Goal: Complete application form

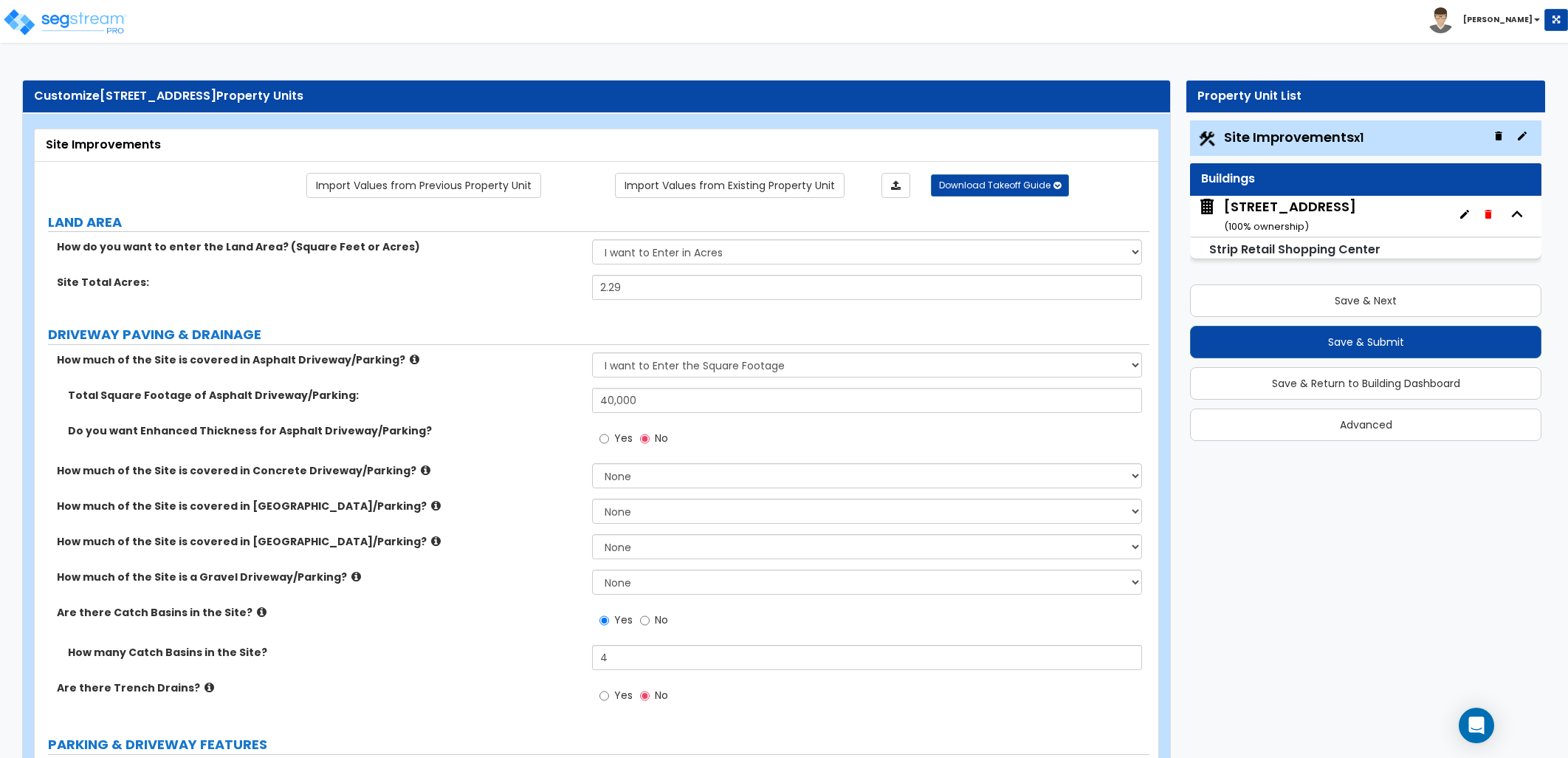
select select "2"
select select "1"
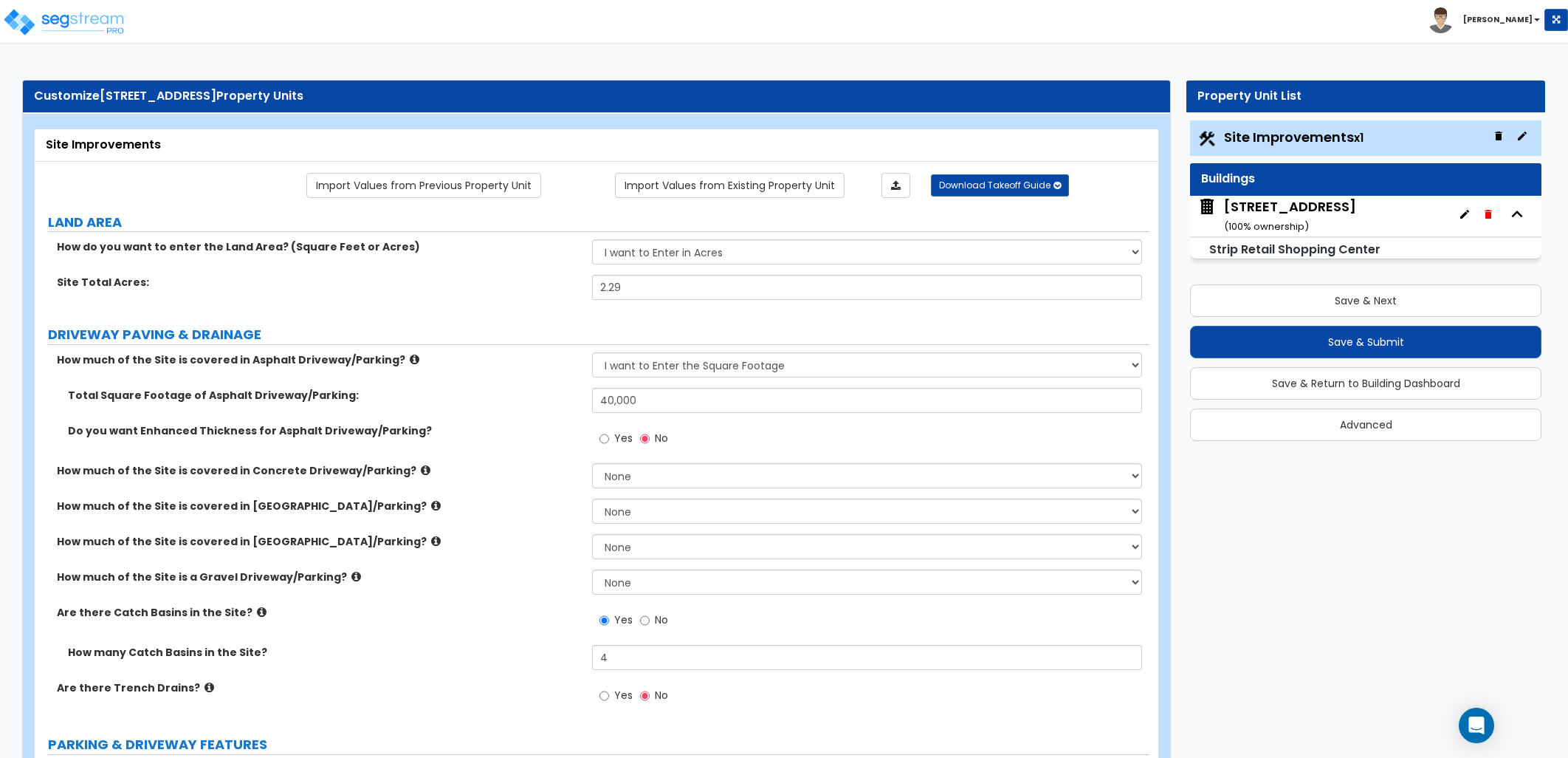
select select "1"
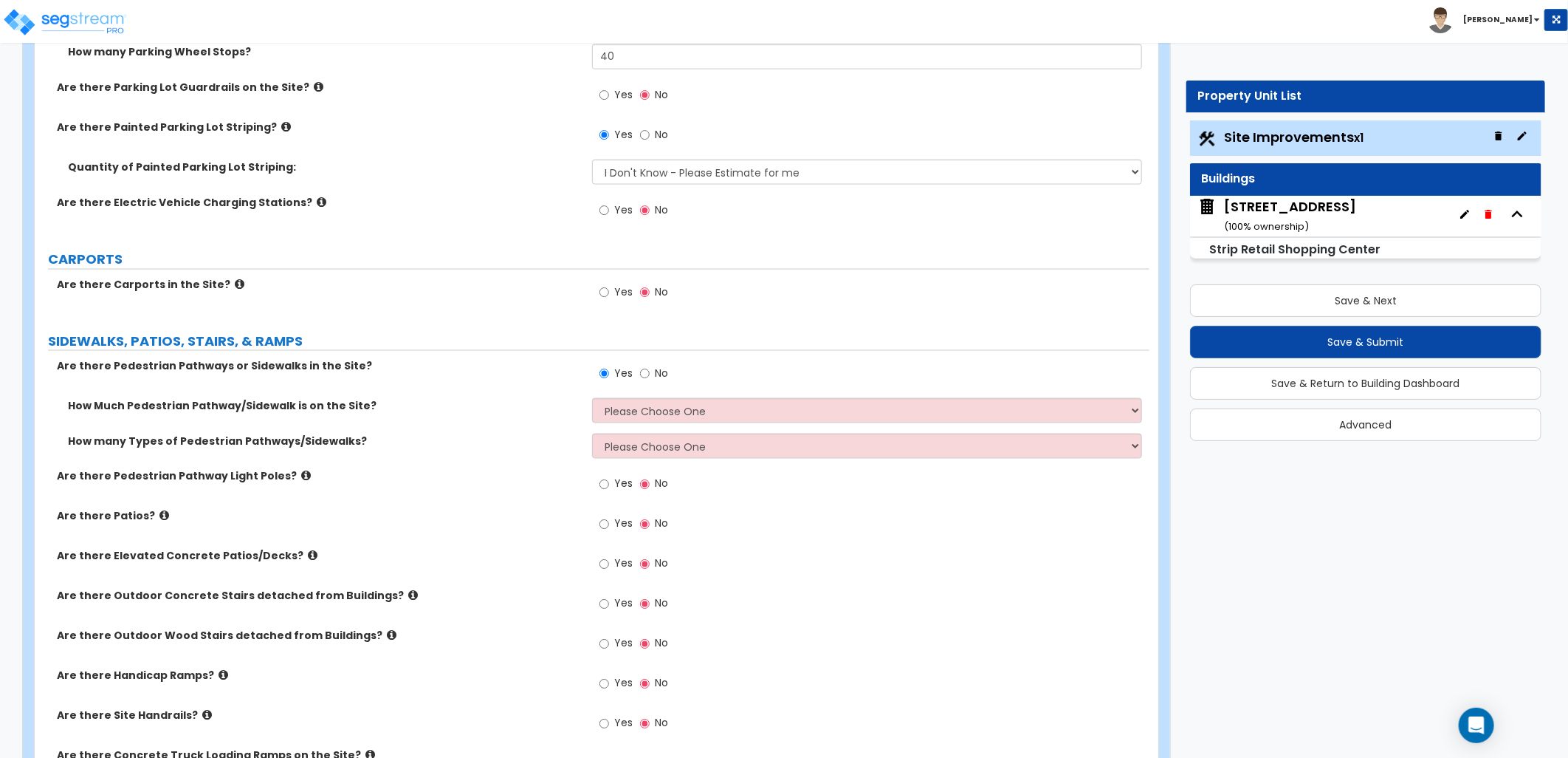
scroll to position [1312, 0]
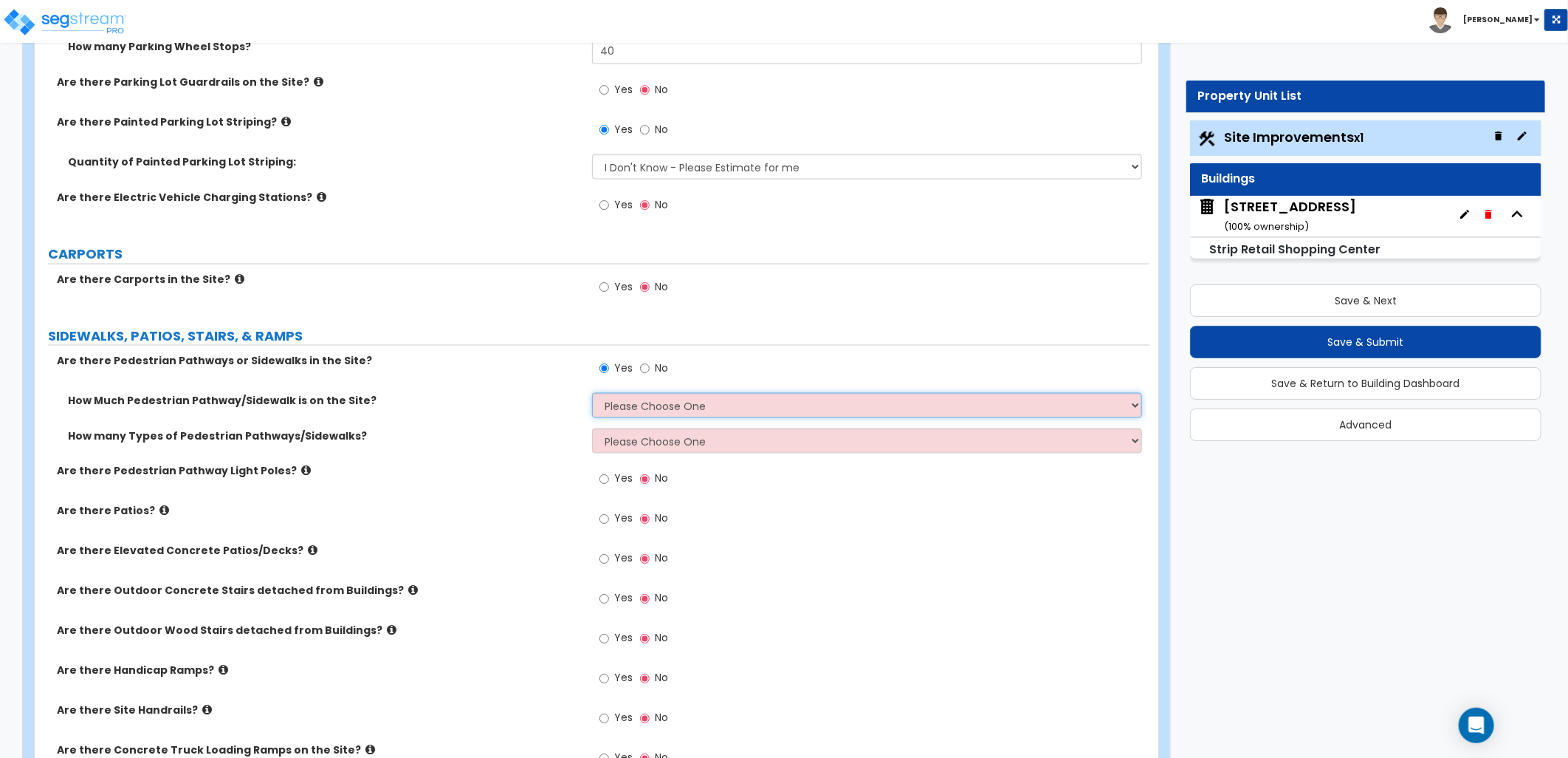
click at [658, 407] on select "Please Choose One I Don't Know, Please Estimate For Me Enter Linear Footage" at bounding box center [868, 405] width 550 height 25
select select "2"
click at [592, 393] on select "Please Choose One I Don't Know, Please Estimate For Me Enter Linear Footage" at bounding box center [868, 405] width 550 height 25
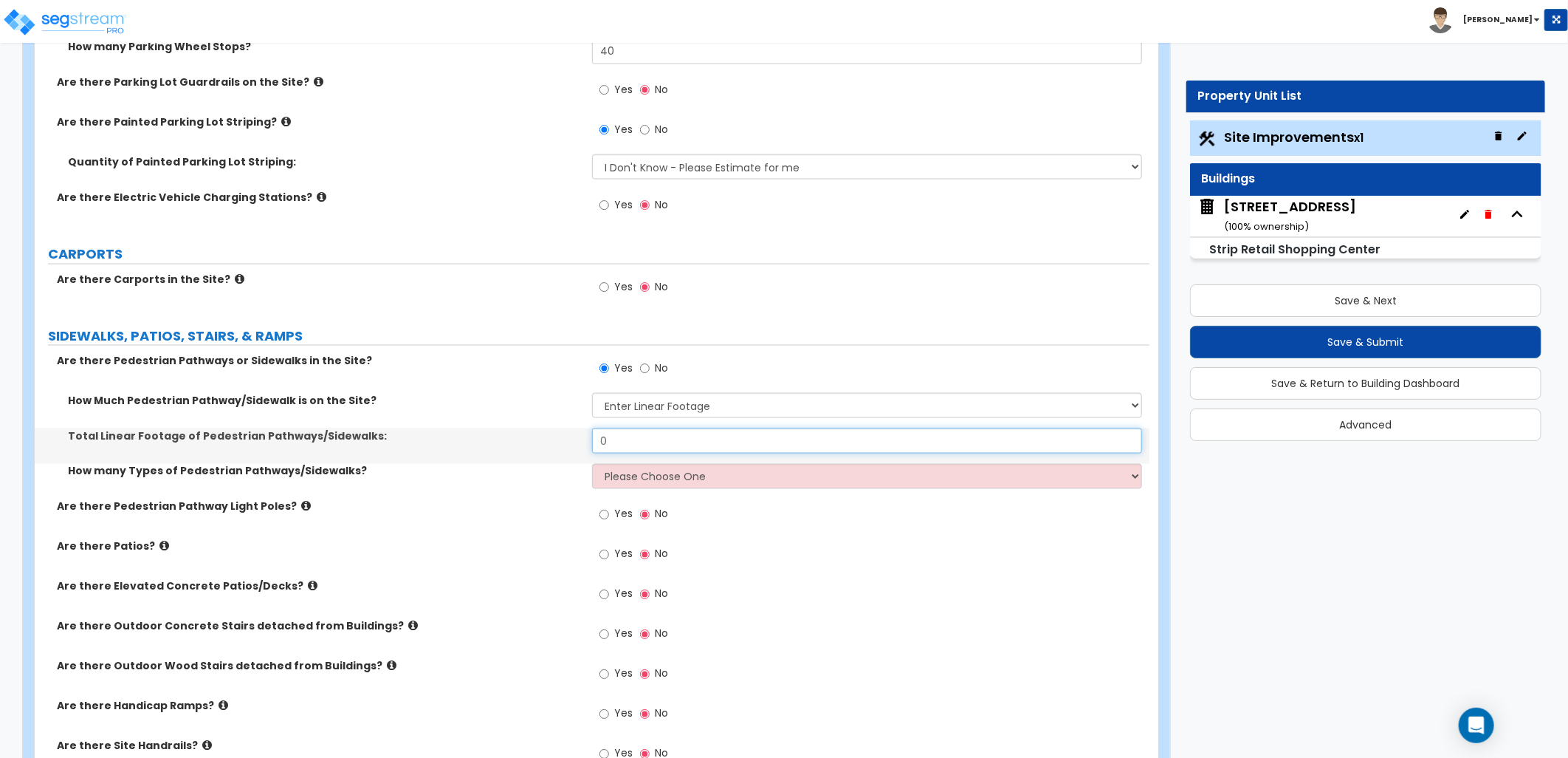
drag, startPoint x: 624, startPoint y: 439, endPoint x: 552, endPoint y: 439, distance: 72.0
click at [552, 439] on div "Total Linear Footage of Pedestrian Pathways/Sidewalks: 0" at bounding box center [592, 446] width 1115 height 35
type input "550"
click at [647, 486] on select "Please Choose One 1 2 3" at bounding box center [868, 475] width 550 height 25
select select "1"
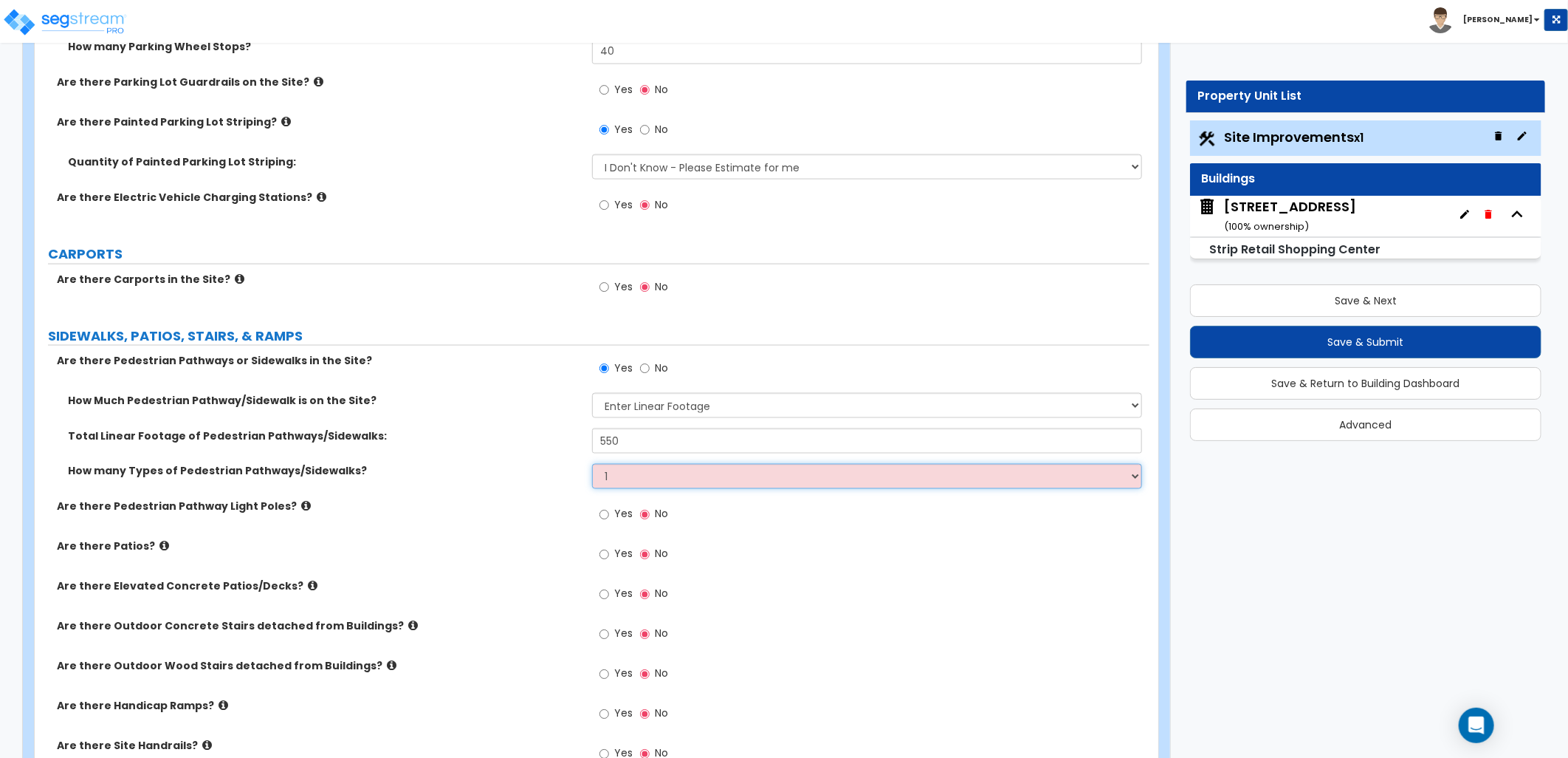
click at [592, 463] on select "Please Choose One 1 2 3" at bounding box center [868, 475] width 550 height 25
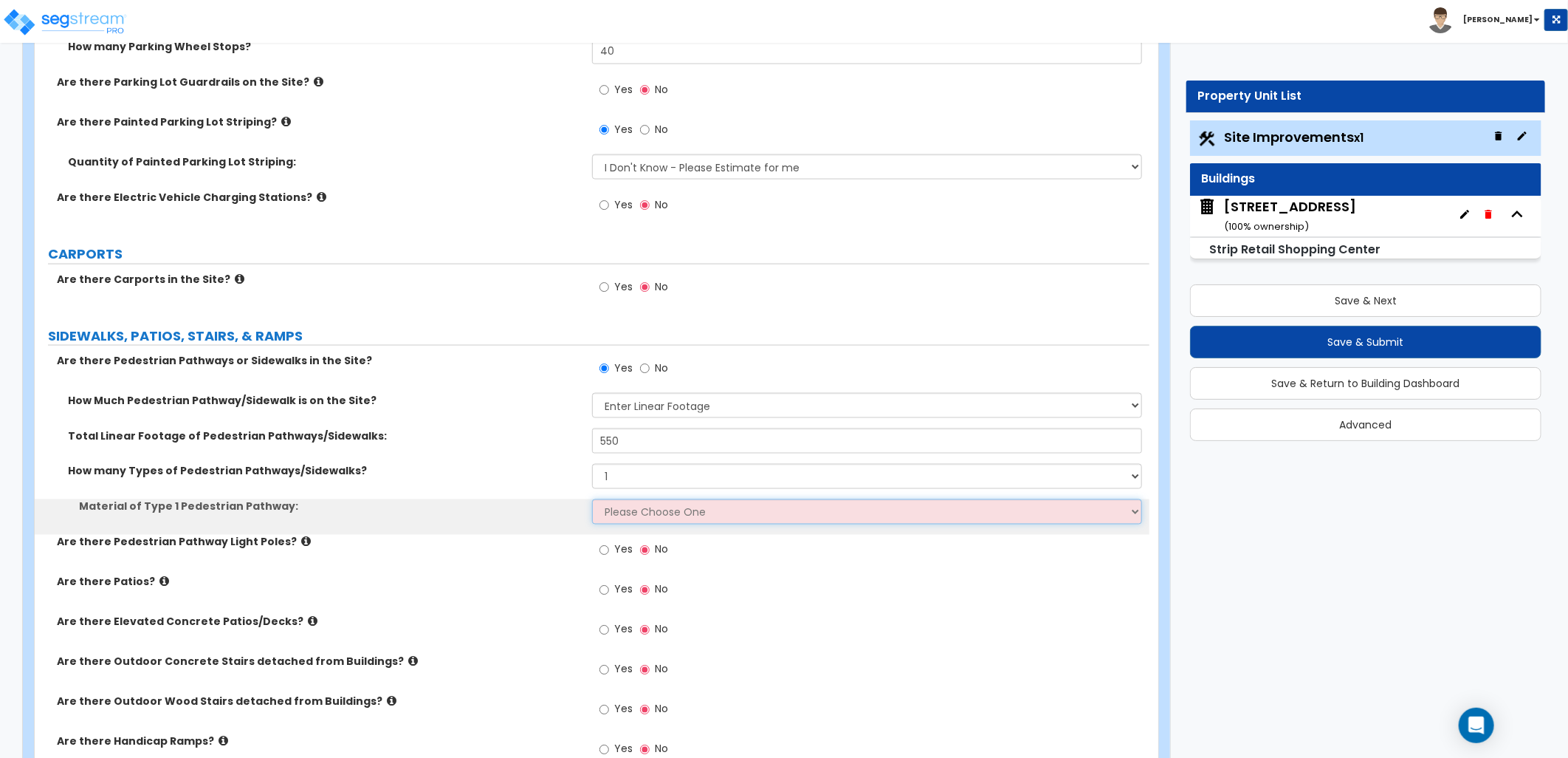
click at [640, 512] on select "Please Choose One Bare Concrete Stamped Concrete Brick Pavers Stone Pavers Wood…" at bounding box center [868, 511] width 550 height 25
select select "1"
click at [592, 499] on select "Please Choose One Bare Concrete Stamped Concrete Brick Pavers Stone Pavers Wood…" at bounding box center [868, 511] width 550 height 25
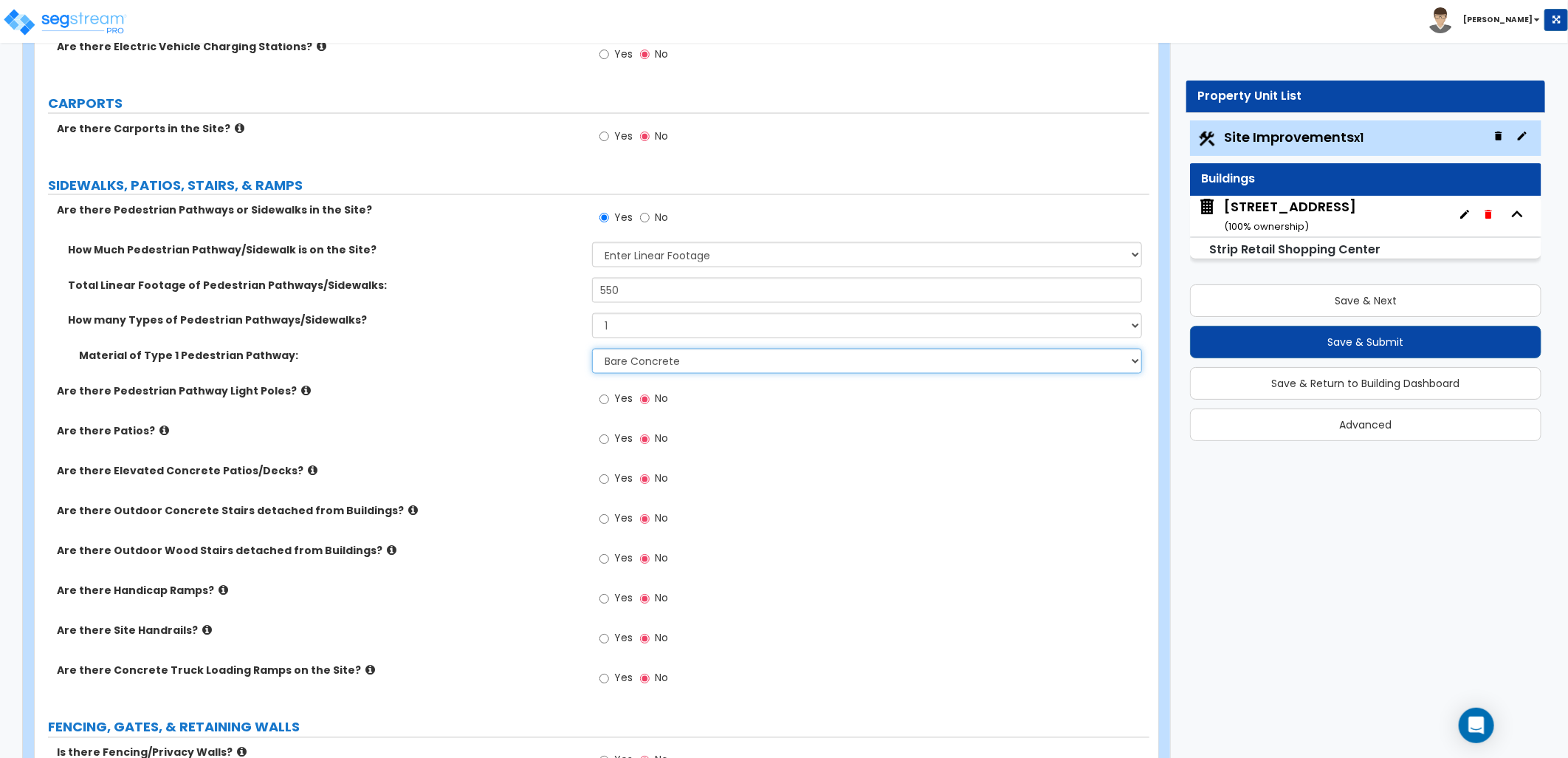
scroll to position [1477, 0]
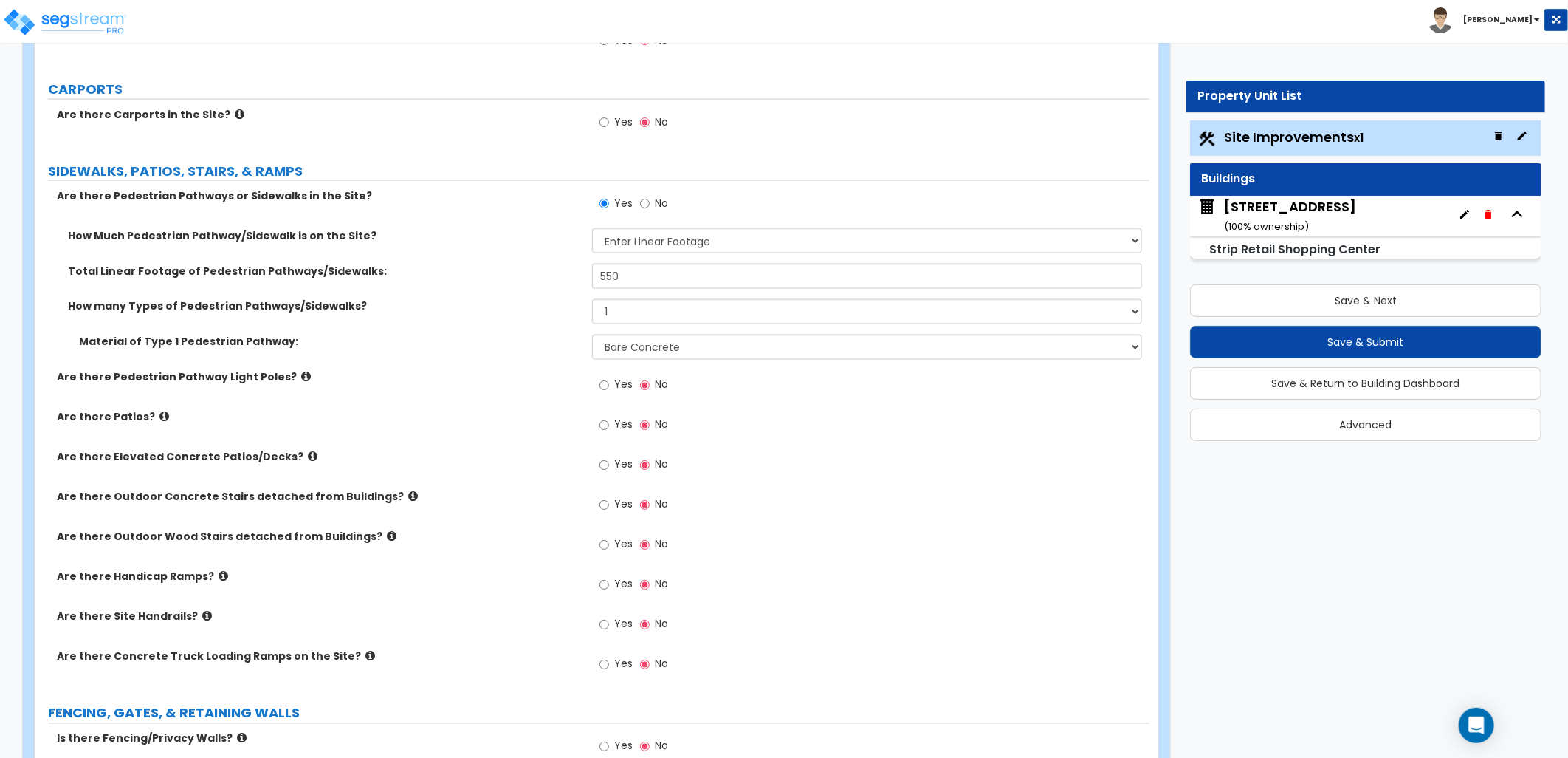
click at [208, 576] on label "Are there Handicap Ramps?" at bounding box center [319, 577] width 524 height 15
click at [219, 573] on icon at bounding box center [223, 576] width 9 height 11
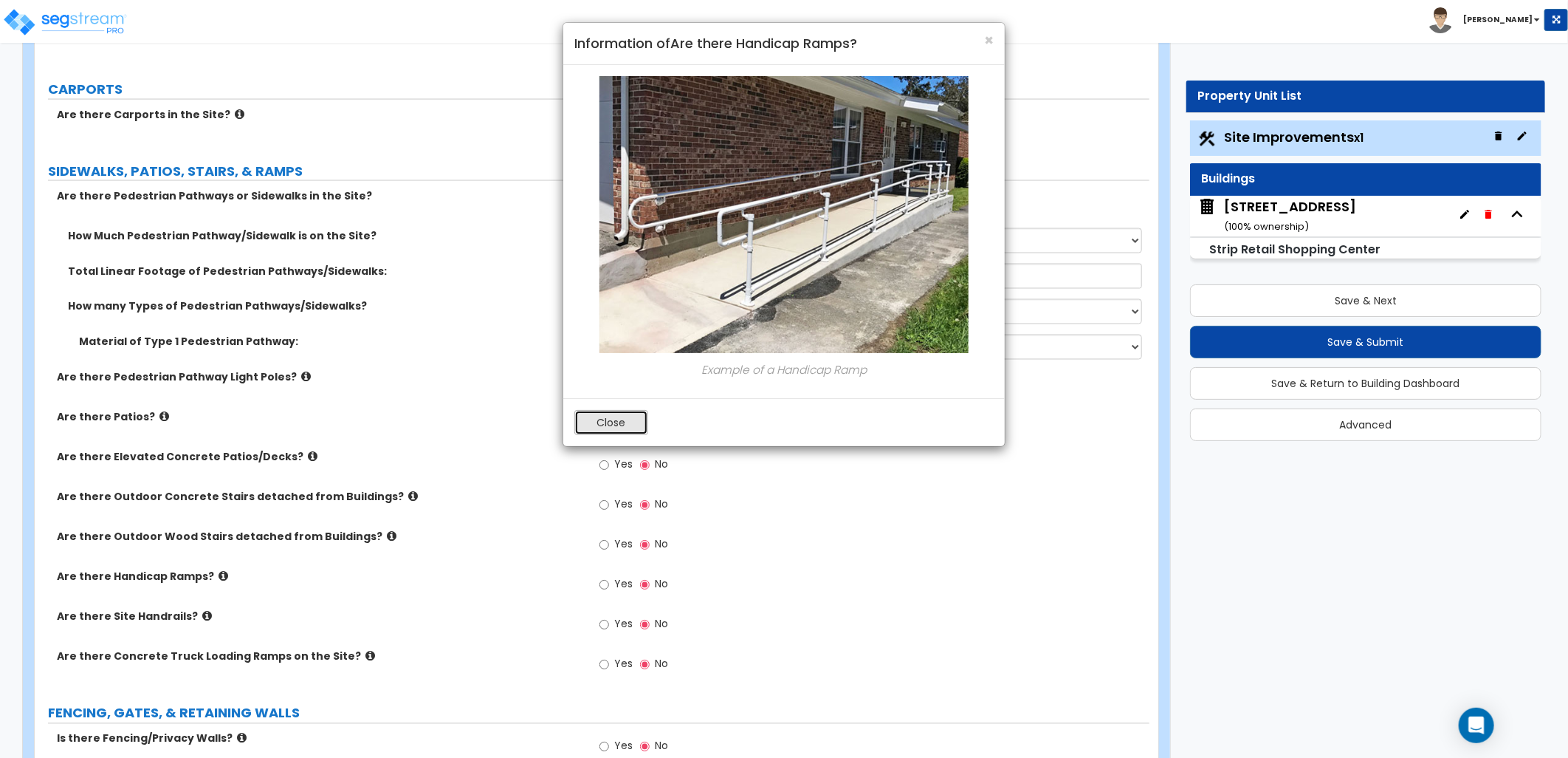
click at [606, 427] on button "Close" at bounding box center [611, 422] width 74 height 25
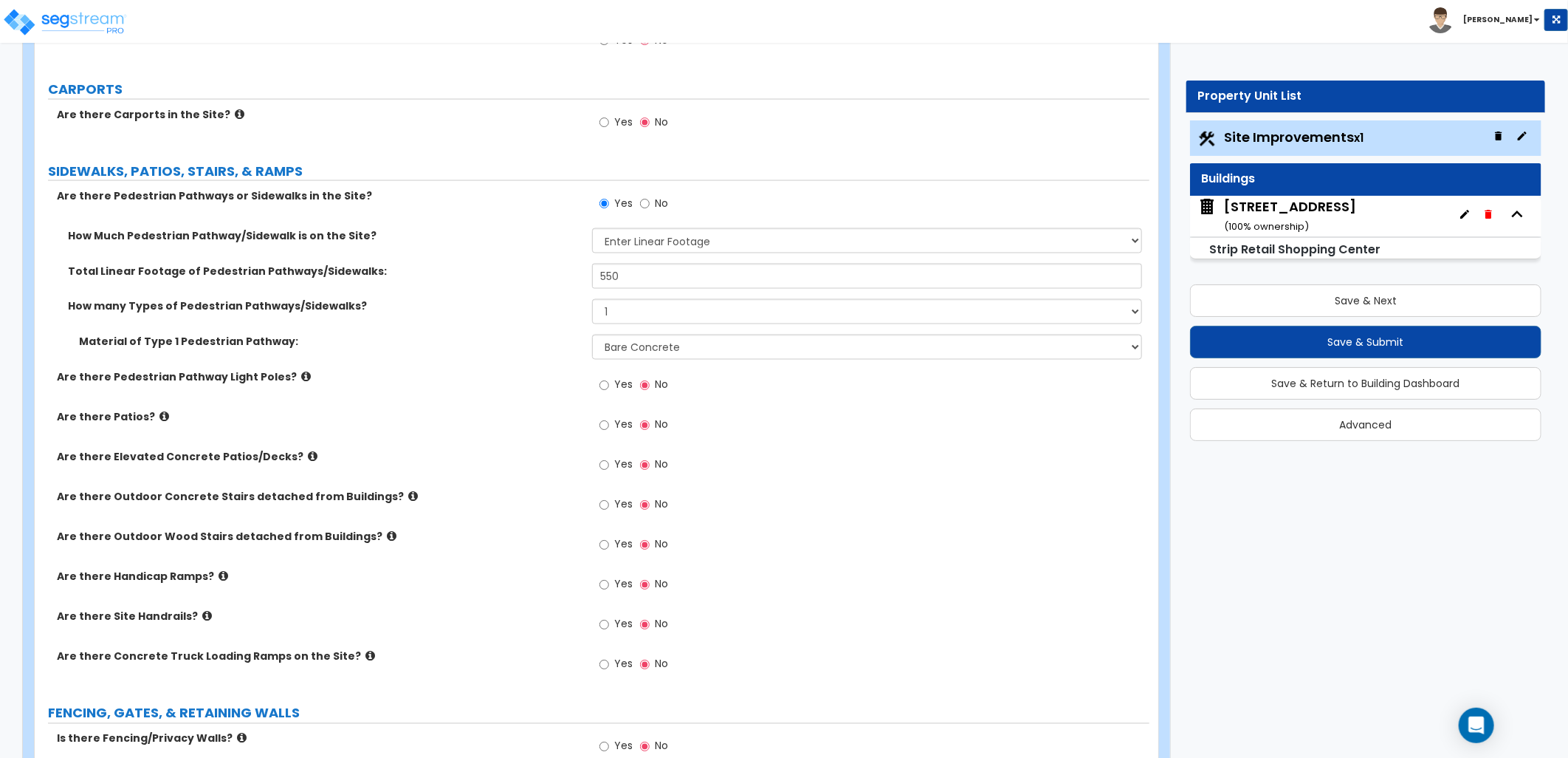
click at [219, 578] on icon at bounding box center [223, 576] width 9 height 11
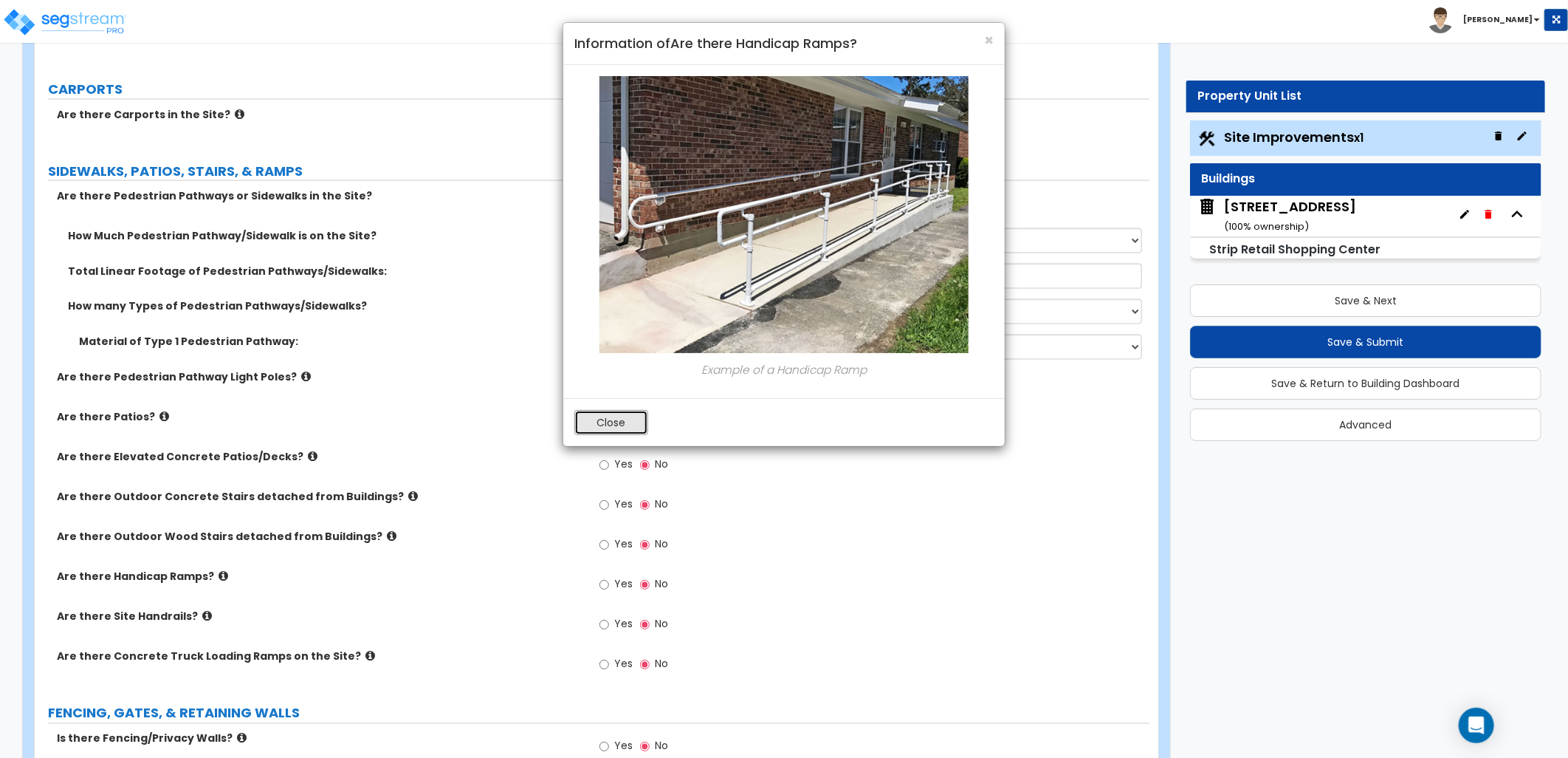
click at [629, 430] on button "Close" at bounding box center [611, 422] width 74 height 25
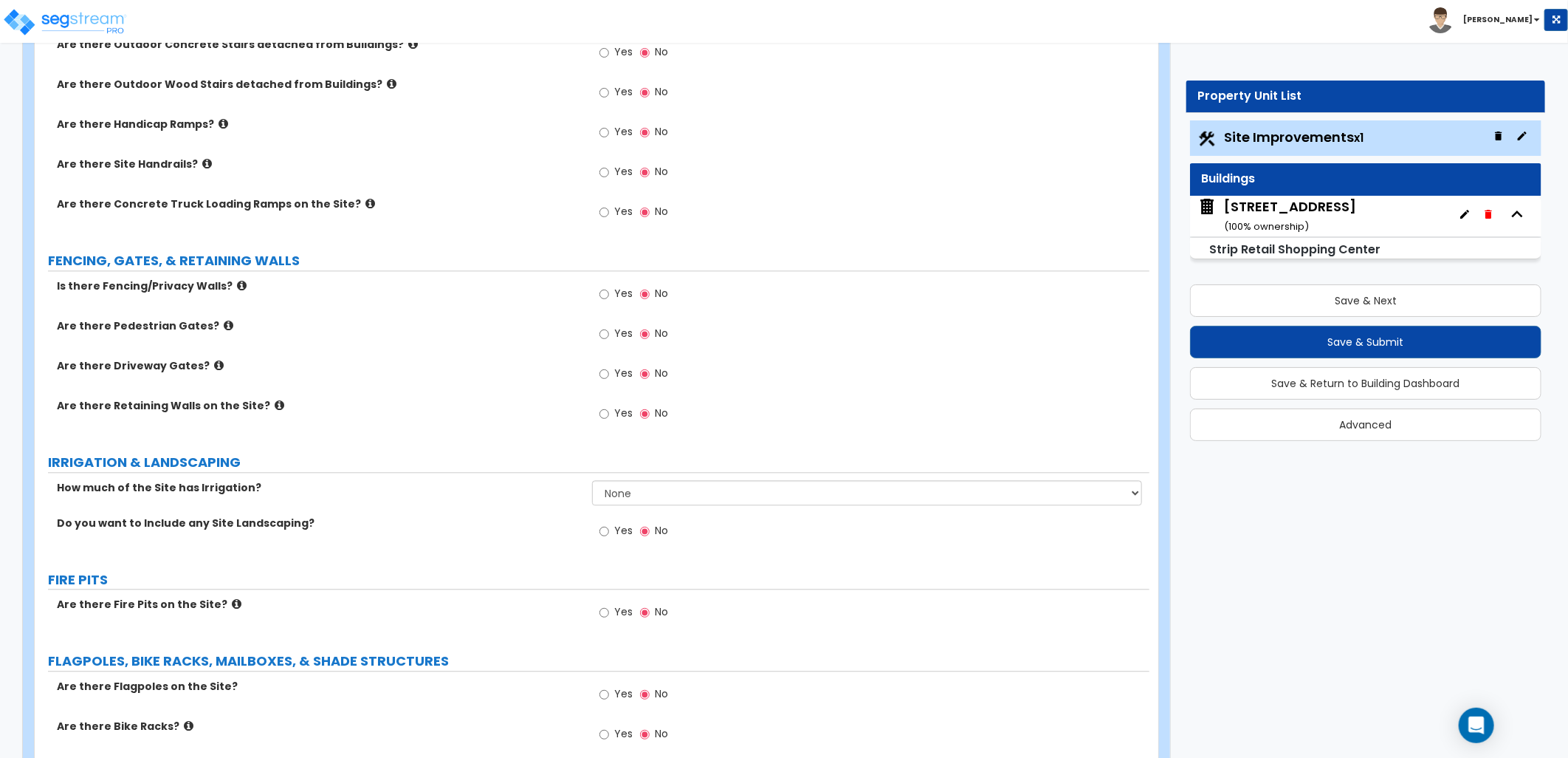
scroll to position [1968, 0]
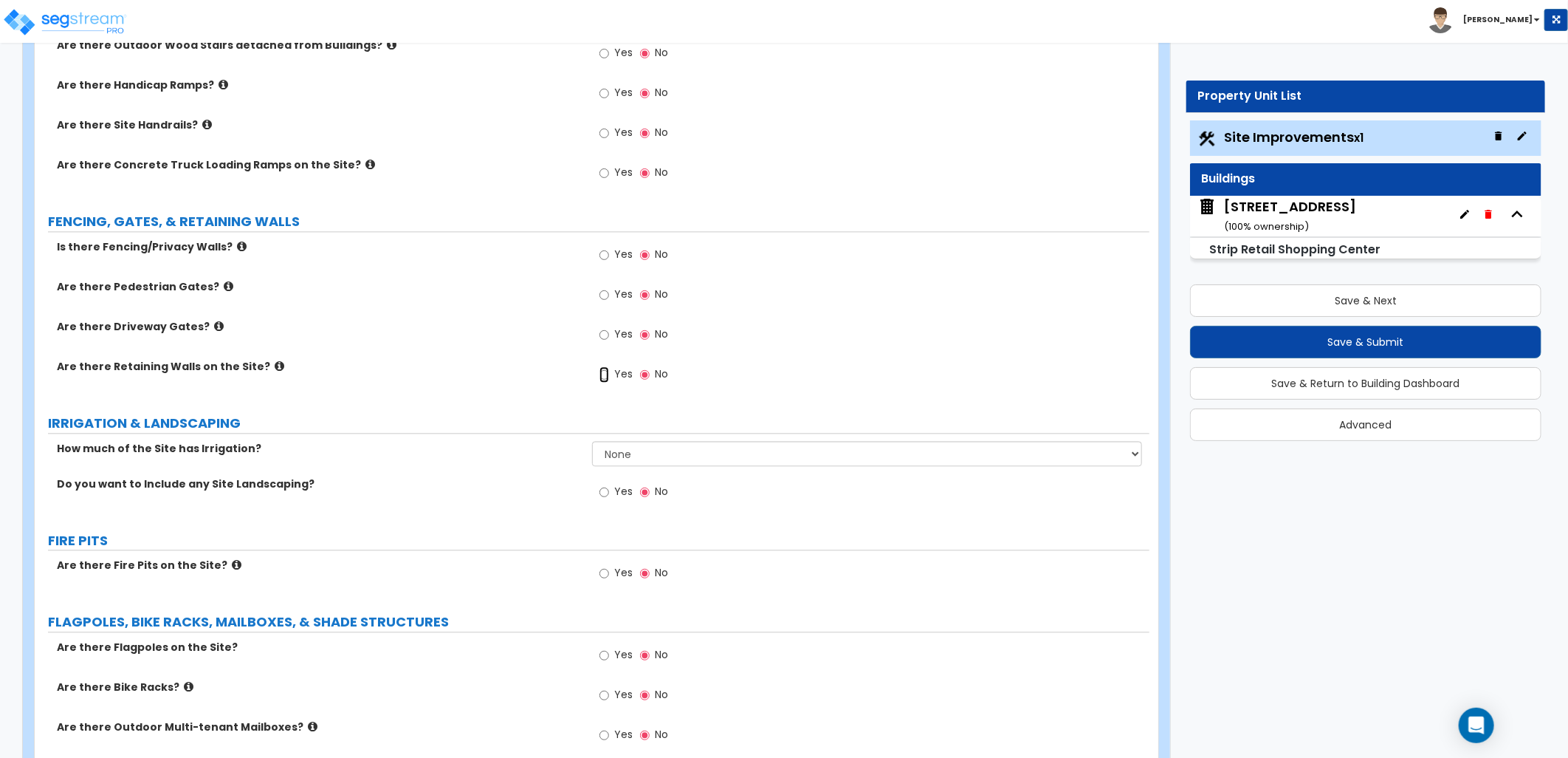
click at [603, 375] on input "Yes" at bounding box center [604, 375] width 9 height 17
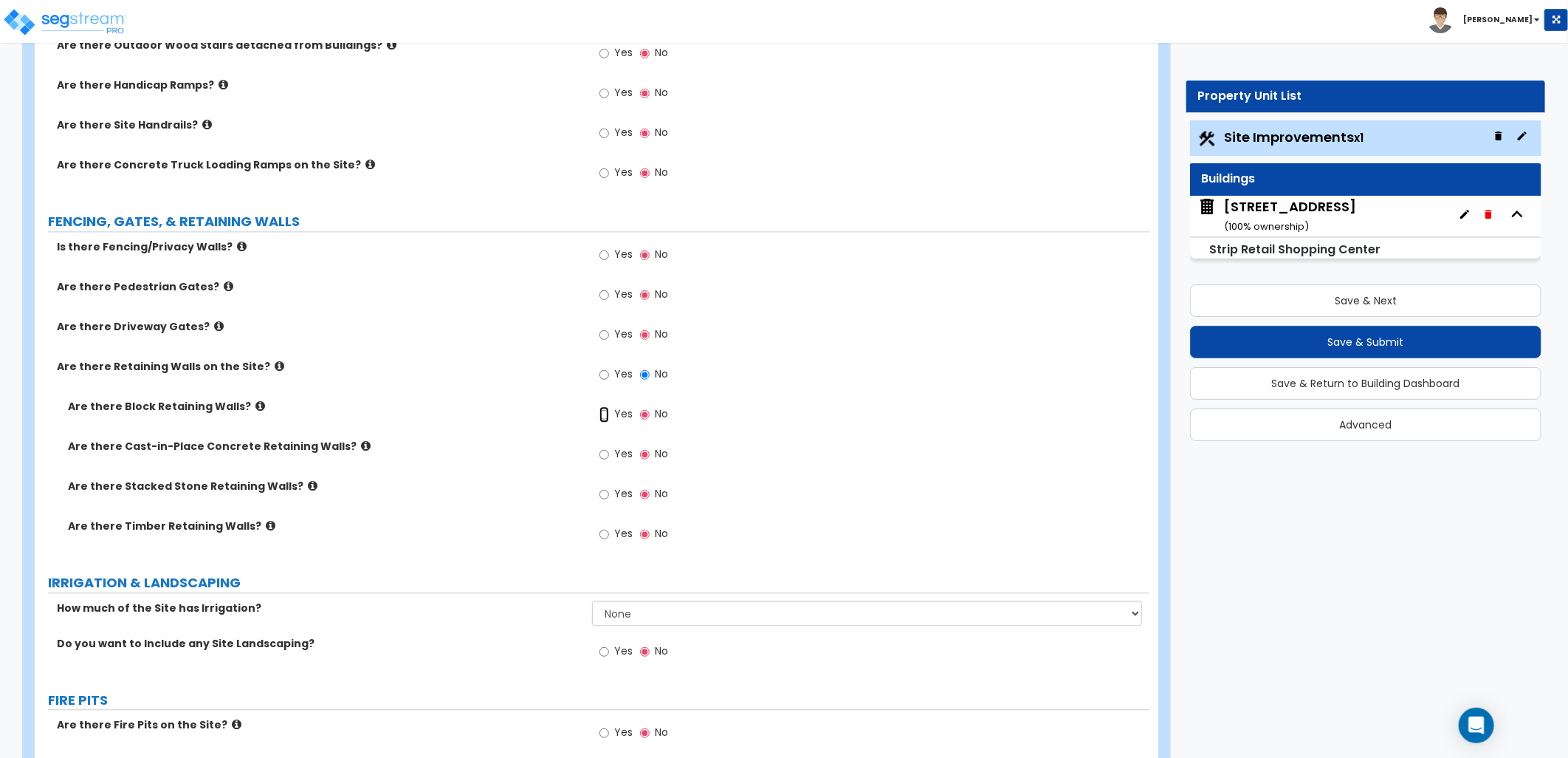
click at [600, 410] on input "Yes" at bounding box center [604, 415] width 9 height 17
radio input "true"
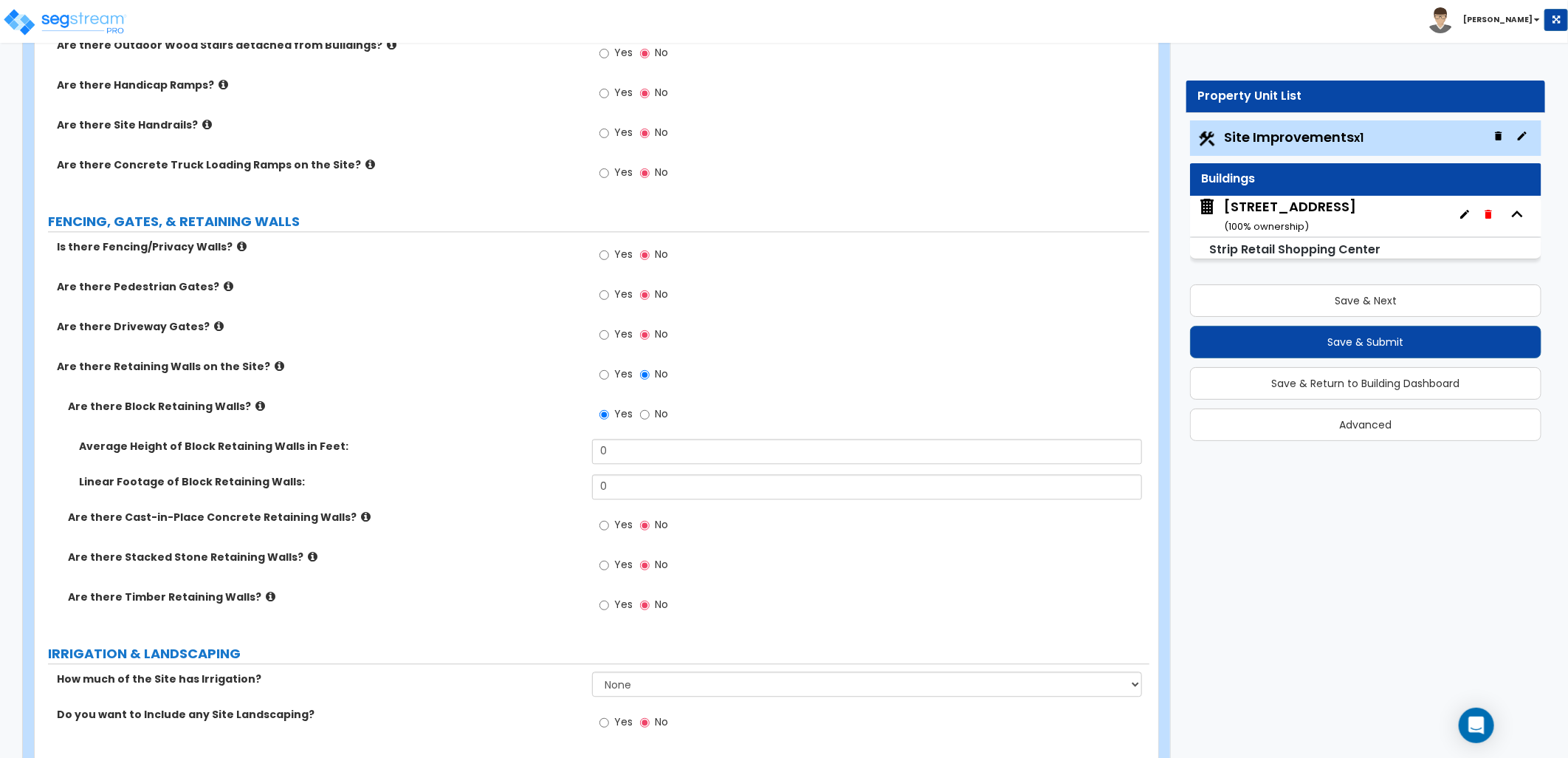
click at [256, 406] on icon at bounding box center [260, 406] width 9 height 11
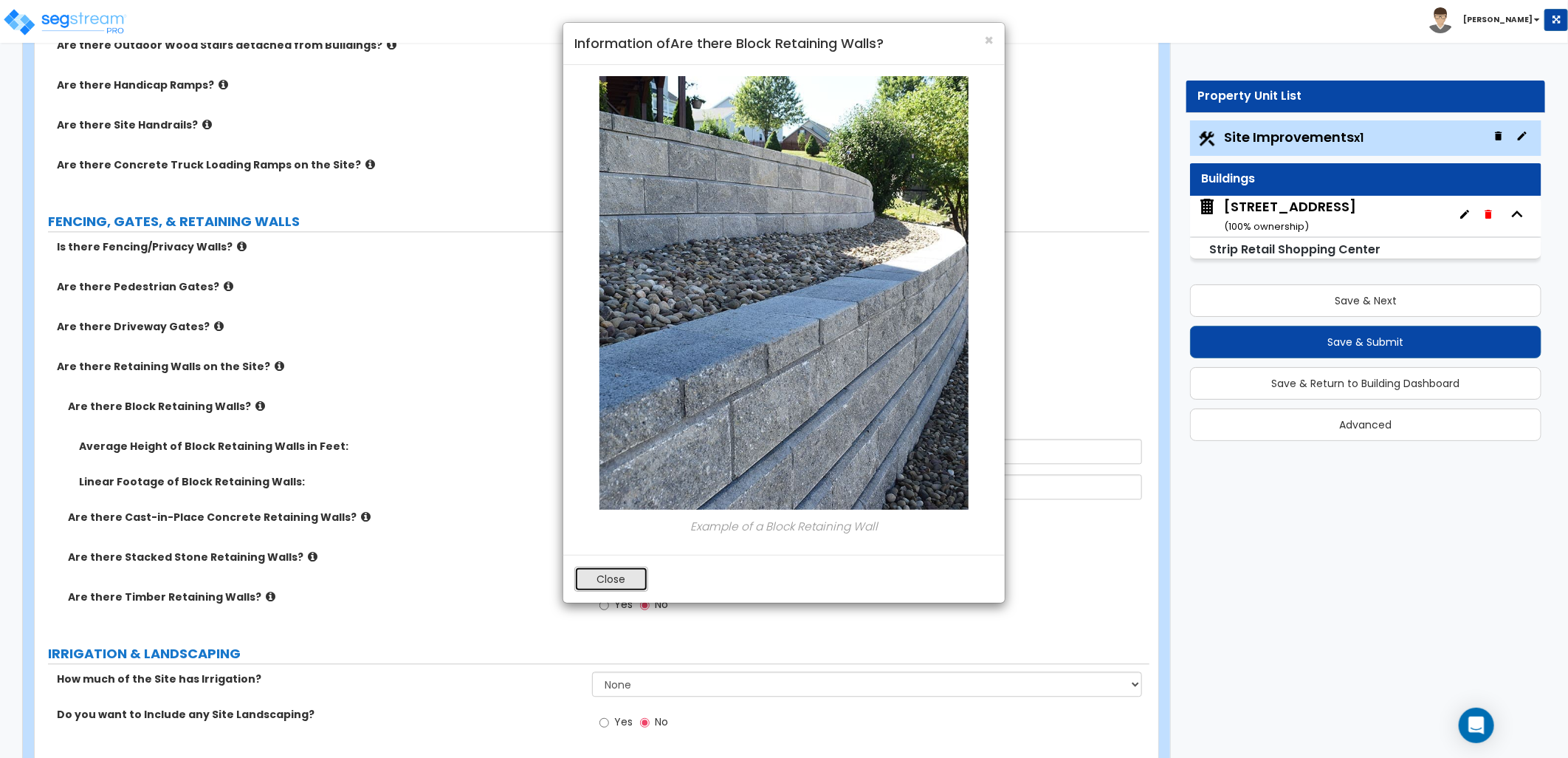
click at [591, 570] on button "Close" at bounding box center [611, 579] width 74 height 25
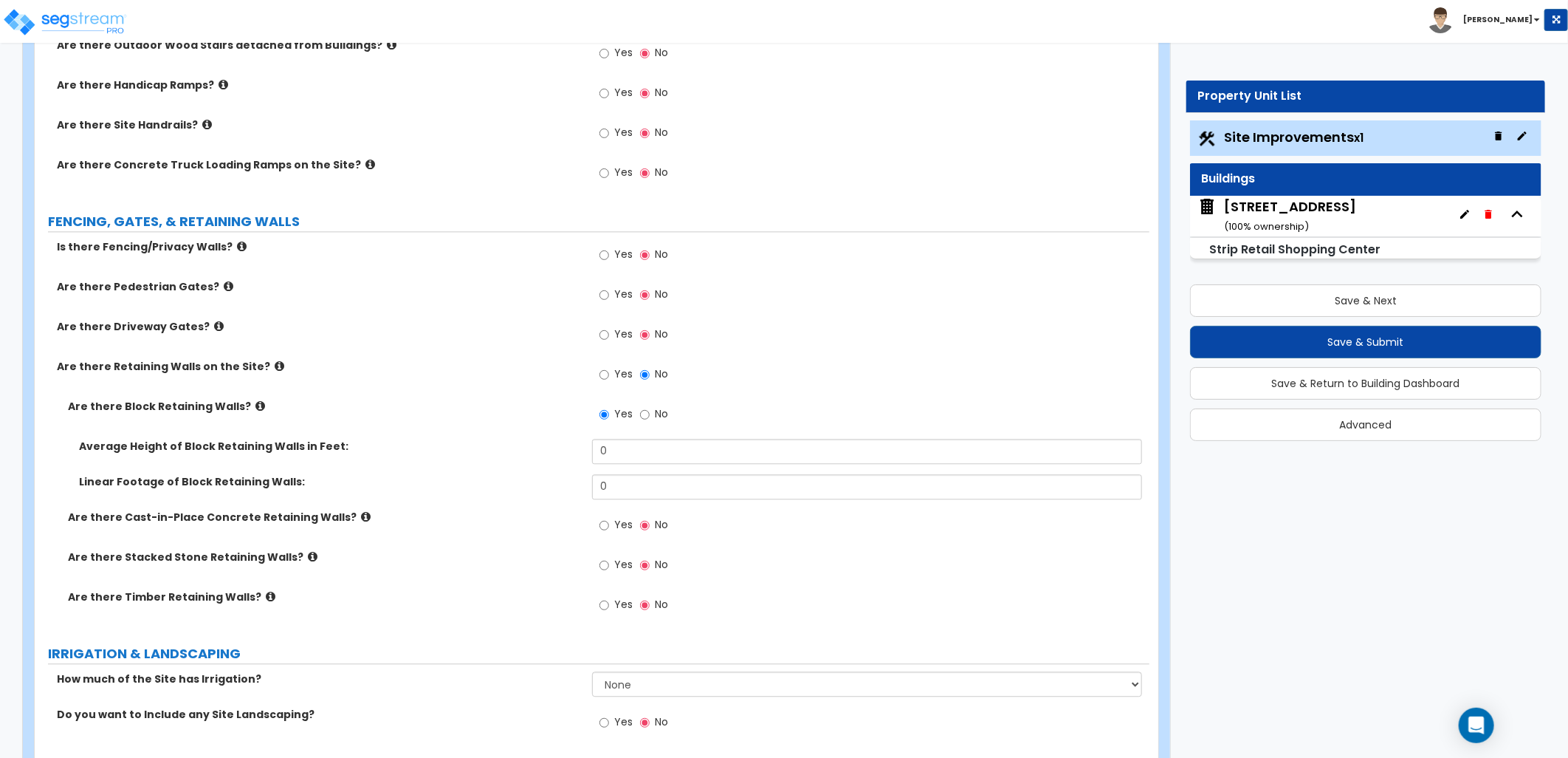
click at [308, 552] on icon at bounding box center [313, 557] width 9 height 11
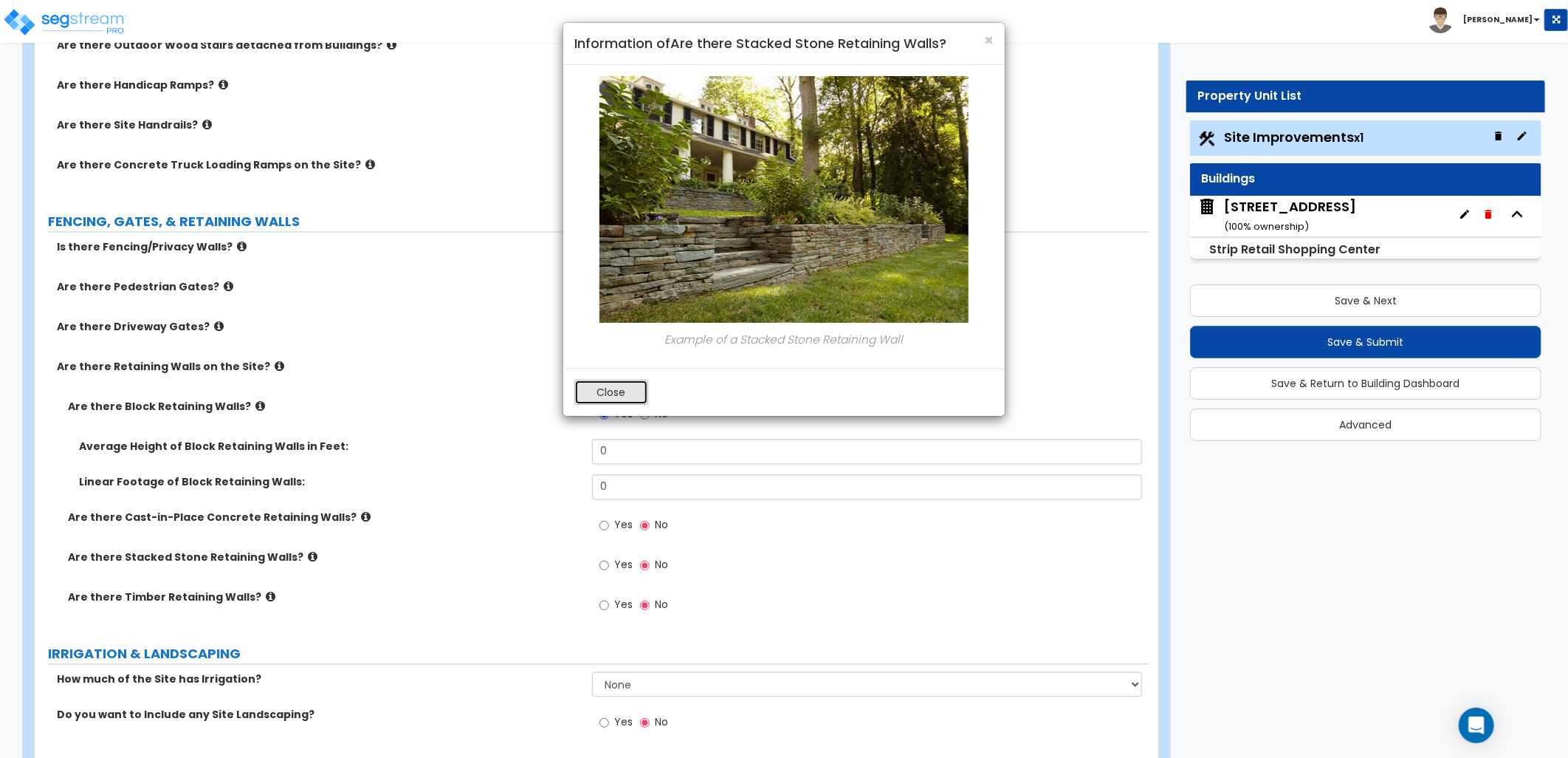
click at [603, 389] on button "Close" at bounding box center [611, 391] width 74 height 25
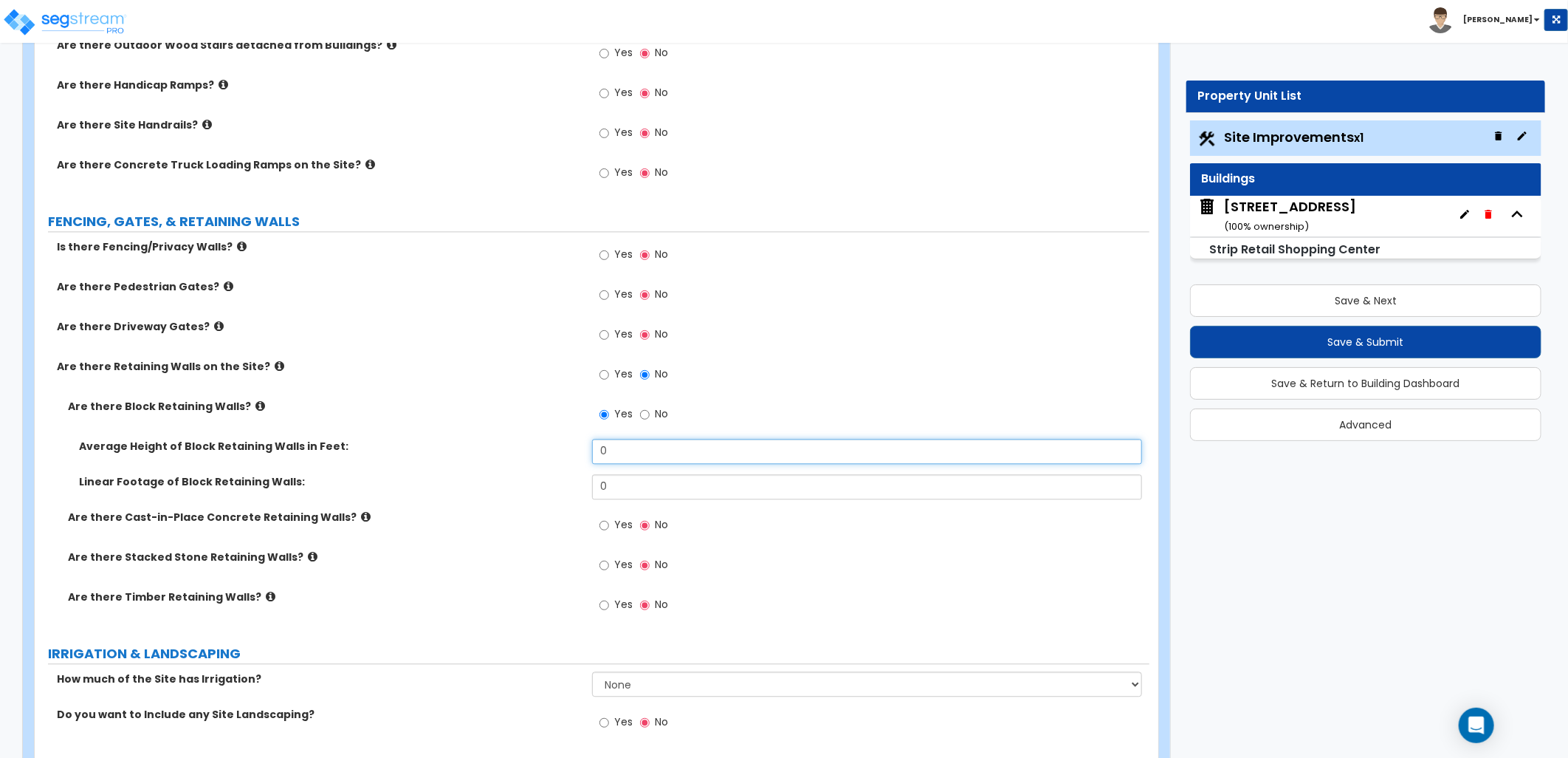
drag, startPoint x: 643, startPoint y: 456, endPoint x: 545, endPoint y: 460, distance: 98.1
click at [545, 460] on div "Average Height of Block Retaining Walls in Feet: 0" at bounding box center [592, 456] width 1115 height 35
drag, startPoint x: 621, startPoint y: 449, endPoint x: 577, endPoint y: 449, distance: 44.0
click at [579, 449] on div "Average Height of Block Retaining Walls in Feet: 6" at bounding box center [592, 456] width 1115 height 35
type input "7"
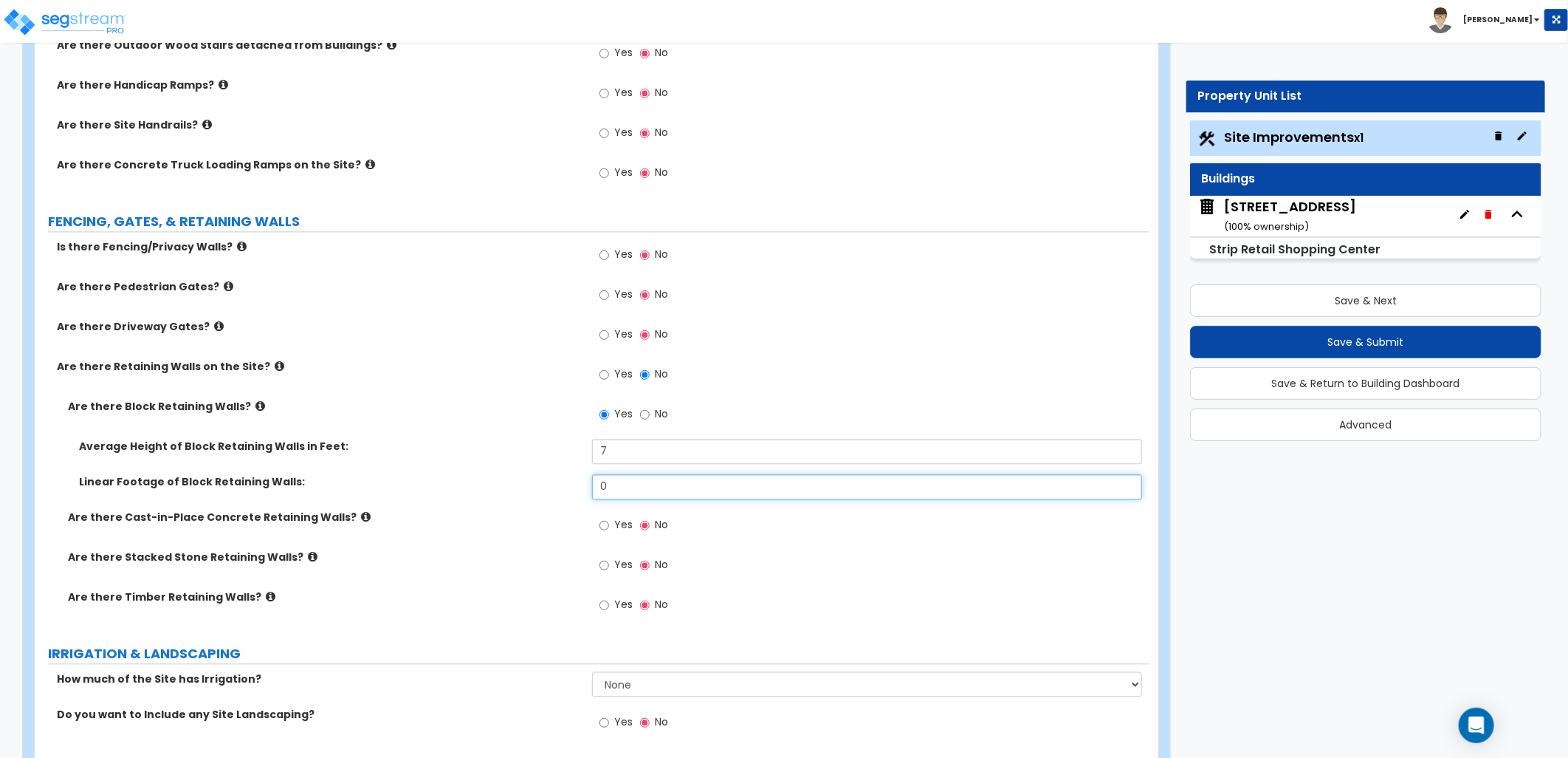
drag, startPoint x: 631, startPoint y: 492, endPoint x: 593, endPoint y: 492, distance: 38.0
click at [596, 492] on input "0" at bounding box center [868, 487] width 550 height 25
type input "310"
click at [546, 512] on label "Are there Cast-in-Place Concrete Retaining Walls?" at bounding box center [325, 517] width 513 height 15
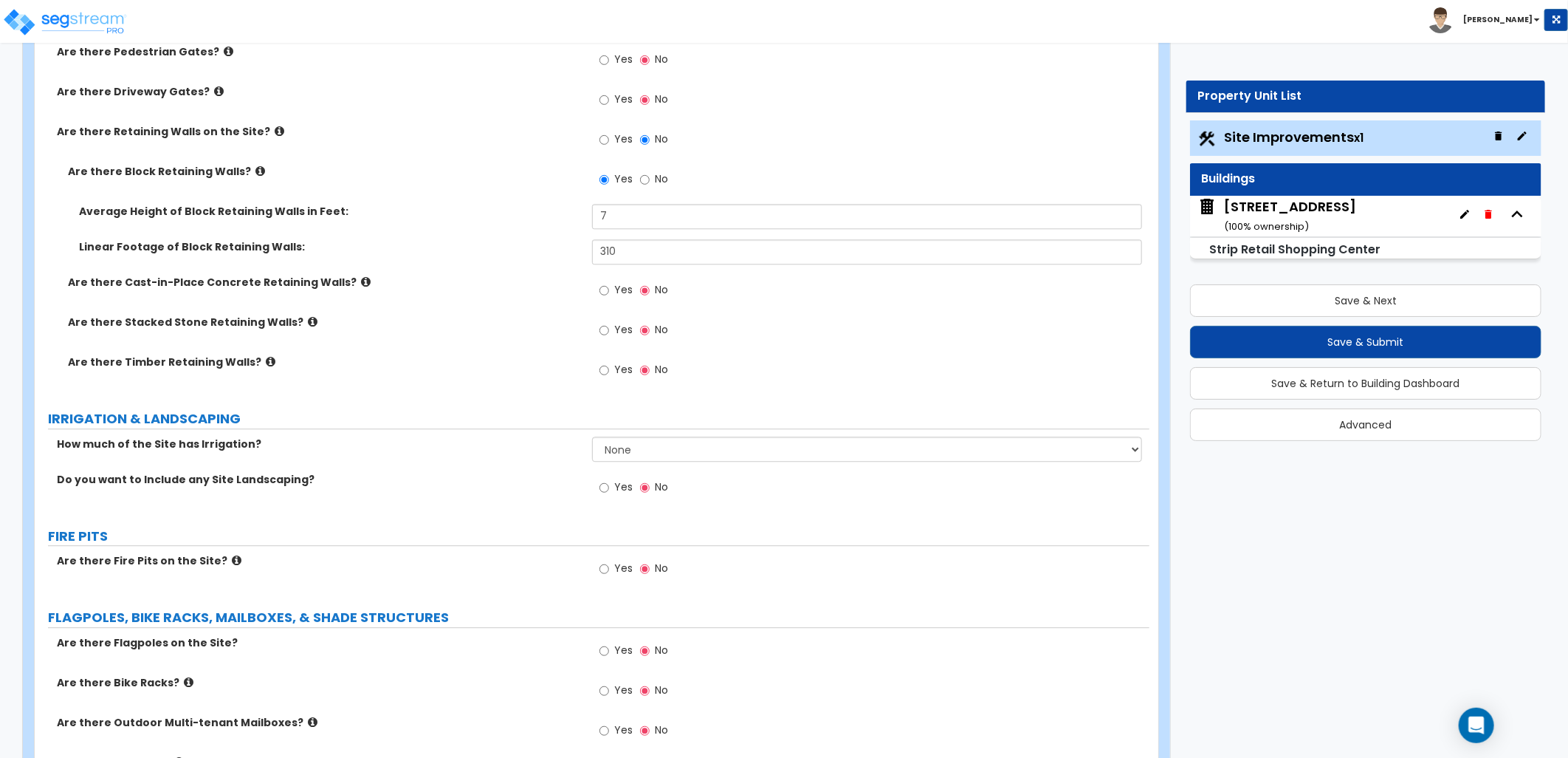
scroll to position [2216, 0]
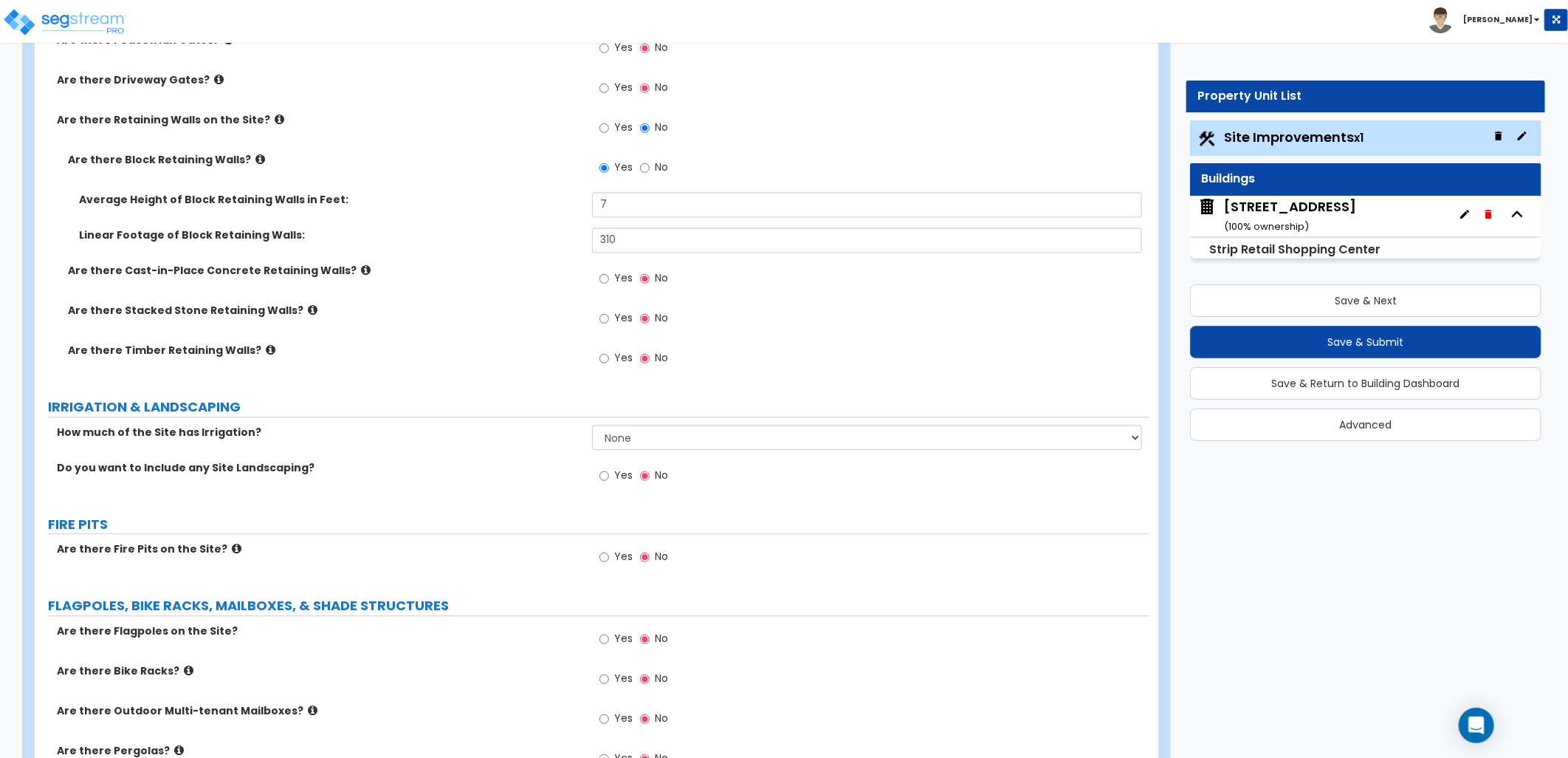
drag, startPoint x: 595, startPoint y: 475, endPoint x: 608, endPoint y: 482, distance: 14.8
click at [596, 475] on div "Yes No" at bounding box center [634, 476] width 83 height 34
click at [604, 474] on input "Yes" at bounding box center [604, 475] width 9 height 17
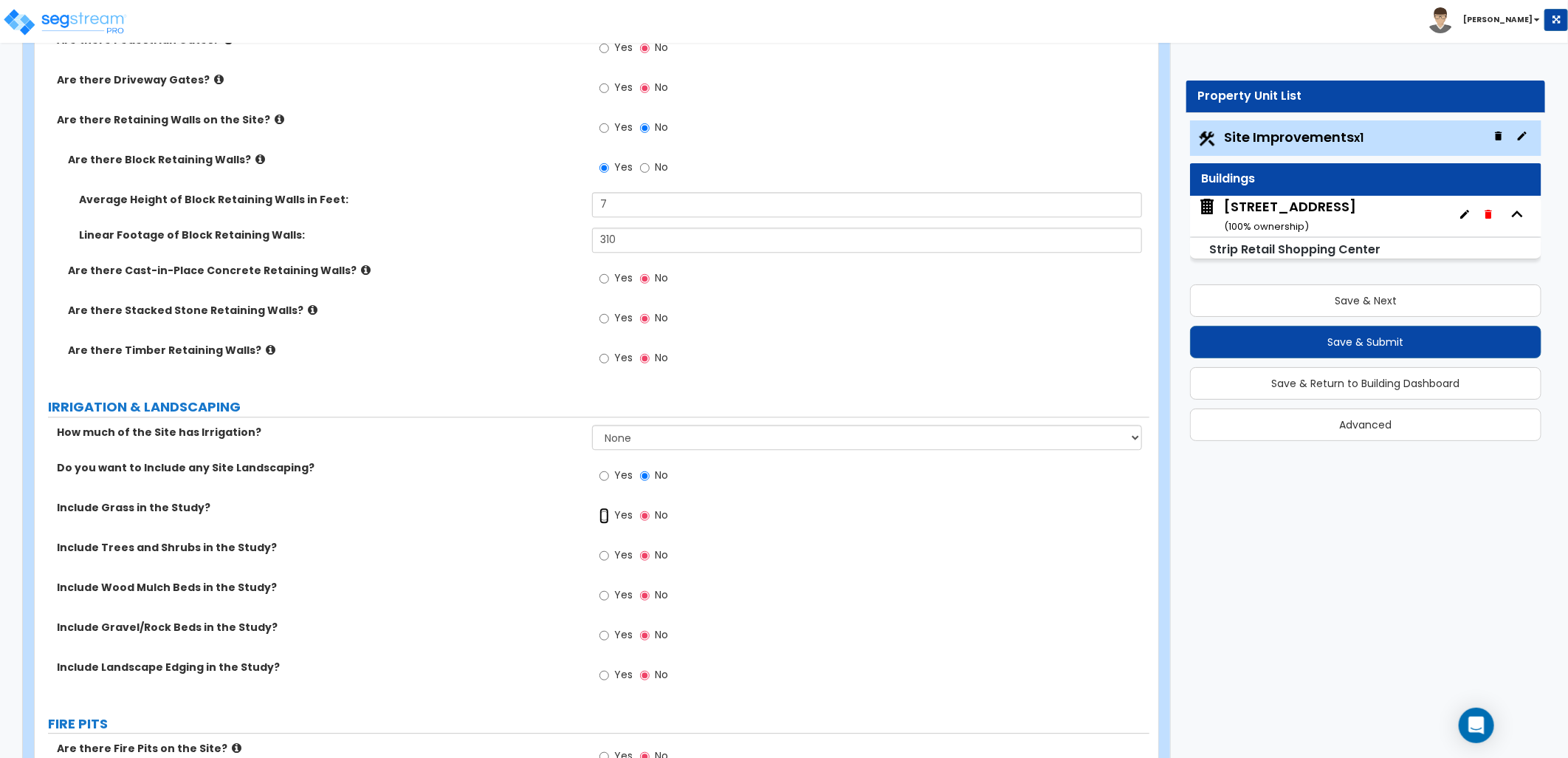
click at [608, 511] on input "Yes" at bounding box center [604, 516] width 9 height 17
radio input "true"
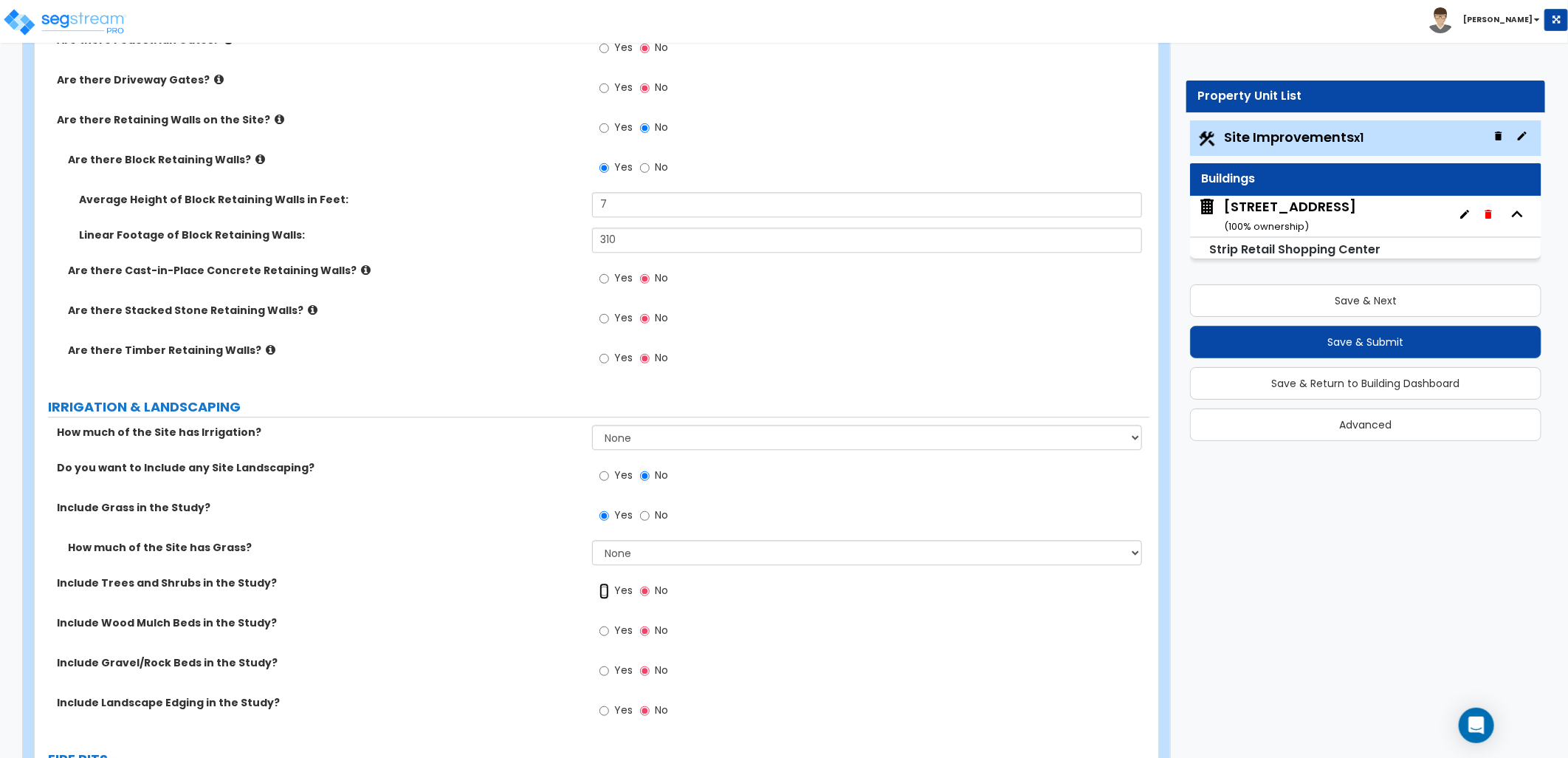
click at [600, 584] on input "Yes" at bounding box center [604, 591] width 9 height 17
radio input "true"
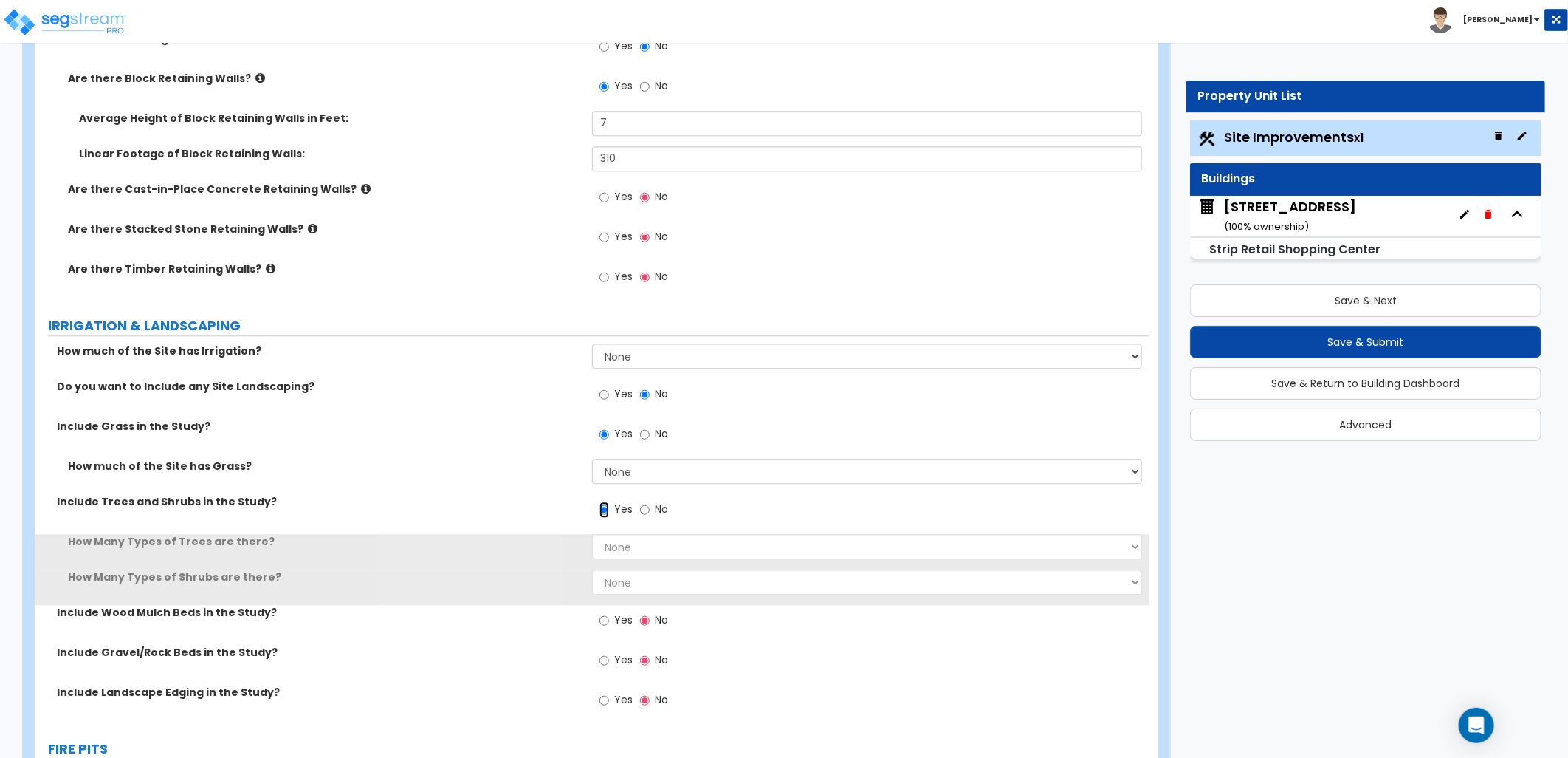
scroll to position [2461, 0]
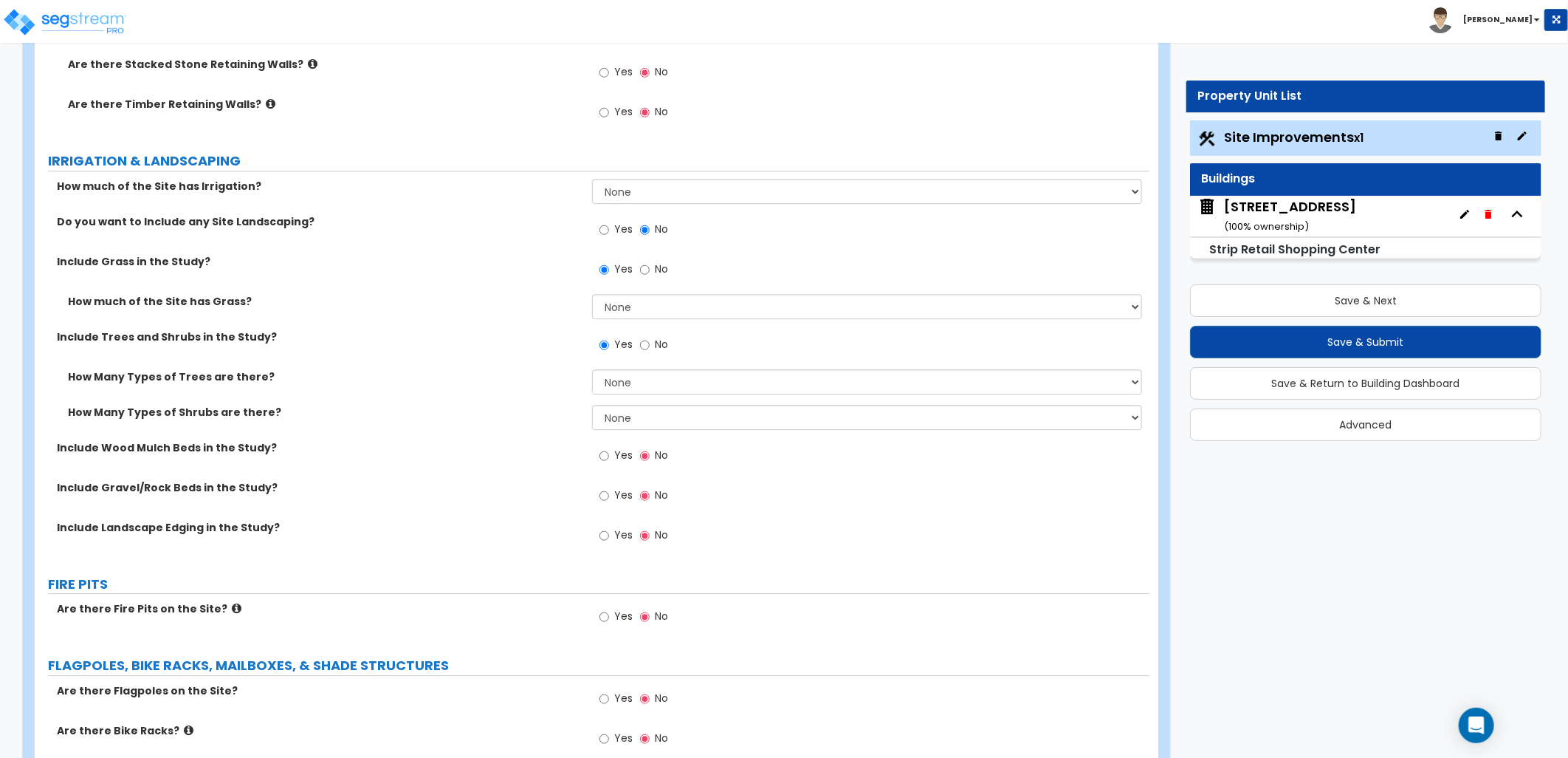
click at [610, 458] on label "Yes" at bounding box center [616, 457] width 33 height 25
click at [609, 458] on input "Yes" at bounding box center [604, 456] width 9 height 17
radio input "true"
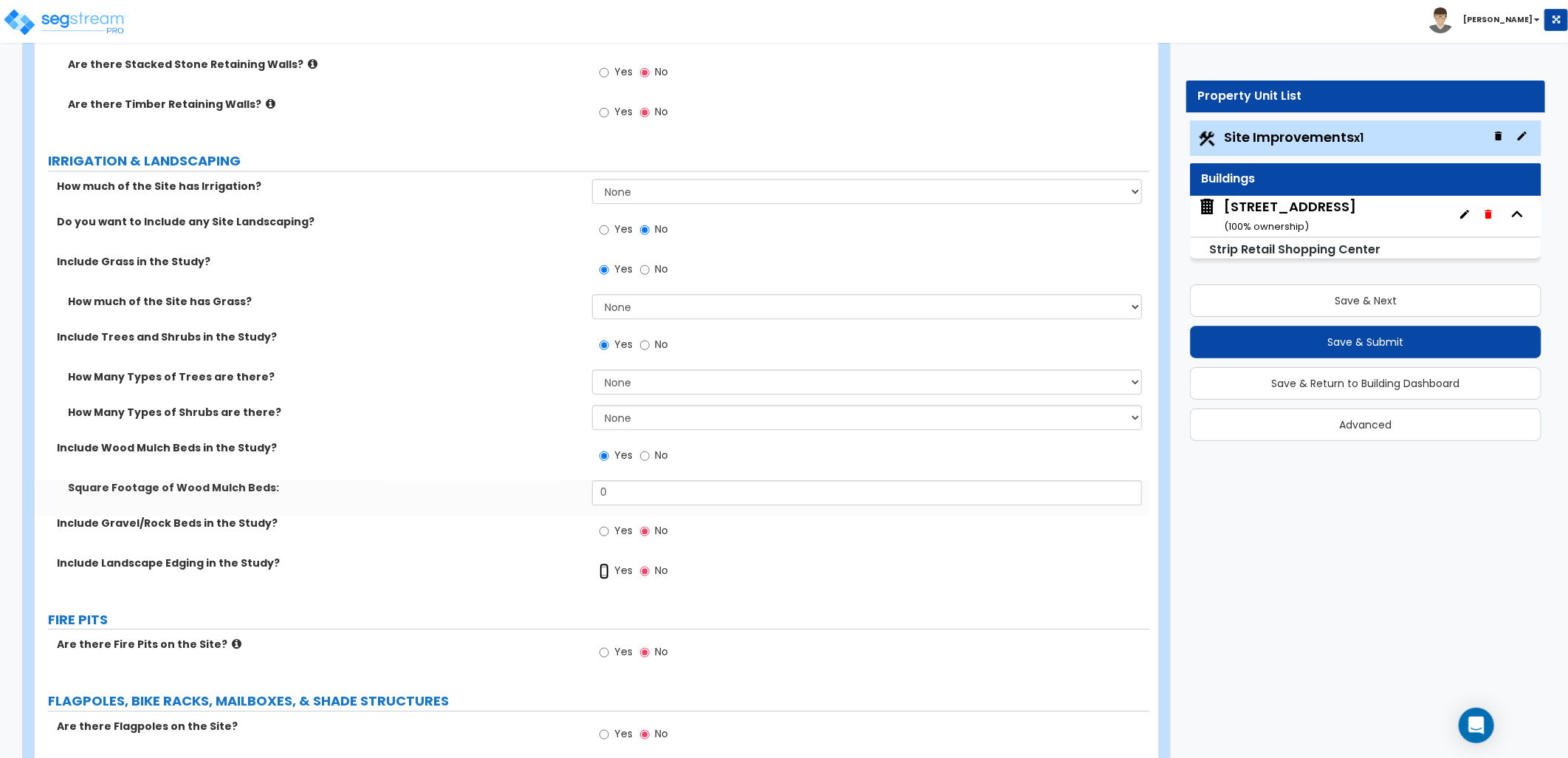
click at [608, 571] on input "Yes" at bounding box center [604, 572] width 9 height 17
radio input "true"
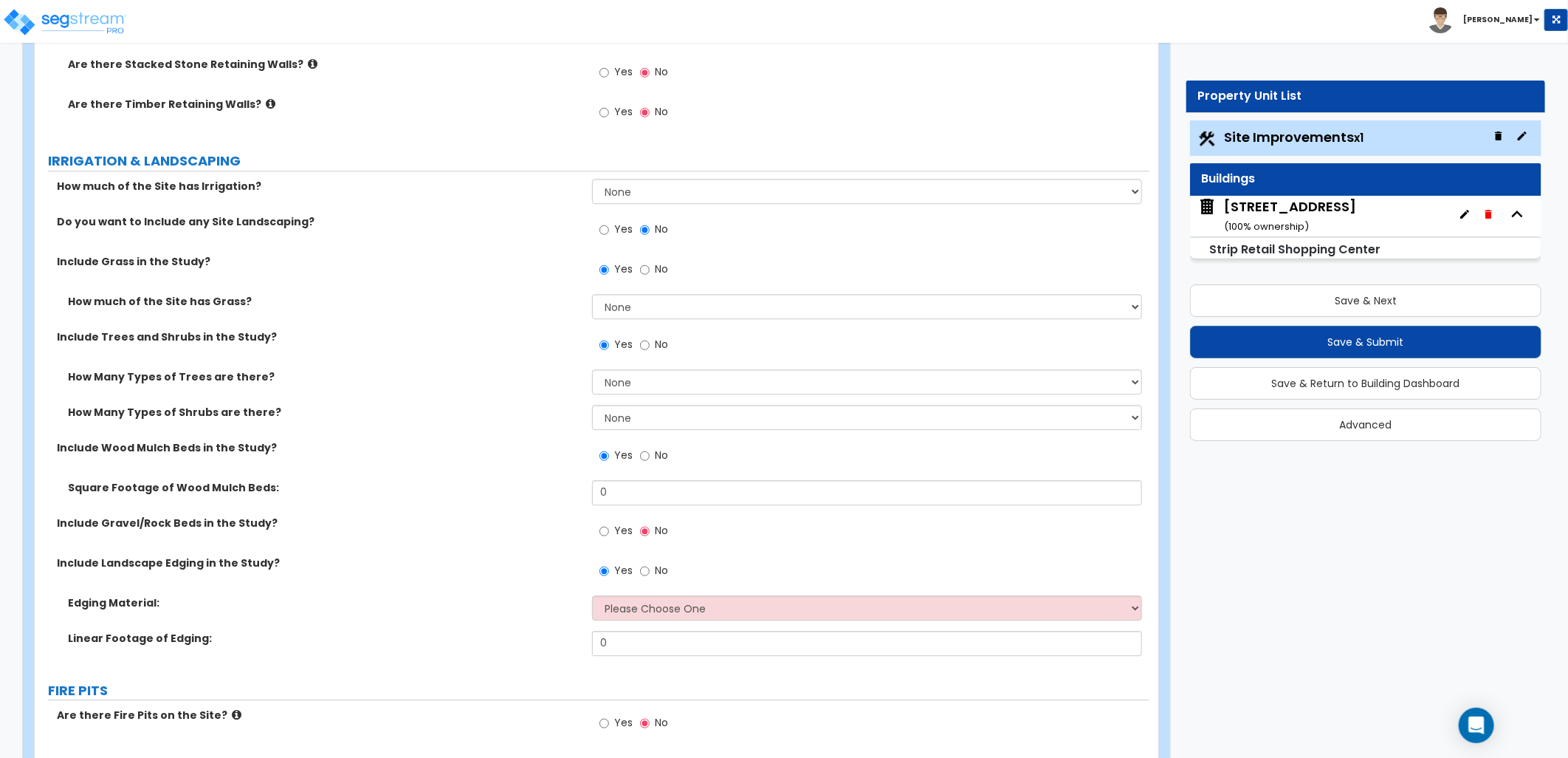
scroll to position [2544, 0]
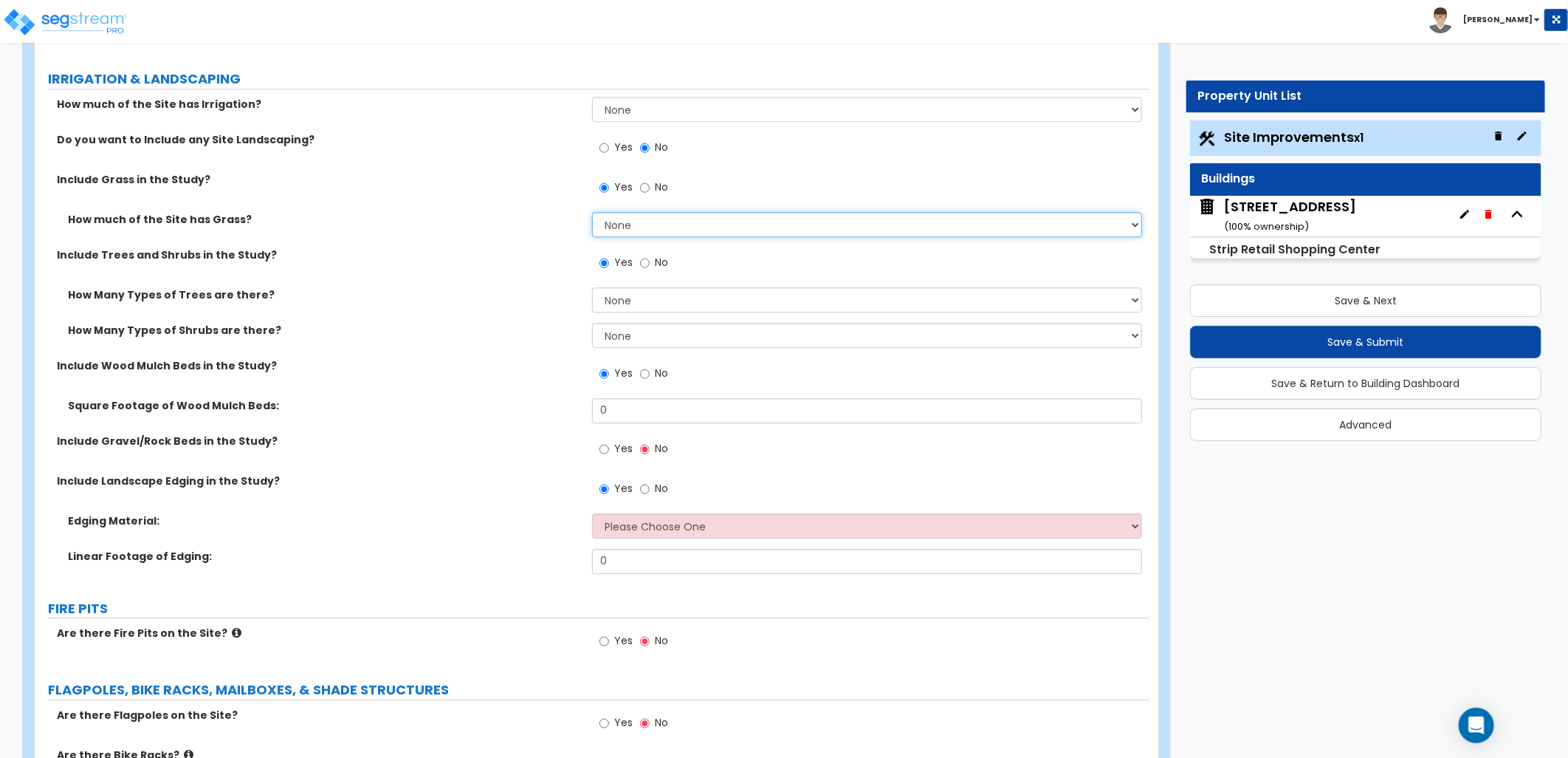
click at [817, 220] on select "None I want to Enter an Approximate Percentage I want to Enter the Square Foota…" at bounding box center [868, 224] width 550 height 25
select select "1"
click at [592, 212] on select "None I want to Enter an Approximate Percentage I want to Enter the Square Foota…" at bounding box center [868, 224] width 550 height 25
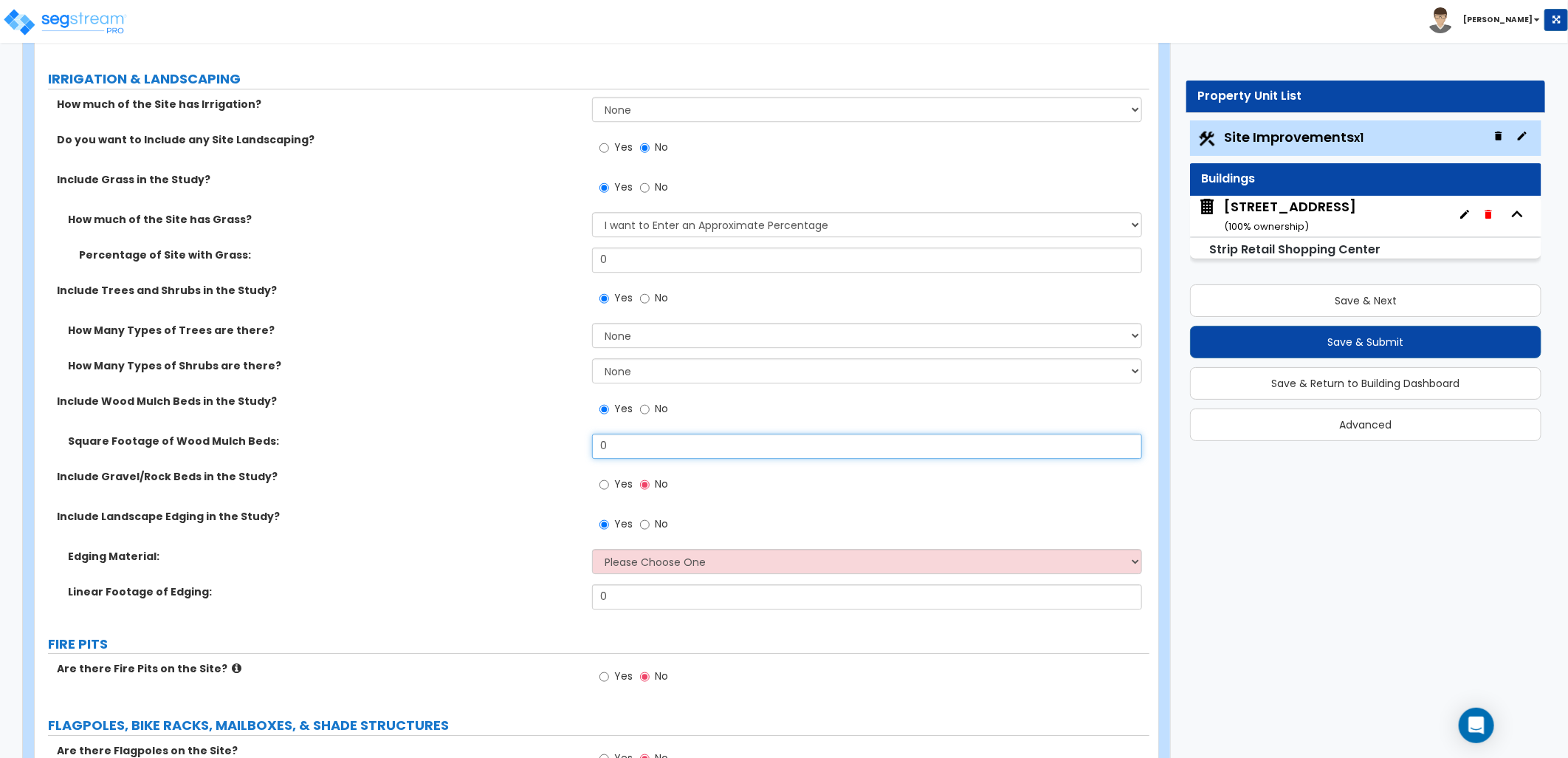
click at [579, 452] on div "Square Footage of Wood Mulch Beds: 0" at bounding box center [592, 451] width 1115 height 35
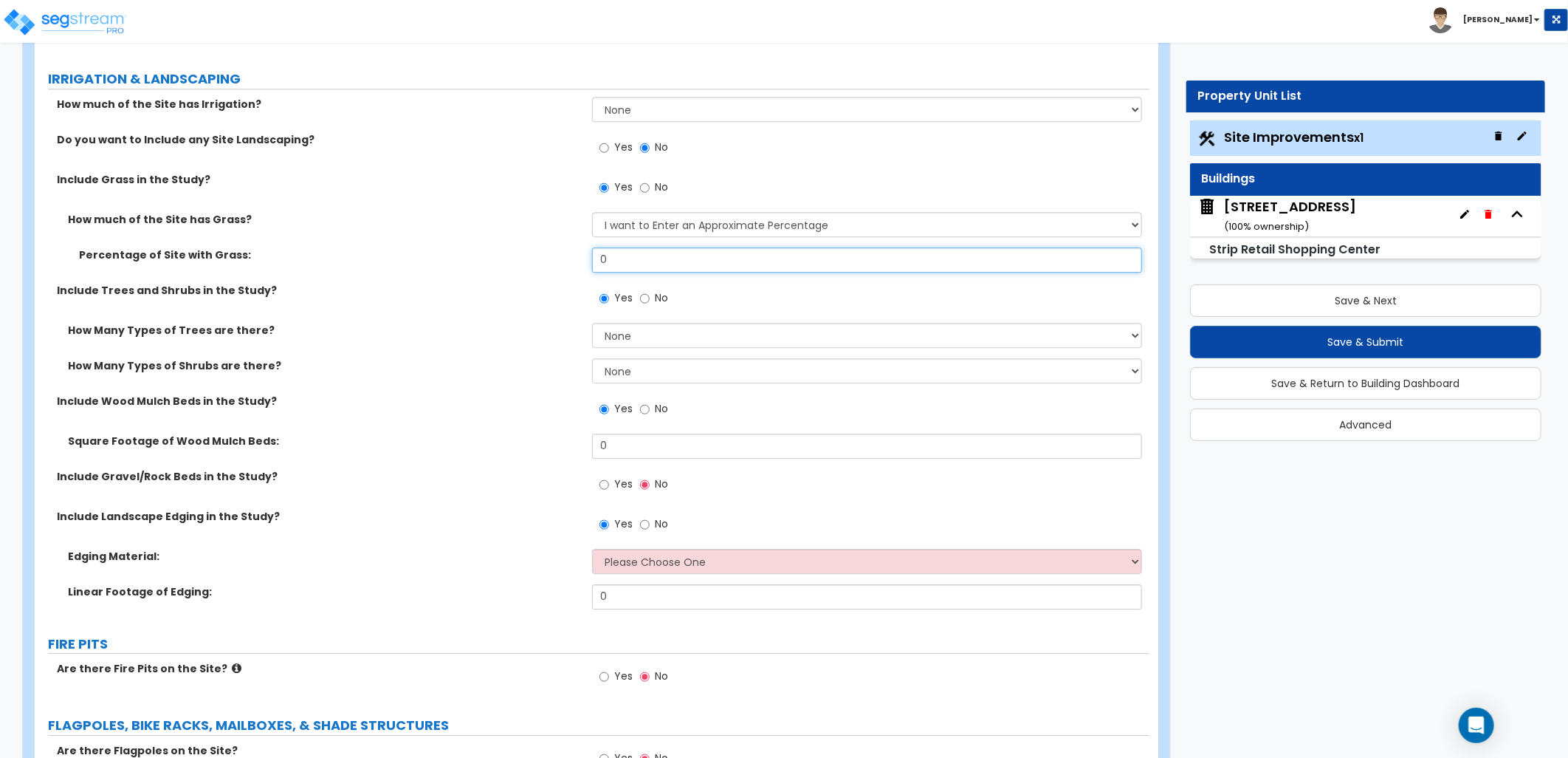
drag, startPoint x: 592, startPoint y: 252, endPoint x: 570, endPoint y: 253, distance: 22.0
click at [569, 253] on div "Percentage of Site with Grass: 0" at bounding box center [592, 265] width 1115 height 35
type input "30"
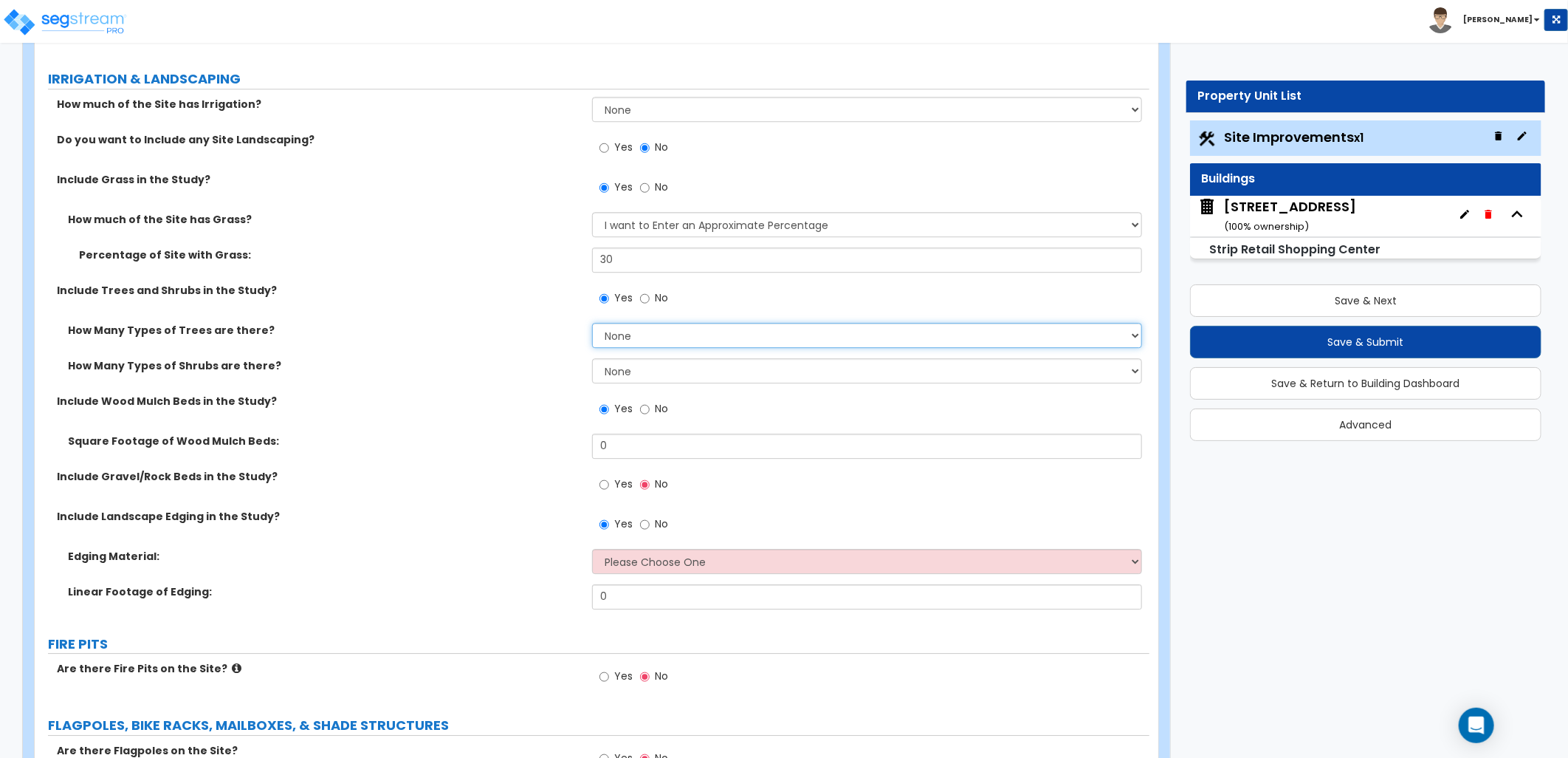
click at [644, 334] on select "None 1 2 3" at bounding box center [868, 335] width 550 height 25
select select "2"
click at [592, 323] on select "None 1 2 3" at bounding box center [868, 335] width 550 height 25
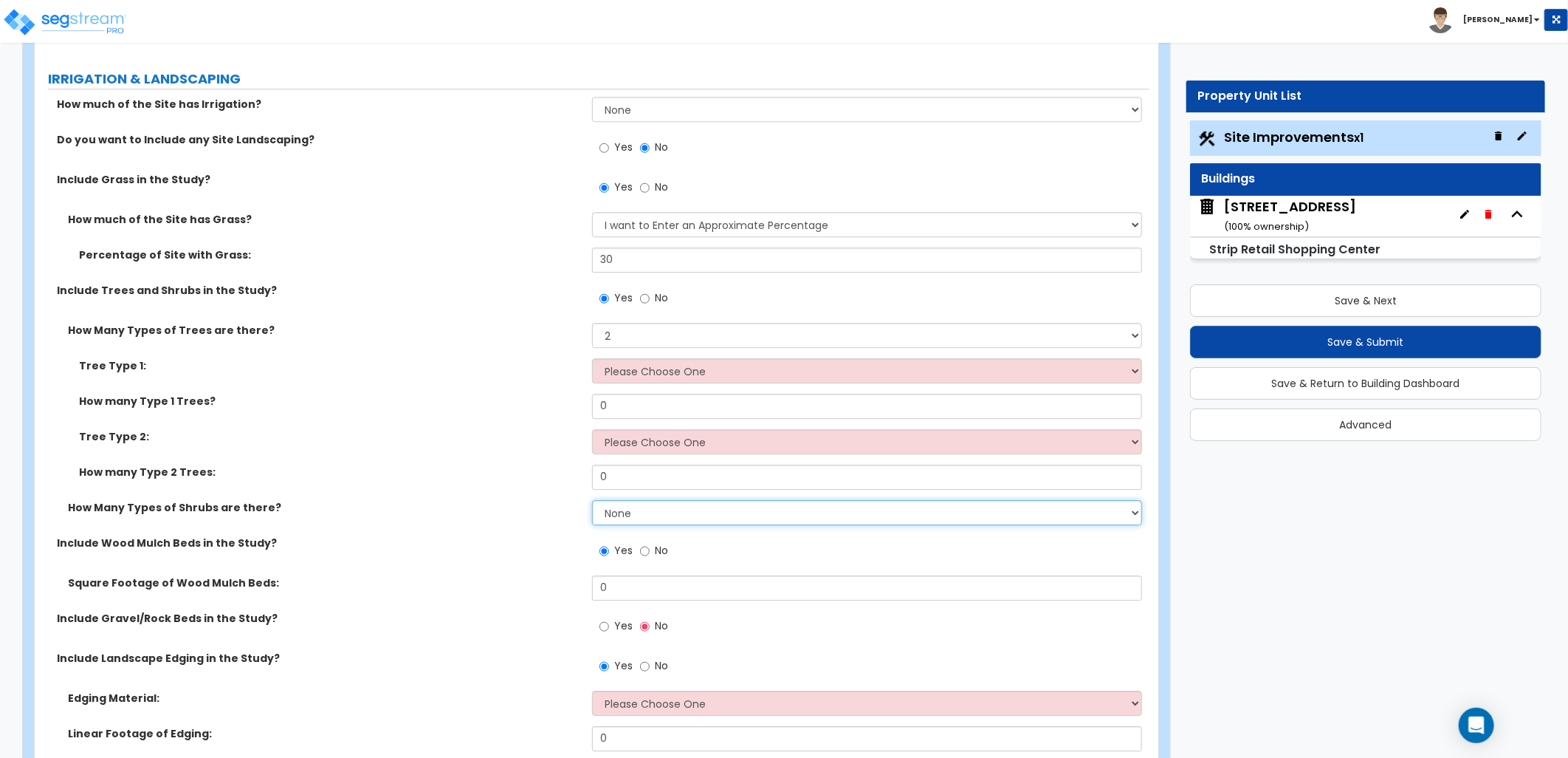
click at [632, 508] on select "None 1 2 3" at bounding box center [868, 512] width 550 height 25
select select "3"
click at [592, 500] on select "None 1 2 3" at bounding box center [868, 512] width 550 height 25
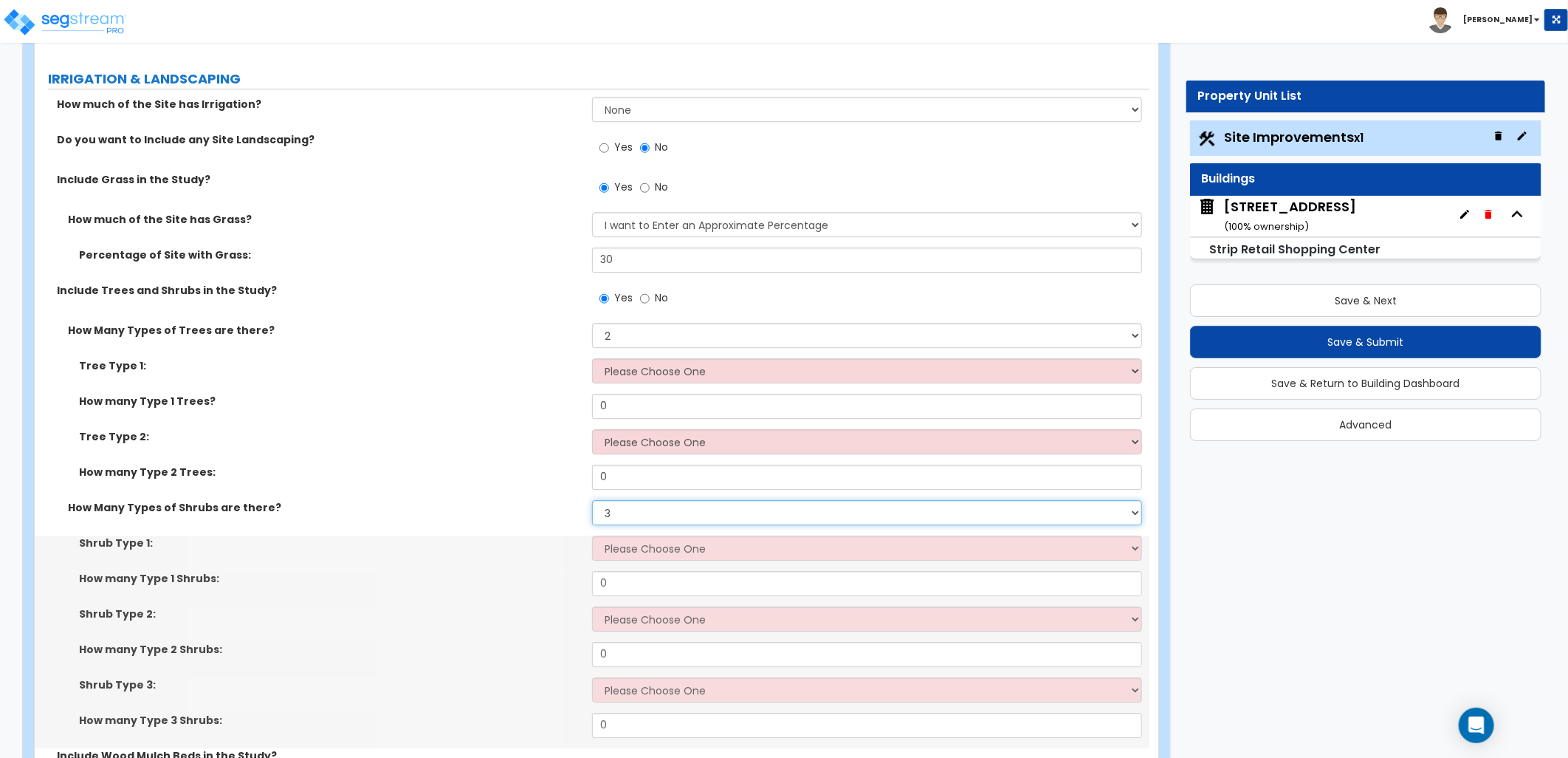
scroll to position [2626, 0]
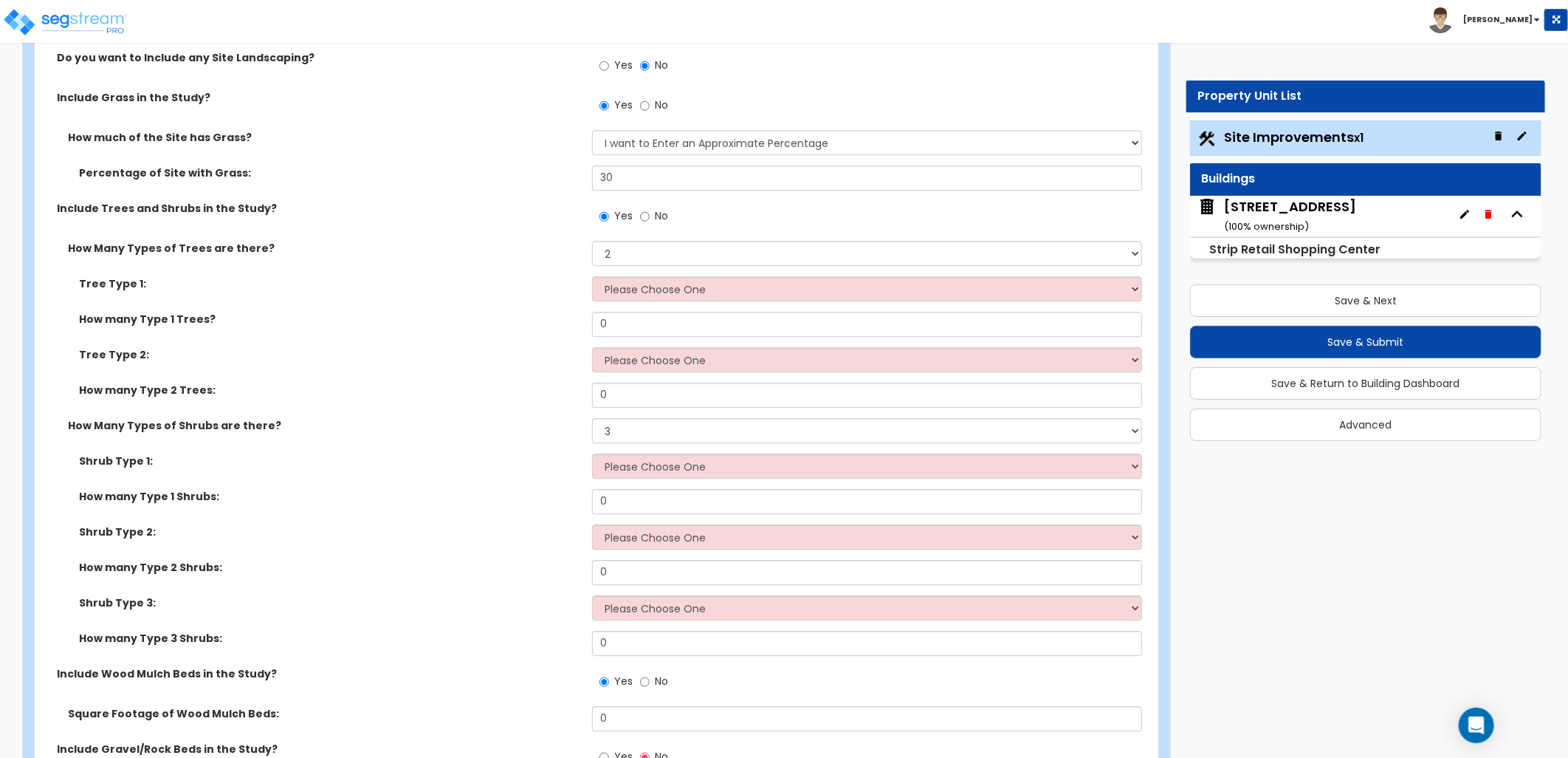
click at [497, 534] on label "Shrub Type 2:" at bounding box center [330, 532] width 502 height 15
click at [690, 295] on select "Please Choose One Honey Locust Planetree Poplar Elm Hawthorn Linden Maple Red M…" at bounding box center [868, 288] width 550 height 25
click at [909, 286] on select "Please Choose One Honey Locust Planetree Poplar Elm Hawthorn Linden Maple Red M…" at bounding box center [868, 288] width 550 height 25
click at [699, 467] on select "Please Choose One Arborvitae Azalea Yew Boxwood Juniper Holly Cotoneaster Euony…" at bounding box center [868, 465] width 550 height 25
click at [647, 288] on select "Please Choose One Honey Locust Planetree Poplar Elm Hawthorn Linden Maple Red M…" at bounding box center [868, 288] width 550 height 25
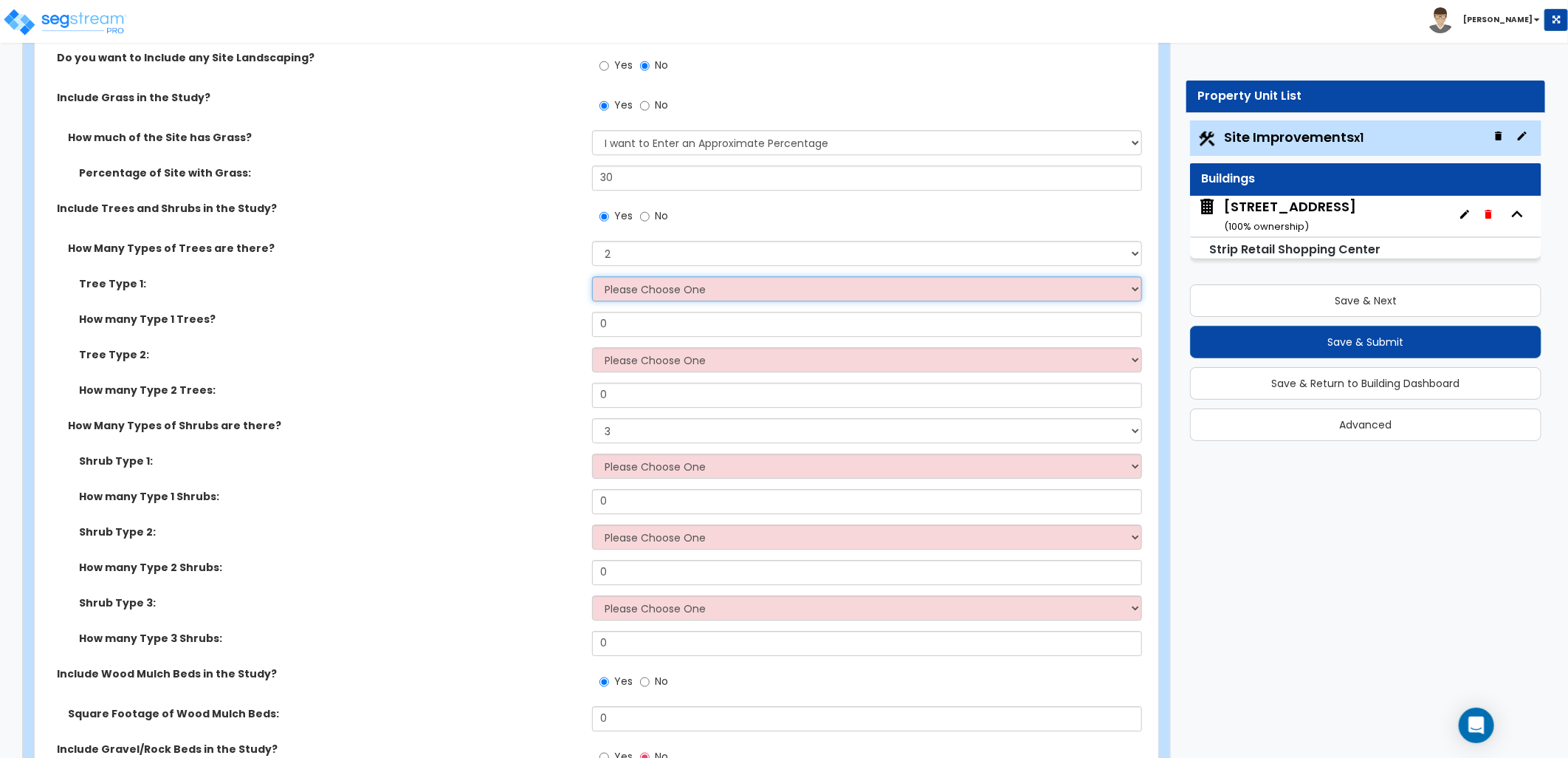
select select "5"
click at [592, 276] on select "Please Choose One Honey Locust Planetree Poplar Elm Hawthorn Linden Maple Red M…" at bounding box center [868, 288] width 550 height 25
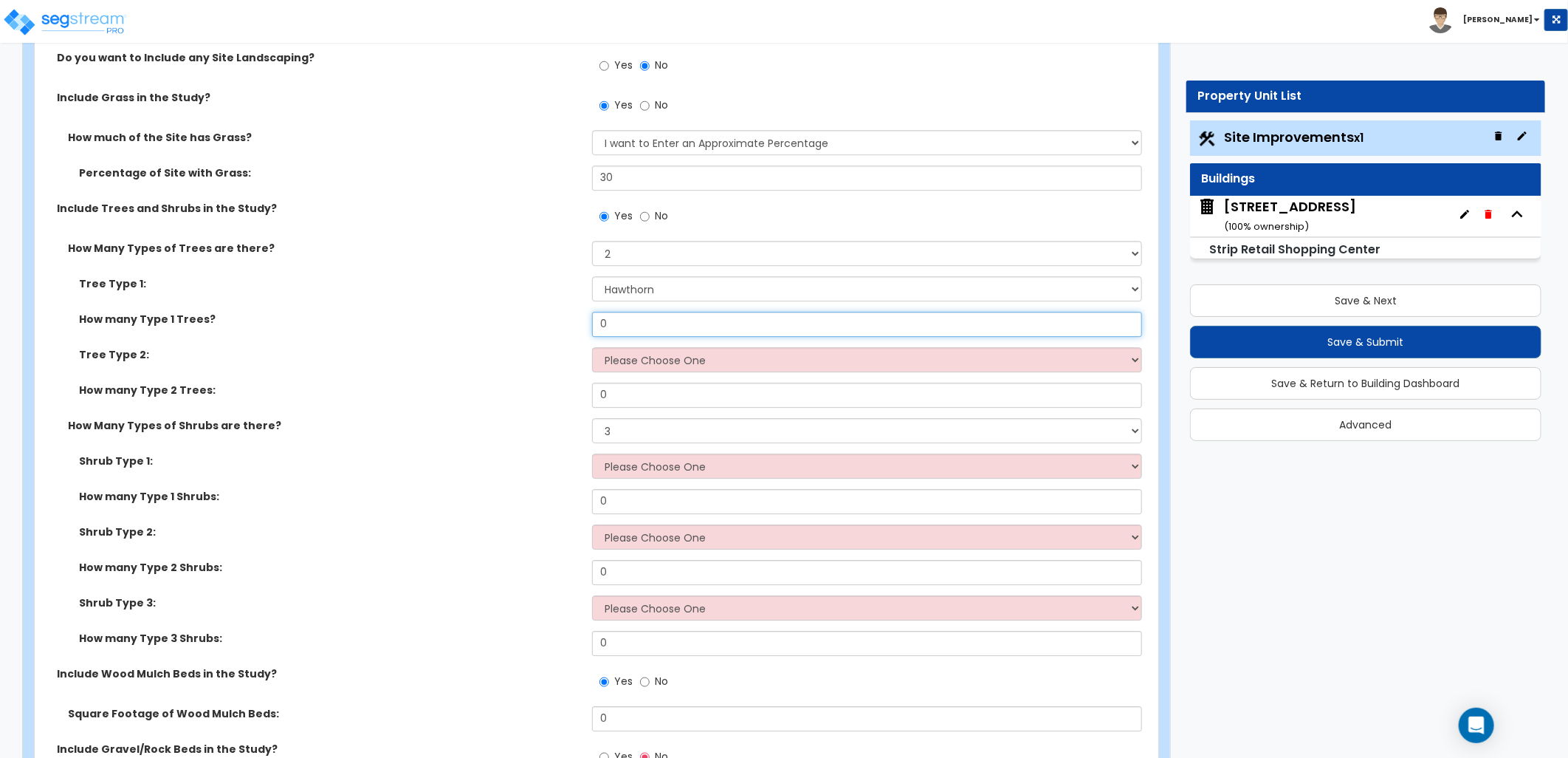
drag, startPoint x: 616, startPoint y: 323, endPoint x: 581, endPoint y: 323, distance: 35.0
click at [581, 323] on div "How many Type 1 Trees? 0" at bounding box center [592, 330] width 1115 height 35
type input "16"
click at [648, 353] on select "Please Choose One Honey Locust Planetree Poplar Elm Hawthorn Linden Maple Red M…" at bounding box center [868, 359] width 550 height 25
select select "7"
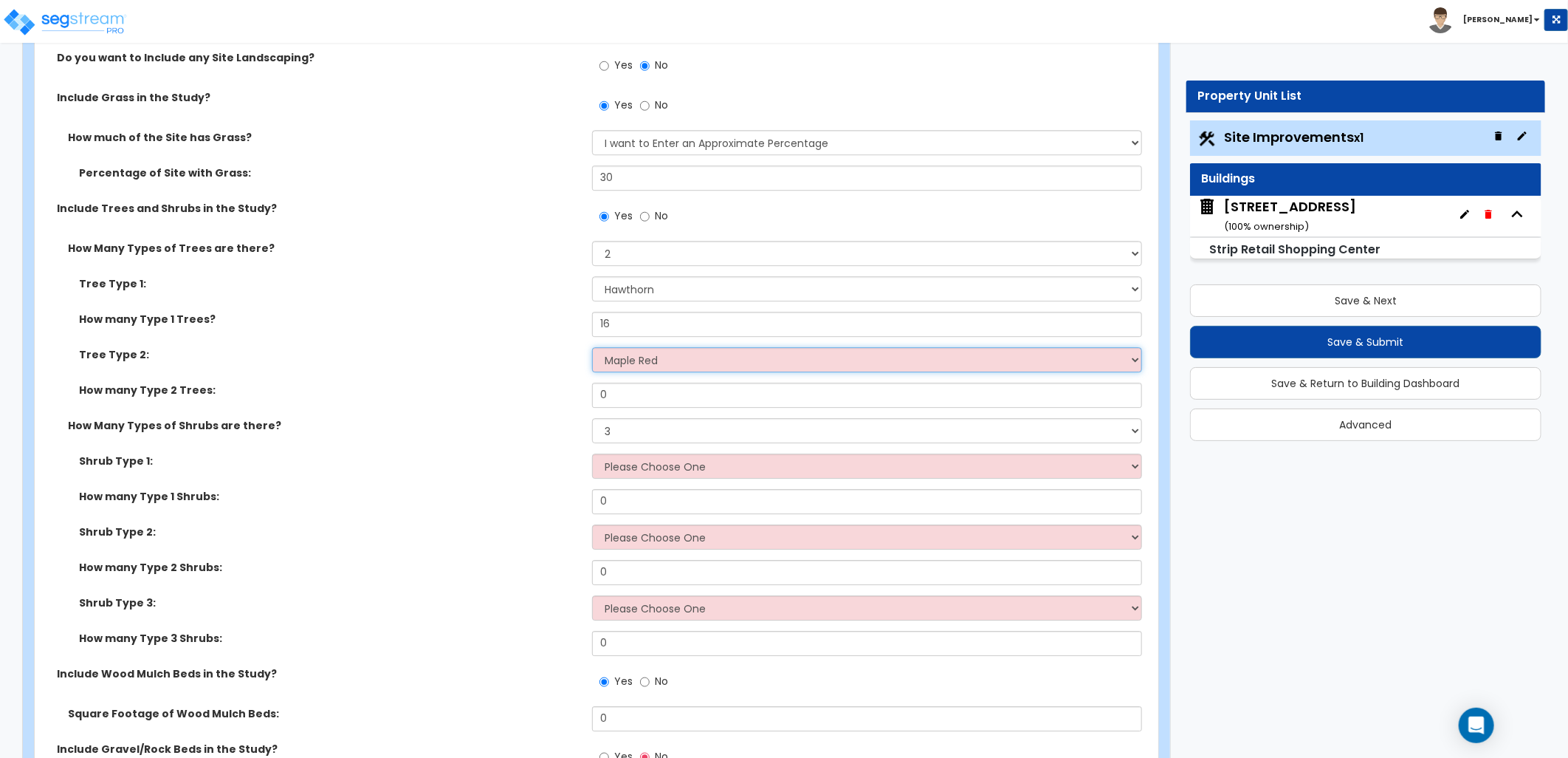
click at [592, 347] on select "Please Choose One Honey Locust Planetree Poplar Elm Hawthorn Linden Maple Red M…" at bounding box center [868, 359] width 550 height 25
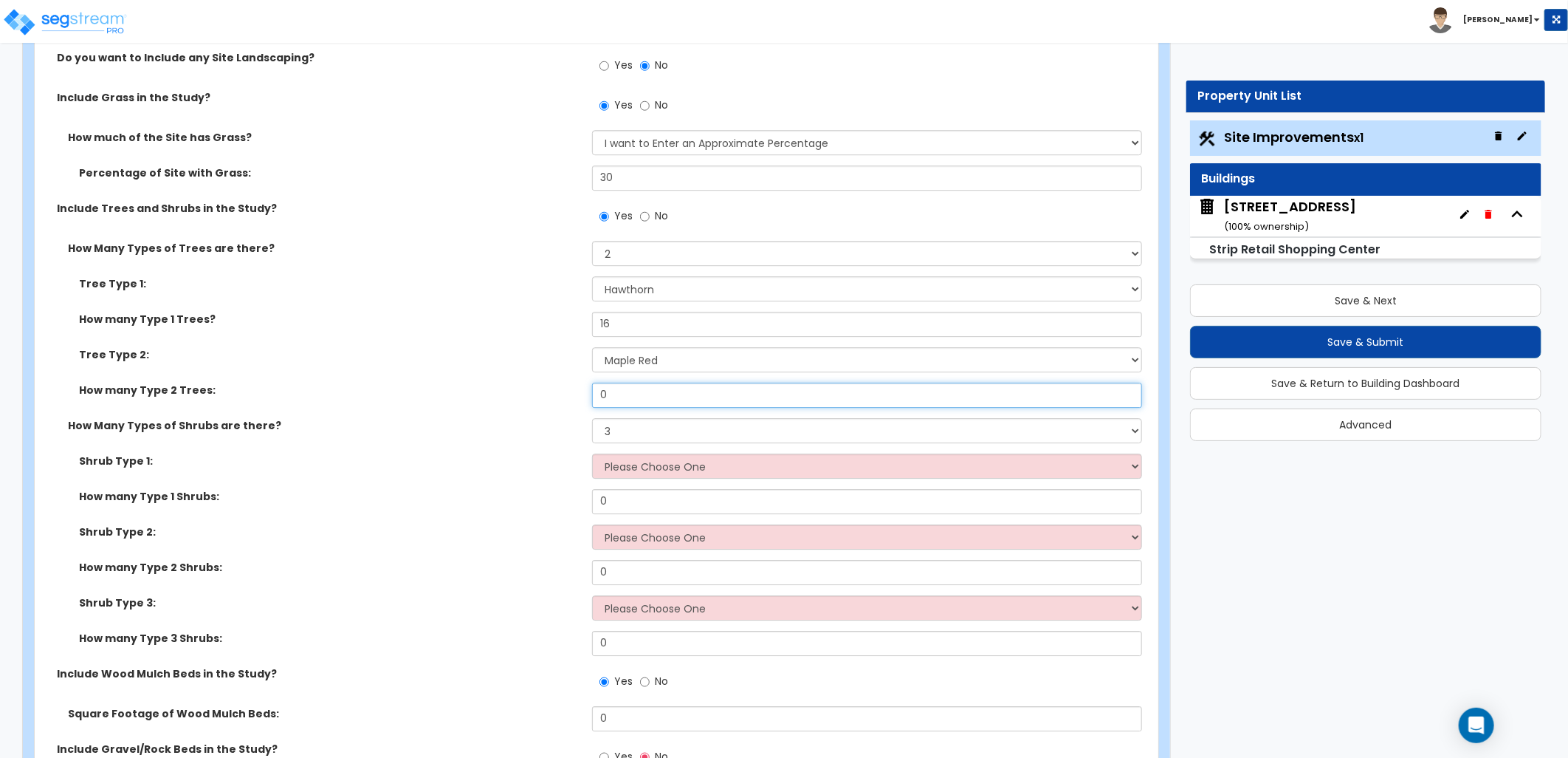
click at [586, 399] on div "How many Type 2 Trees: 0" at bounding box center [592, 400] width 1115 height 35
type input "8"
click at [633, 455] on select "Please Choose One Arborvitae Azalea Yew Boxwood Juniper Holly Cotoneaster Euony…" at bounding box center [868, 465] width 550 height 25
select select "4"
click at [592, 453] on select "Please Choose One Arborvitae Azalea Yew Boxwood Juniper Holly Cotoneaster Euony…" at bounding box center [868, 465] width 550 height 25
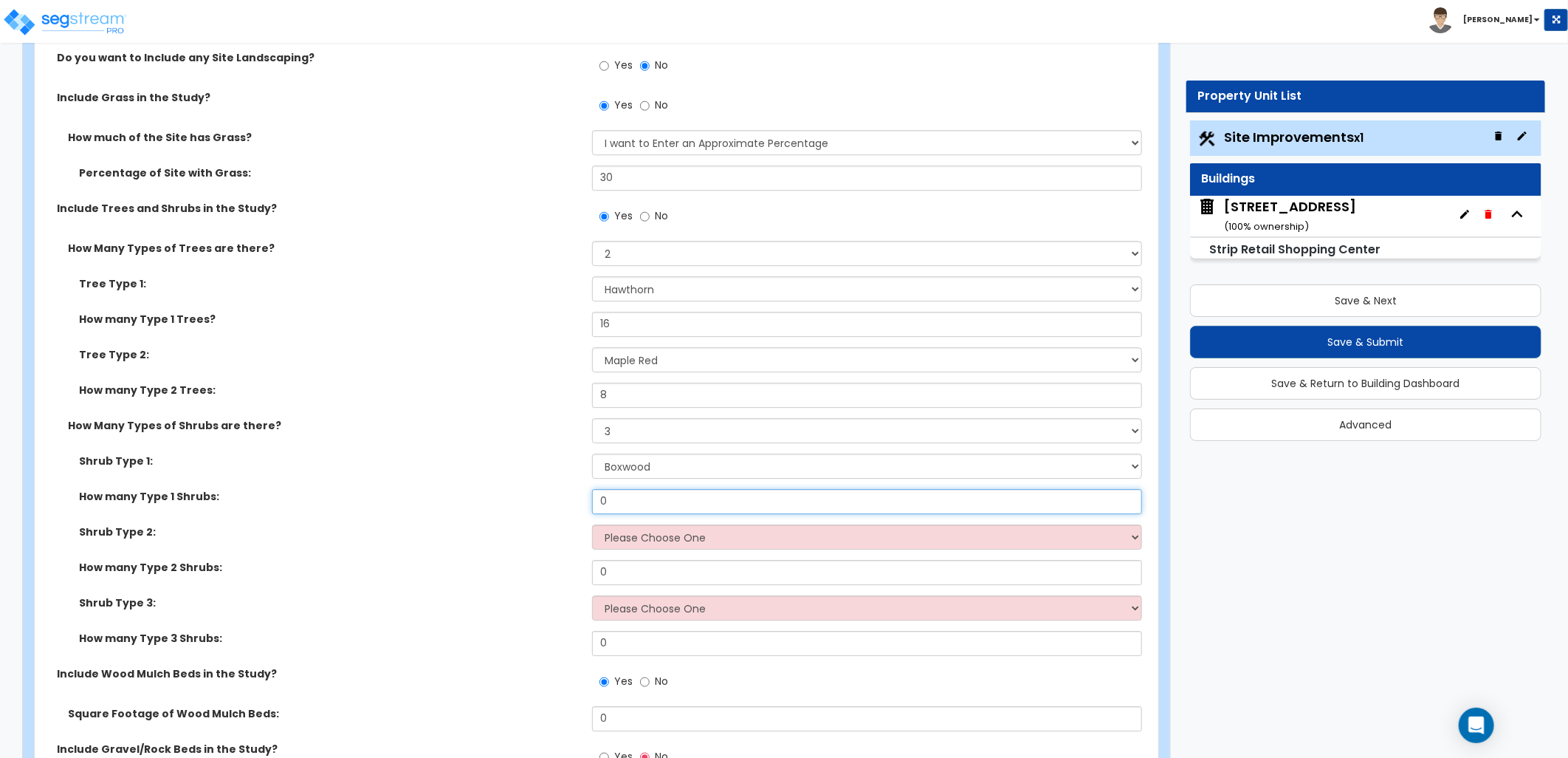
drag, startPoint x: 596, startPoint y: 497, endPoint x: 544, endPoint y: 499, distance: 52.0
click at [546, 499] on div "How many Type 1 Shrubs: 0" at bounding box center [592, 507] width 1115 height 35
type input "48"
click at [663, 536] on select "Please Choose One Arborvitae Azalea Yew Boxwood Juniper Holly Cotoneaster Euony…" at bounding box center [868, 536] width 550 height 25
select select "5"
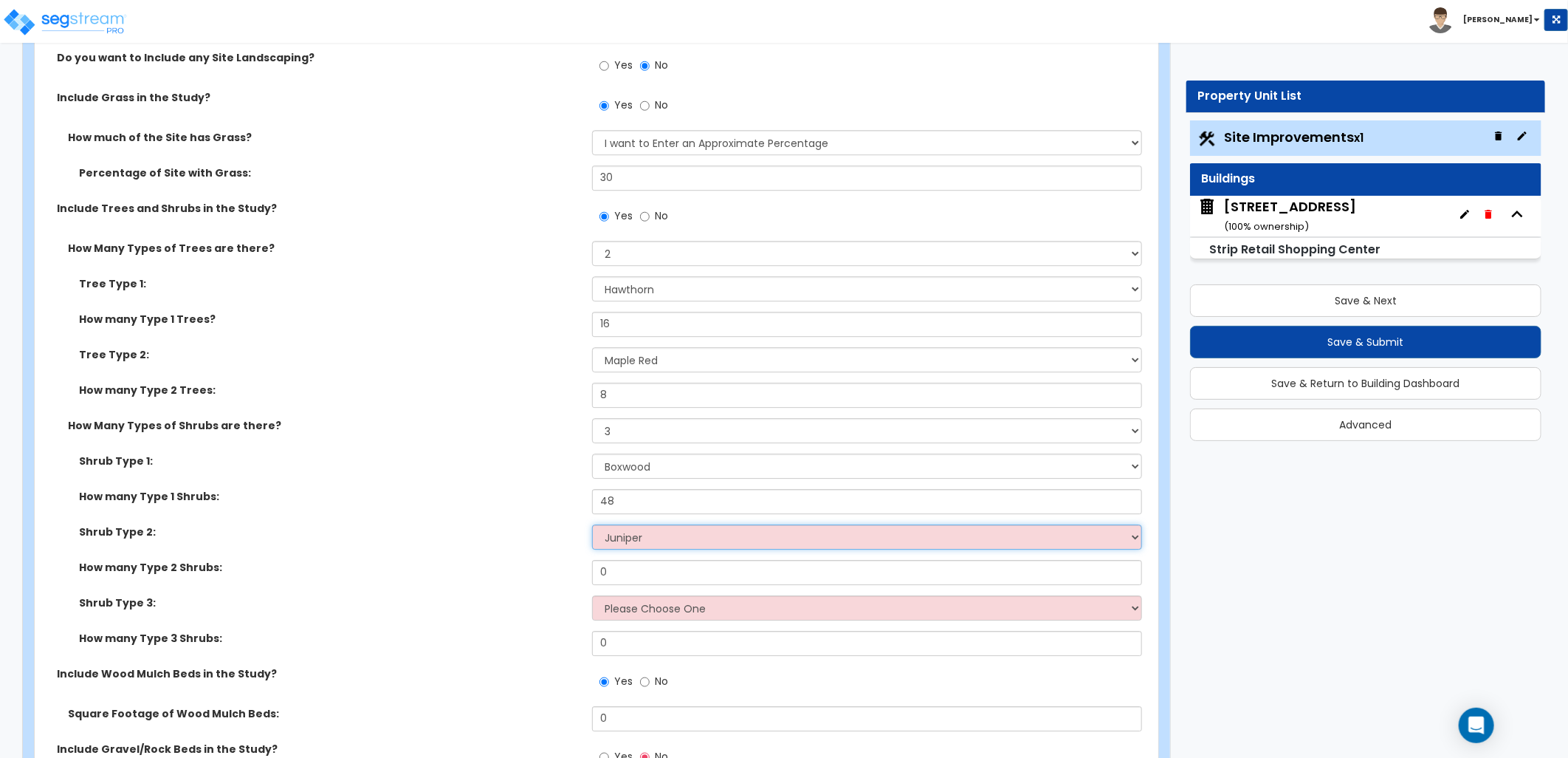
click at [592, 524] on select "Please Choose One Arborvitae Azalea Yew Boxwood Juniper Holly Cotoneaster Euony…" at bounding box center [868, 536] width 550 height 25
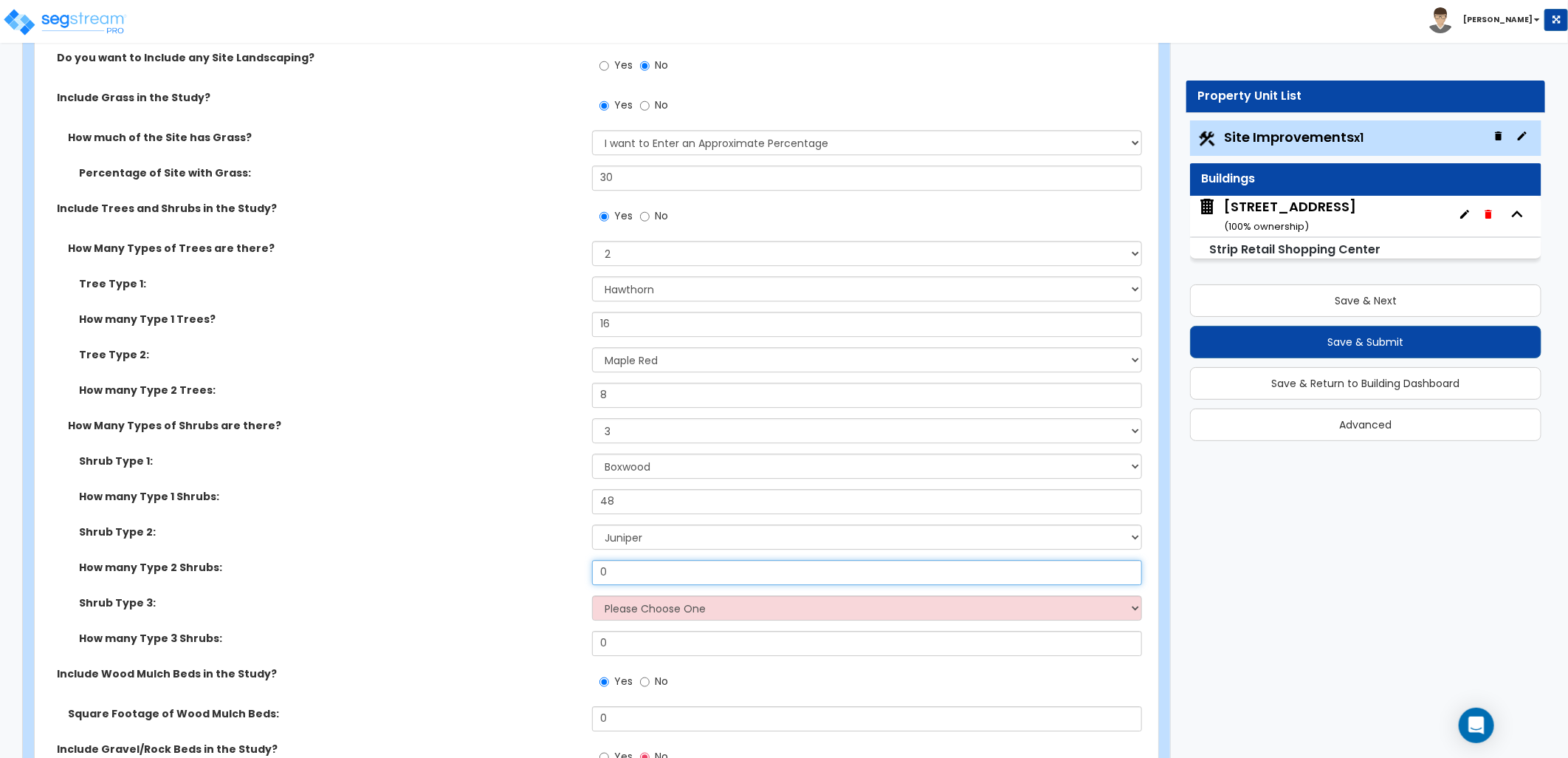
drag, startPoint x: 626, startPoint y: 570, endPoint x: 569, endPoint y: 567, distance: 57.1
click at [569, 567] on div "How many Type 2 Shrubs: 0" at bounding box center [592, 577] width 1115 height 35
type input "24"
click at [633, 604] on select "Please Choose One Arborvitae Azalea Yew Boxwood Juniper Holly Cotoneaster Euony…" at bounding box center [868, 608] width 550 height 25
select select "10"
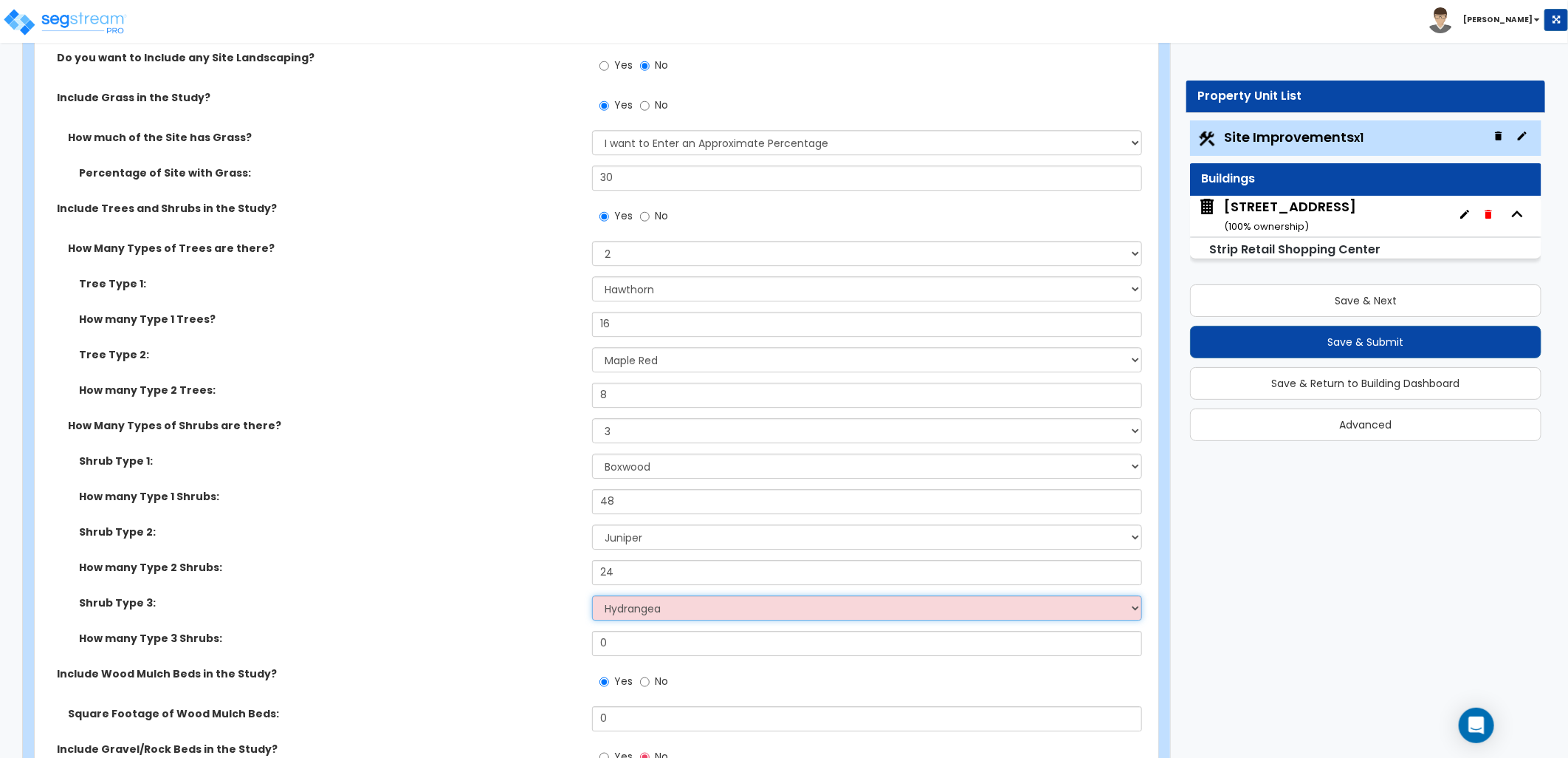
click at [592, 596] on select "Please Choose One Arborvitae Azalea Yew Boxwood Juniper Holly Cotoneaster Euony…" at bounding box center [868, 608] width 550 height 25
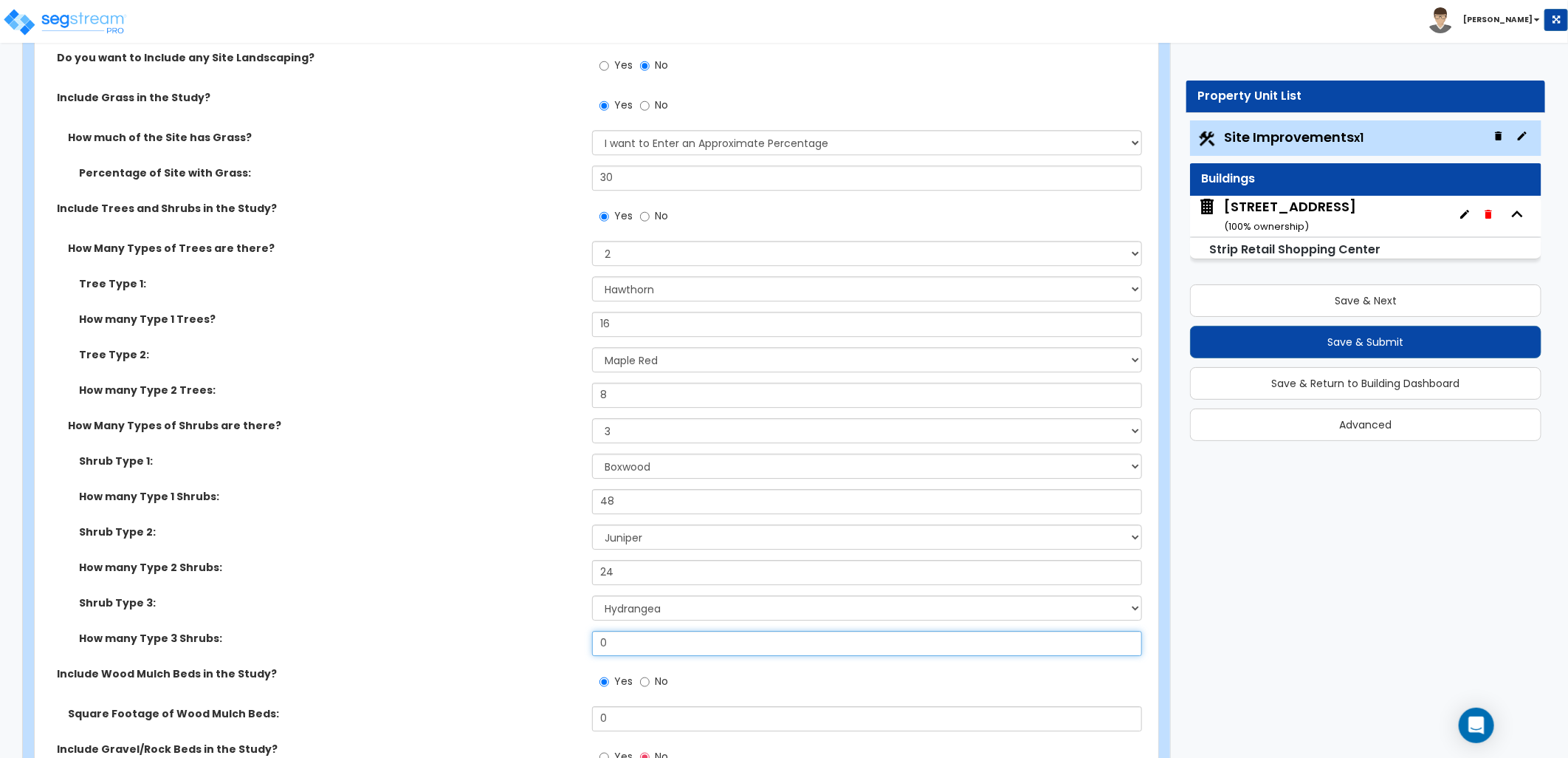
drag, startPoint x: 611, startPoint y: 632, endPoint x: 565, endPoint y: 635, distance: 46.1
click at [565, 635] on div "How many Type 3 Shrubs: 0" at bounding box center [592, 648] width 1115 height 35
type input "12"
click at [574, 641] on label "How many Type 3 Shrubs:" at bounding box center [330, 638] width 502 height 15
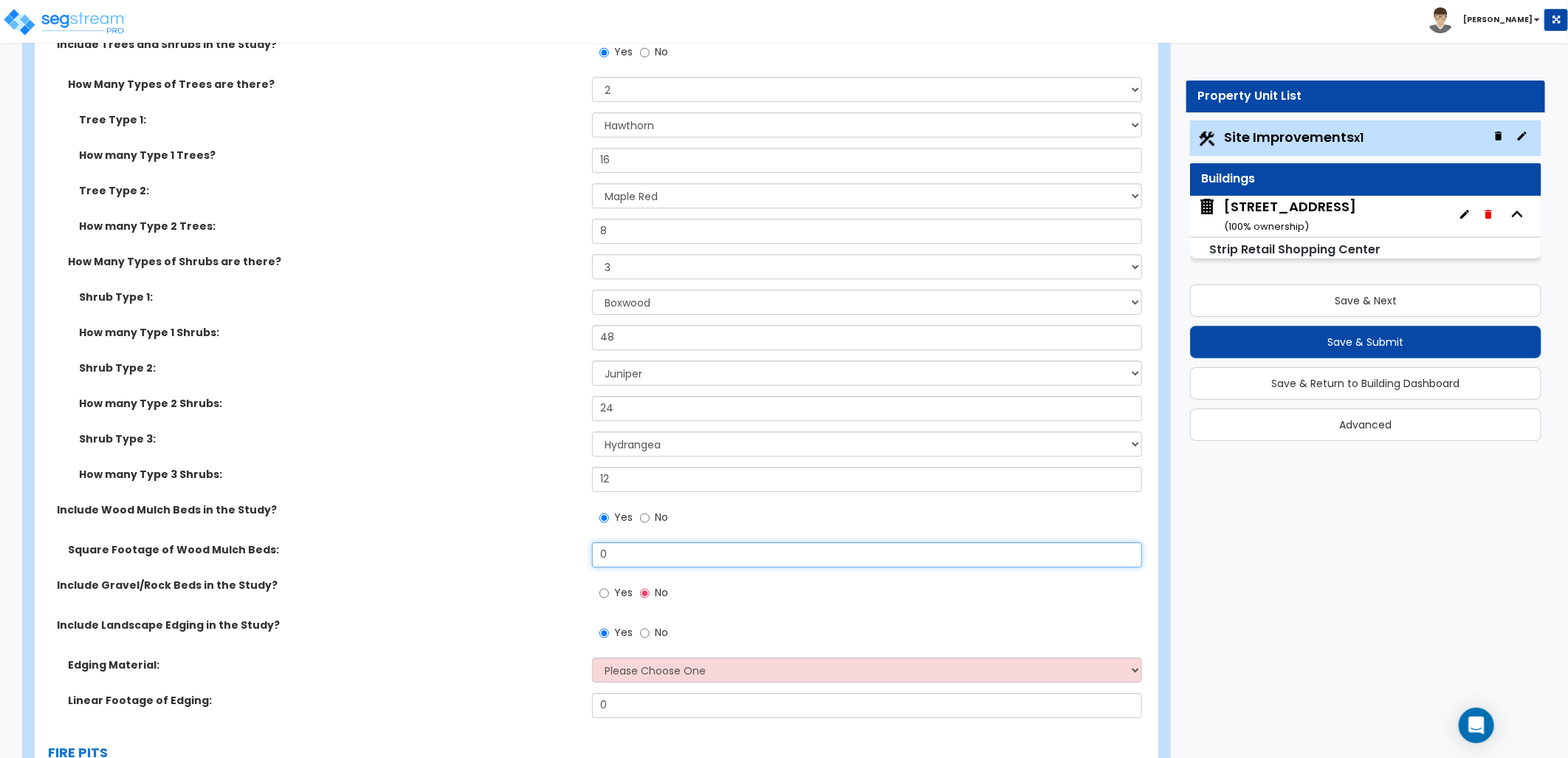
drag, startPoint x: 626, startPoint y: 563, endPoint x: 576, endPoint y: 564, distance: 50.0
click at [576, 564] on div "Square Footage of Wood Mulch Beds: 0" at bounding box center [592, 559] width 1115 height 35
type input "2,000"
drag, startPoint x: 576, startPoint y: 564, endPoint x: 571, endPoint y: 576, distance: 13.0
click at [571, 576] on div "How much of the Site has Irrigation? None I want to Enter an Approximate Percen…" at bounding box center [592, 289] width 1093 height 877
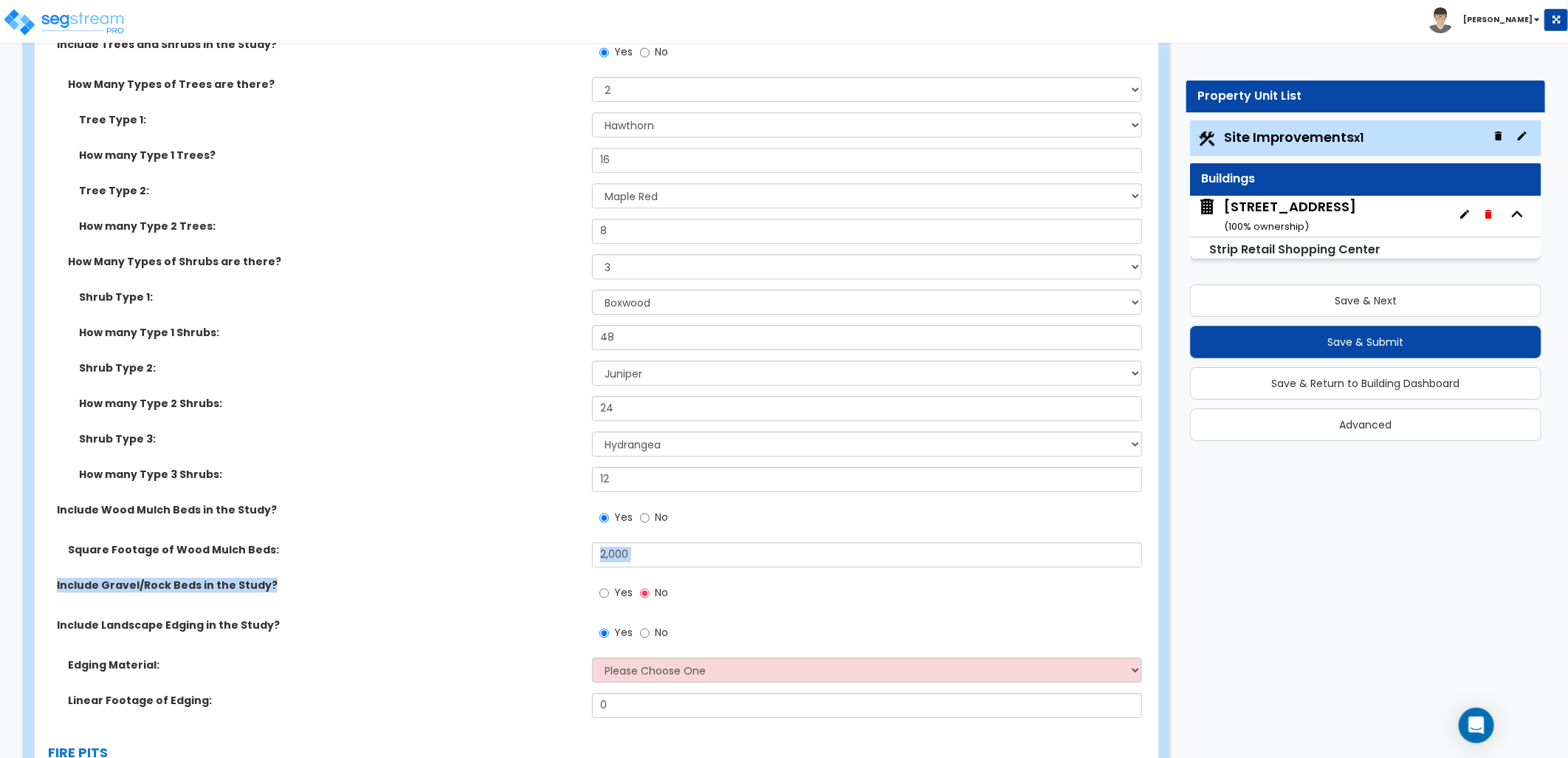
click at [372, 556] on div "Square Footage of Wood Mulch Beds: 2,000" at bounding box center [592, 559] width 1115 height 35
drag, startPoint x: 642, startPoint y: 633, endPoint x: 625, endPoint y: 636, distance: 17.3
click at [642, 633] on input "No" at bounding box center [645, 633] width 9 height 17
radio input "false"
radio input "true"
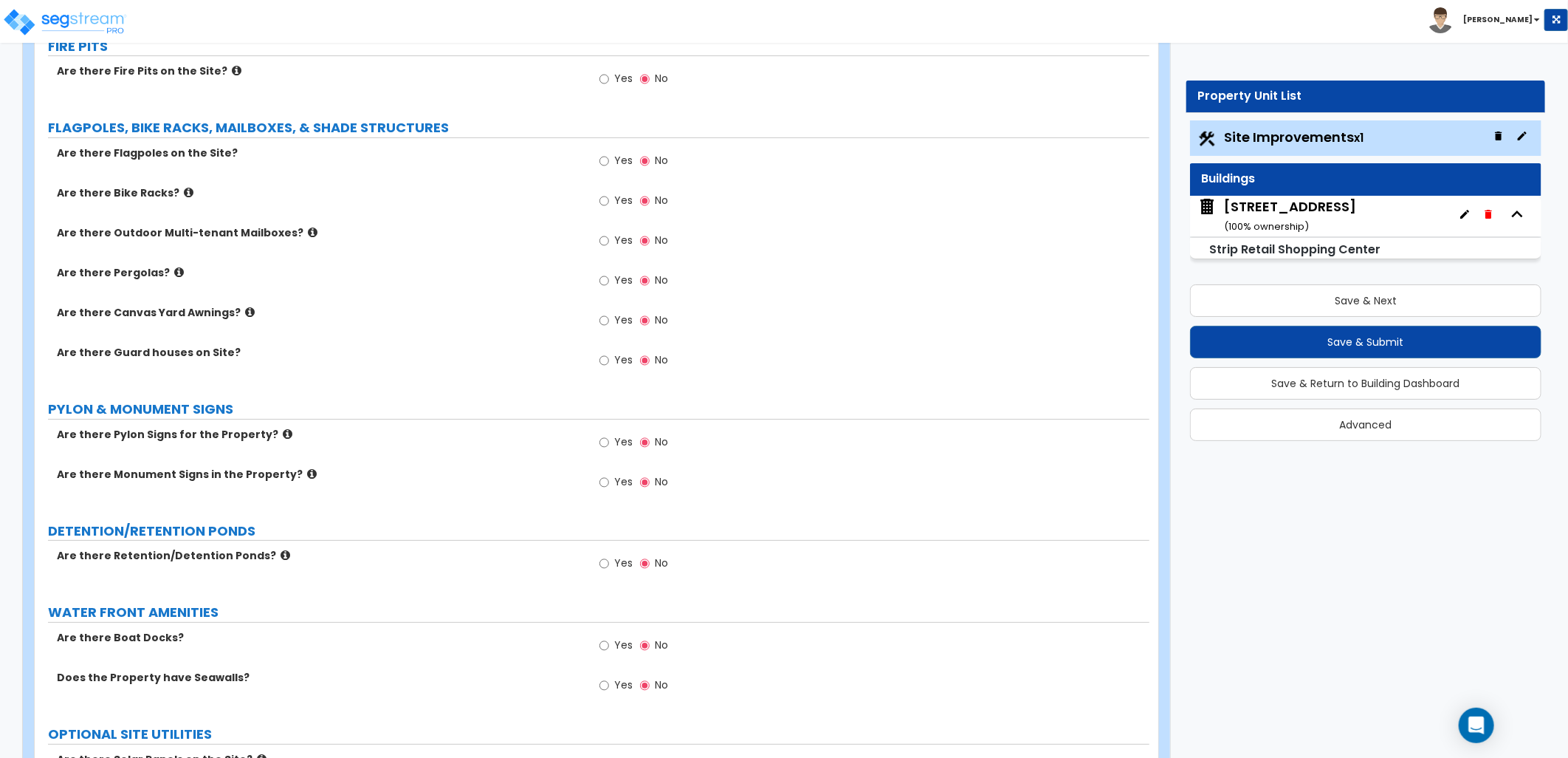
scroll to position [3446, 0]
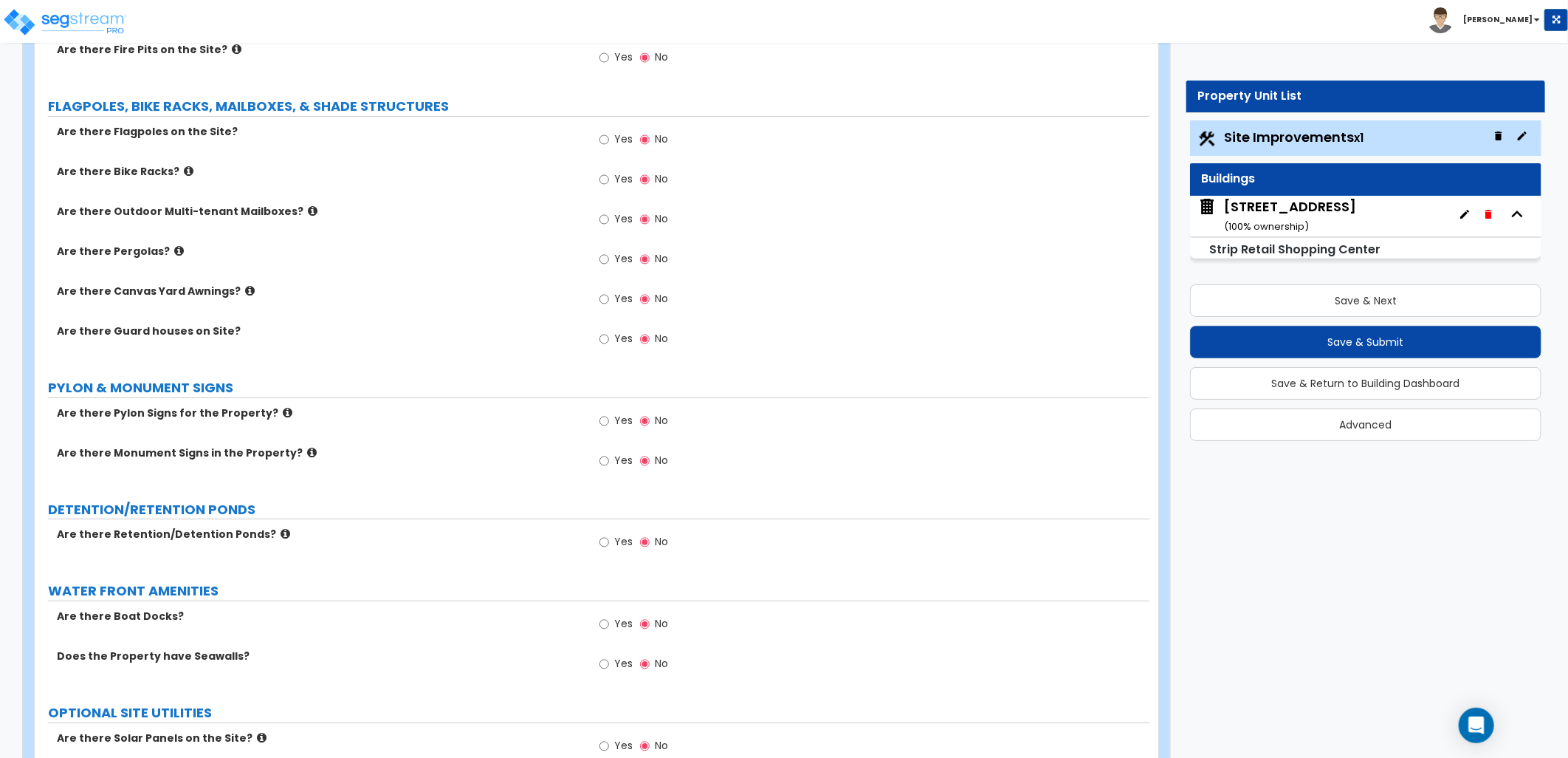
click at [282, 411] on icon at bounding box center [287, 413] width 9 height 11
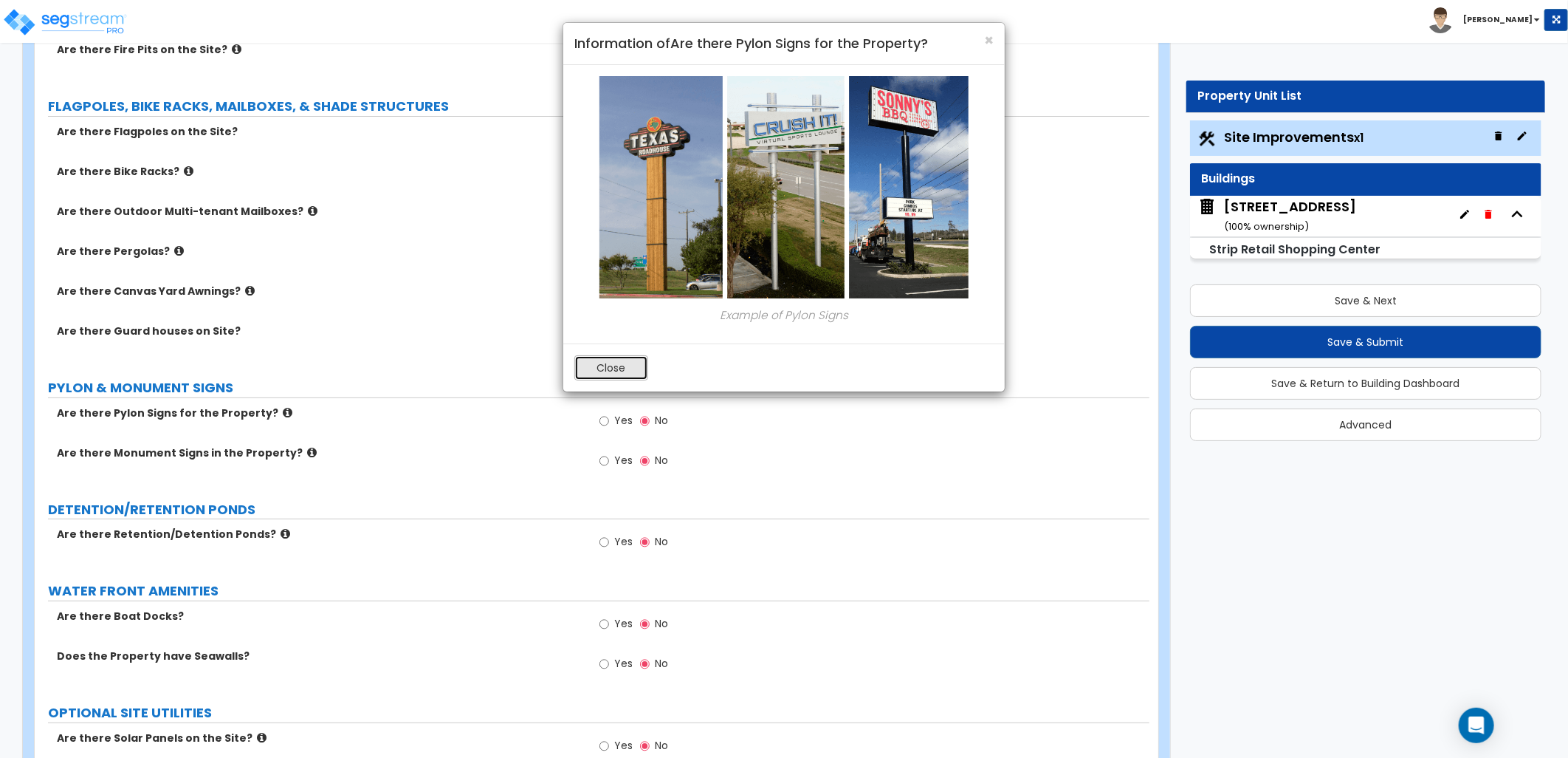
click at [592, 367] on button "Close" at bounding box center [611, 367] width 74 height 25
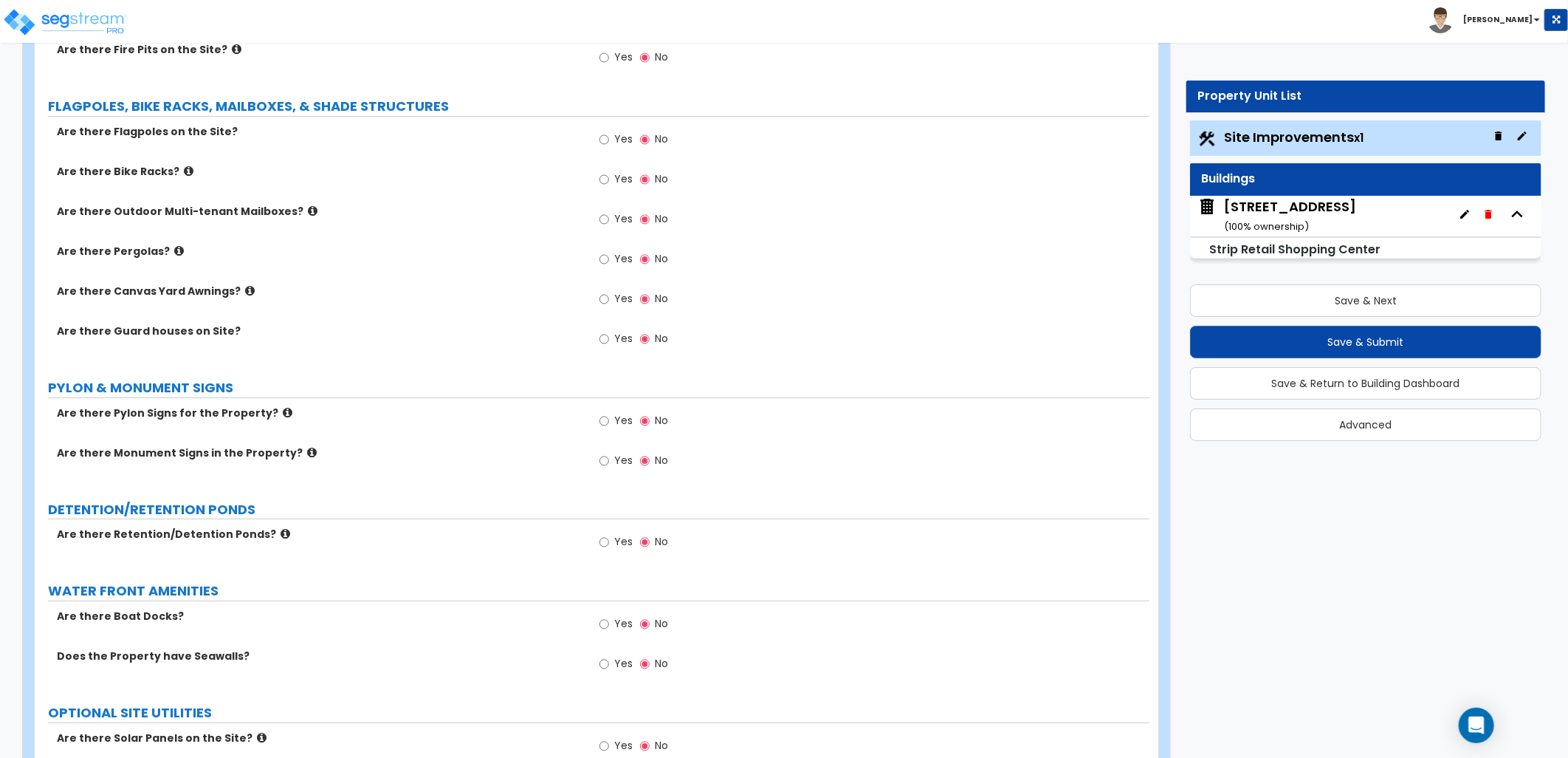
click at [307, 452] on icon at bounding box center [312, 452] width 9 height 11
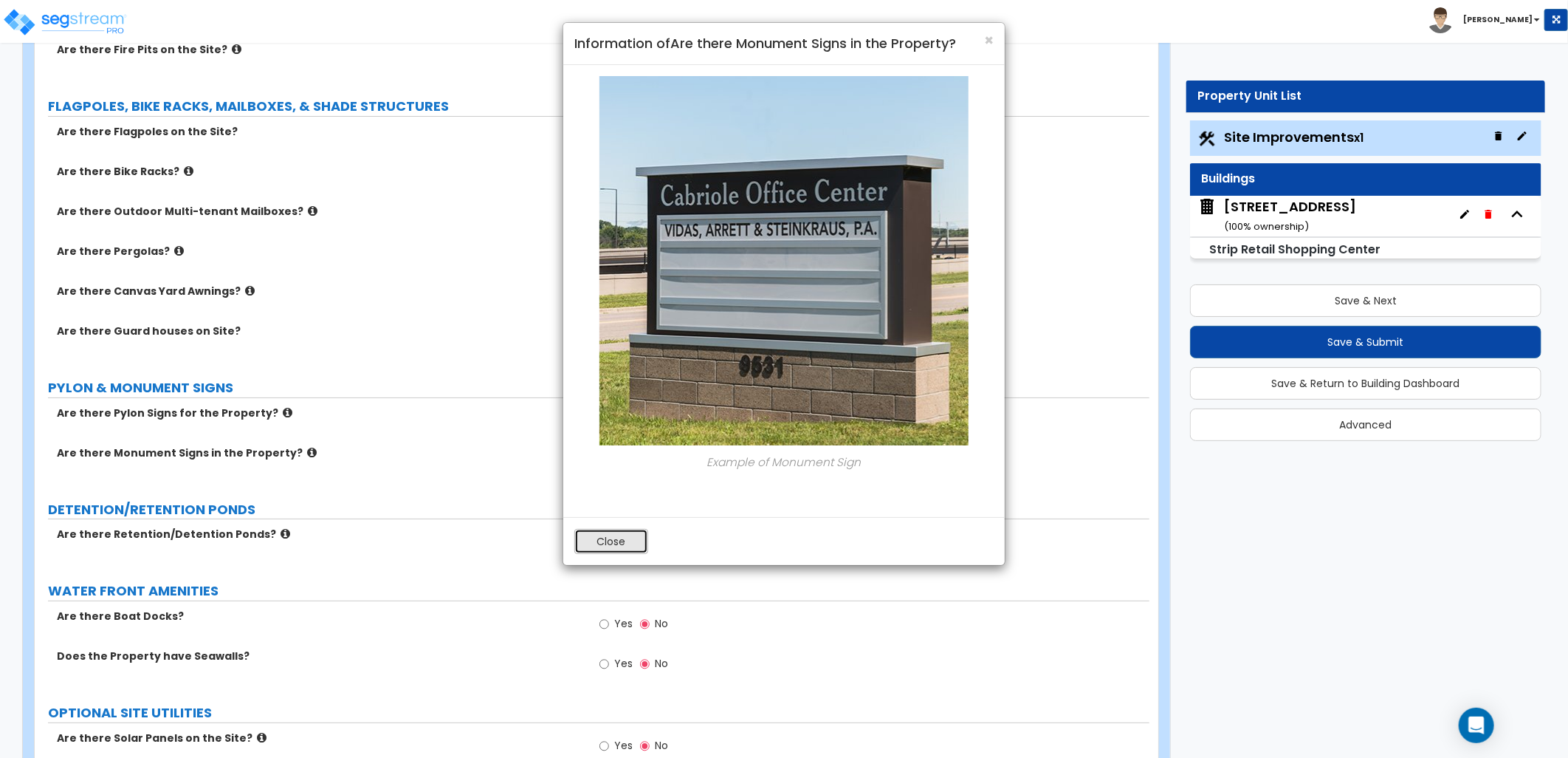
click at [603, 548] on button "Close" at bounding box center [611, 541] width 74 height 25
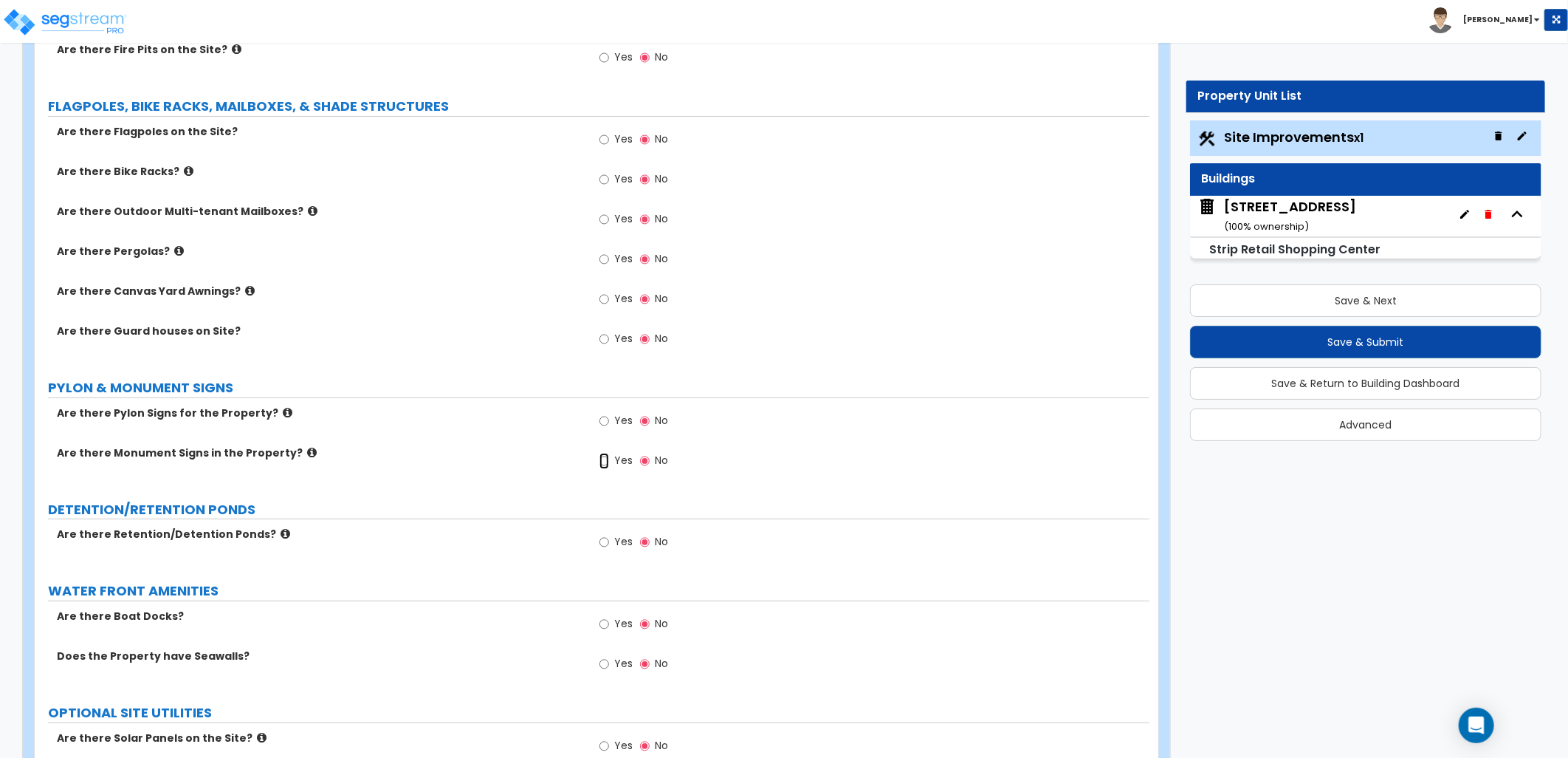
click at [605, 461] on input "Yes" at bounding box center [604, 461] width 9 height 17
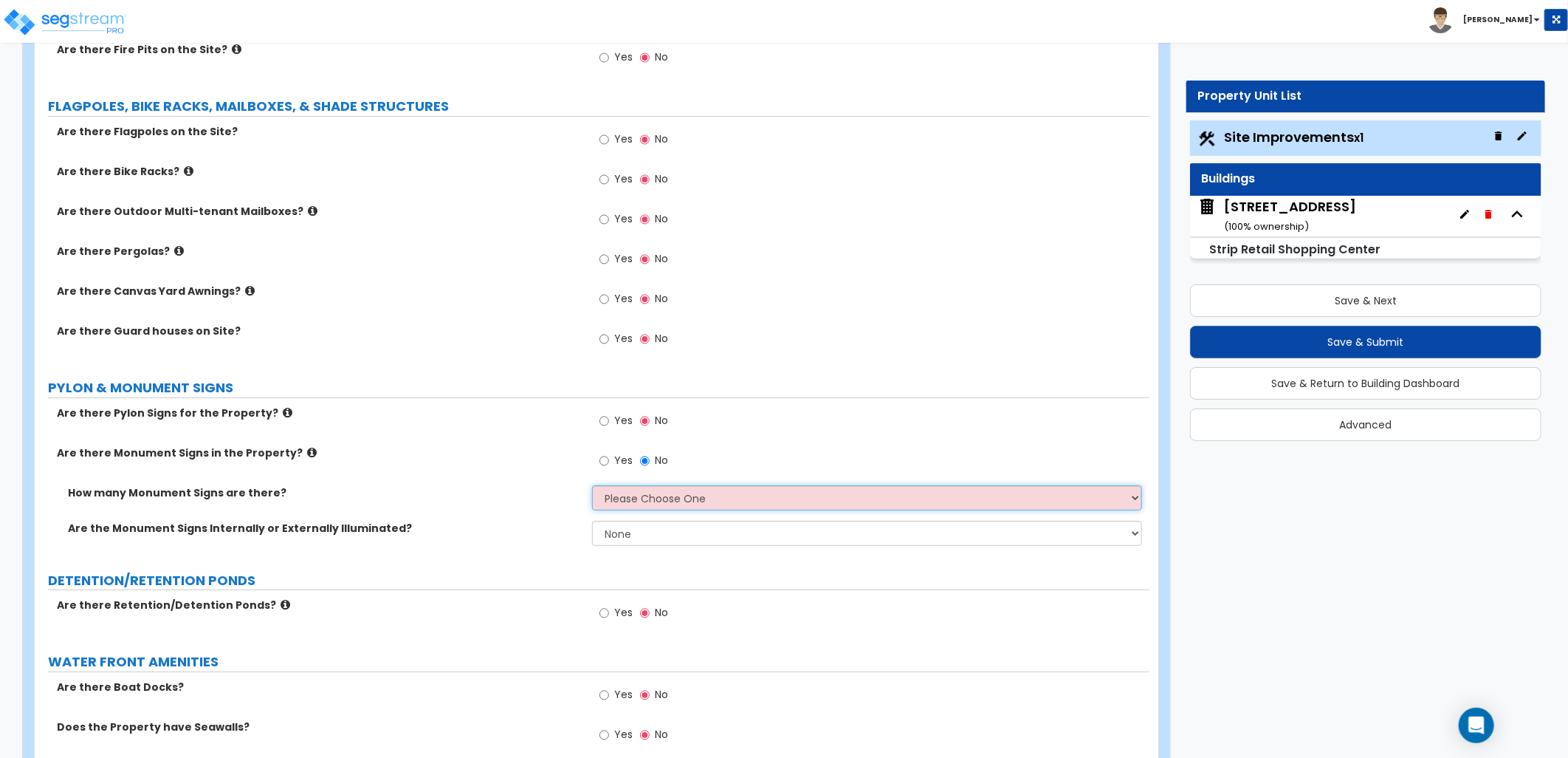
drag, startPoint x: 655, startPoint y: 492, endPoint x: 662, endPoint y: 500, distance: 10.6
click at [655, 493] on select "Please Choose One 1 2 3" at bounding box center [868, 498] width 550 height 25
select select "1"
click at [592, 486] on select "Please Choose One 1 2 3" at bounding box center [868, 498] width 550 height 25
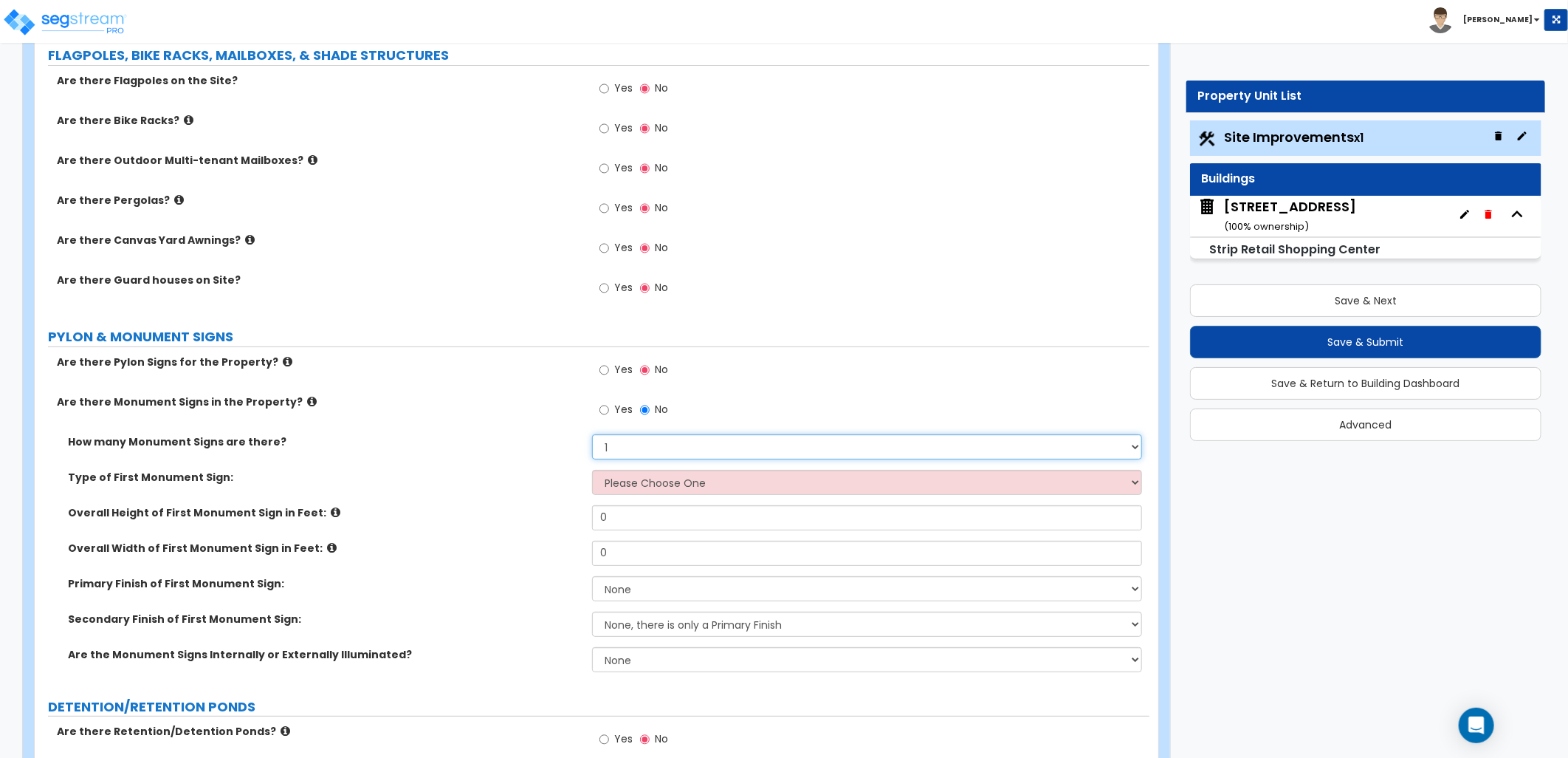
scroll to position [3528, 0]
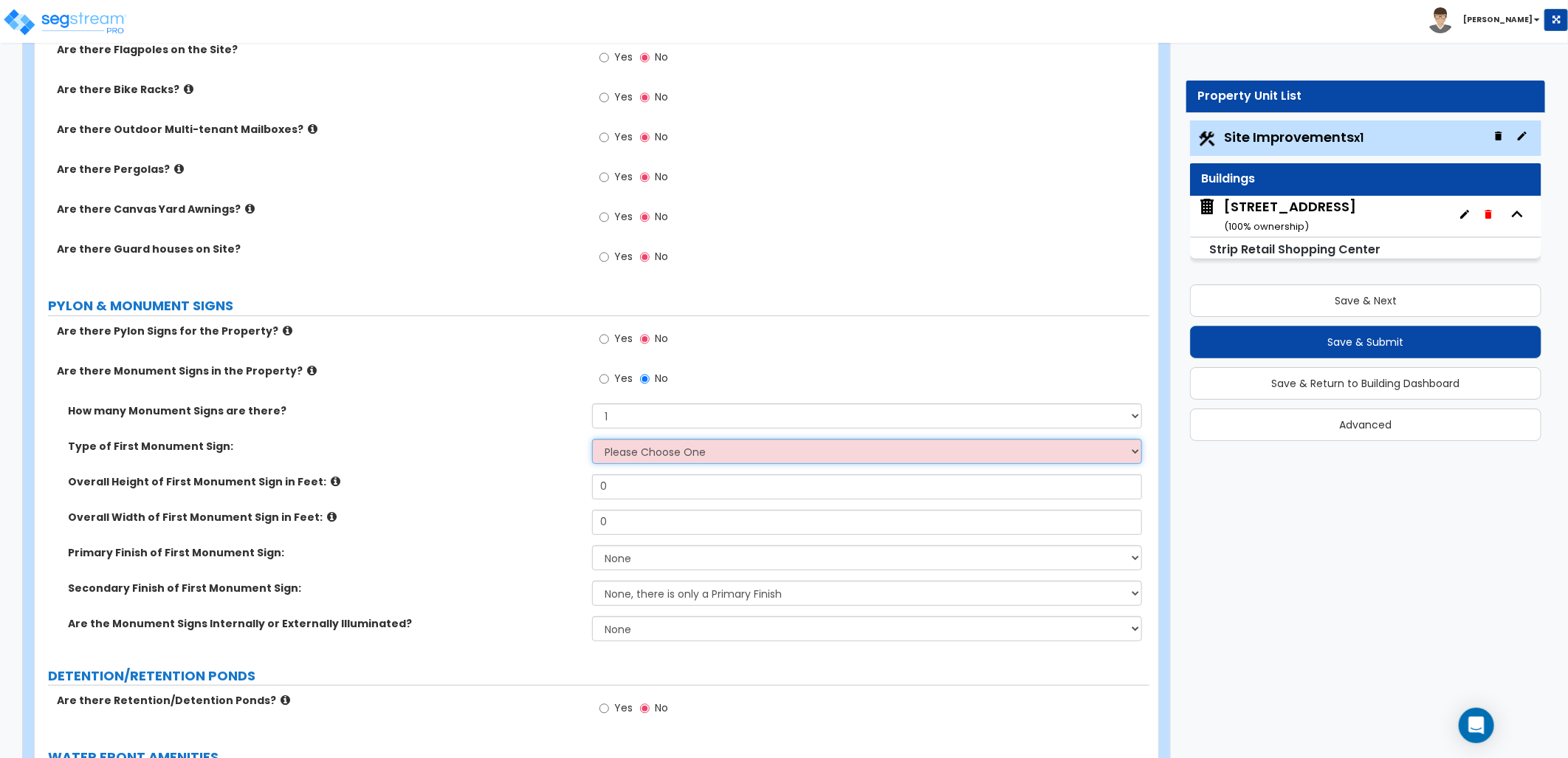
click at [684, 453] on select "Please Choose One Flat Signboard on top of a Base Flat Signboard attached to a …" at bounding box center [868, 451] width 550 height 25
click at [497, 456] on div "Type of First Monument Sign: Please Choose One Flat Signboard on top of a Base …" at bounding box center [592, 456] width 1115 height 35
click at [626, 622] on select "None Internally Illuminated Externally Illuminated" at bounding box center [868, 628] width 550 height 25
select select "1"
click at [592, 616] on select "None Internally Illuminated Externally Illuminated" at bounding box center [868, 628] width 550 height 25
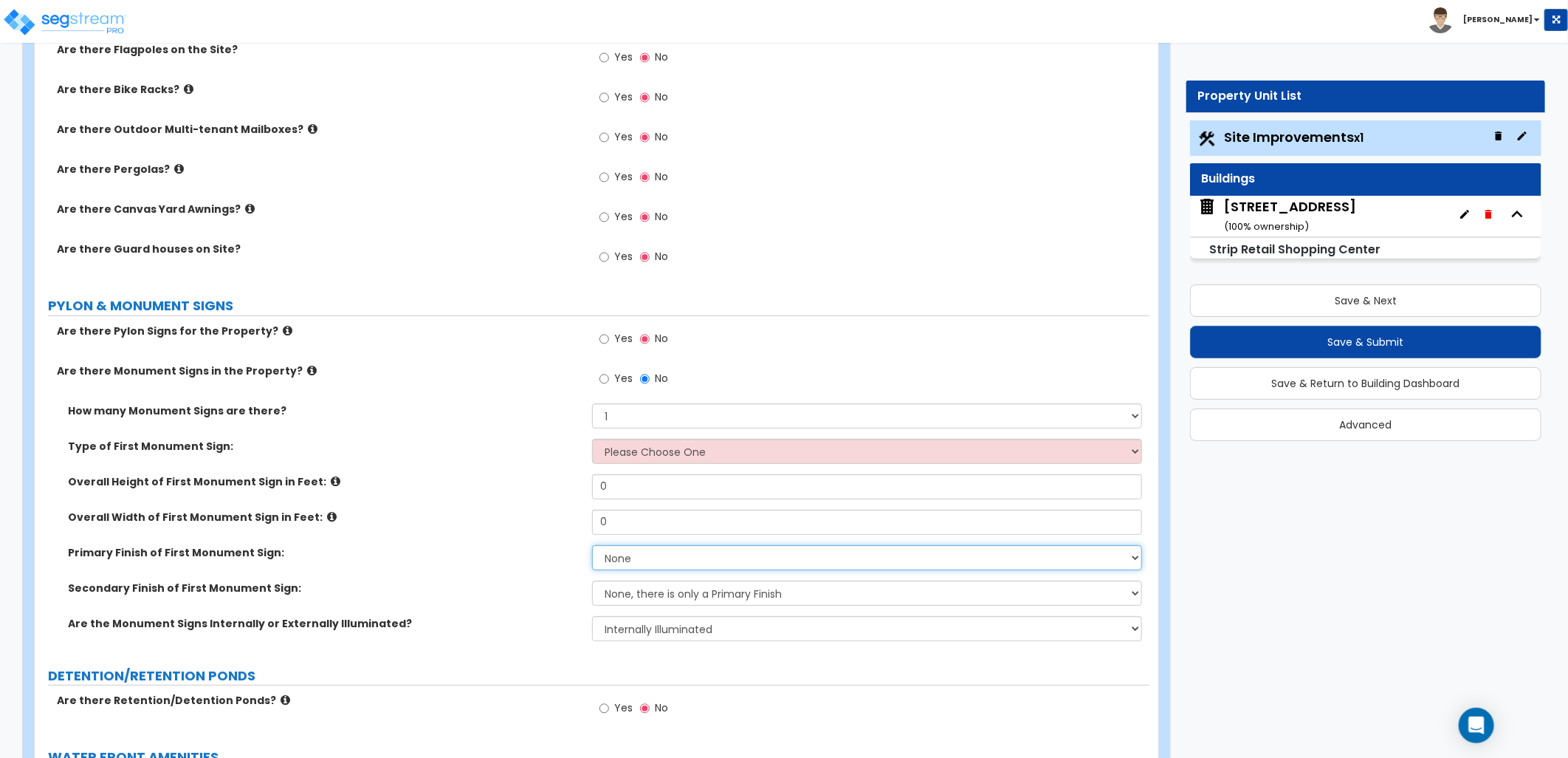
click at [658, 559] on select "None Paint/Stucco Finish Brick Finish Stone Finish Metal Composite Finish Vinyl…" at bounding box center [868, 557] width 550 height 25
click at [788, 585] on select "None, there is only a Primary Finish Paint/Stucco Finish Brick Finish Stone Fin…" at bounding box center [868, 593] width 550 height 25
click at [463, 576] on div "Primary Finish of First Monument Sign: None Paint/Stucco Finish Brick Finish St…" at bounding box center [592, 562] width 1115 height 35
click at [640, 554] on select "None Paint/Stucco Finish Brick Finish Stone Finish Metal Composite Finish Vinyl…" at bounding box center [868, 557] width 550 height 25
select select "2"
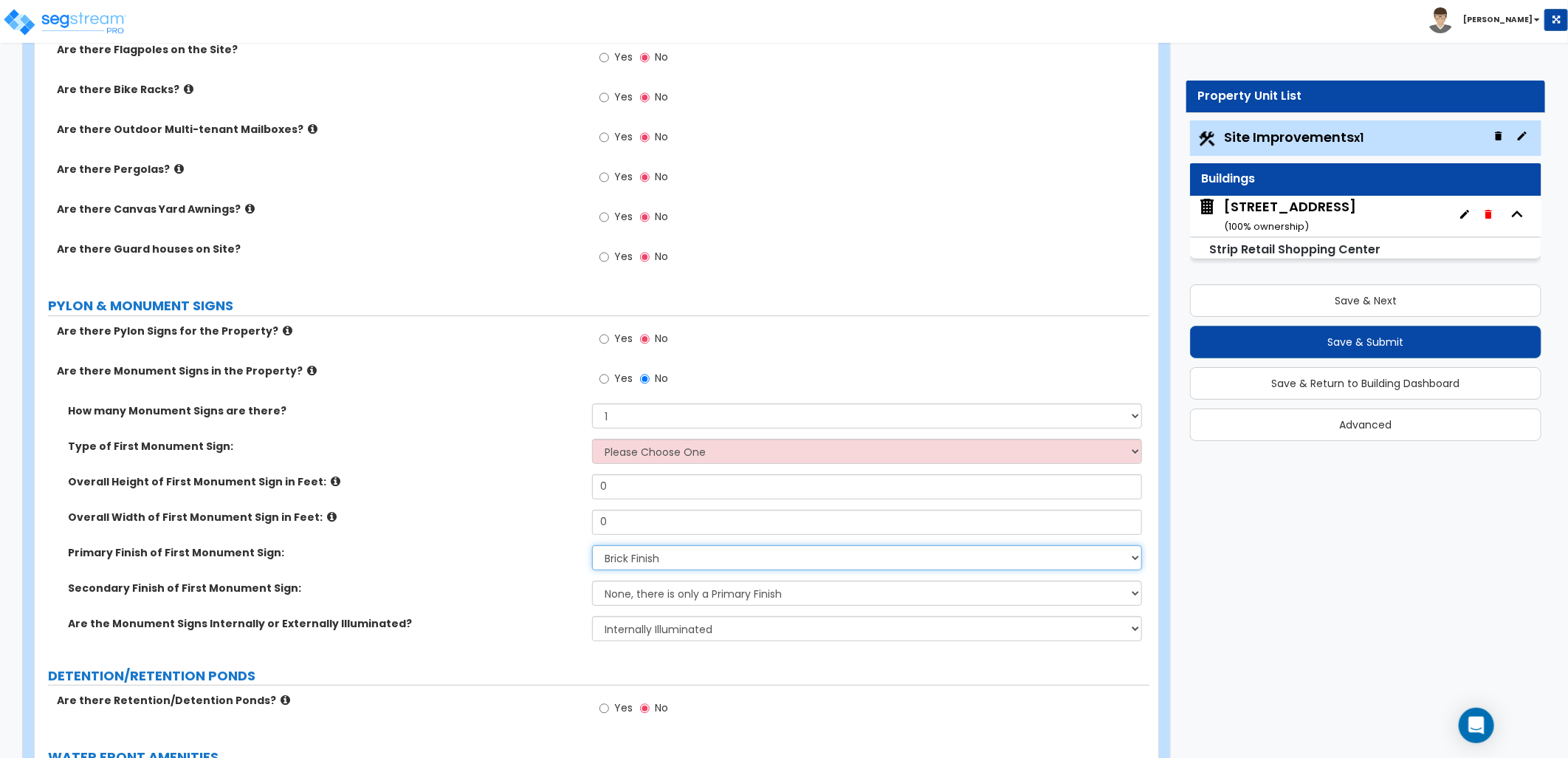
click at [592, 545] on select "None Paint/Stucco Finish Brick Finish Stone Finish Metal Composite Finish Vinyl…" at bounding box center [868, 557] width 550 height 25
drag, startPoint x: 601, startPoint y: 493, endPoint x: 581, endPoint y: 493, distance: 20.0
click at [581, 493] on div "Overall Height of First Monument Sign in Feet: 0" at bounding box center [592, 492] width 1115 height 35
type input "12"
type input "6"
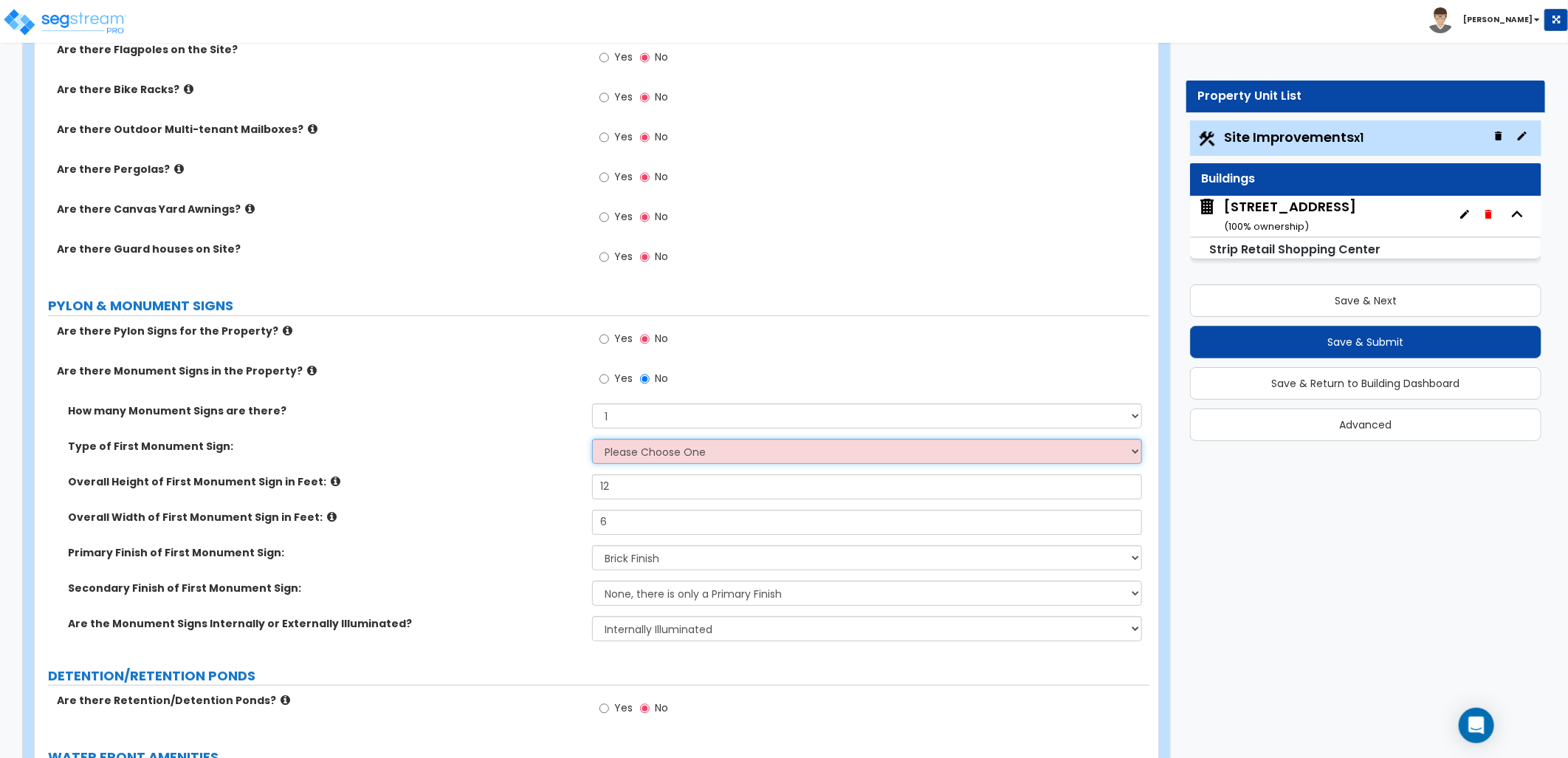
click at [626, 451] on select "Please Choose One Flat Signboard on top of a Base Flat Signboard attached to a …" at bounding box center [868, 451] width 550 height 25
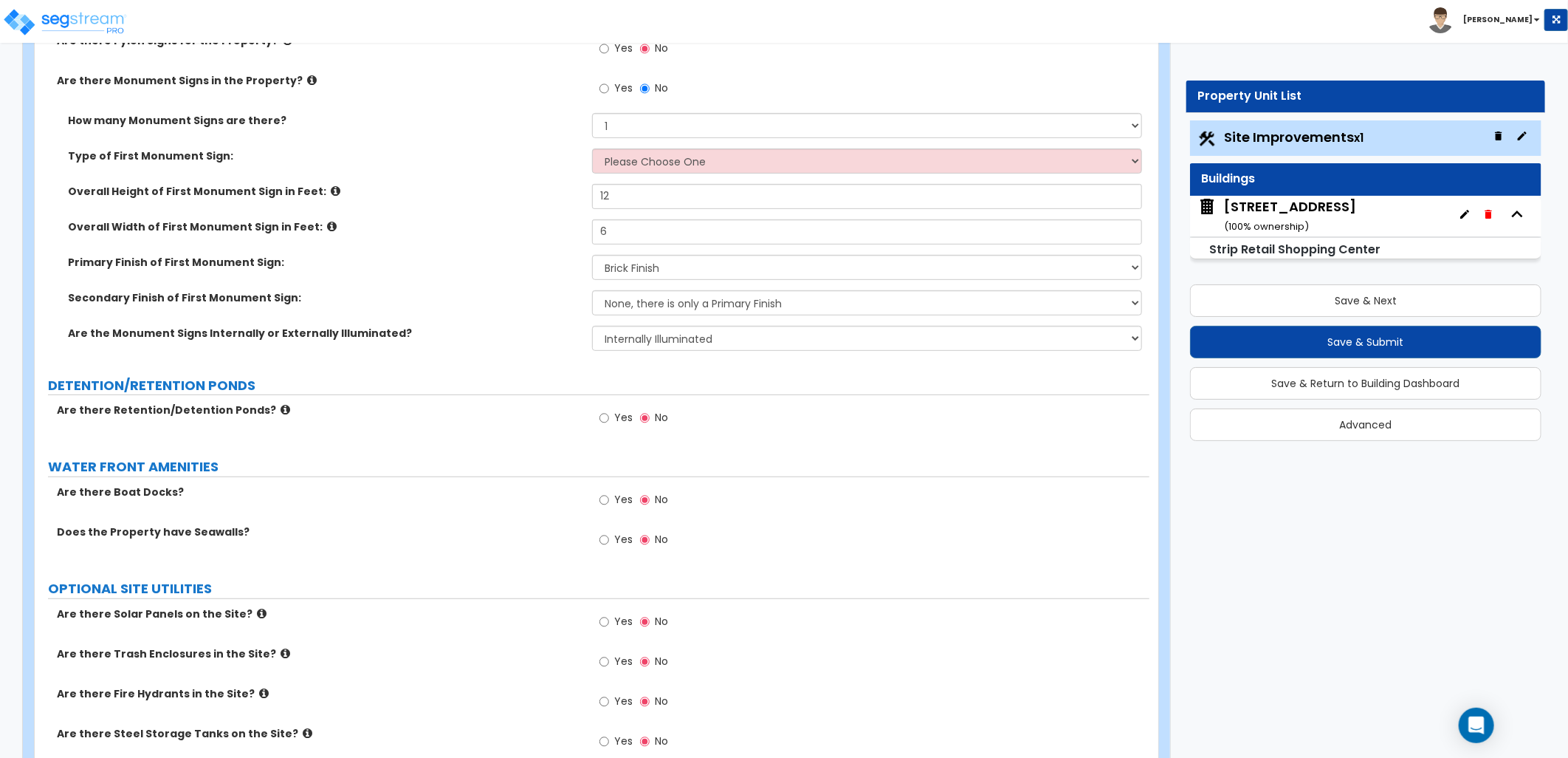
scroll to position [3646, 0]
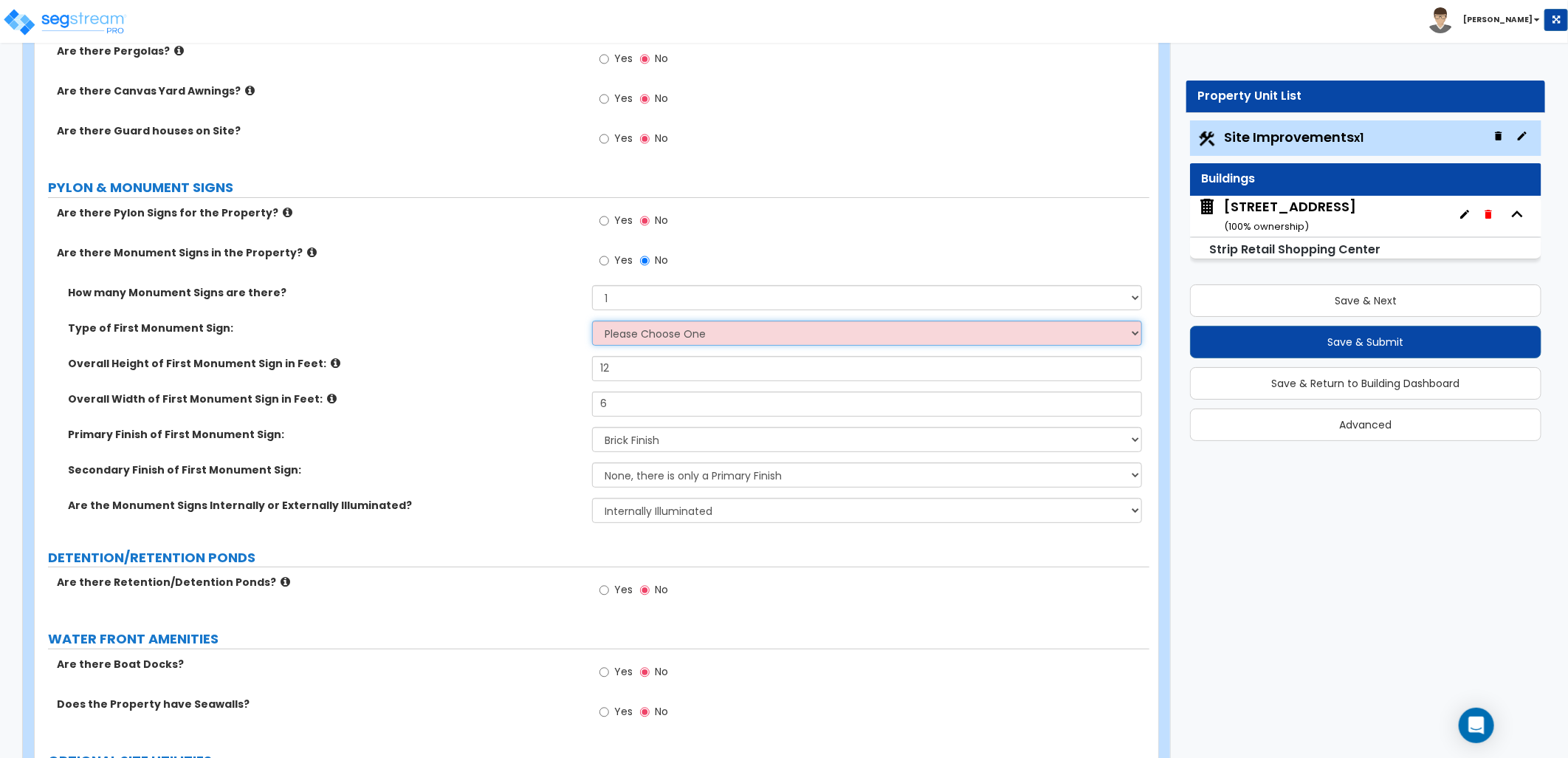
click at [868, 329] on select "Please Choose One Flat Signboard on top of a Base Flat Signboard attached to a …" at bounding box center [868, 332] width 550 height 25
select select "1"
click at [592, 320] on select "Please Choose One Flat Signboard on top of a Base Flat Signboard attached to a …" at bounding box center [868, 332] width 550 height 25
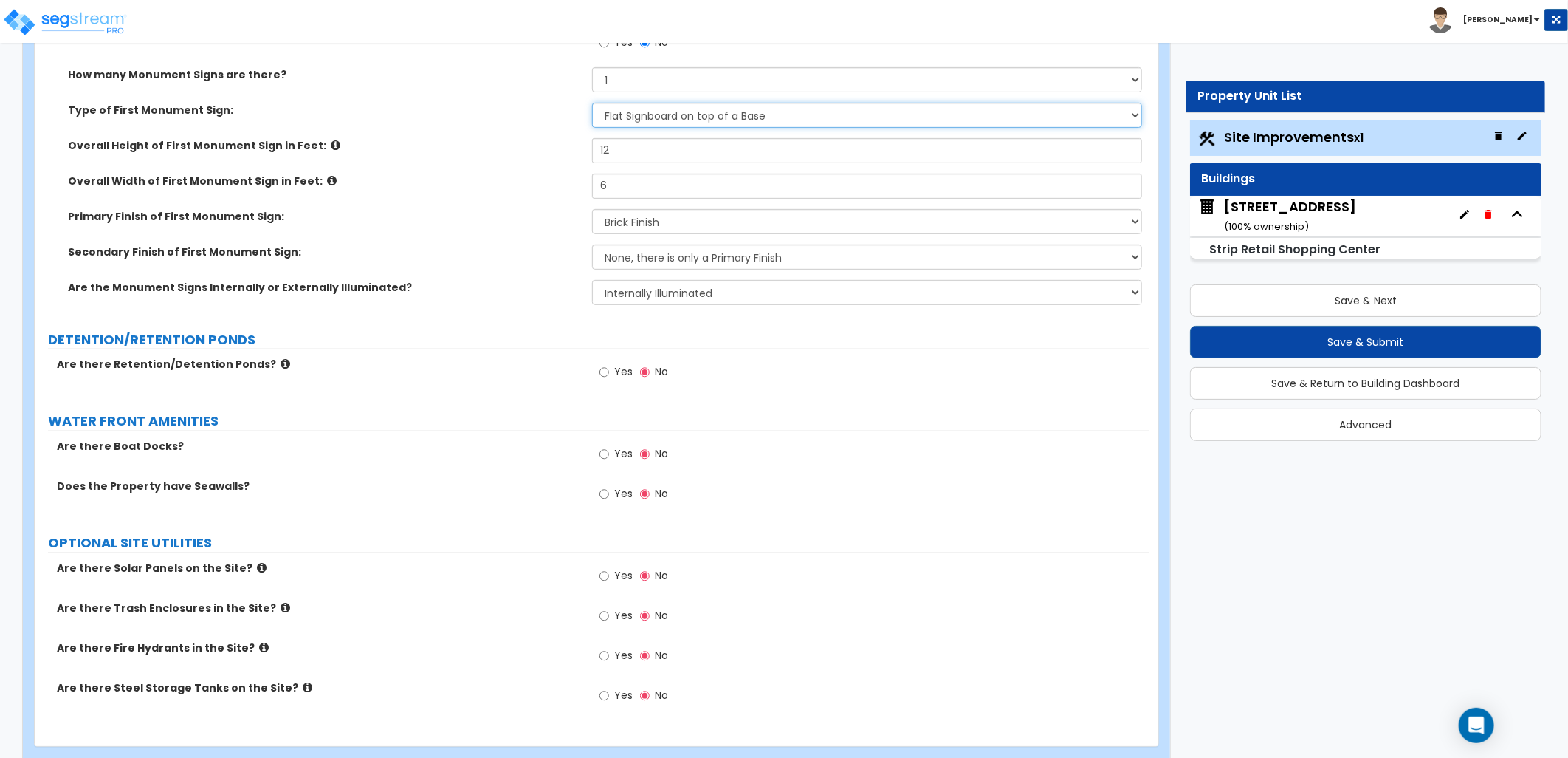
scroll to position [3892, 0]
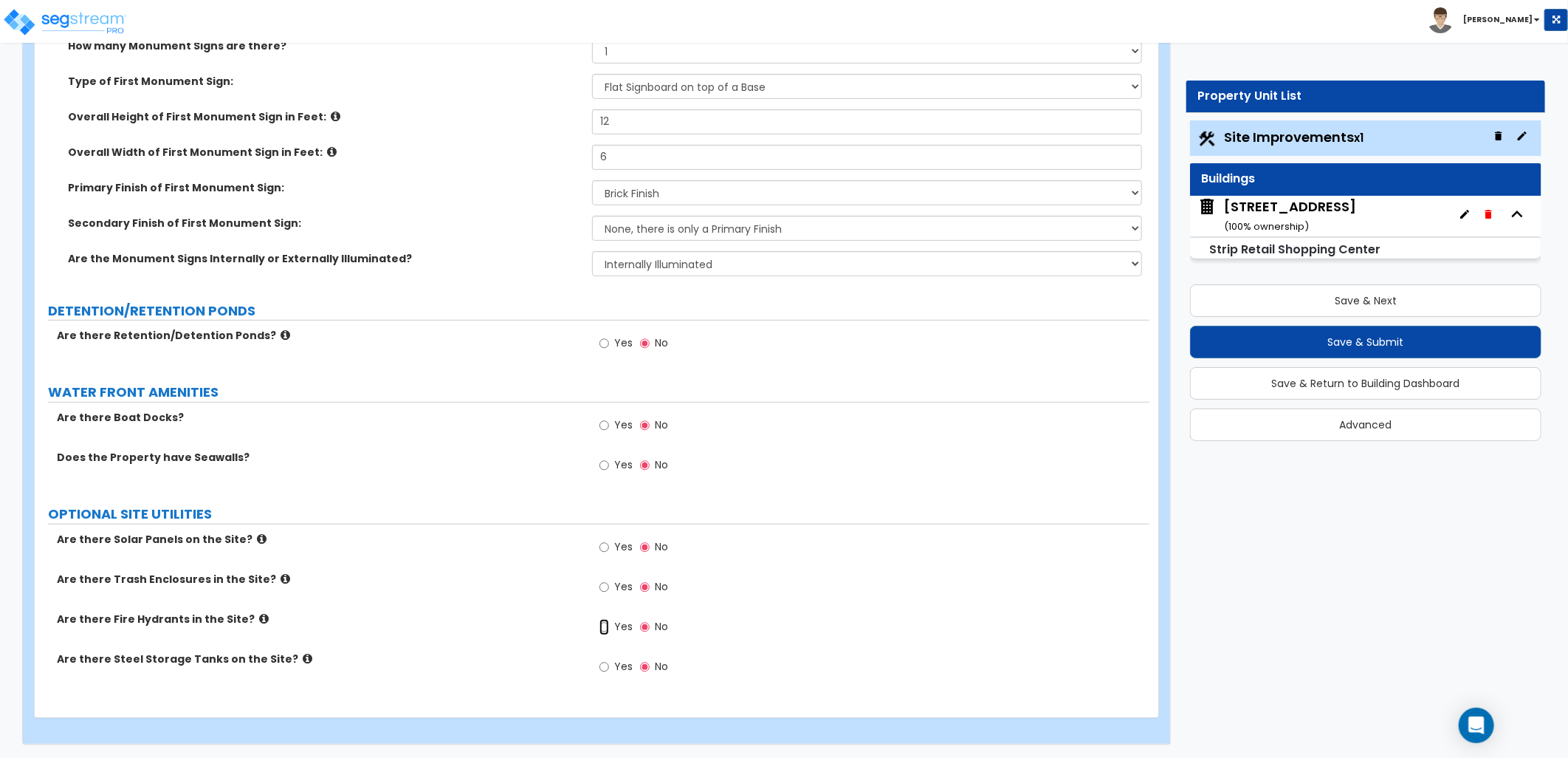
click at [604, 626] on input "Yes" at bounding box center [604, 627] width 9 height 17
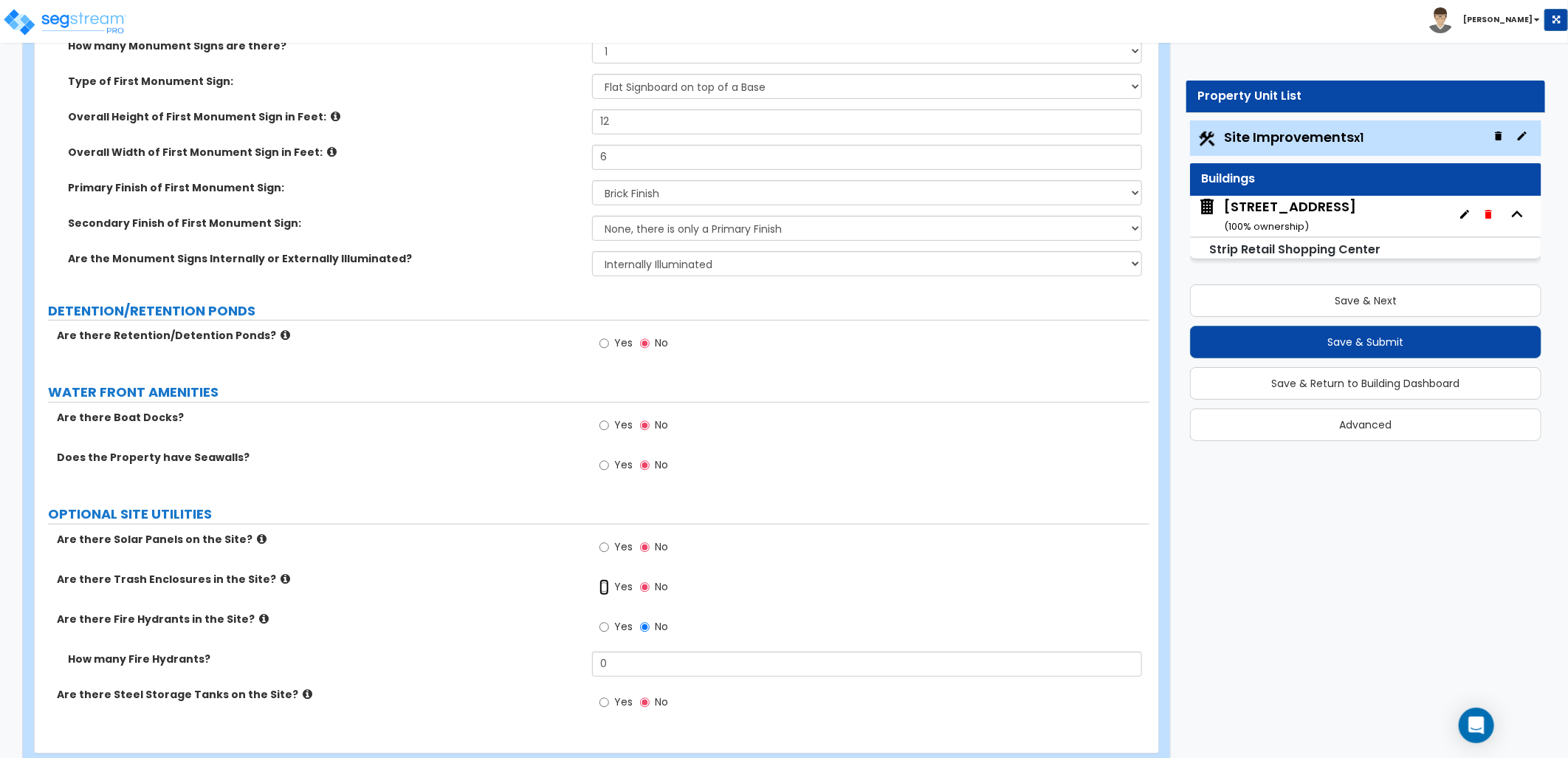
click at [607, 584] on input "Yes" at bounding box center [604, 587] width 9 height 17
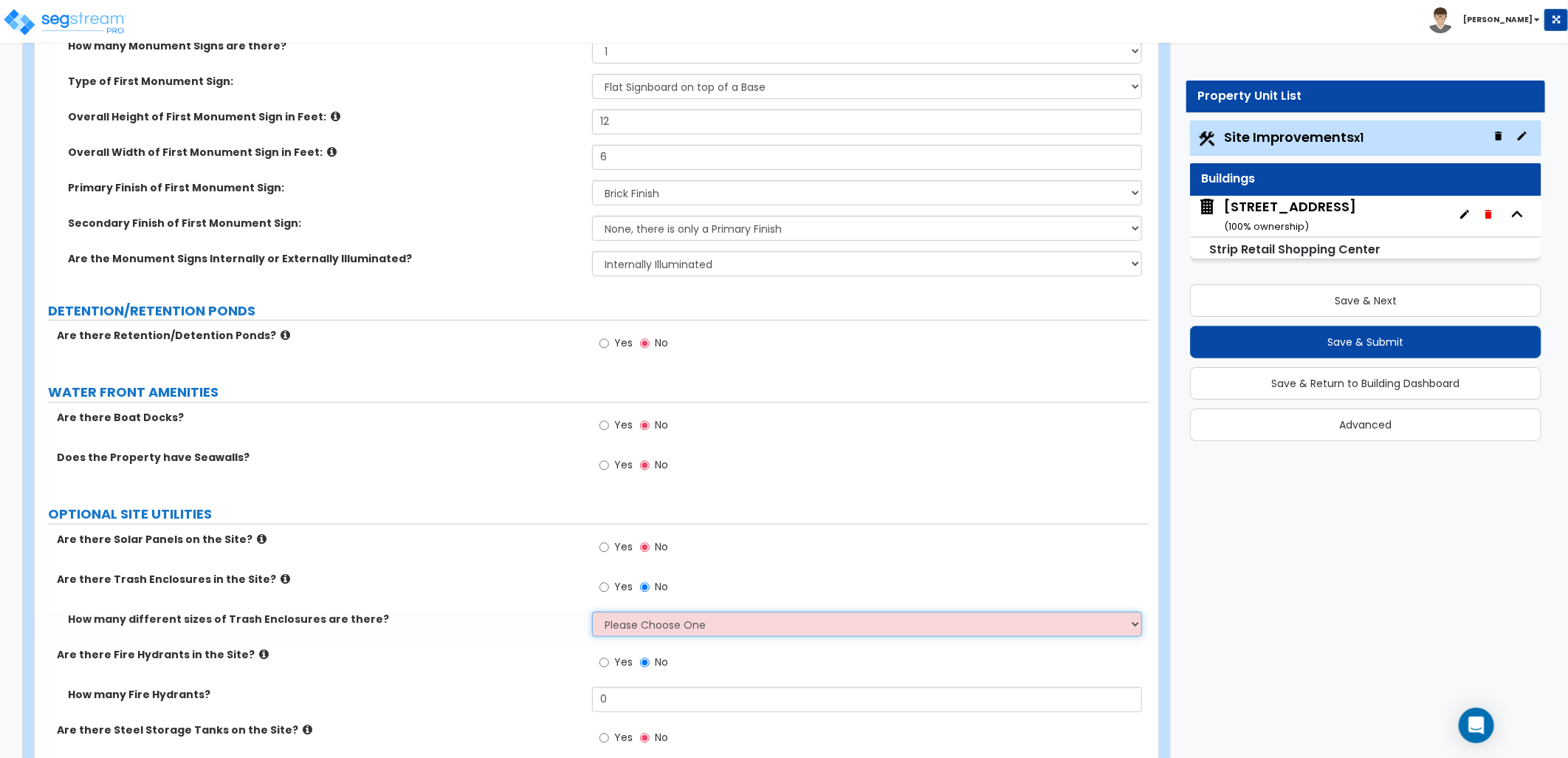
click at [661, 618] on select "Please Choose One 1 2 3" at bounding box center [868, 623] width 550 height 25
select select "1"
click at [592, 611] on select "Please Choose One 1 2 3" at bounding box center [868, 623] width 550 height 25
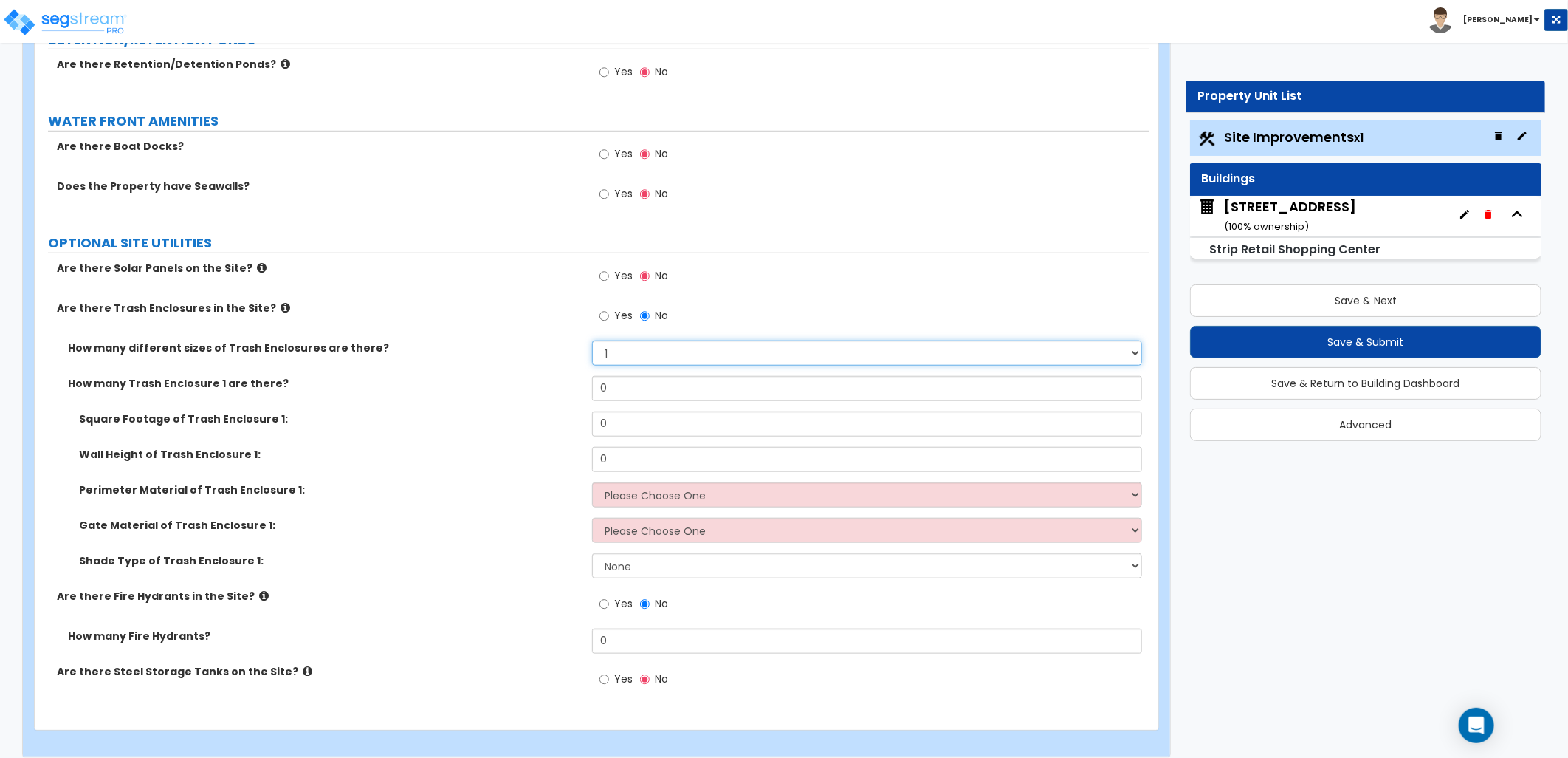
scroll to position [4176, 0]
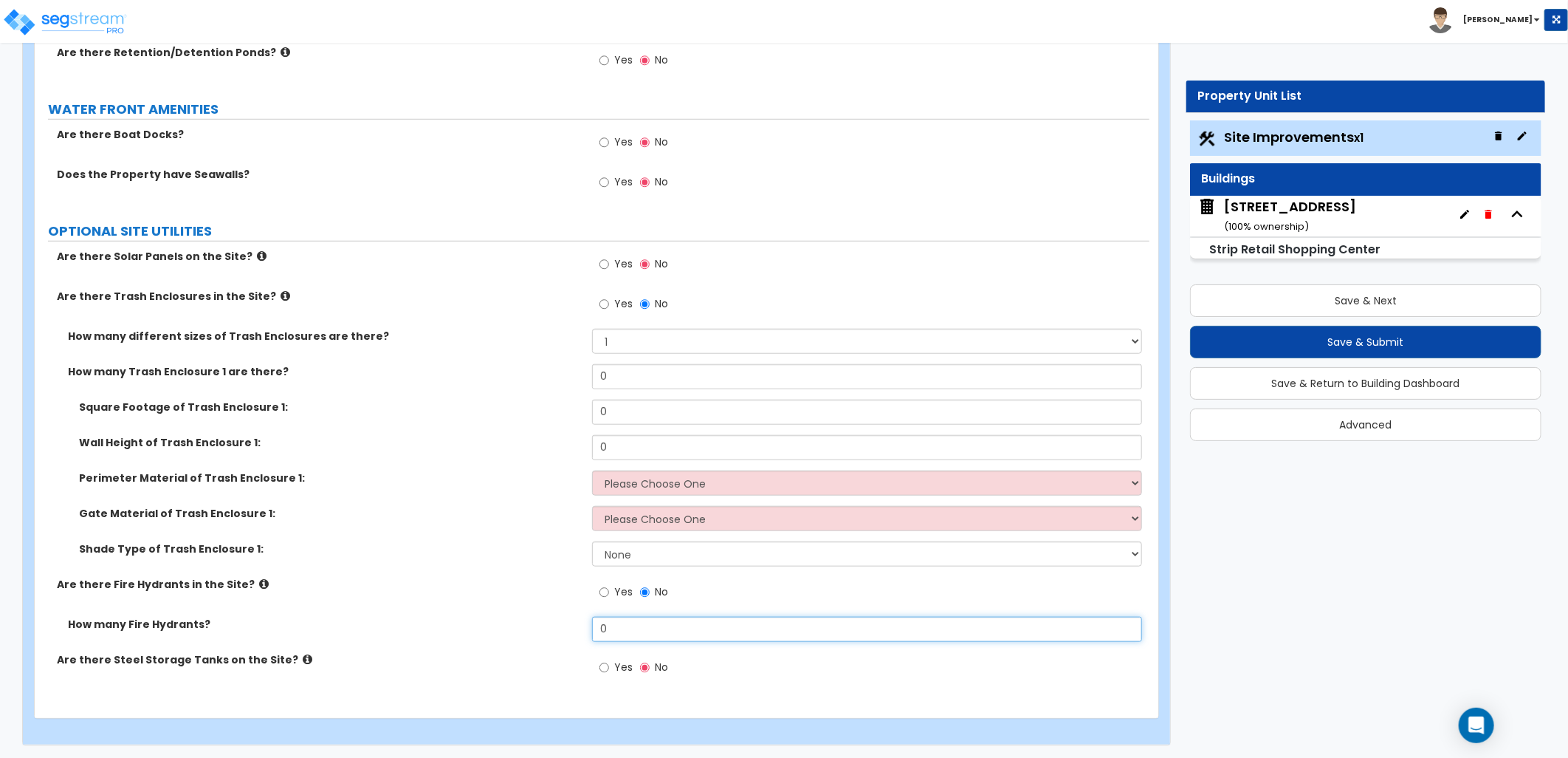
drag, startPoint x: 540, startPoint y: 632, endPoint x: 529, endPoint y: 632, distance: 11.0
click at [529, 632] on div "How many Fire Hydrants? 0" at bounding box center [592, 634] width 1115 height 35
type input "2"
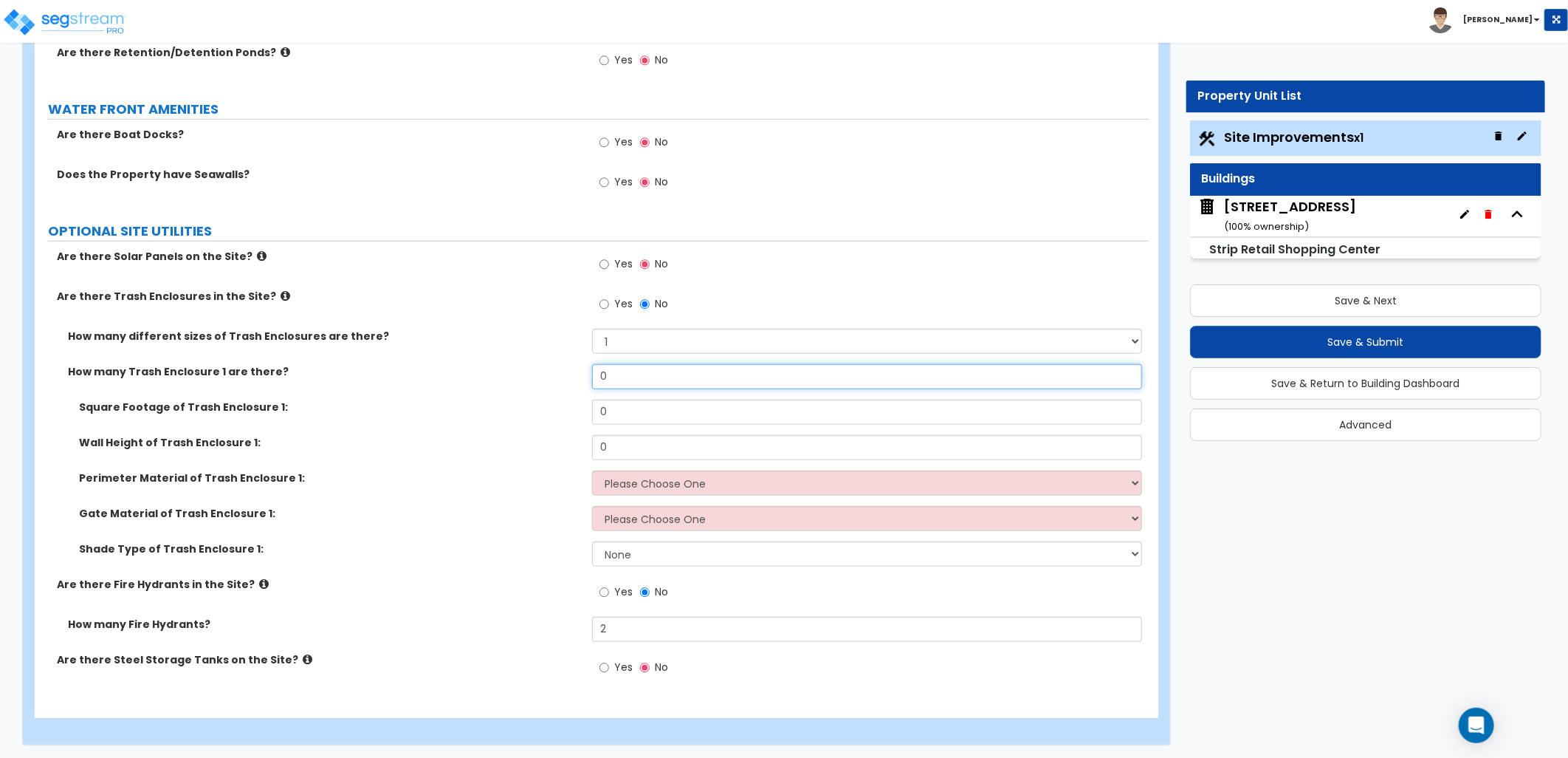
drag, startPoint x: 598, startPoint y: 382, endPoint x: 591, endPoint y: 390, distance: 10.6
click at [564, 379] on div "How many Trash Enclosure 1 are there? 0" at bounding box center [592, 381] width 1115 height 35
type input "1"
drag, startPoint x: 603, startPoint y: 414, endPoint x: 569, endPoint y: 419, distance: 34.4
click at [570, 415] on div "Square Footage of Trash Enclosure 1: 0" at bounding box center [592, 417] width 1115 height 35
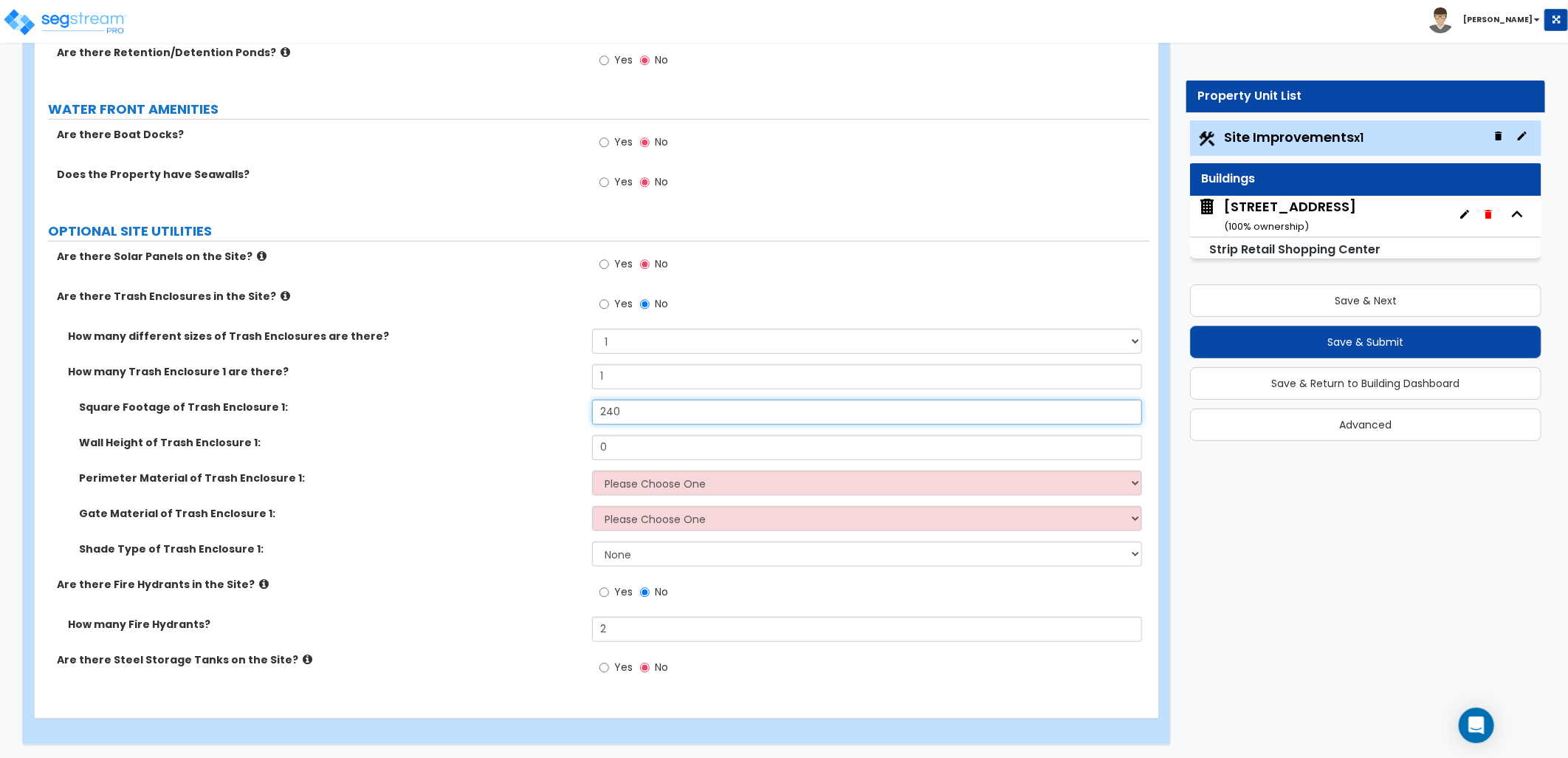
type input "240"
click at [564, 443] on div "Wall Height of Trash Enclosure 1: 0" at bounding box center [592, 452] width 1115 height 35
type input "6"
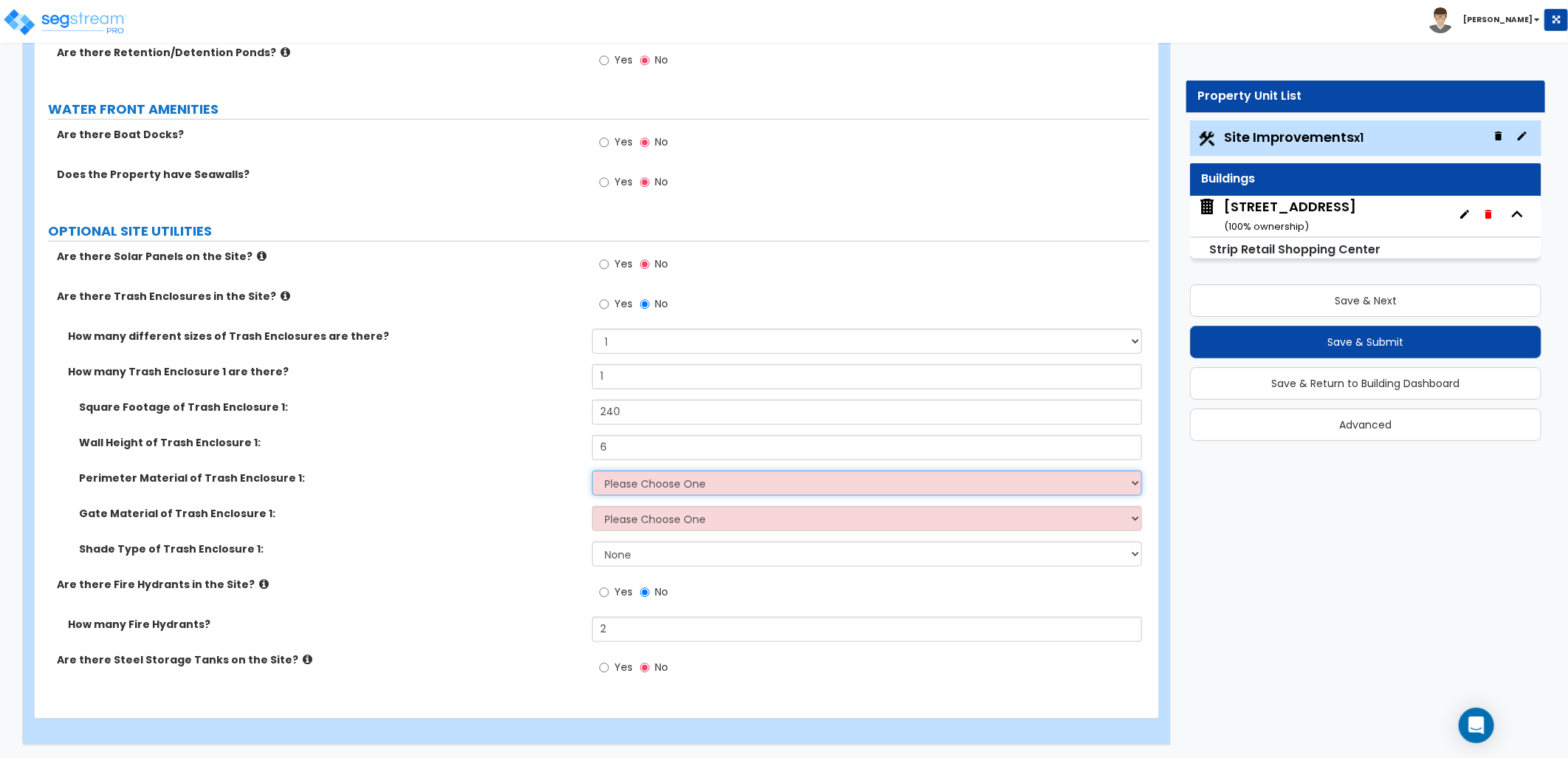
click at [682, 486] on select "Please Choose One Chain Link Wood Metal CMU" at bounding box center [868, 483] width 550 height 25
click at [676, 492] on select "Please Choose One Chain Link Wood Metal CMU" at bounding box center [868, 483] width 550 height 25
select select "4"
click at [592, 471] on select "Please Choose One Chain Link Wood Metal CMU" at bounding box center [868, 483] width 550 height 25
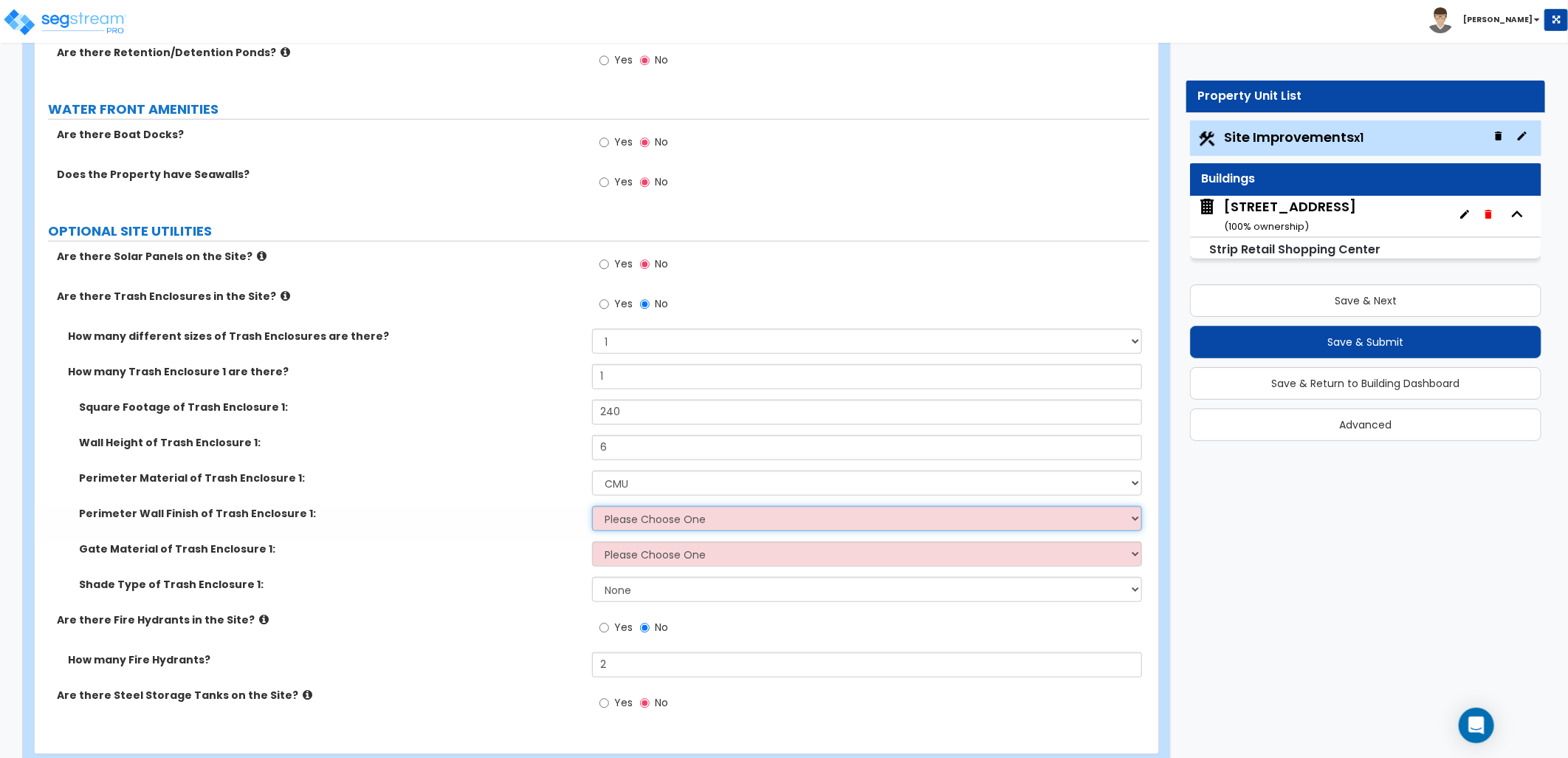
click at [643, 523] on select "Please Choose One Stone Veneer Brick Veneer Stucco Paint" at bounding box center [868, 518] width 550 height 25
select select "4"
click at [592, 506] on select "Please Choose One Stone Veneer Brick Veneer Stucco Paint" at bounding box center [868, 518] width 550 height 25
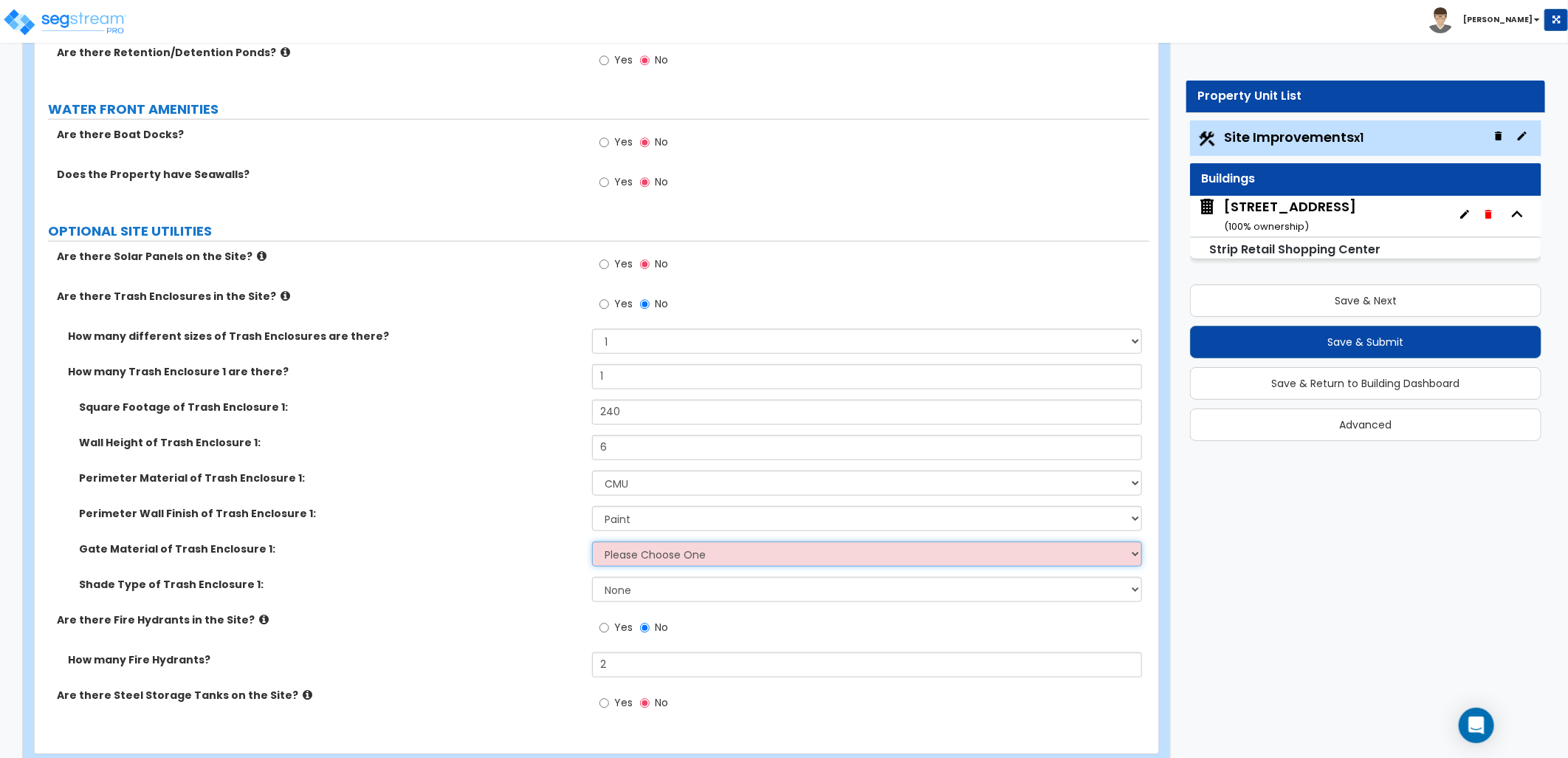
click at [658, 552] on select "Please Choose One Wood Metal" at bounding box center [868, 553] width 550 height 25
select select "2"
click at [592, 541] on select "Please Choose One Wood Metal" at bounding box center [868, 553] width 550 height 25
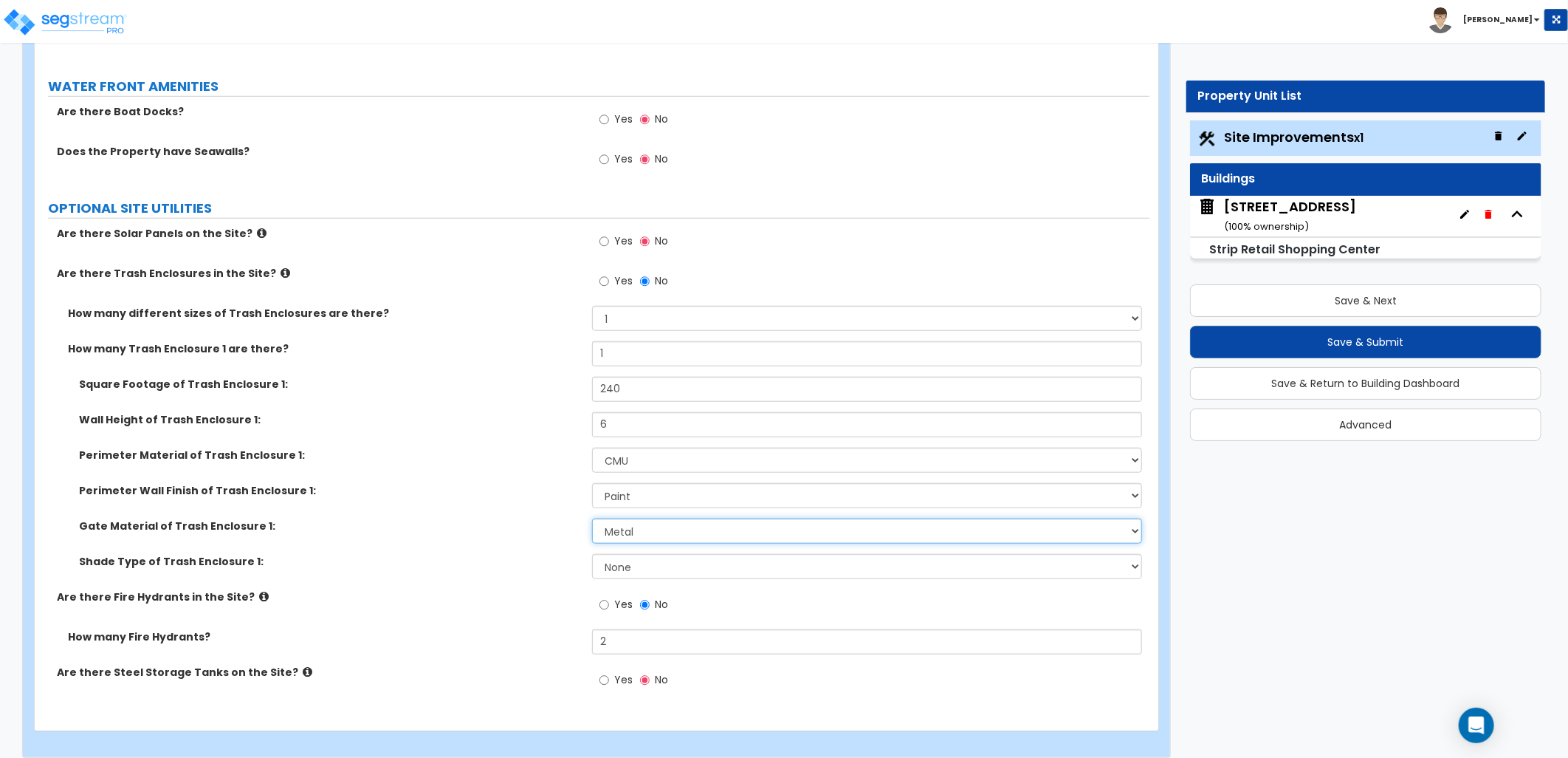
scroll to position [4211, 0]
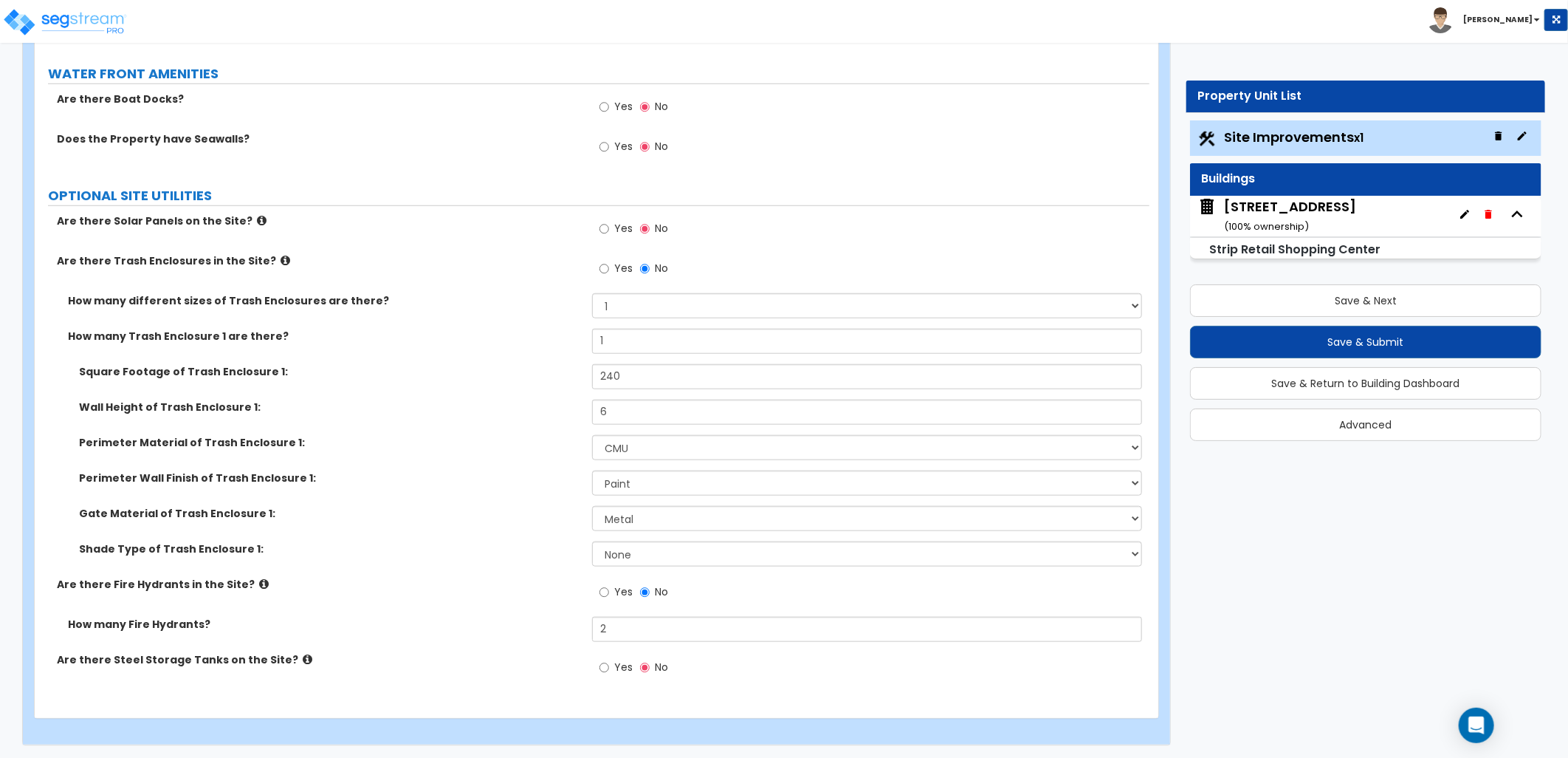
click at [1290, 211] on div "2720 Madison St ( 100 % ownership)" at bounding box center [1289, 216] width 132 height 38
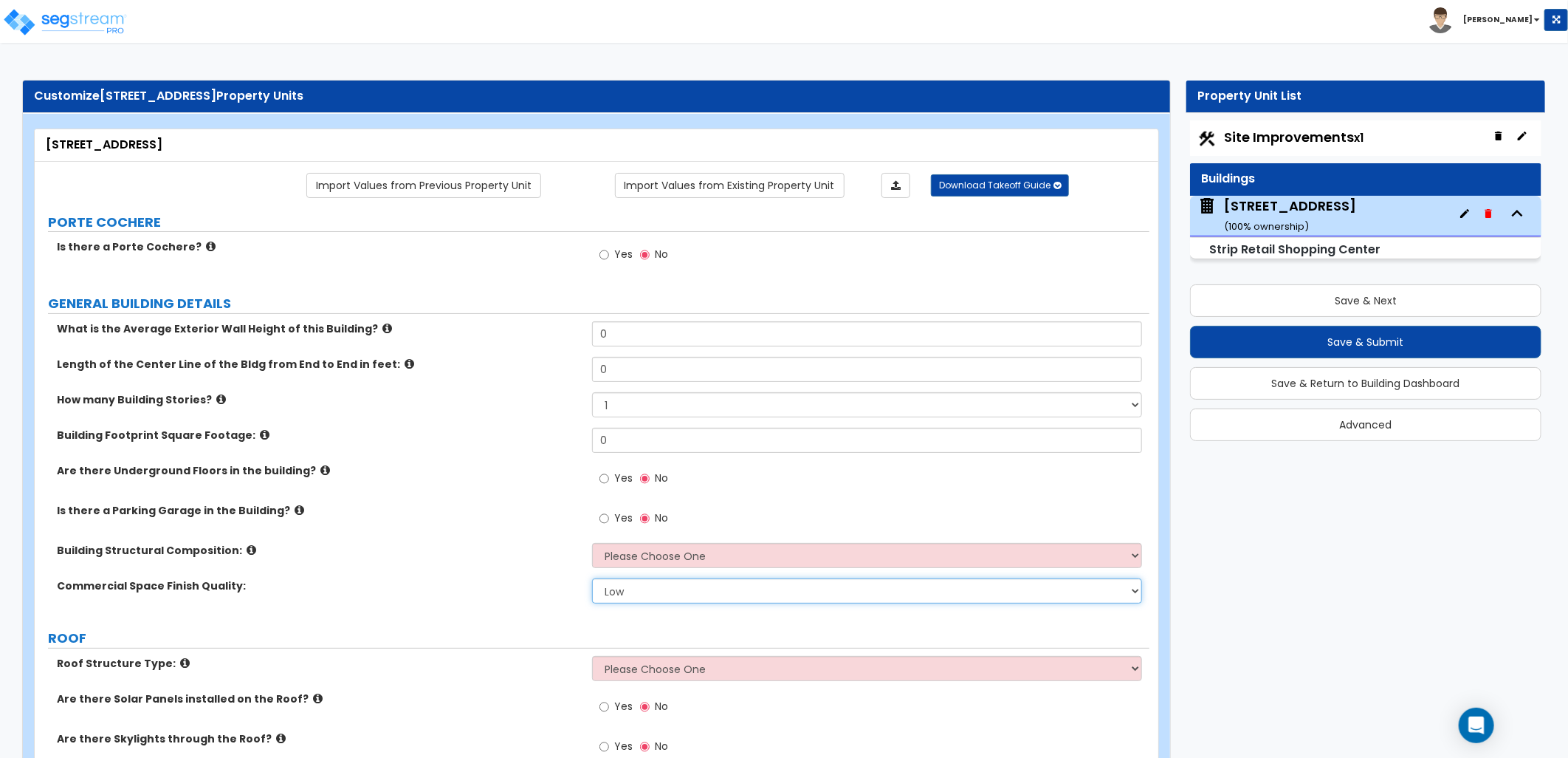
drag, startPoint x: 680, startPoint y: 594, endPoint x: 680, endPoint y: 606, distance: 12.0
click at [680, 594] on select "Low Average High" at bounding box center [868, 590] width 550 height 25
select select "2"
click at [592, 578] on select "Low Average High" at bounding box center [868, 590] width 550 height 25
drag, startPoint x: 629, startPoint y: 334, endPoint x: 562, endPoint y: 342, distance: 67.5
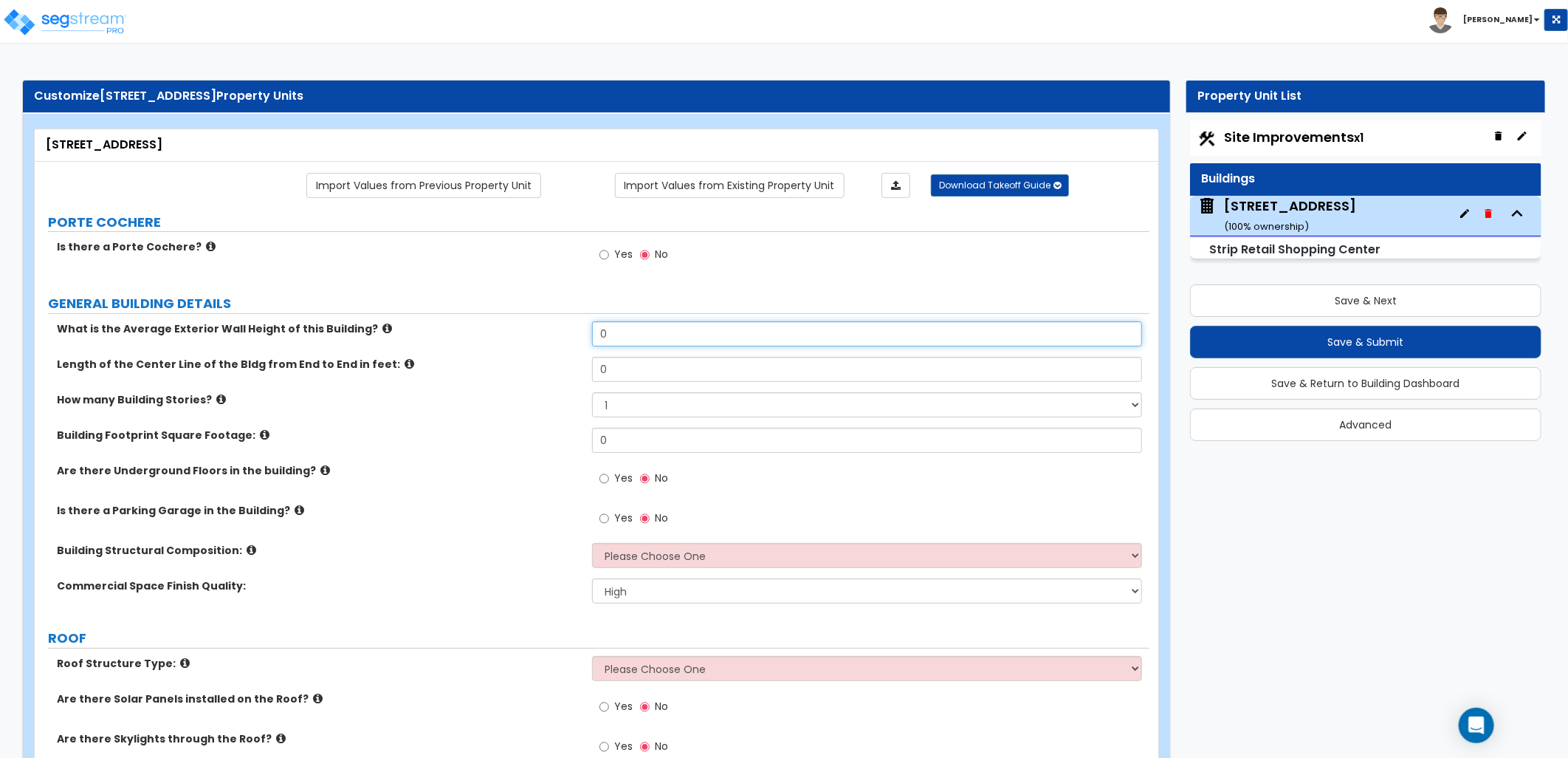
click at [562, 342] on div "What is the Average Exterior Wall Height of this Building? 0" at bounding box center [592, 339] width 1115 height 35
type input "22"
drag, startPoint x: 622, startPoint y: 370, endPoint x: 578, endPoint y: 371, distance: 44.0
click at [578, 371] on div "Length of the Center Line of the Bldg from End to End in feet: 420" at bounding box center [592, 374] width 1115 height 35
type input "350"
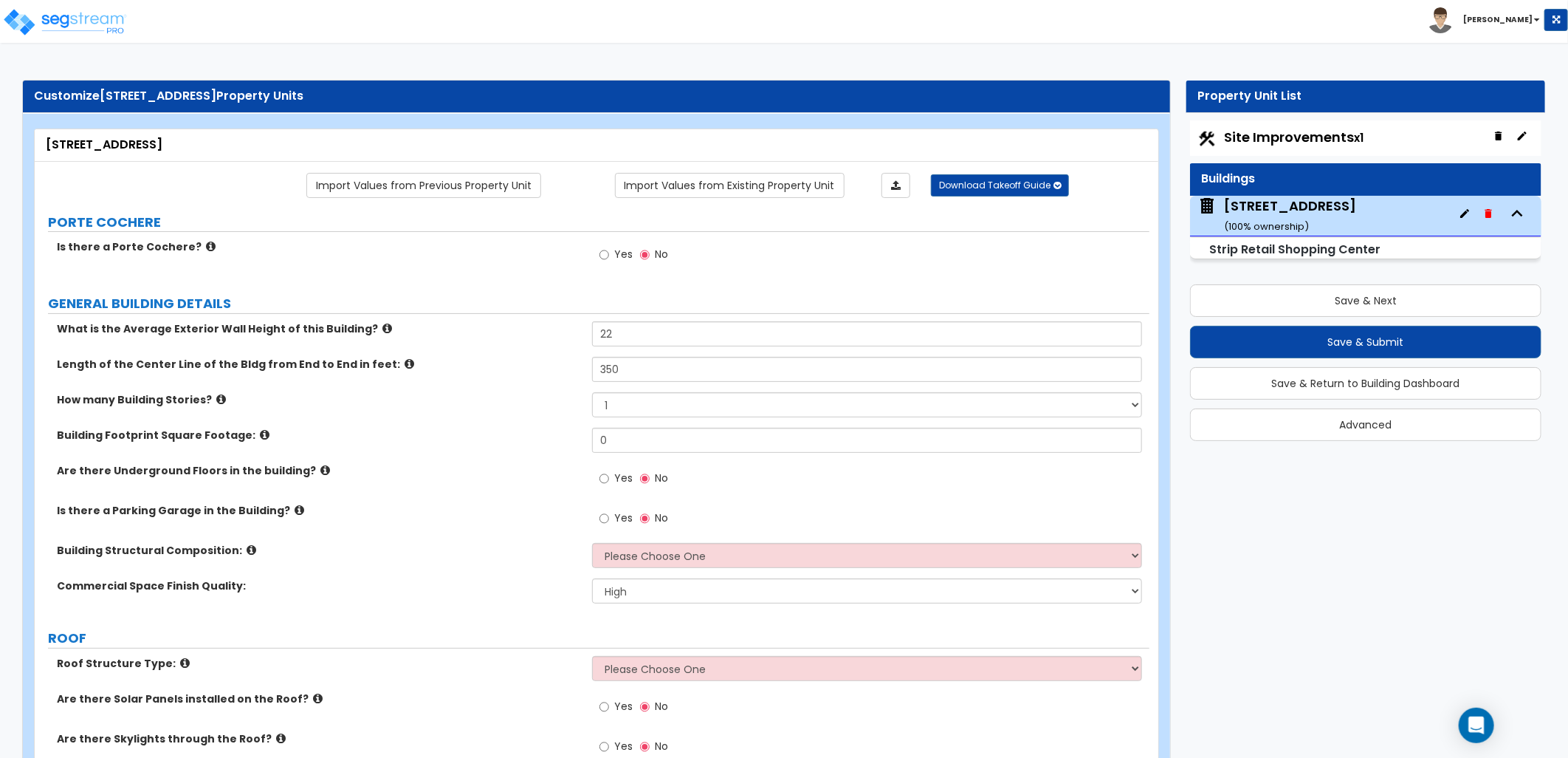
click at [555, 397] on label "How many Building Stories?" at bounding box center [319, 400] width 524 height 15
click at [648, 556] on select "Please Choose One Tilt-up Wall Construction Reinforced Concrete Structural Stee…" at bounding box center [868, 555] width 550 height 25
select select "6"
click at [592, 543] on select "Please Choose One Tilt-up Wall Construction Reinforced Concrete Structural Stee…" at bounding box center [868, 555] width 550 height 25
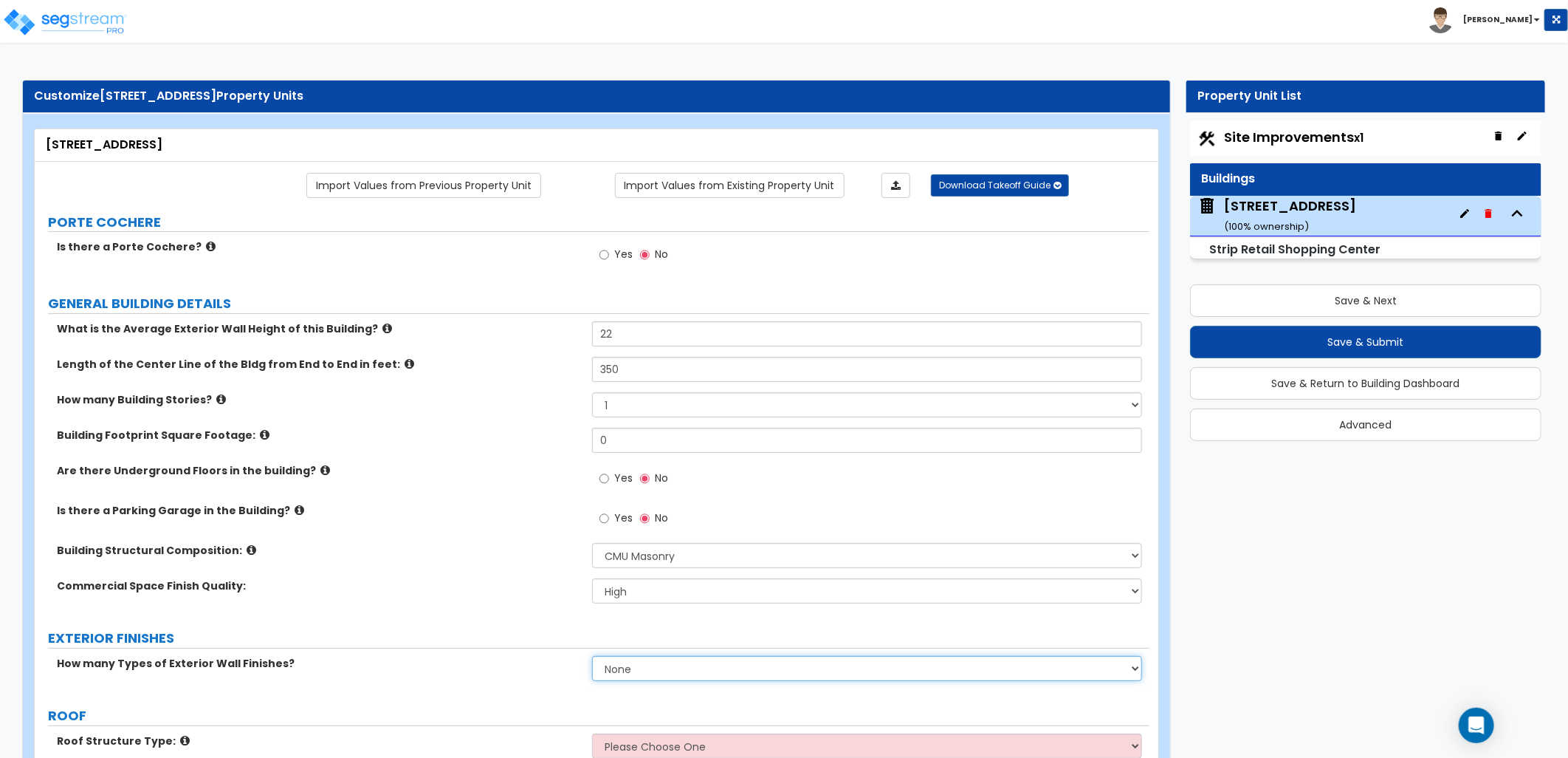
click at [639, 663] on select "None 1 2 3" at bounding box center [868, 668] width 550 height 25
click at [492, 633] on label "EXTERIOR FINISHES" at bounding box center [598, 638] width 1101 height 19
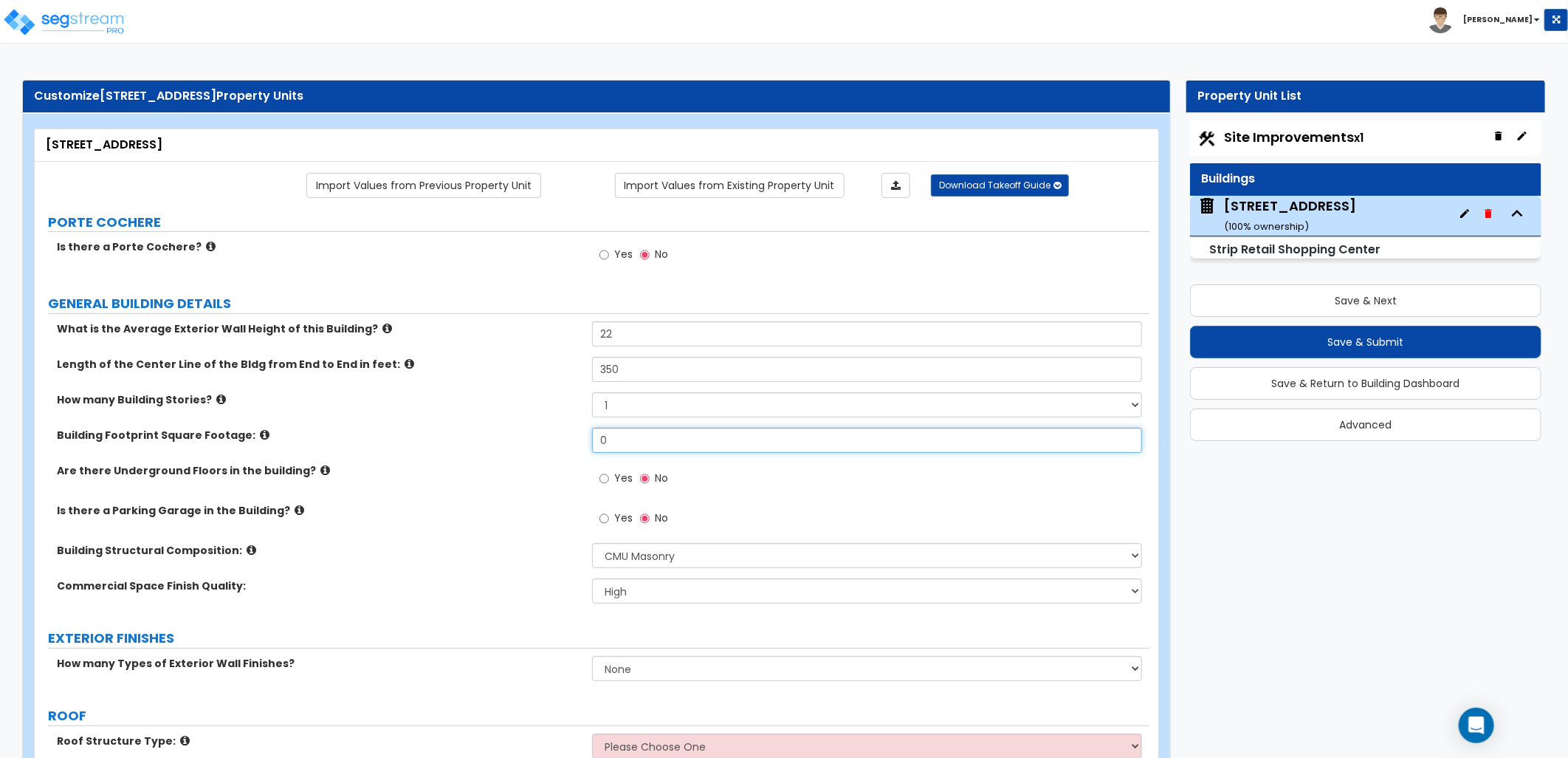
drag, startPoint x: 626, startPoint y: 438, endPoint x: 569, endPoint y: 436, distance: 57.0
click at [569, 434] on div "Building Footprint Square Footage: 0" at bounding box center [592, 445] width 1115 height 35
type input "16,680"
click at [569, 471] on label "Are there Underground Floors in the building?" at bounding box center [319, 471] width 524 height 15
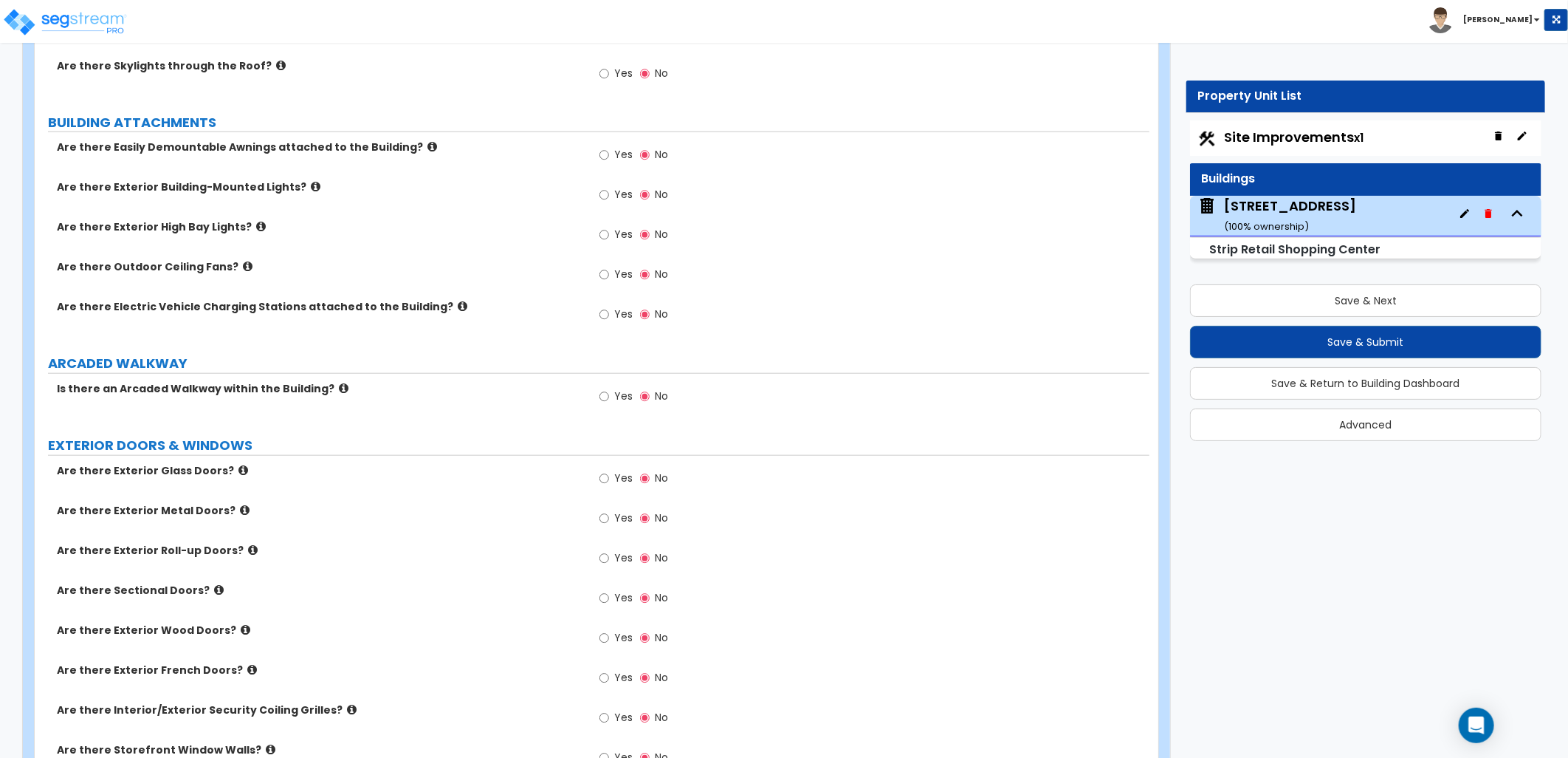
scroll to position [821, 0]
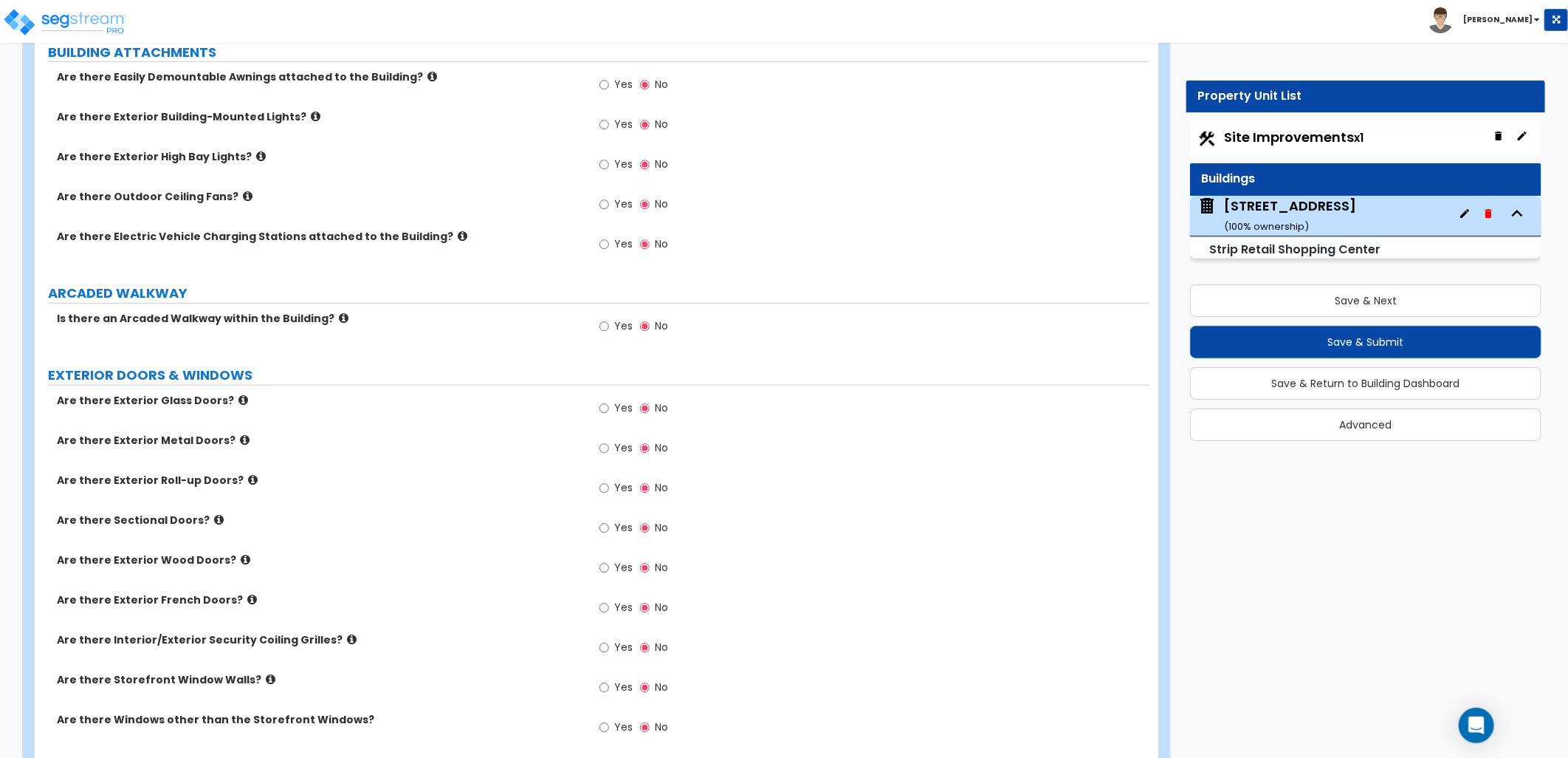
click at [611, 688] on label "Yes" at bounding box center [616, 689] width 33 height 25
click at [609, 688] on input "Yes" at bounding box center [604, 688] width 9 height 17
radio input "true"
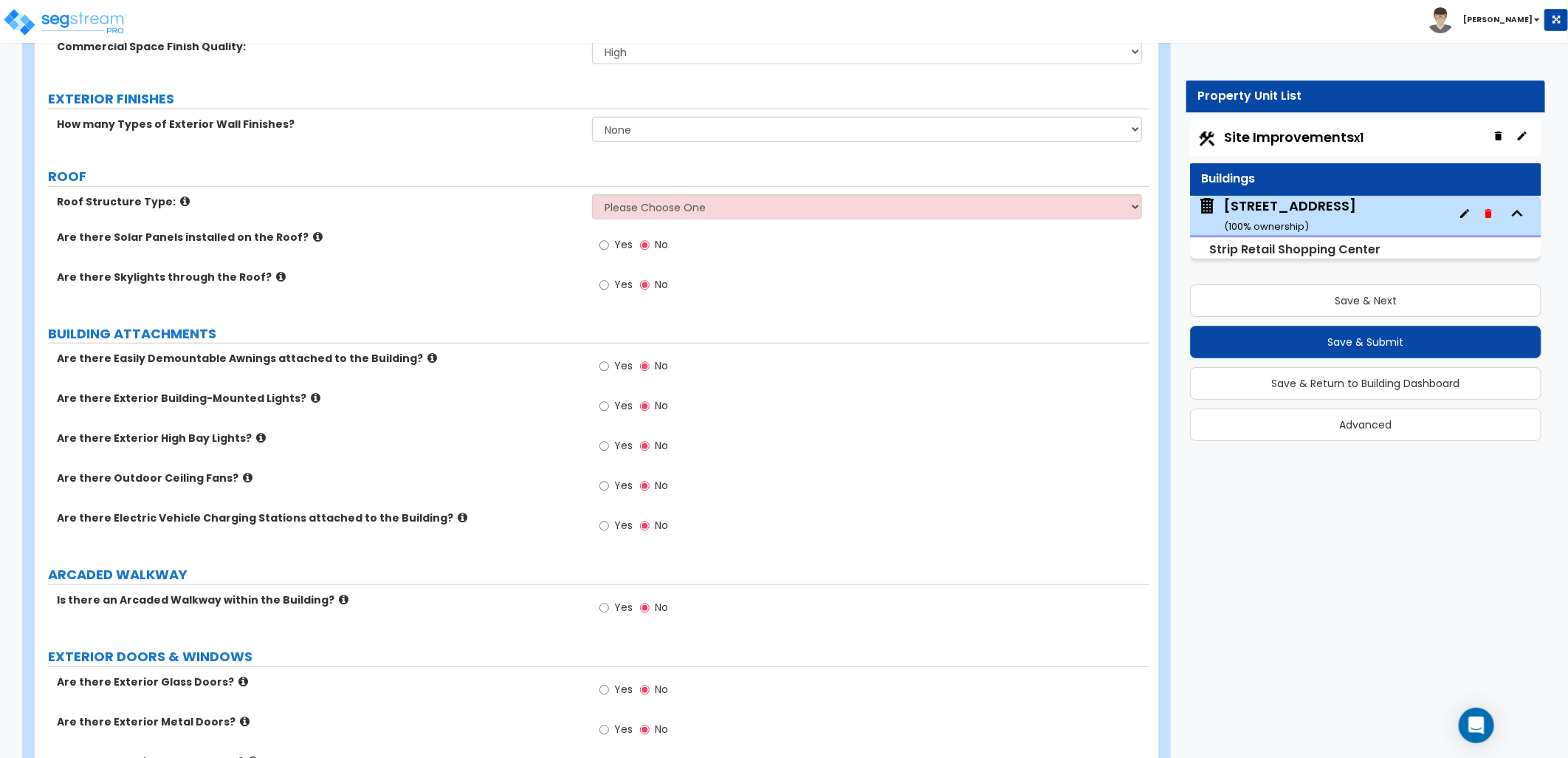
scroll to position [328, 0]
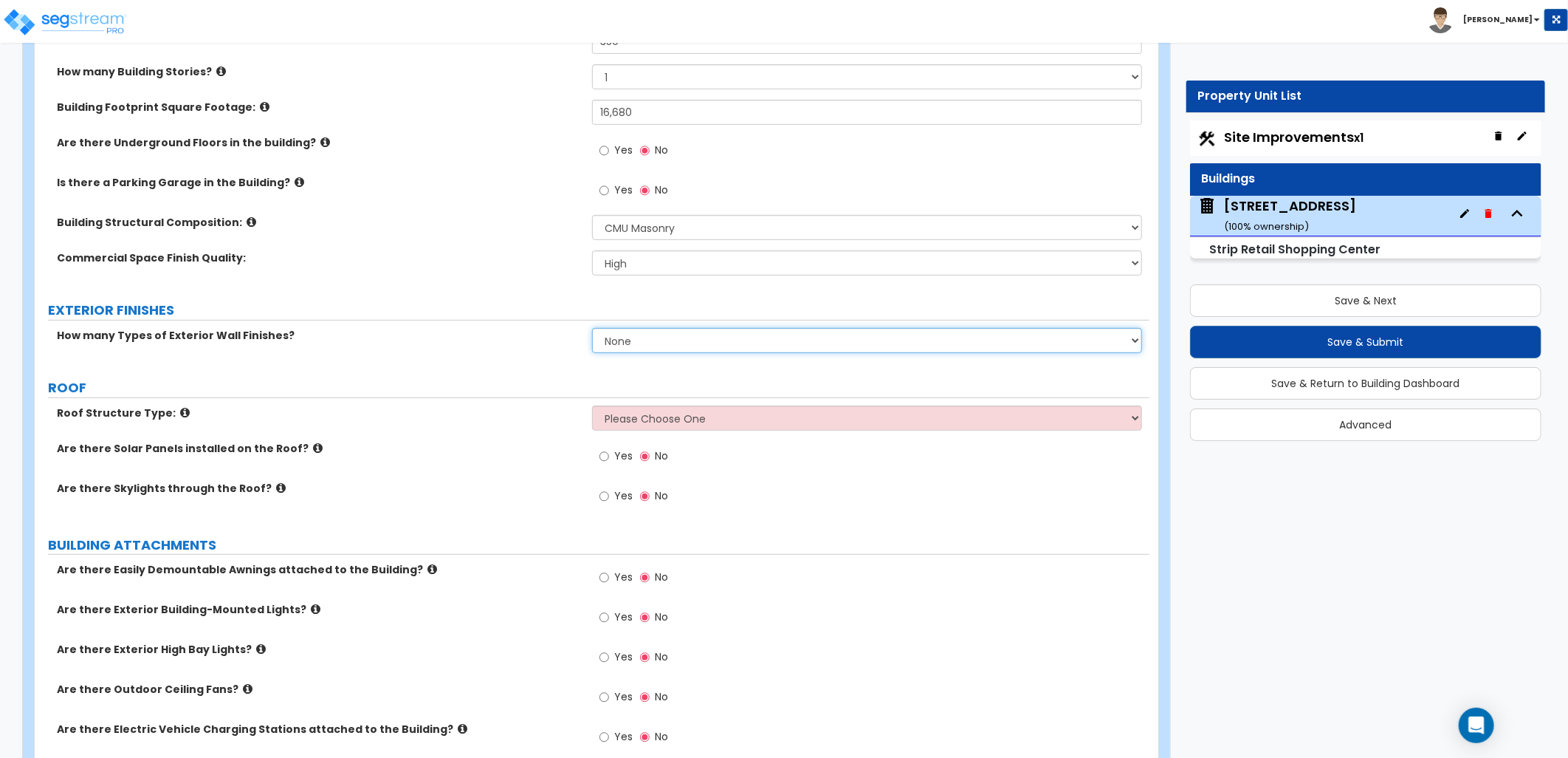
click at [661, 337] on select "None 1 2 3" at bounding box center [868, 340] width 550 height 25
select select "1"
click at [592, 328] on select "None 1 2 3" at bounding box center [868, 340] width 550 height 25
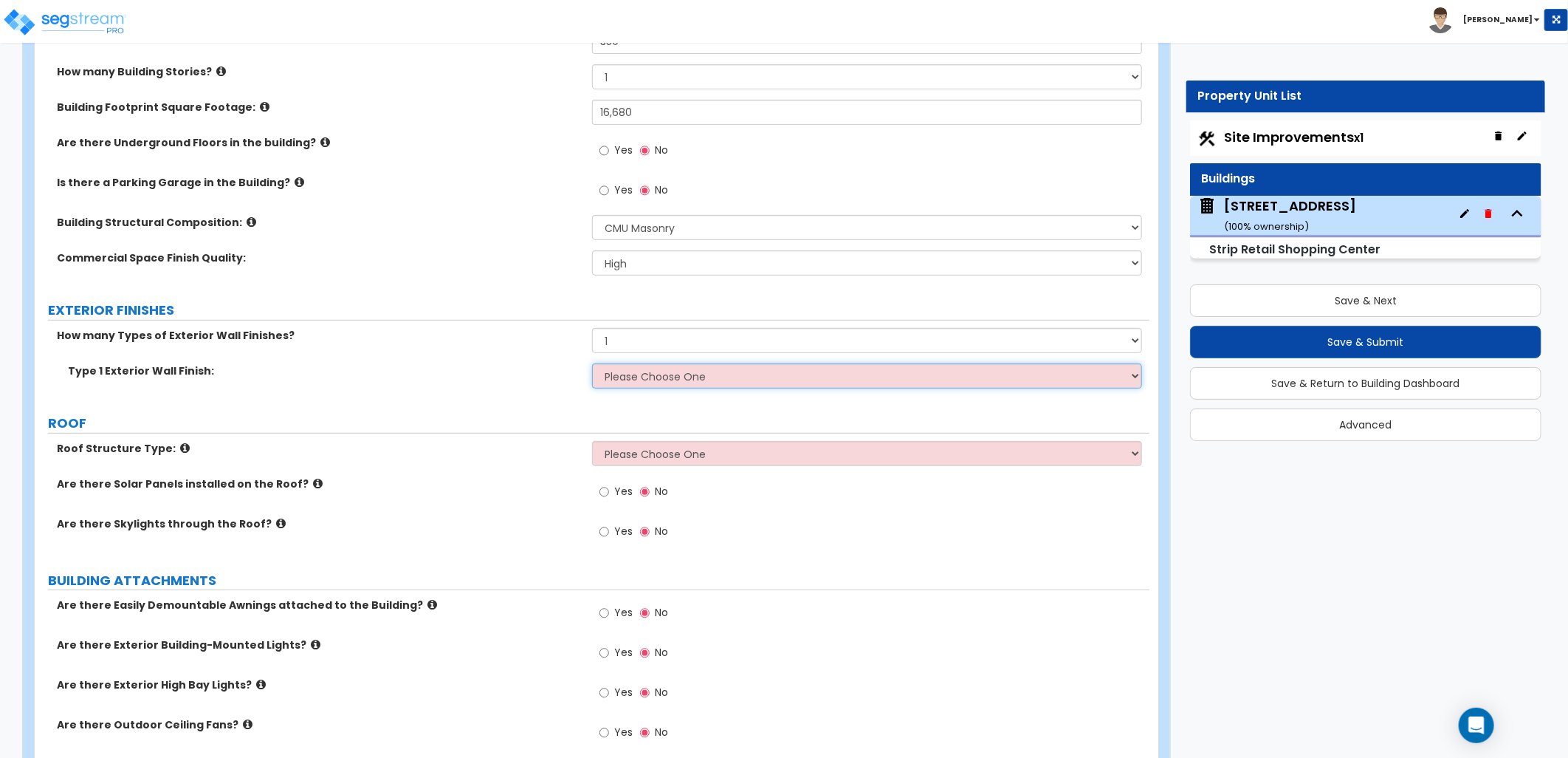
click at [645, 390] on div "Type 1 Exterior Wall Finish: Please Choose One No Finish/Shared Wall No Wall Br…" at bounding box center [592, 381] width 1115 height 35
click at [679, 386] on select "Please Choose One No Finish/Shared Wall No Wall Brick Veneer Stone Veneer Wood …" at bounding box center [868, 376] width 550 height 25
select select "10"
click at [592, 364] on select "Please Choose One No Finish/Shared Wall No Wall Brick Veneer Stone Veneer Wood …" at bounding box center [868, 376] width 550 height 25
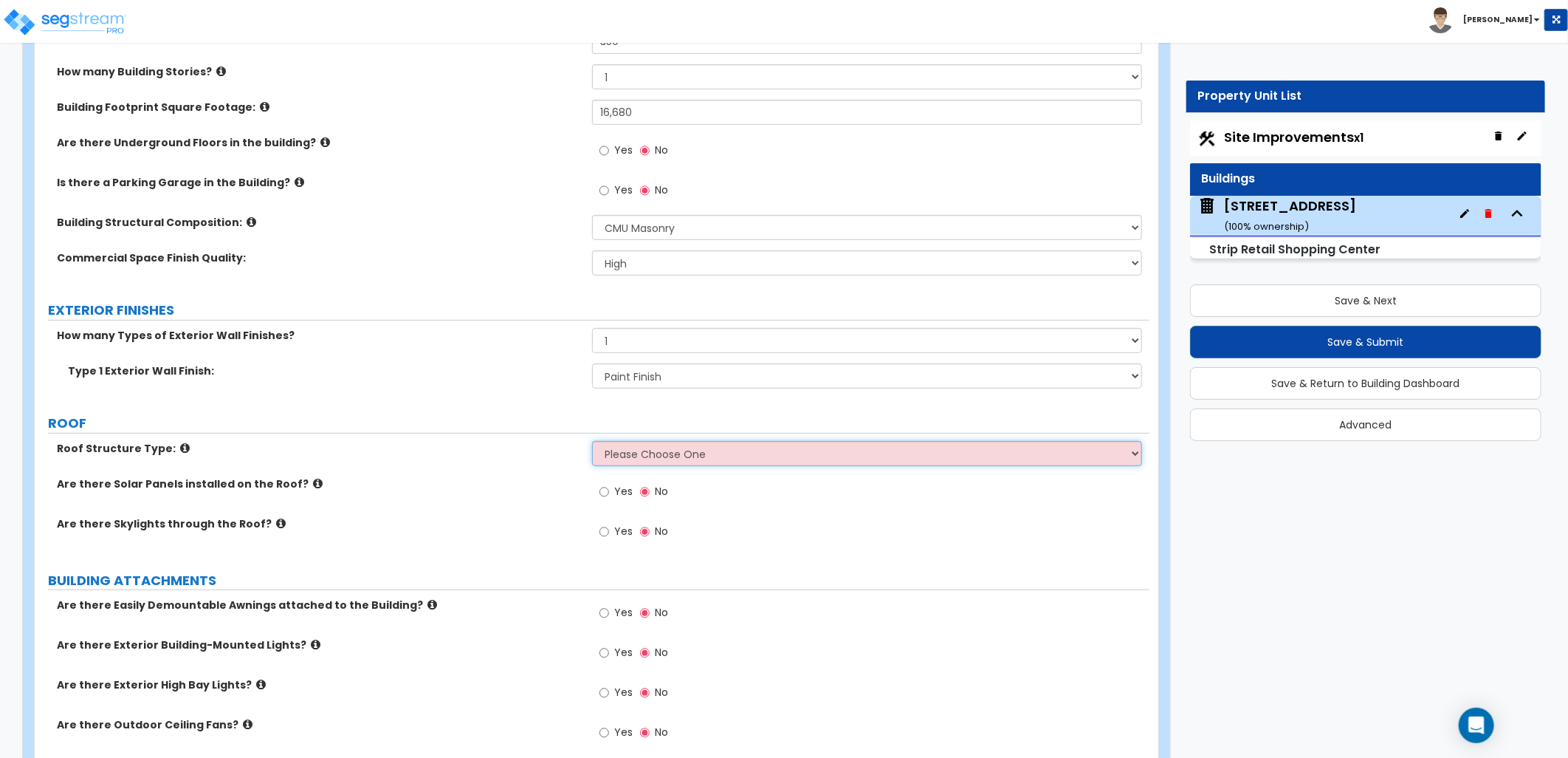
drag, startPoint x: 638, startPoint y: 456, endPoint x: 638, endPoint y: 467, distance: 11.0
click at [638, 458] on select "Please Choose One Gable Roof Flat Roof Hybrid Gable & Flat Roof" at bounding box center [868, 453] width 550 height 25
select select "2"
click at [592, 441] on select "Please Choose One Gable Roof Flat Roof Hybrid Gable & Flat Roof" at bounding box center [868, 453] width 550 height 25
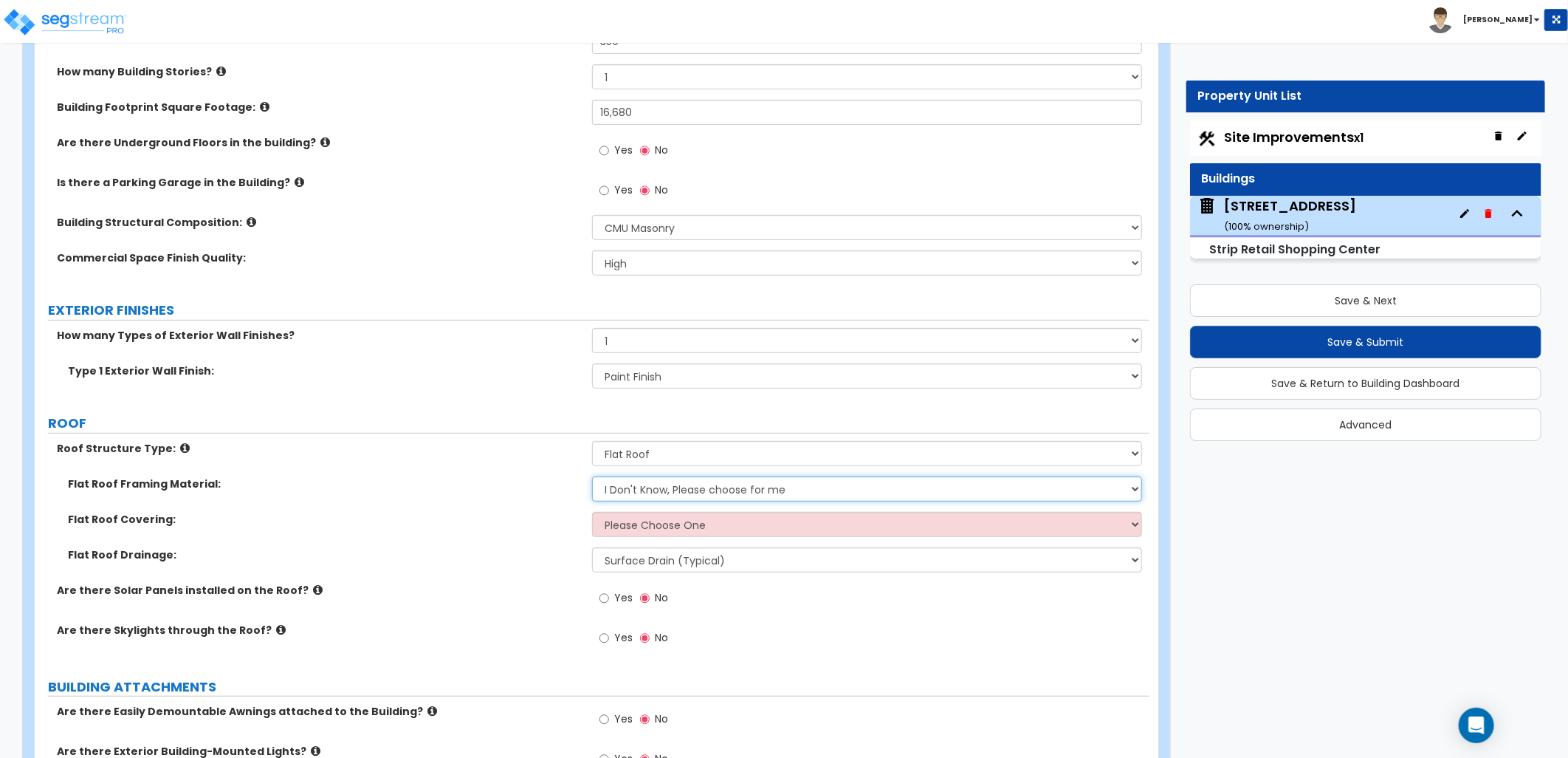
click at [652, 484] on select "I Don't Know, Please choose for me Metal Wood" at bounding box center [868, 488] width 550 height 25
select select "1"
click at [592, 476] on select "I Don't Know, Please choose for me Metal Wood" at bounding box center [868, 488] width 550 height 25
click at [637, 532] on select "Please Choose One Rolled Asphalt PVC Membrane Plastic (EPDM) Membrane Asphalt F…" at bounding box center [868, 523] width 550 height 25
click at [542, 520] on label "Flat Roof Covering:" at bounding box center [325, 519] width 513 height 15
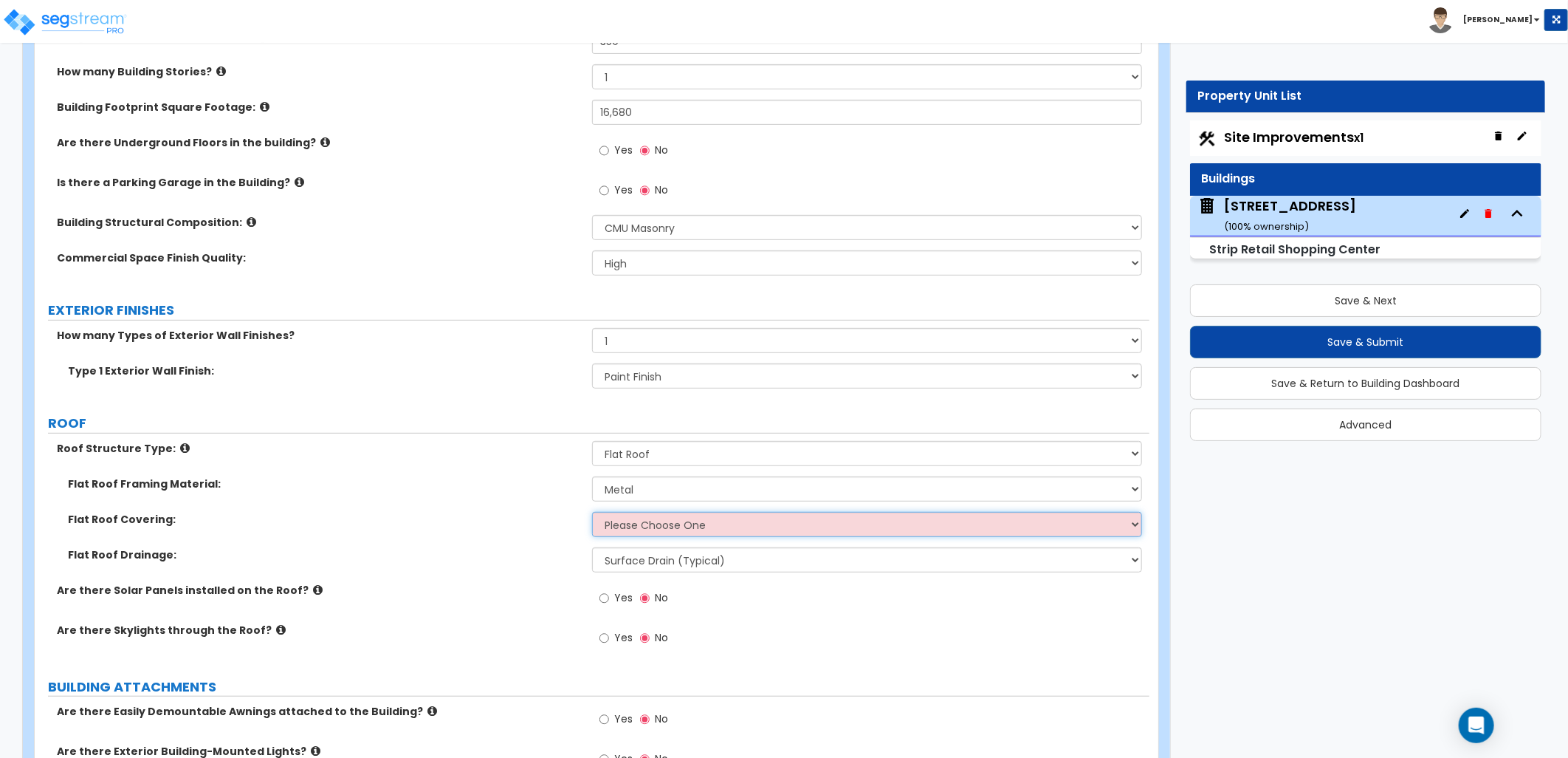
click at [659, 526] on select "Please Choose One Rolled Asphalt PVC Membrane Plastic (EPDM) Membrane Asphalt F…" at bounding box center [868, 523] width 550 height 25
click at [739, 511] on div "Flat Roof Framing Material: I Don't Know, Please choose for me Metal Wood" at bounding box center [592, 494] width 1115 height 35
click at [733, 526] on select "Please Choose One Rolled Asphalt PVC Membrane Plastic (EPDM) Membrane Asphalt F…" at bounding box center [868, 523] width 550 height 25
select select "3"
click at [592, 511] on select "Please Choose One Rolled Asphalt PVC Membrane Plastic (EPDM) Membrane Asphalt F…" at bounding box center [868, 523] width 550 height 25
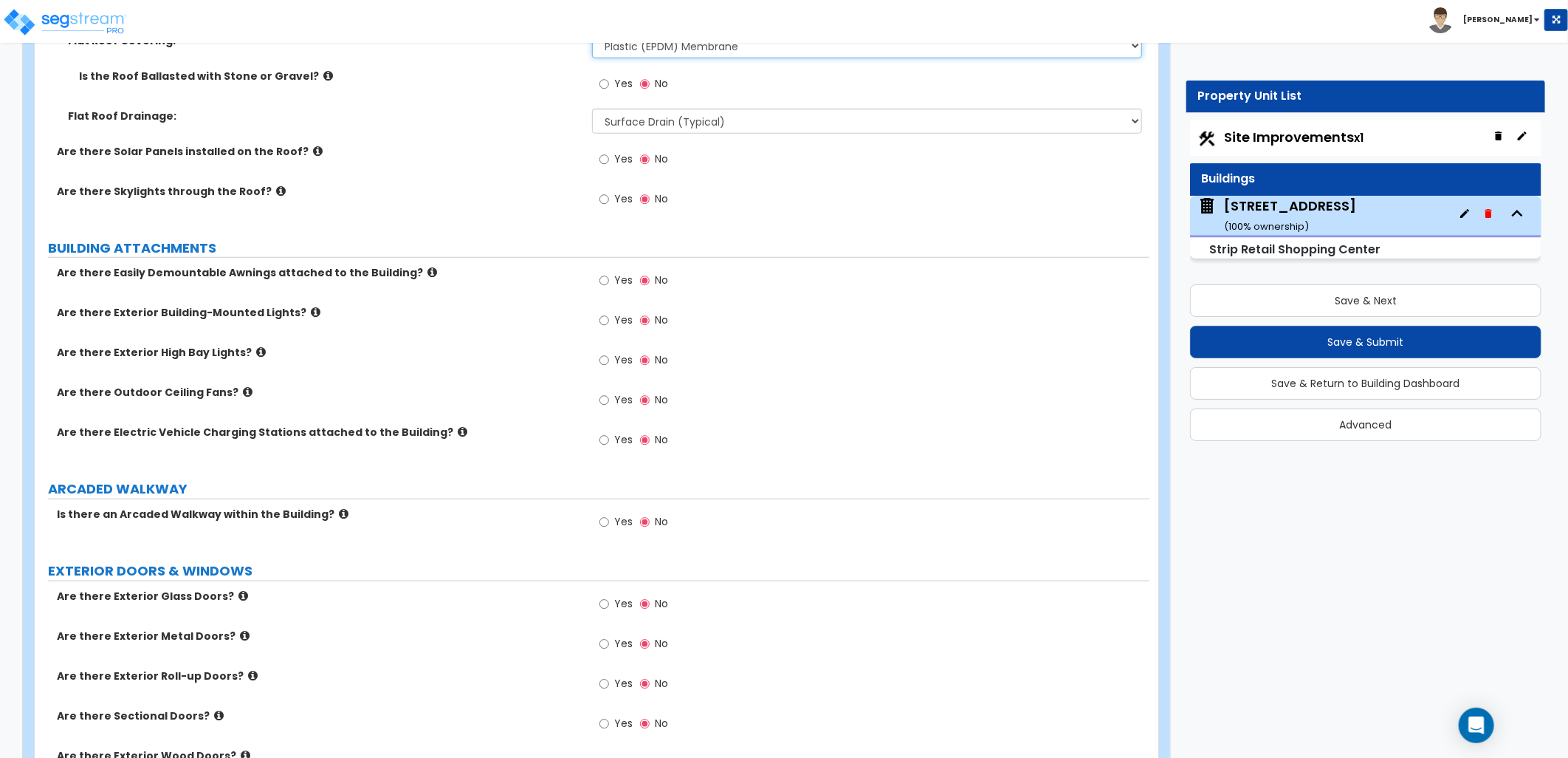
scroll to position [821, 0]
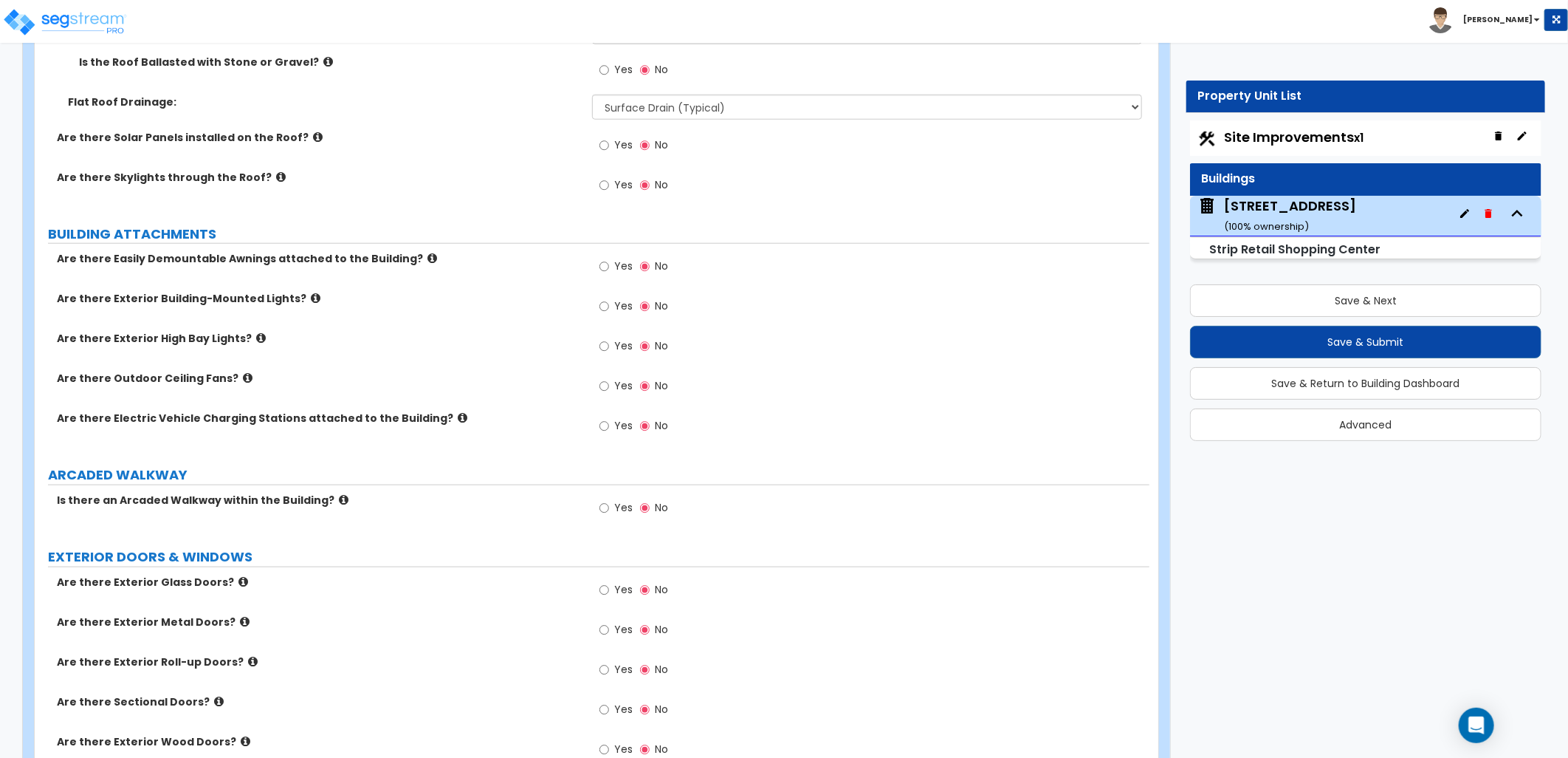
click at [427, 259] on icon at bounding box center [432, 259] width 9 height 11
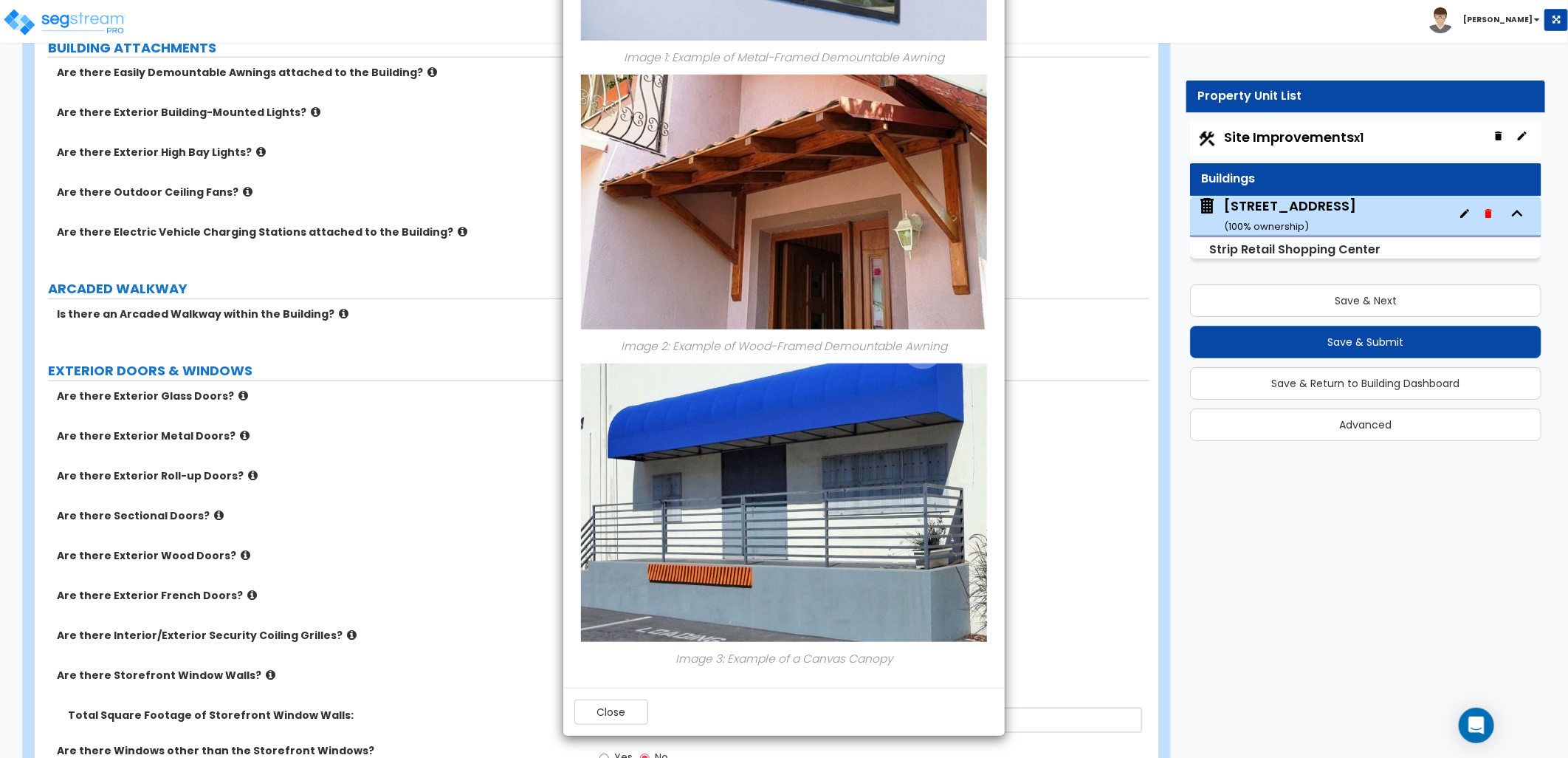
scroll to position [1149, 0]
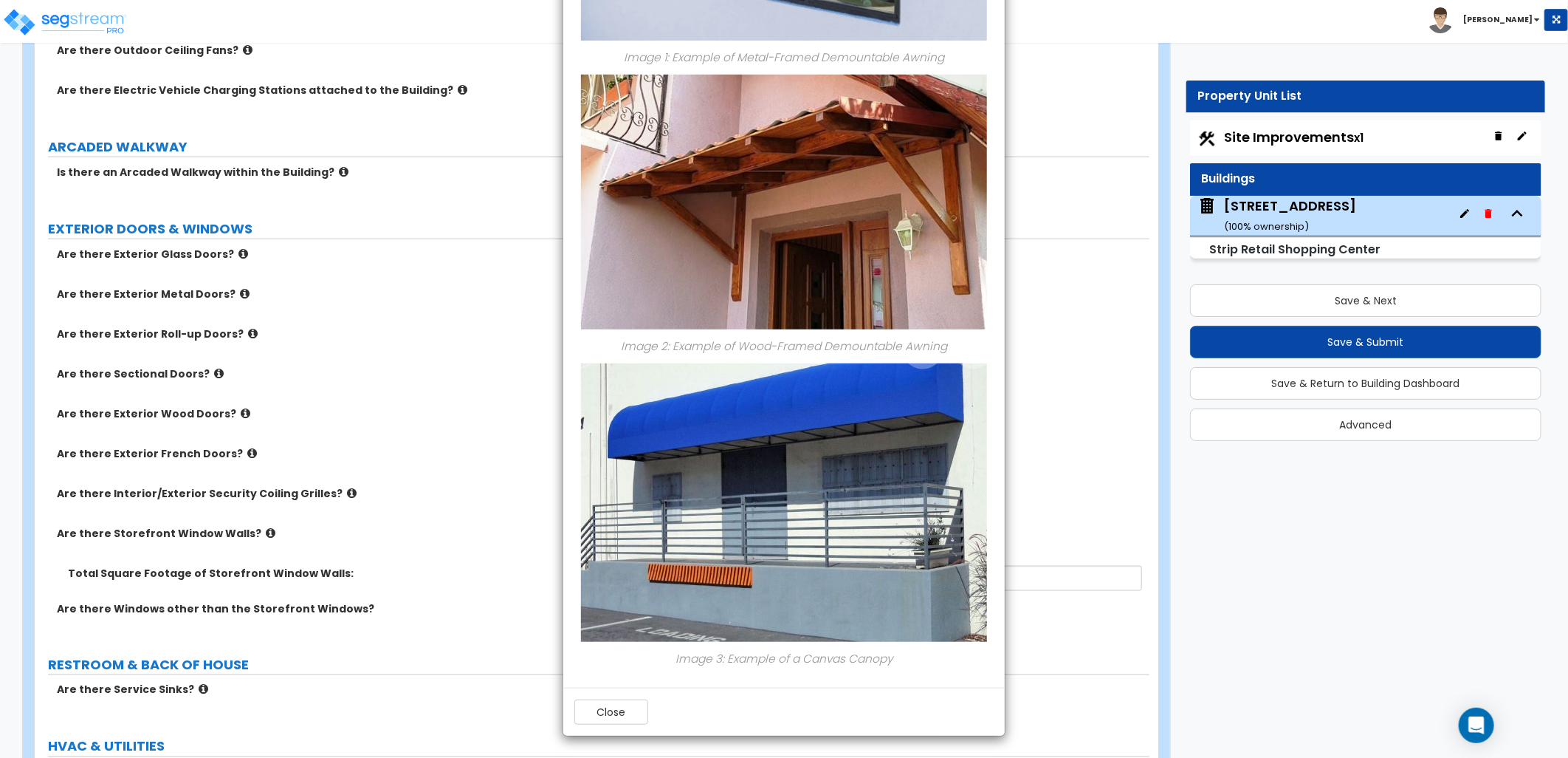
click at [628, 727] on div "Close" at bounding box center [784, 712] width 441 height 48
click at [620, 718] on button "Close" at bounding box center [611, 711] width 74 height 25
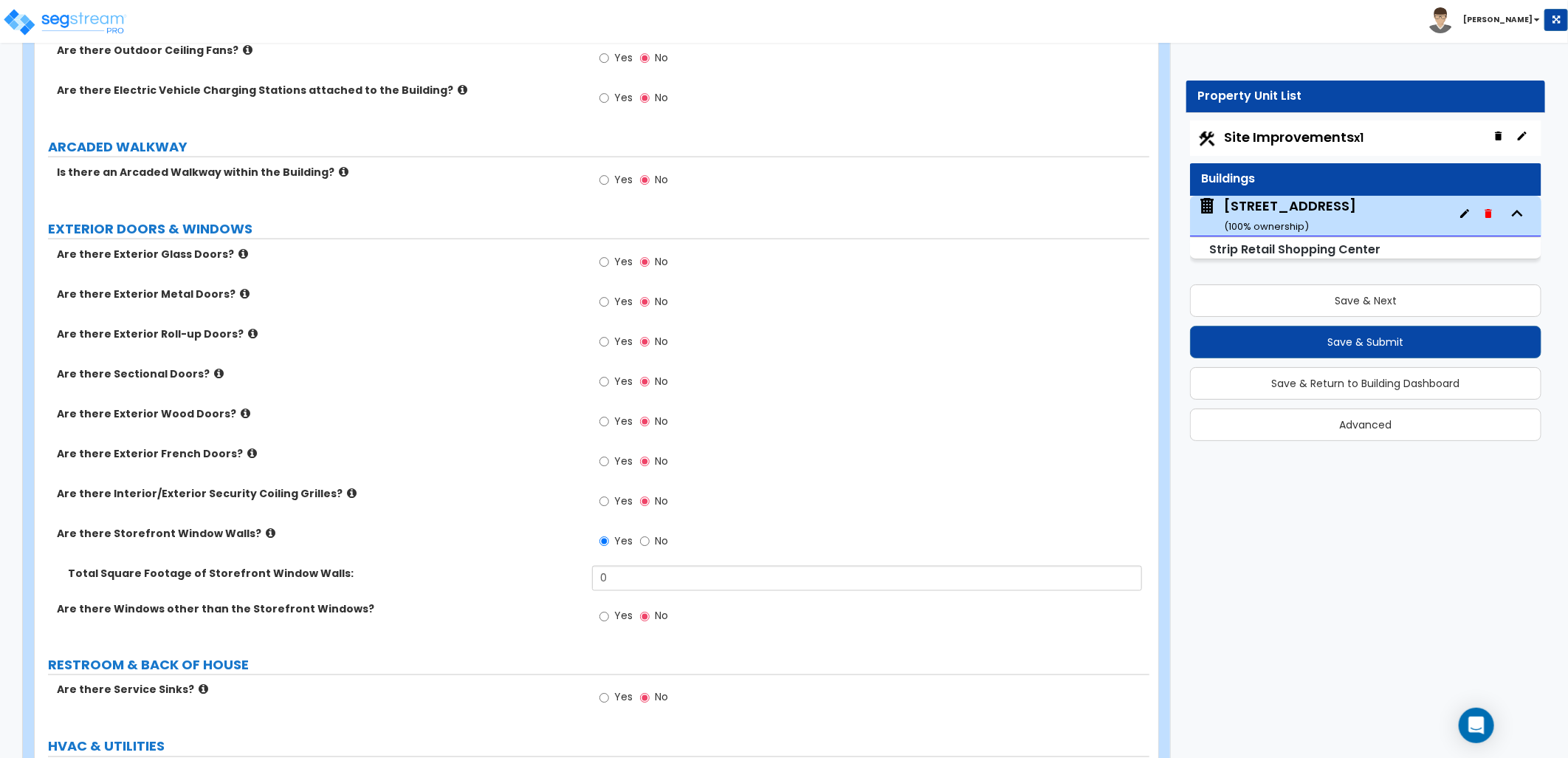
click at [339, 171] on icon at bounding box center [343, 172] width 9 height 11
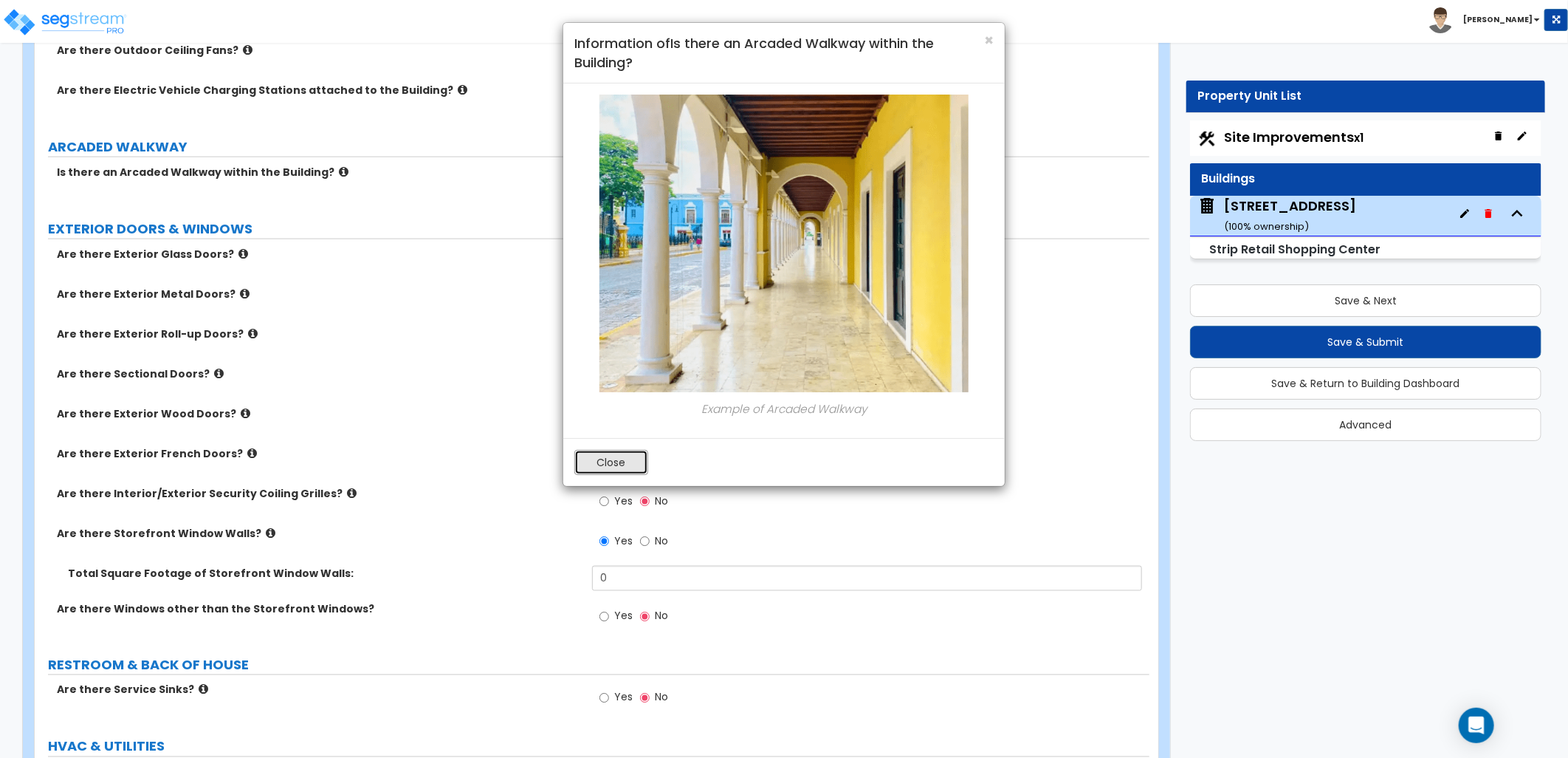
click at [607, 456] on button "Close" at bounding box center [611, 462] width 74 height 25
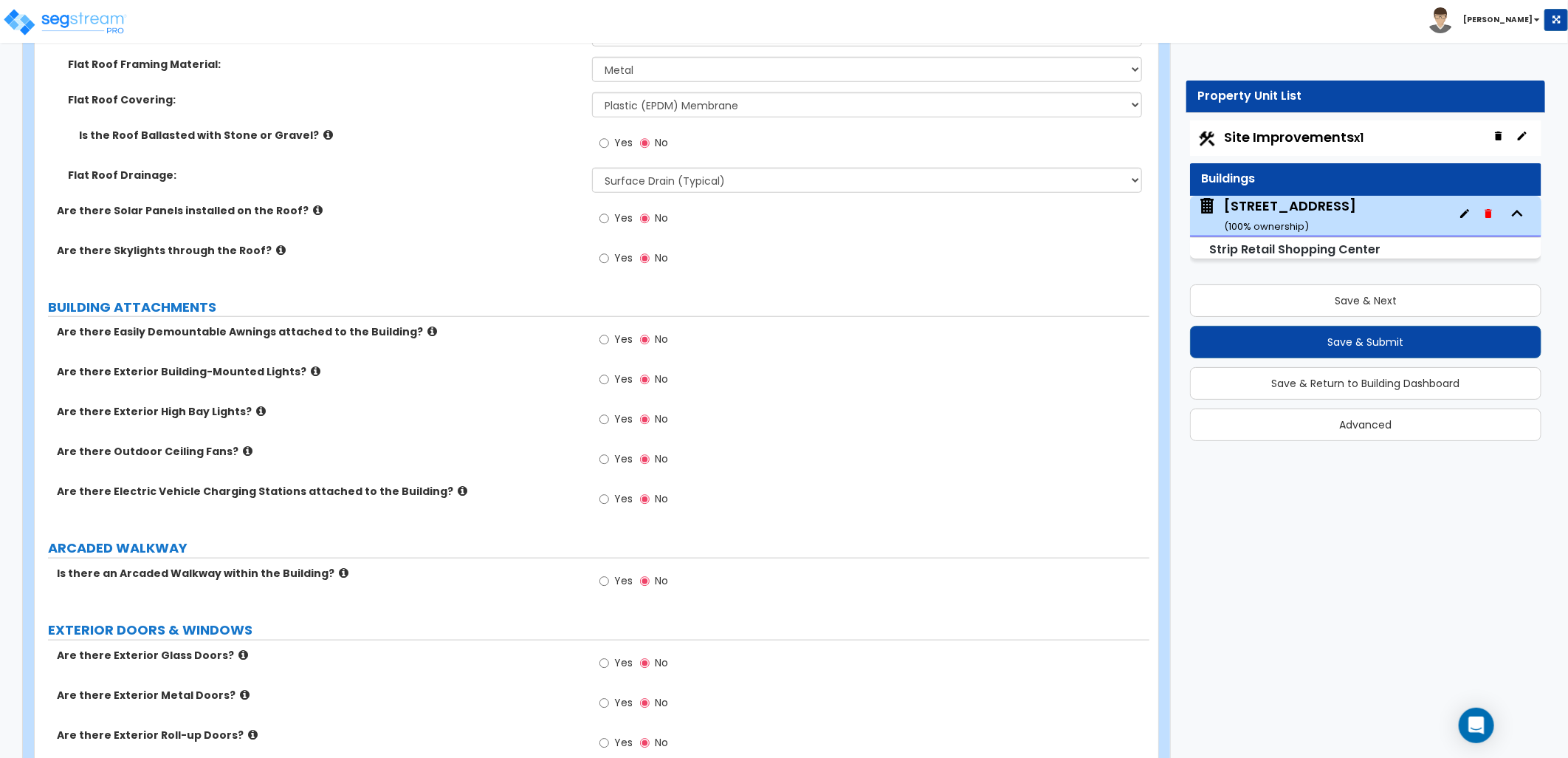
scroll to position [739, 0]
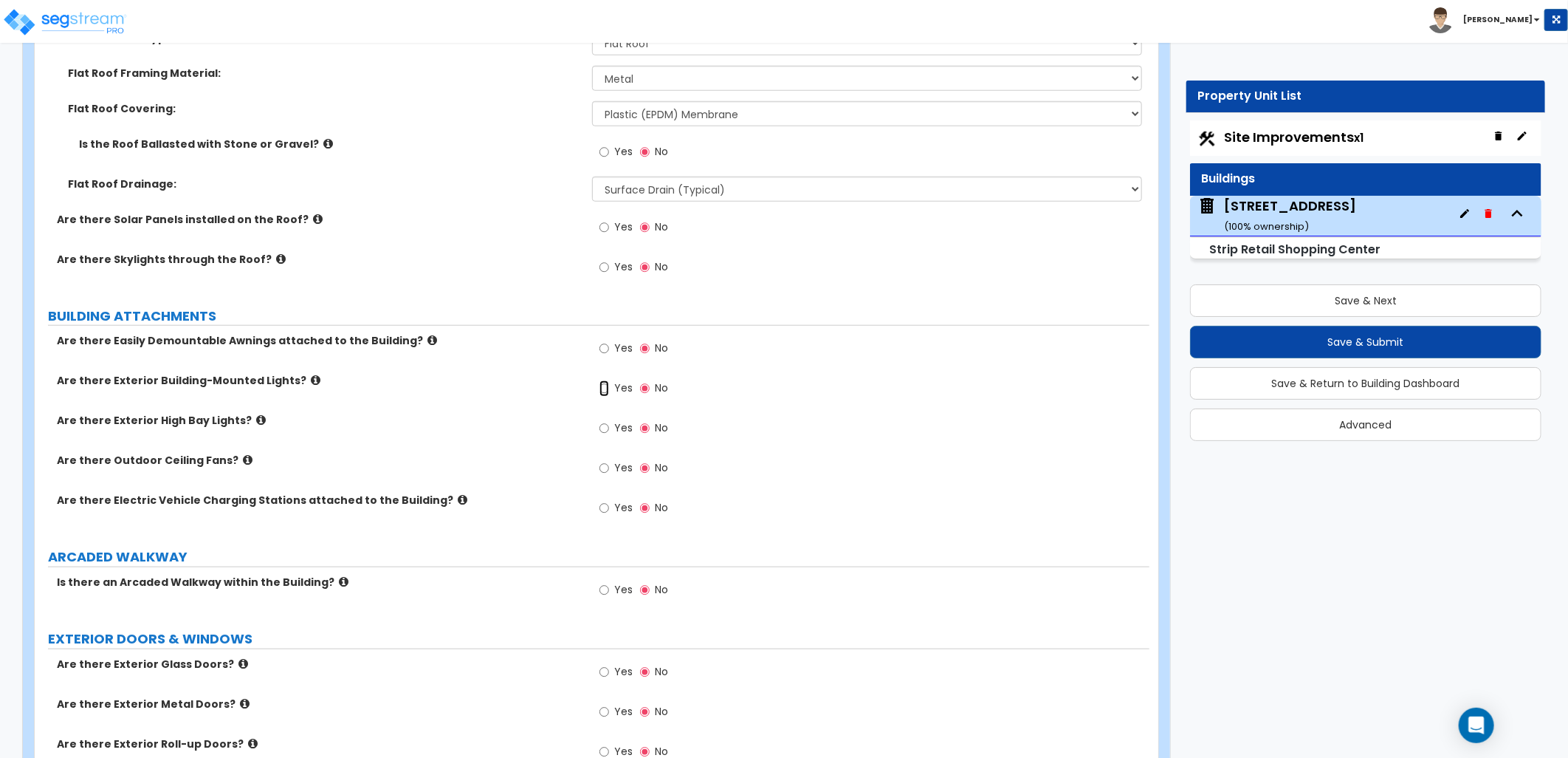
drag, startPoint x: 607, startPoint y: 388, endPoint x: 593, endPoint y: 403, distance: 20.5
click at [607, 388] on input "Yes" at bounding box center [604, 389] width 9 height 17
radio input "true"
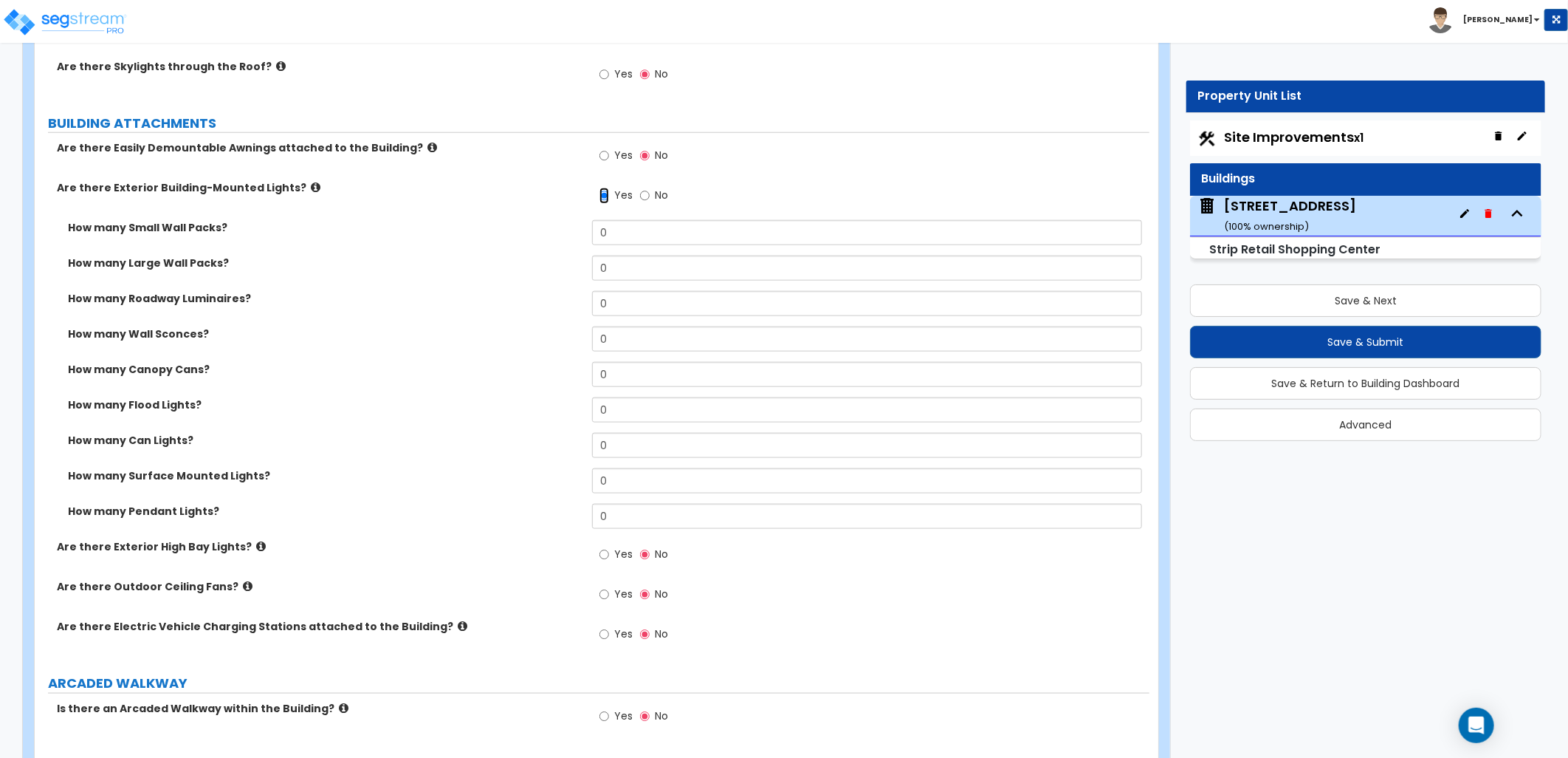
scroll to position [902, 0]
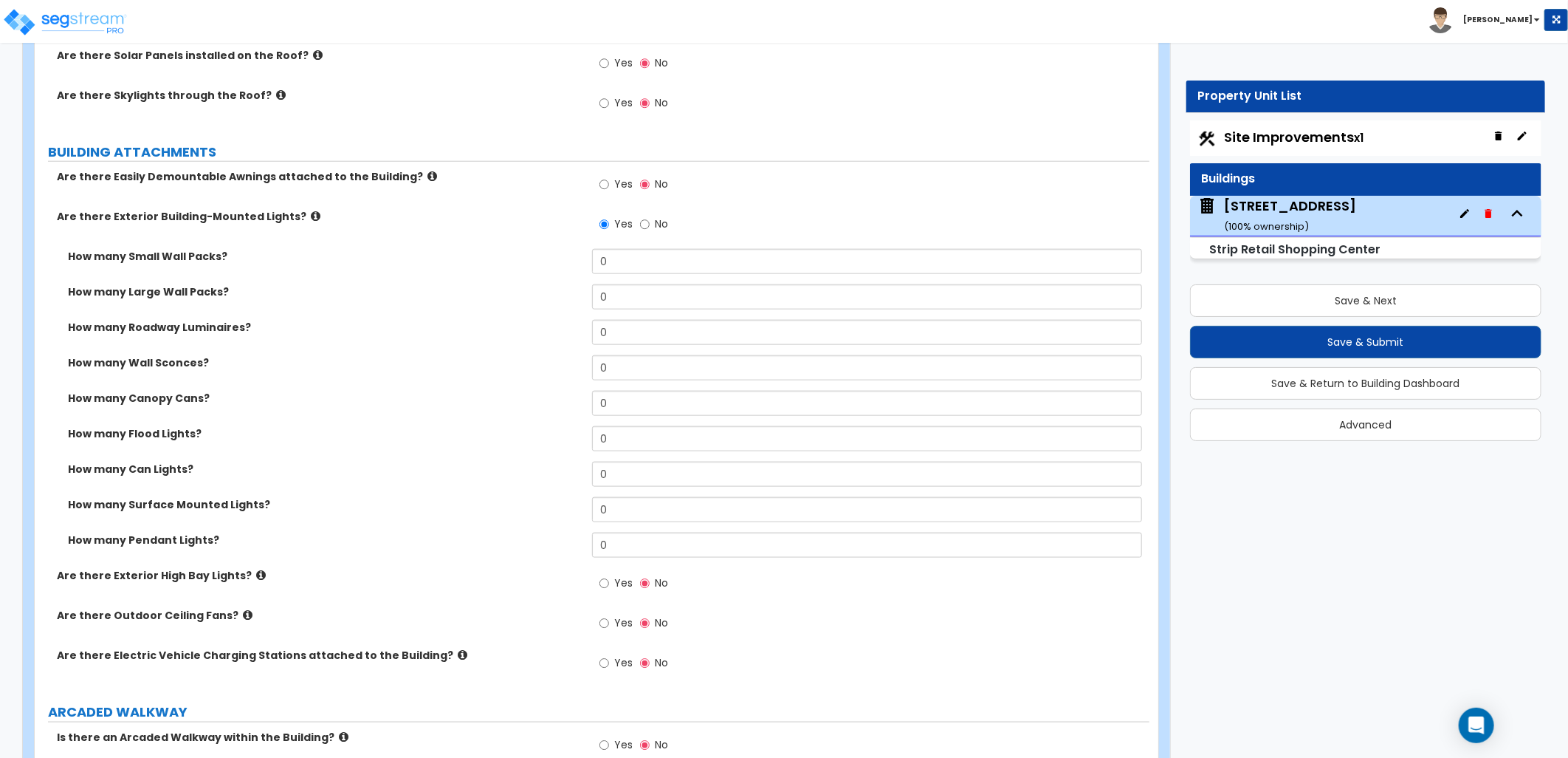
click at [427, 174] on icon at bounding box center [432, 176] width 9 height 11
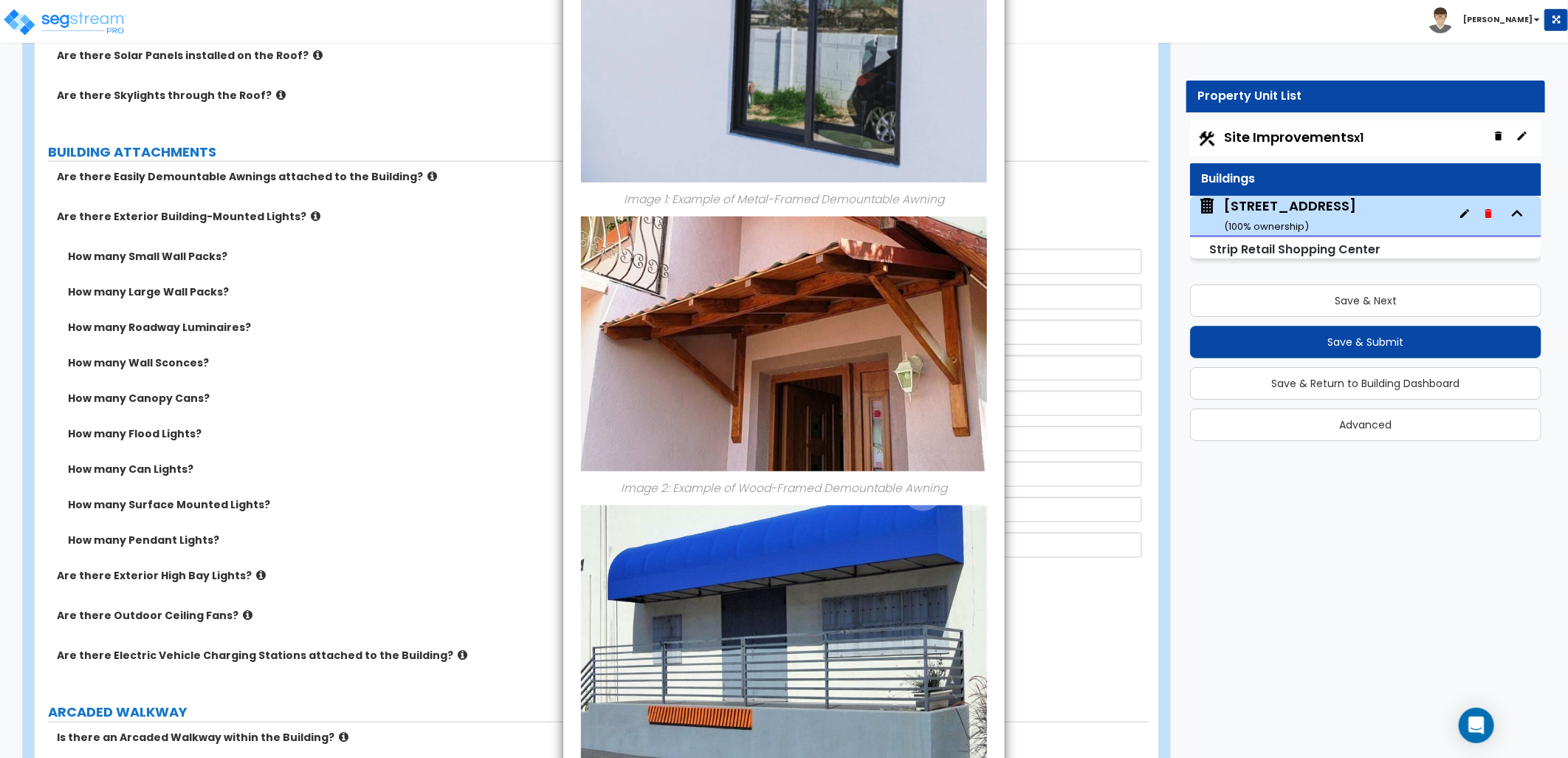
scroll to position [328, 0]
click at [497, 319] on div "× Information of Are there Easily Demountable Awnings attached to the Building?…" at bounding box center [784, 379] width 1568 height 758
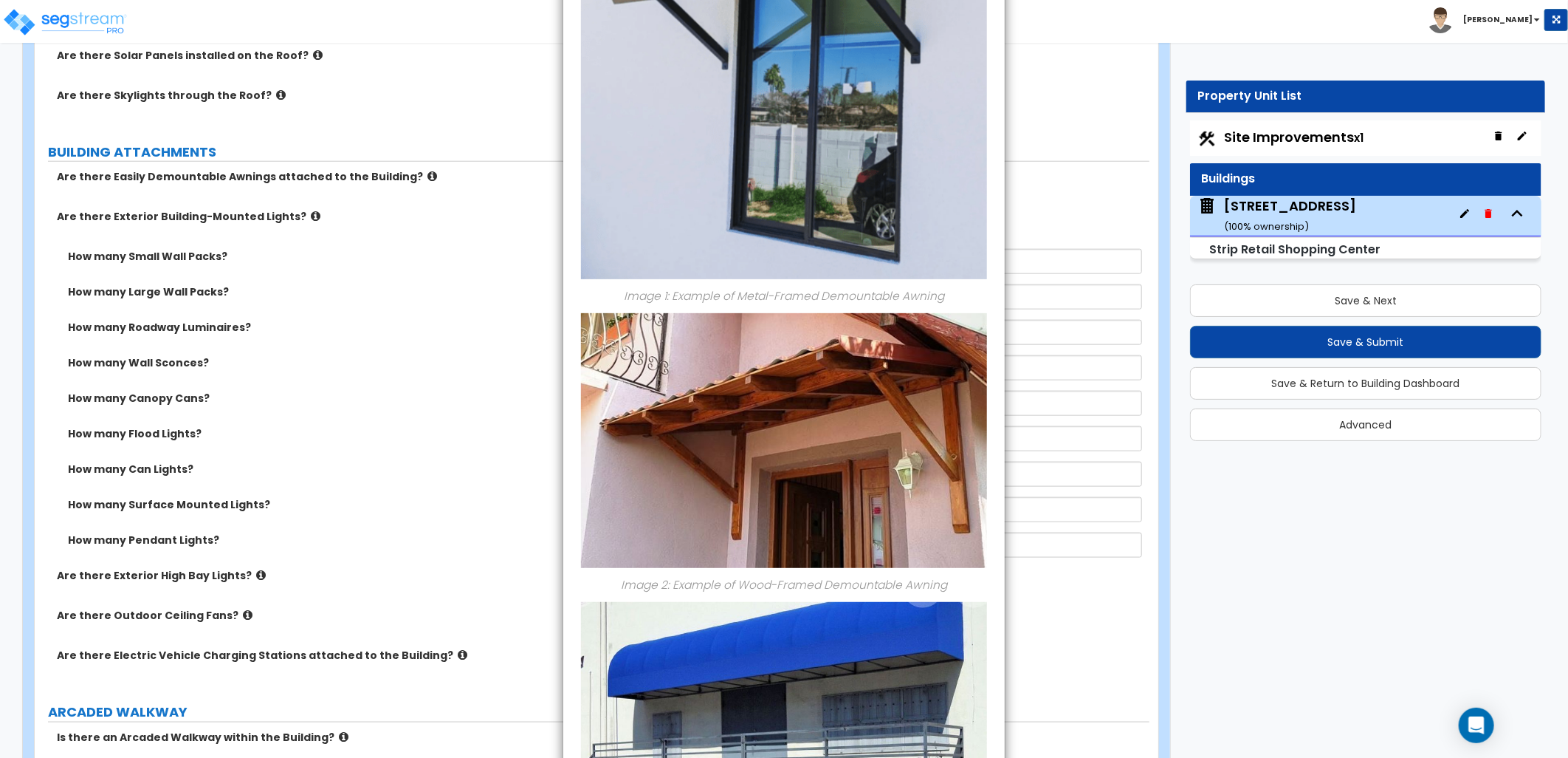
scroll to position [0, 0]
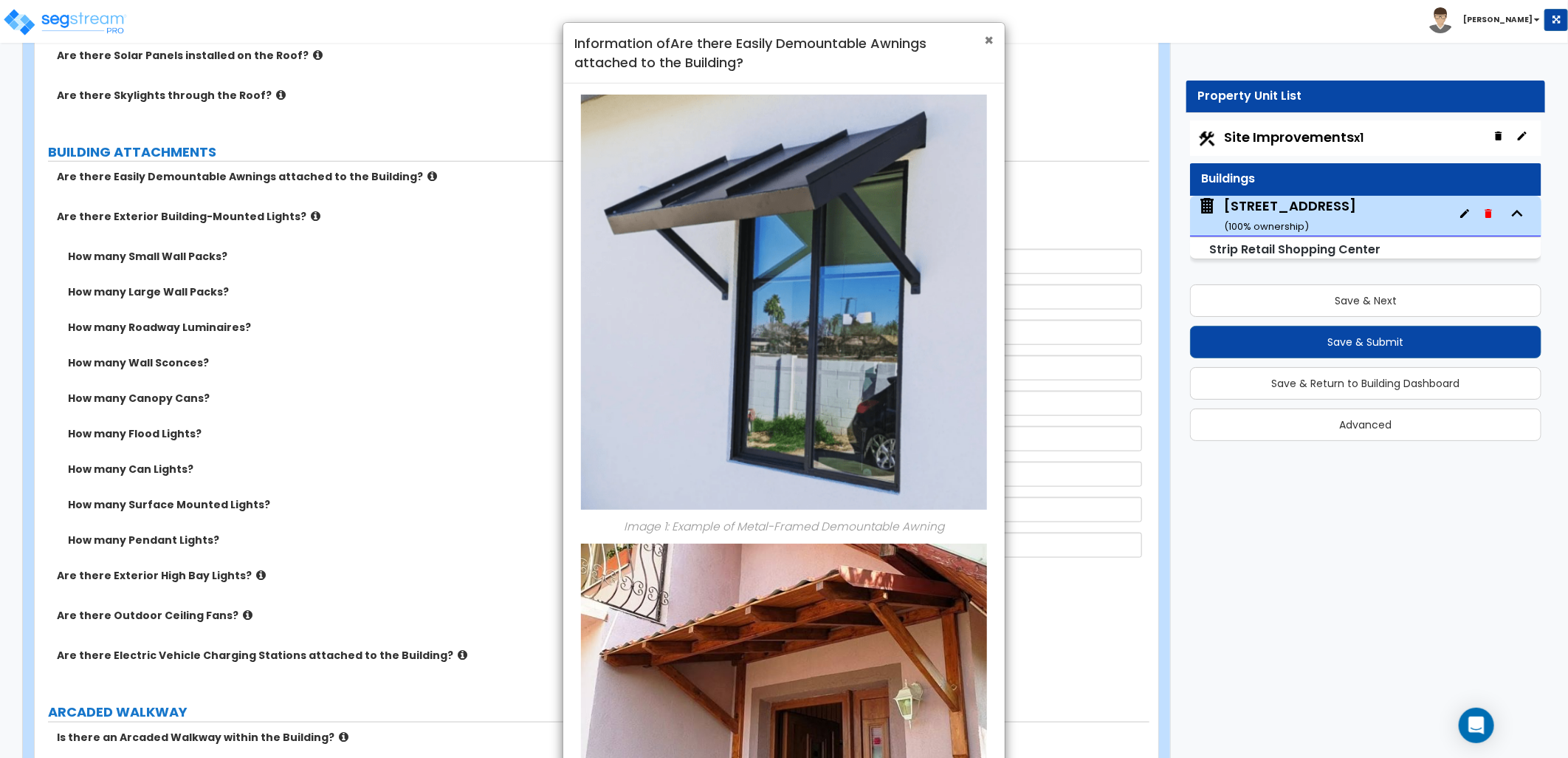
click at [984, 39] on span "×" at bounding box center [988, 40] width 9 height 21
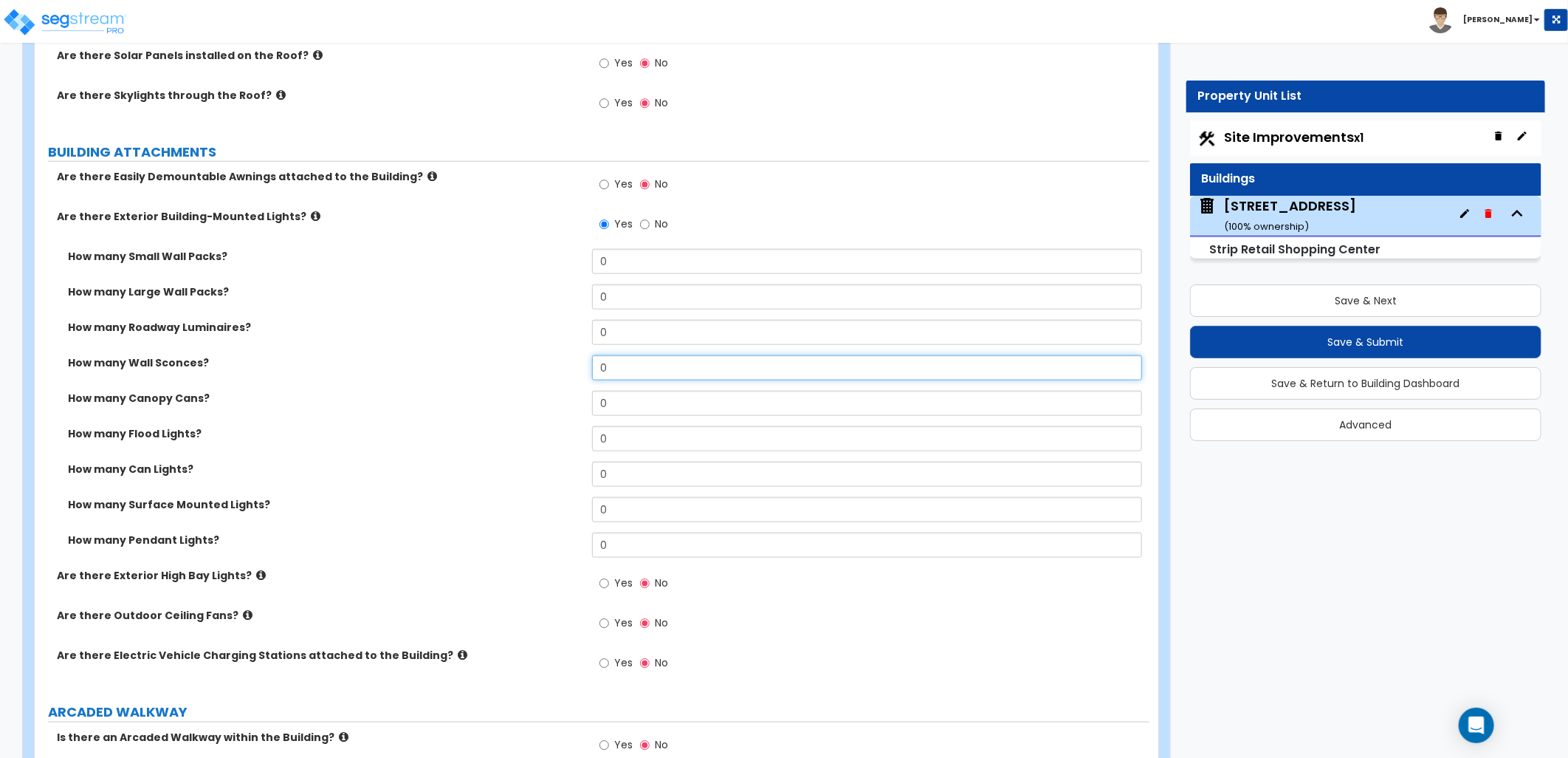
drag, startPoint x: 604, startPoint y: 369, endPoint x: 580, endPoint y: 369, distance: 24.0
click at [580, 369] on div "How many Wall Sconces? 0" at bounding box center [592, 373] width 1115 height 35
type input "24"
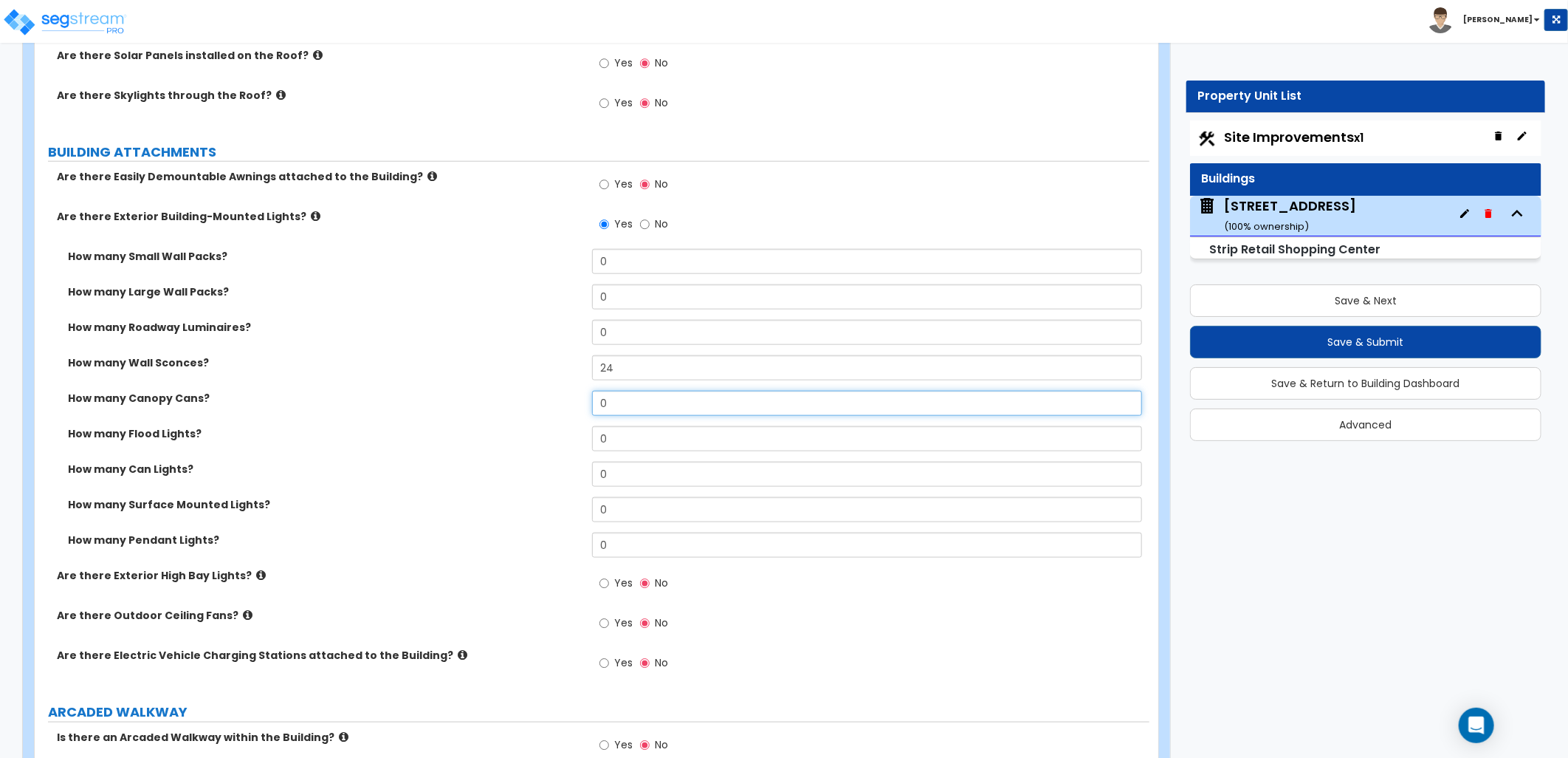
click at [633, 396] on input "0" at bounding box center [868, 403] width 550 height 25
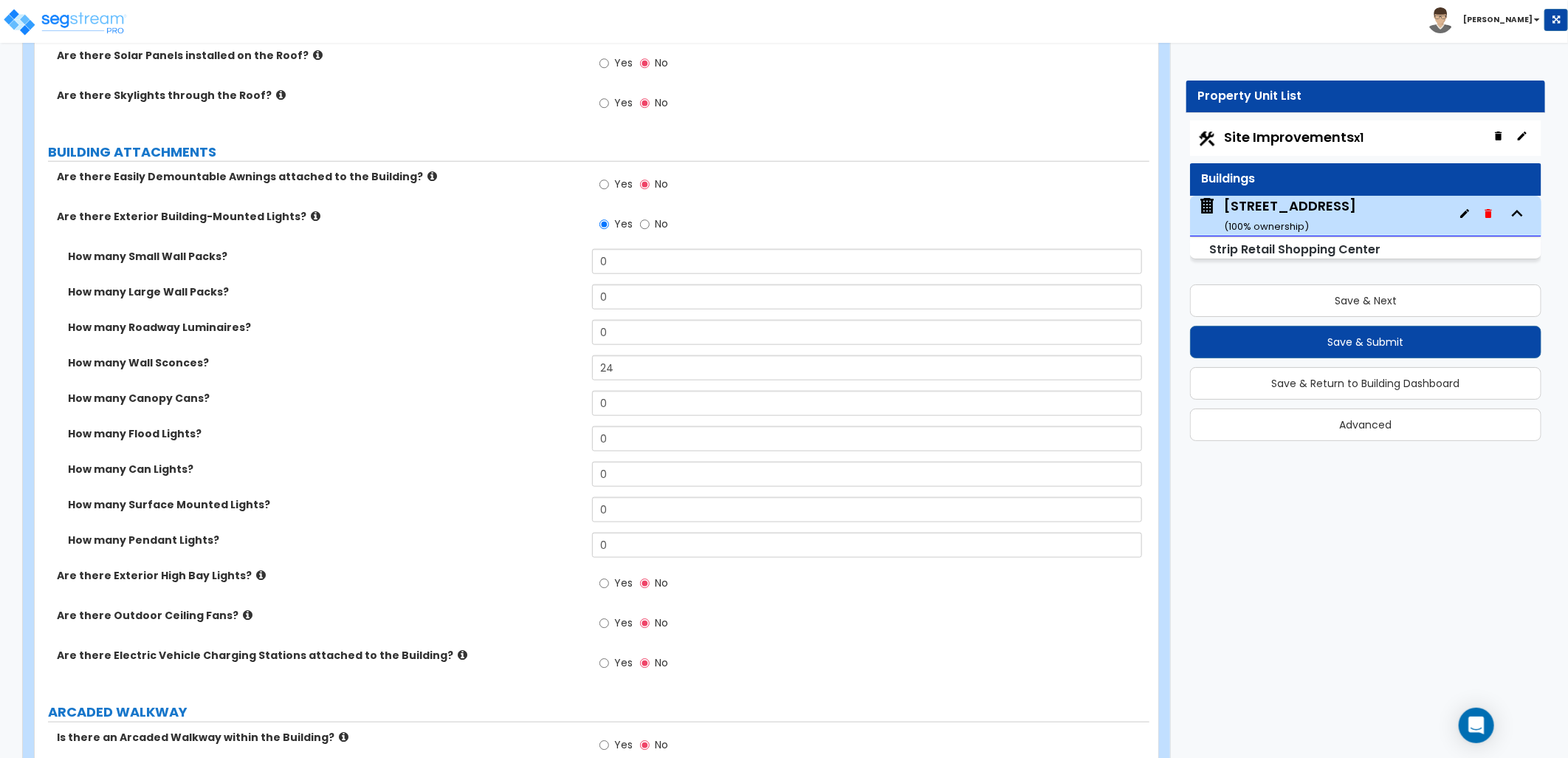
click at [311, 211] on icon at bounding box center [316, 216] width 9 height 11
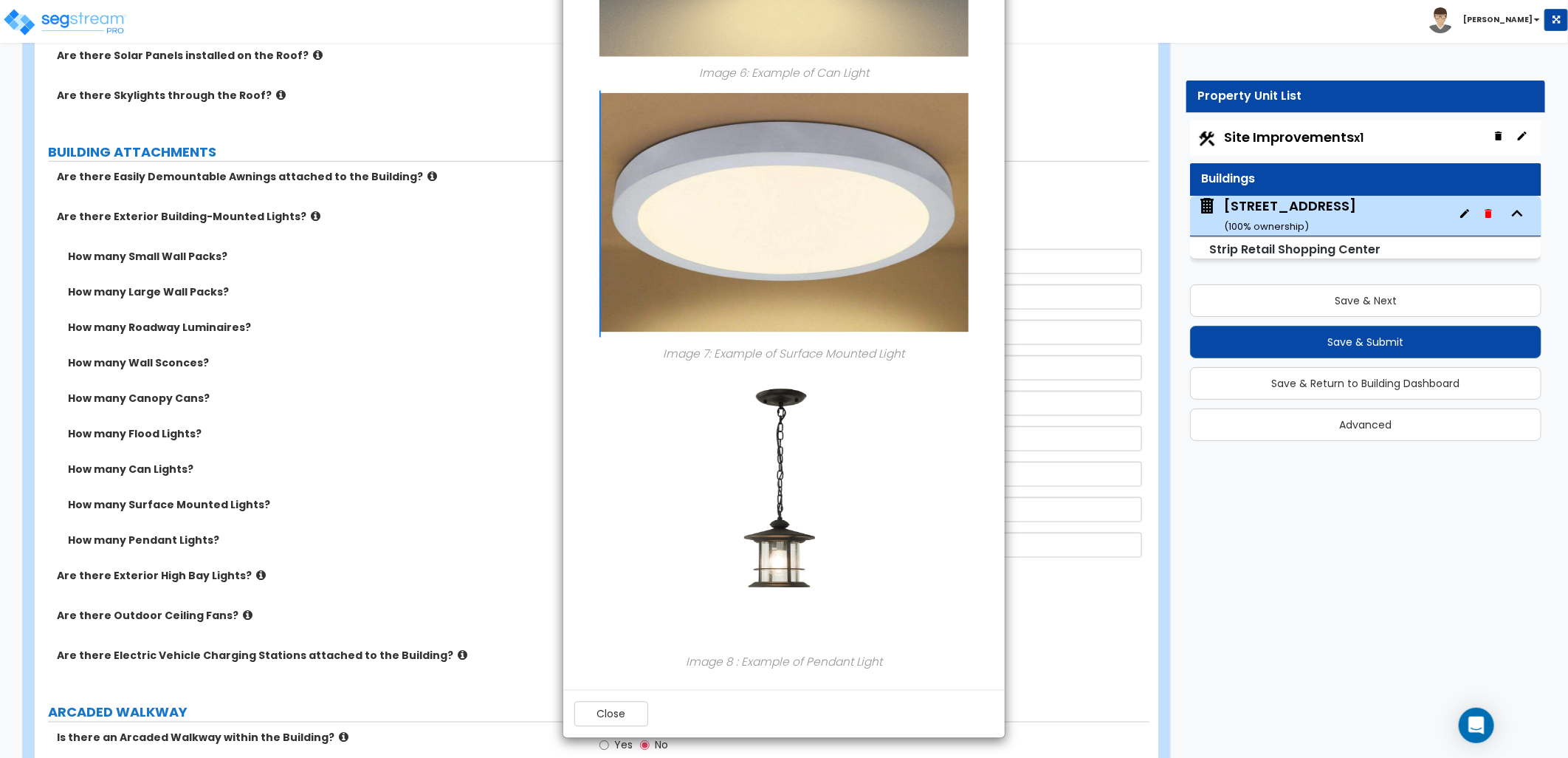
scroll to position [1734, 0]
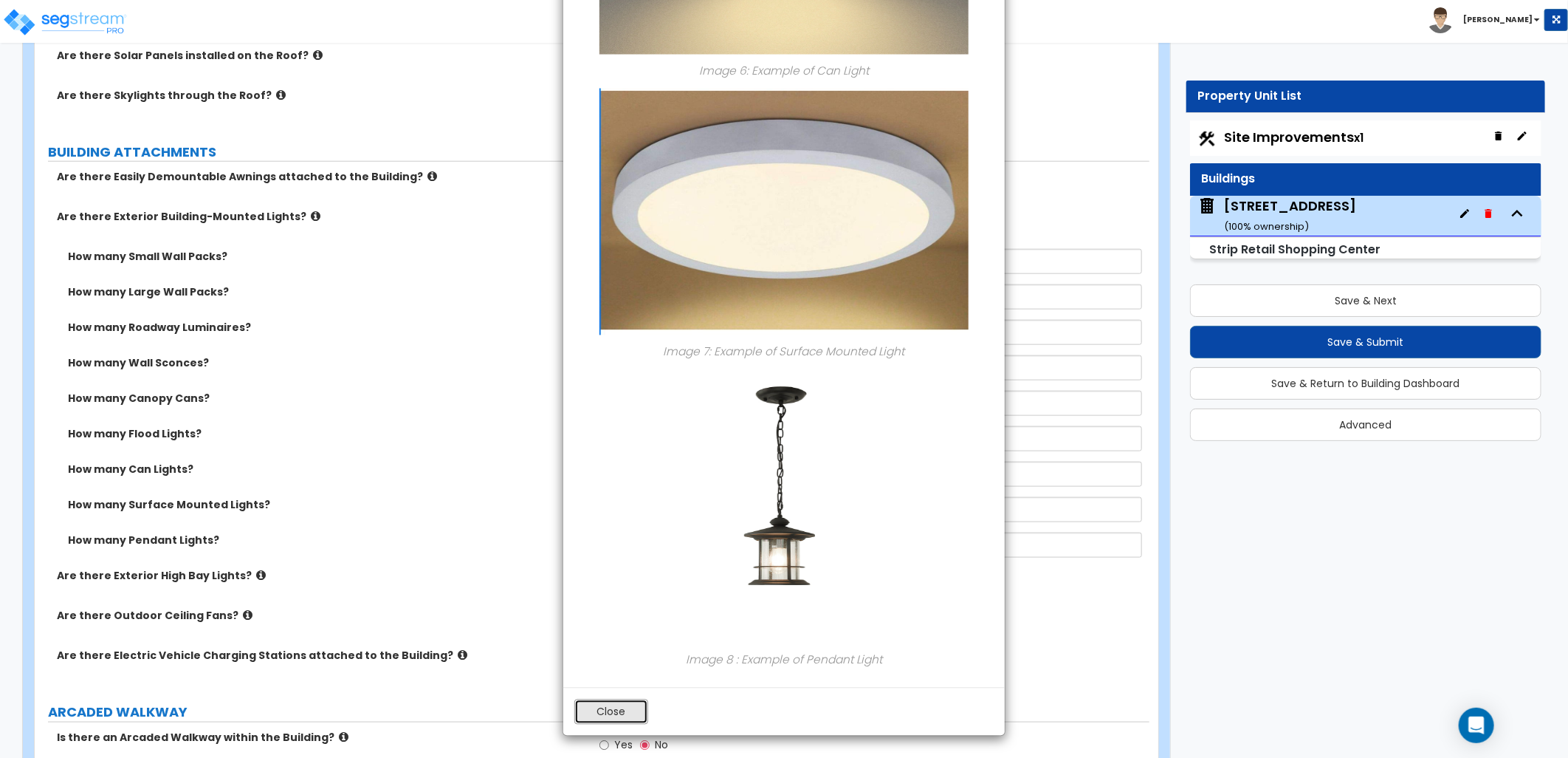
drag, startPoint x: 611, startPoint y: 717, endPoint x: 652, endPoint y: 678, distance: 56.6
click at [611, 717] on button "Close" at bounding box center [611, 711] width 74 height 25
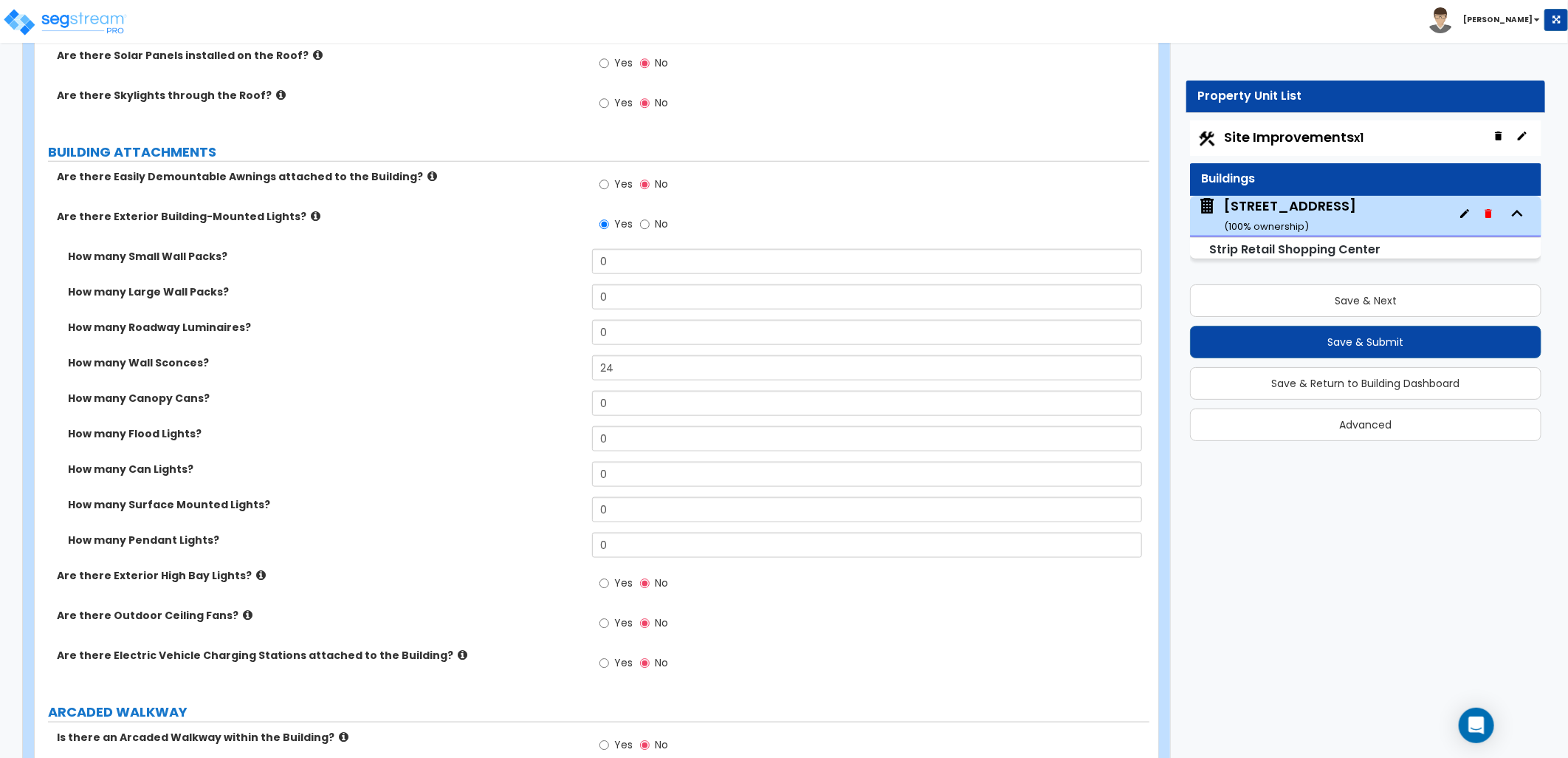
click at [311, 218] on icon at bounding box center [316, 216] width 9 height 11
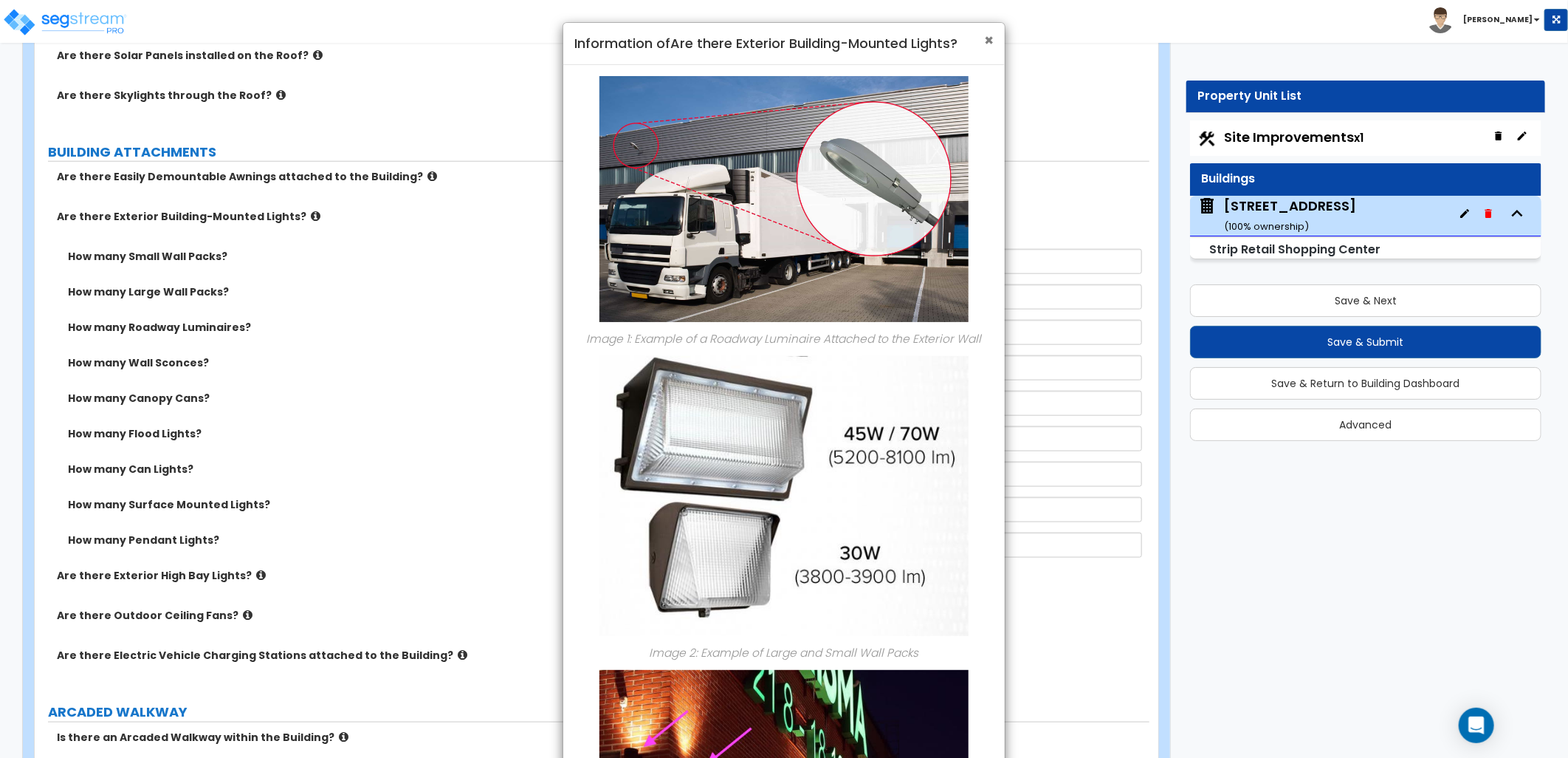
click at [987, 42] on span "×" at bounding box center [988, 40] width 9 height 21
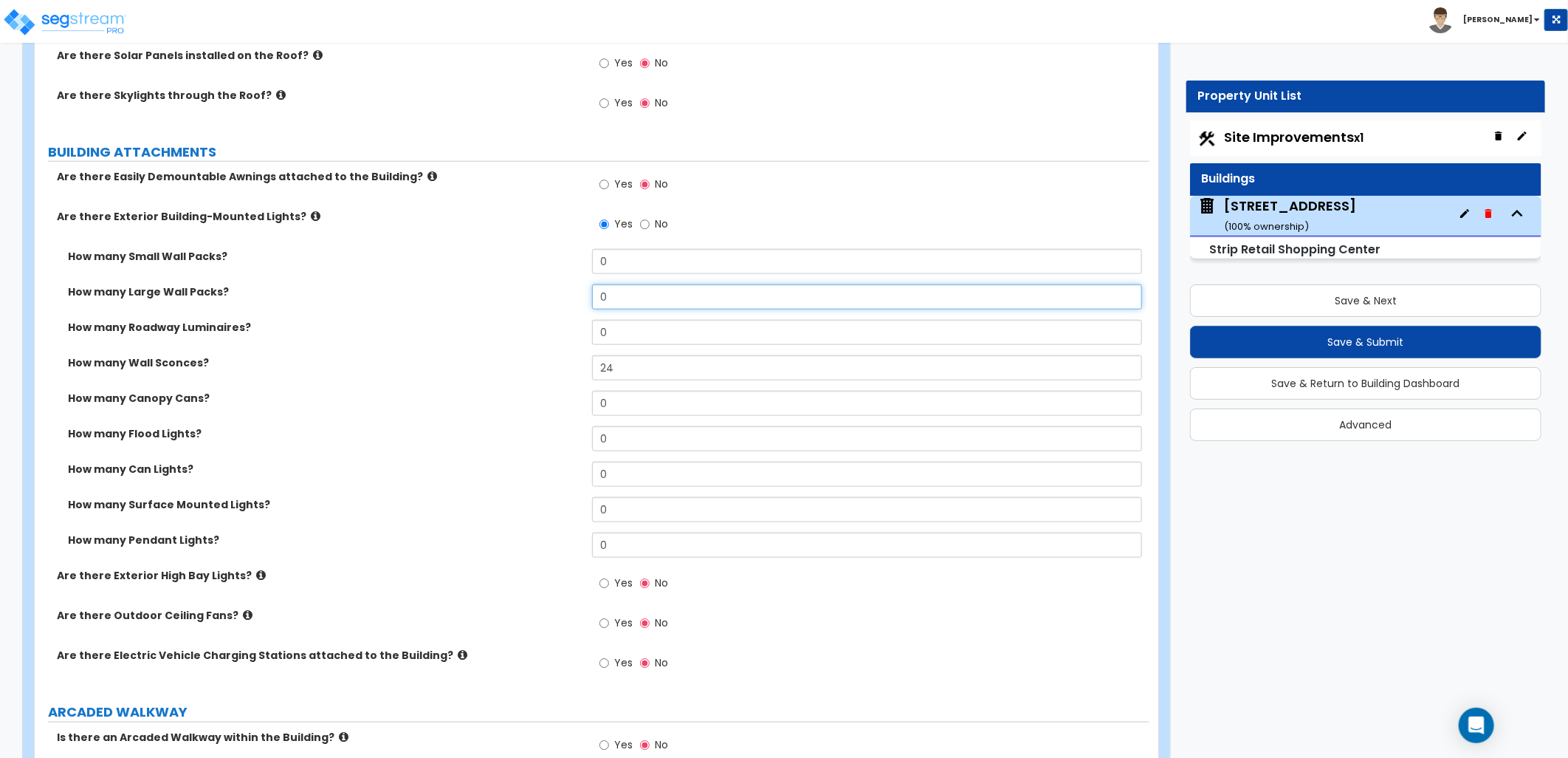
drag, startPoint x: 626, startPoint y: 297, endPoint x: 541, endPoint y: 295, distance: 85.0
click at [545, 295] on div "How many Large Wall Packs? 0" at bounding box center [592, 302] width 1115 height 35
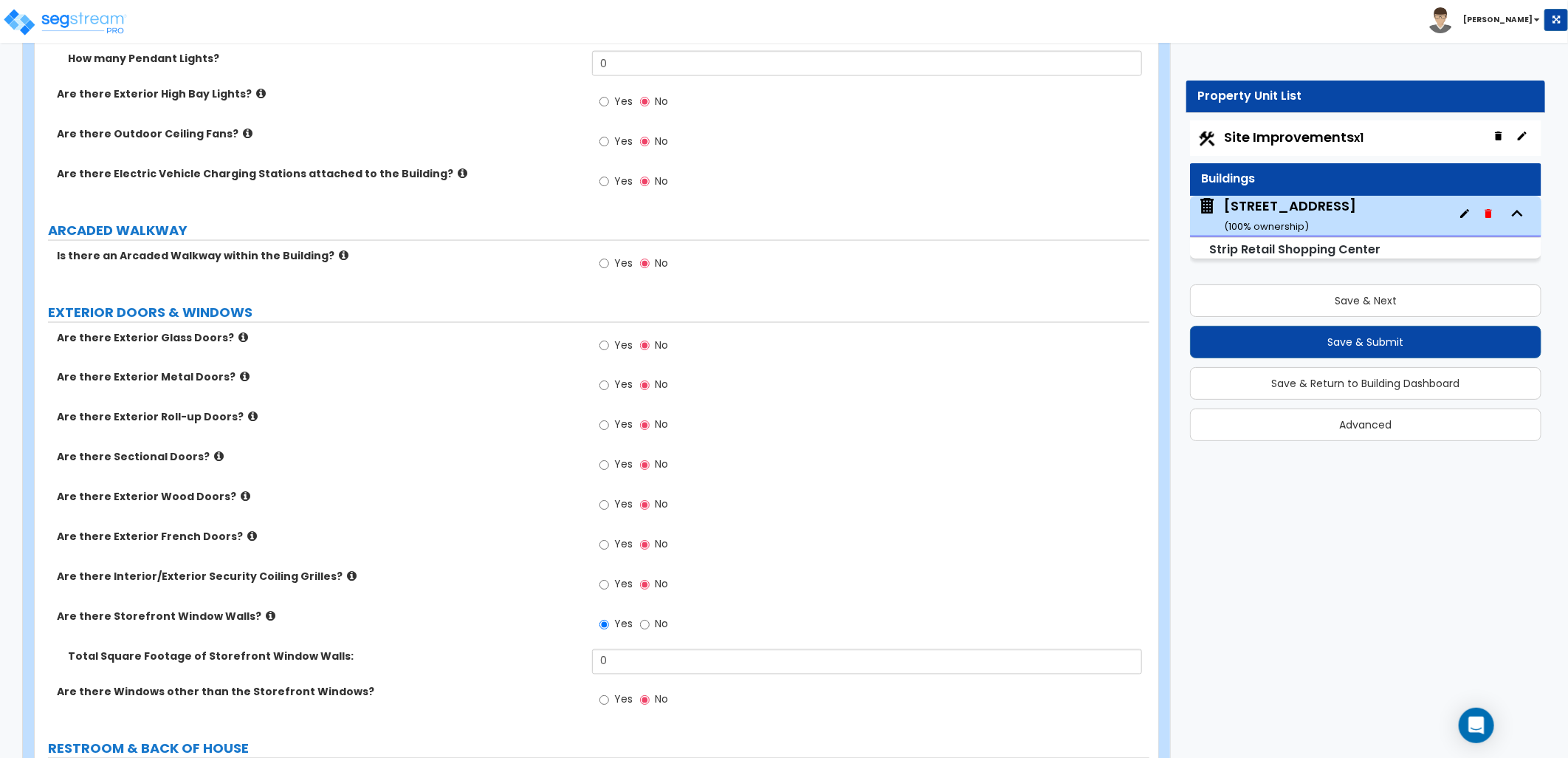
scroll to position [1394, 0]
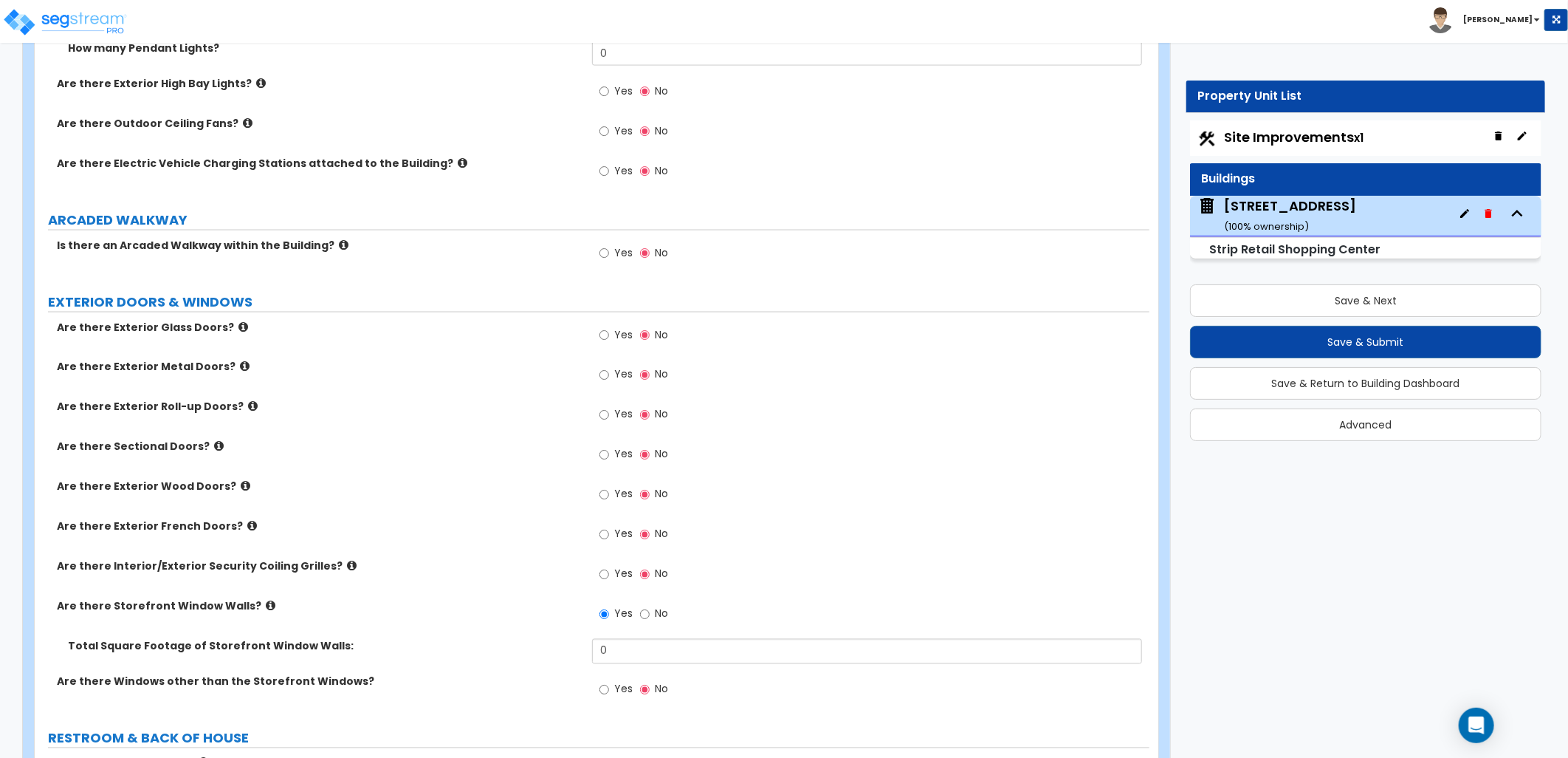
type input "4"
click at [606, 333] on input "Yes" at bounding box center [604, 335] width 9 height 17
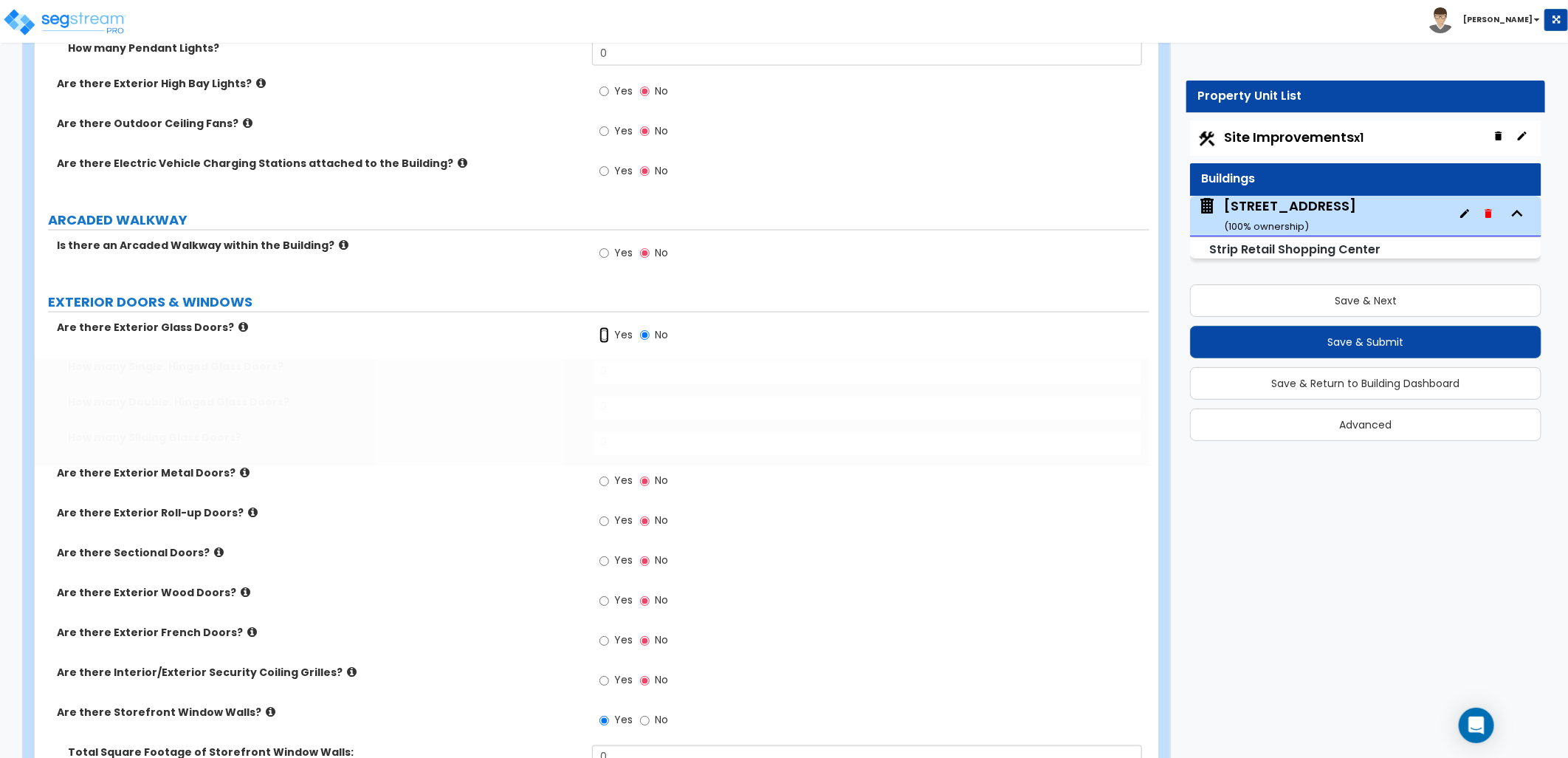
radio input "true"
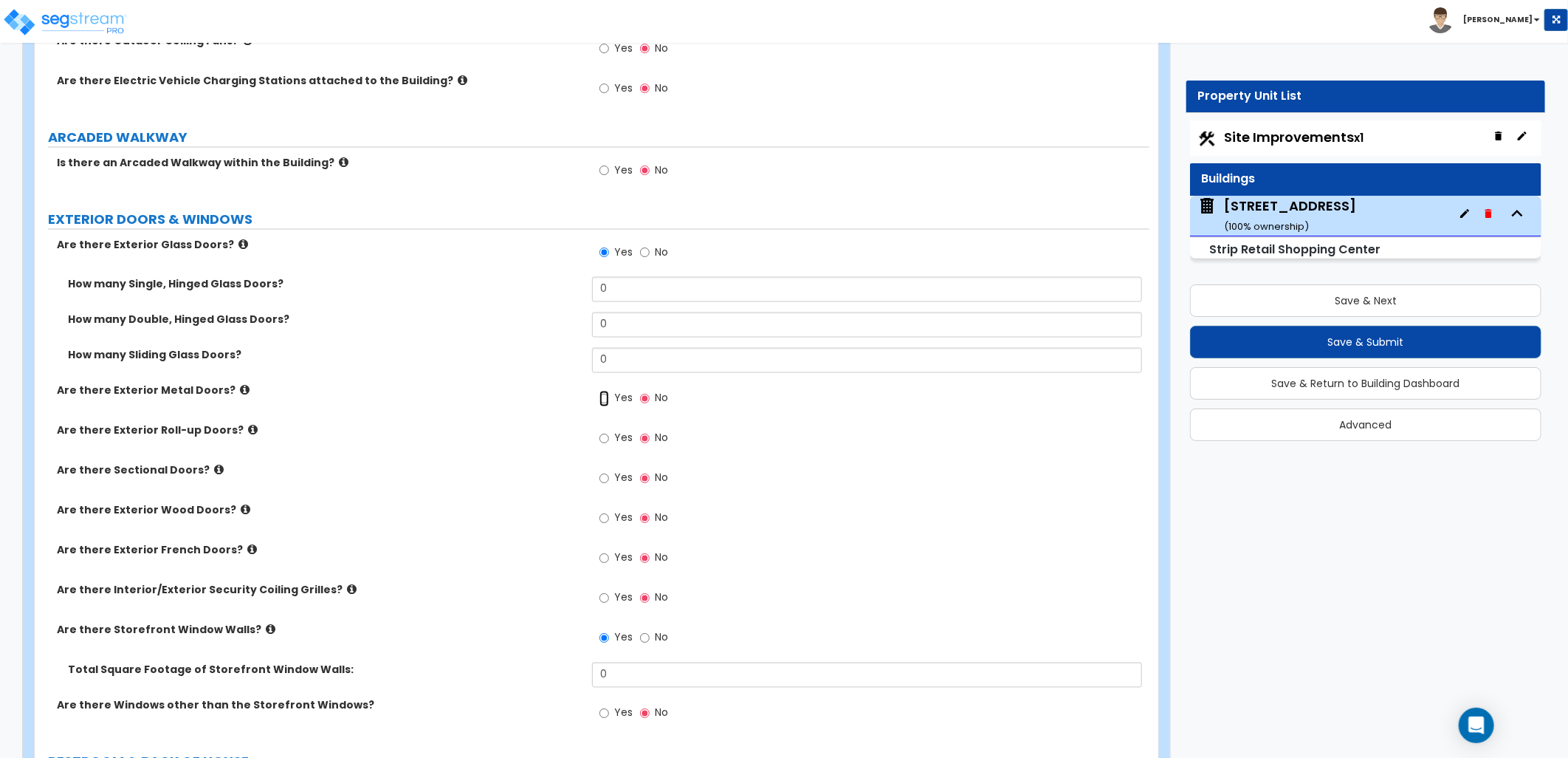
click at [607, 403] on input "Yes" at bounding box center [604, 399] width 9 height 17
radio input "true"
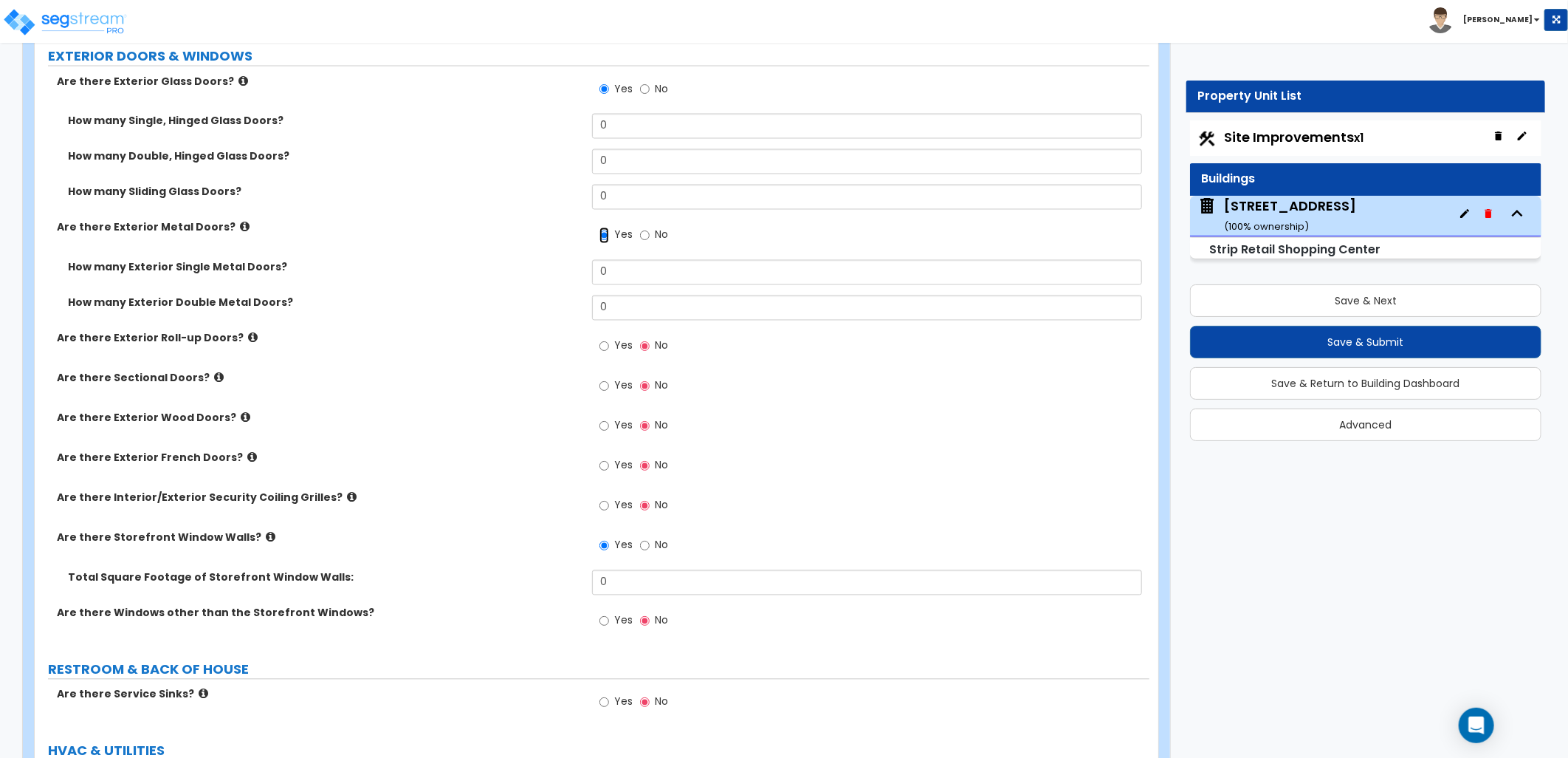
scroll to position [1641, 0]
click at [607, 626] on input "Yes" at bounding box center [604, 620] width 9 height 17
radio input "true"
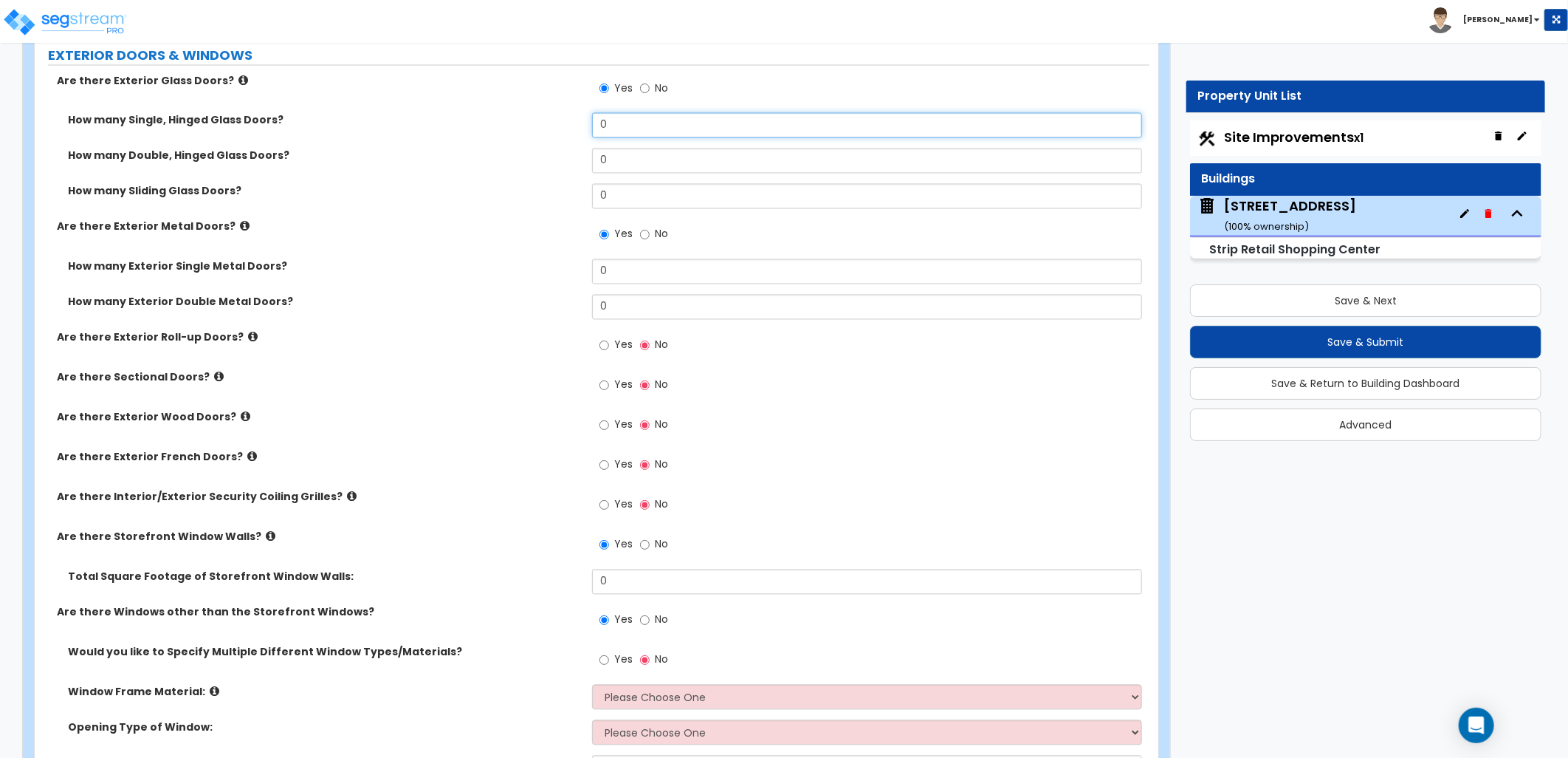
drag, startPoint x: 622, startPoint y: 126, endPoint x: 552, endPoint y: 131, distance: 70.2
click at [556, 131] on div "How many Single, Hinged Glass Doors? 0" at bounding box center [592, 130] width 1115 height 35
type input "15"
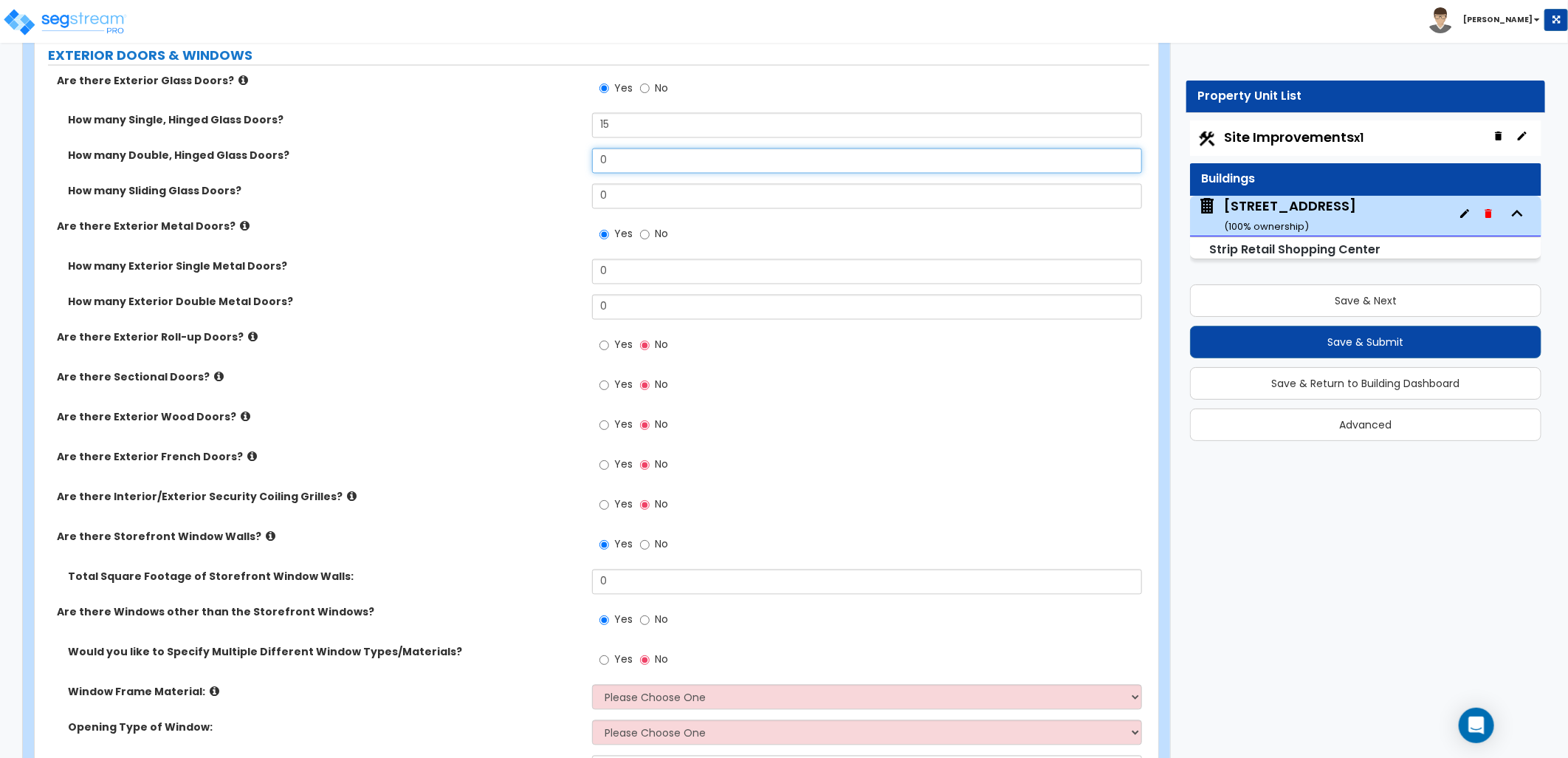
click at [633, 164] on input "0" at bounding box center [868, 161] width 550 height 25
drag, startPoint x: 621, startPoint y: 157, endPoint x: 439, endPoint y: 160, distance: 182.0
click at [439, 160] on div "How many Double, Hinged Glass Doors? 0" at bounding box center [592, 166] width 1115 height 35
type input "15"
drag, startPoint x: 628, startPoint y: 167, endPoint x: 559, endPoint y: 164, distance: 69.1
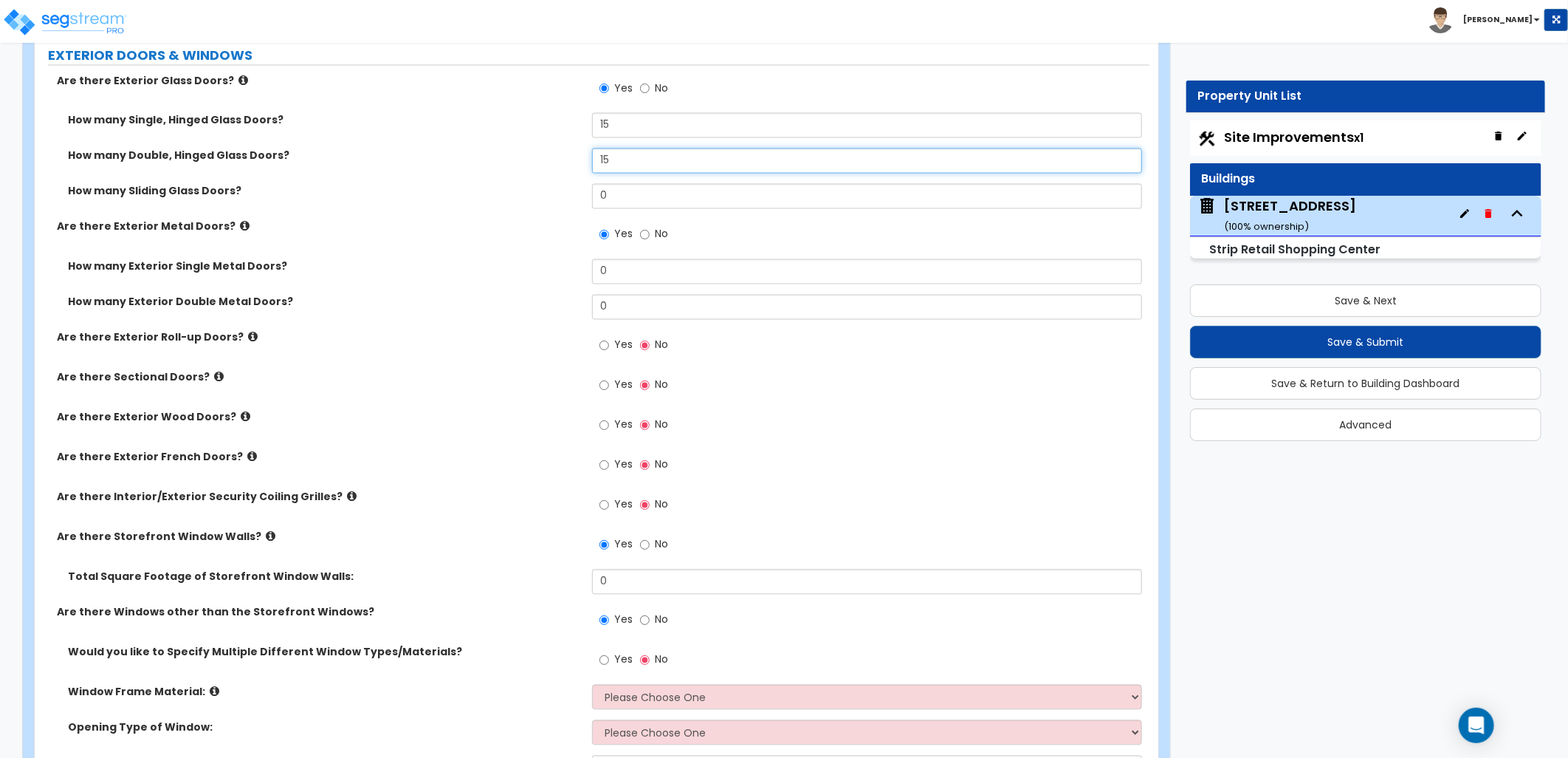
click at [561, 164] on div "How many Double, Hinged Glass Doors? 15" at bounding box center [592, 166] width 1115 height 35
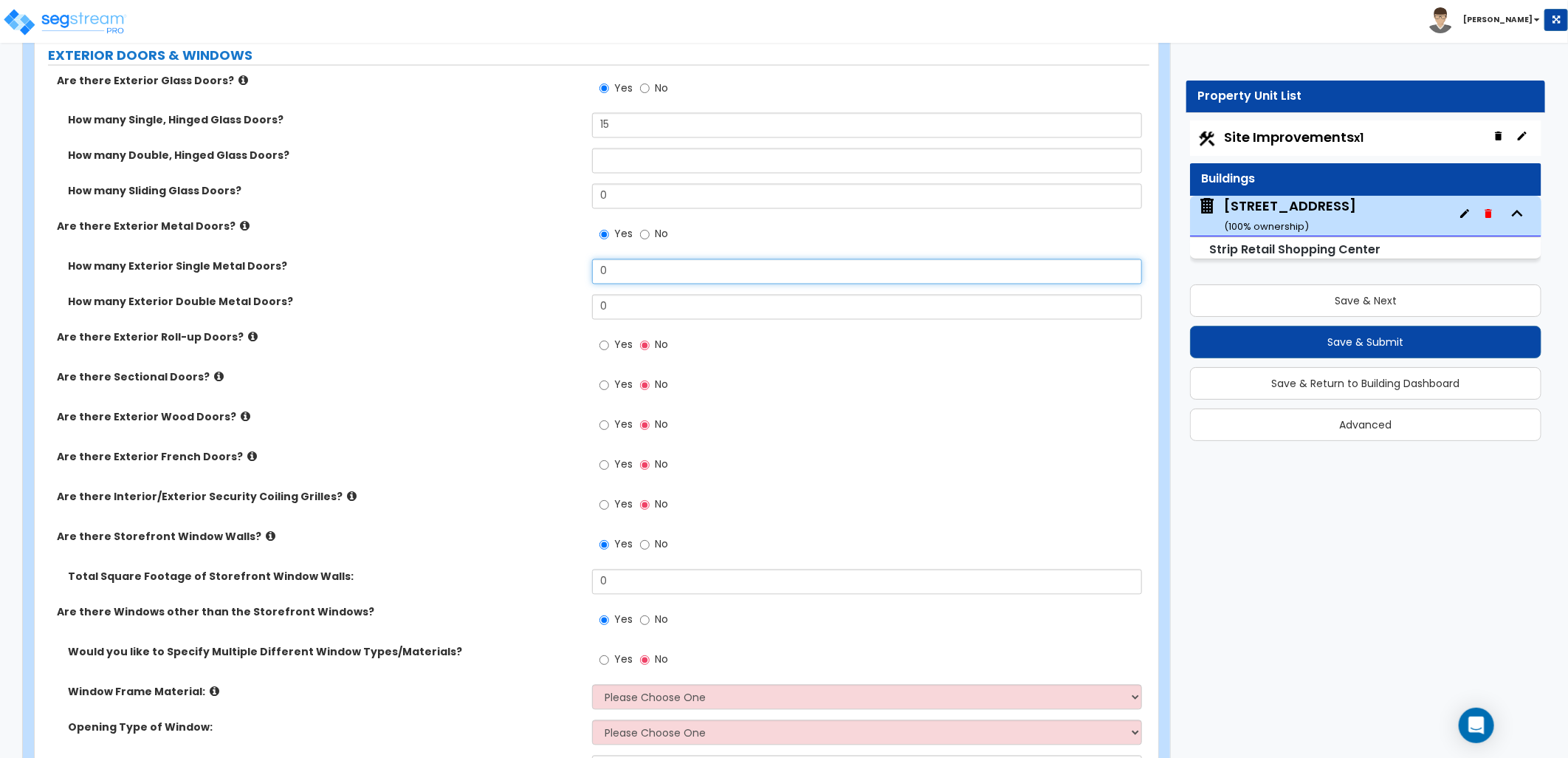
click at [537, 277] on div "How many Exterior Single Metal Doors? 0" at bounding box center [592, 277] width 1115 height 35
type input "15"
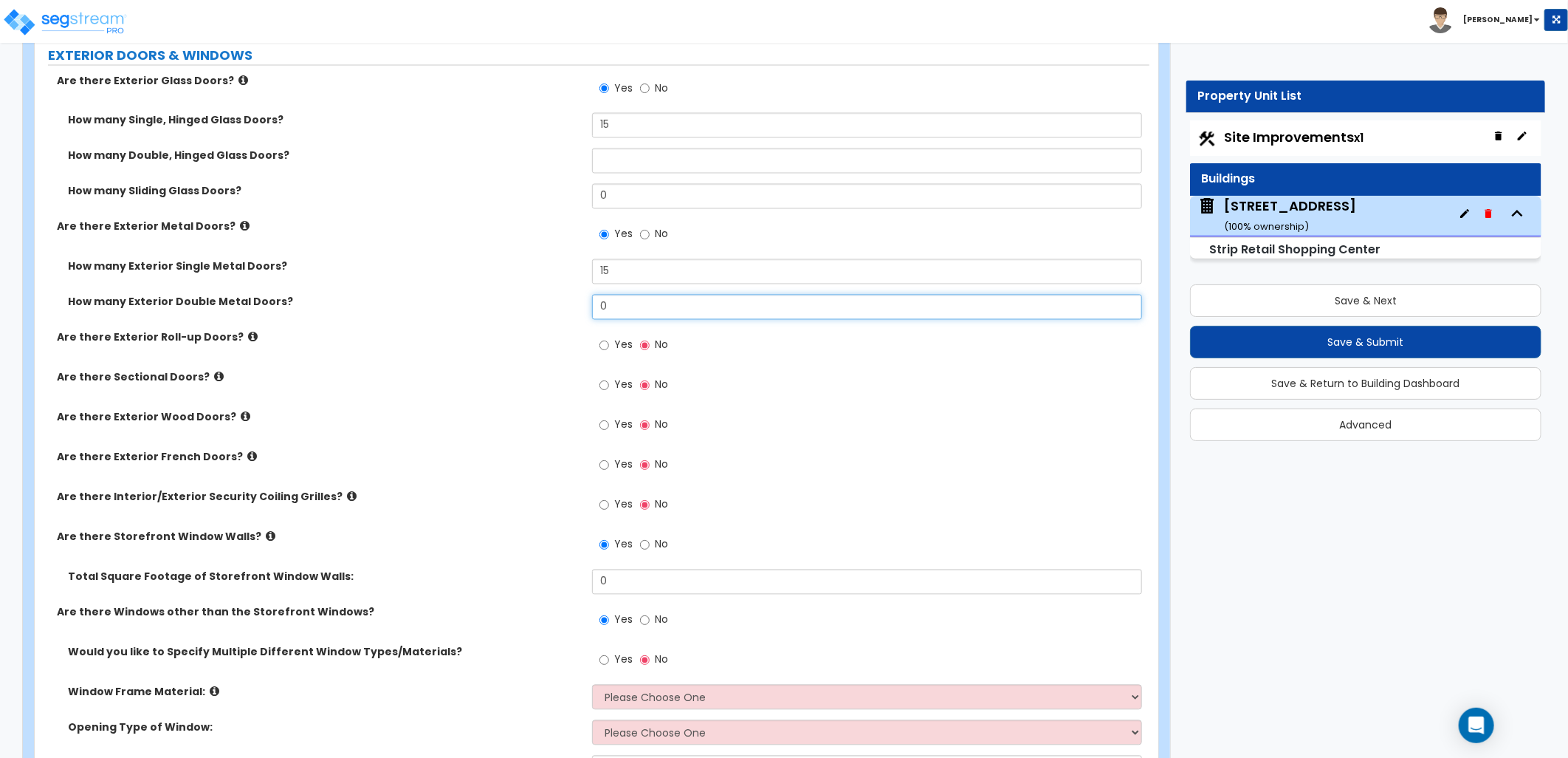
click at [650, 310] on input "0" at bounding box center [868, 307] width 550 height 25
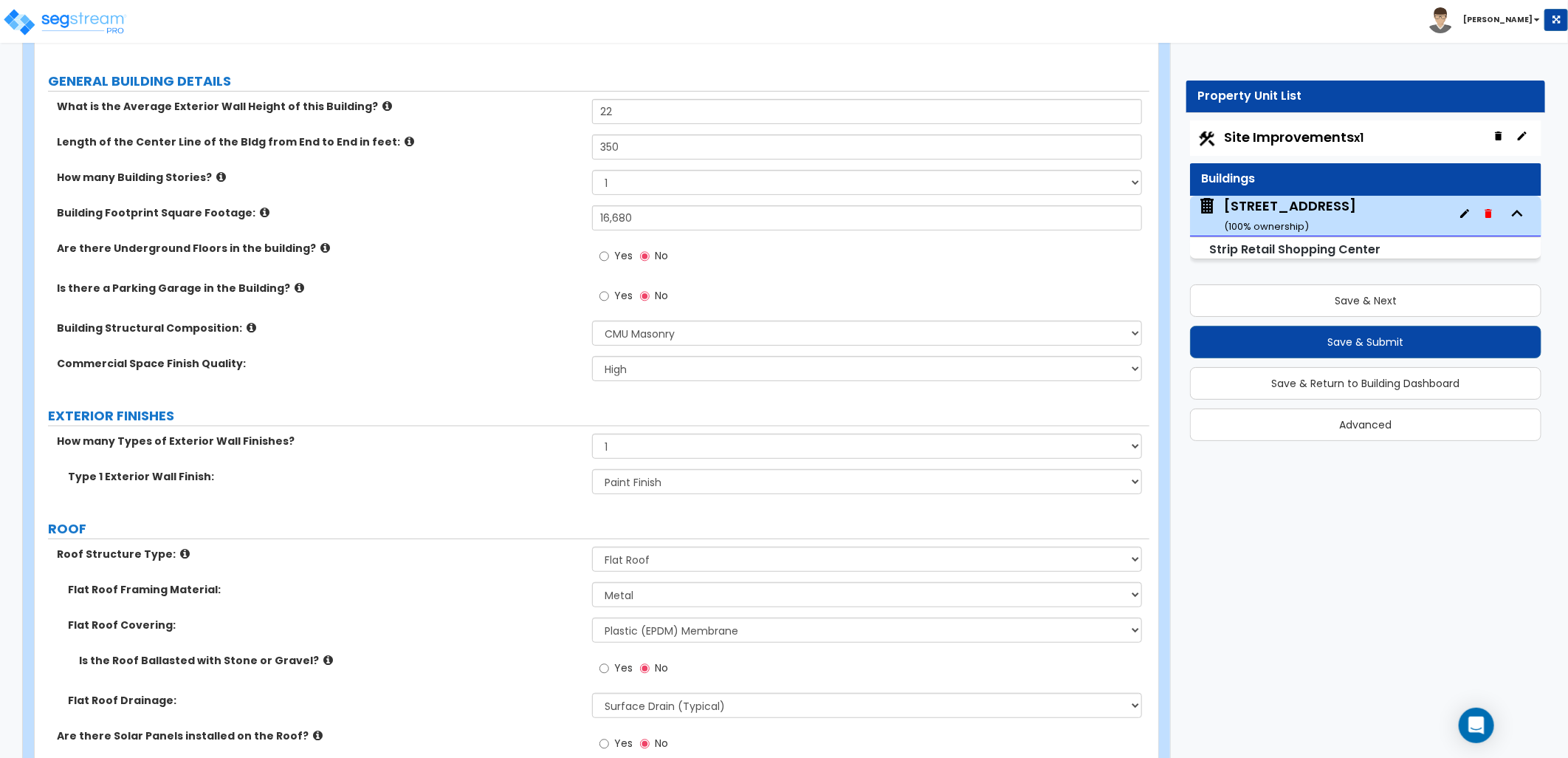
scroll to position [492, 0]
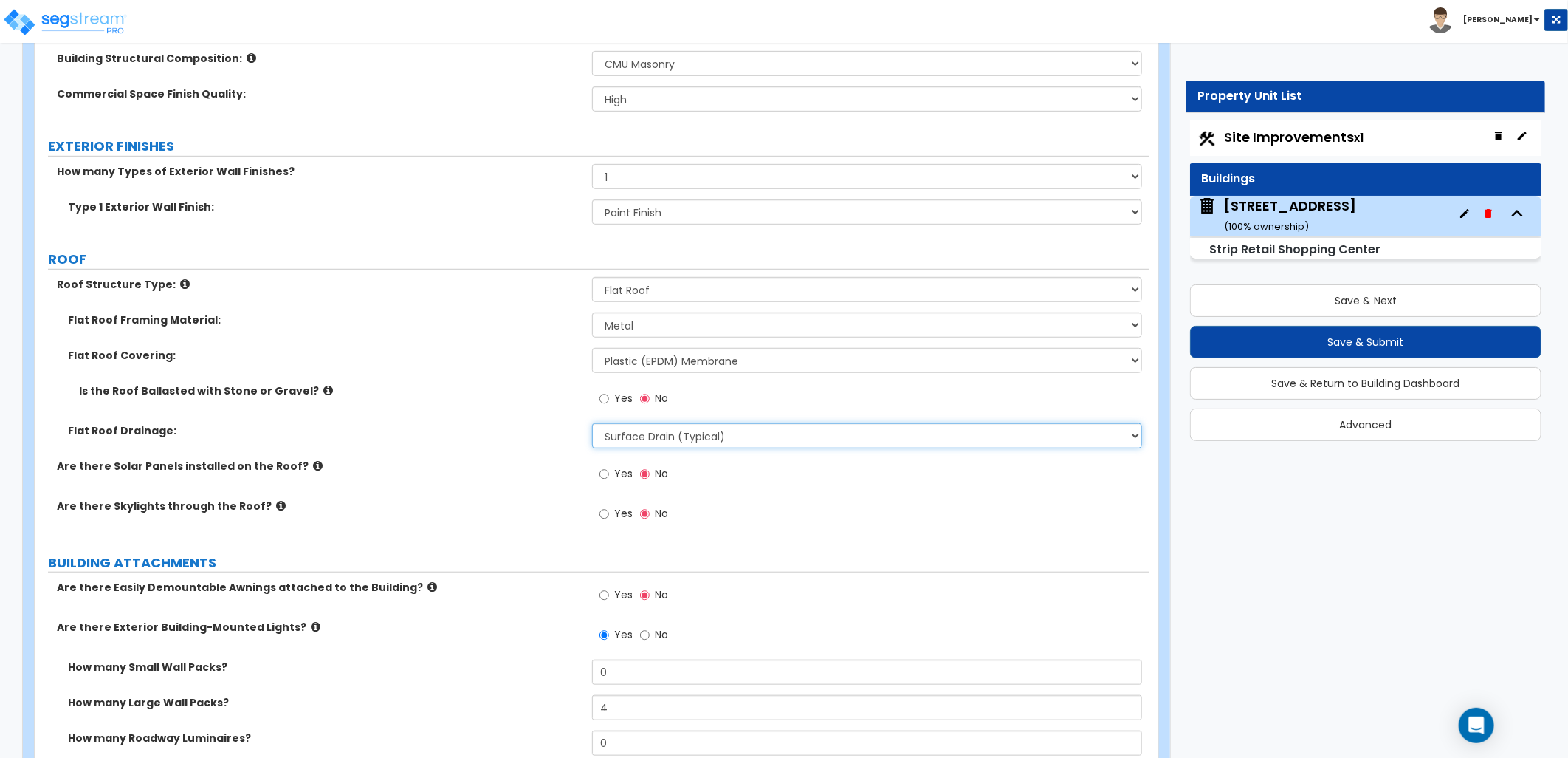
click at [724, 428] on select "Surface Drain (Typical) Gutters Downspout Only" at bounding box center [868, 435] width 550 height 25
select select "1"
click at [592, 423] on select "Surface Drain (Typical) Gutters Downspout Only" at bounding box center [868, 435] width 550 height 25
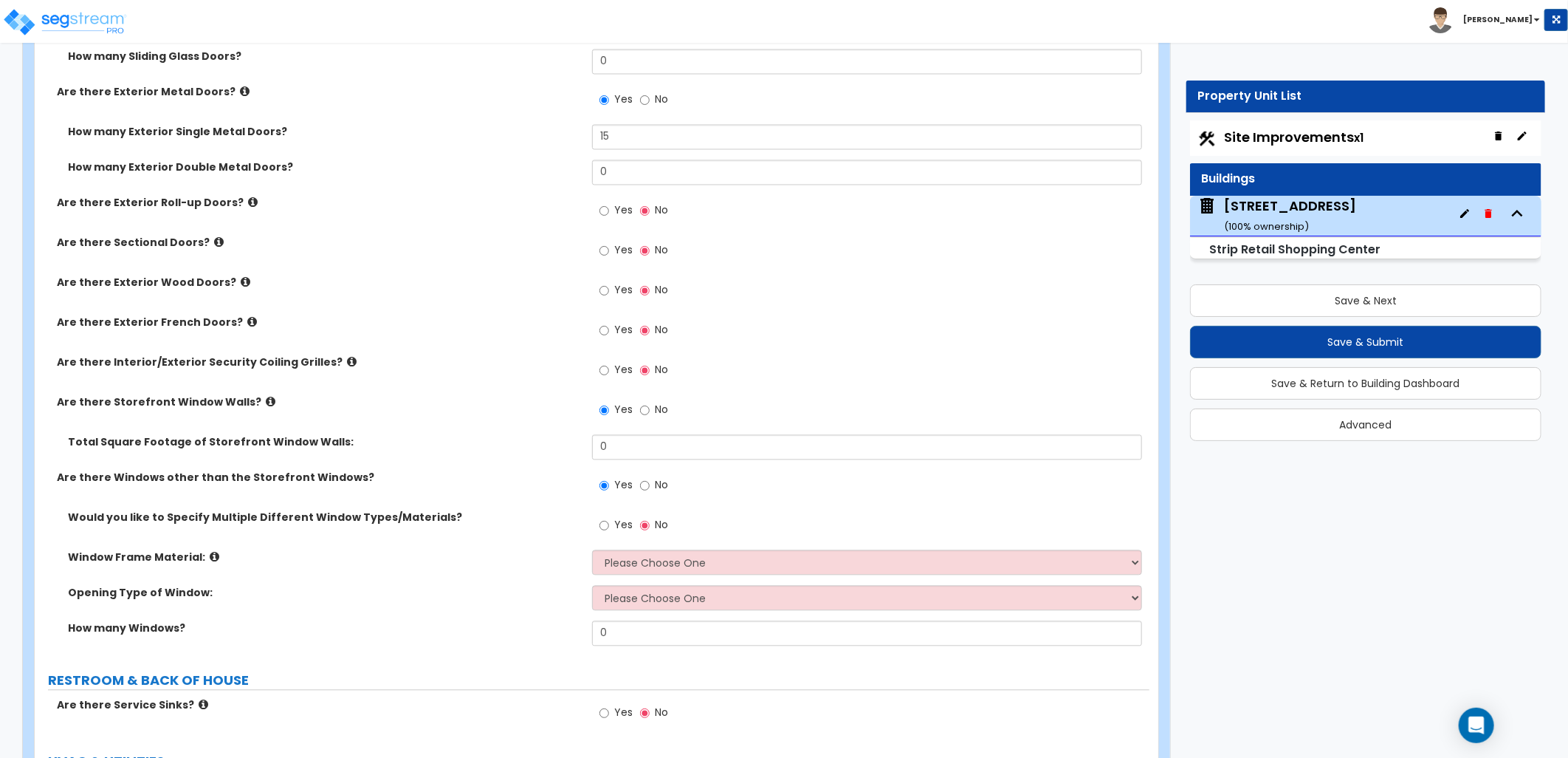
scroll to position [1805, 0]
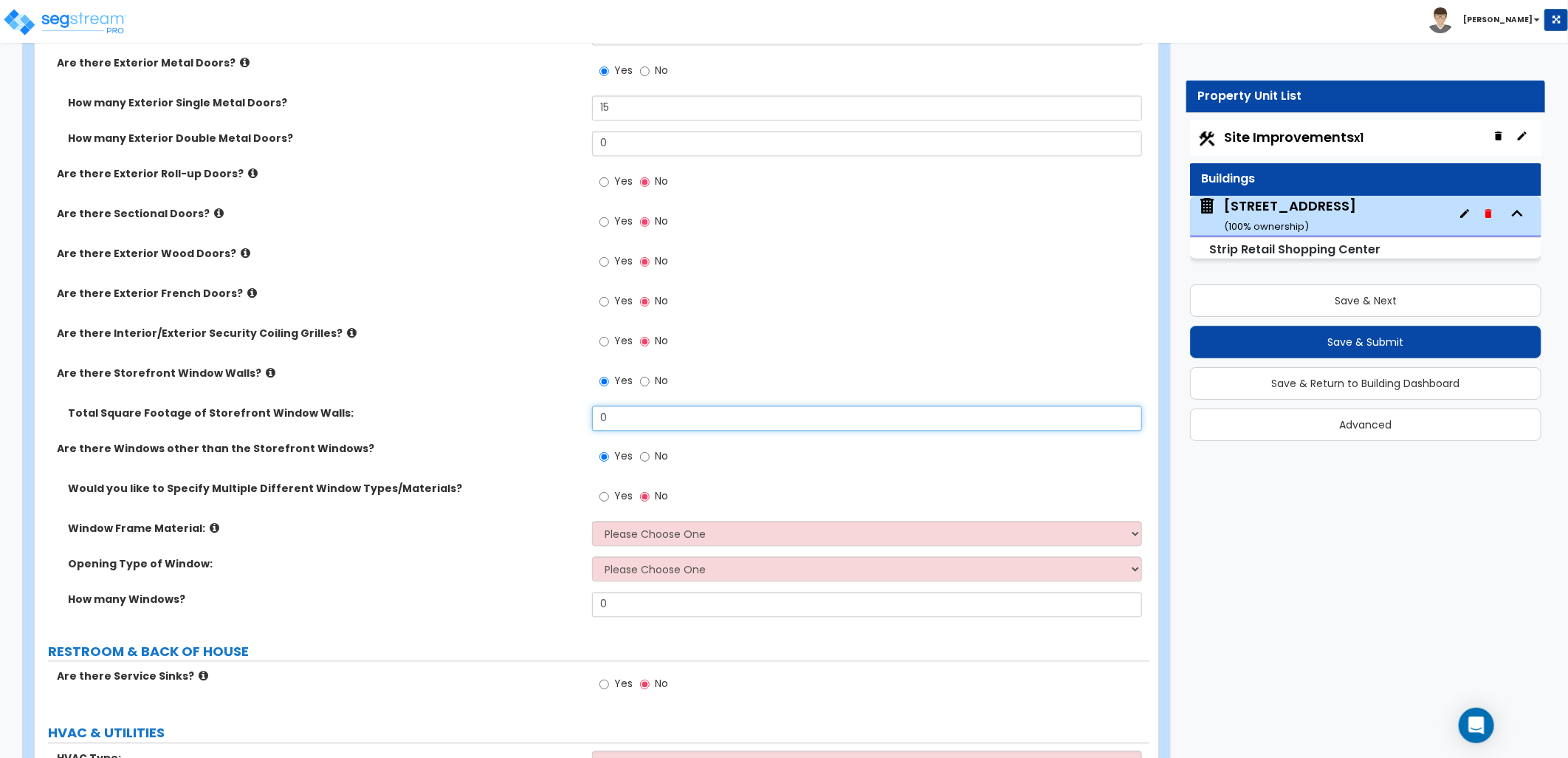
drag, startPoint x: 596, startPoint y: 417, endPoint x: 557, endPoint y: 417, distance: 39.0
click at [557, 417] on div "Total Square Footage of Storefront Window Walls: 0" at bounding box center [592, 423] width 1115 height 35
type input "1,500"
click at [712, 451] on div "Yes No" at bounding box center [871, 461] width 557 height 40
drag, startPoint x: 608, startPoint y: 496, endPoint x: 629, endPoint y: 498, distance: 21.1
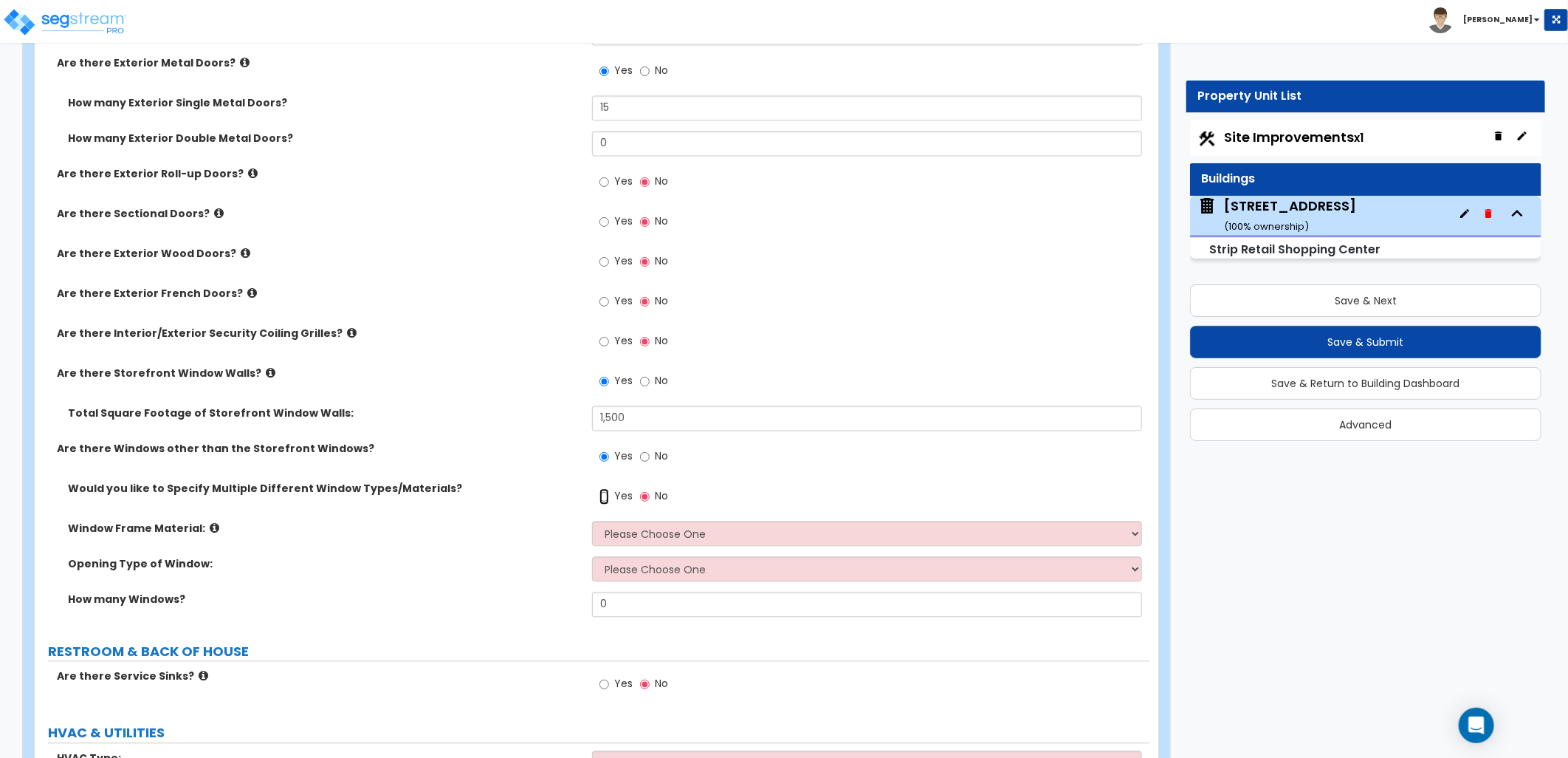
click at [609, 496] on label "Yes" at bounding box center [616, 498] width 33 height 25
click at [609, 496] on input "Yes" at bounding box center [604, 497] width 9 height 17
radio input "true"
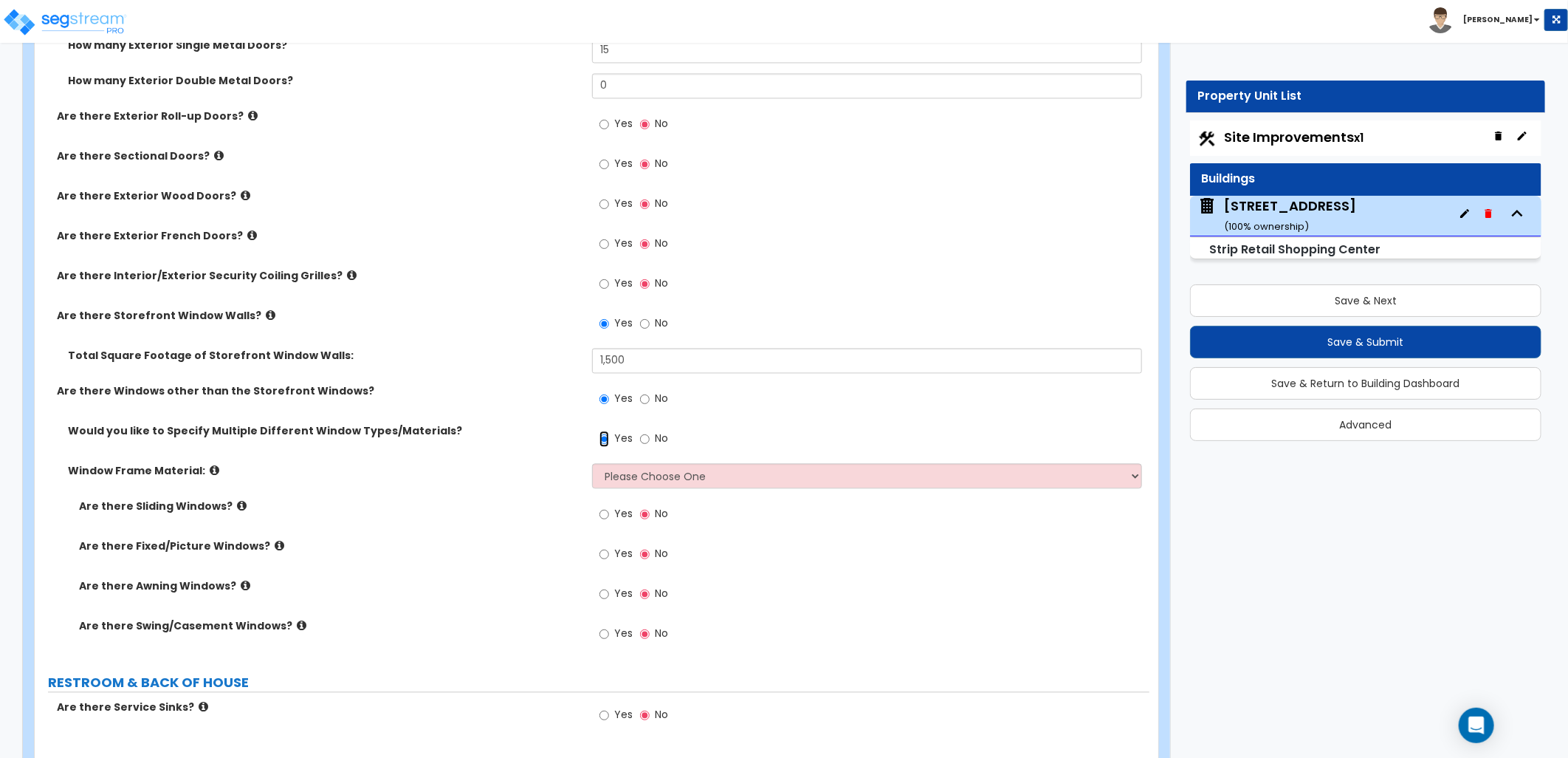
scroll to position [1887, 0]
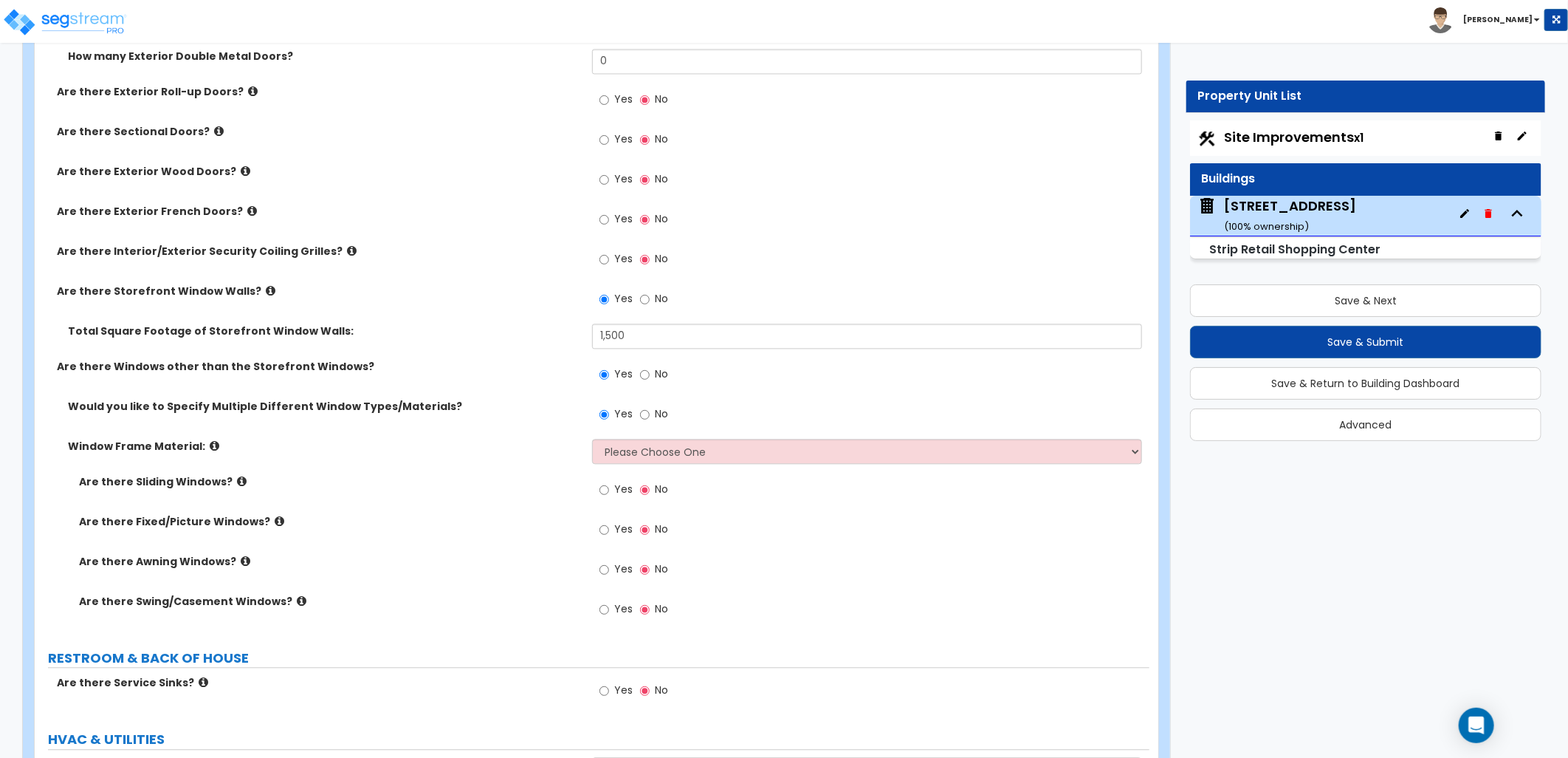
click at [297, 600] on icon at bounding box center [302, 601] width 9 height 11
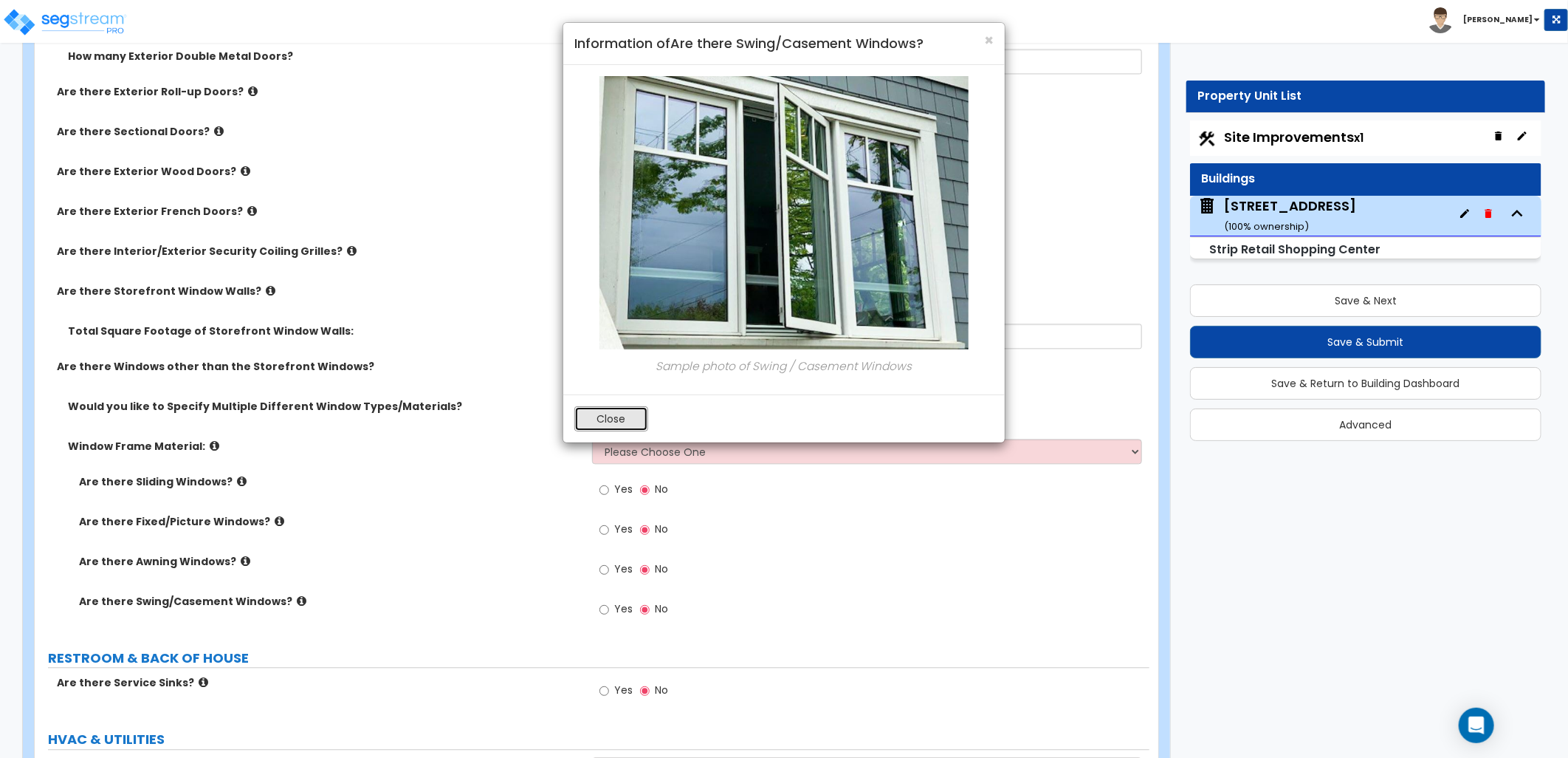
click at [624, 423] on button "Close" at bounding box center [611, 418] width 74 height 25
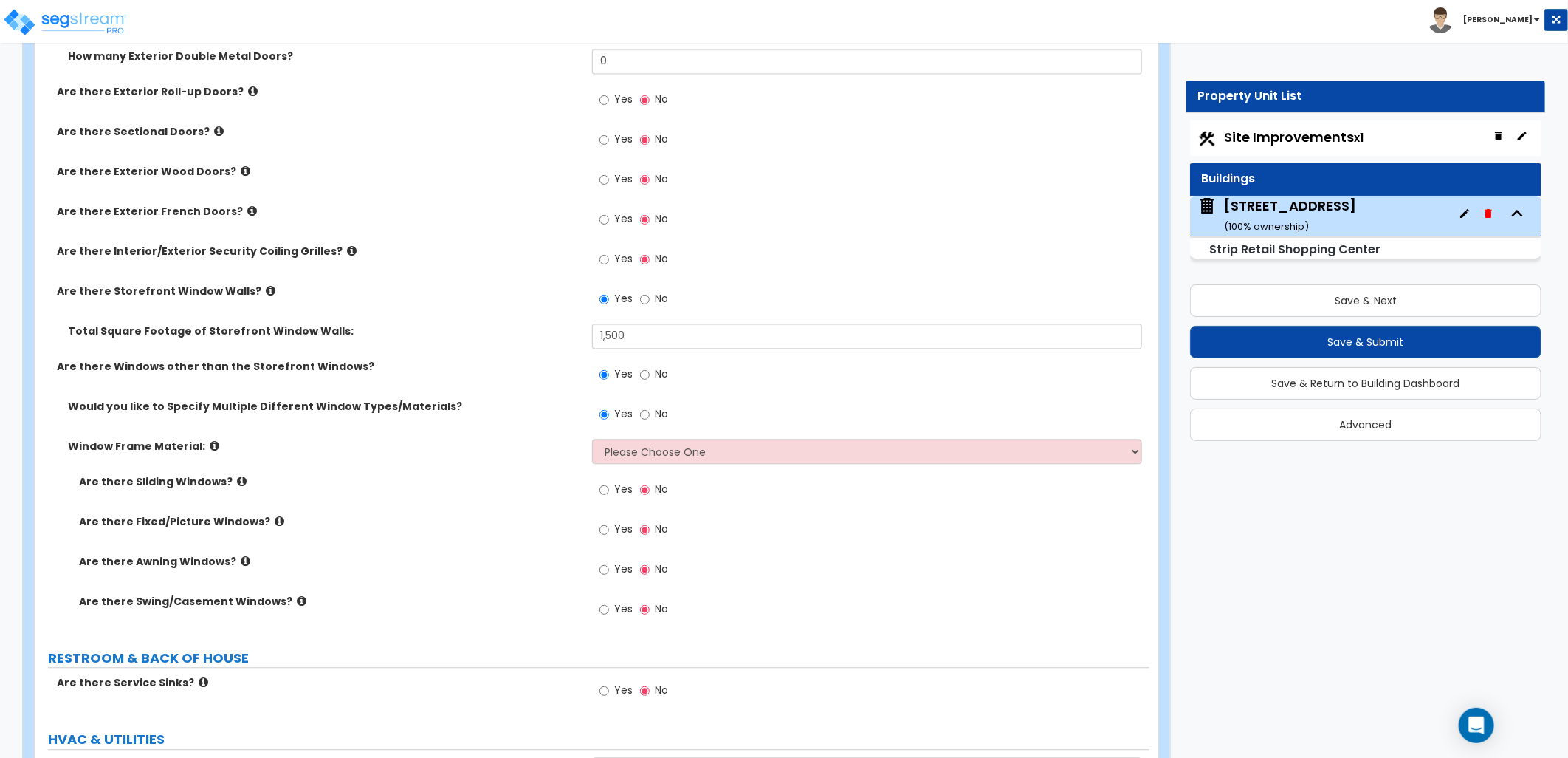
click at [245, 563] on label "Are there Awning Windows?" at bounding box center [330, 561] width 502 height 15
click at [241, 558] on icon at bounding box center [245, 561] width 9 height 11
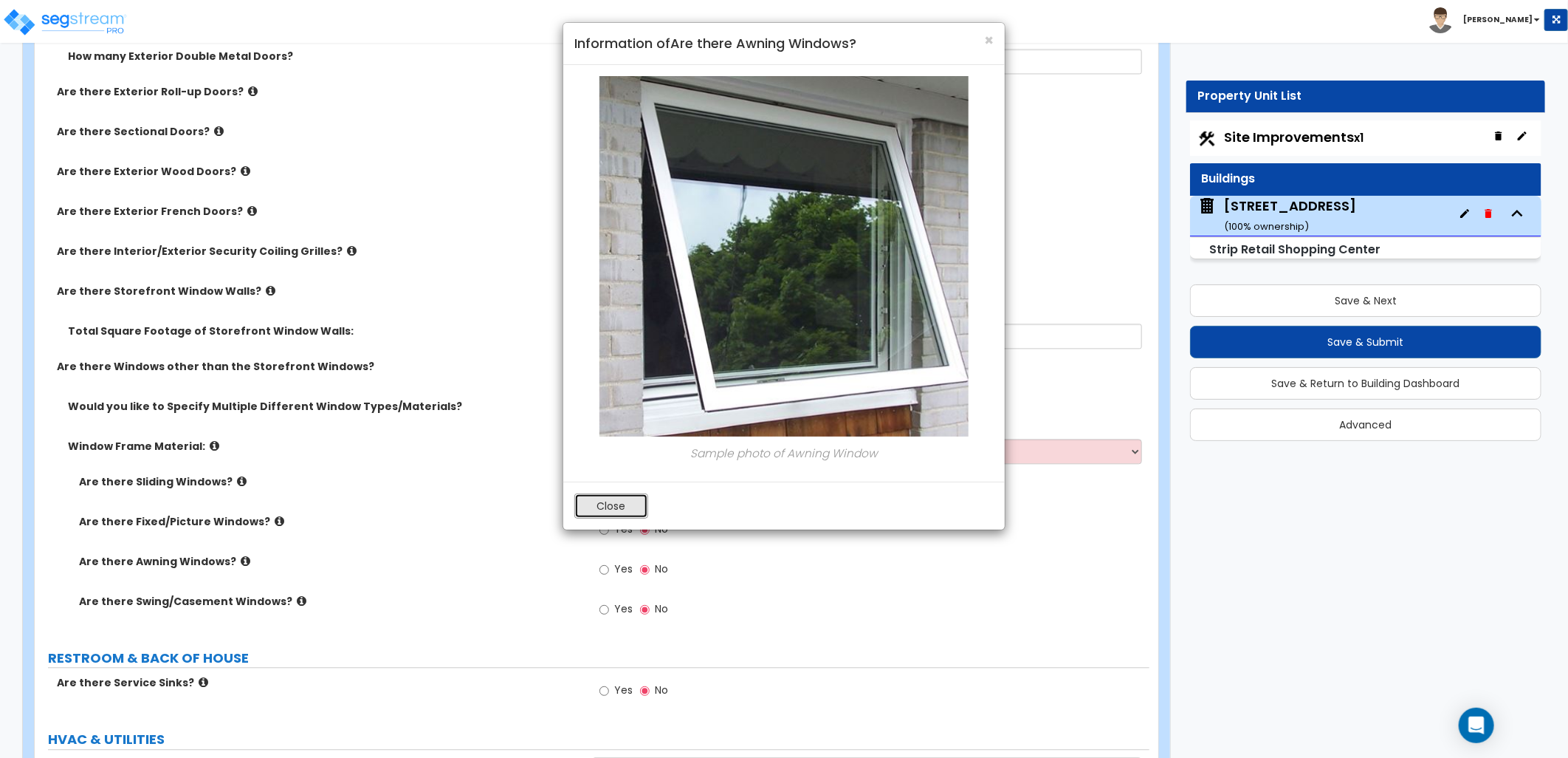
drag, startPoint x: 595, startPoint y: 508, endPoint x: 425, endPoint y: 513, distance: 170.1
click at [592, 508] on button "Close" at bounding box center [611, 505] width 74 height 25
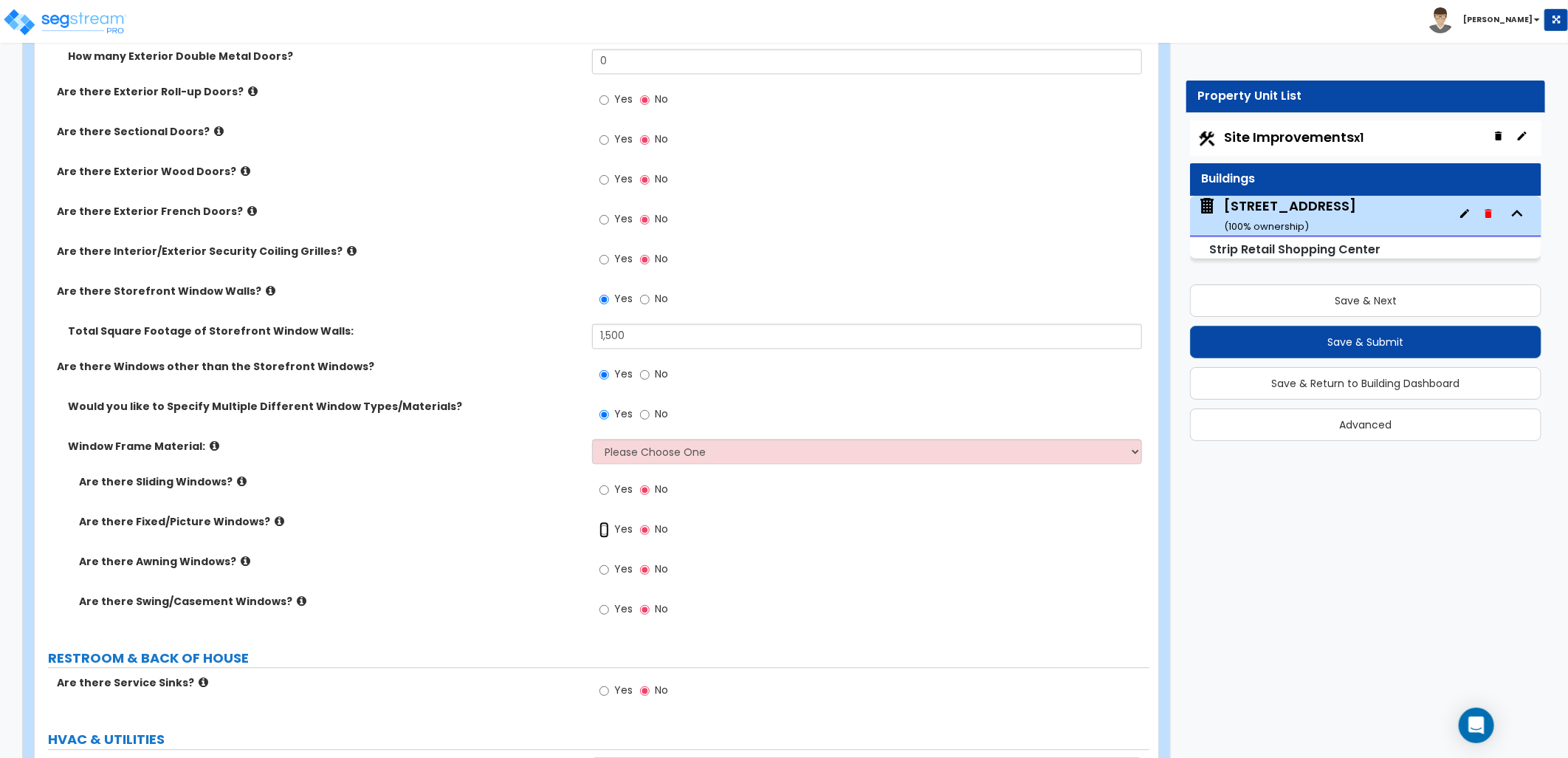
click at [607, 530] on input "Yes" at bounding box center [604, 530] width 9 height 17
radio input "true"
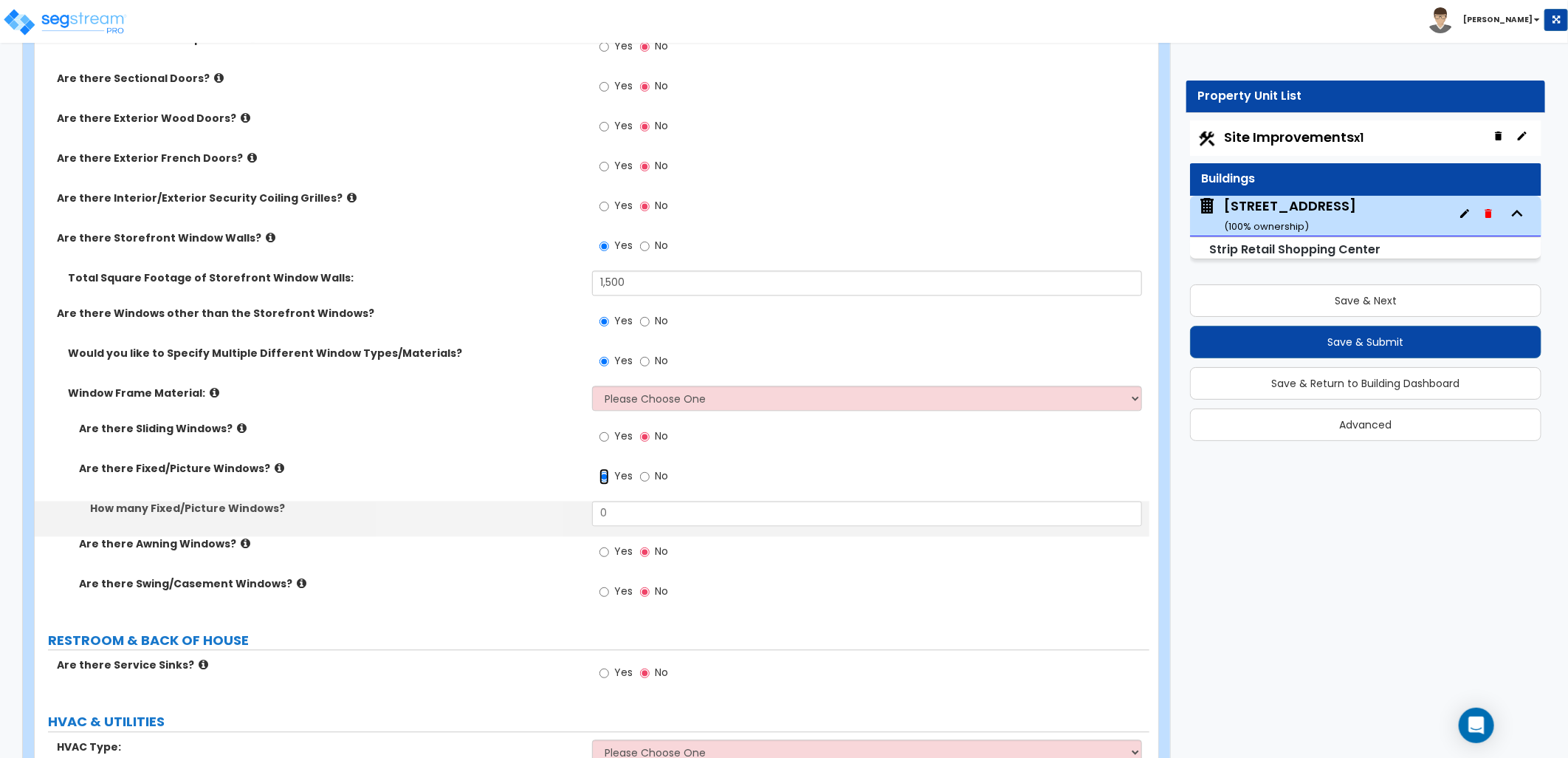
scroll to position [1968, 0]
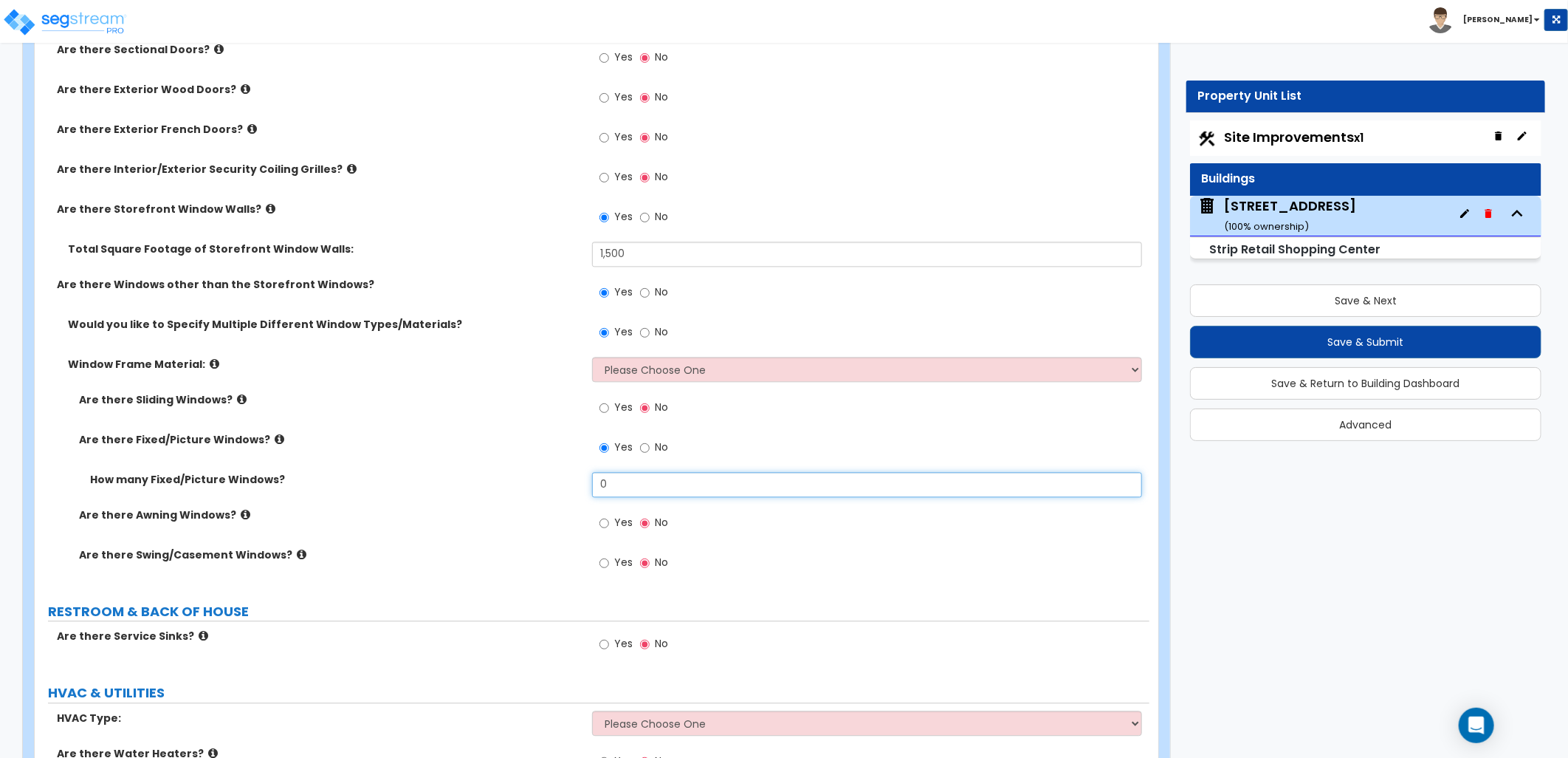
click at [558, 467] on div "Are there Sliding Windows? Yes No Are there Fixed/Picture Windows? Yes No How m…" at bounding box center [592, 489] width 1093 height 195
type input "85"
click at [823, 535] on div "Yes No" at bounding box center [871, 527] width 557 height 40
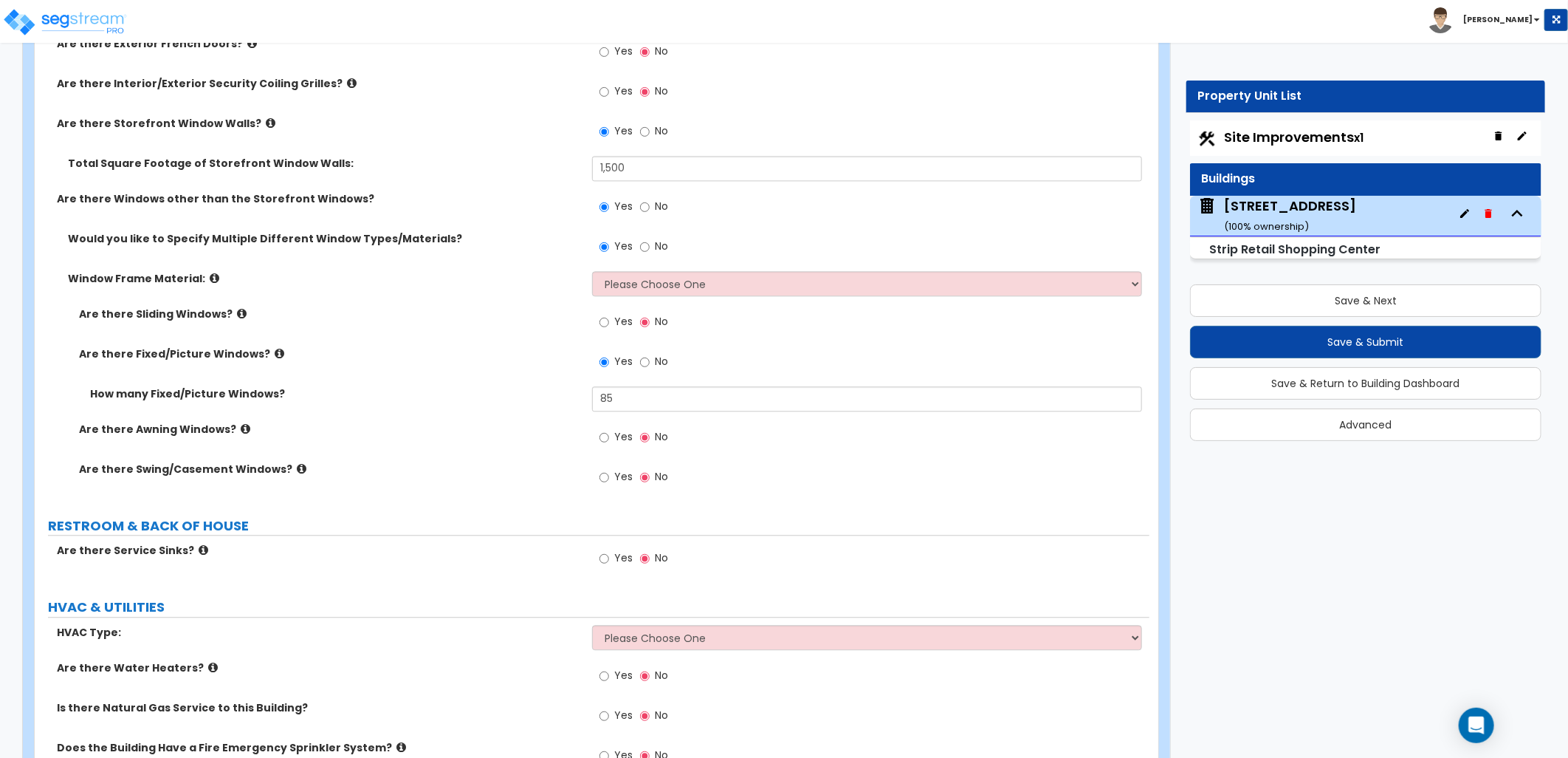
scroll to position [2183, 0]
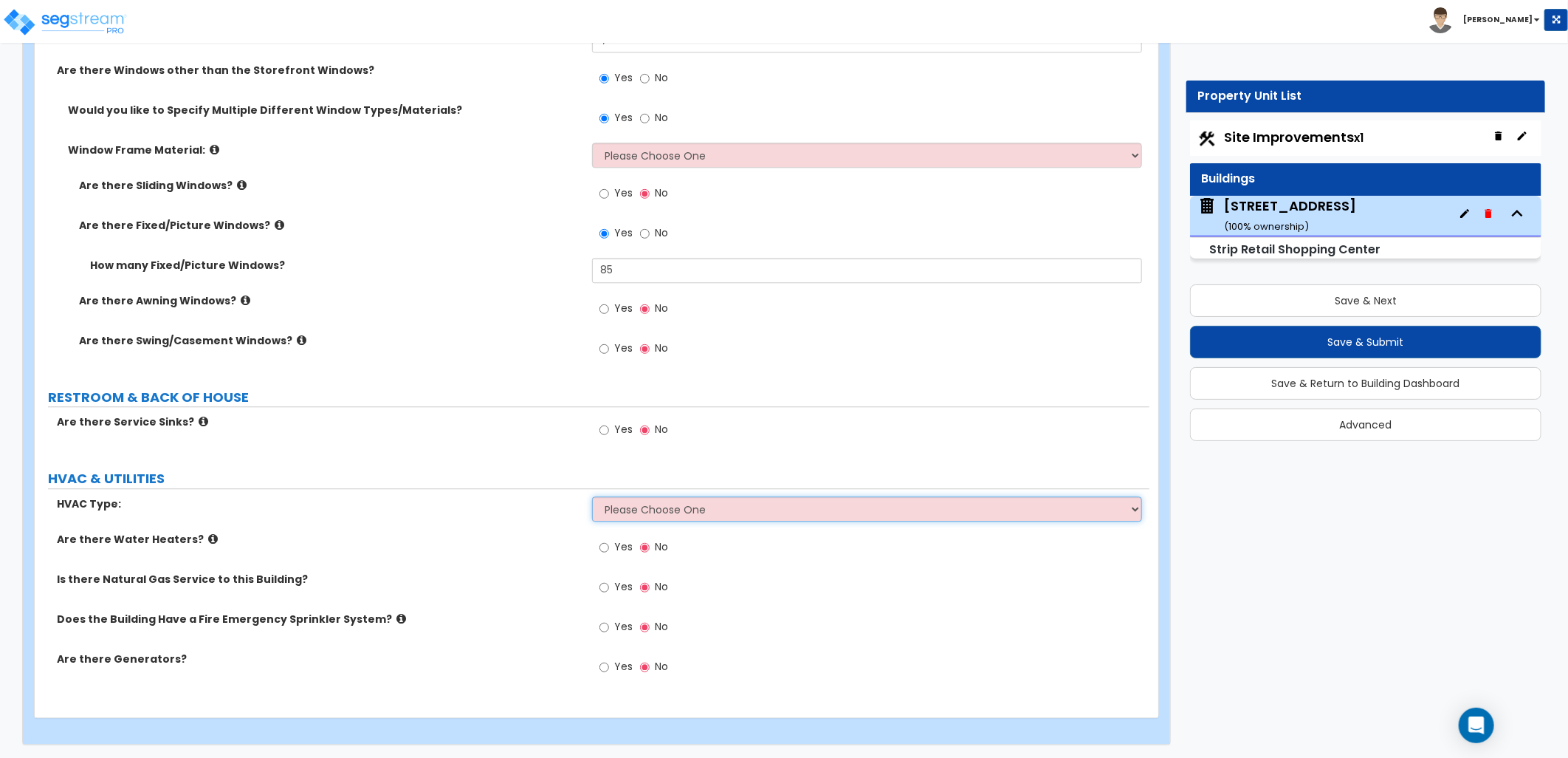
drag, startPoint x: 642, startPoint y: 503, endPoint x: 654, endPoint y: 523, distance: 23.3
click at [643, 504] on select "Please Choose One Rooftop Unit Furnace-Condenser Forced Air Split Heating/Cooli…" at bounding box center [868, 509] width 550 height 25
select select "1"
click at [592, 497] on select "Please Choose One Rooftop Unit Furnace-Condenser Forced Air Split Heating/Cooli…" at bounding box center [868, 509] width 550 height 25
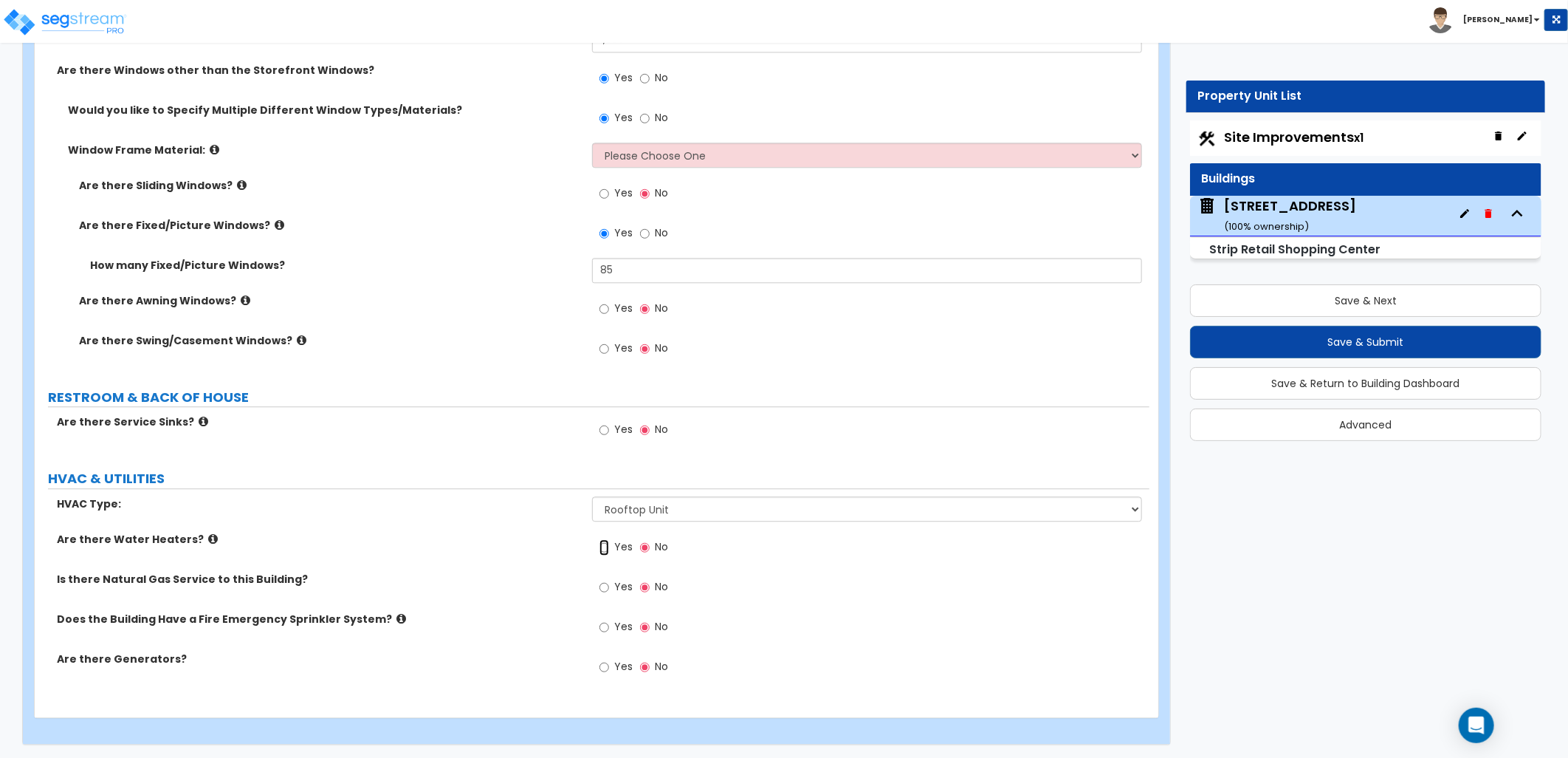
click at [600, 545] on input "Yes" at bounding box center [604, 547] width 9 height 17
radio input "true"
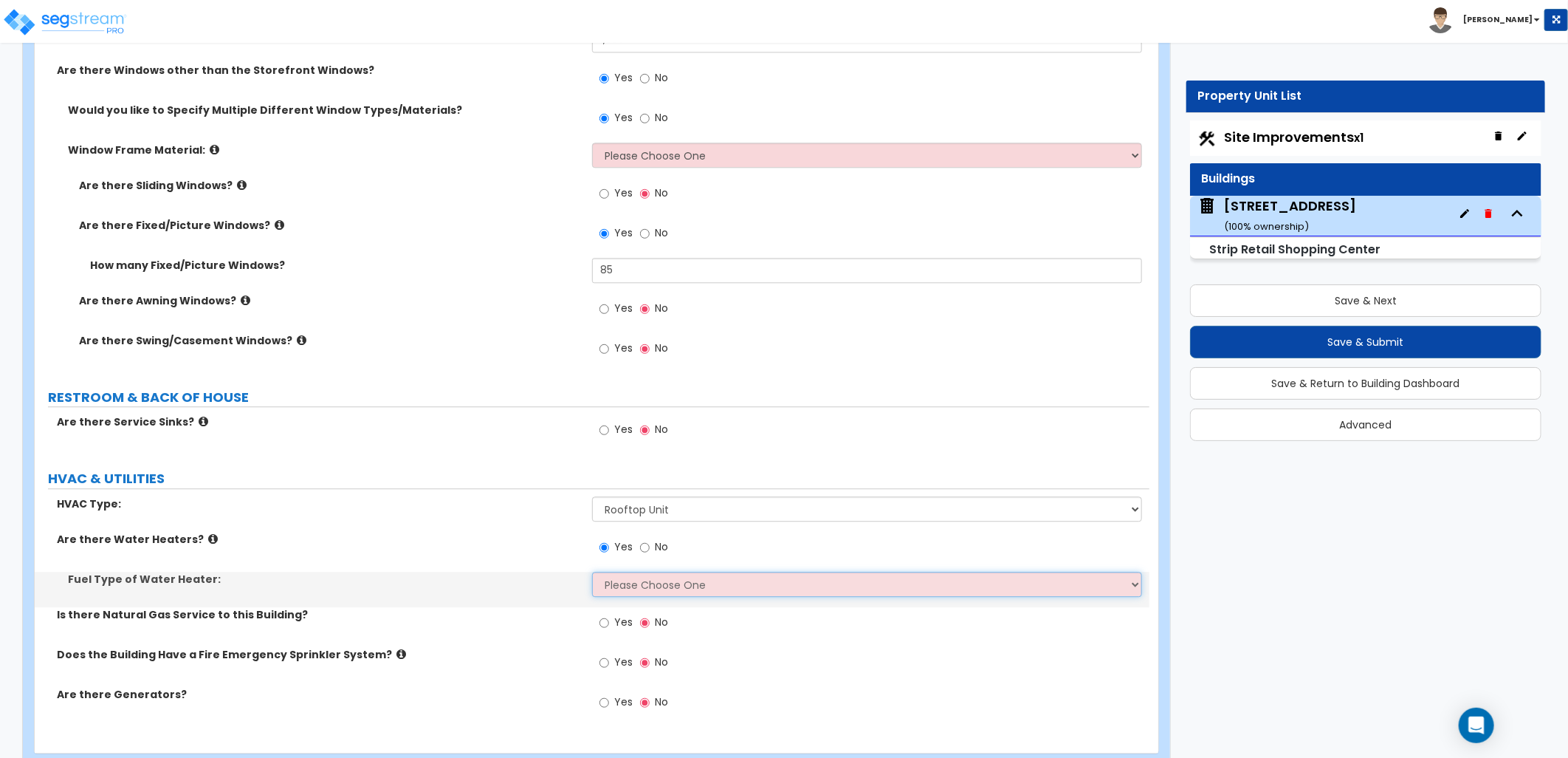
click at [624, 577] on select "Please Choose One Gas Electric" at bounding box center [868, 584] width 550 height 25
select select "1"
click at [592, 572] on select "Please Choose One Gas Electric" at bounding box center [868, 584] width 550 height 25
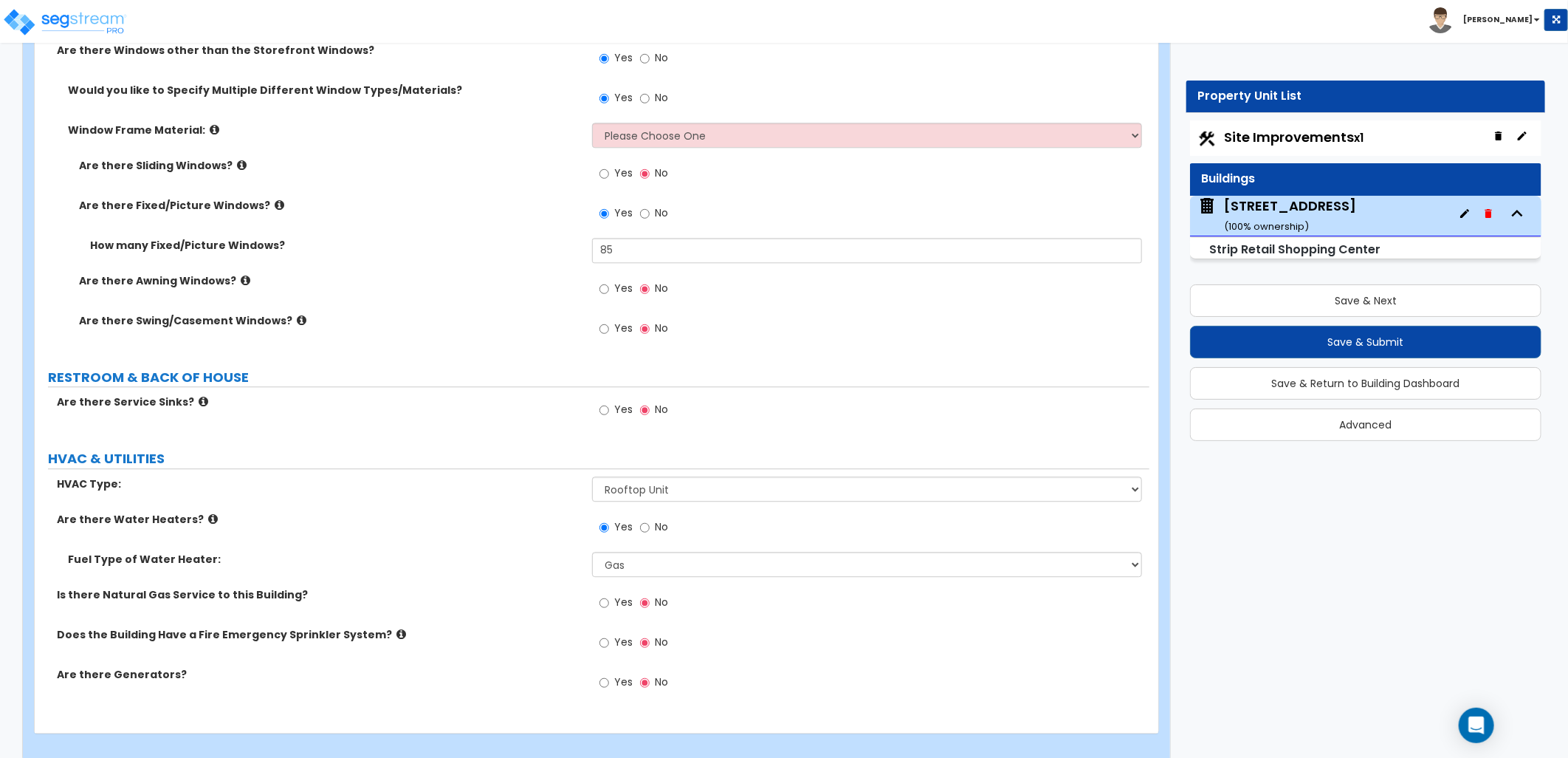
scroll to position [2220, 0]
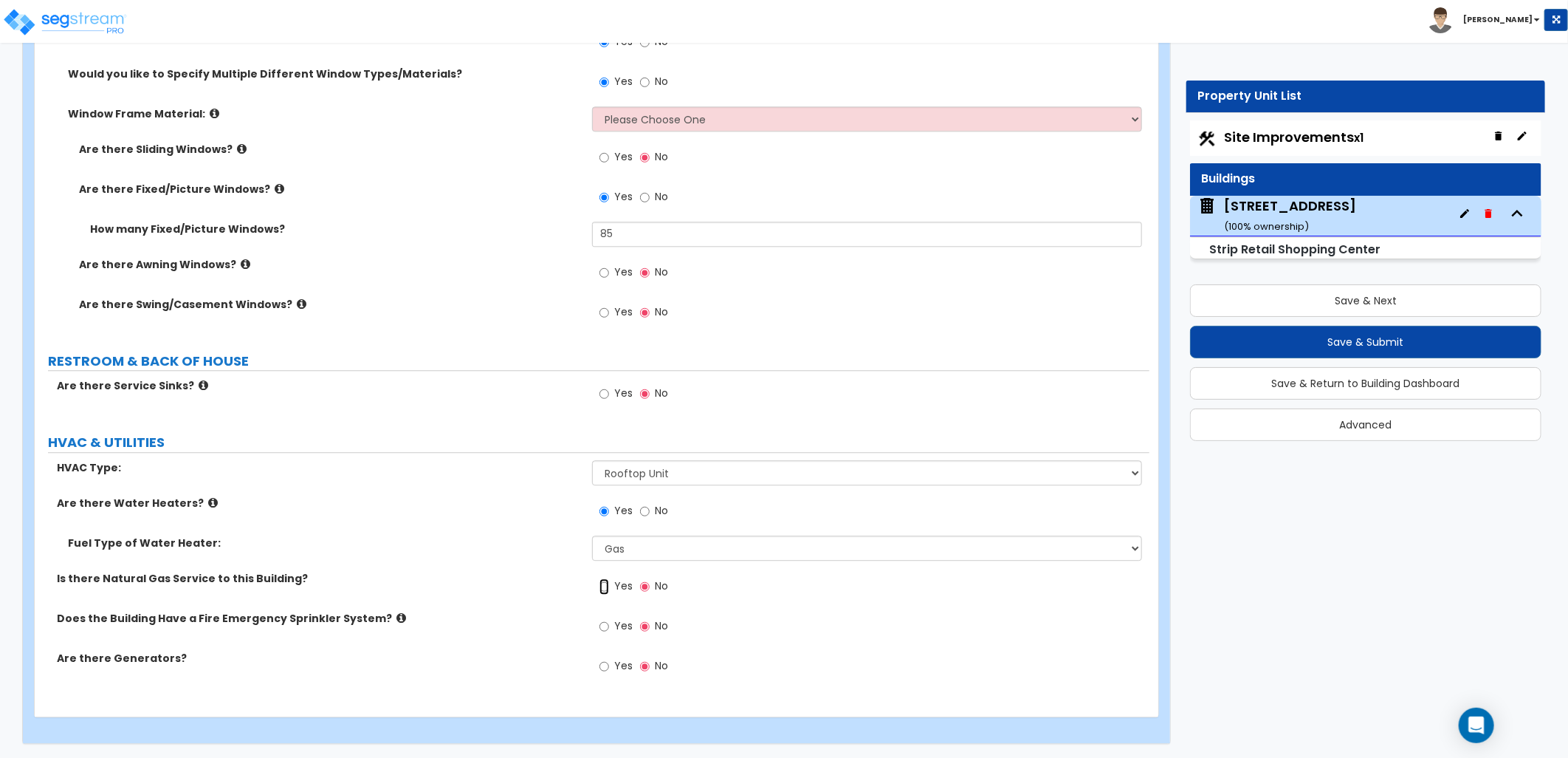
click at [607, 585] on input "Yes" at bounding box center [604, 586] width 9 height 17
radio input "true"
click at [617, 625] on span "Yes" at bounding box center [624, 626] width 18 height 15
drag, startPoint x: 617, startPoint y: 625, endPoint x: 609, endPoint y: 626, distance: 8.1
click at [609, 626] on label "Yes" at bounding box center [616, 627] width 33 height 25
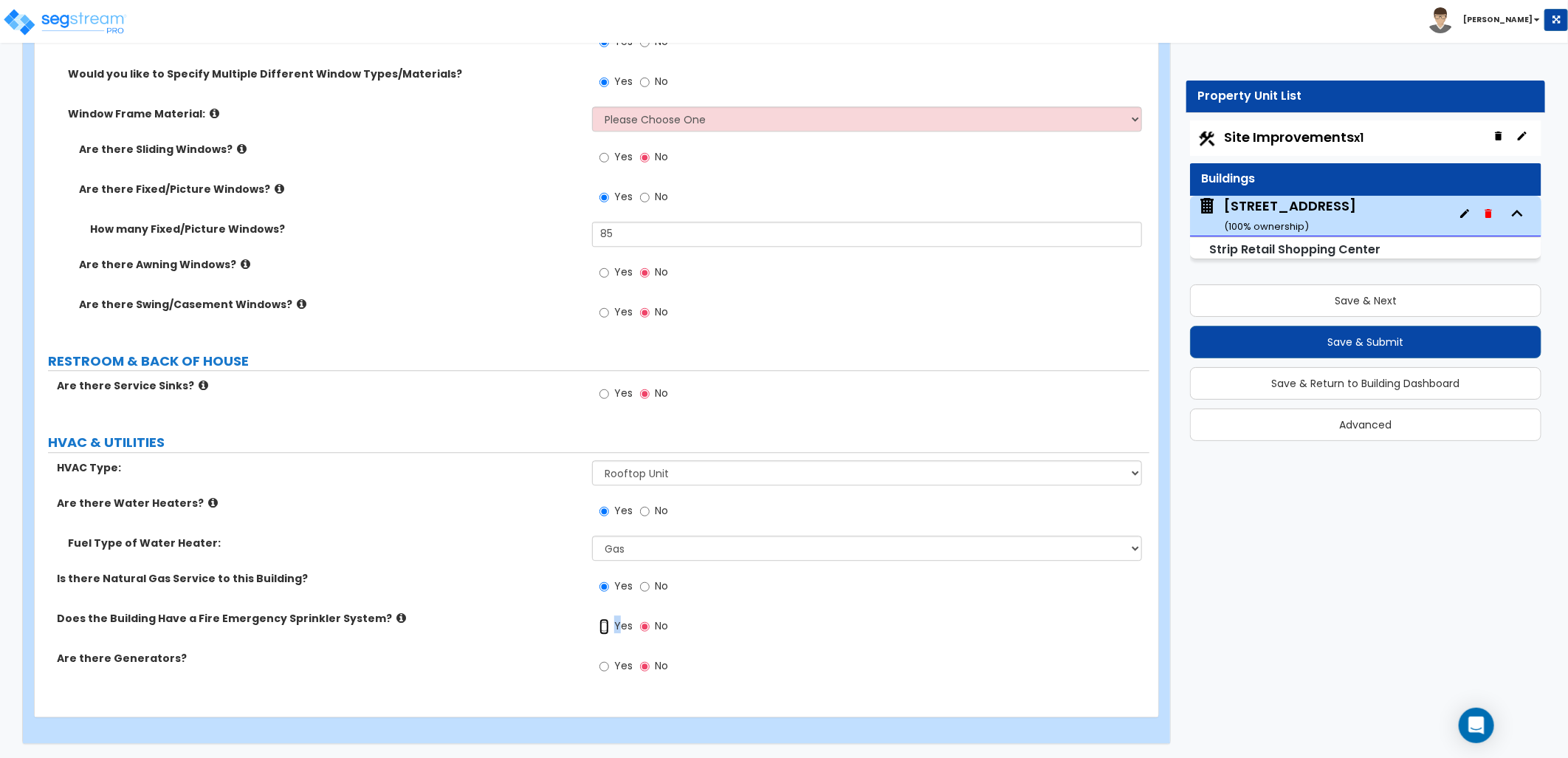
click at [609, 626] on input "Yes" at bounding box center [604, 627] width 9 height 17
radio input "true"
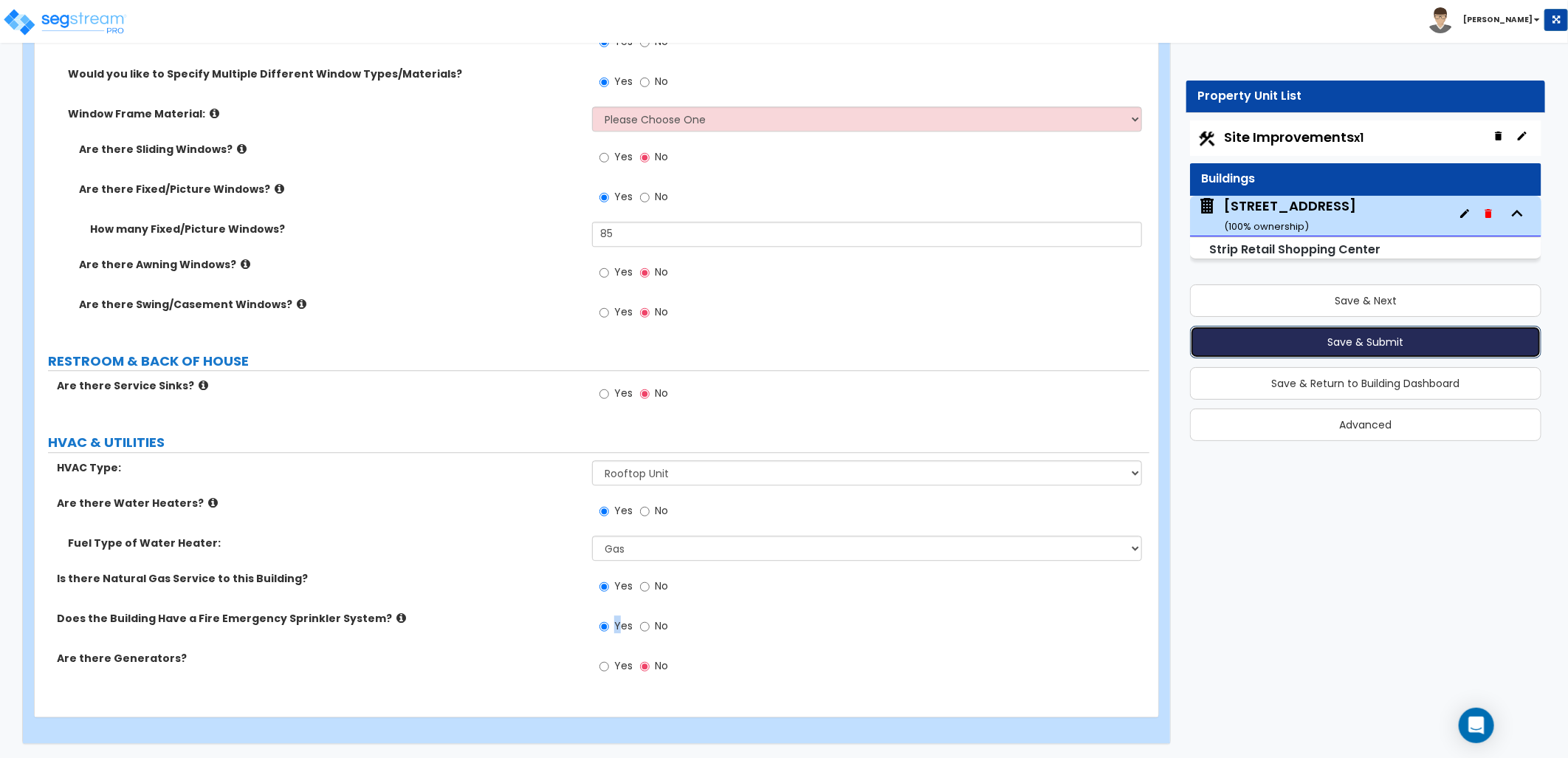
click at [1307, 338] on button "Save & Submit" at bounding box center [1365, 342] width 352 height 32
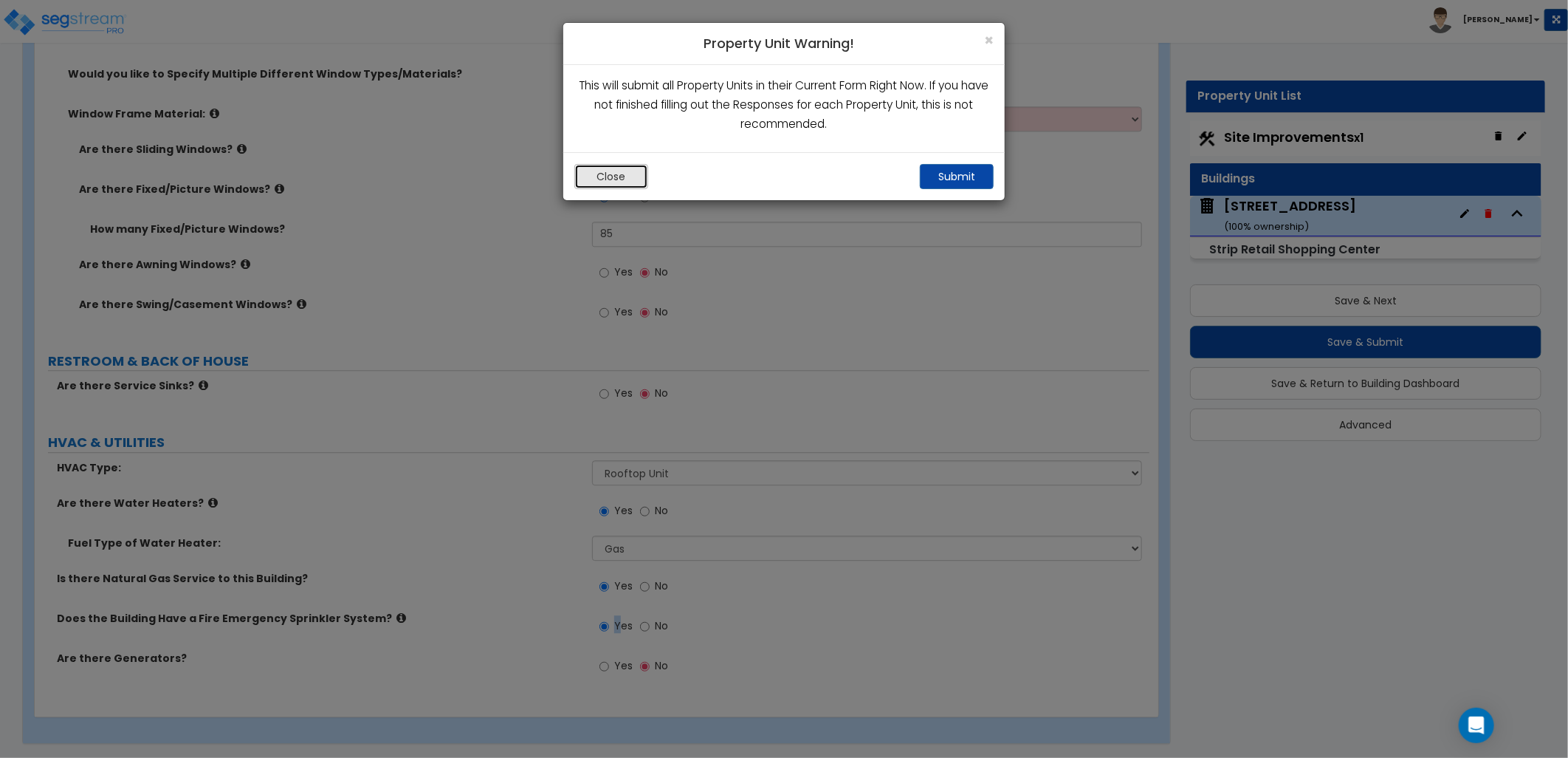
click at [630, 181] on button "Close" at bounding box center [611, 176] width 74 height 25
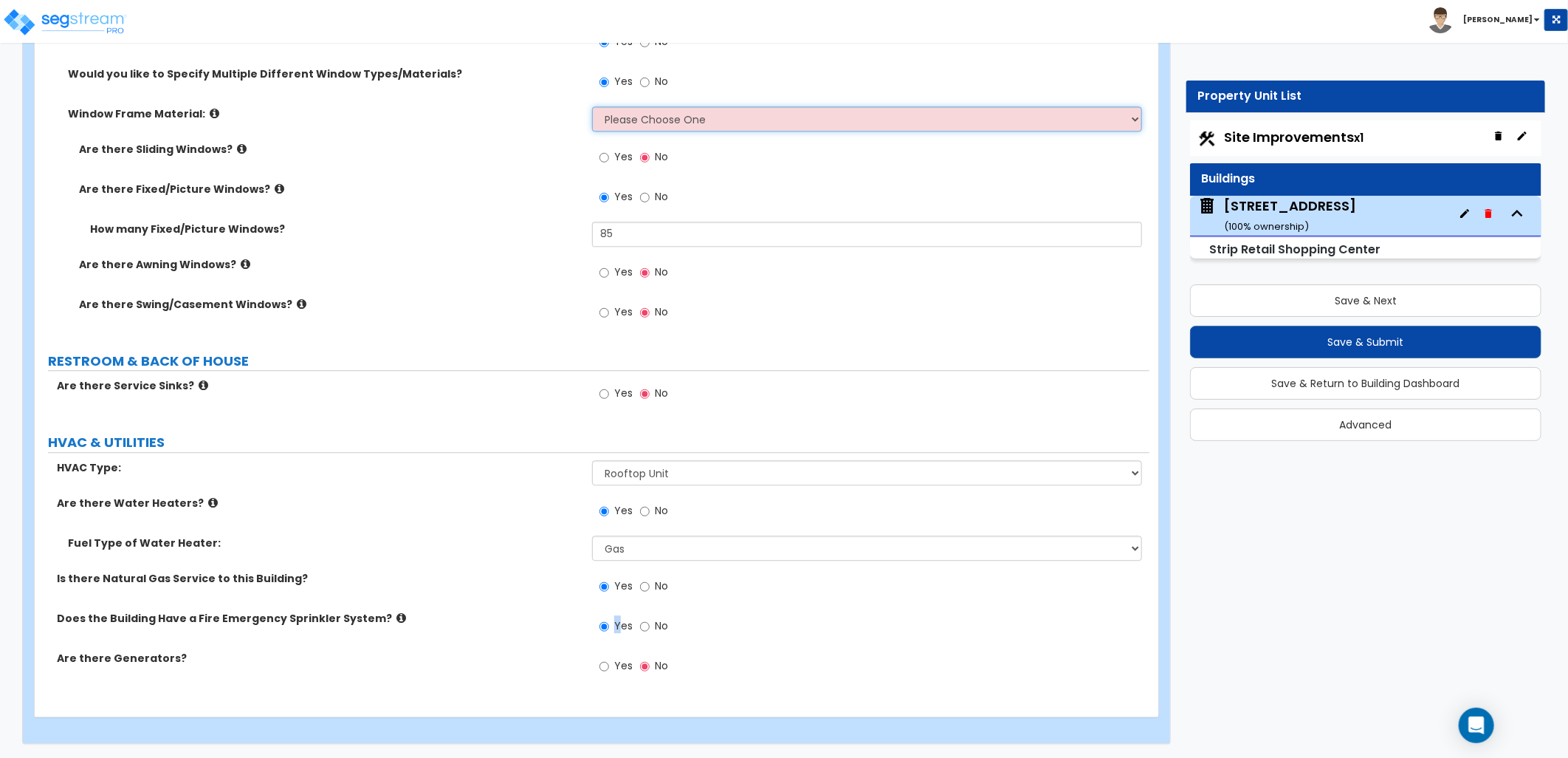
click at [675, 123] on select "Please Choose One Vinyl Aluminum Wood" at bounding box center [868, 118] width 550 height 25
select select "2"
click at [592, 106] on select "Please Choose One Vinyl Aluminum Wood" at bounding box center [868, 118] width 550 height 25
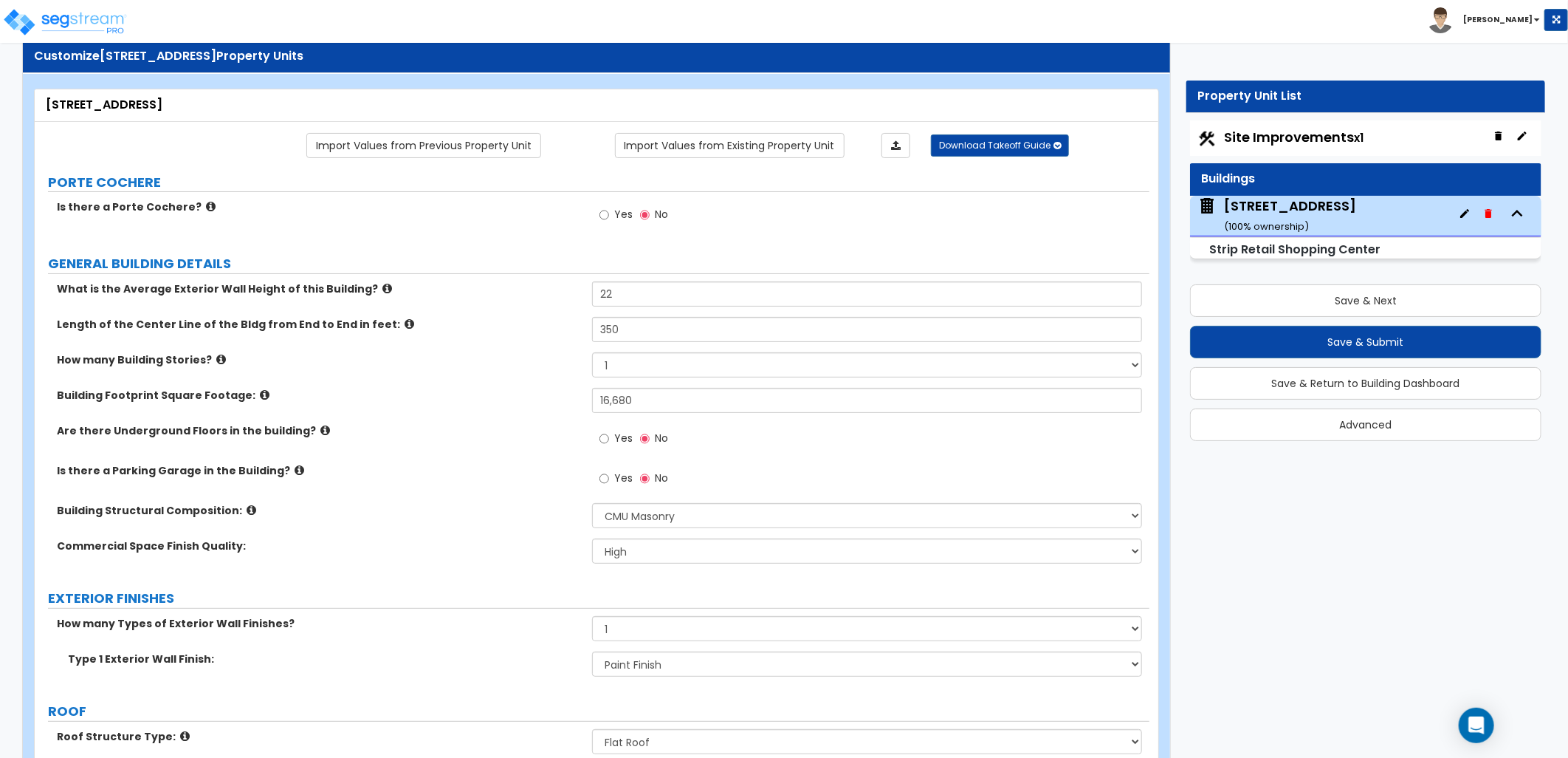
scroll to position [0, 0]
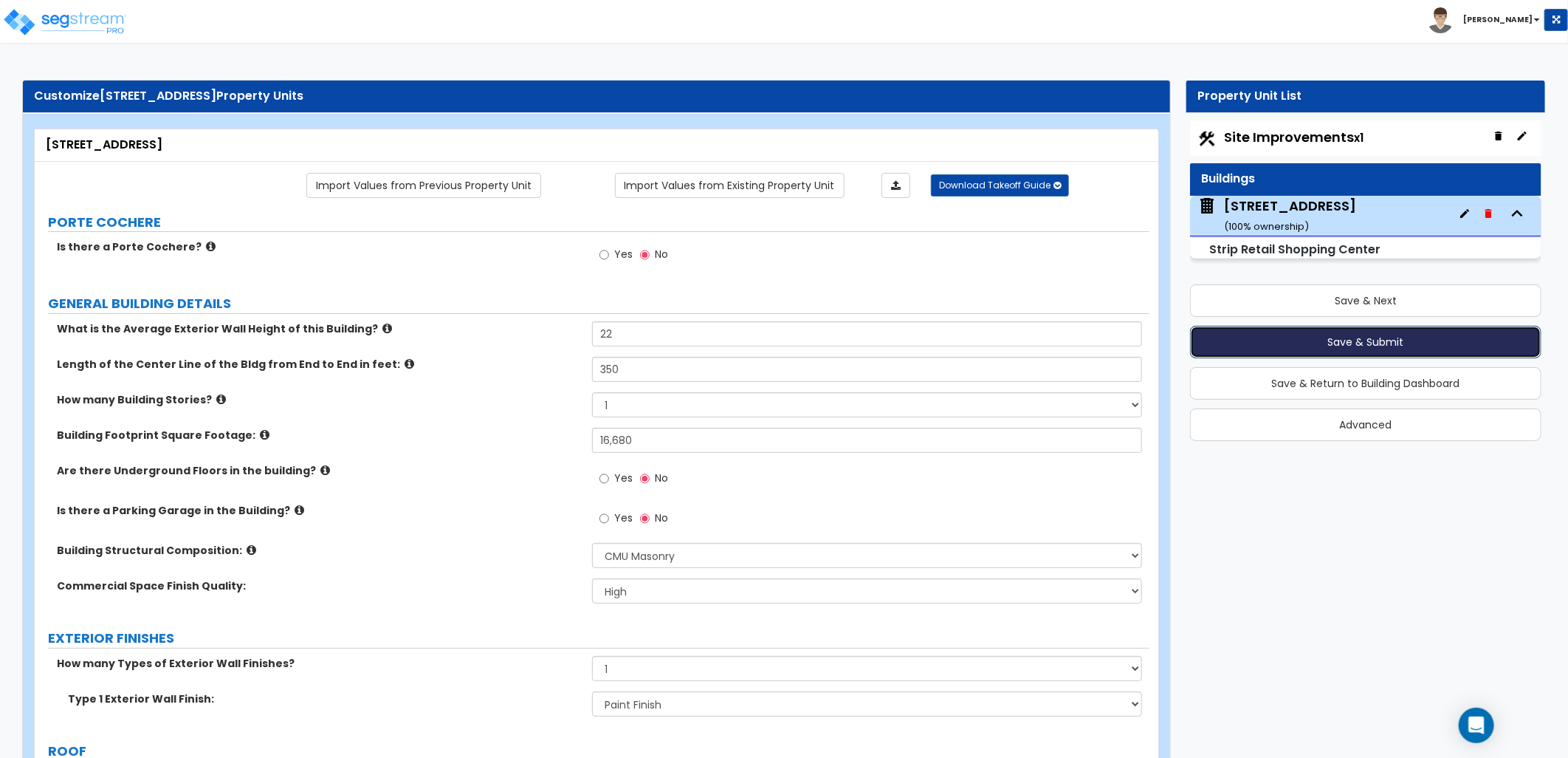
click at [1323, 344] on button "Save & Submit" at bounding box center [1365, 342] width 352 height 32
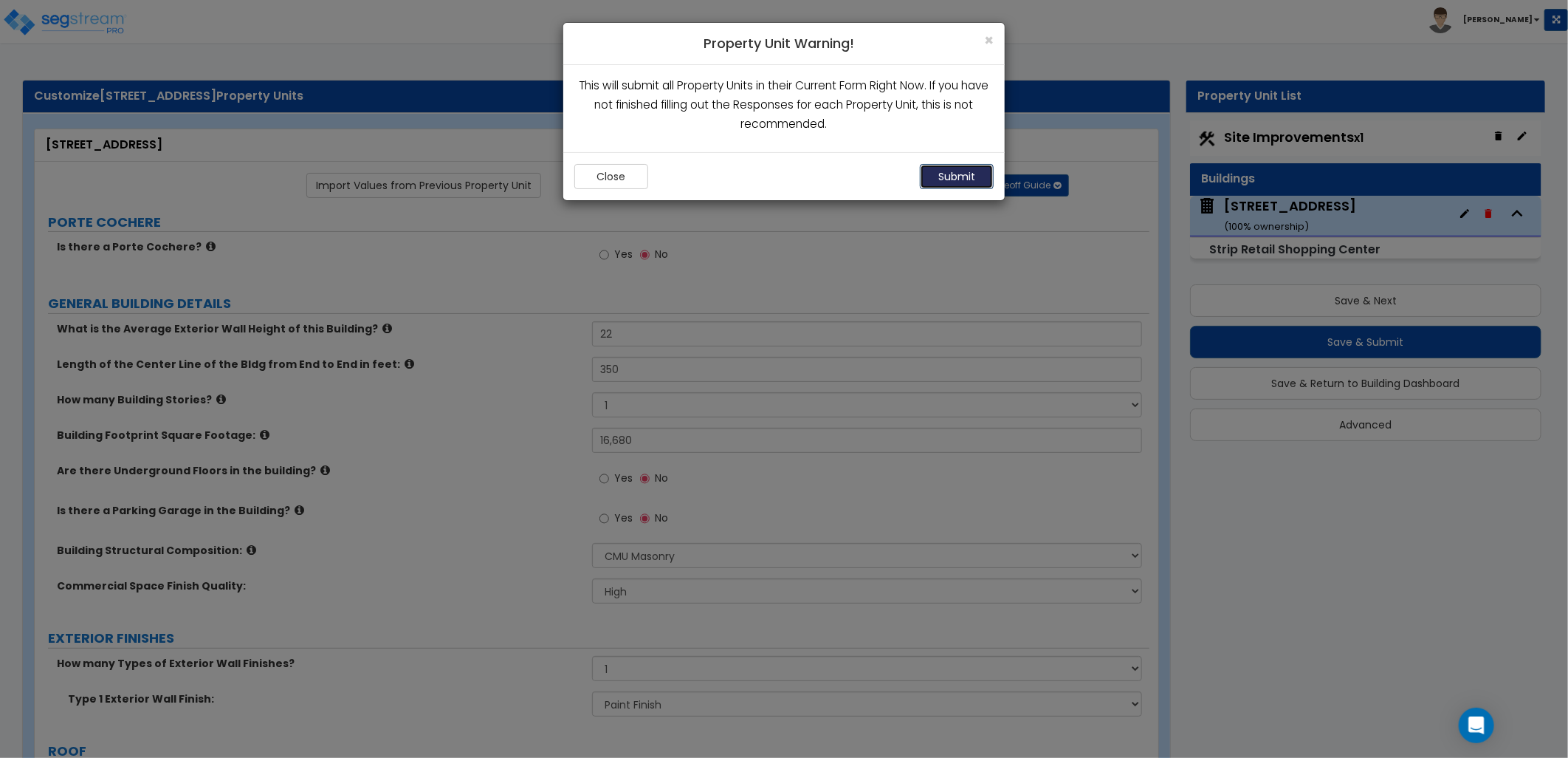
click at [968, 175] on button "Submit" at bounding box center [957, 176] width 74 height 25
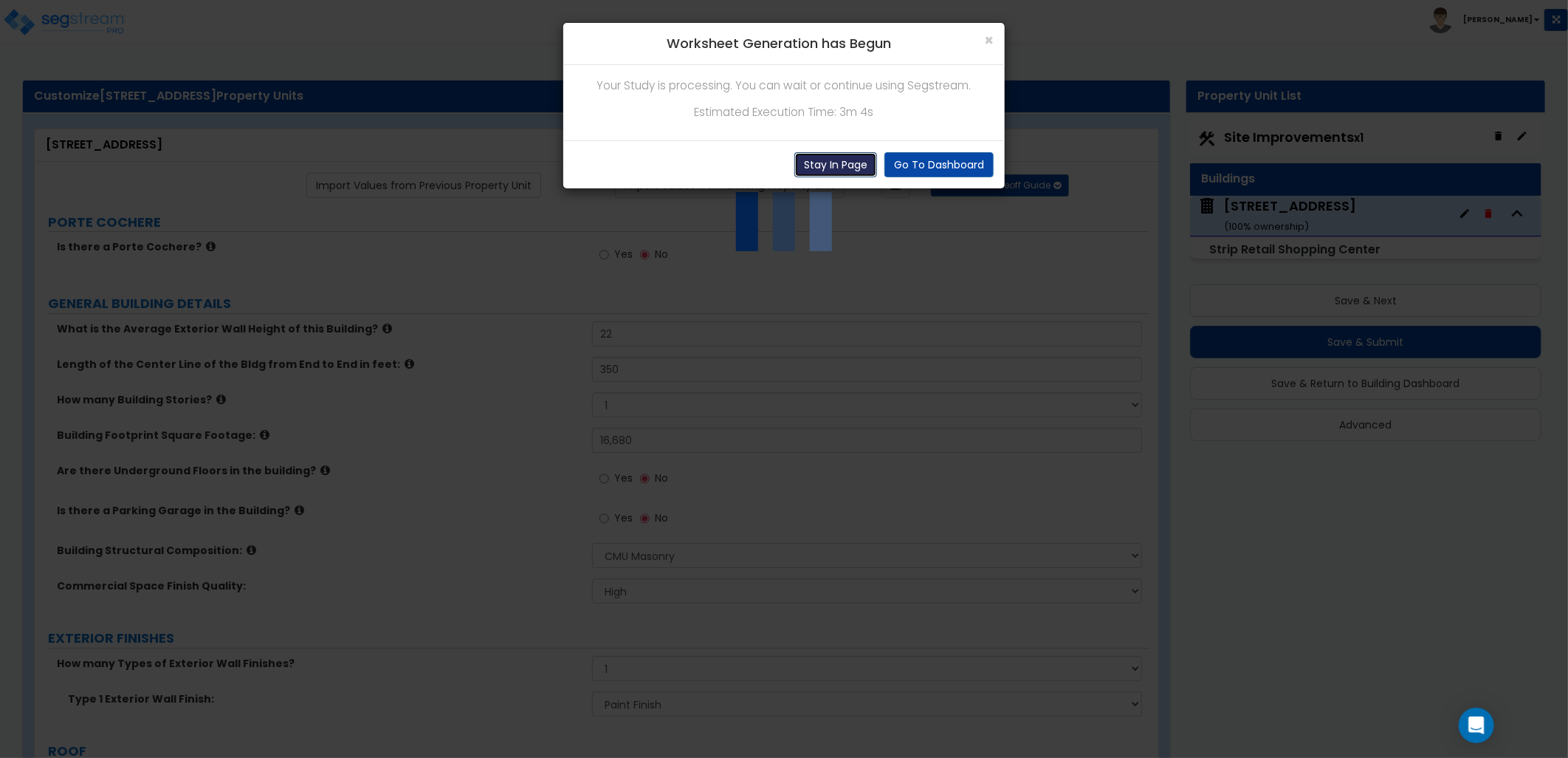
click at [861, 170] on button "Stay In Page" at bounding box center [836, 164] width 83 height 25
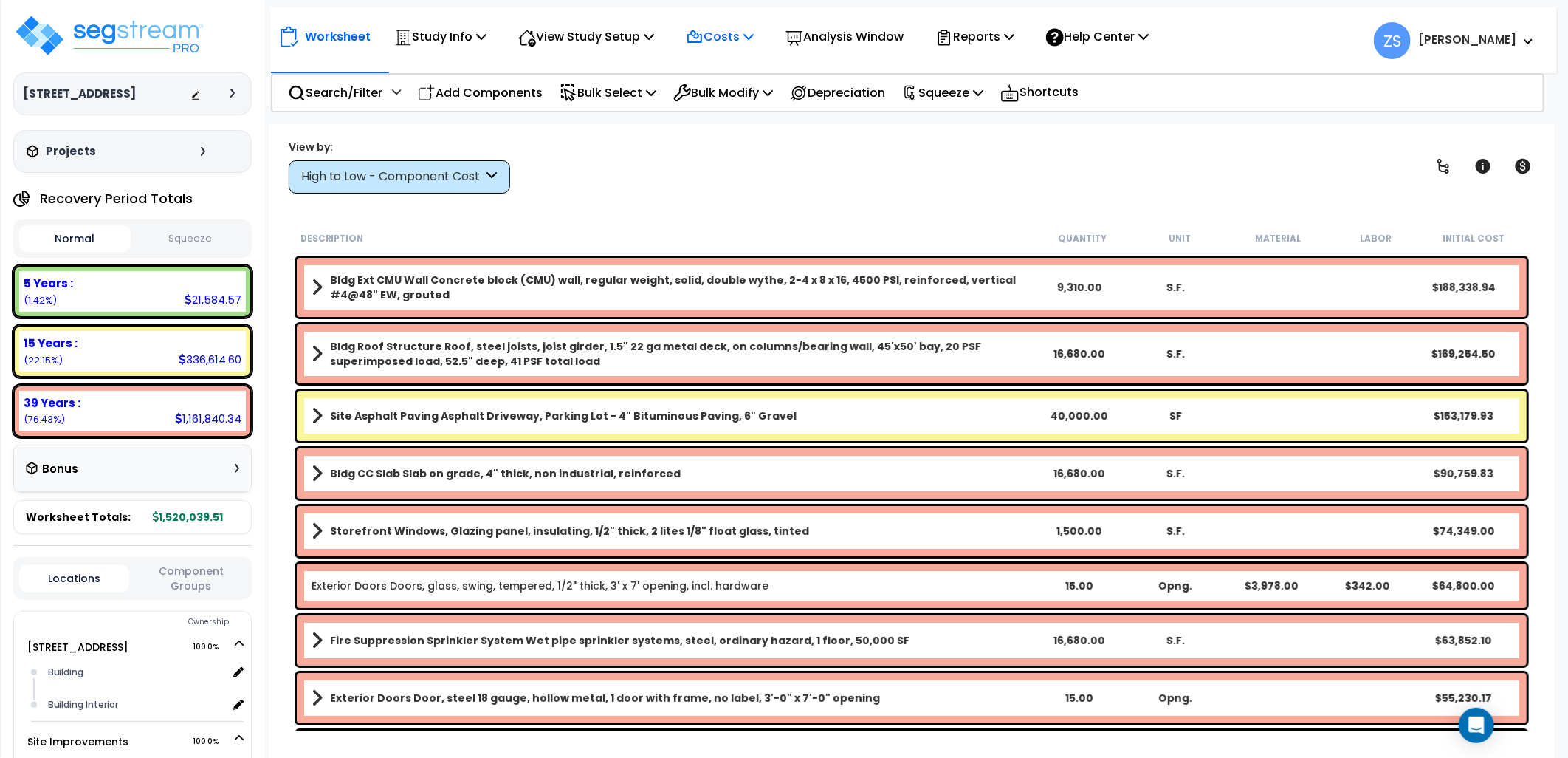
click at [761, 33] on div "Costs Indirect Costs Direct Costs" at bounding box center [719, 37] width 84 height 35
click at [754, 35] on icon at bounding box center [748, 36] width 10 height 12
click at [673, 190] on div "View by: High to Low - Component Cost High to Low - Component Cost" at bounding box center [911, 165] width 1256 height 54
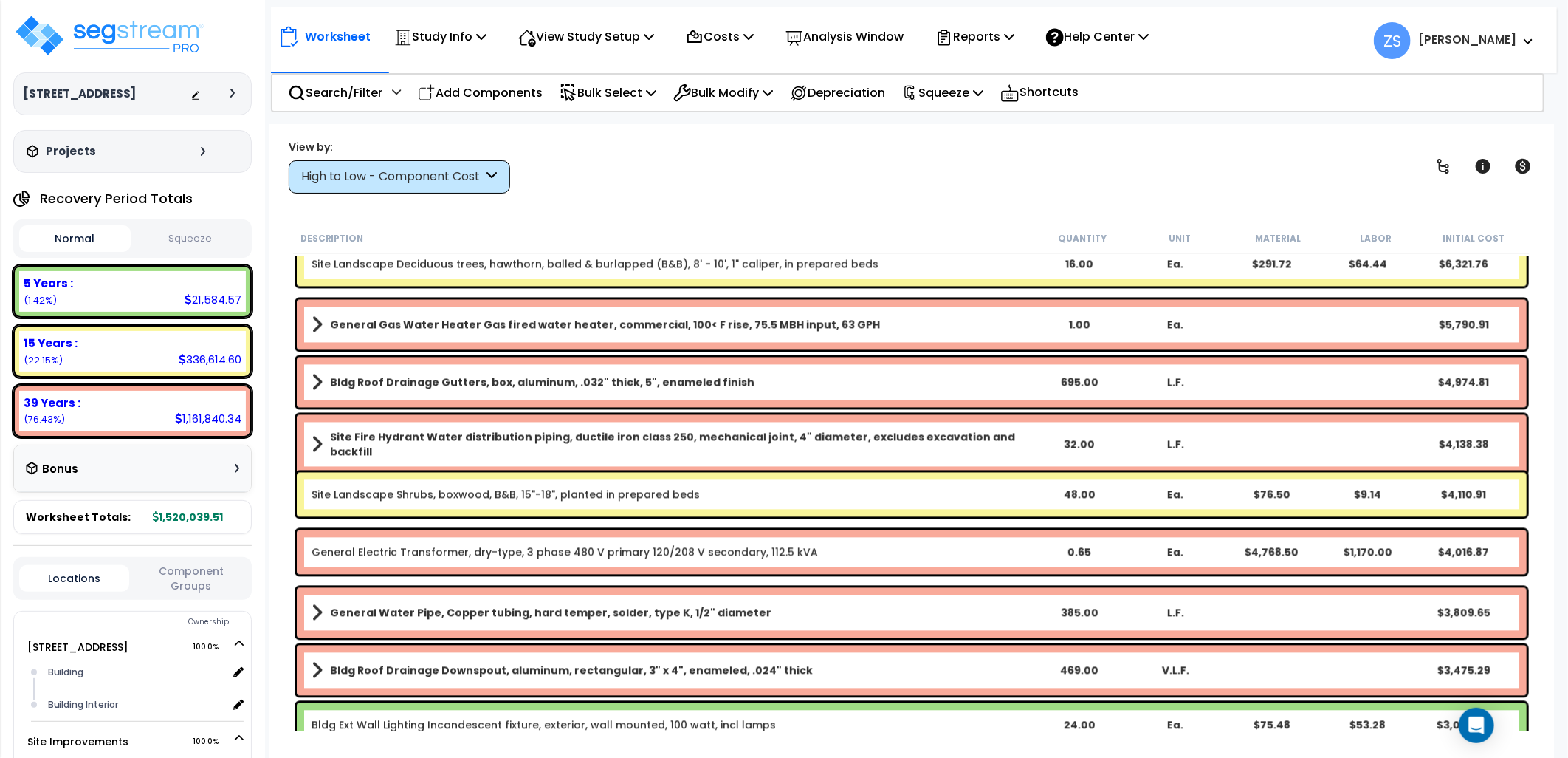
scroll to position [2216, 0]
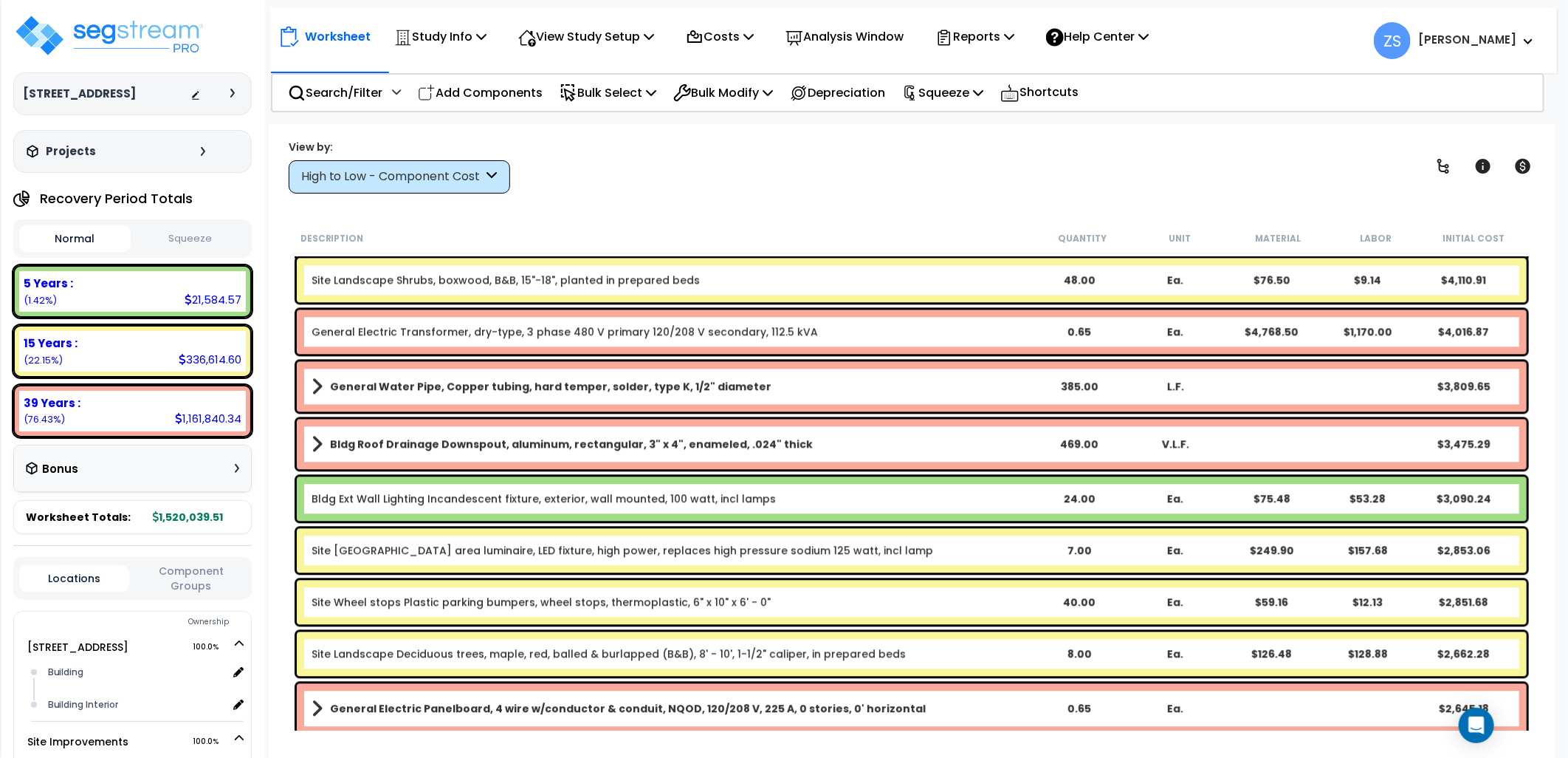
click at [608, 205] on div "Worksheet Study Info Study Setup Add Property Unit Template study Clone study ZS" at bounding box center [911, 502] width 1286 height 758
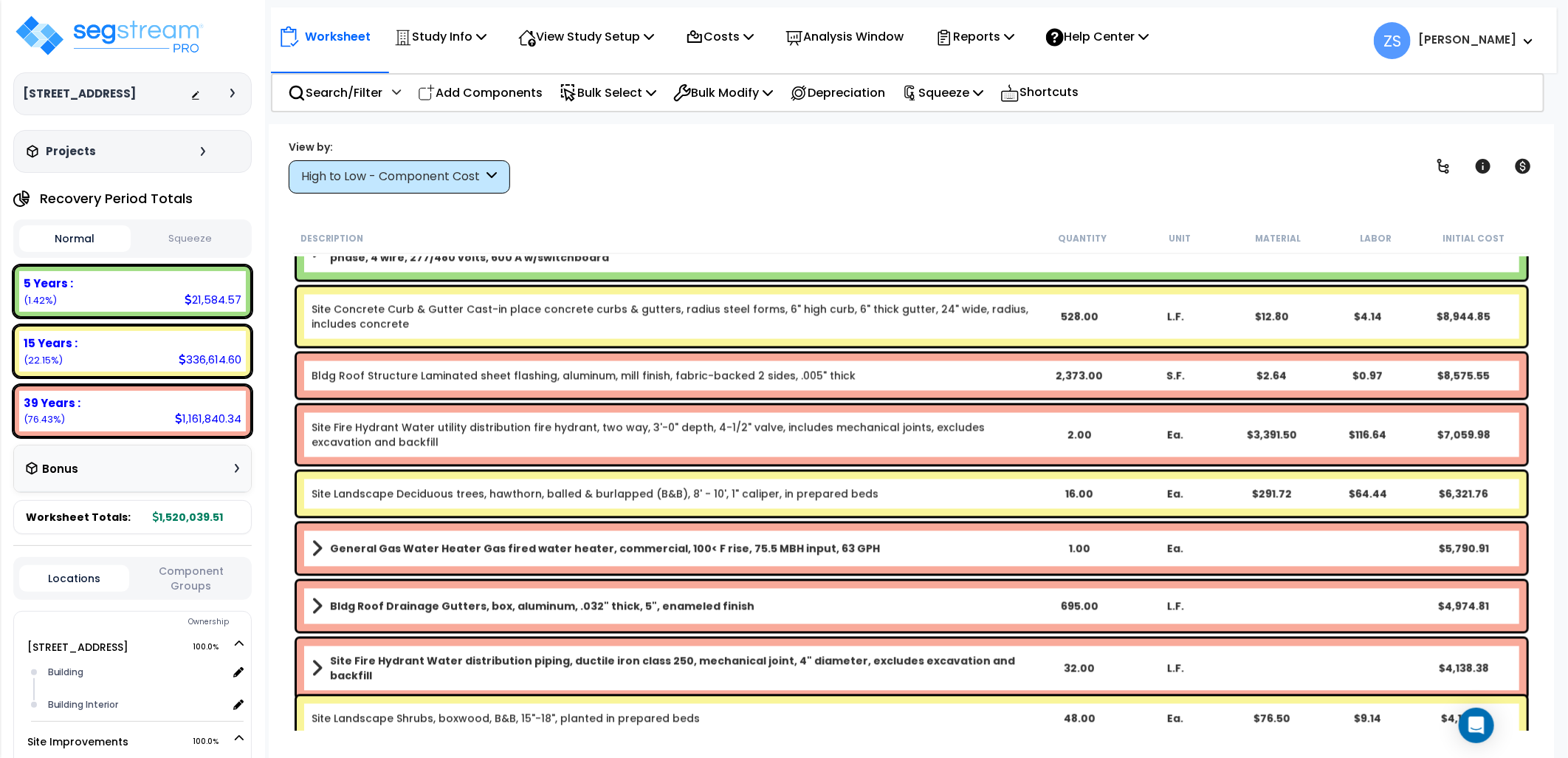
scroll to position [1526, 0]
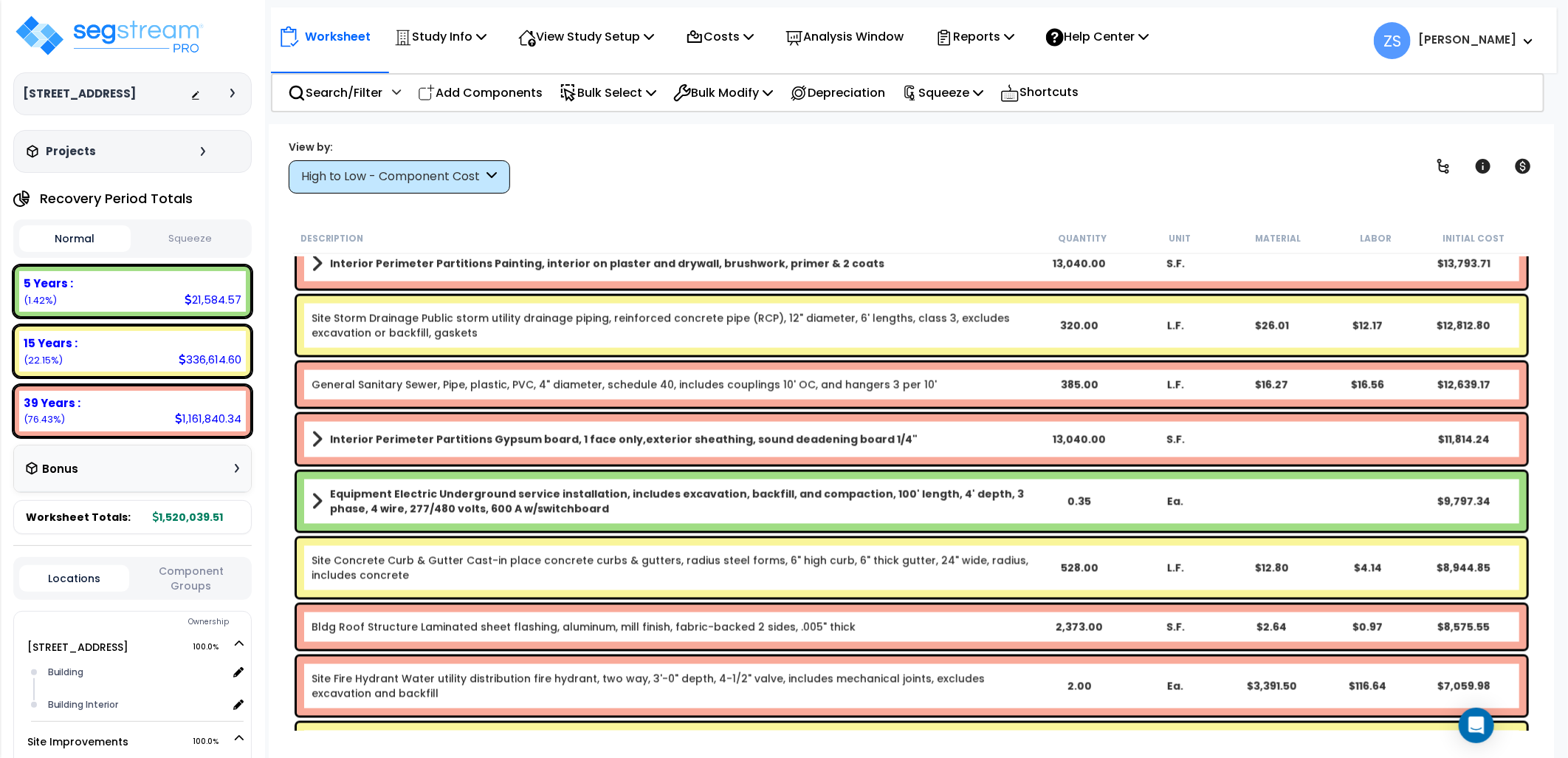
click at [1161, 172] on div "View by: High to Low - Component Cost High to Low - Component Cost" at bounding box center [911, 165] width 1256 height 54
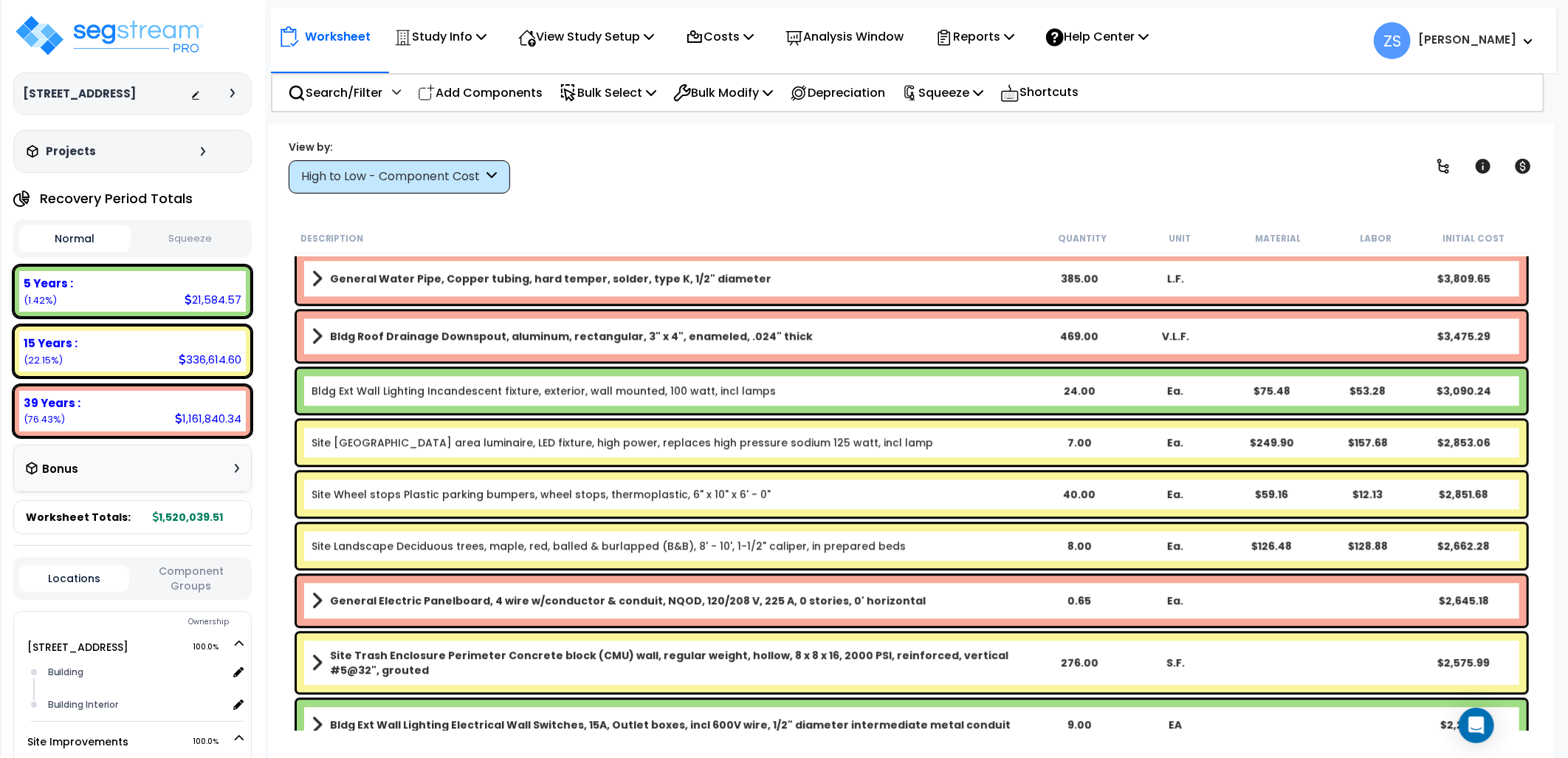
scroll to position [2428, 0]
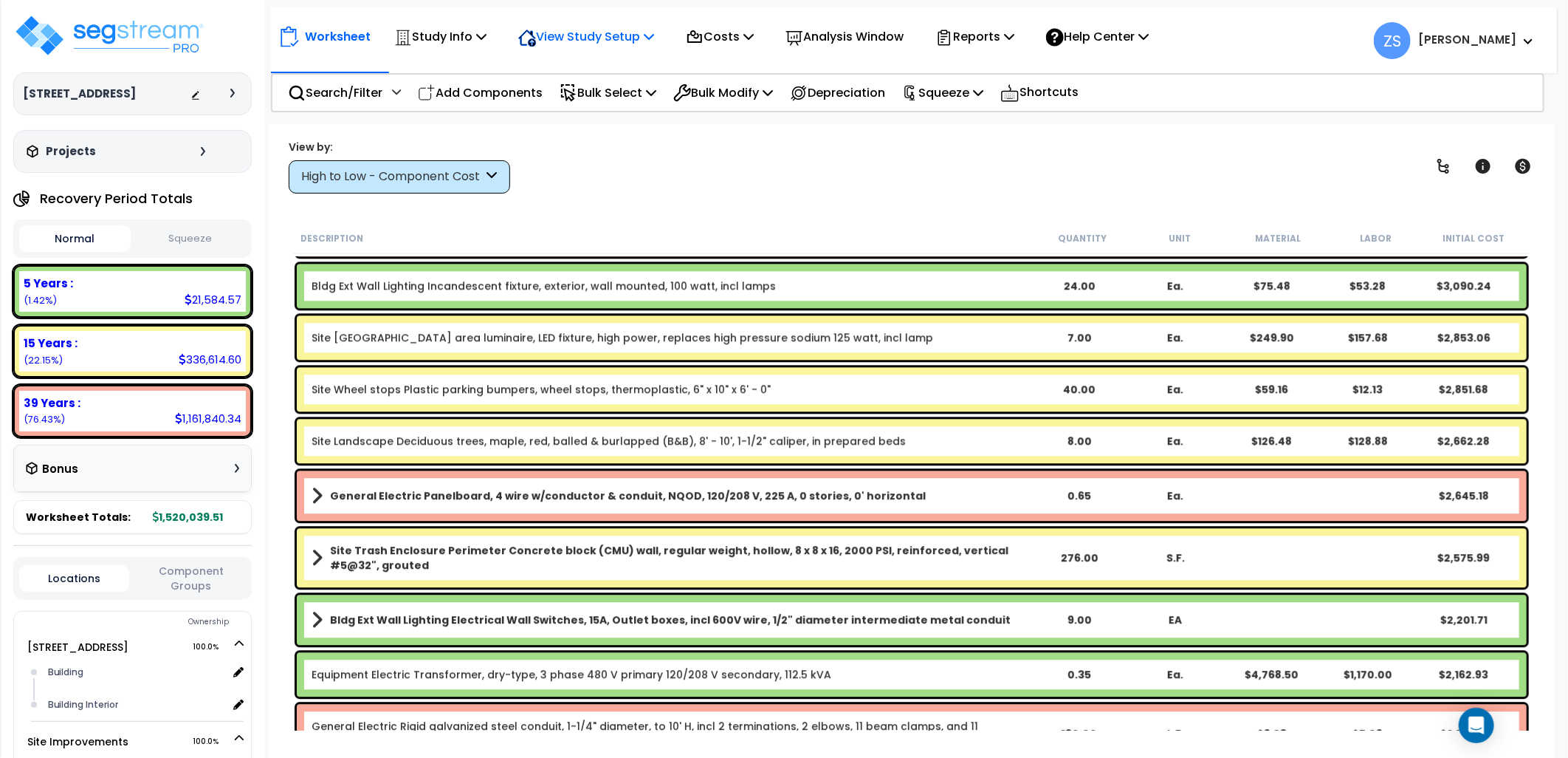
click at [654, 39] on icon at bounding box center [649, 36] width 10 height 12
click at [604, 104] on link "View Questionnaire" at bounding box center [584, 102] width 146 height 30
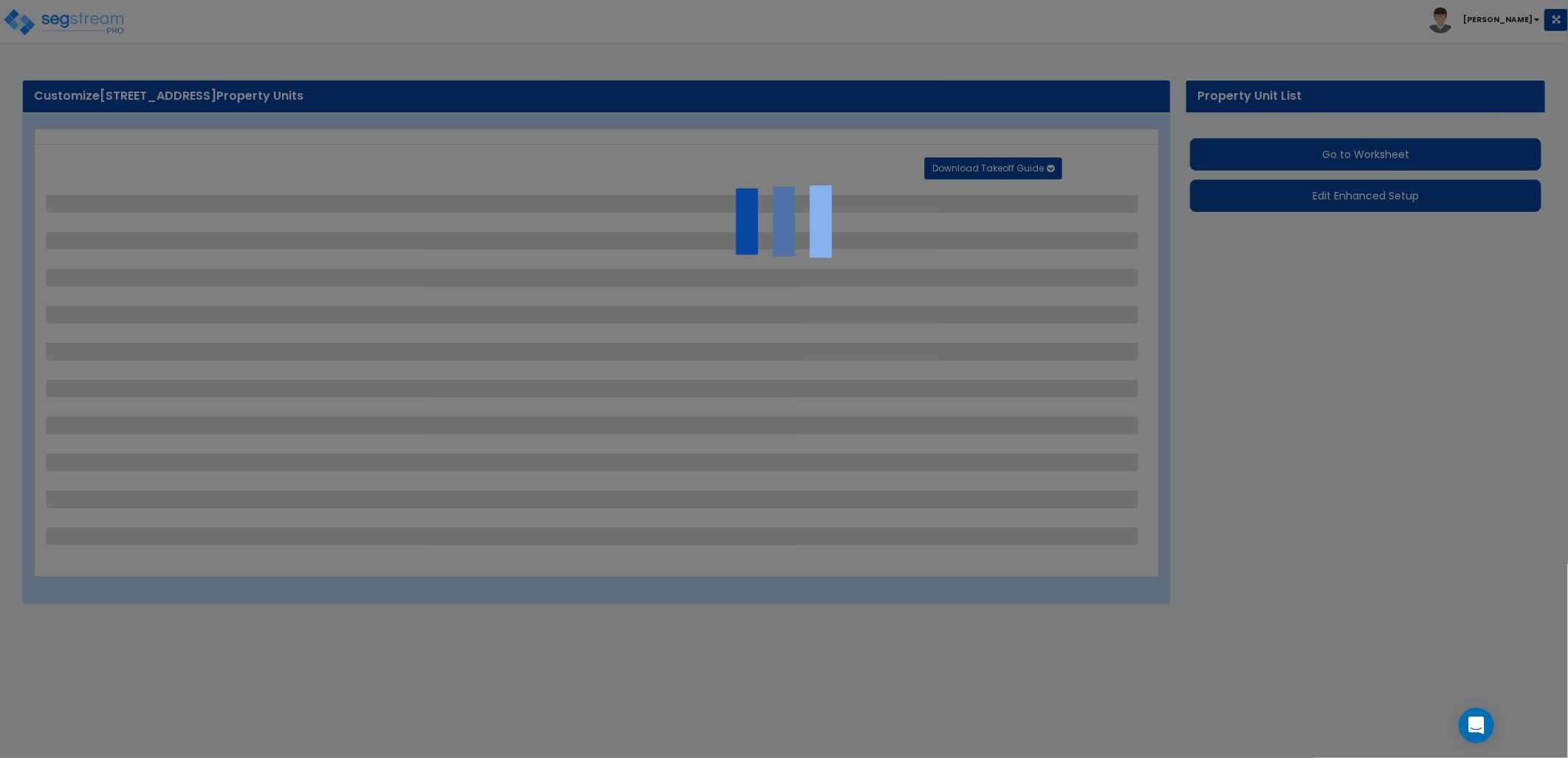
select select "2"
select select "1"
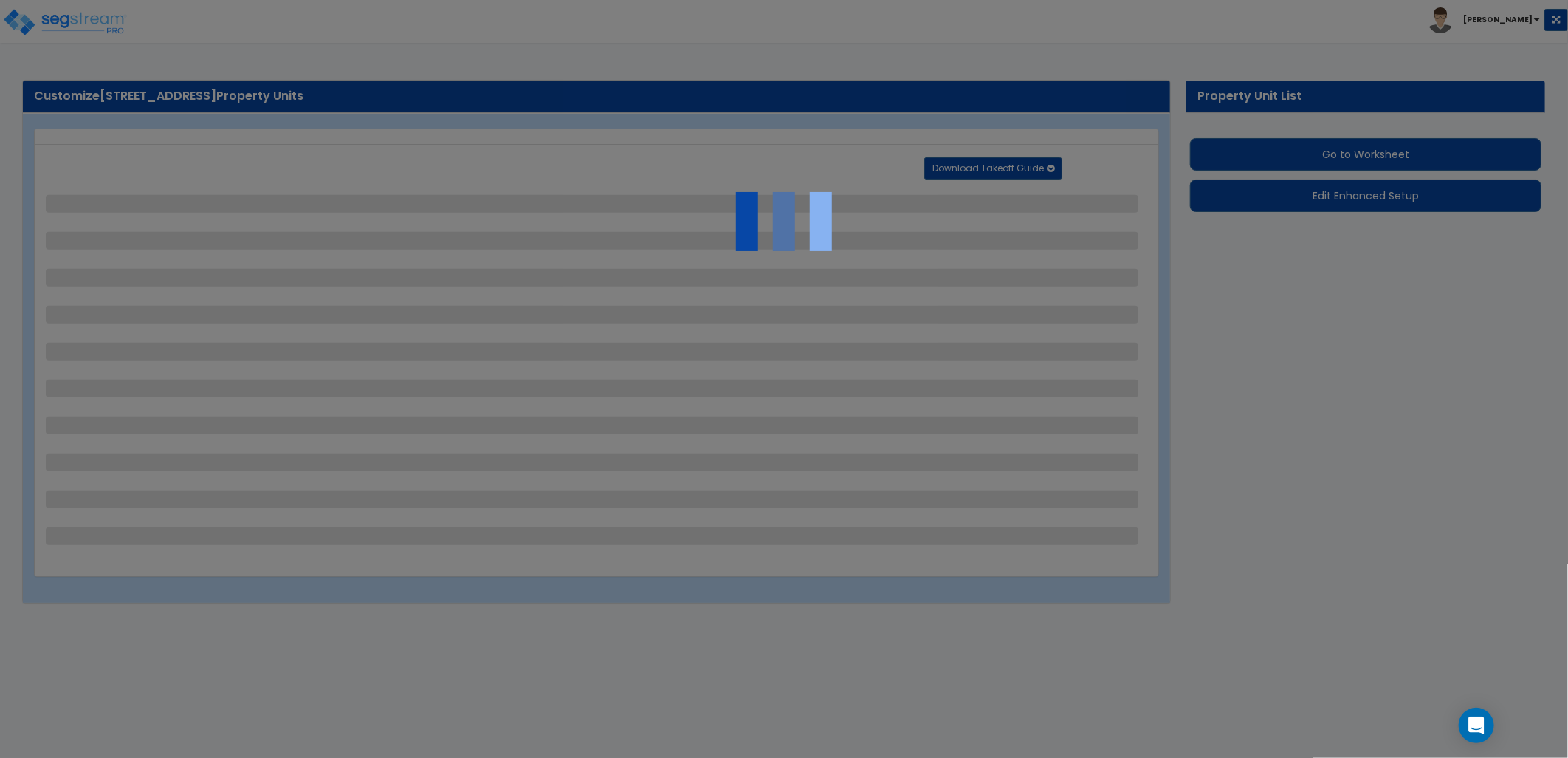
select select "1"
select select "2"
select select "1"
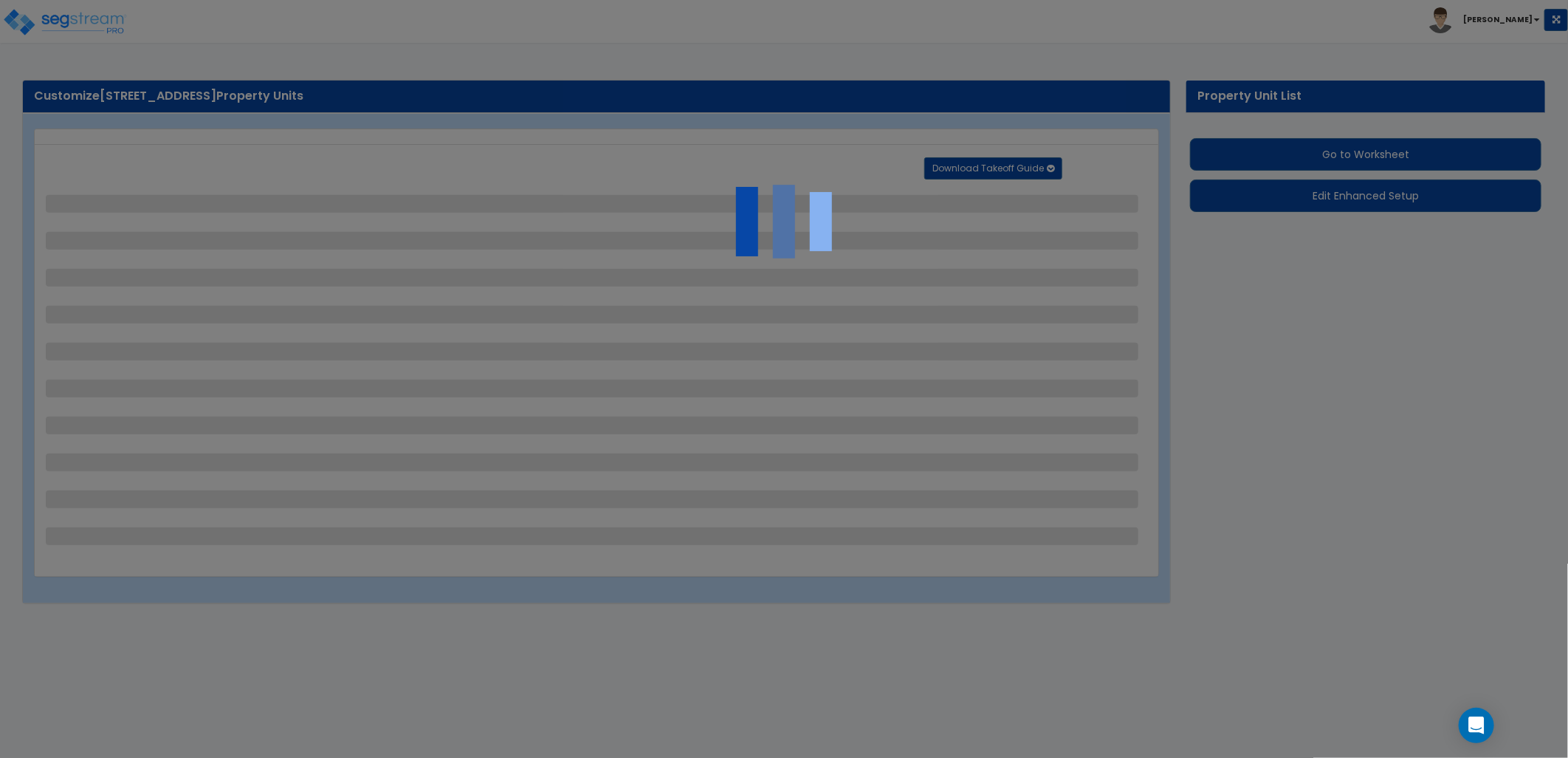
select select "2"
select select "5"
select select "7"
select select "3"
select select "4"
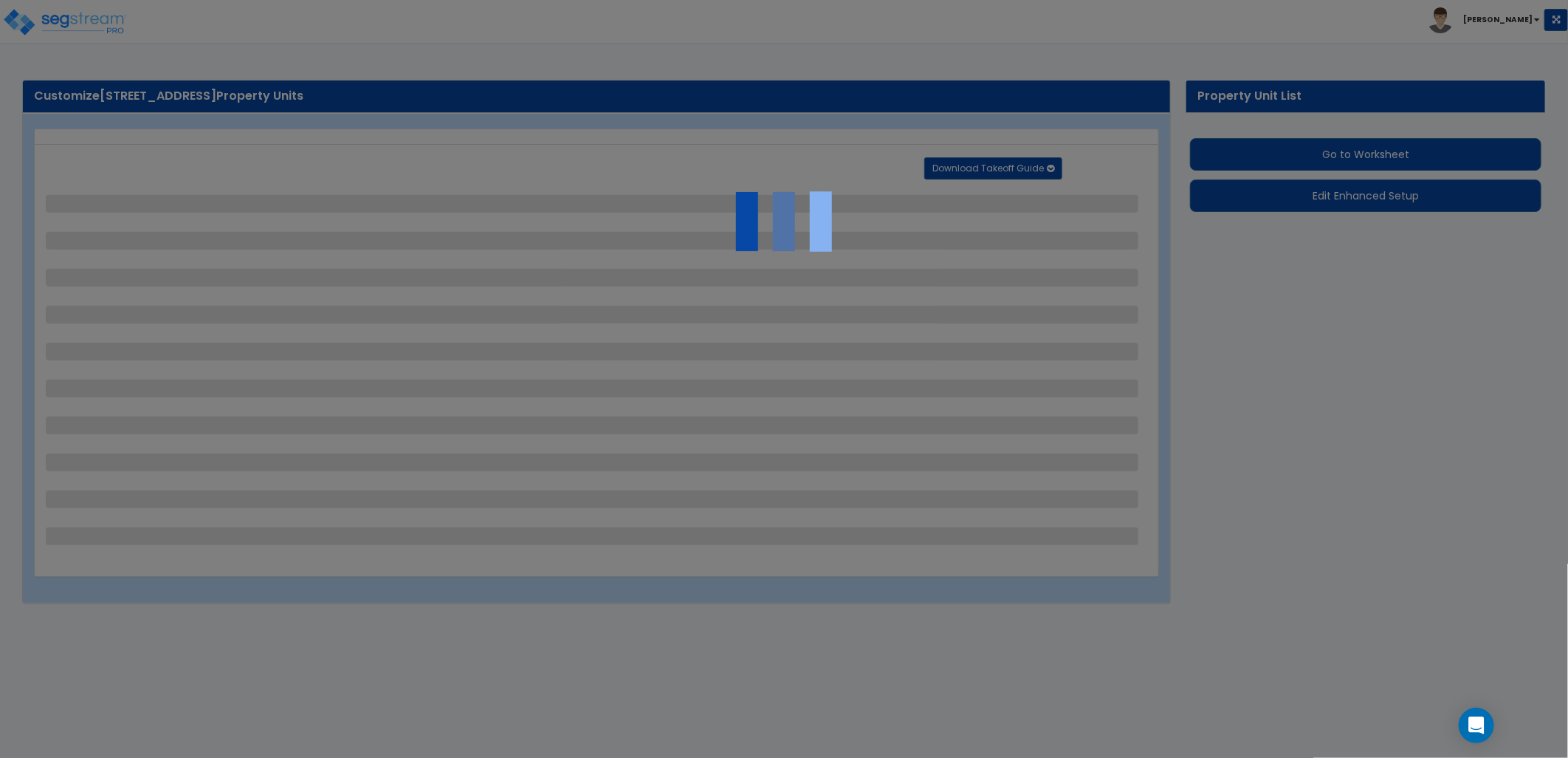
select select "5"
select select "10"
select select "1"
select select "2"
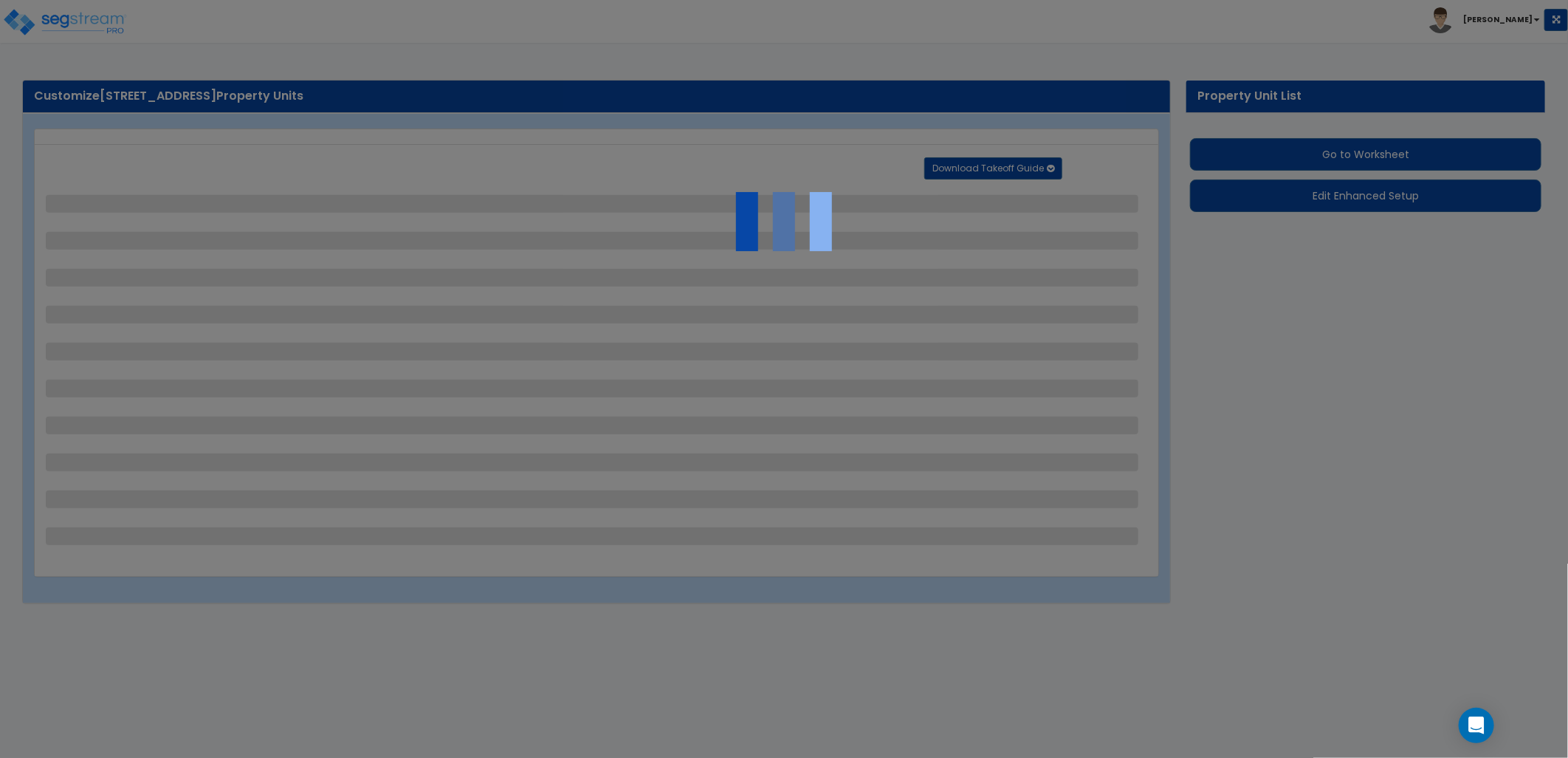
select select "1"
select select "4"
select select "2"
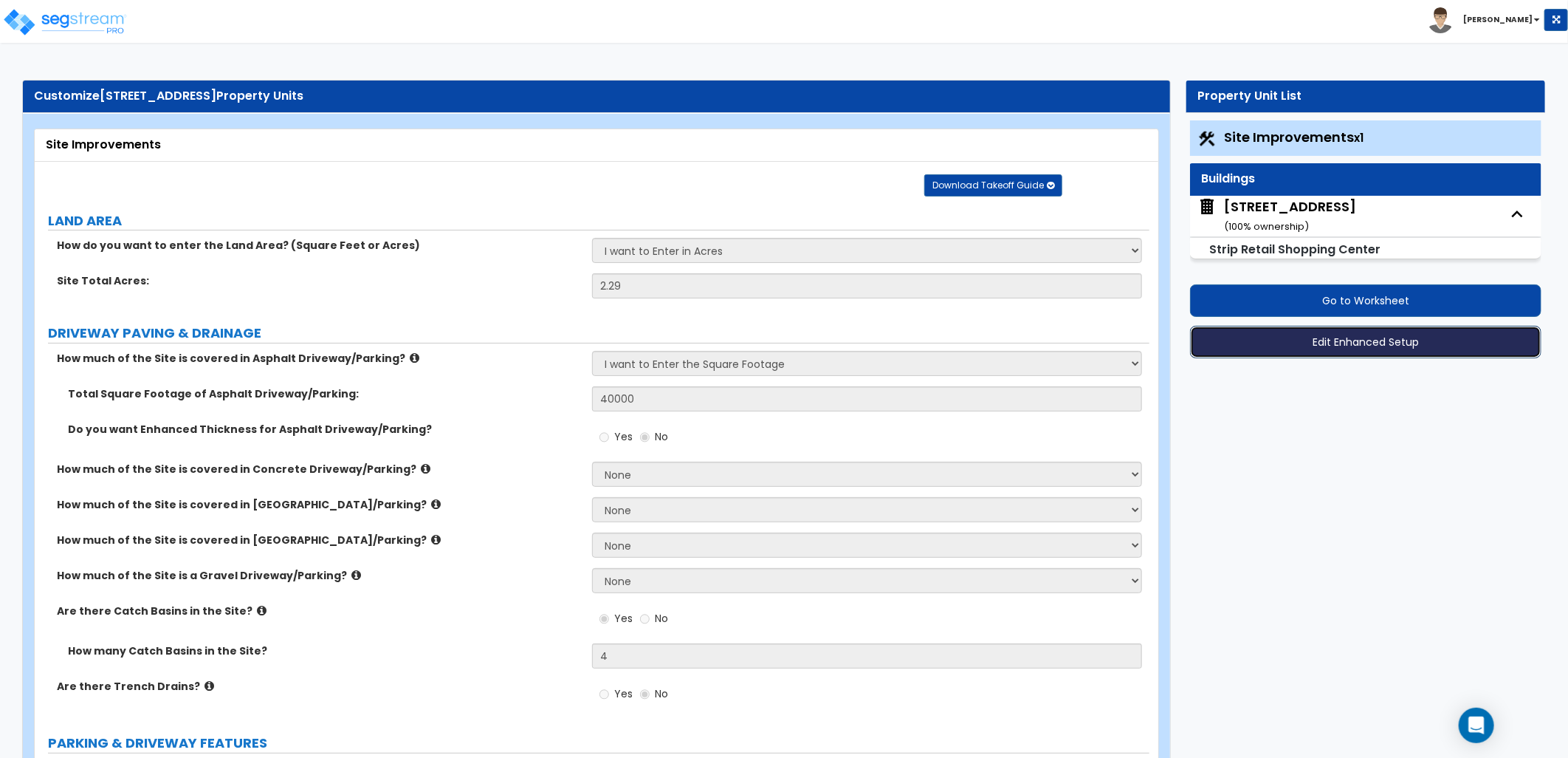
click at [1326, 343] on button "Edit Enhanced Setup" at bounding box center [1365, 342] width 352 height 32
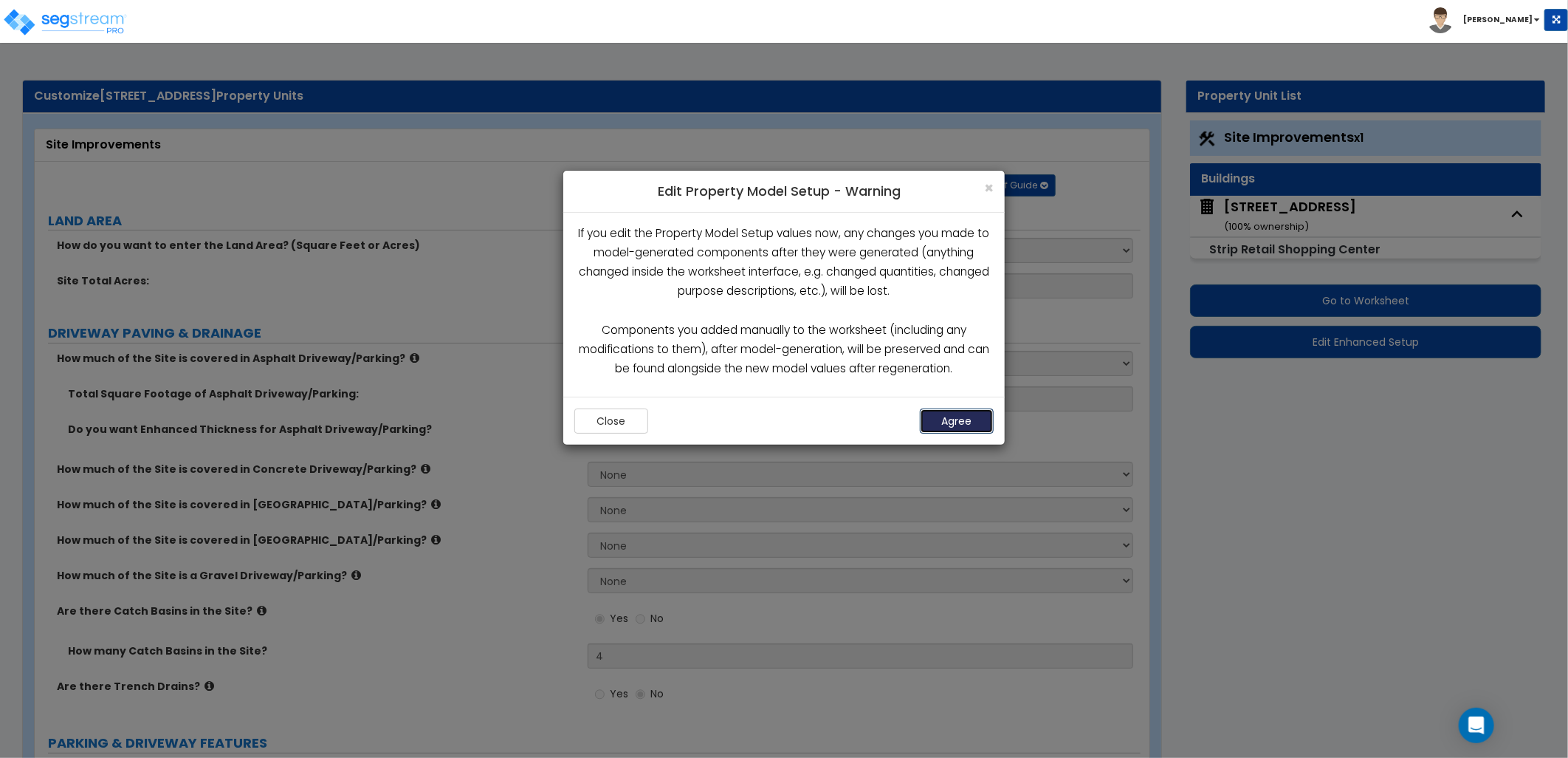
click at [955, 415] on button "Agree" at bounding box center [957, 420] width 74 height 25
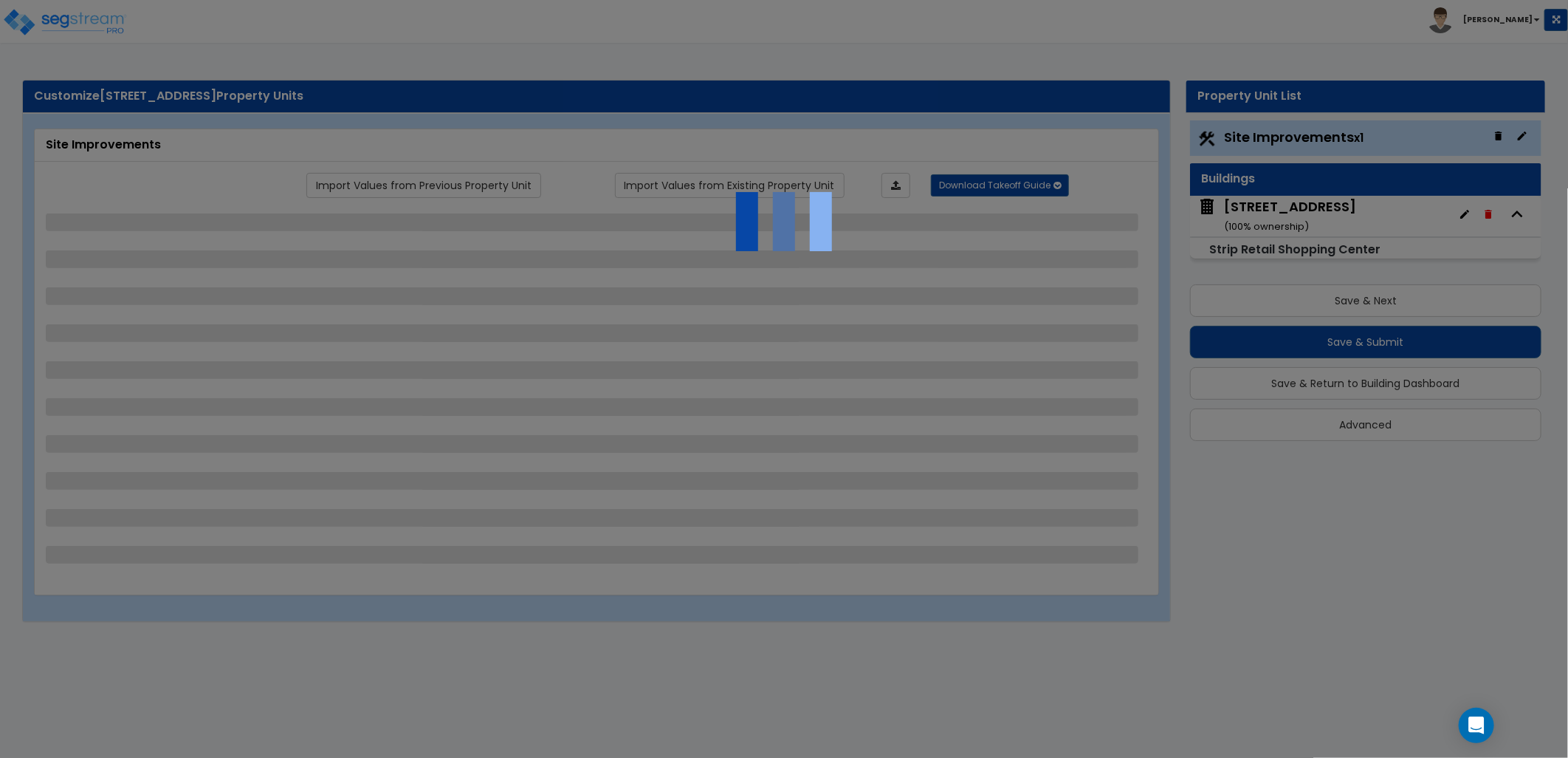
select select "2"
select select "1"
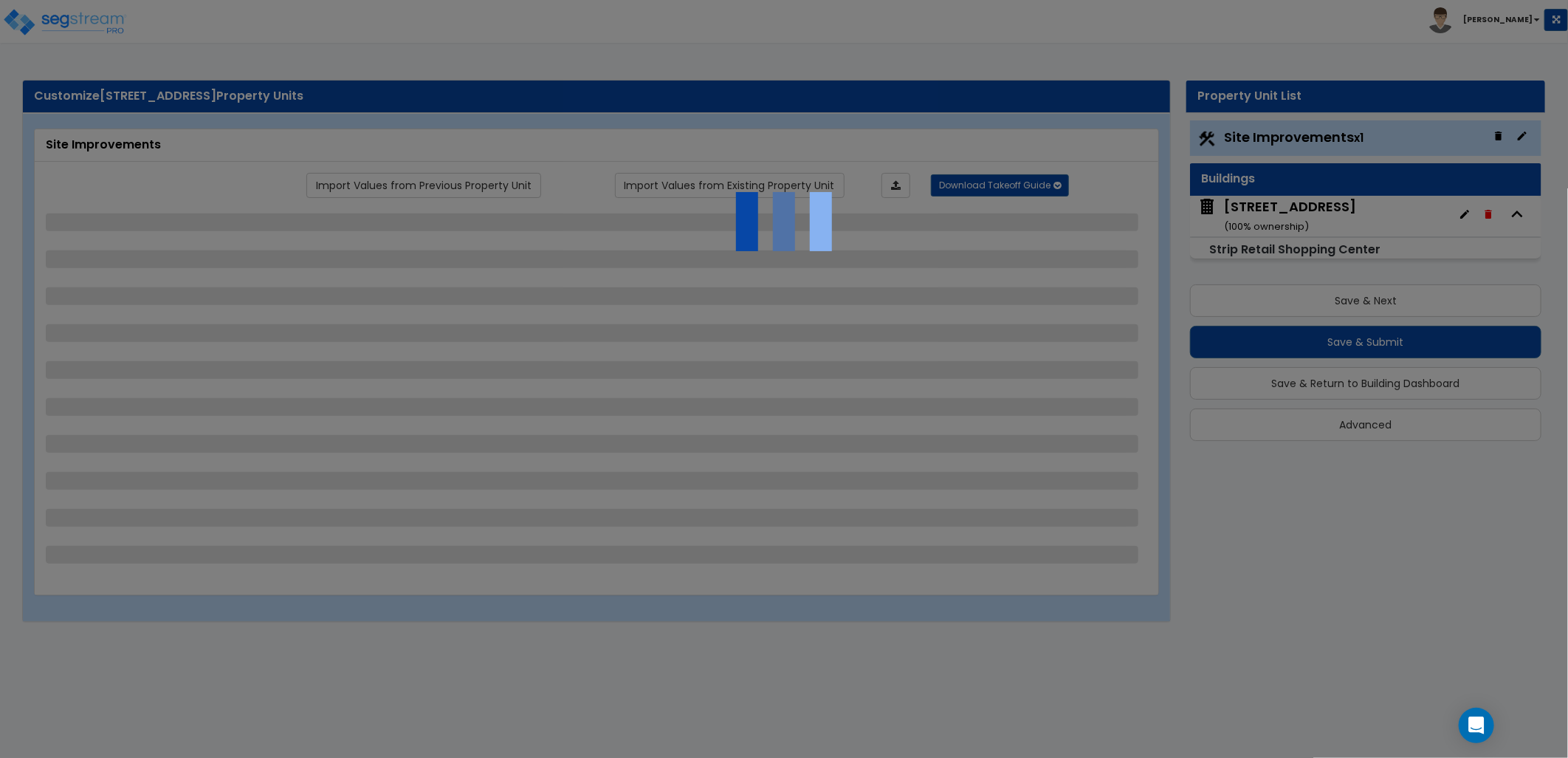
select select "1"
select select "2"
select select "1"
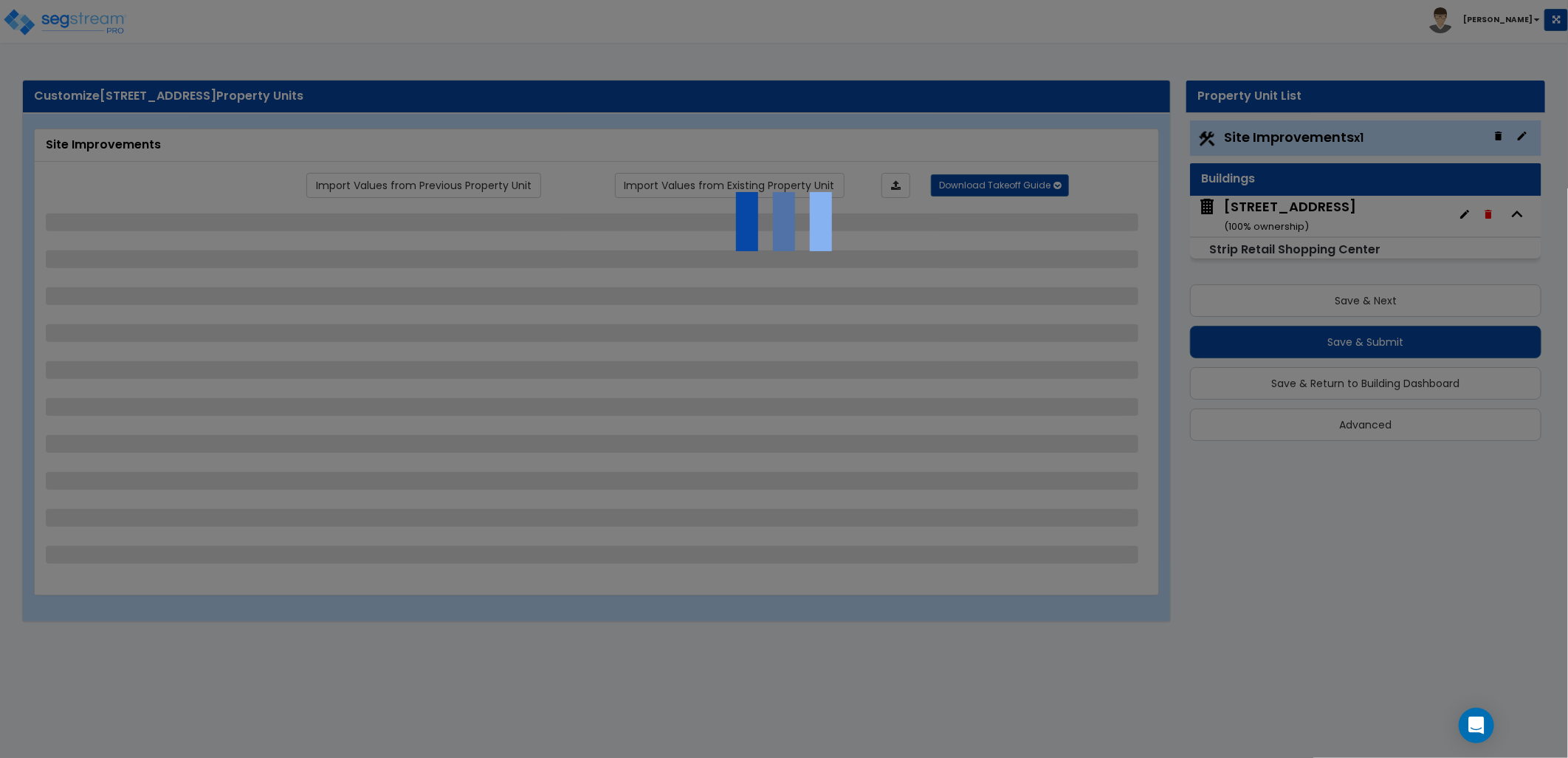
select select "2"
select select "5"
select select "7"
select select "3"
select select "4"
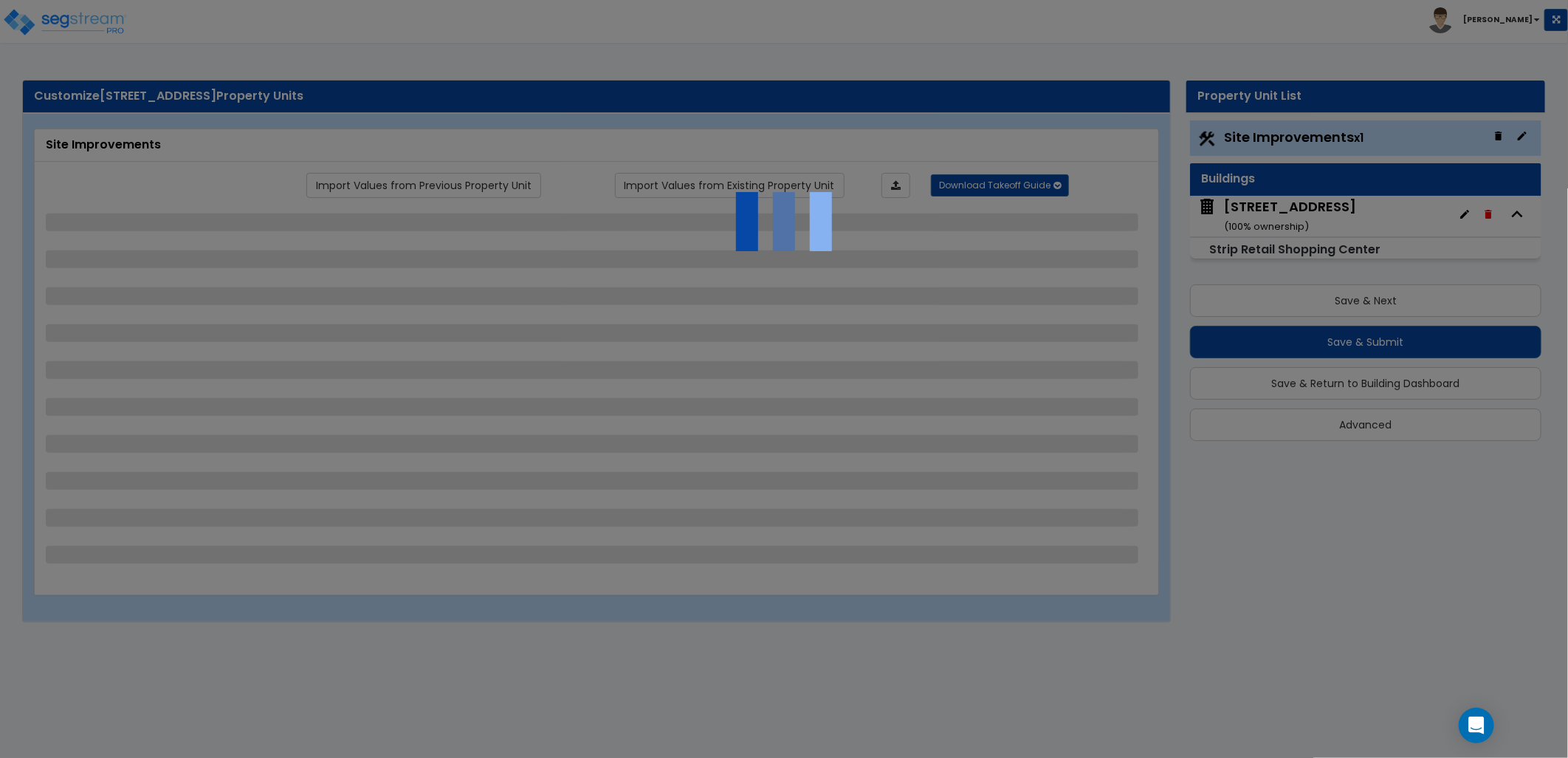
select select "5"
select select "10"
select select "1"
select select "2"
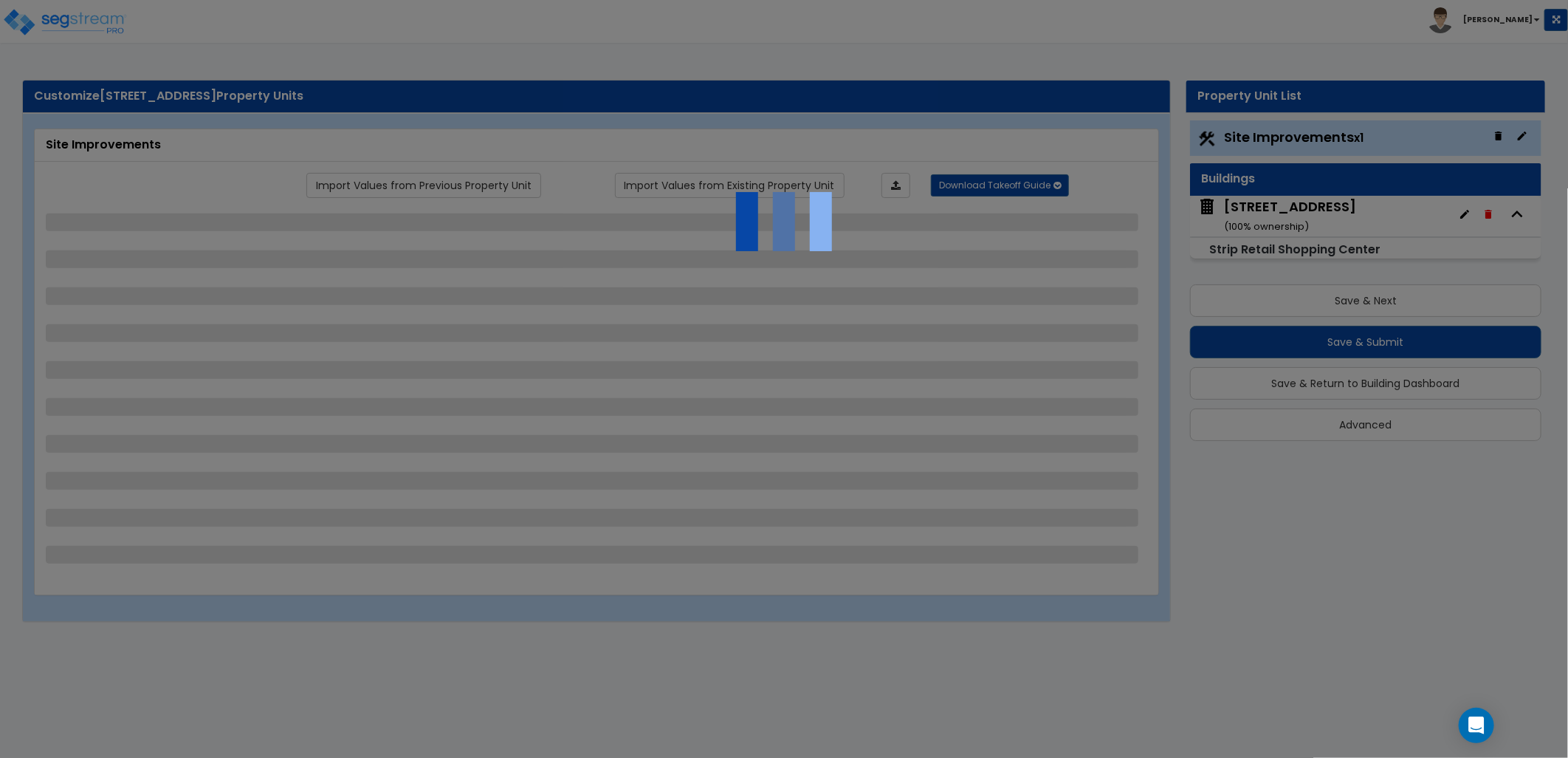
select select "1"
select select "4"
select select "2"
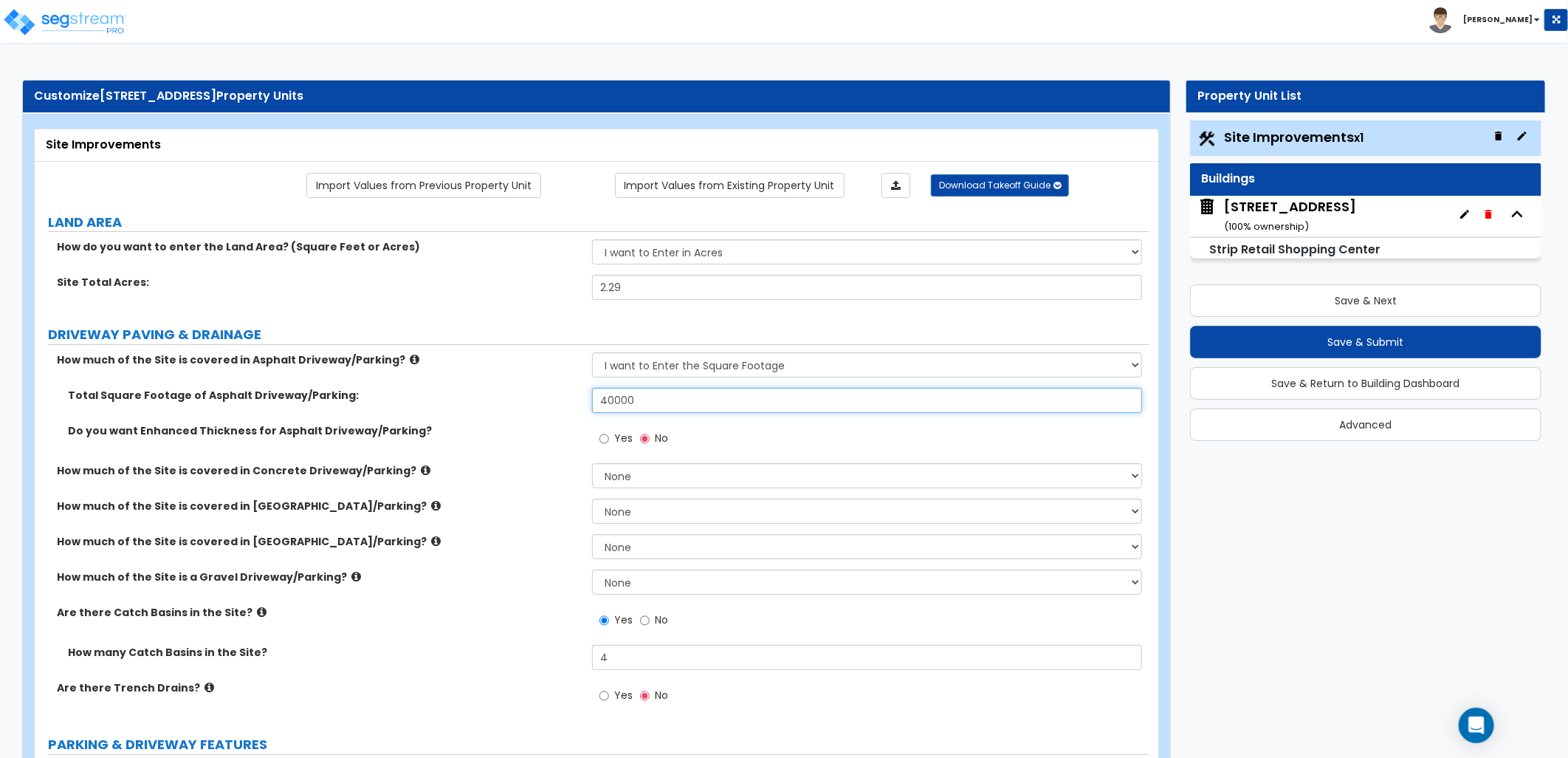
click at [610, 402] on input "40000" at bounding box center [868, 400] width 550 height 25
type input "45,000"
drag, startPoint x: 710, startPoint y: 445, endPoint x: 688, endPoint y: 424, distance: 30.4
click at [699, 434] on div "Yes No" at bounding box center [871, 442] width 557 height 40
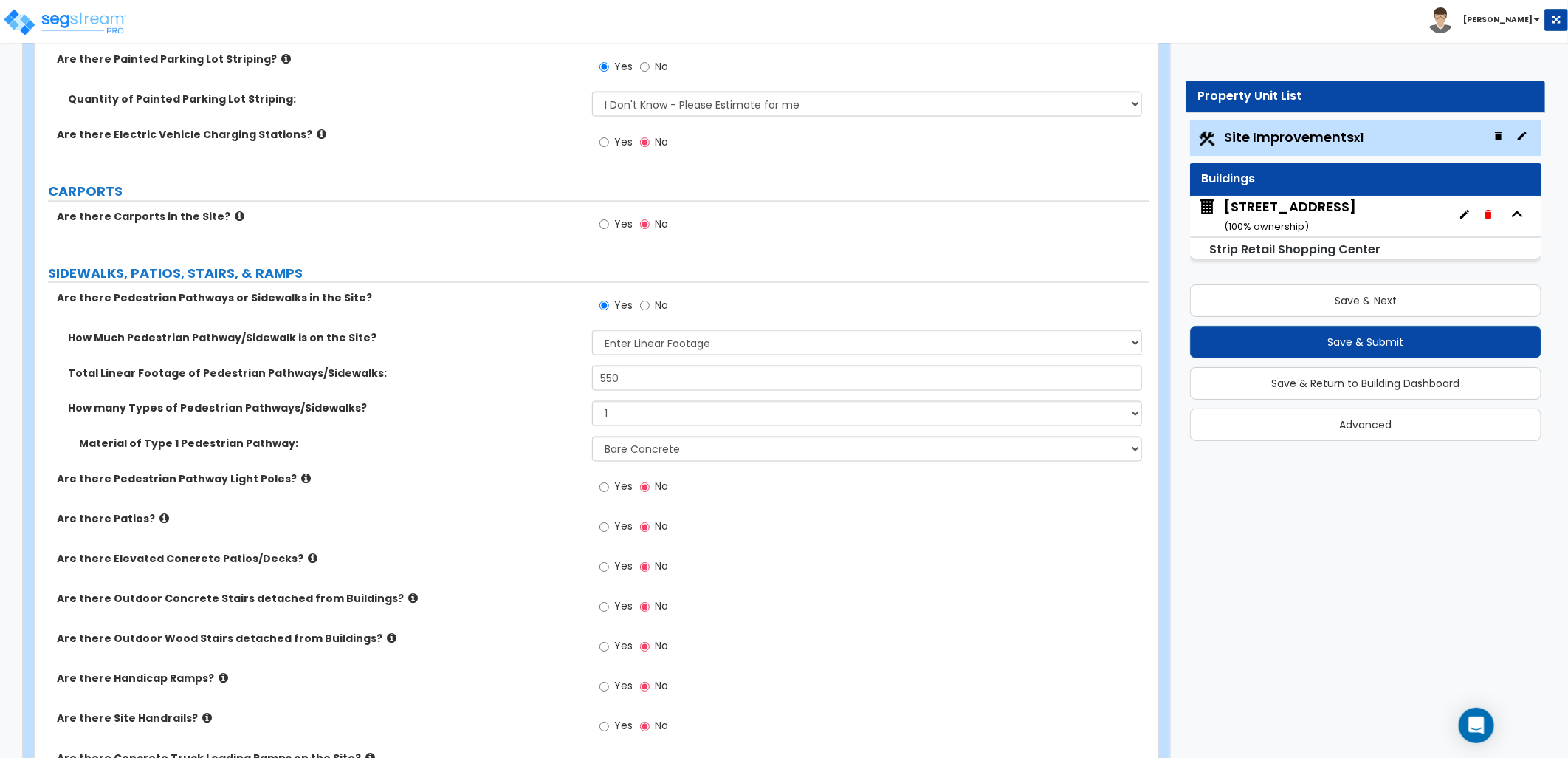
scroll to position [1394, 0]
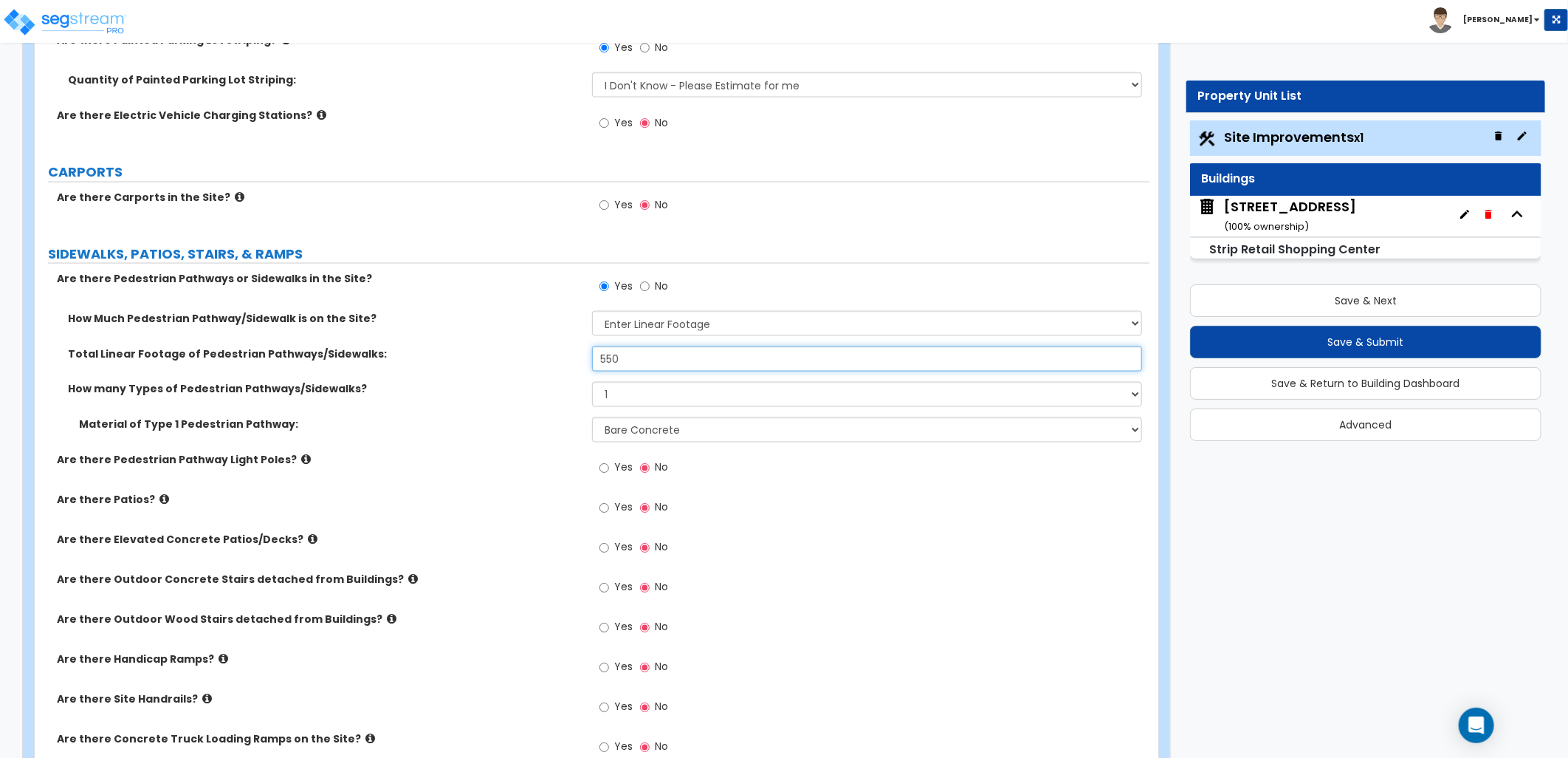
drag, startPoint x: 659, startPoint y: 367, endPoint x: 549, endPoint y: 360, distance: 110.2
click at [549, 360] on div "Total Linear Footage of Pedestrian Pathways/Sidewalks: 550" at bounding box center [592, 364] width 1115 height 35
type input "1,700"
click at [504, 388] on label "How many Types of Pedestrian Pathways/Sidewalks?" at bounding box center [325, 390] width 513 height 15
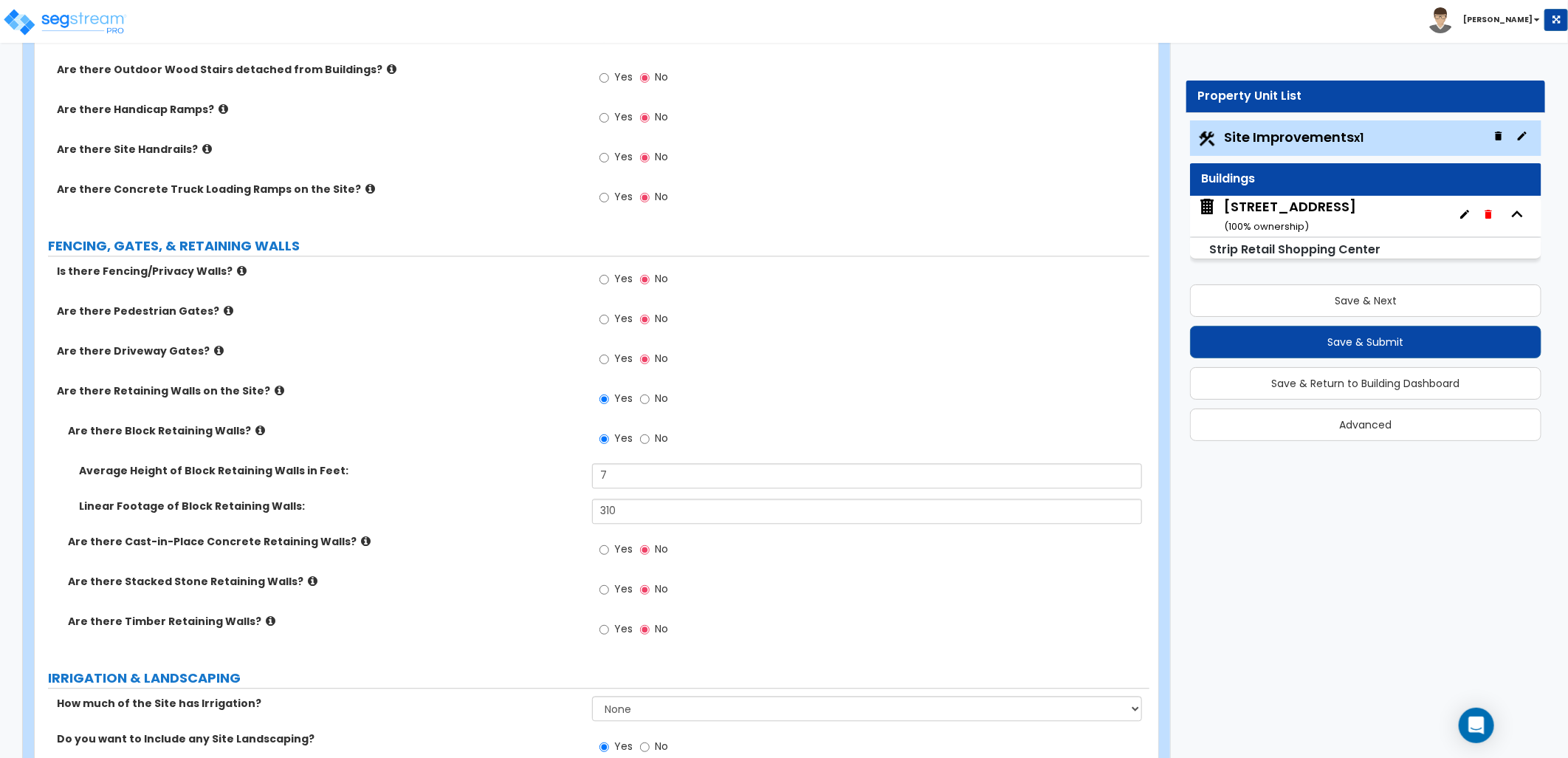
scroll to position [1968, 0]
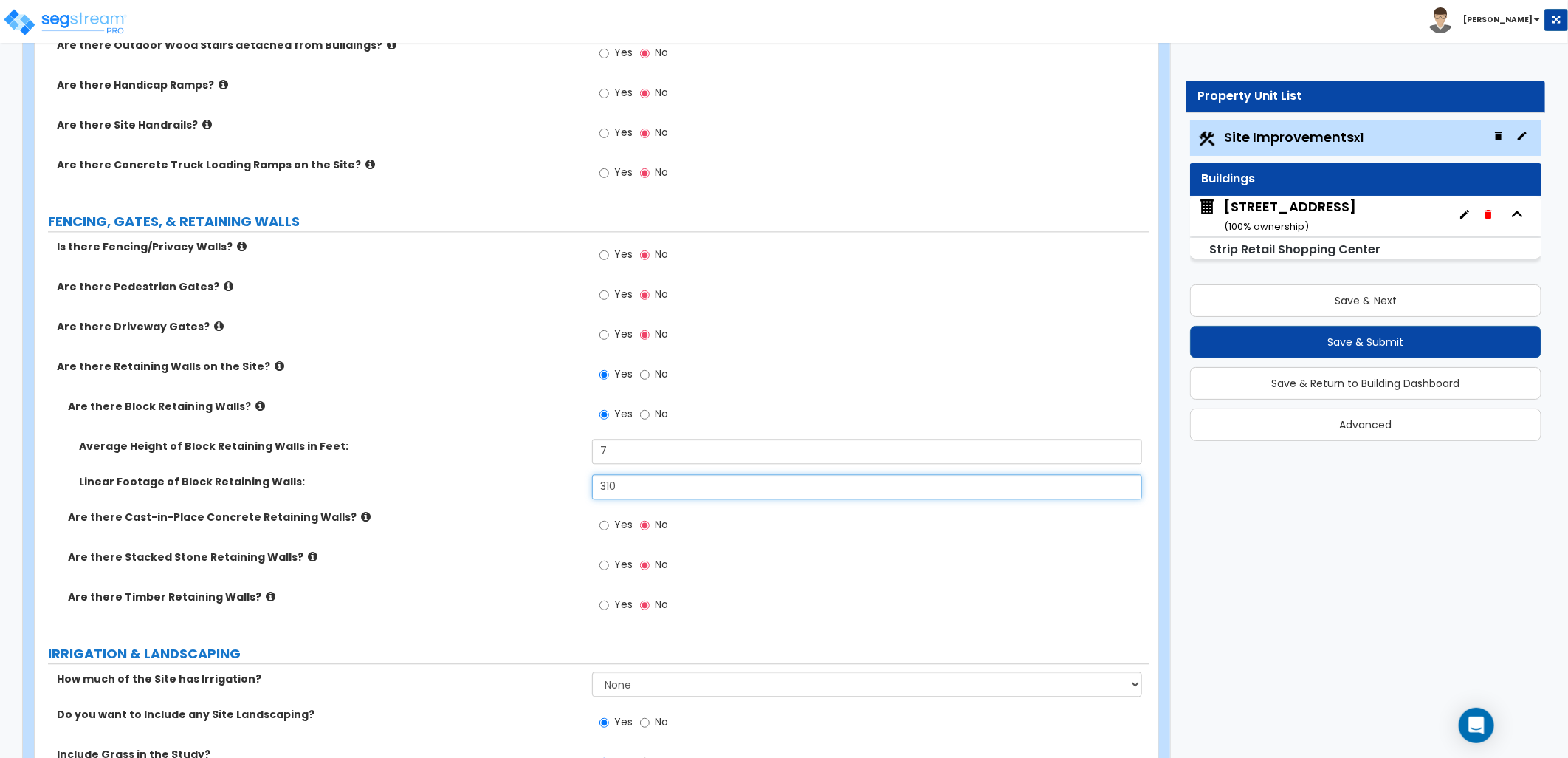
drag, startPoint x: 623, startPoint y: 488, endPoint x: 584, endPoint y: 490, distance: 39.1
click at [584, 489] on div "Linear Footage of Block Retaining Walls: 310" at bounding box center [592, 492] width 1115 height 35
type input "315"
click at [747, 569] on div "Yes No" at bounding box center [871, 569] width 557 height 40
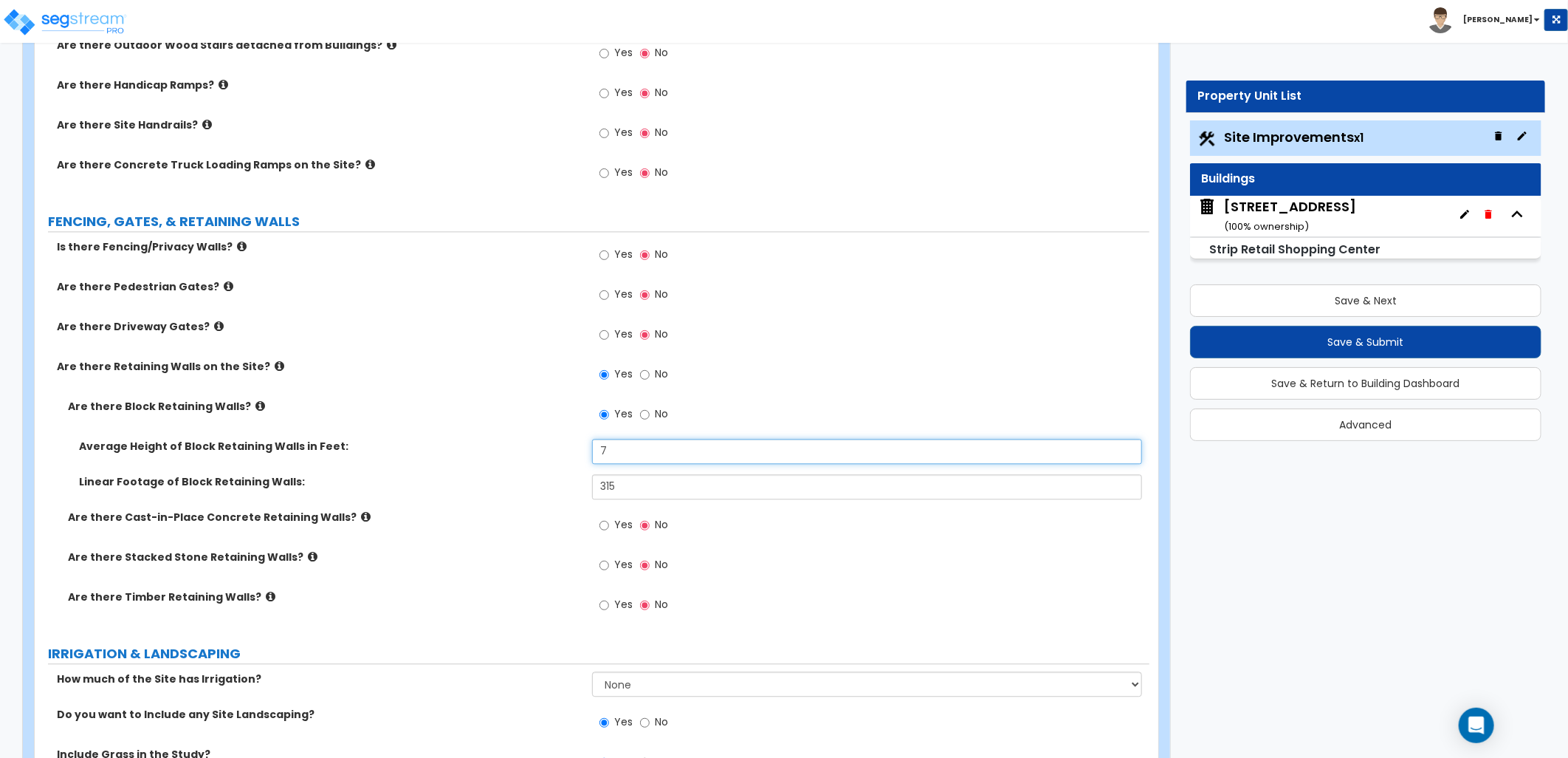
drag, startPoint x: 583, startPoint y: 451, endPoint x: 548, endPoint y: 451, distance: 35.0
click at [549, 451] on div "Average Height of Block Retaining Walls in Feet: 7" at bounding box center [592, 456] width 1115 height 35
type input "10"
click at [545, 451] on label "Average Height of Block Retaining Walls in Feet:" at bounding box center [330, 446] width 502 height 15
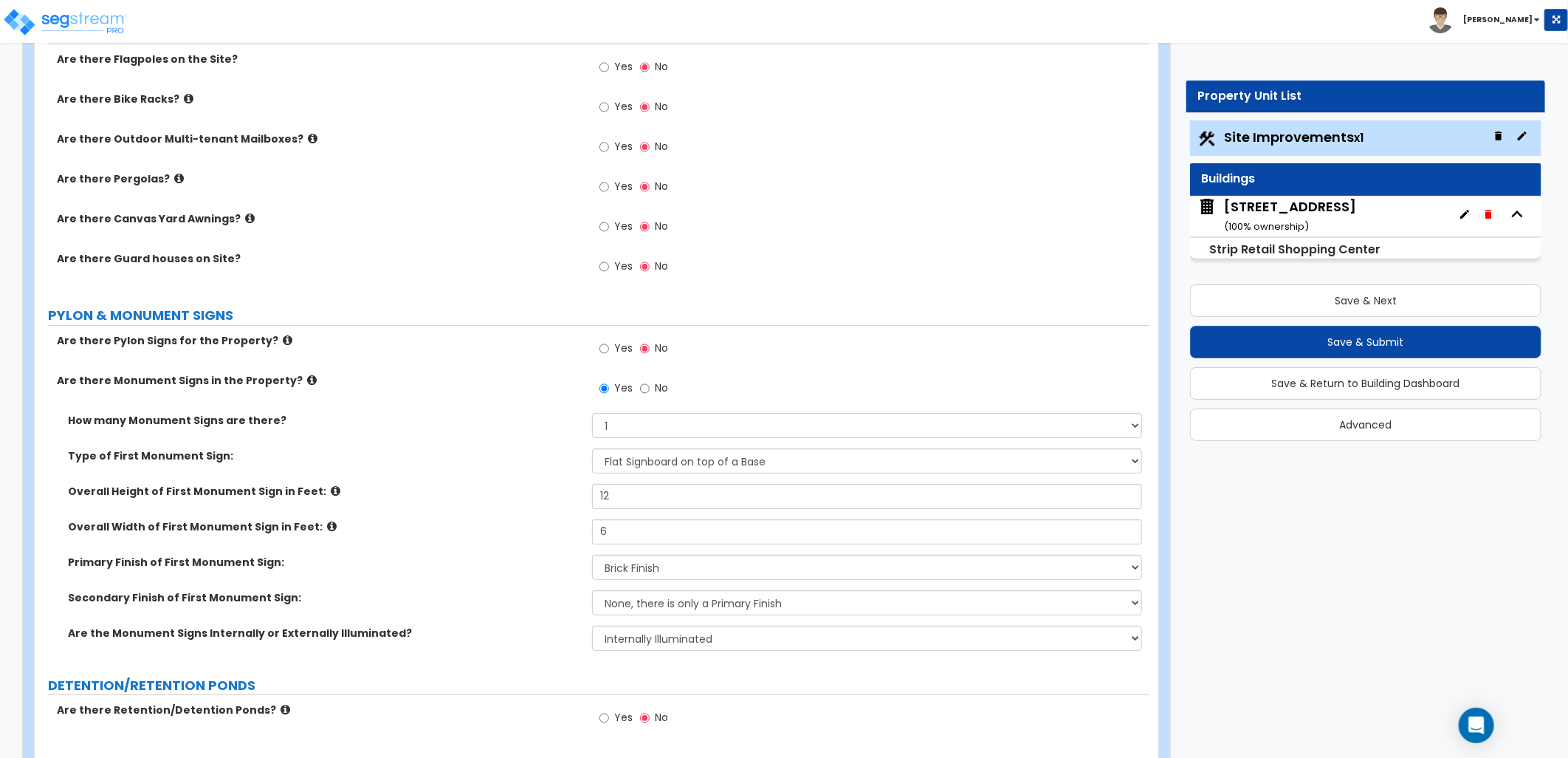
scroll to position [3528, 0]
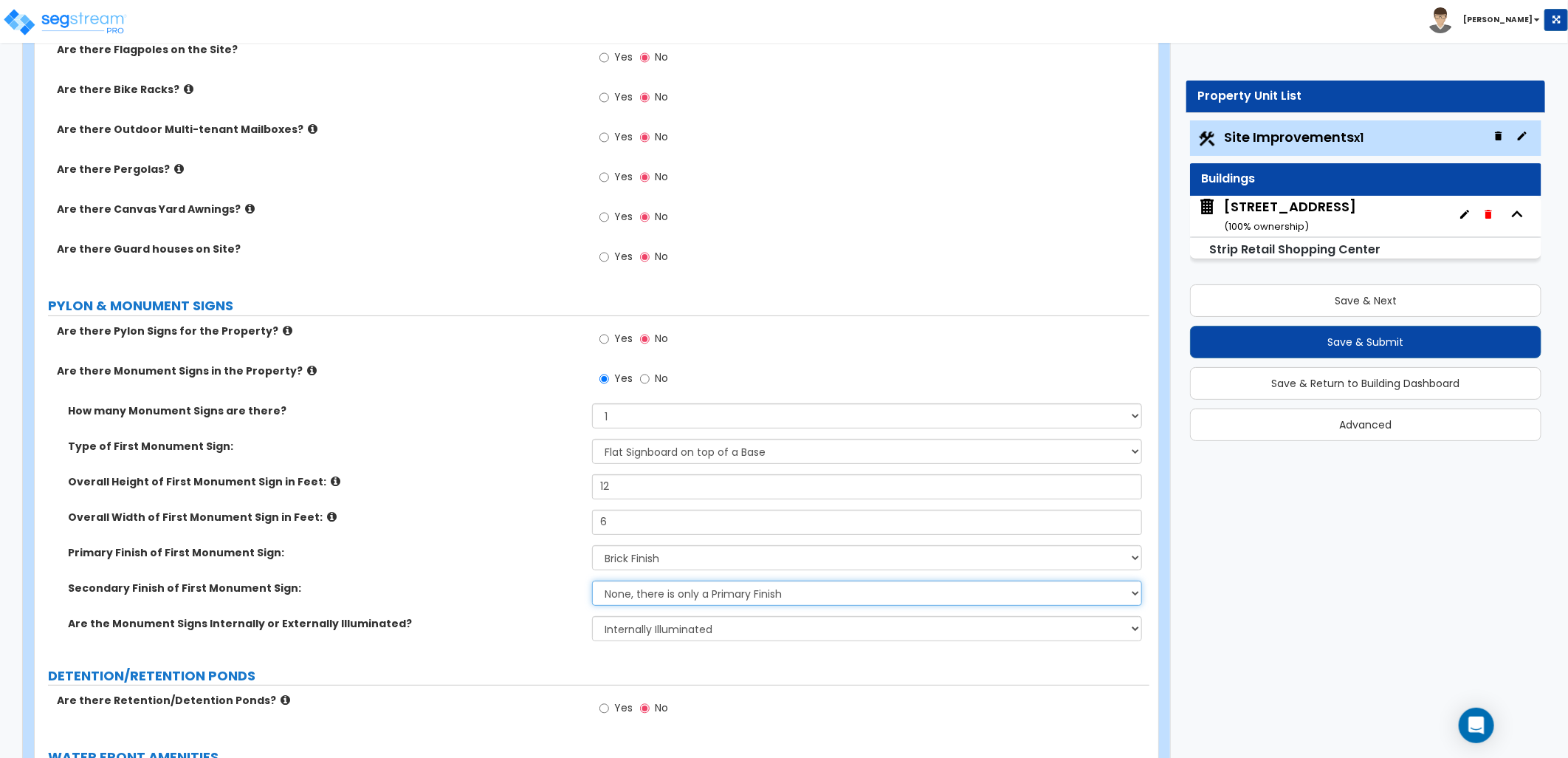
click at [646, 596] on select "None, there is only a Primary Finish Paint/Stucco Finish Brick Finish Stone Fin…" at bounding box center [868, 593] width 550 height 25
select select "1"
click at [592, 581] on select "None, there is only a Primary Finish Paint/Stucco Finish Brick Finish Stone Fin…" at bounding box center [868, 593] width 550 height 25
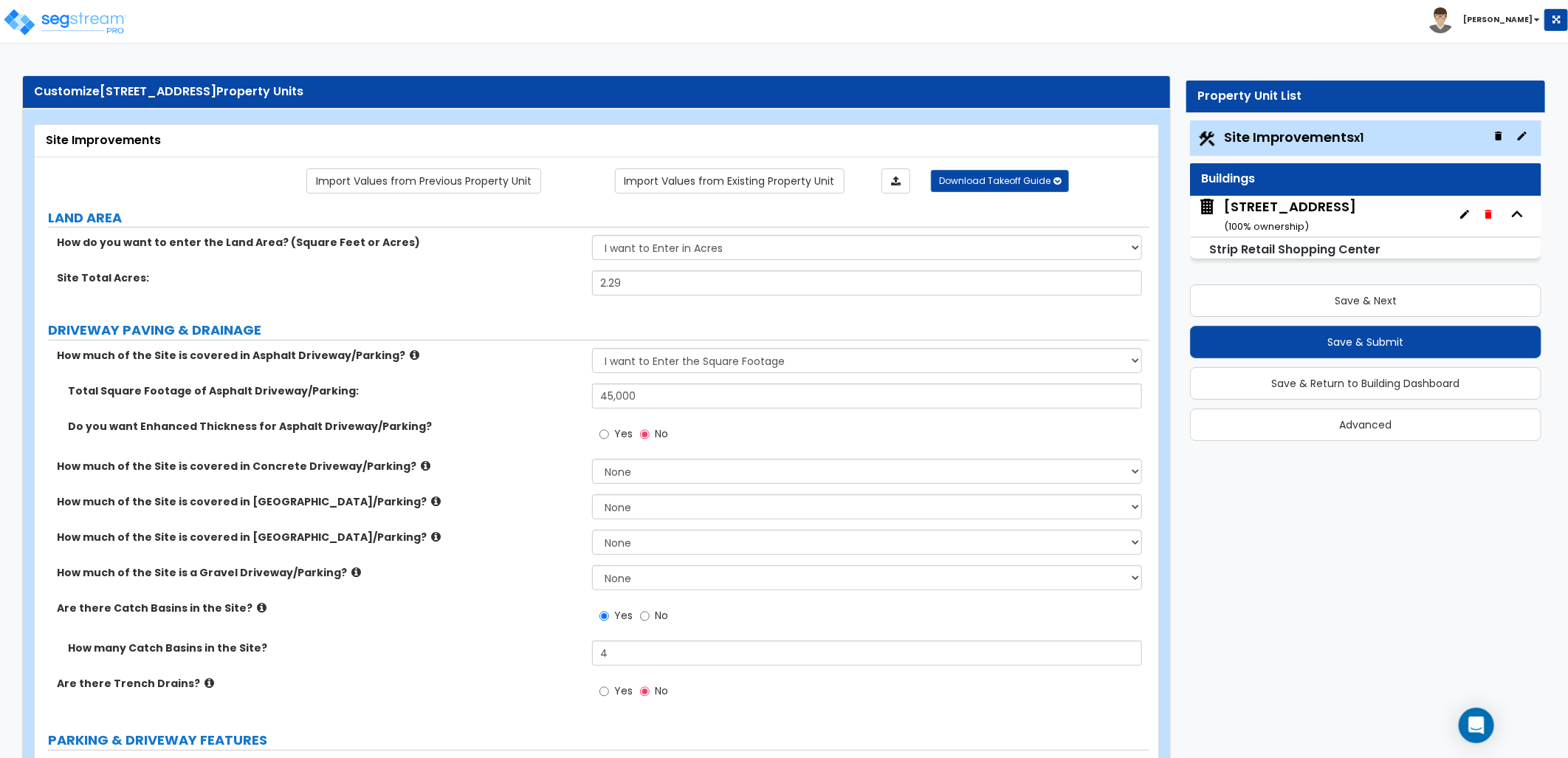
scroll to position [0, 0]
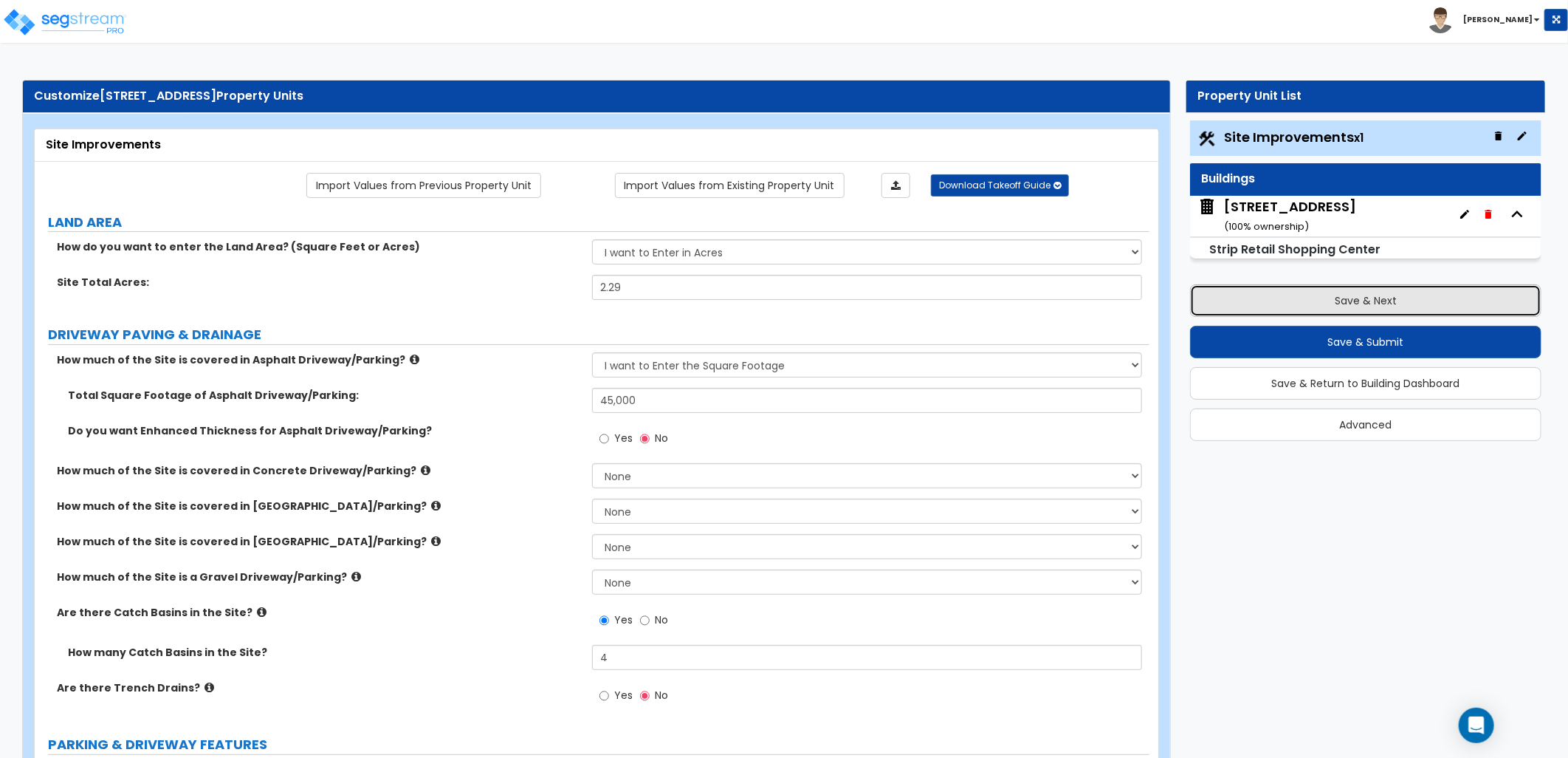
click at [1282, 305] on button "Save & Next" at bounding box center [1365, 300] width 352 height 32
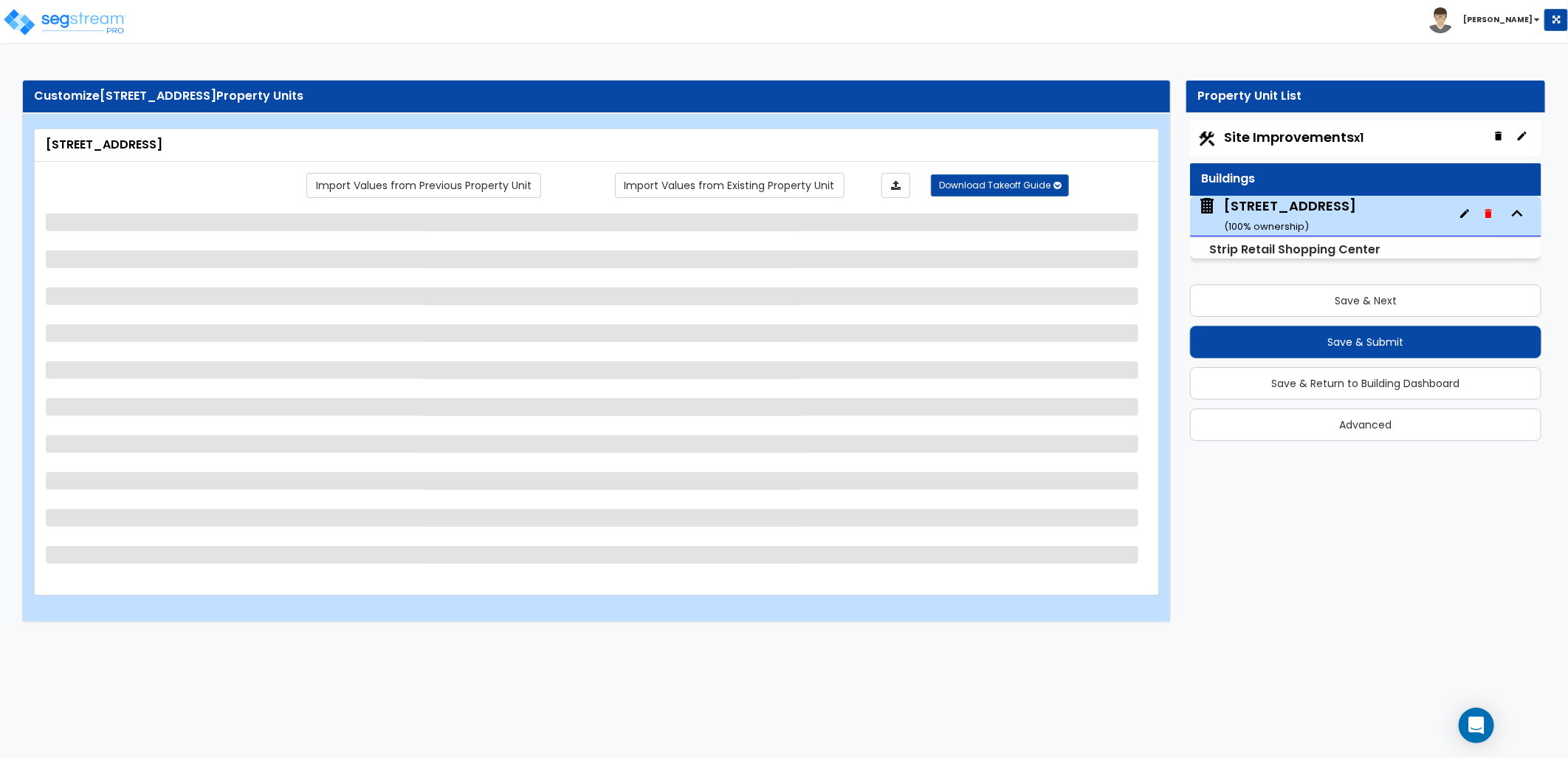
select select "6"
select select "2"
select select "1"
select select "10"
select select "2"
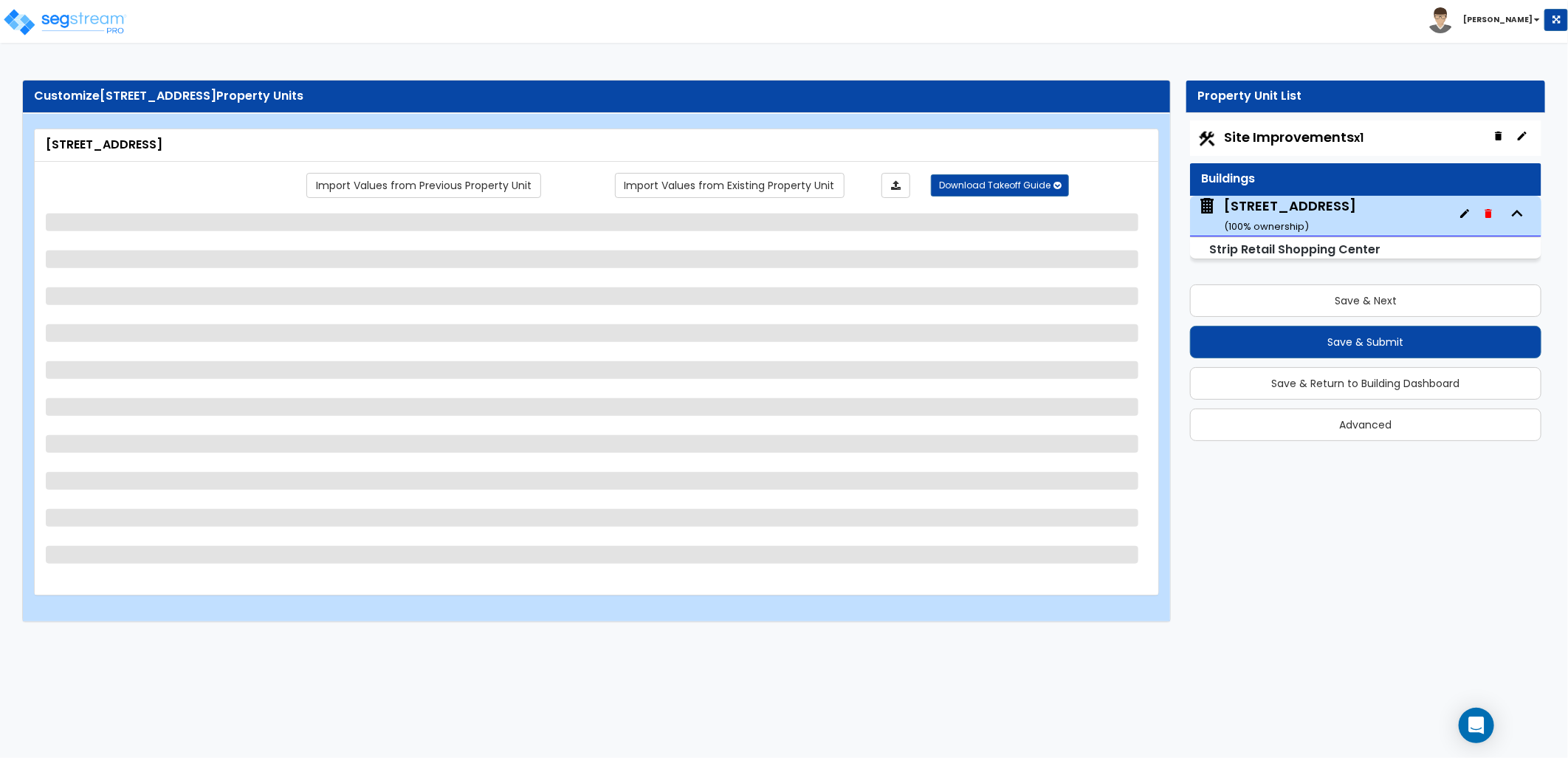
select select "1"
select select "3"
select select "1"
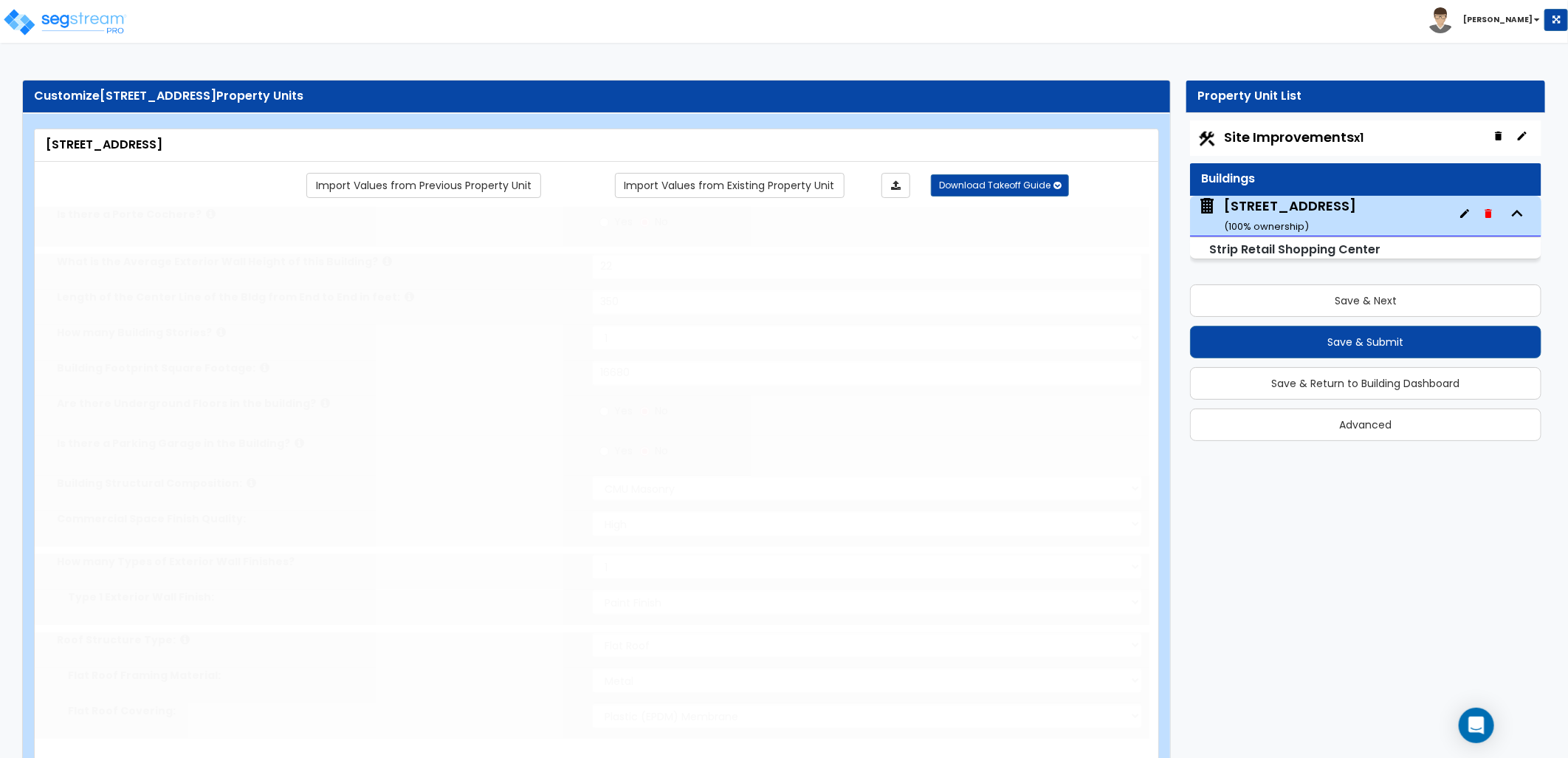
select select "1"
radio input "true"
select select "2"
type input "85"
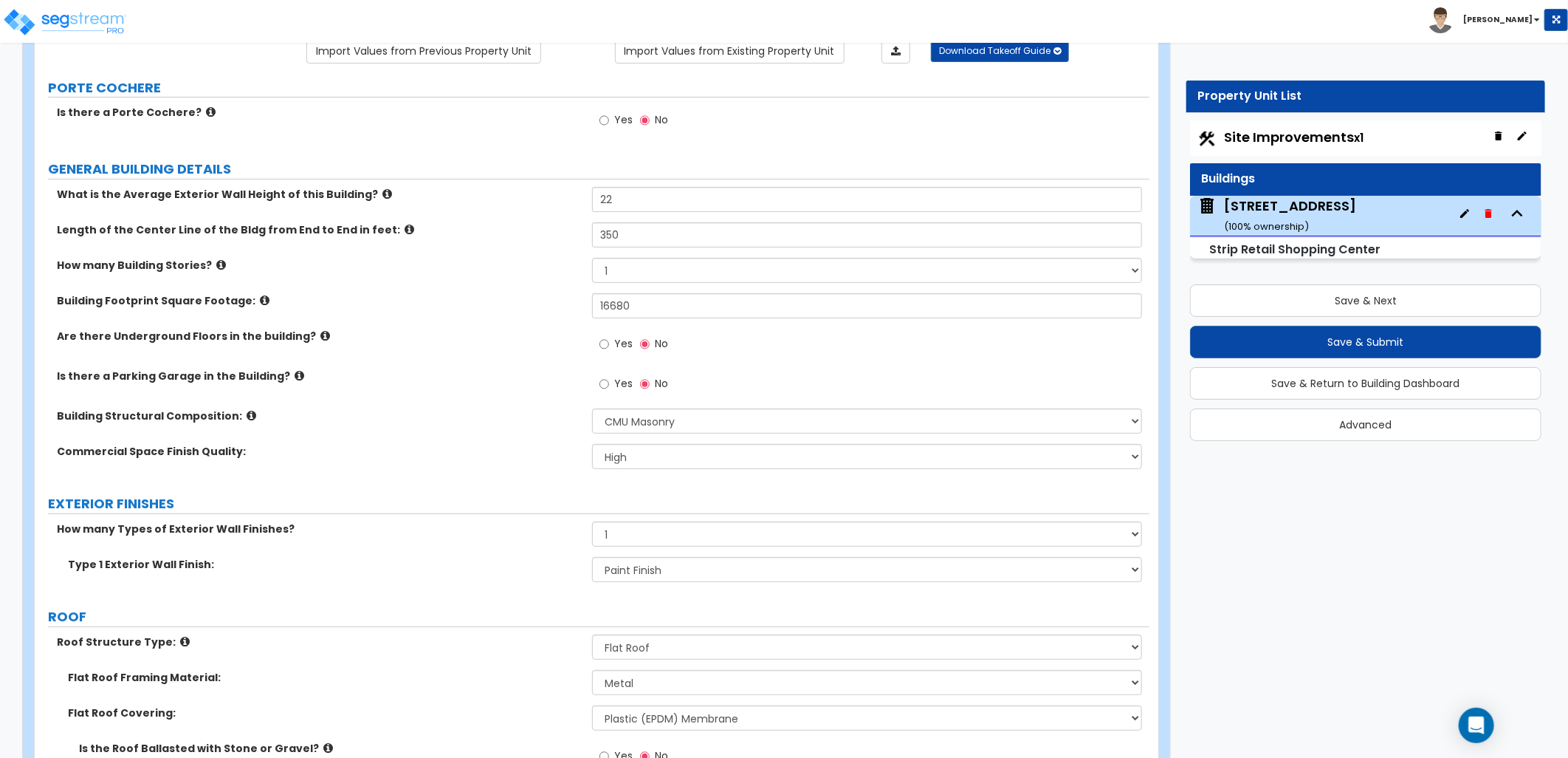
scroll to position [164, 0]
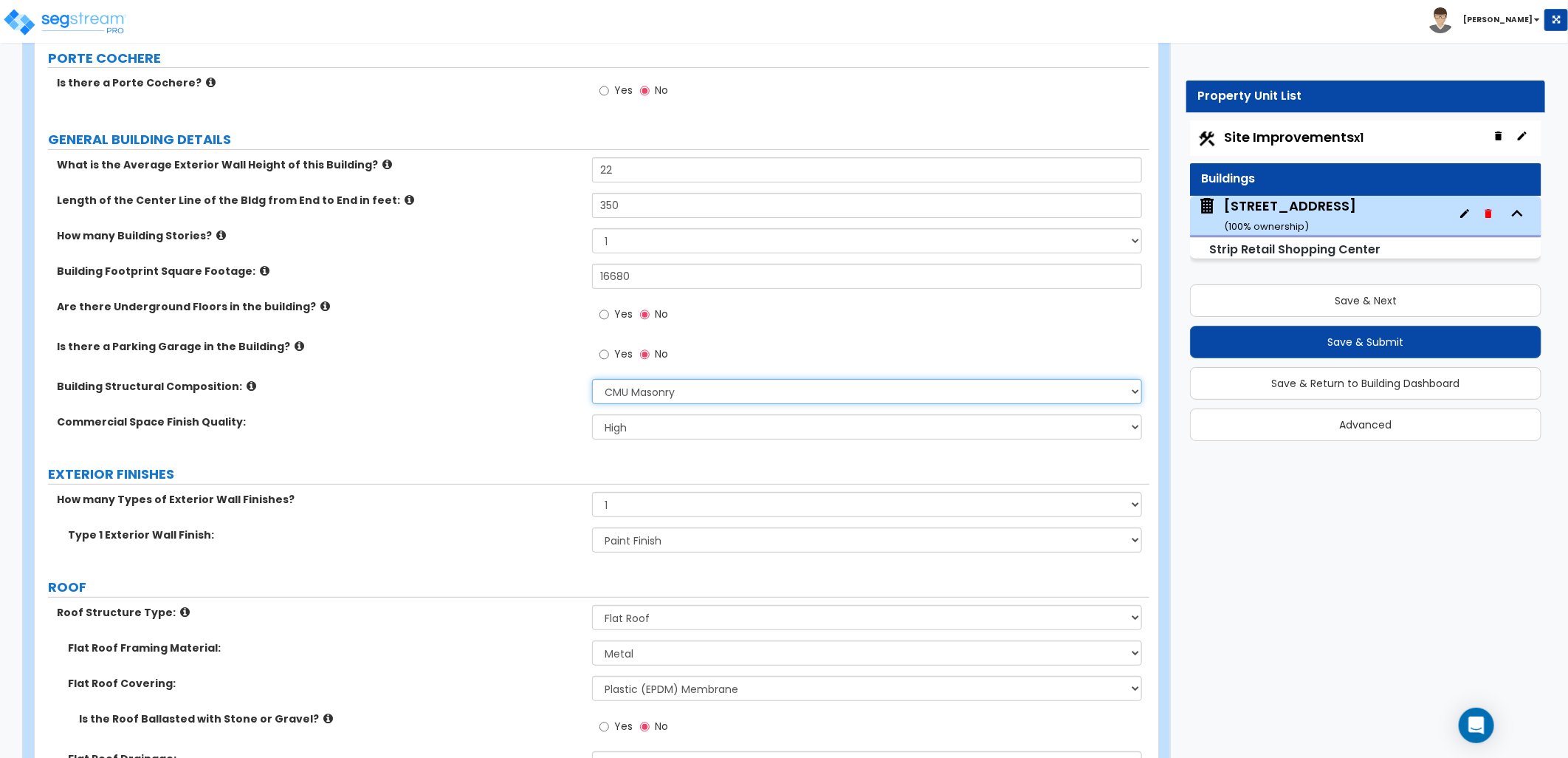
click at [650, 382] on select "Please Choose One Tilt-up Wall Construction Reinforced Concrete Structural Stee…" at bounding box center [868, 391] width 550 height 25
click at [684, 371] on div "Yes No" at bounding box center [871, 358] width 557 height 40
click at [246, 390] on icon at bounding box center [251, 386] width 9 height 11
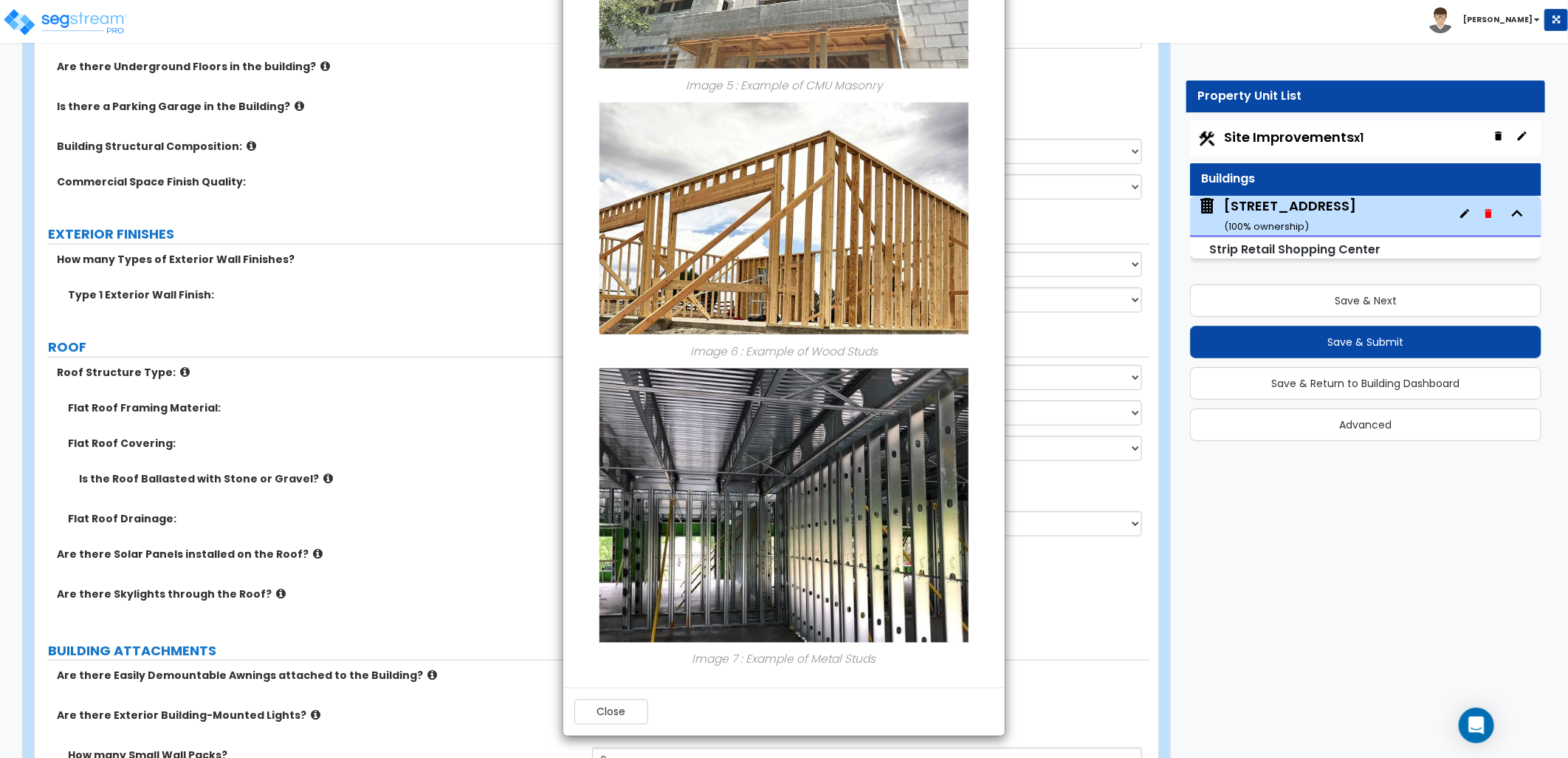
scroll to position [410, 0]
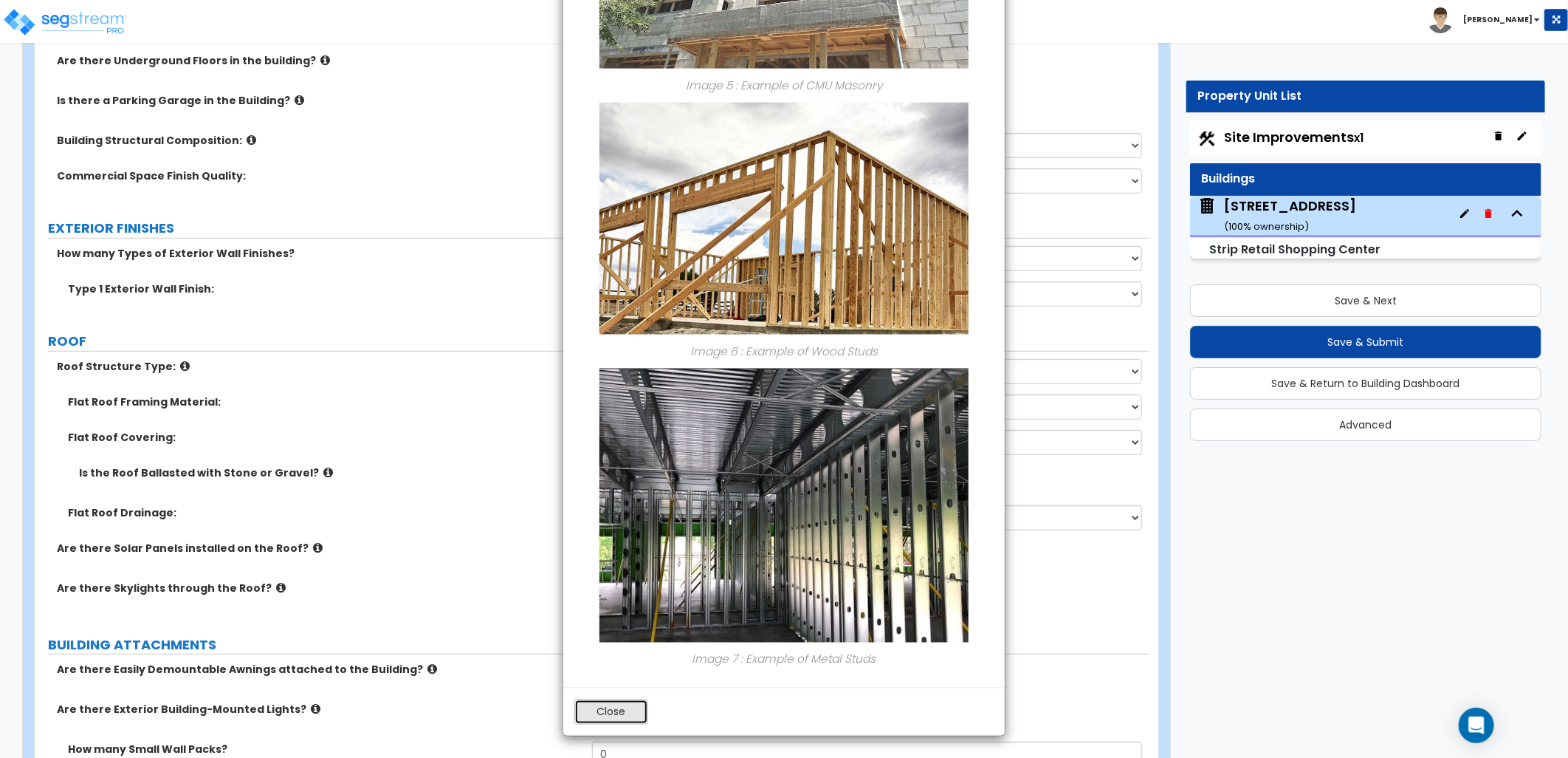
click at [601, 714] on button "Close" at bounding box center [611, 711] width 74 height 25
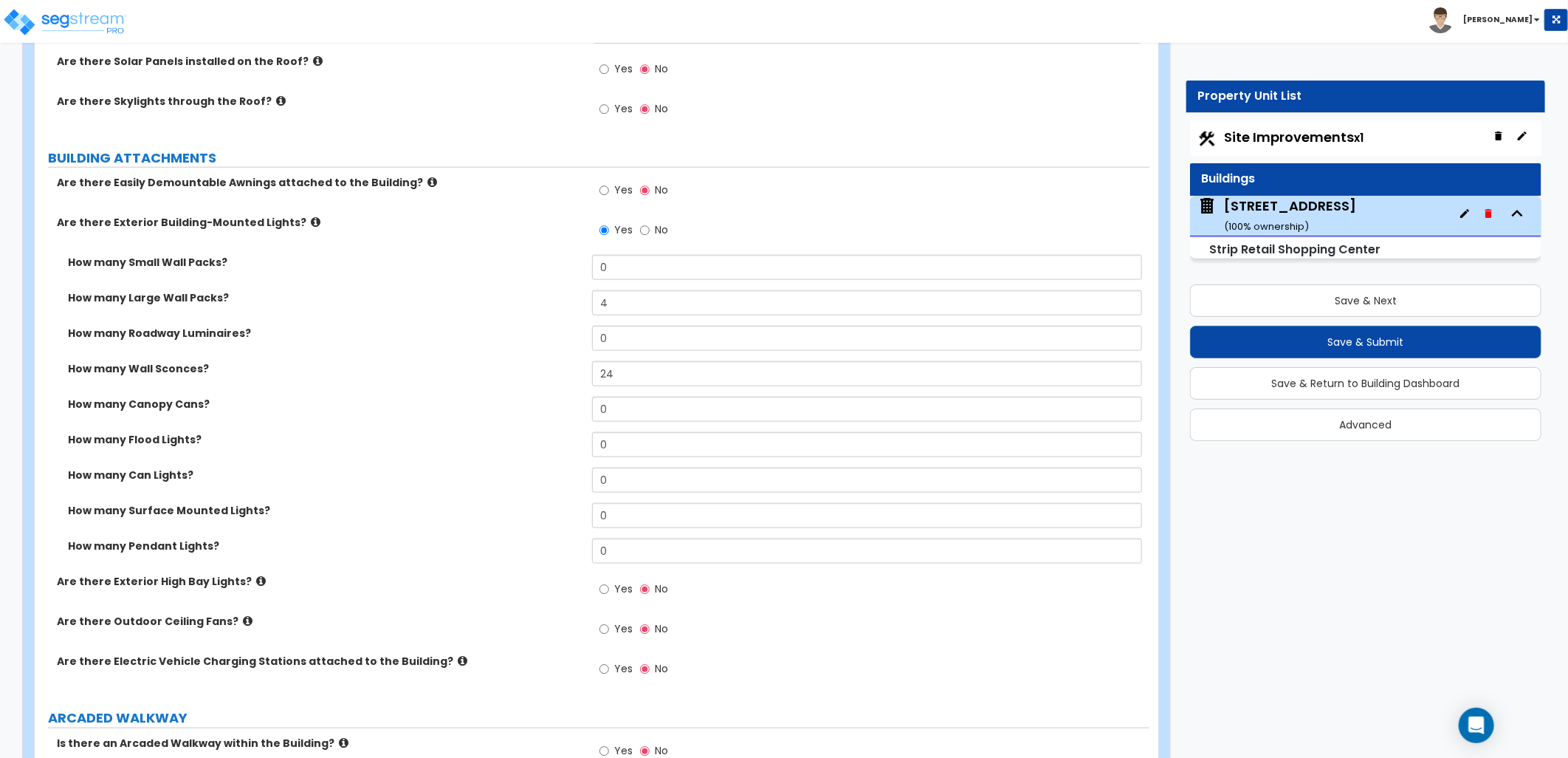
scroll to position [902, 0]
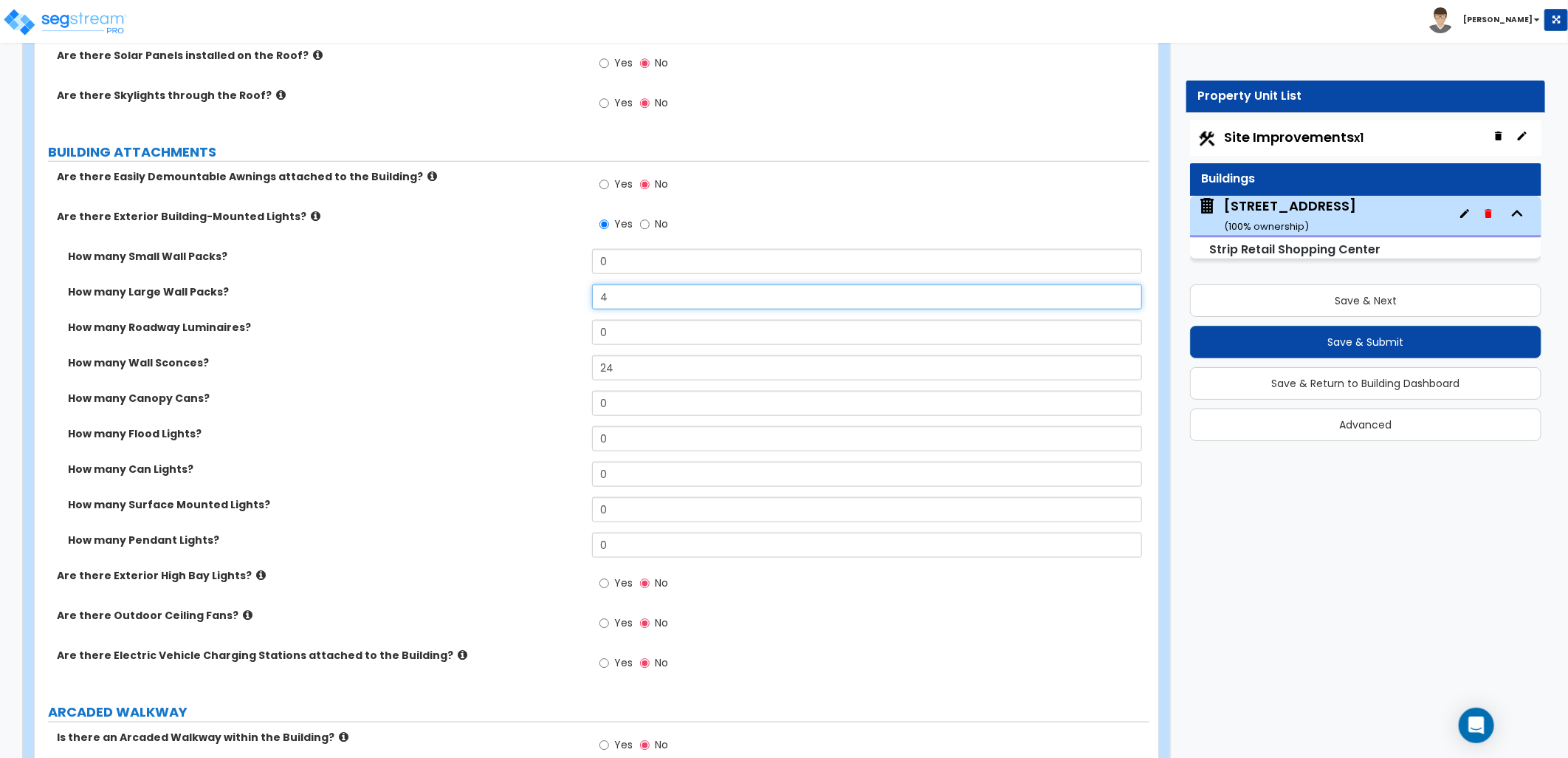
drag, startPoint x: 623, startPoint y: 294, endPoint x: 519, endPoint y: 297, distance: 104.0
click at [519, 297] on div "How many Large Wall Packs? 4" at bounding box center [592, 302] width 1115 height 35
type input "11"
click at [522, 291] on label "How many Large Wall Packs?" at bounding box center [325, 292] width 513 height 15
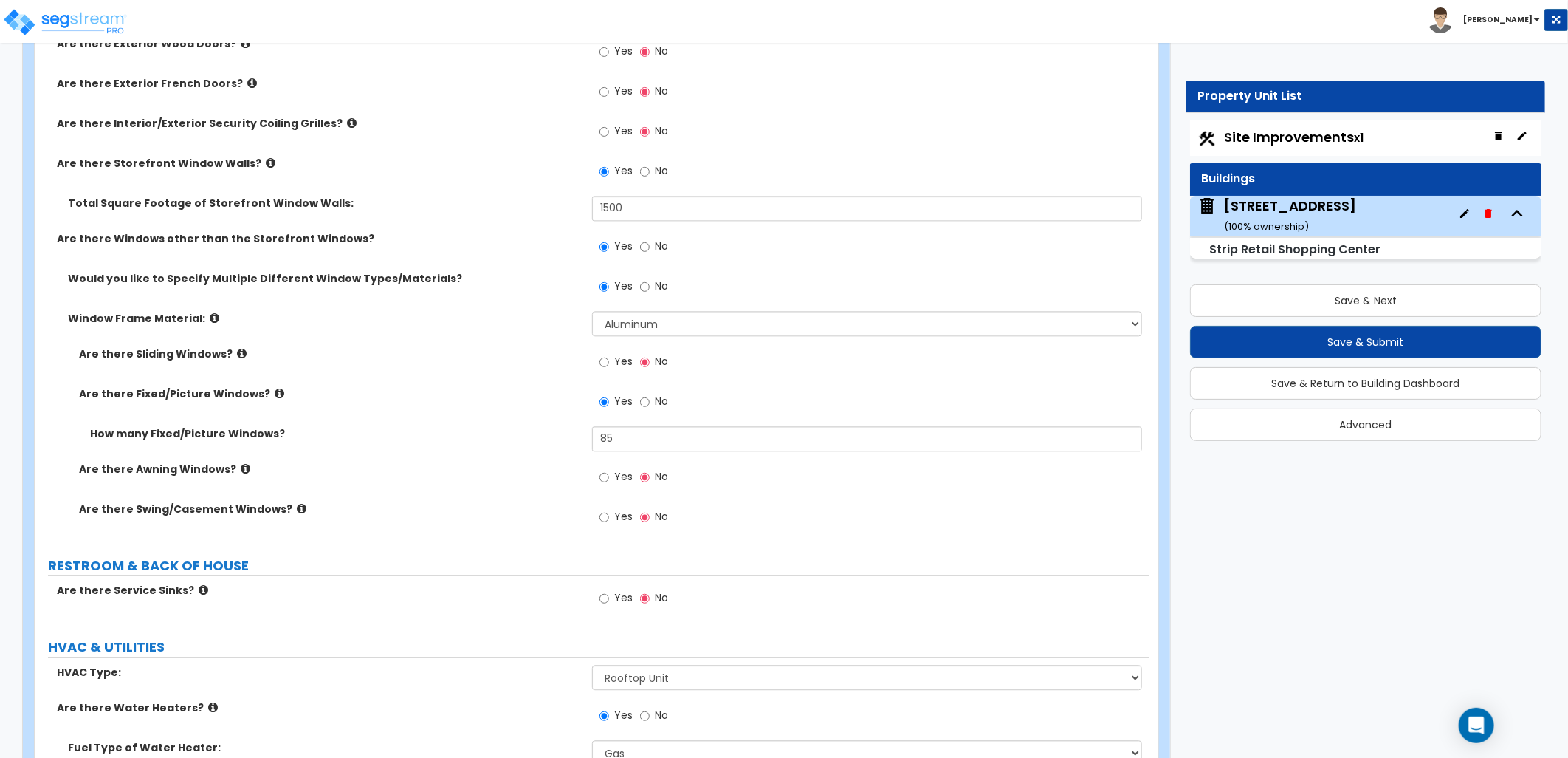
scroll to position [2051, 0]
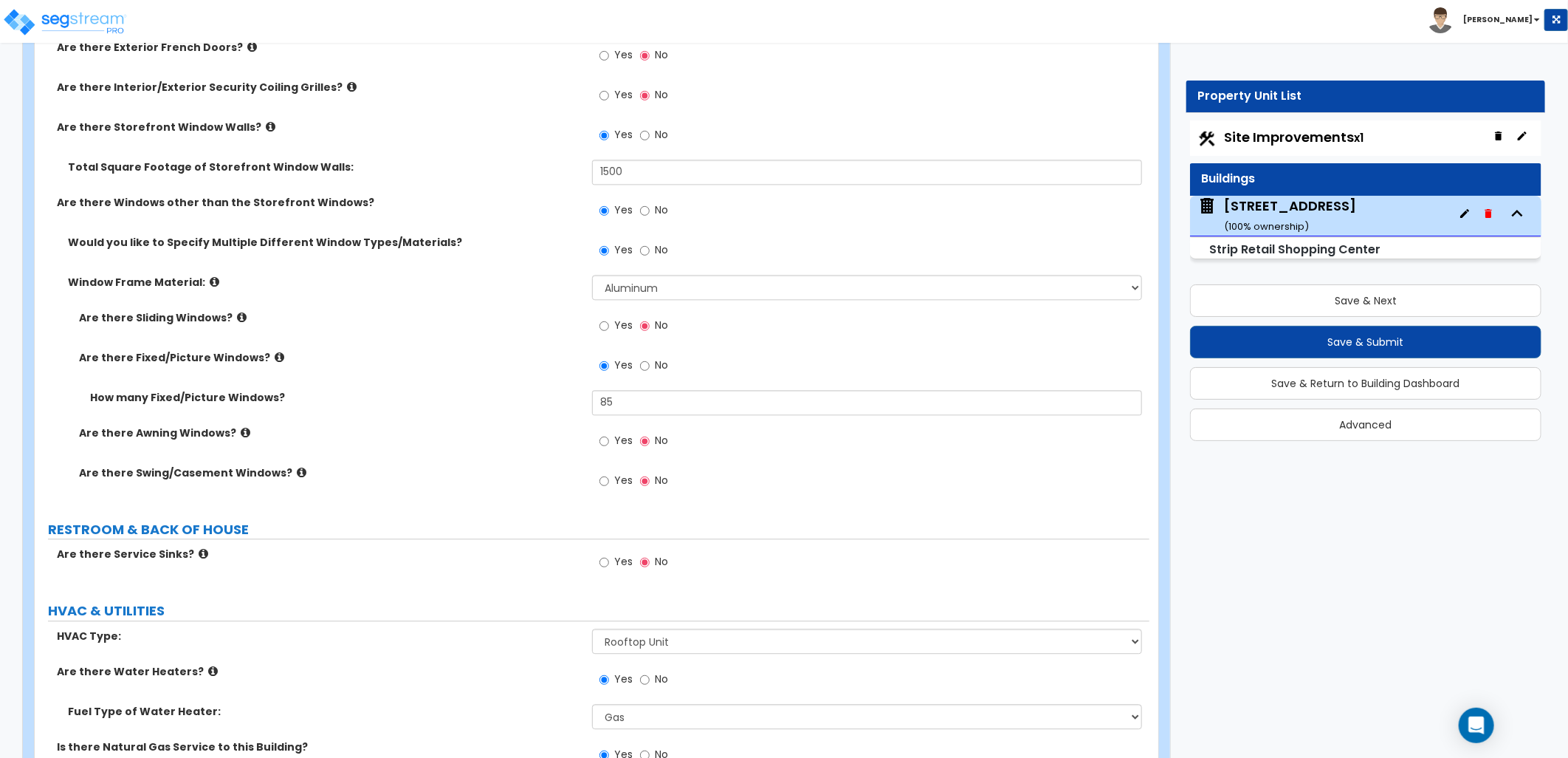
click at [241, 430] on icon at bounding box center [245, 432] width 9 height 11
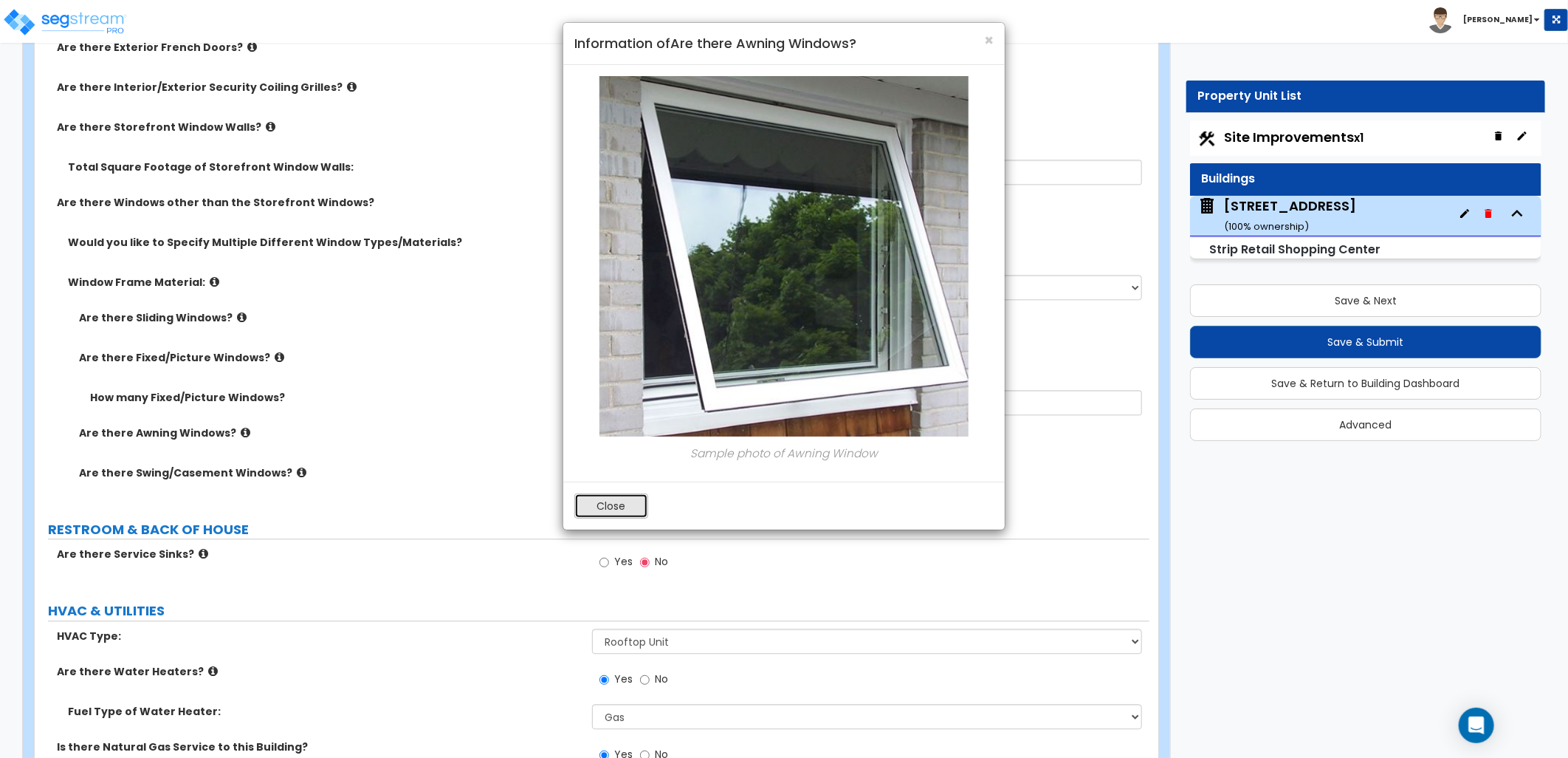
click at [600, 500] on button "Close" at bounding box center [611, 505] width 74 height 25
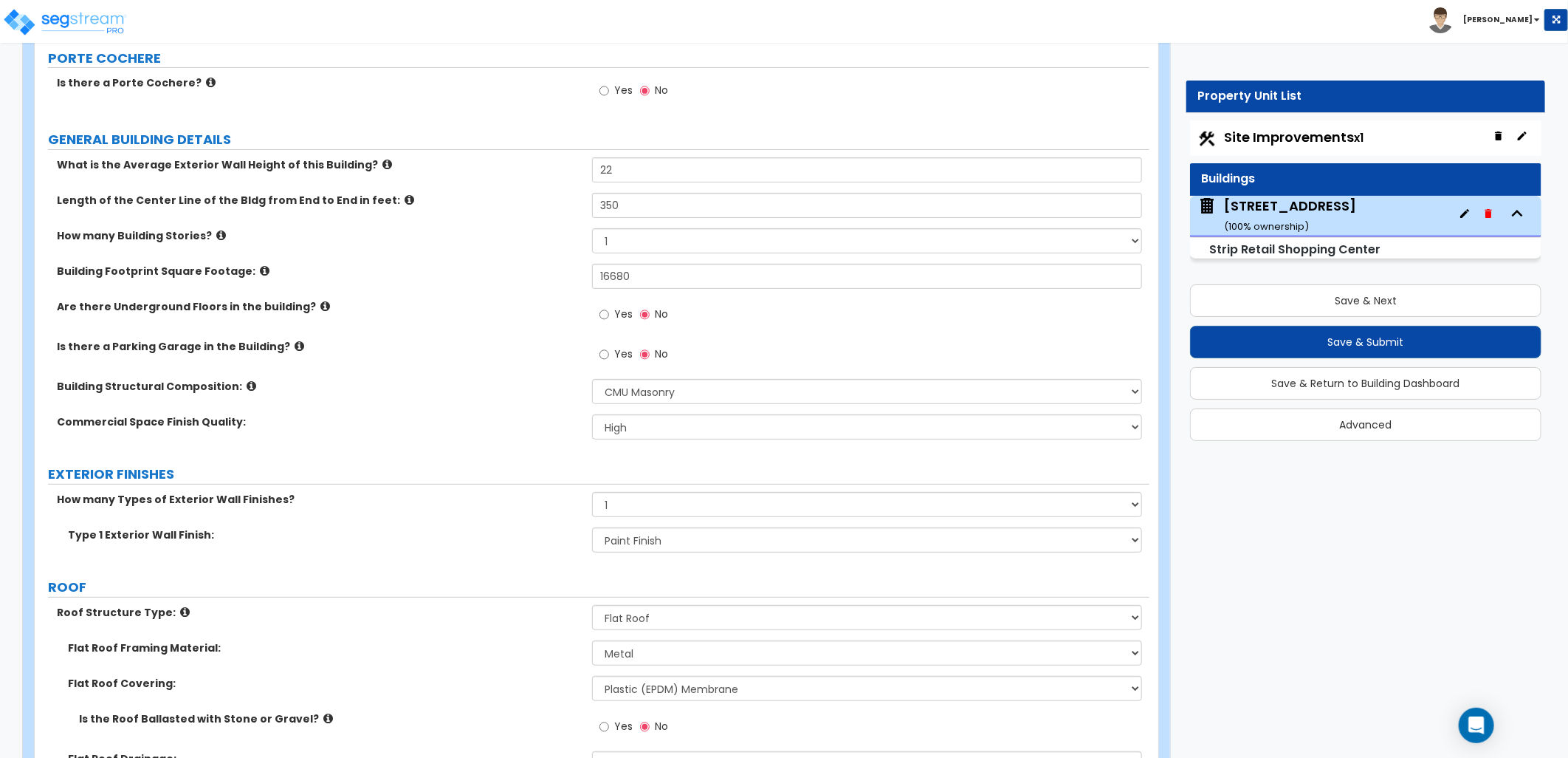
scroll to position [0, 0]
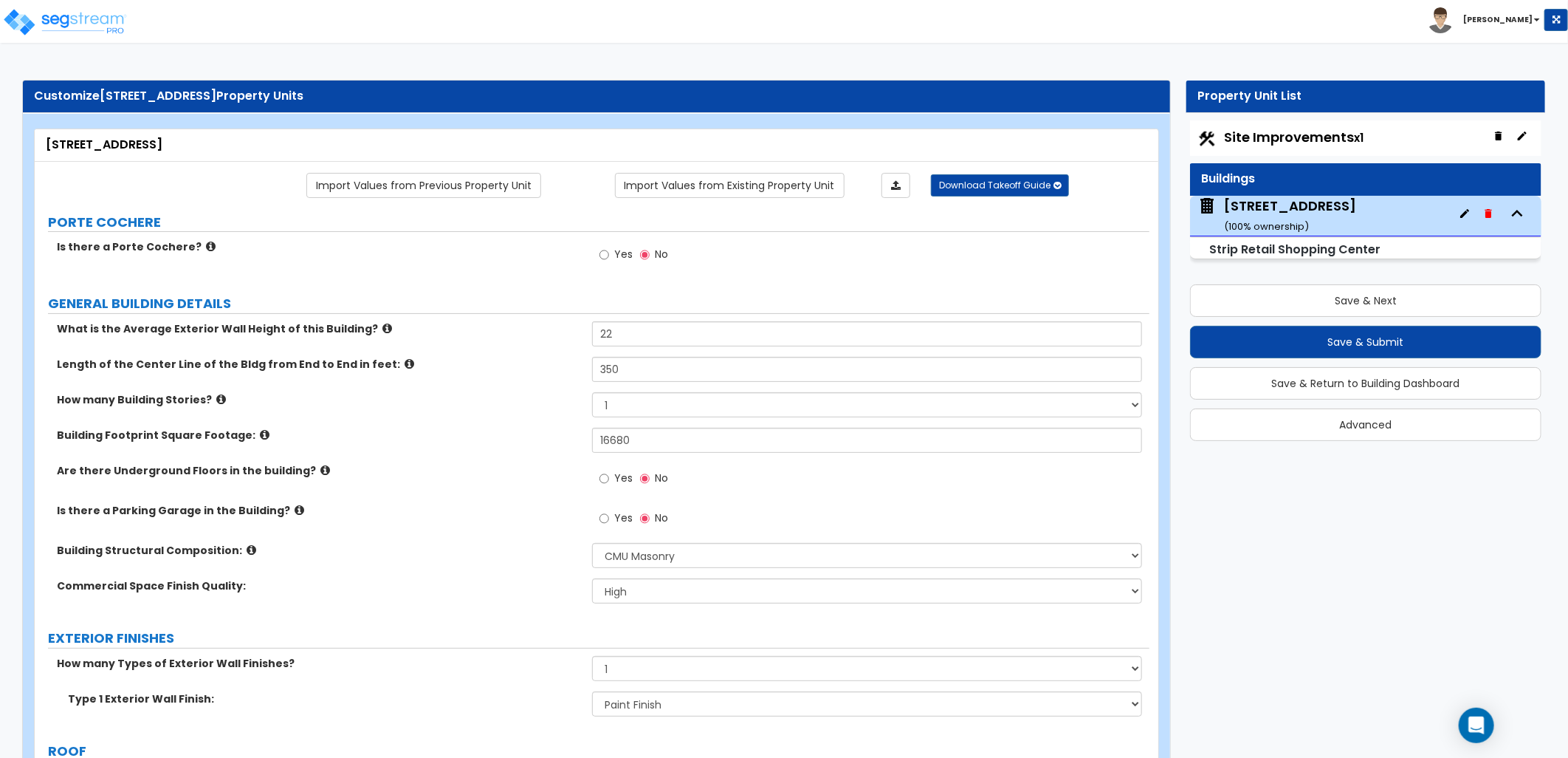
click at [1267, 135] on span "Site Improvements x1" at bounding box center [1293, 137] width 139 height 18
select select "2"
select select "1"
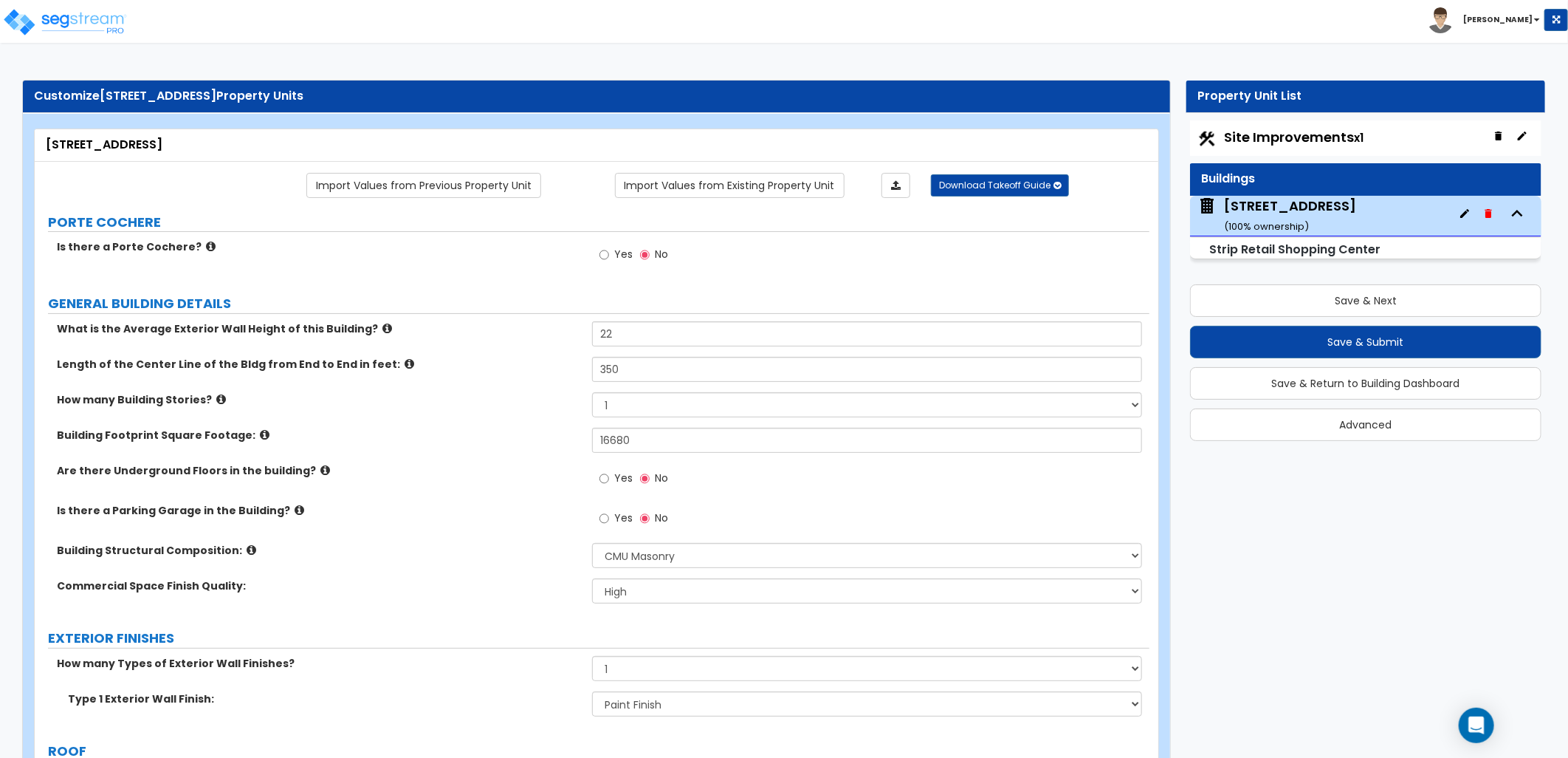
select select "2"
select select "1"
select select "2"
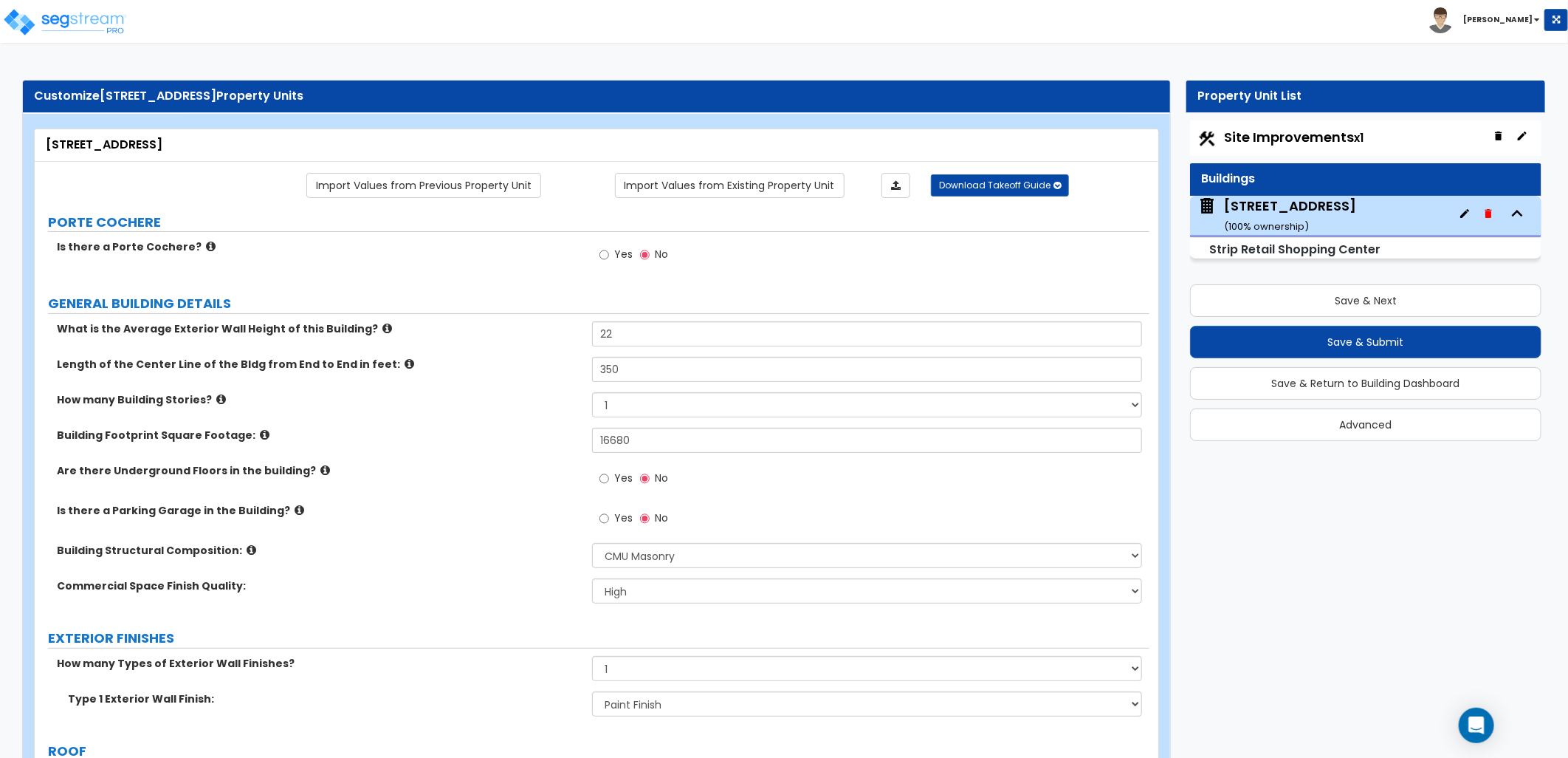
select select "5"
select select "7"
select select "3"
select select "4"
select select "5"
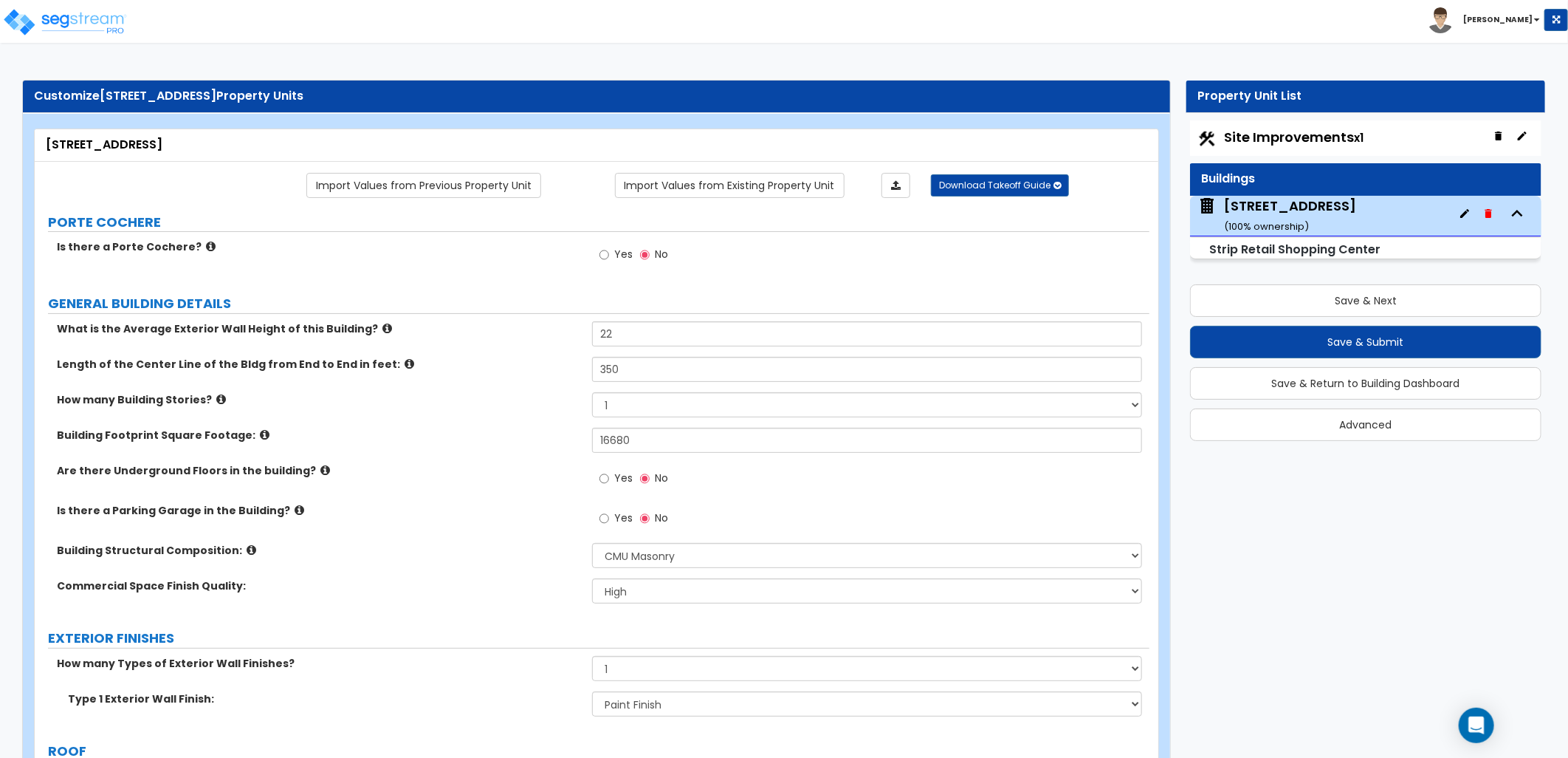
select select "10"
select select "1"
select select "2"
select select "1"
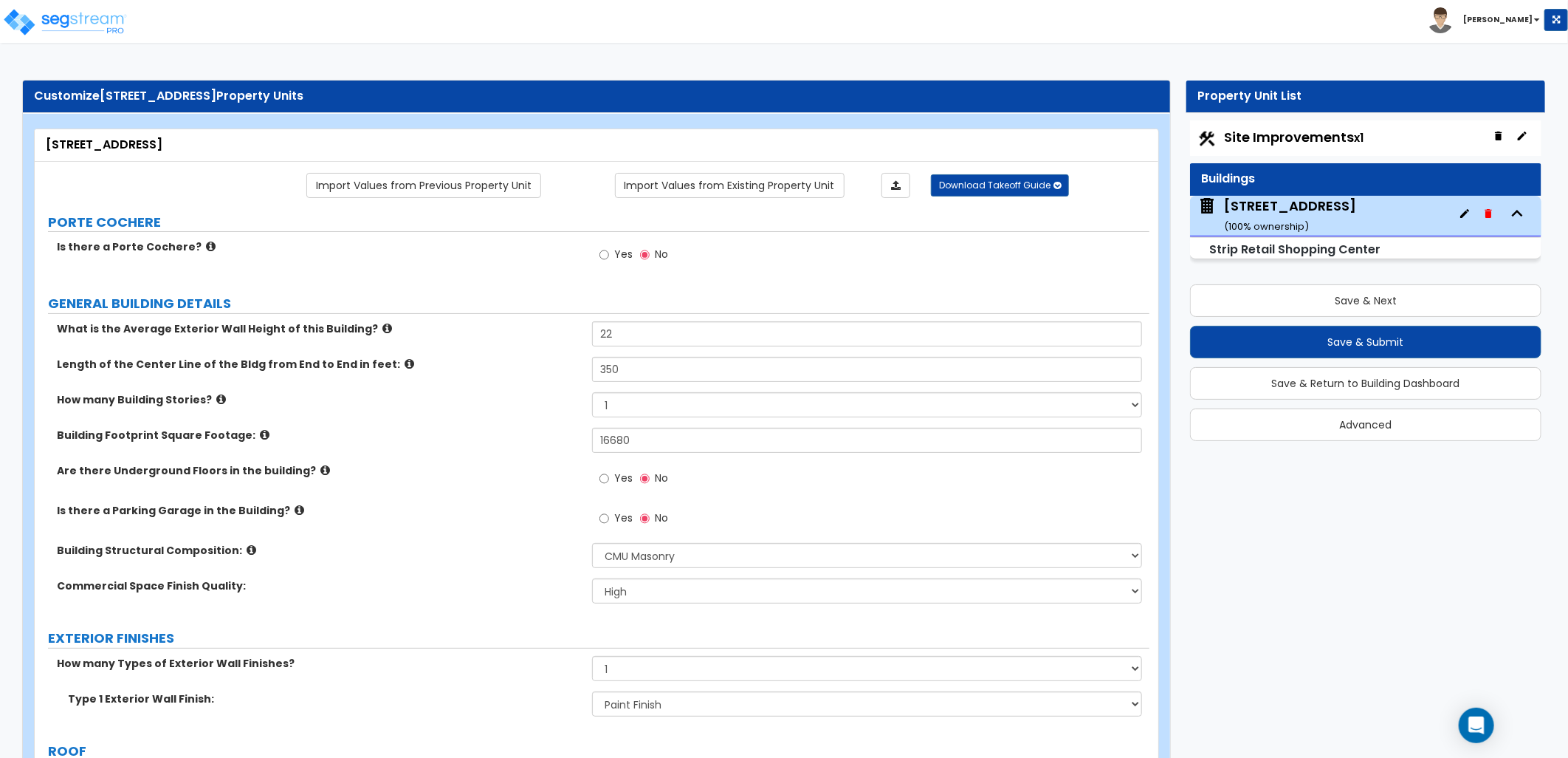
select select "1"
select select "4"
select select "2"
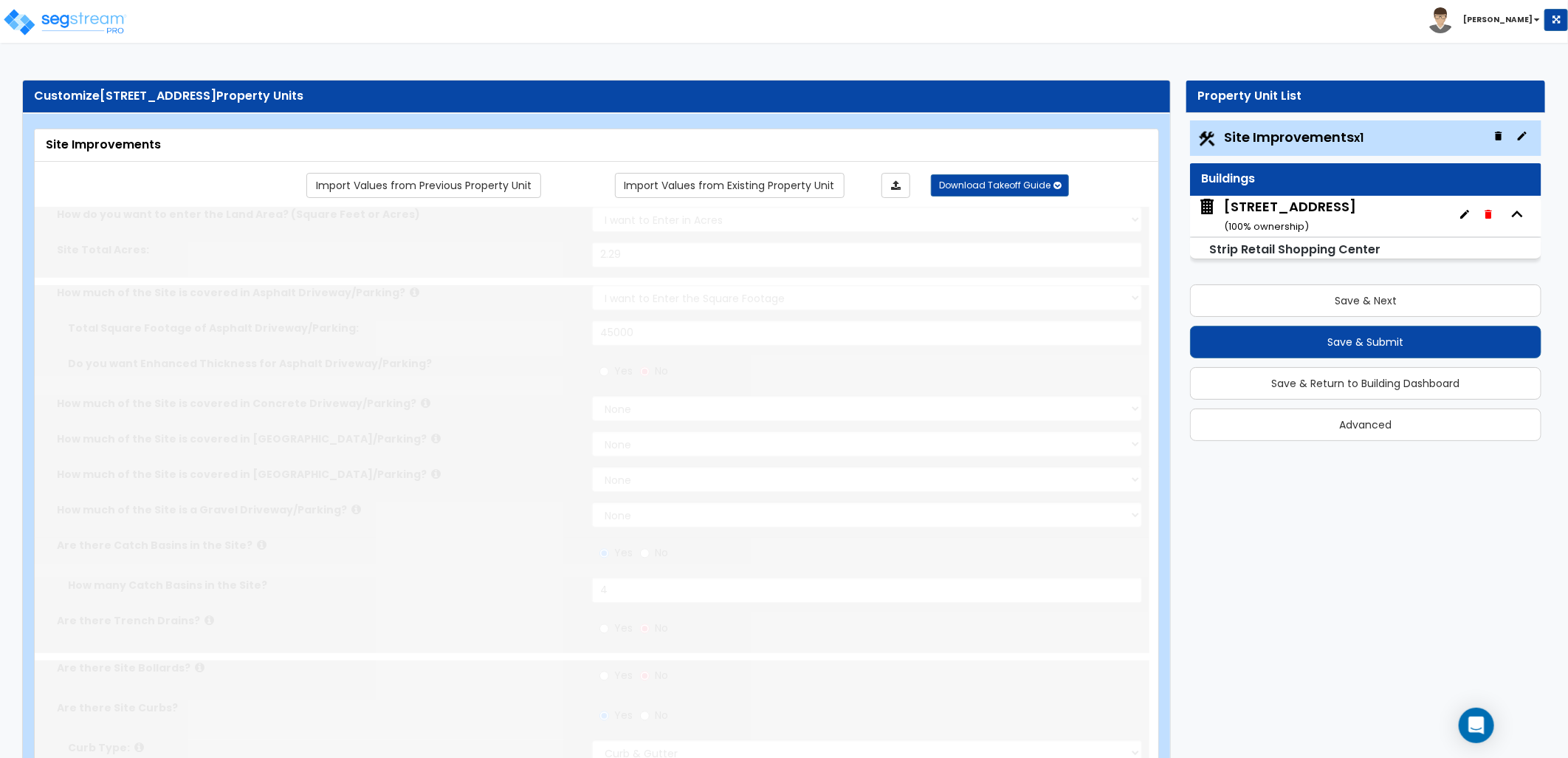
radio input "true"
select select "1"
type input "40"
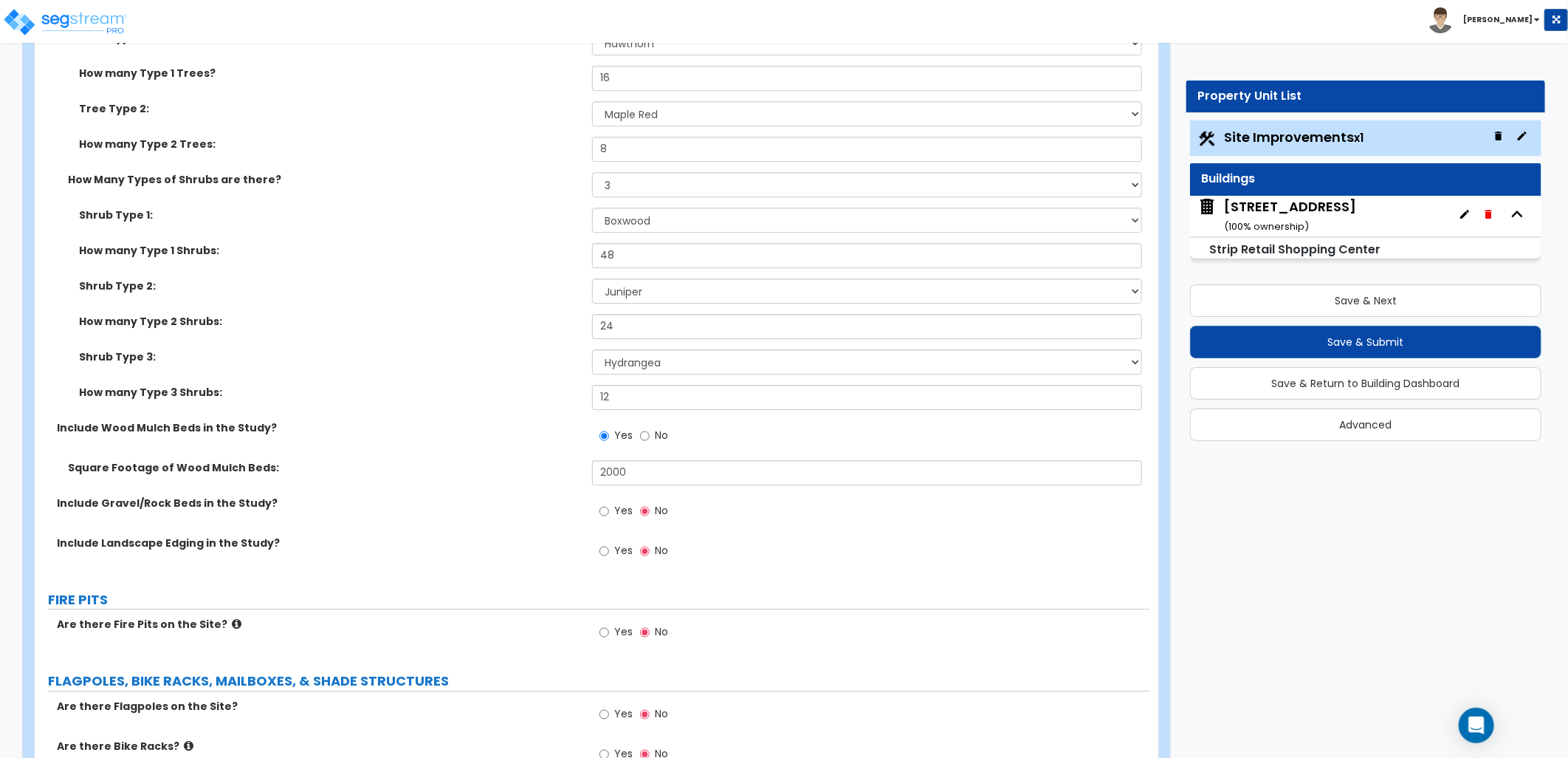
scroll to position [2954, 0]
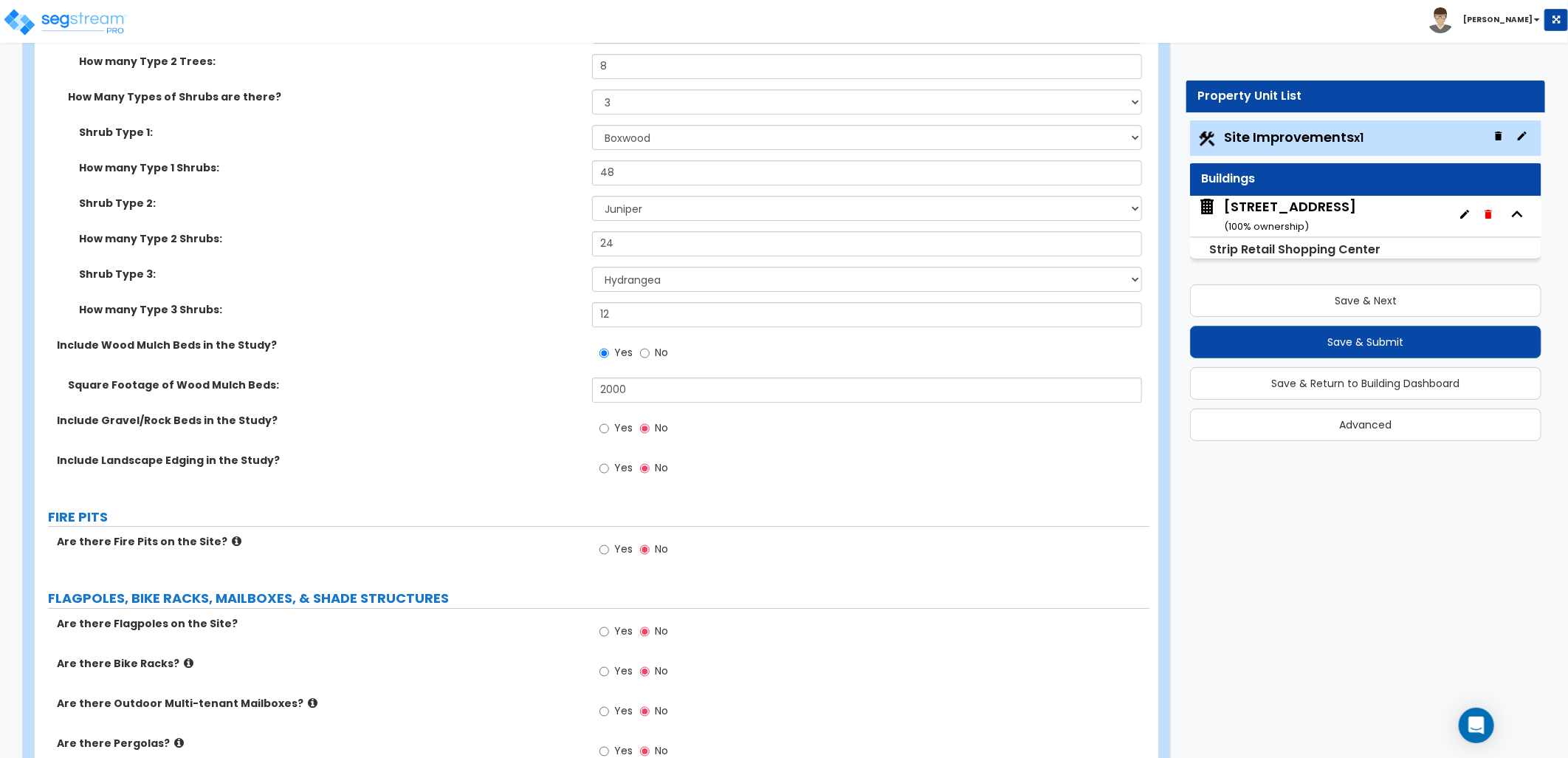
click at [618, 467] on span "Yes" at bounding box center [624, 467] width 18 height 15
click at [609, 467] on input "Yes" at bounding box center [604, 468] width 9 height 17
radio input "true"
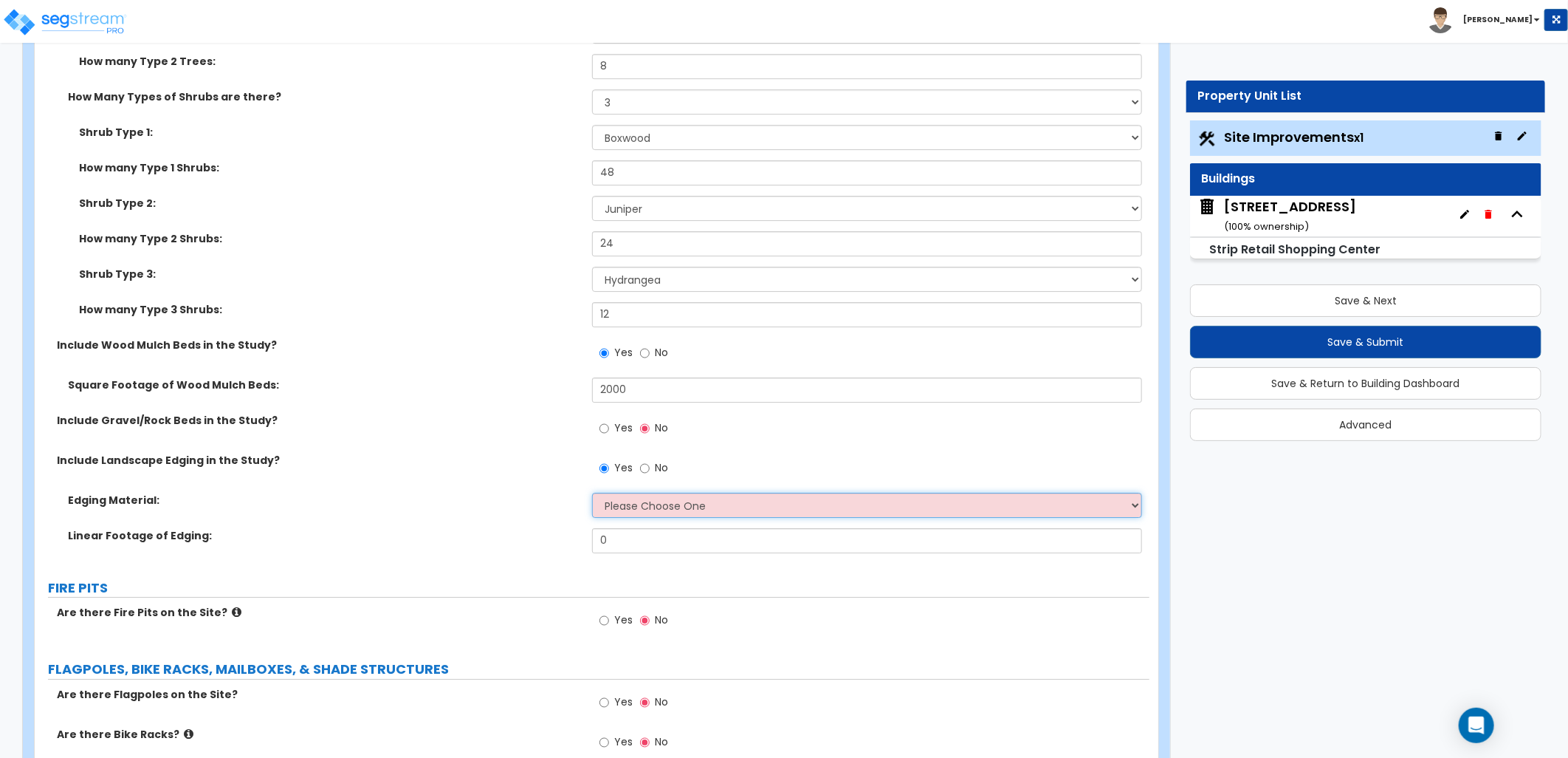
click at [729, 508] on select "Please Choose One Metal Brick Railroad Ties Concrete" at bounding box center [868, 505] width 550 height 25
select select "4"
click at [592, 493] on select "Please Choose One Metal Brick Railroad Ties Concrete" at bounding box center [868, 505] width 550 height 25
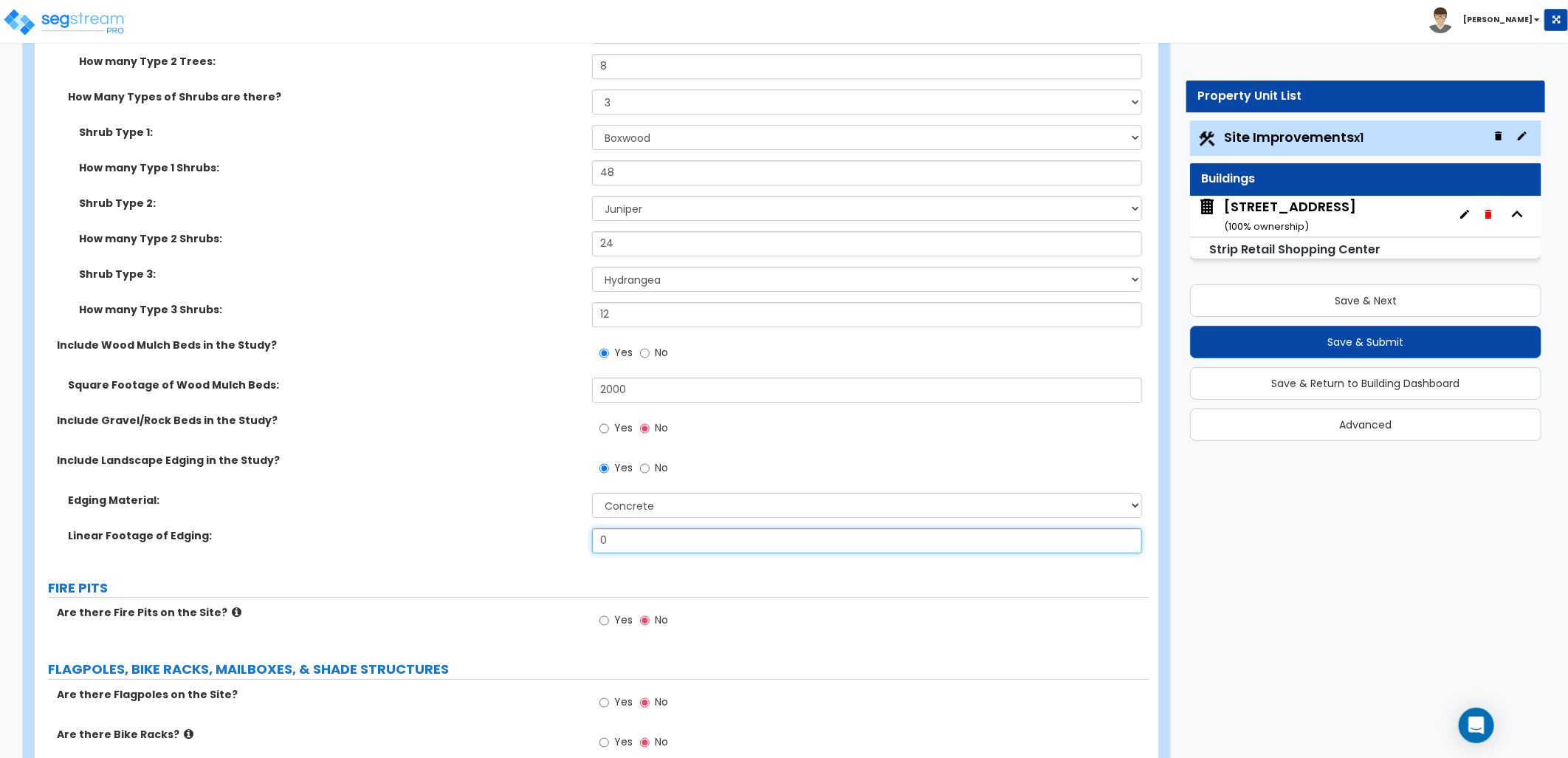
drag, startPoint x: 632, startPoint y: 536, endPoint x: 595, endPoint y: 537, distance: 37.0
click at [600, 537] on input "0" at bounding box center [868, 540] width 550 height 25
type input "500"
click at [424, 588] on label "FIRE PITS" at bounding box center [598, 587] width 1101 height 19
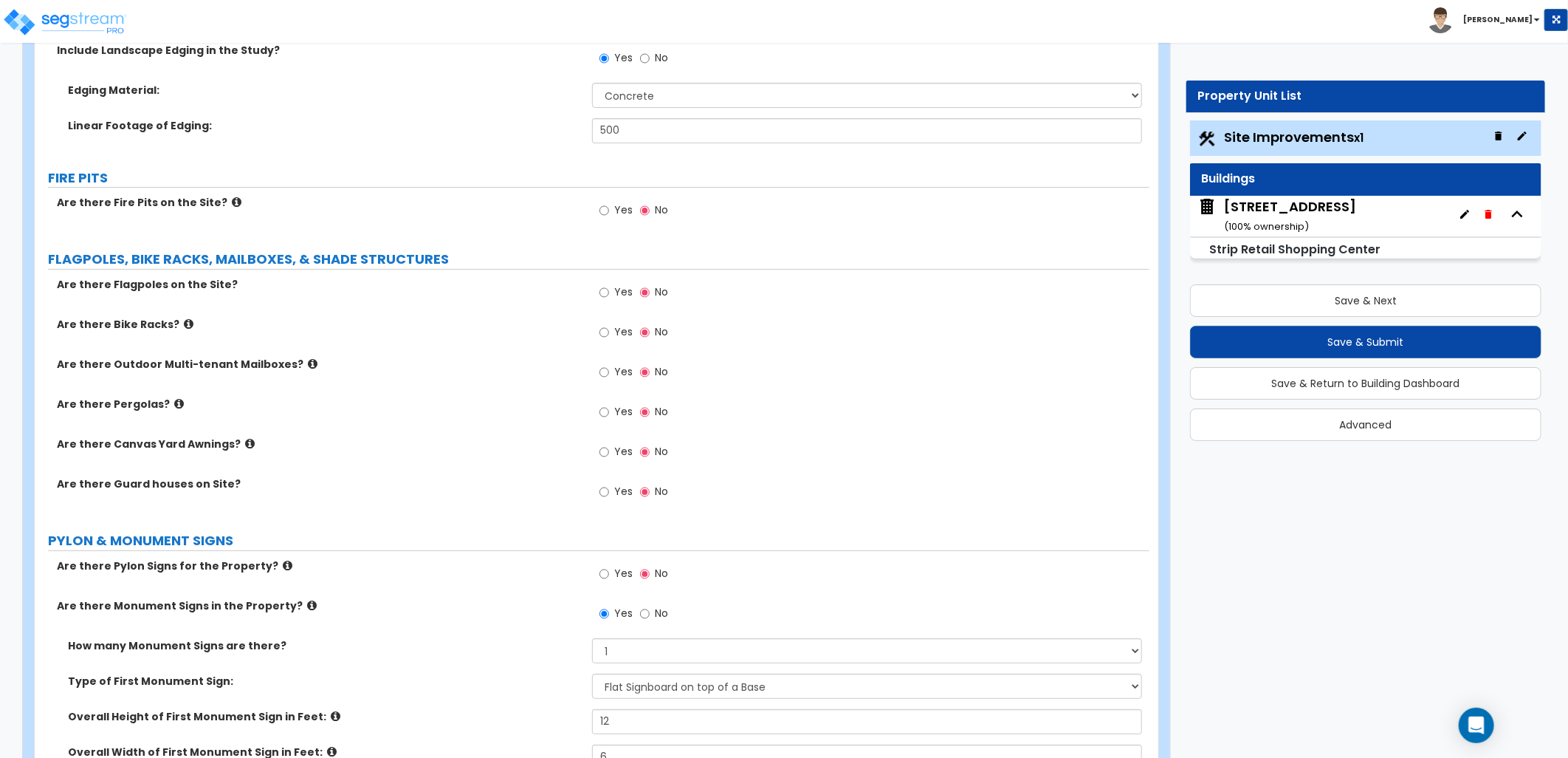
scroll to position [3528, 0]
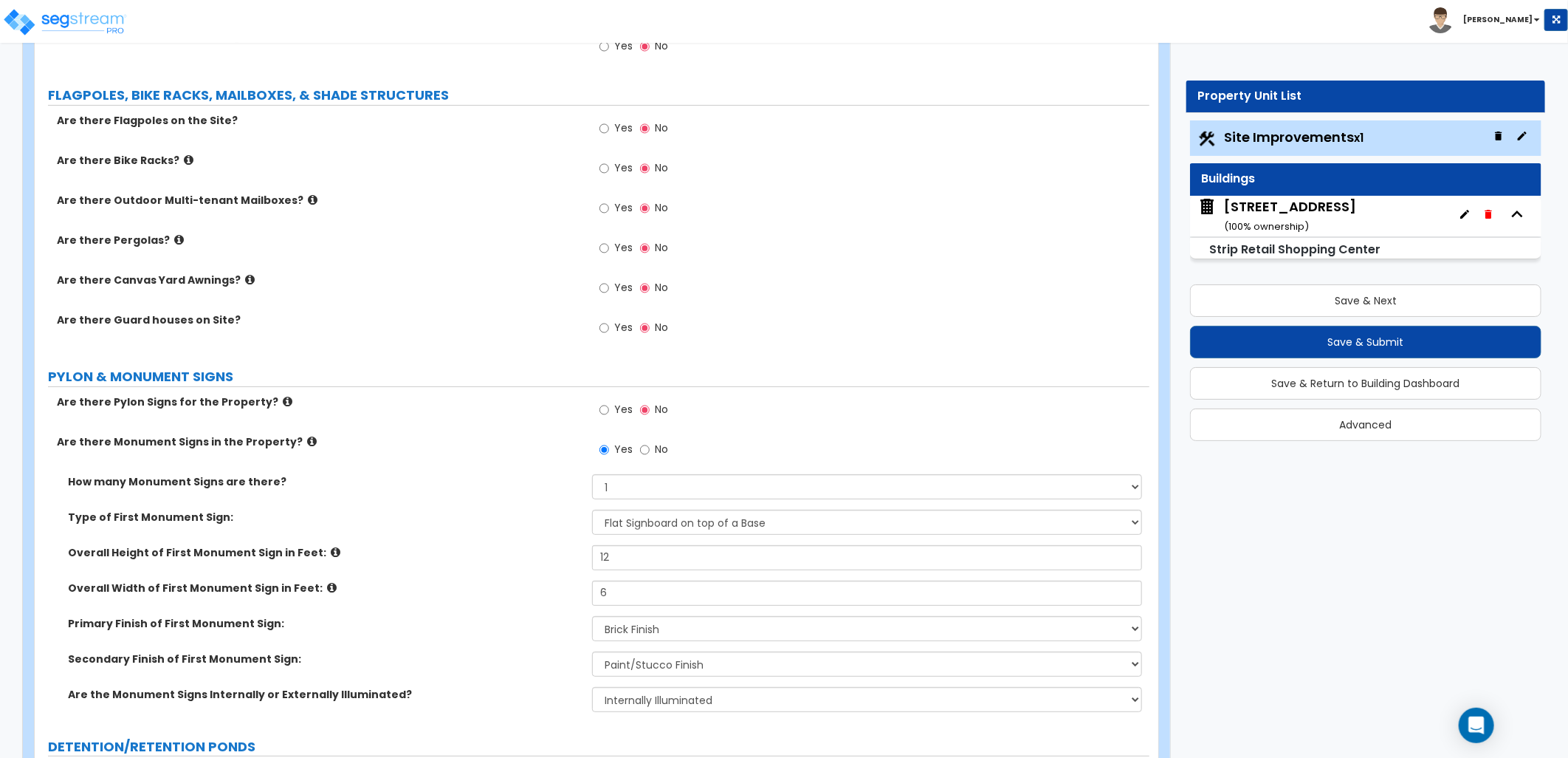
click at [282, 397] on icon at bounding box center [287, 402] width 9 height 11
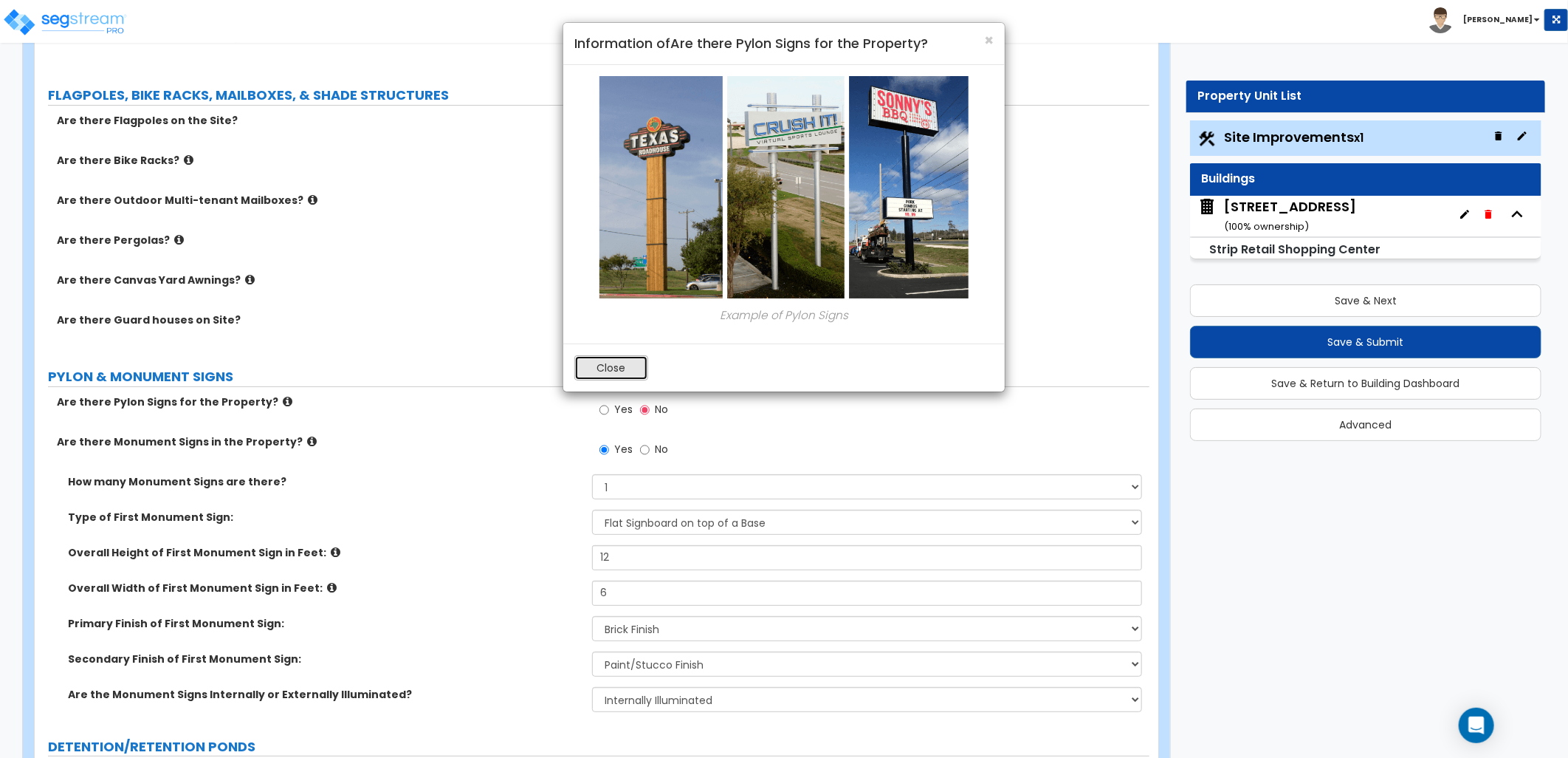
click at [607, 363] on button "Close" at bounding box center [611, 367] width 74 height 25
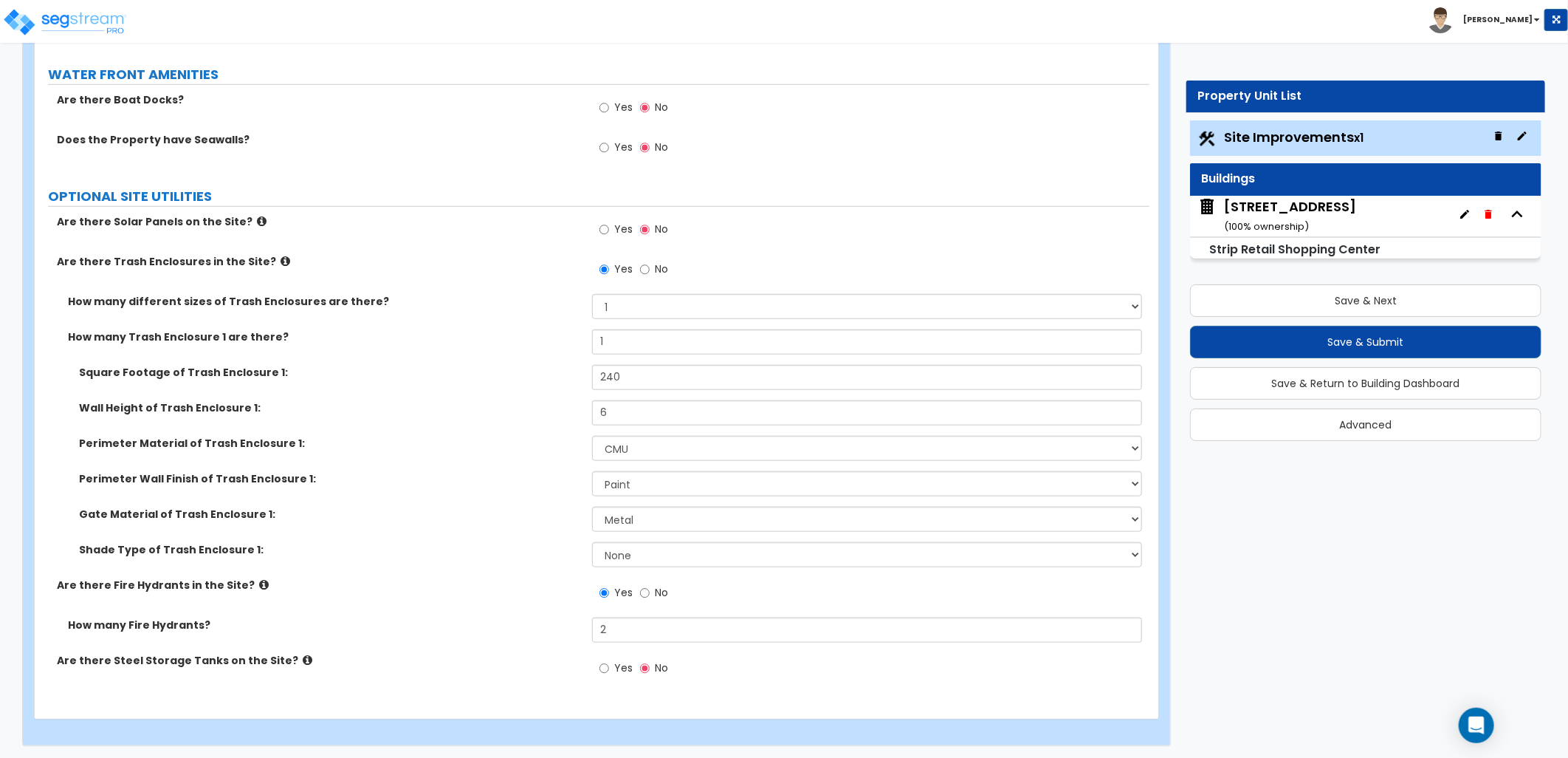
scroll to position [4282, 0]
click at [1248, 217] on div "2720 Madison St ( 100 % ownership)" at bounding box center [1289, 216] width 132 height 38
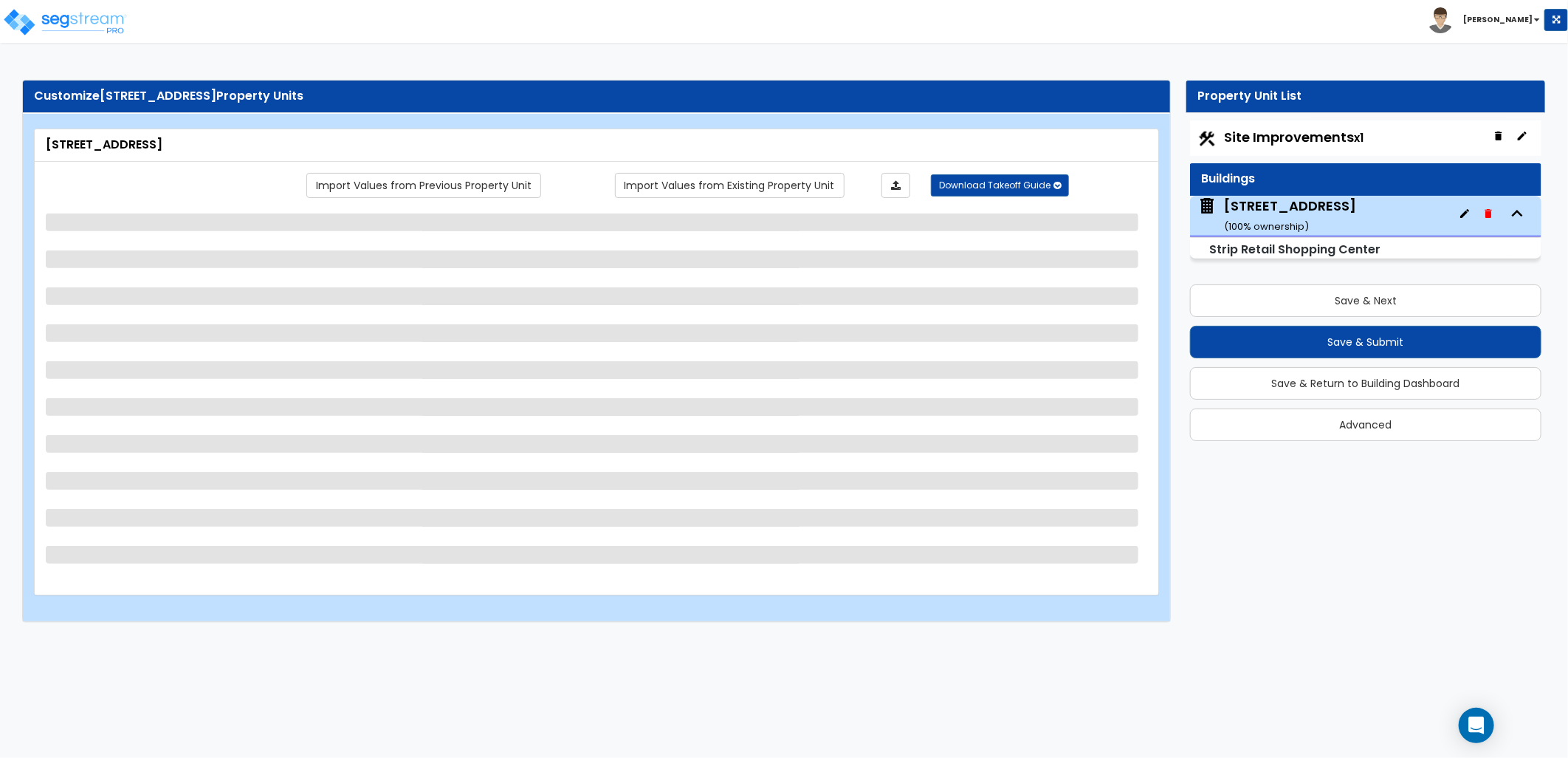
select select "6"
select select "2"
select select "1"
select select "10"
select select "2"
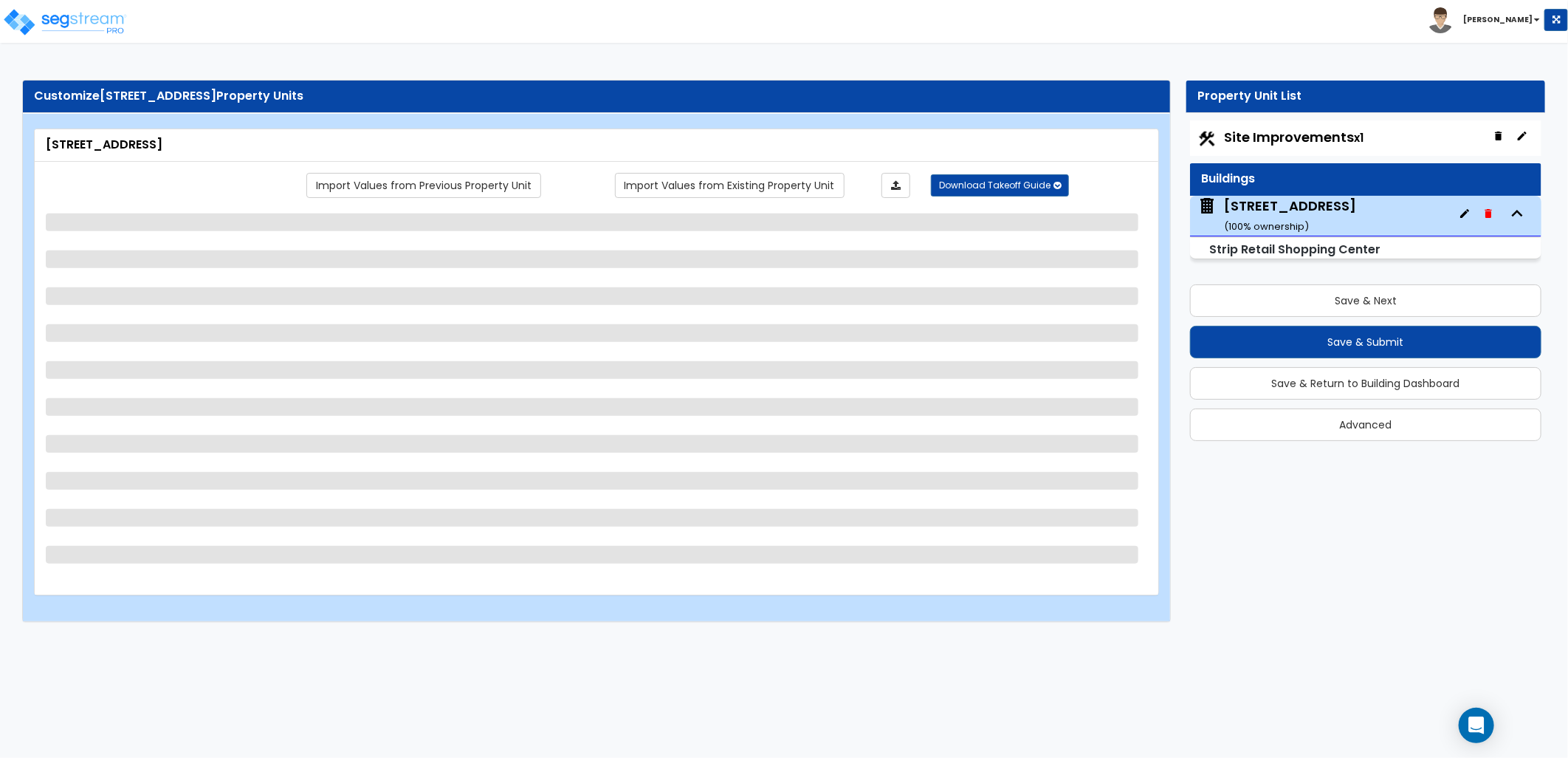
select select "1"
select select "3"
select select "1"
select select "2"
select select "1"
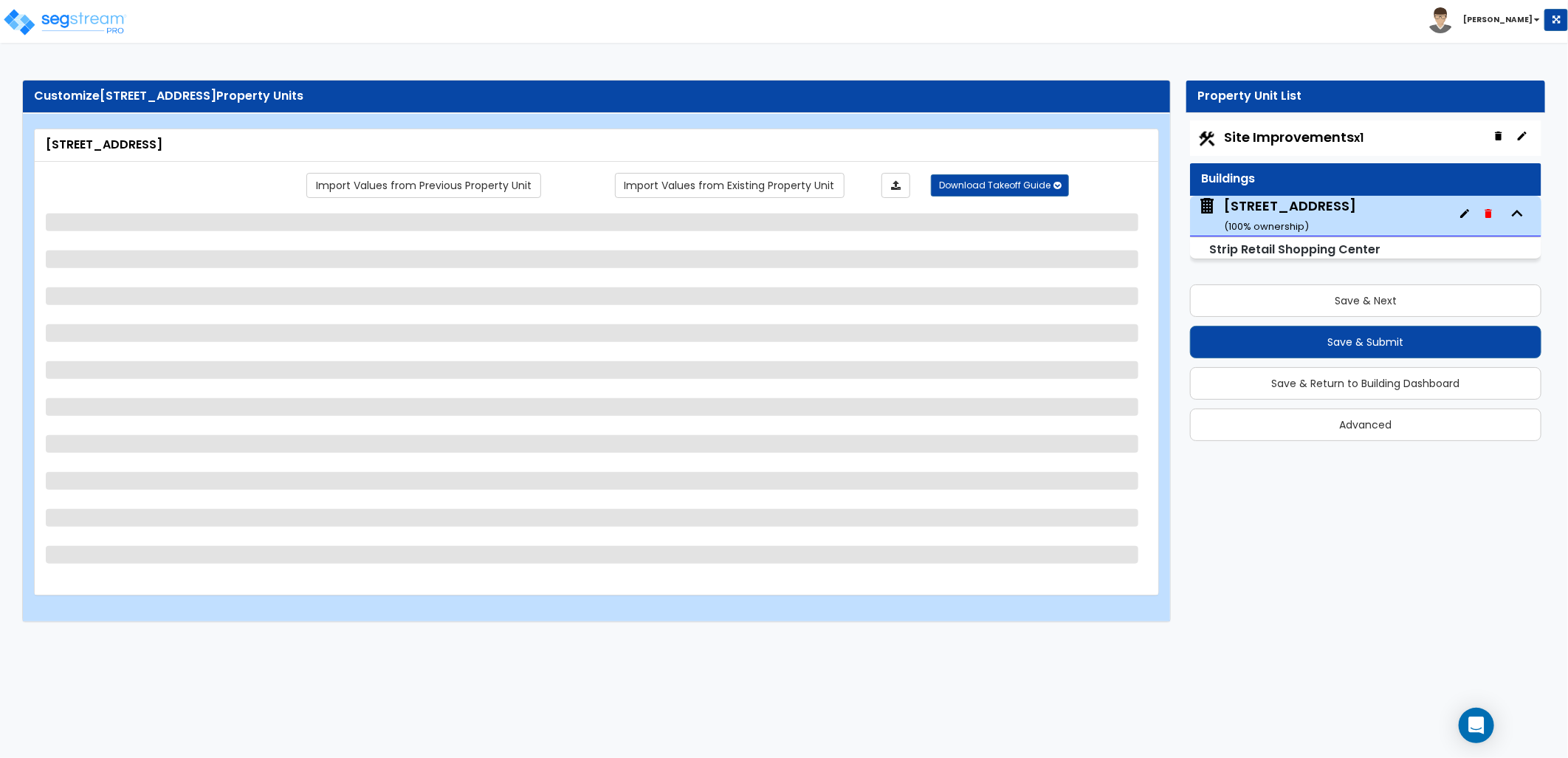
select select "1"
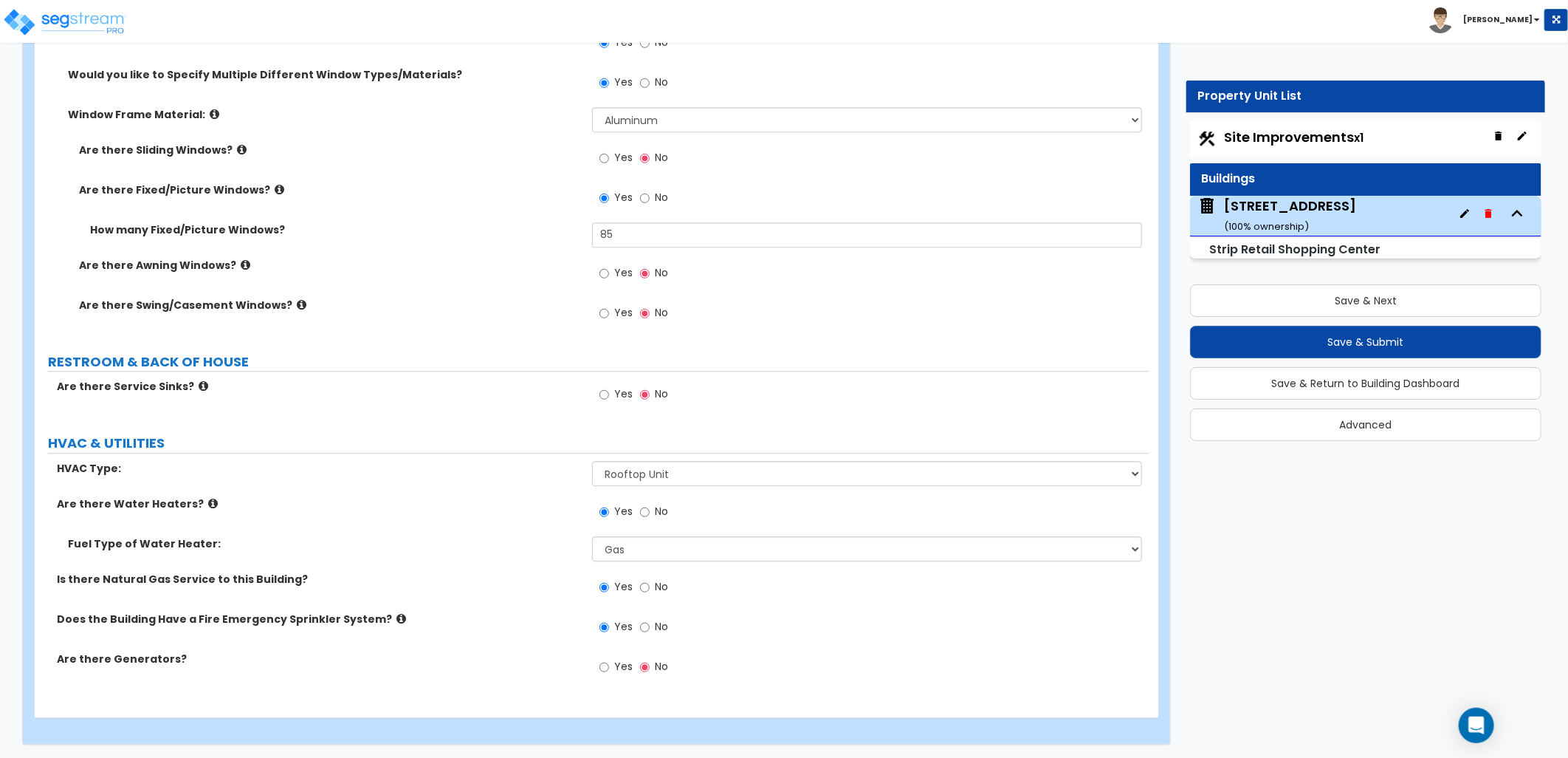
scroll to position [2220, 0]
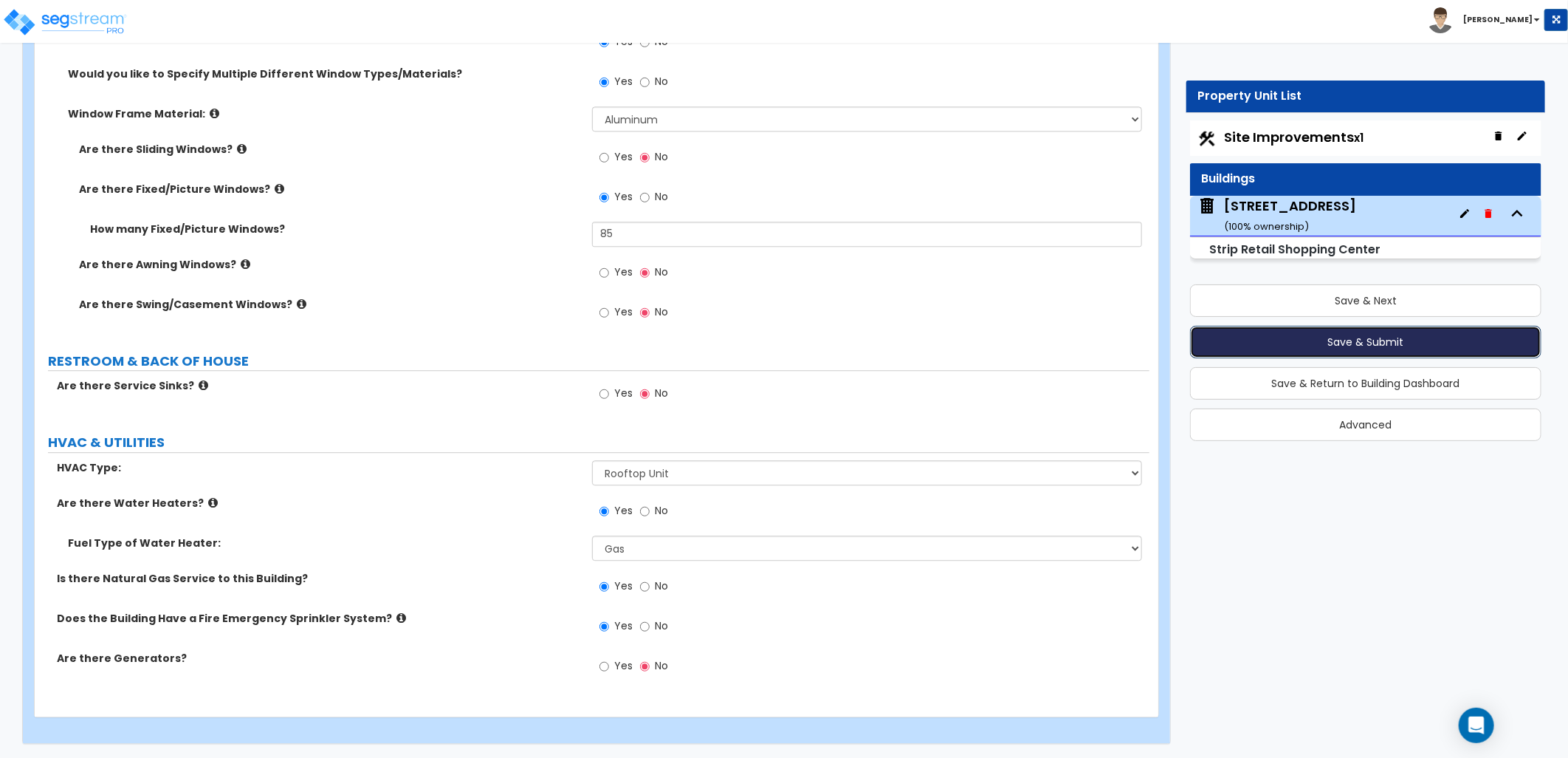
click at [1352, 338] on button "Save & Submit" at bounding box center [1365, 342] width 352 height 32
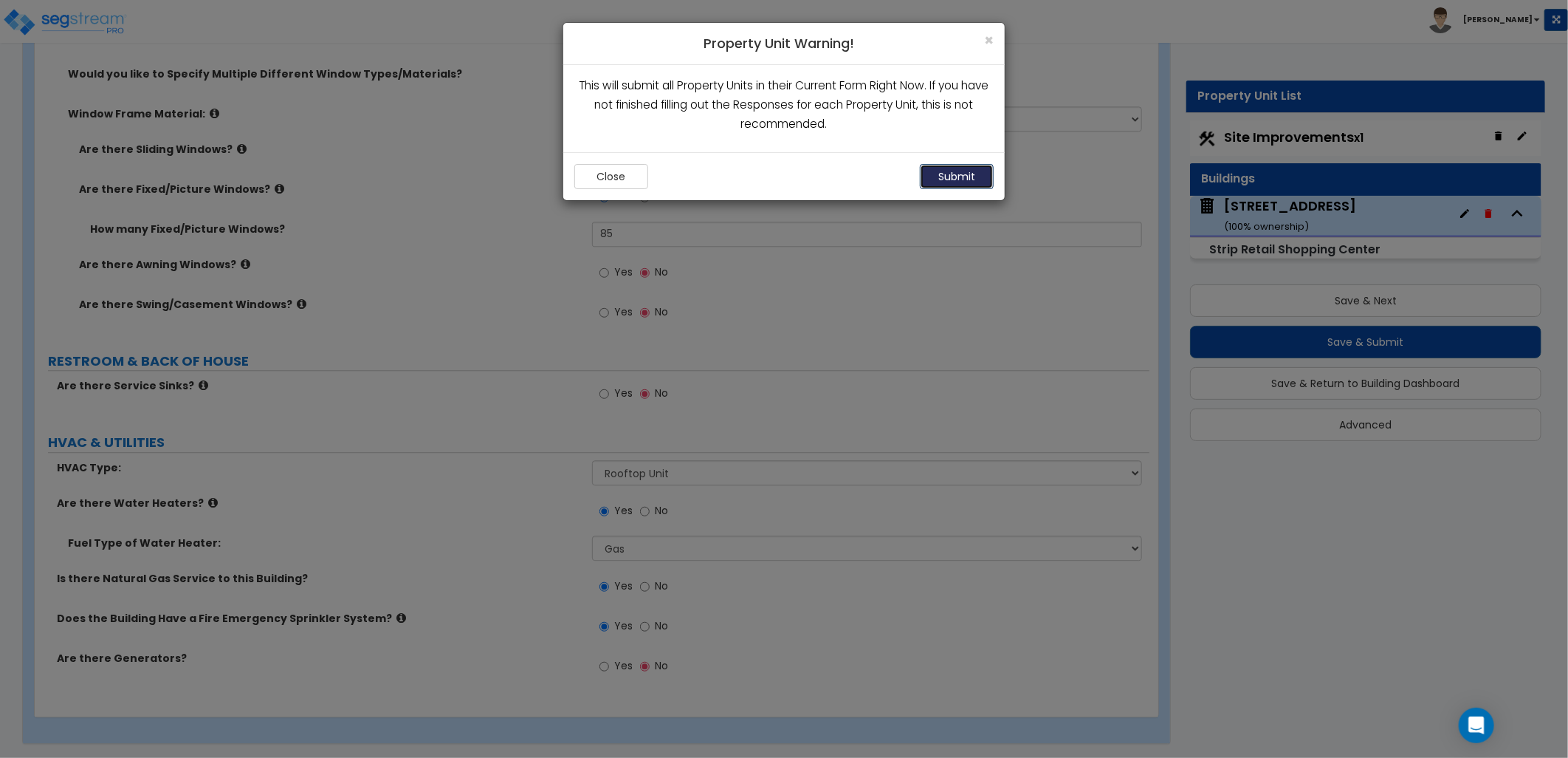
click at [938, 175] on button "Submit" at bounding box center [957, 176] width 74 height 25
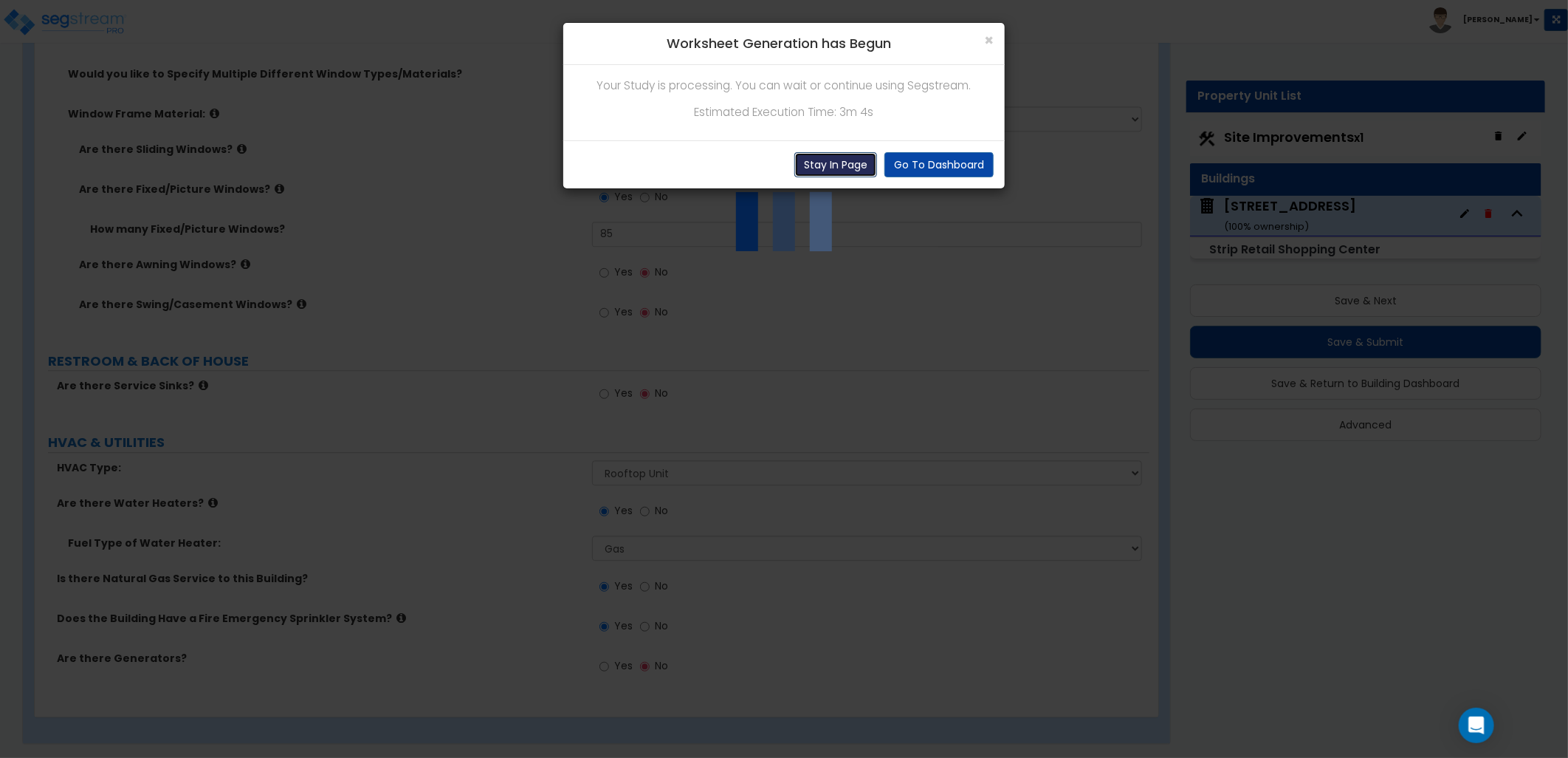
click at [829, 167] on button "Stay In Page" at bounding box center [836, 164] width 83 height 25
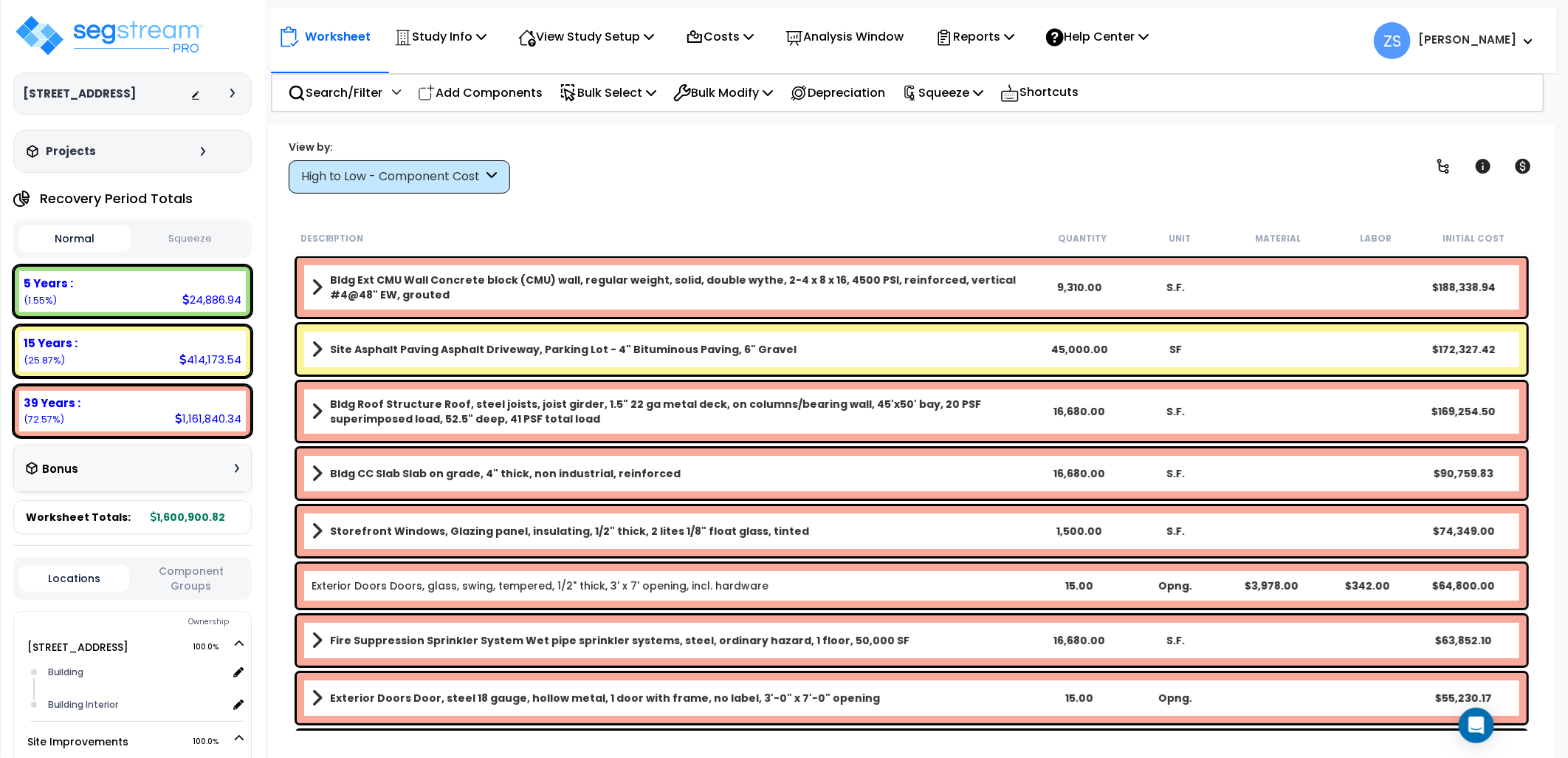
click at [371, 179] on div "High to Low - Component Cost" at bounding box center [392, 176] width 183 height 17
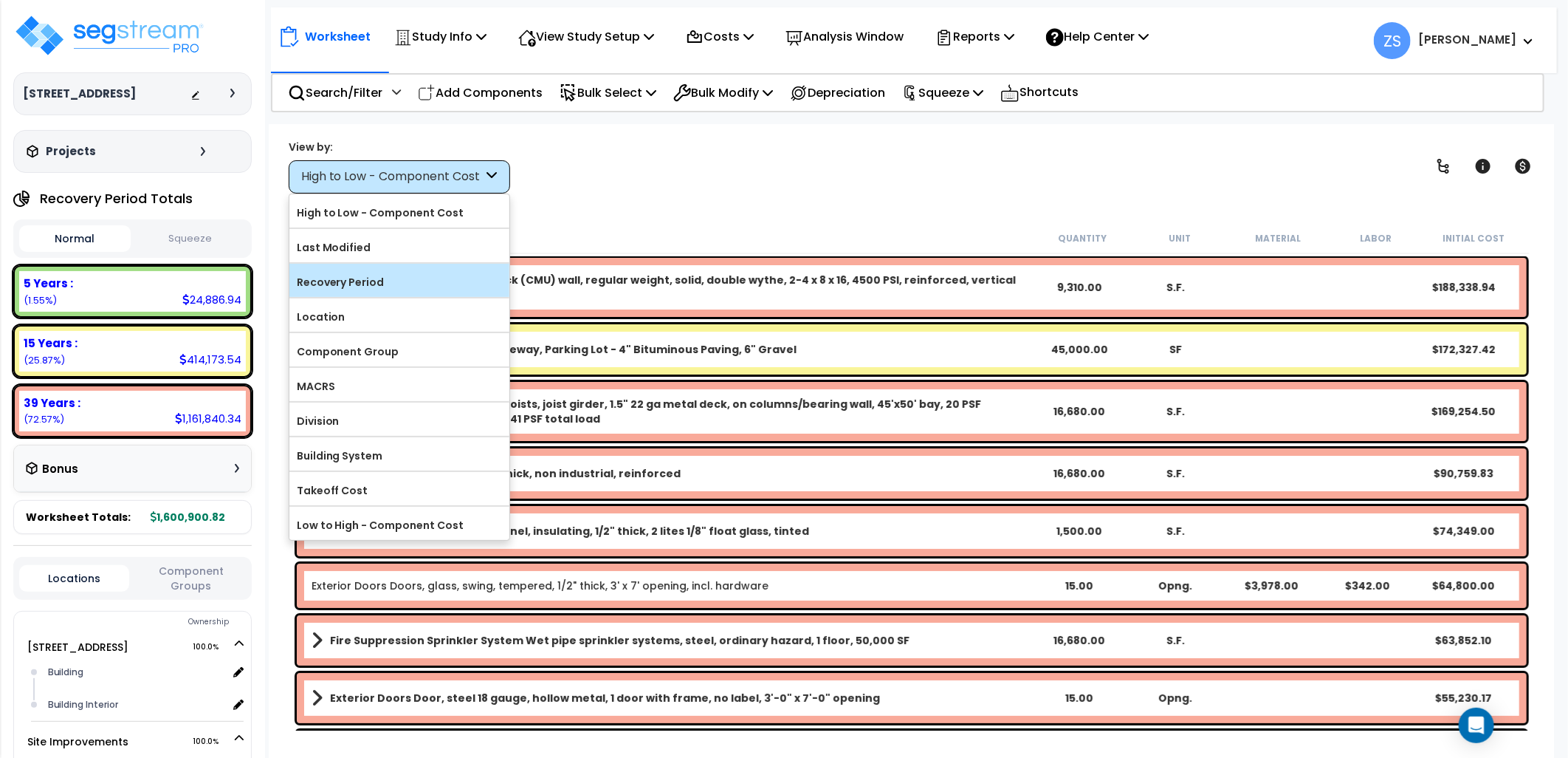
click at [366, 273] on label "Recovery Period" at bounding box center [400, 283] width 220 height 22
click at [0, 0] on input "Recovery Period" at bounding box center [0, 0] width 0 height 0
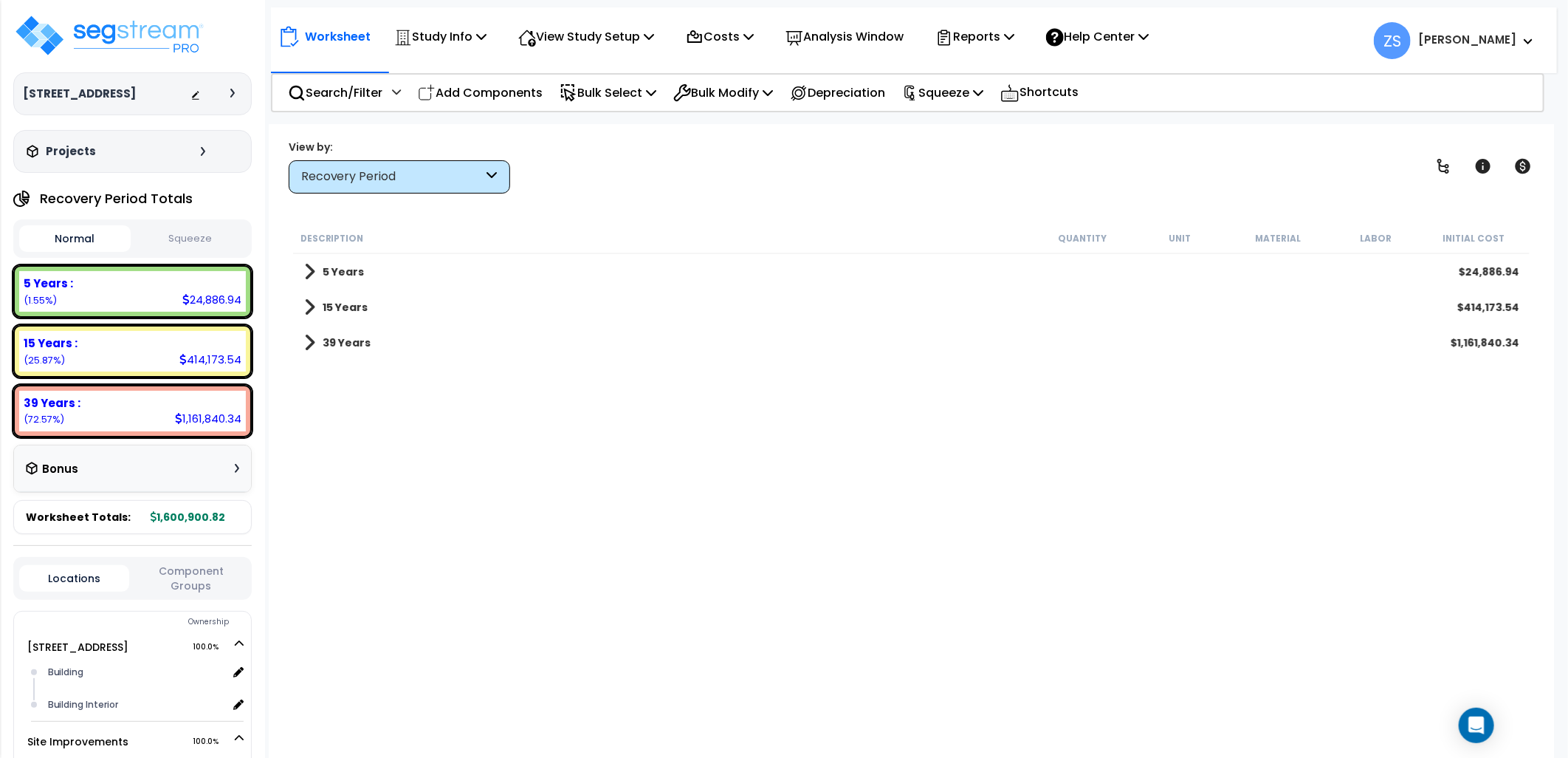
click at [353, 264] on b "5 Years" at bounding box center [343, 271] width 42 height 15
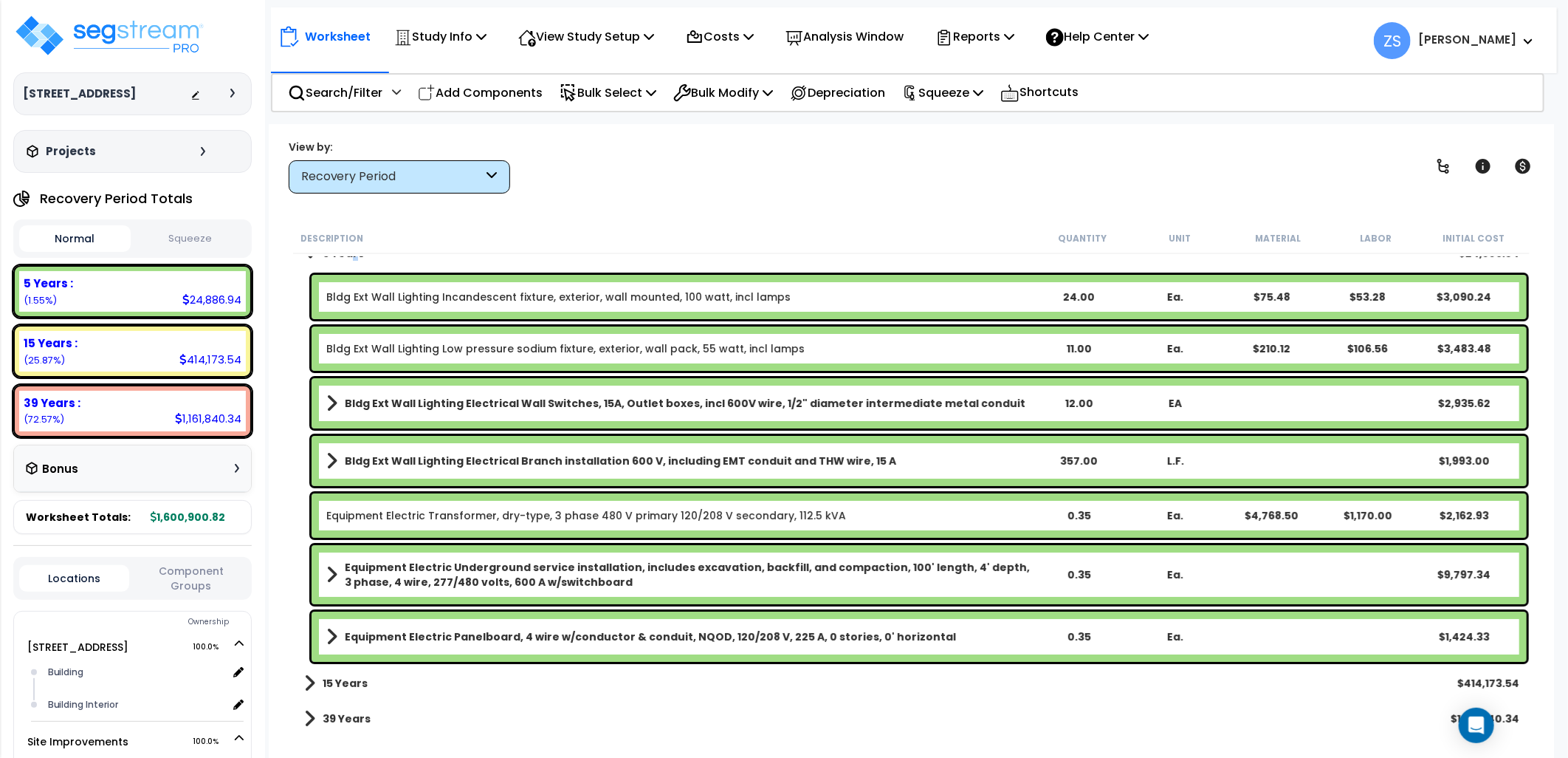
scroll to position [23, 0]
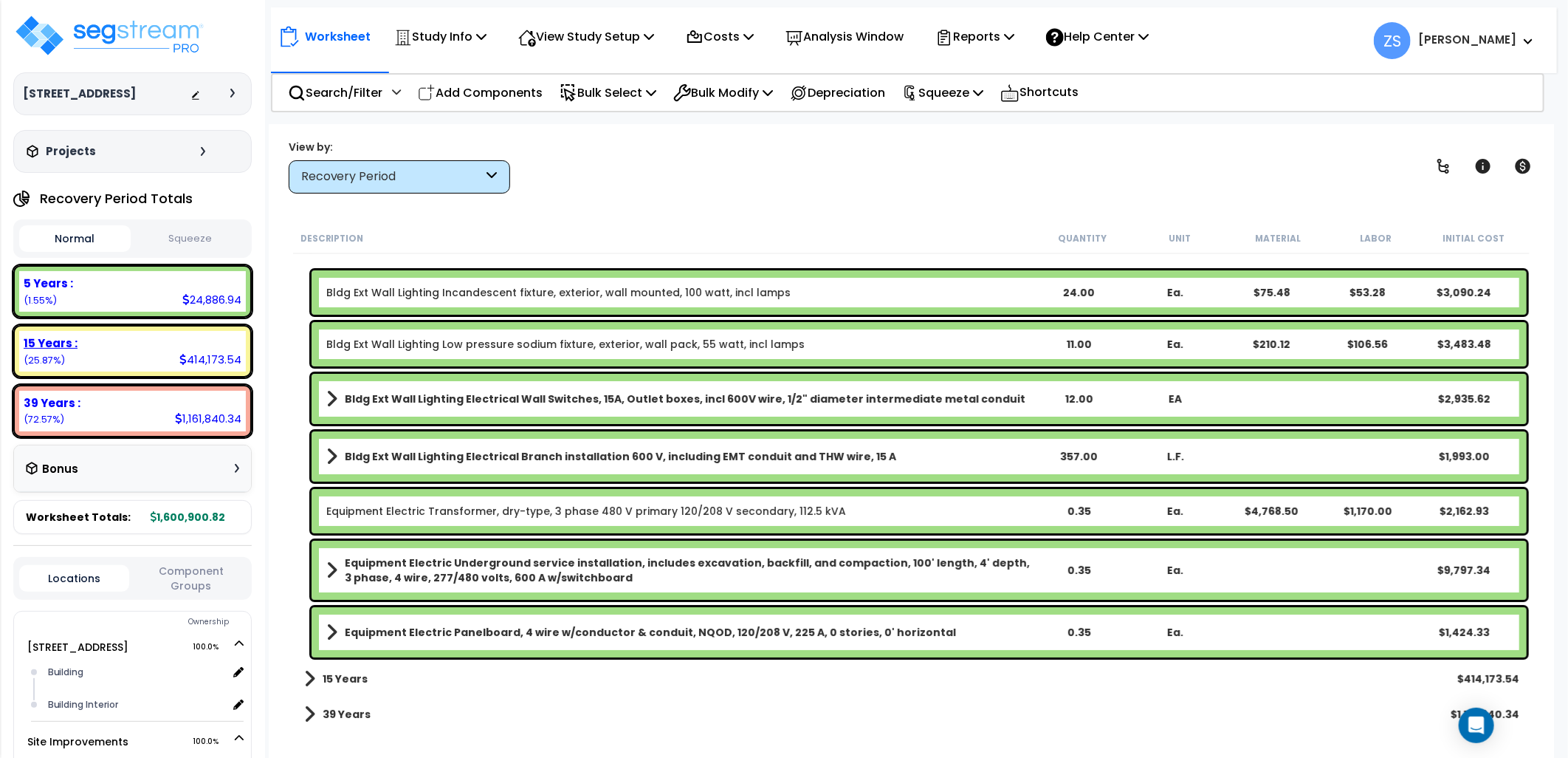
click at [153, 345] on div "15 Years :" at bounding box center [133, 343] width 218 height 16
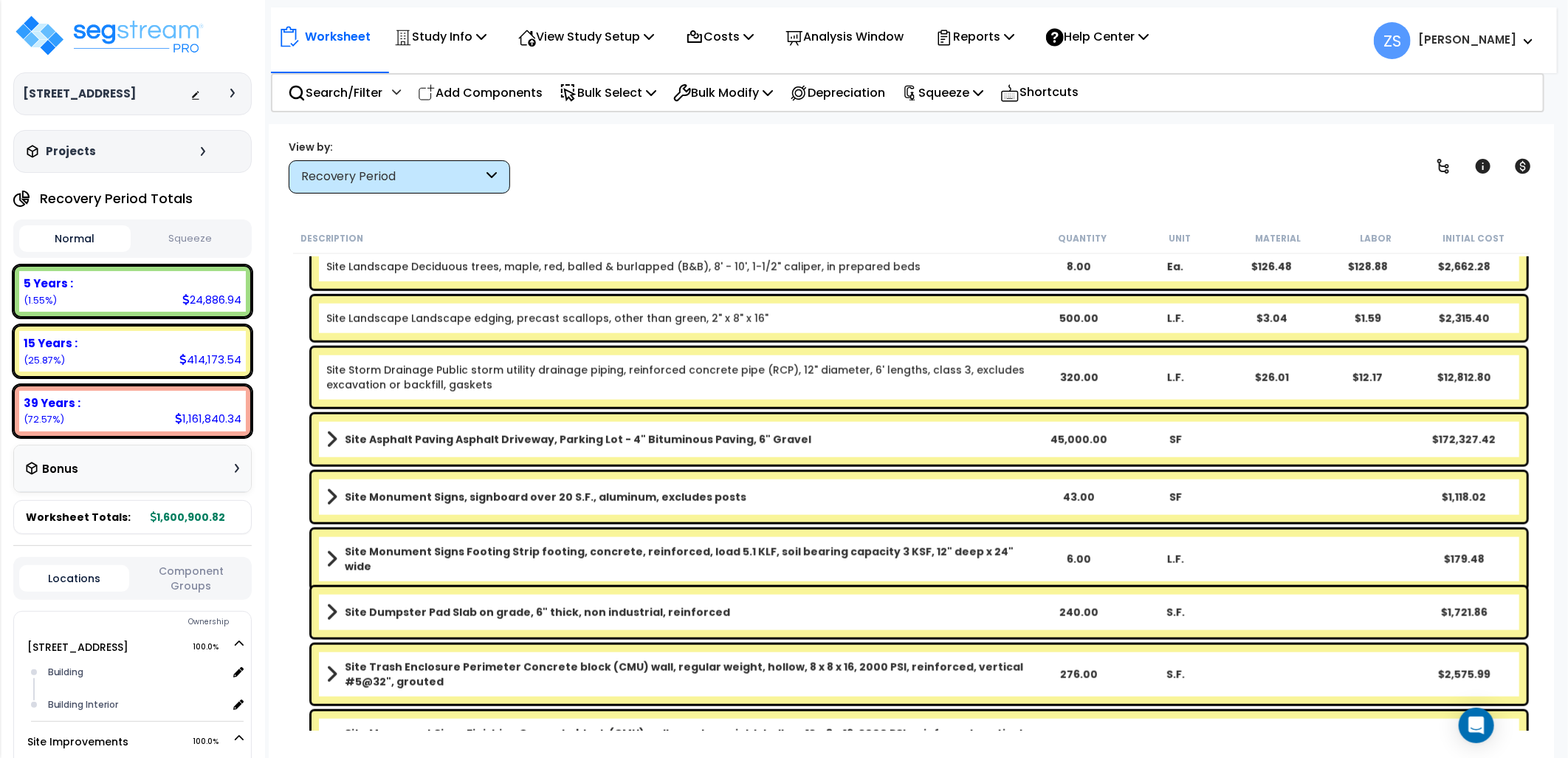
scroll to position [1066, 0]
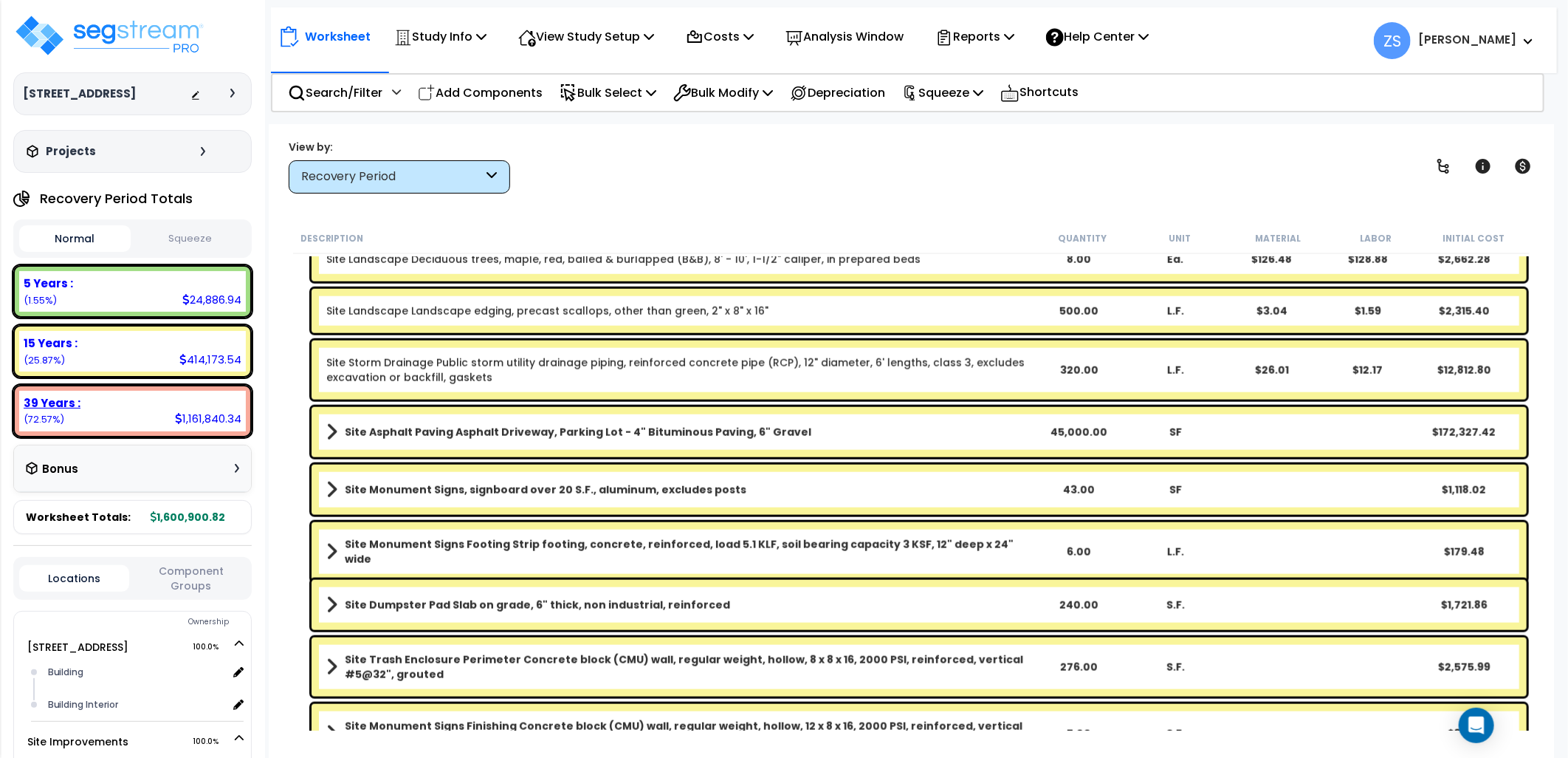
click at [186, 404] on div "39 Years :" at bounding box center [133, 403] width 218 height 16
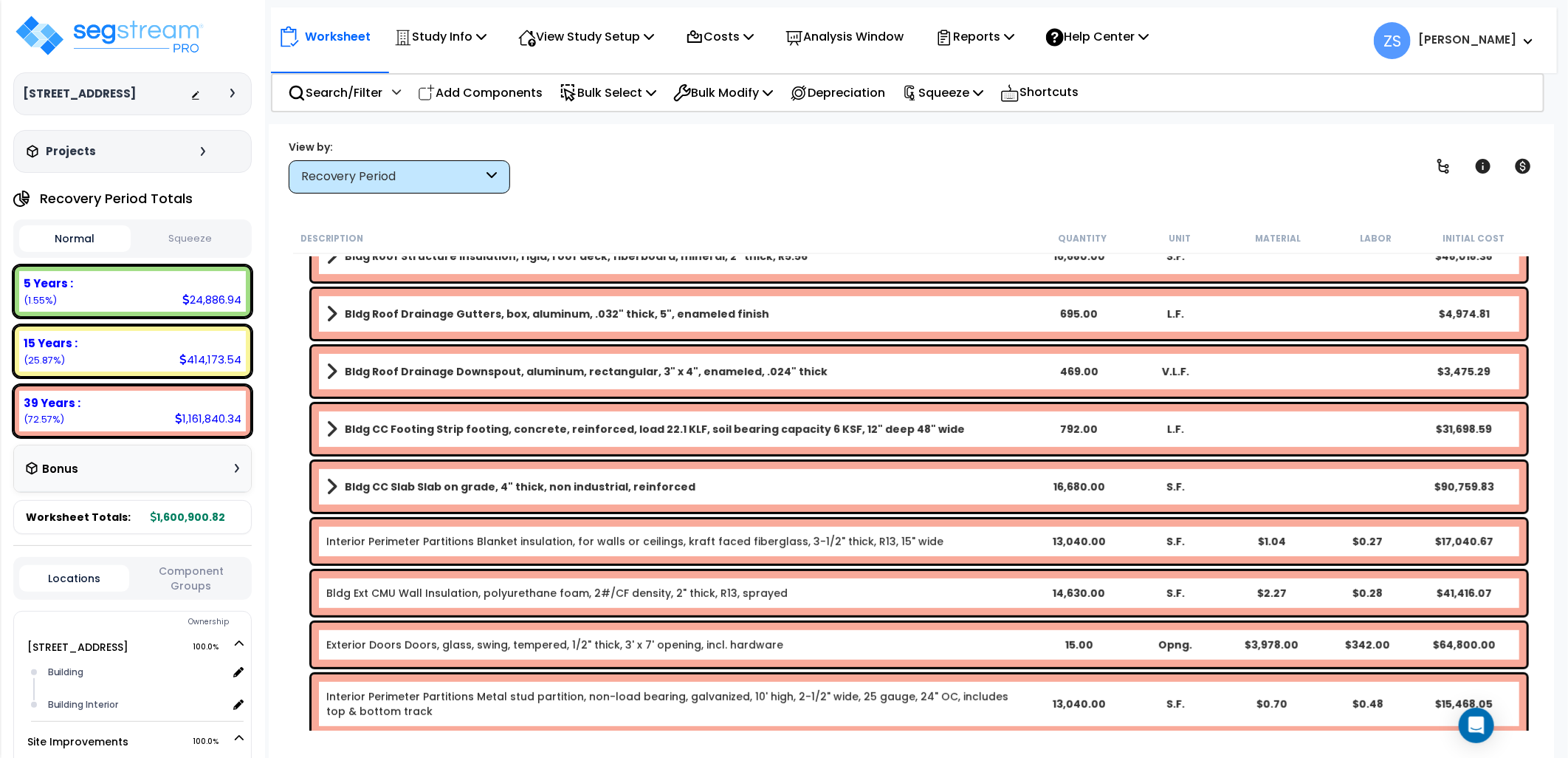
scroll to position [0, 0]
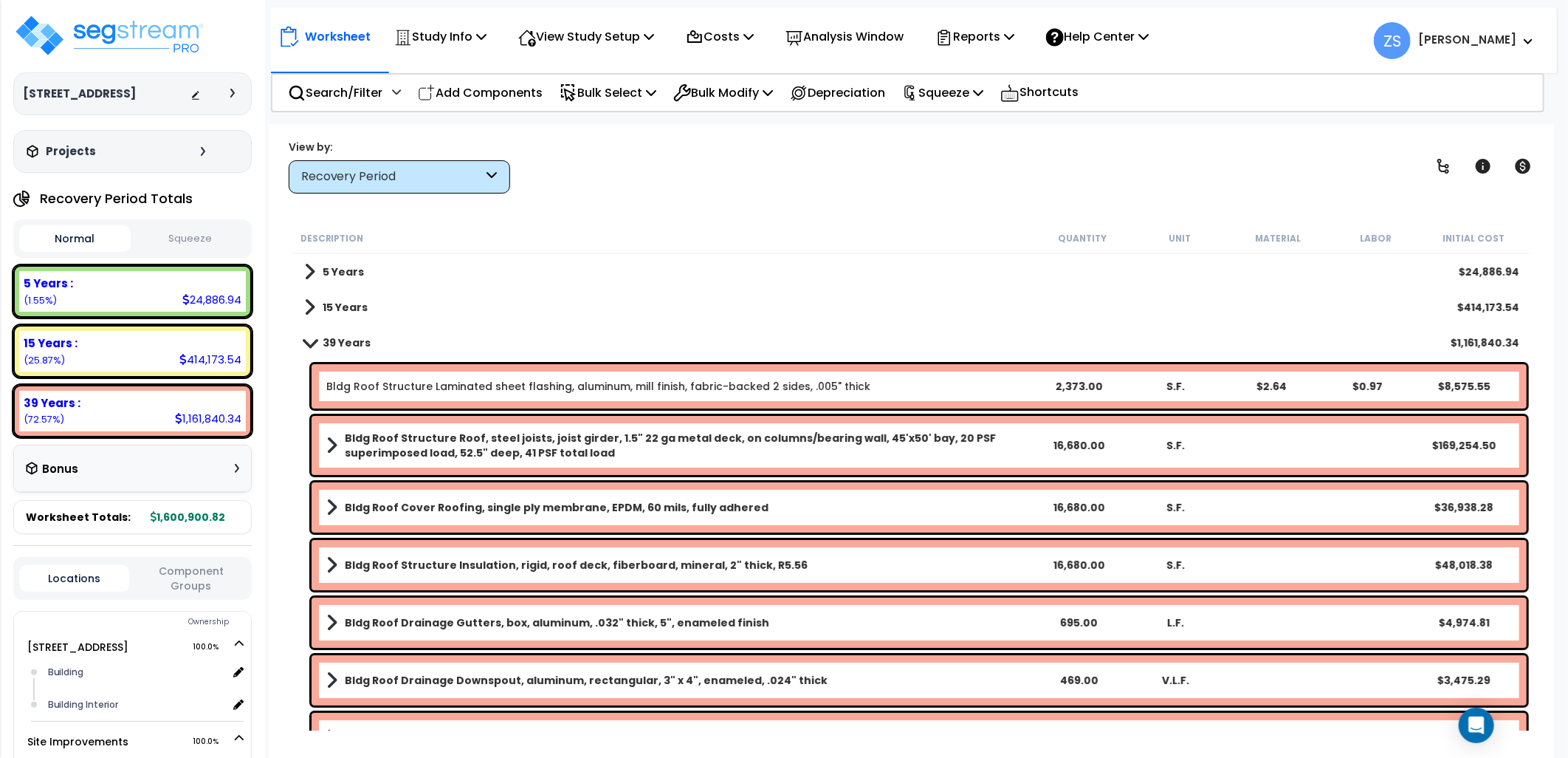
click at [352, 335] on b "39 Years" at bounding box center [347, 343] width 48 height 15
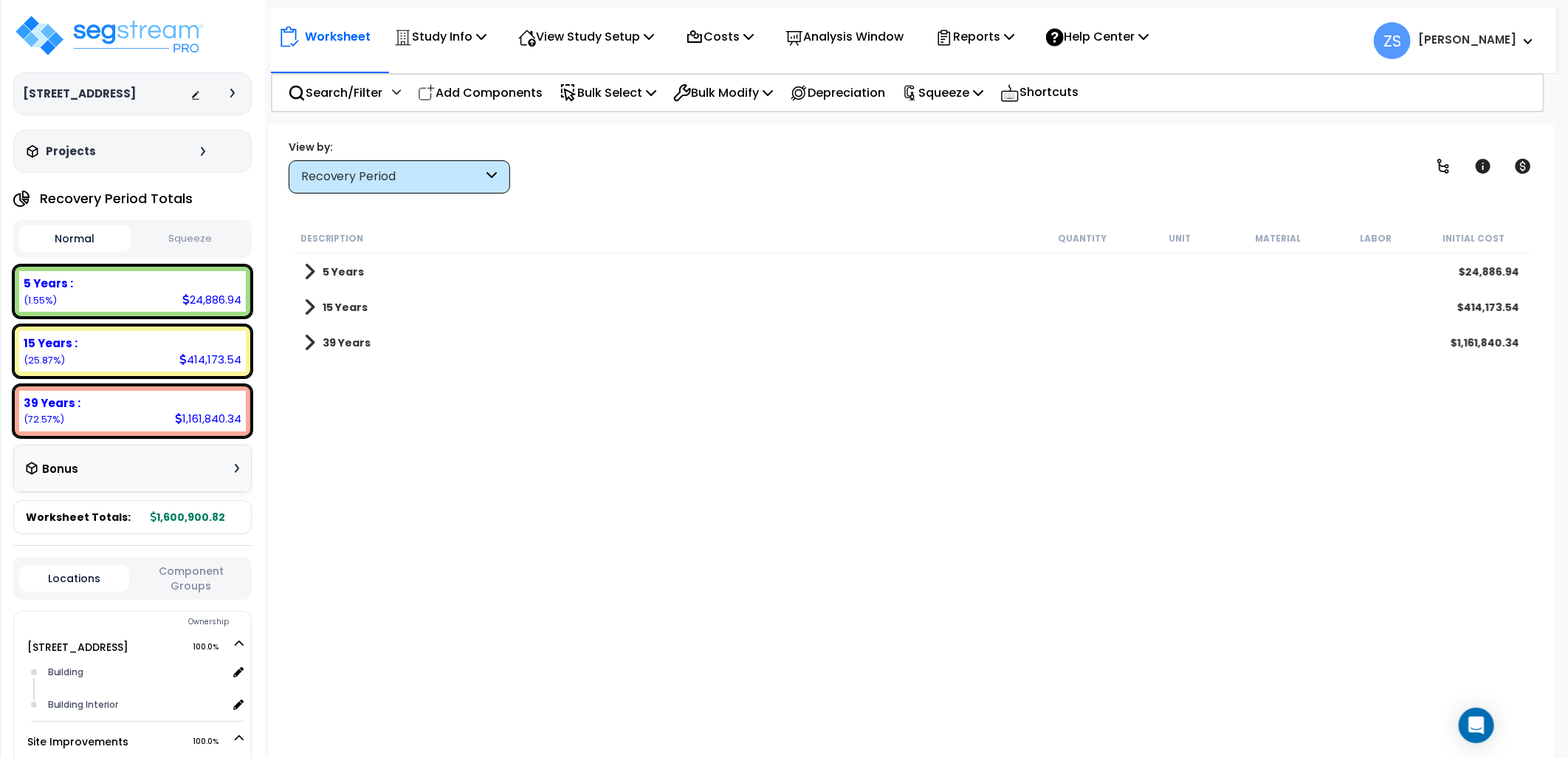
click at [352, 335] on b "39 Years" at bounding box center [347, 343] width 48 height 15
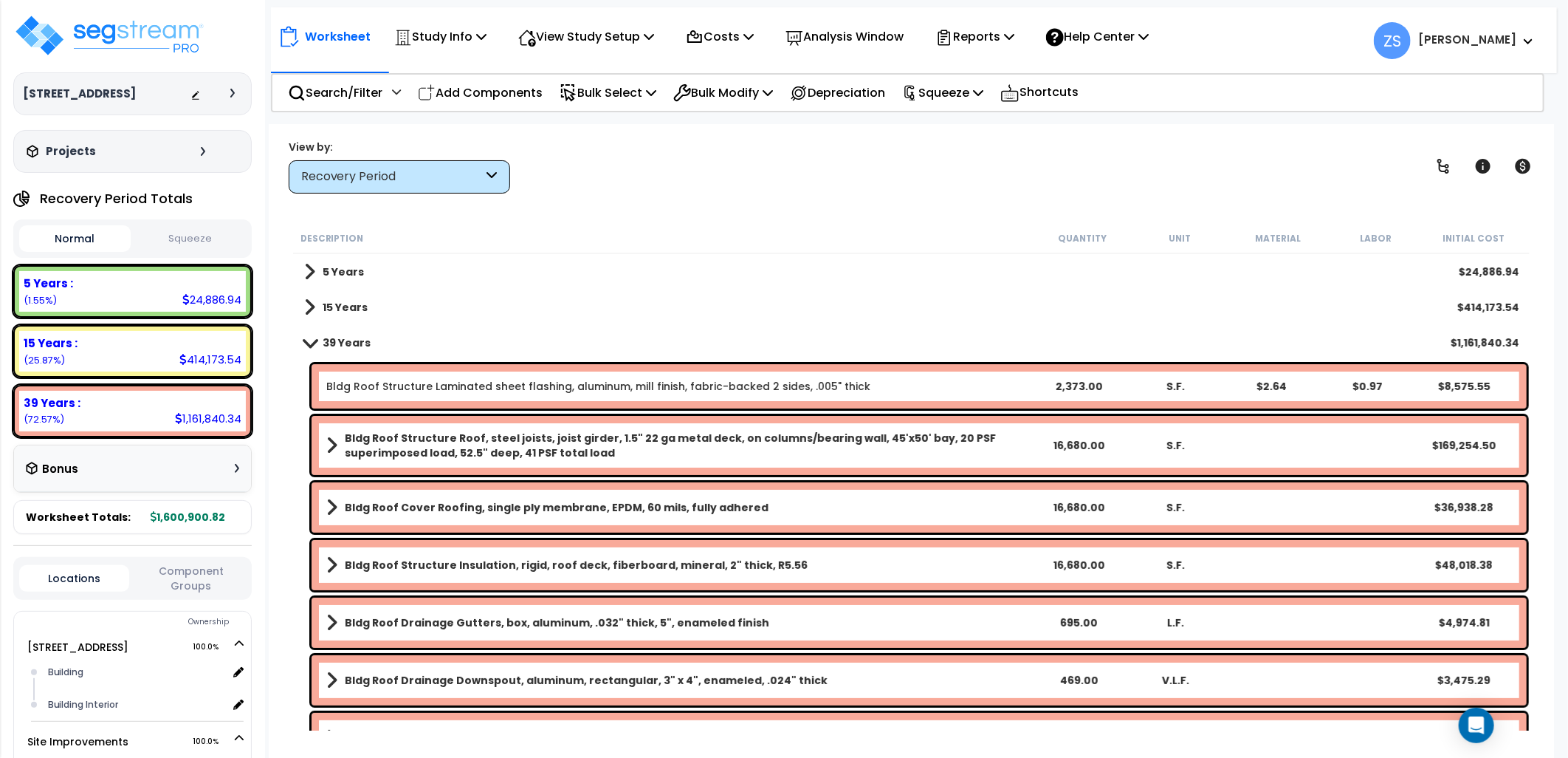
click at [352, 335] on b "39 Years" at bounding box center [347, 343] width 48 height 15
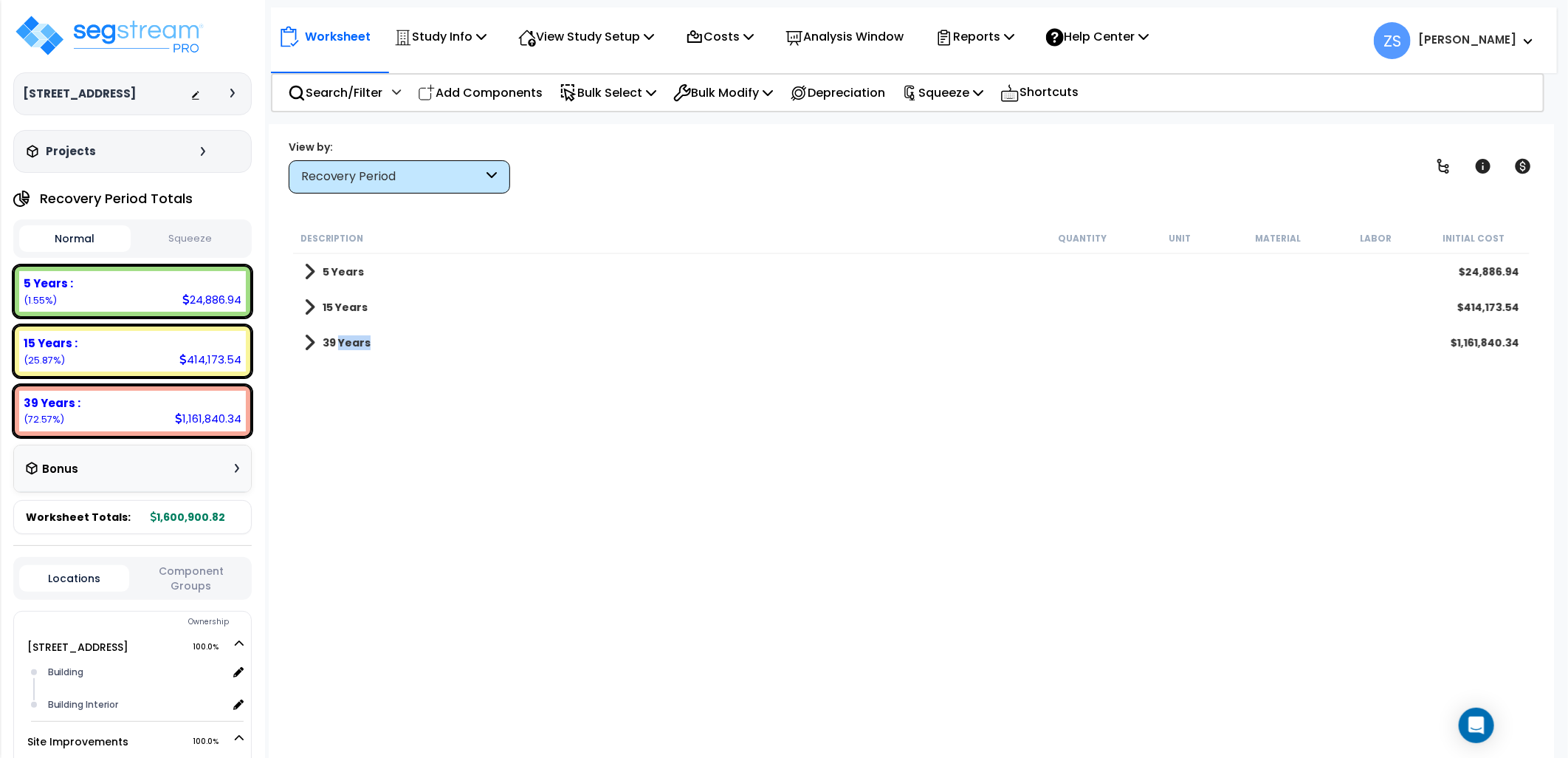
click at [352, 335] on b "39 Years" at bounding box center [347, 343] width 48 height 15
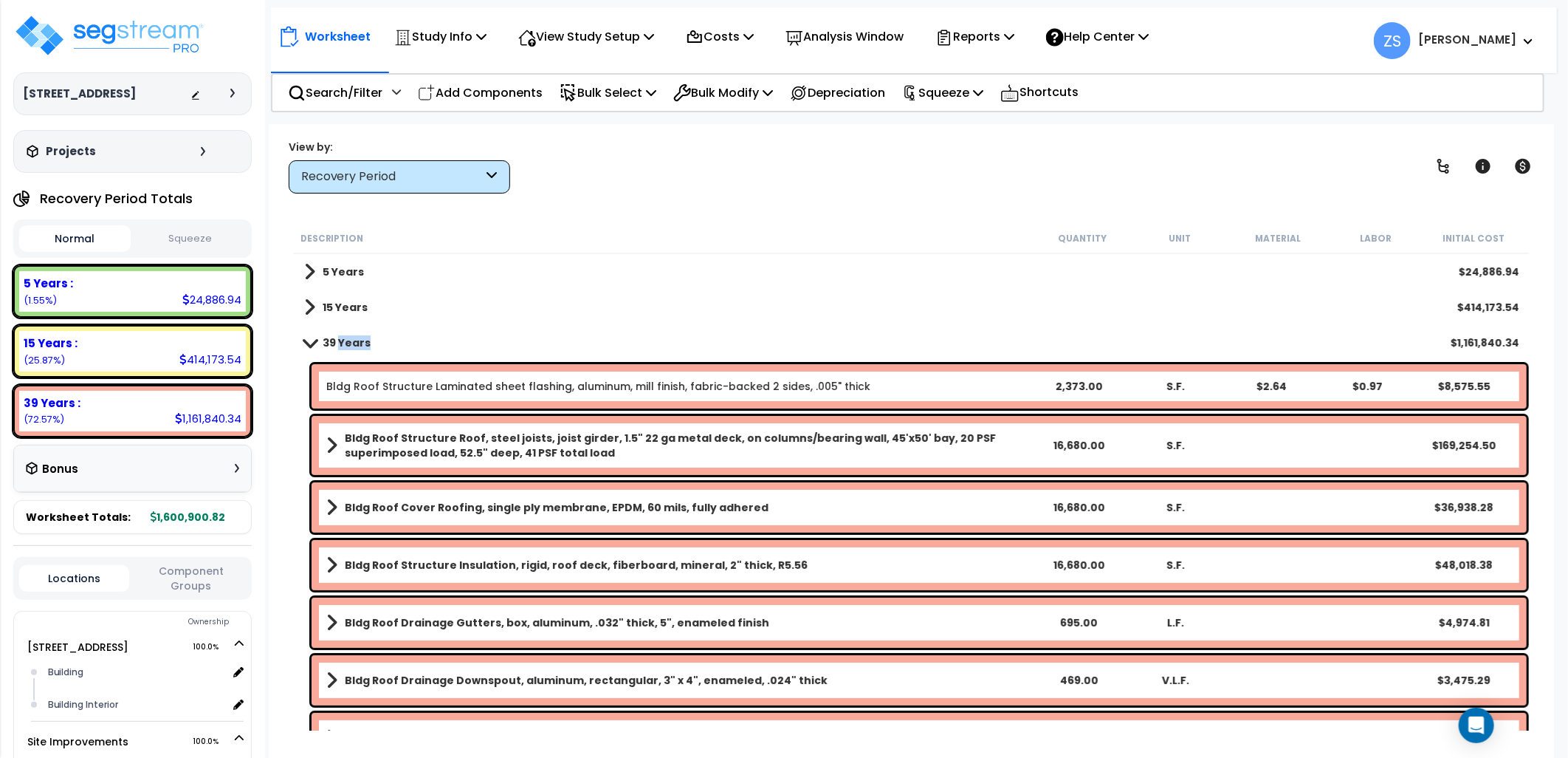
drag, startPoint x: 352, startPoint y: 334, endPoint x: 436, endPoint y: 345, distance: 84.7
click at [436, 345] on div "39 Years $1,161,840.34" at bounding box center [912, 343] width 1230 height 35
click at [652, 41] on p "View Study Setup" at bounding box center [586, 37] width 136 height 20
click at [616, 99] on link "View Questionnaire" at bounding box center [584, 102] width 146 height 30
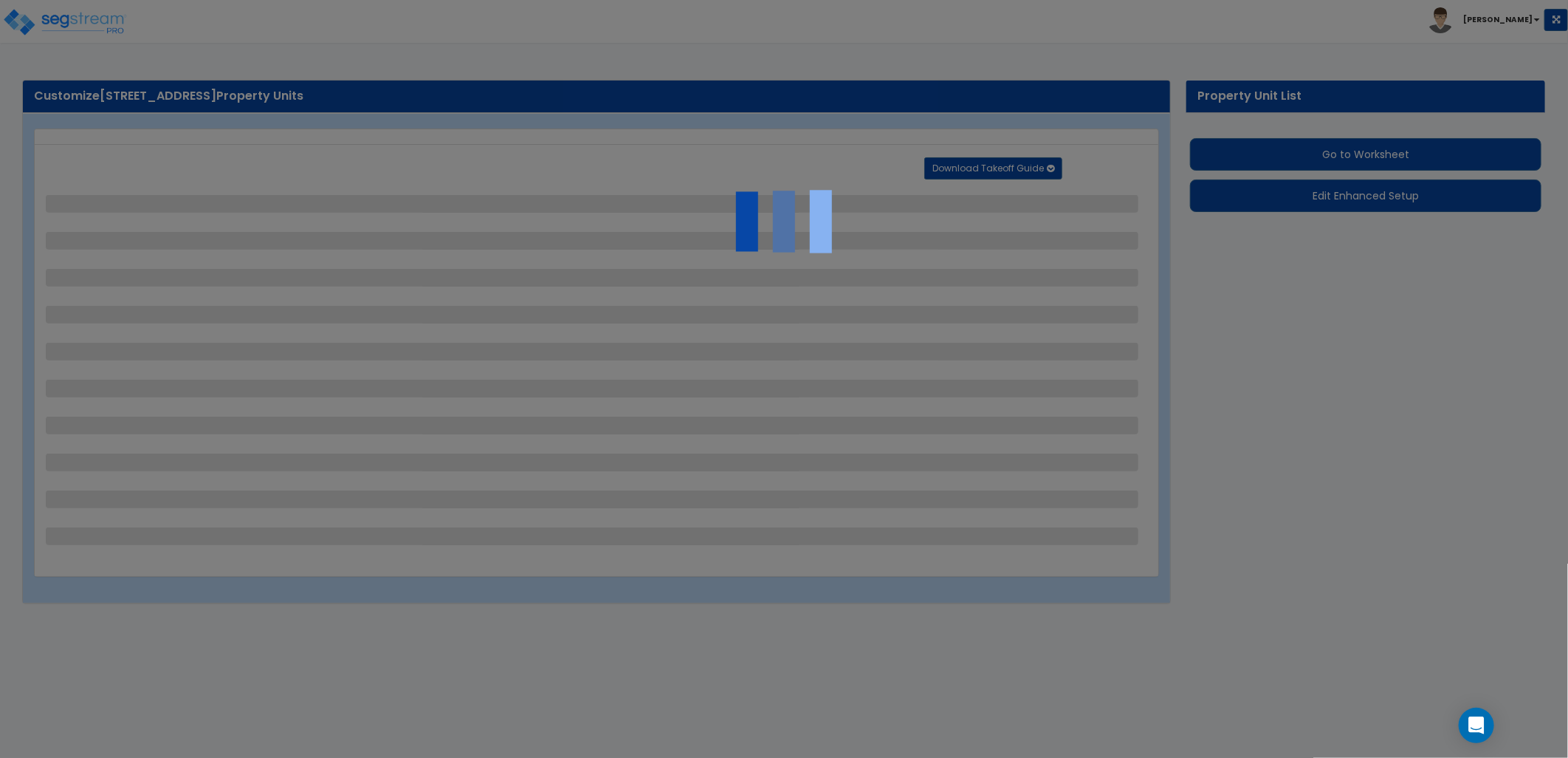
select select "2"
select select "1"
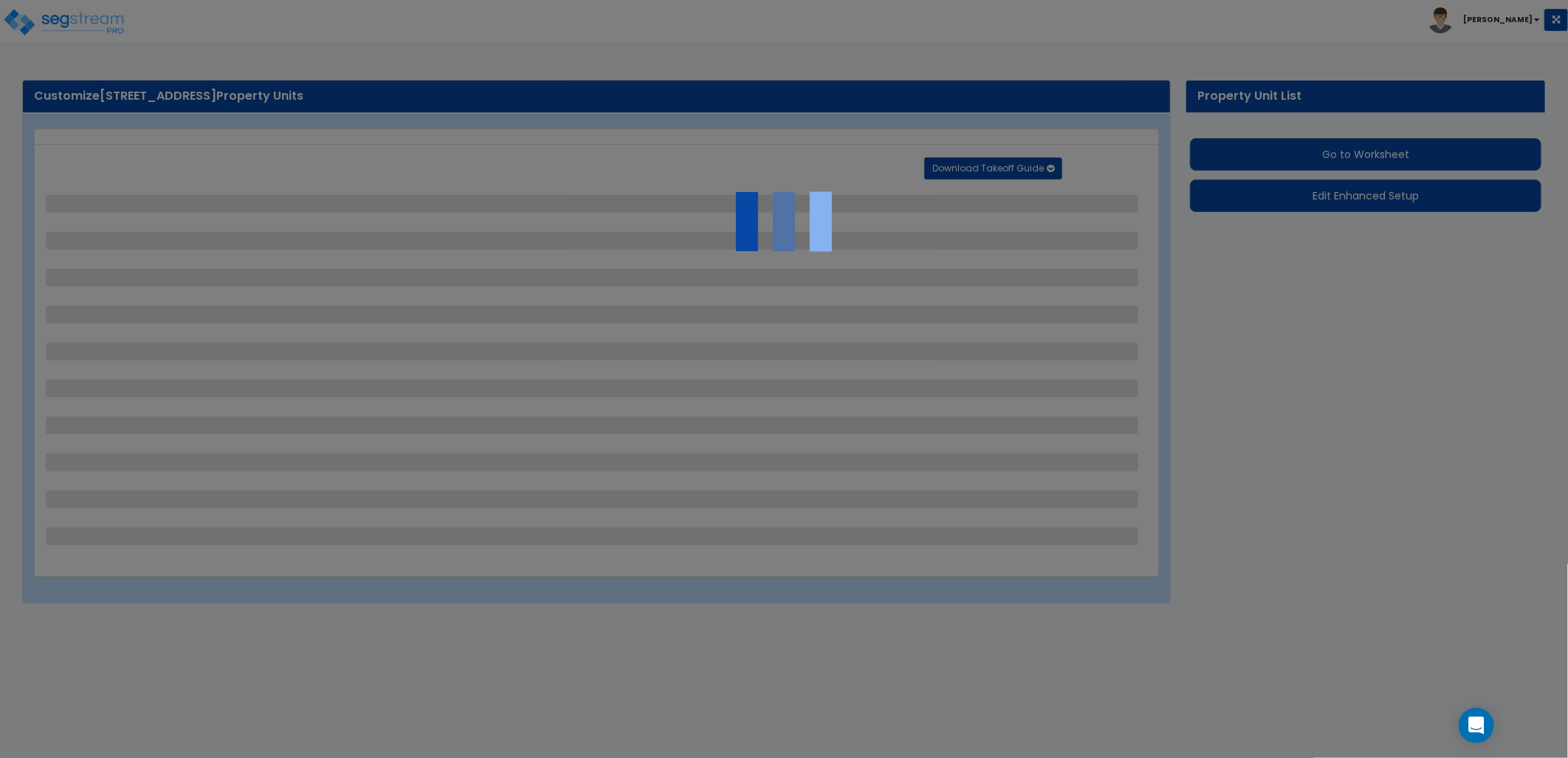
select select "1"
select select "2"
select select "1"
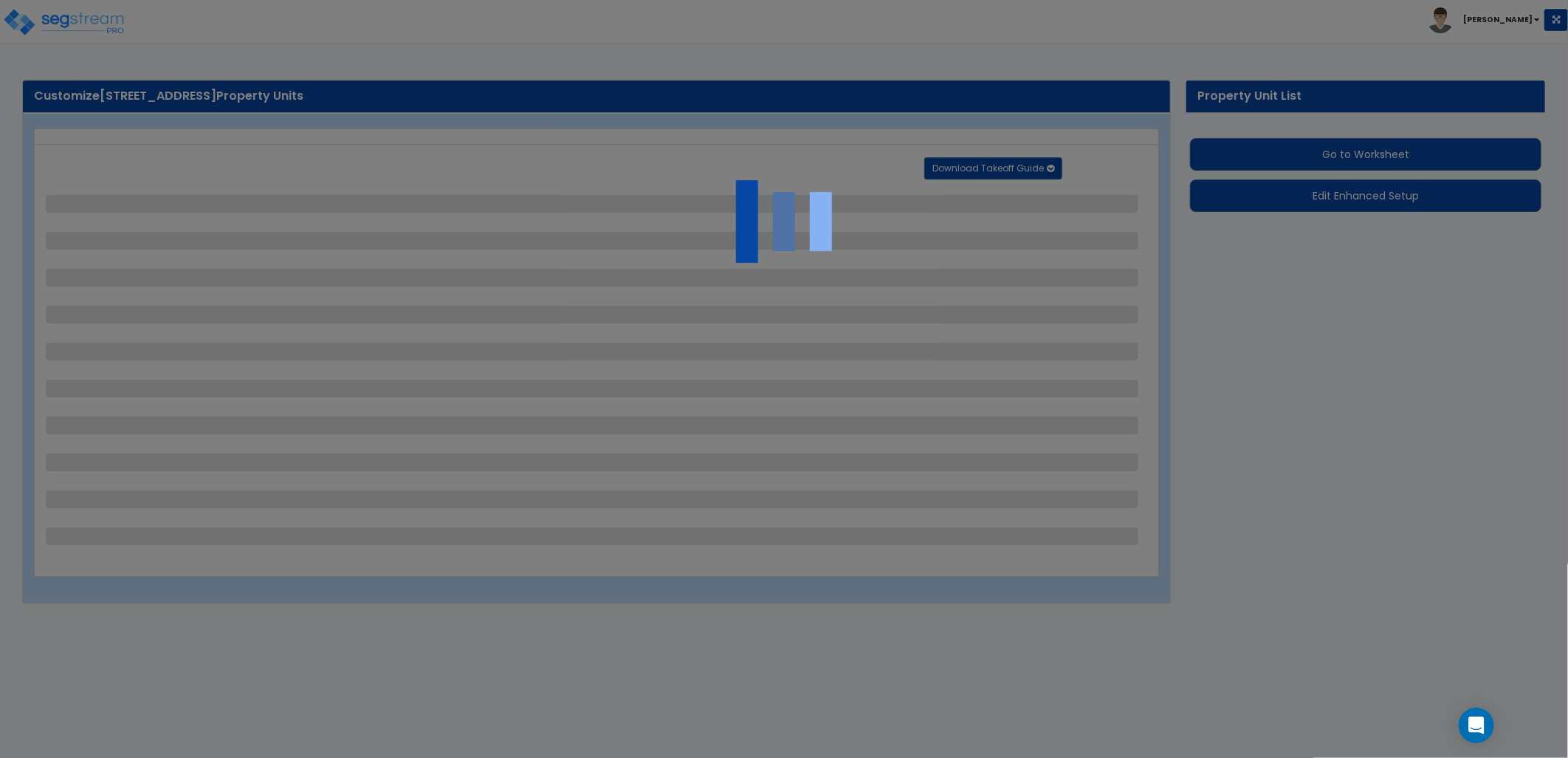
select select "2"
select select "5"
select select "7"
select select "3"
select select "4"
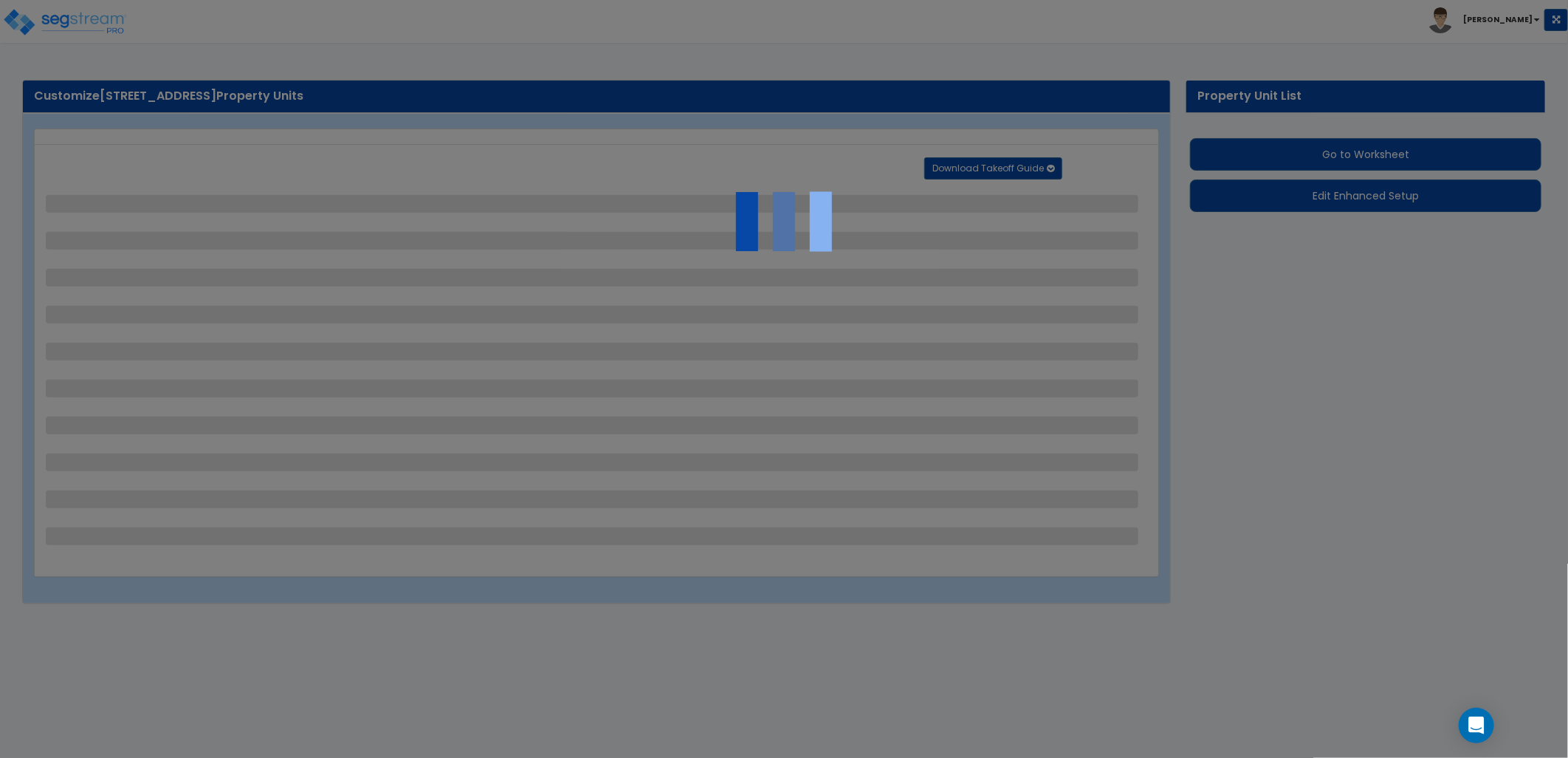
select select "5"
select select "10"
select select "4"
select select "1"
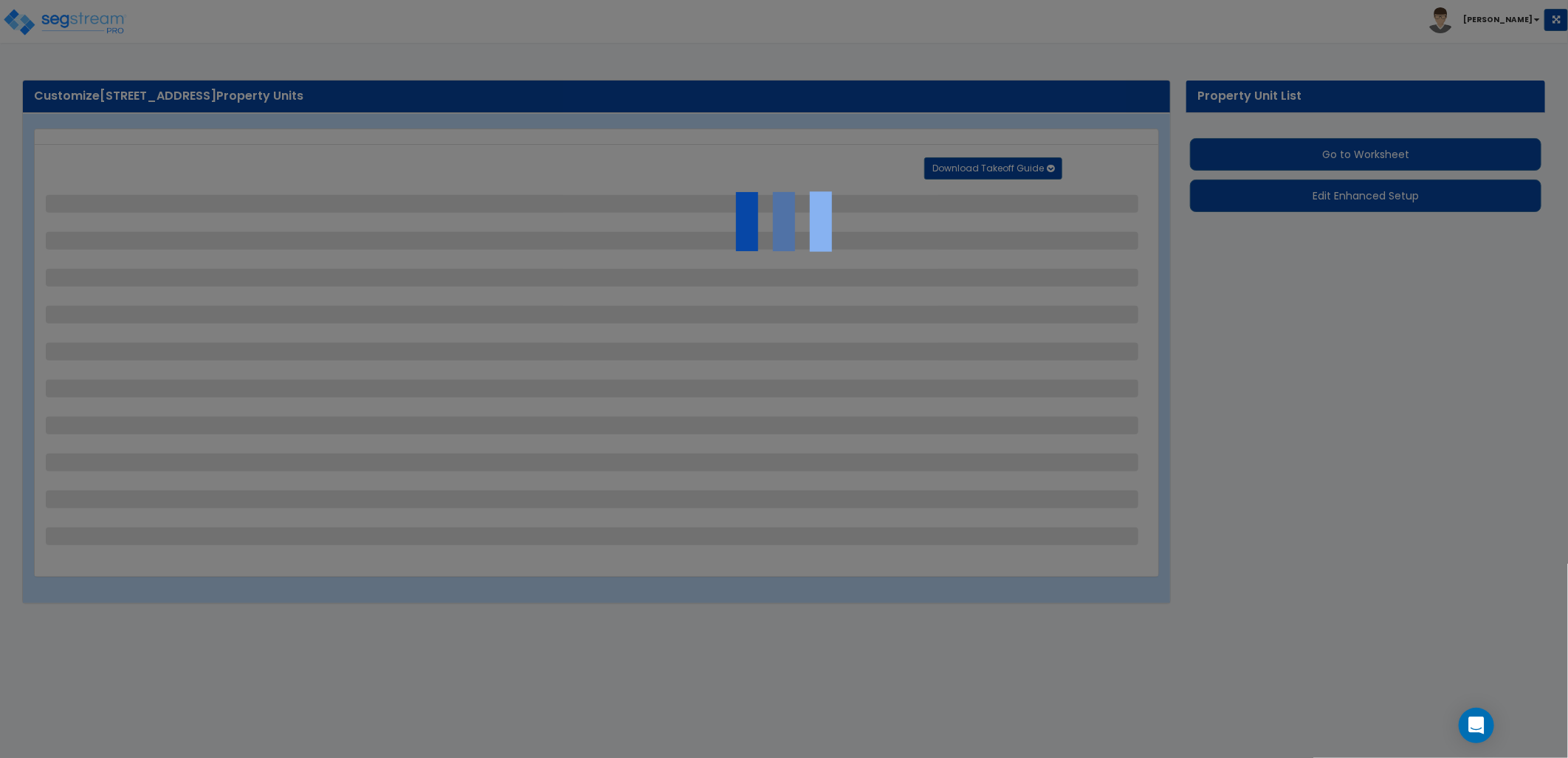
select select "2"
select select "1"
select select "4"
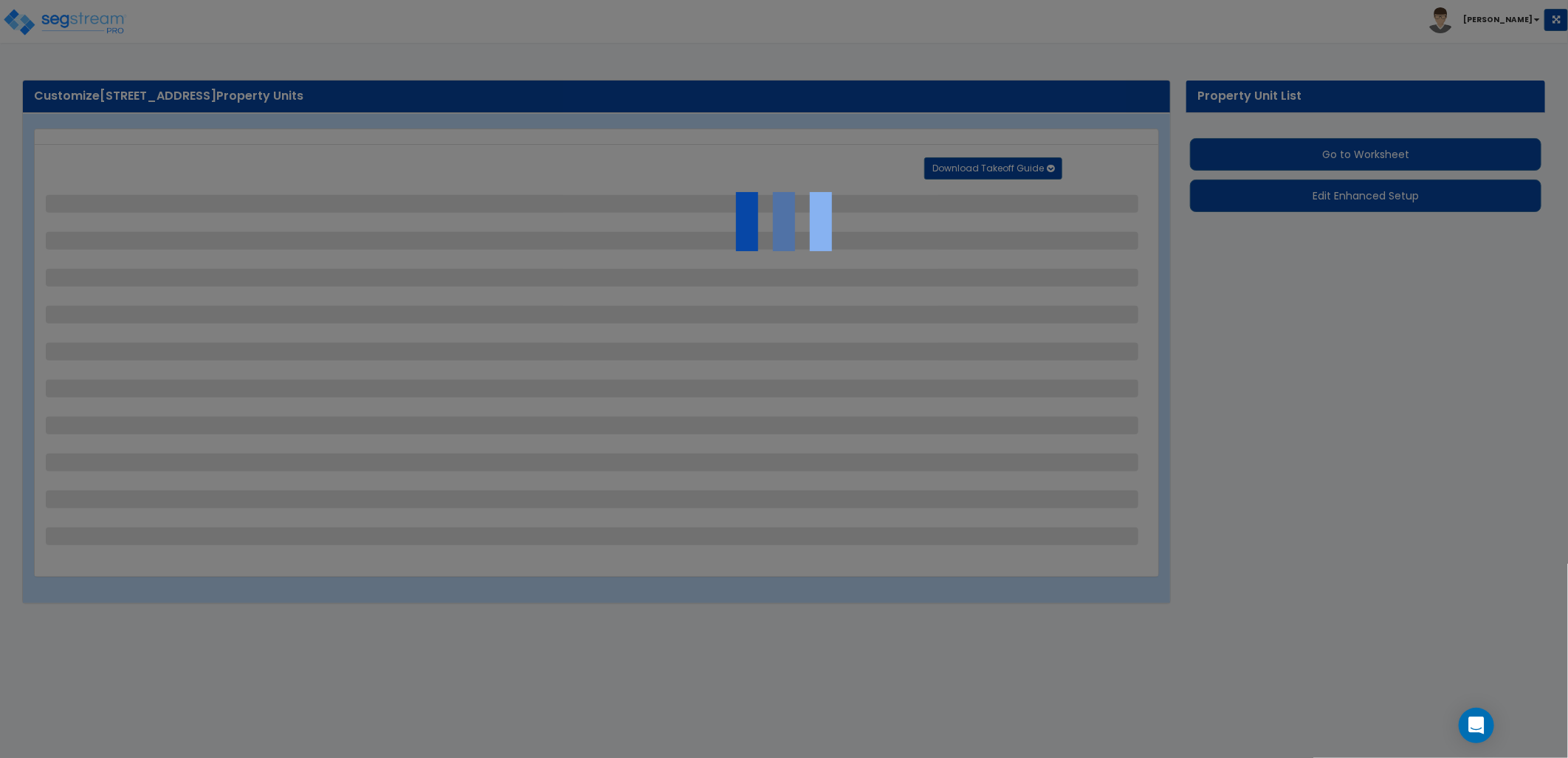
select select "4"
select select "2"
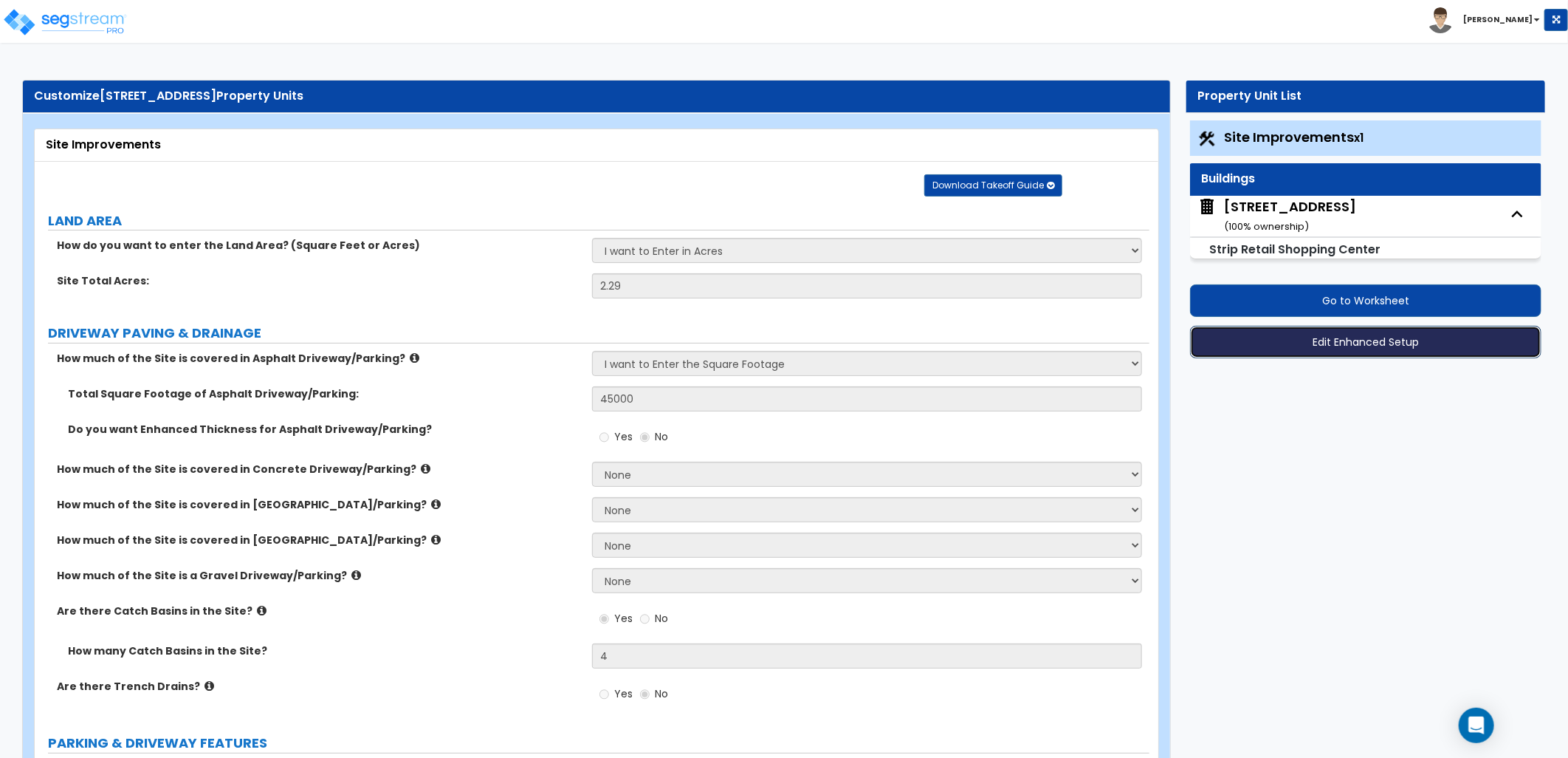
click at [1289, 349] on button "Edit Enhanced Setup" at bounding box center [1365, 342] width 352 height 32
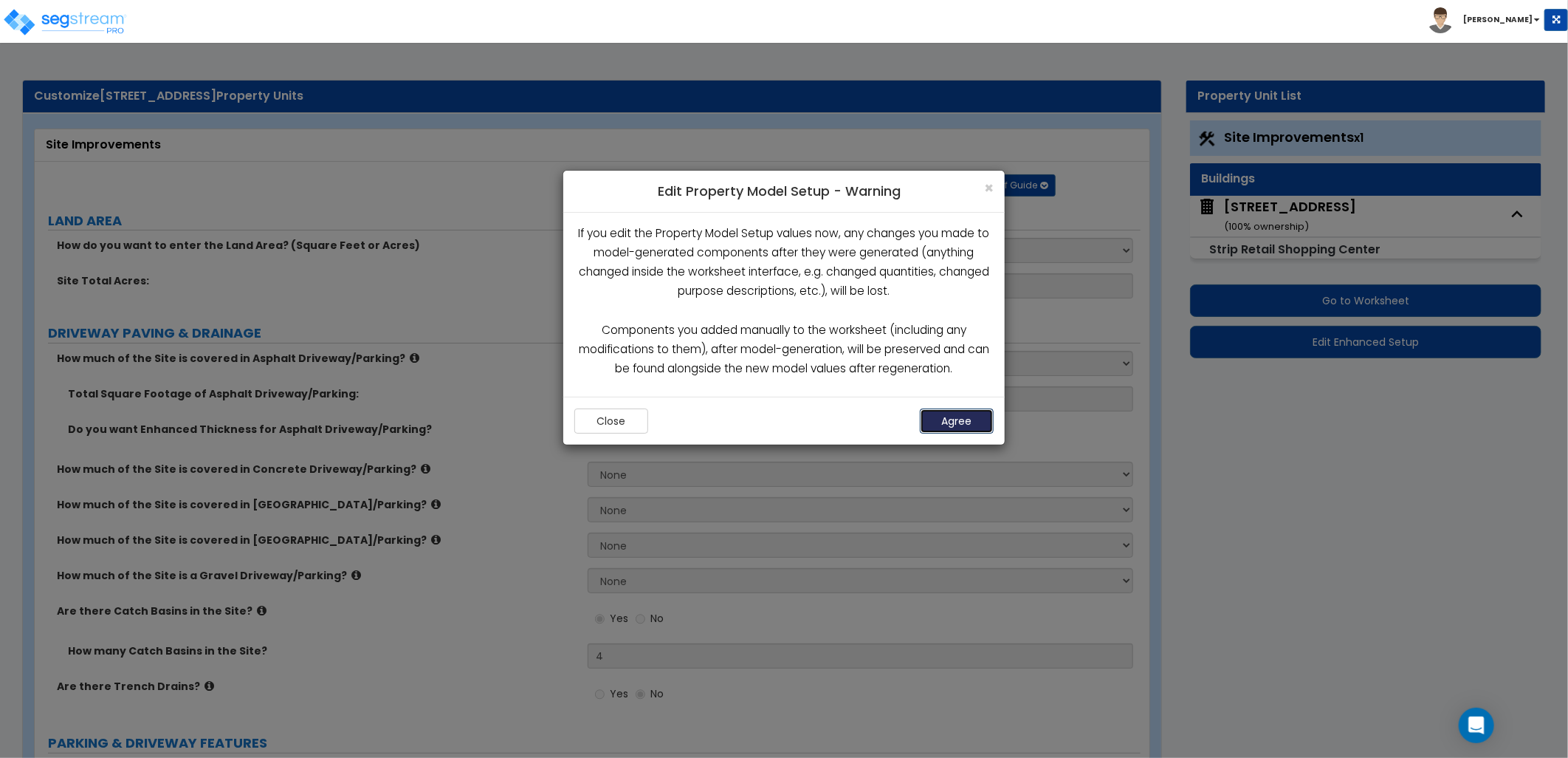
click at [949, 415] on button "Agree" at bounding box center [957, 420] width 74 height 25
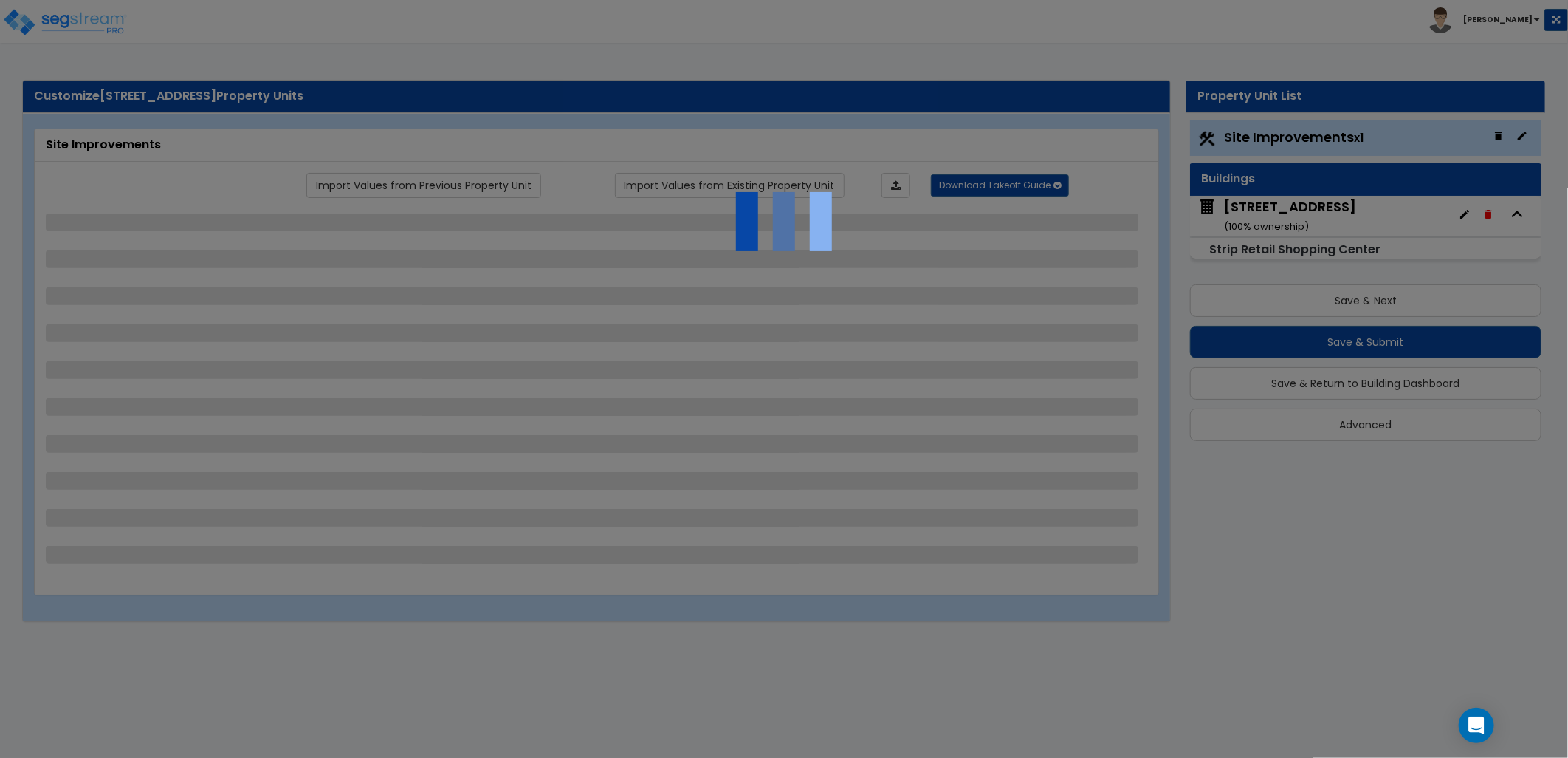
select select "2"
select select "1"
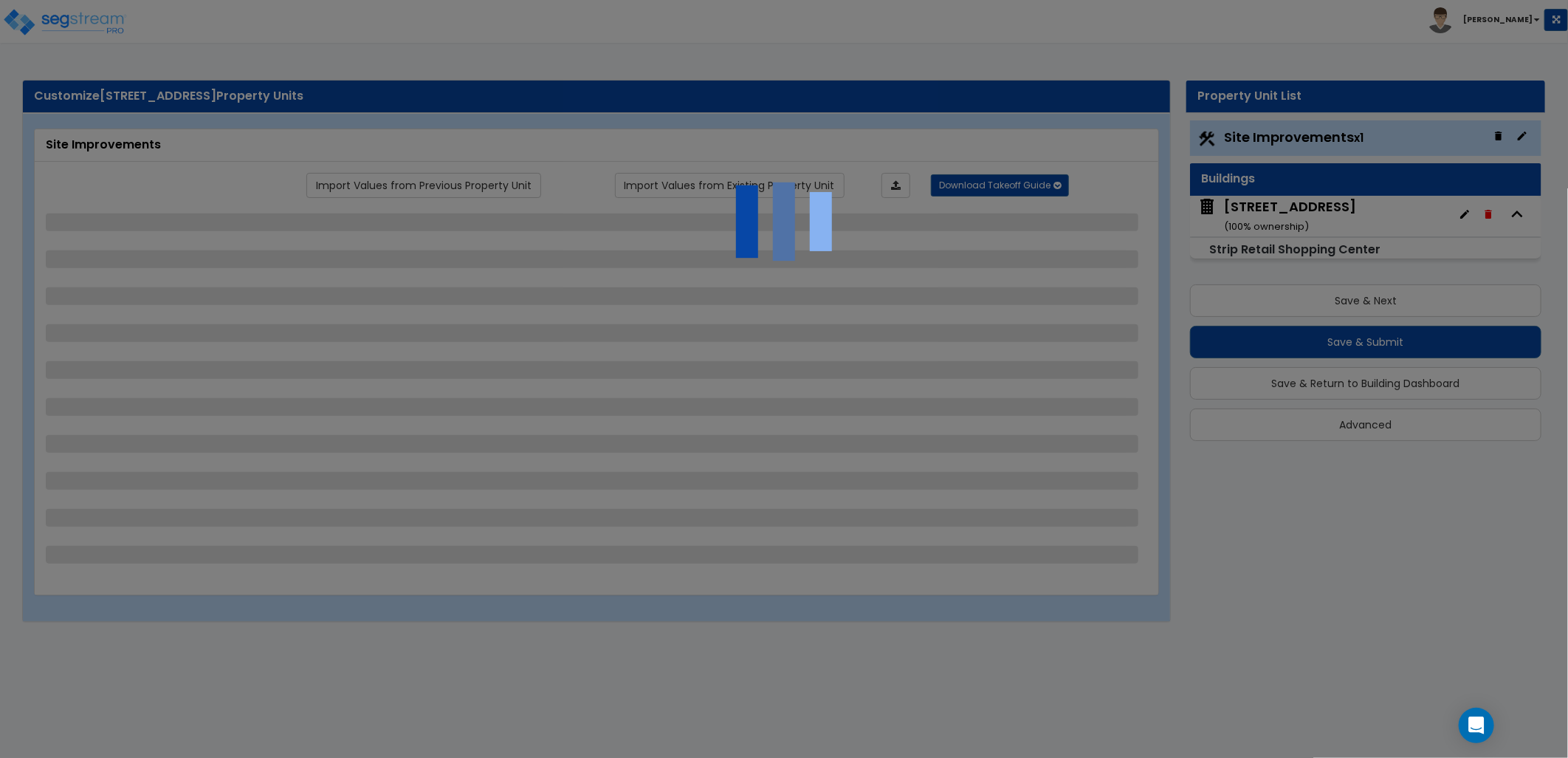
select select "1"
select select "2"
select select "1"
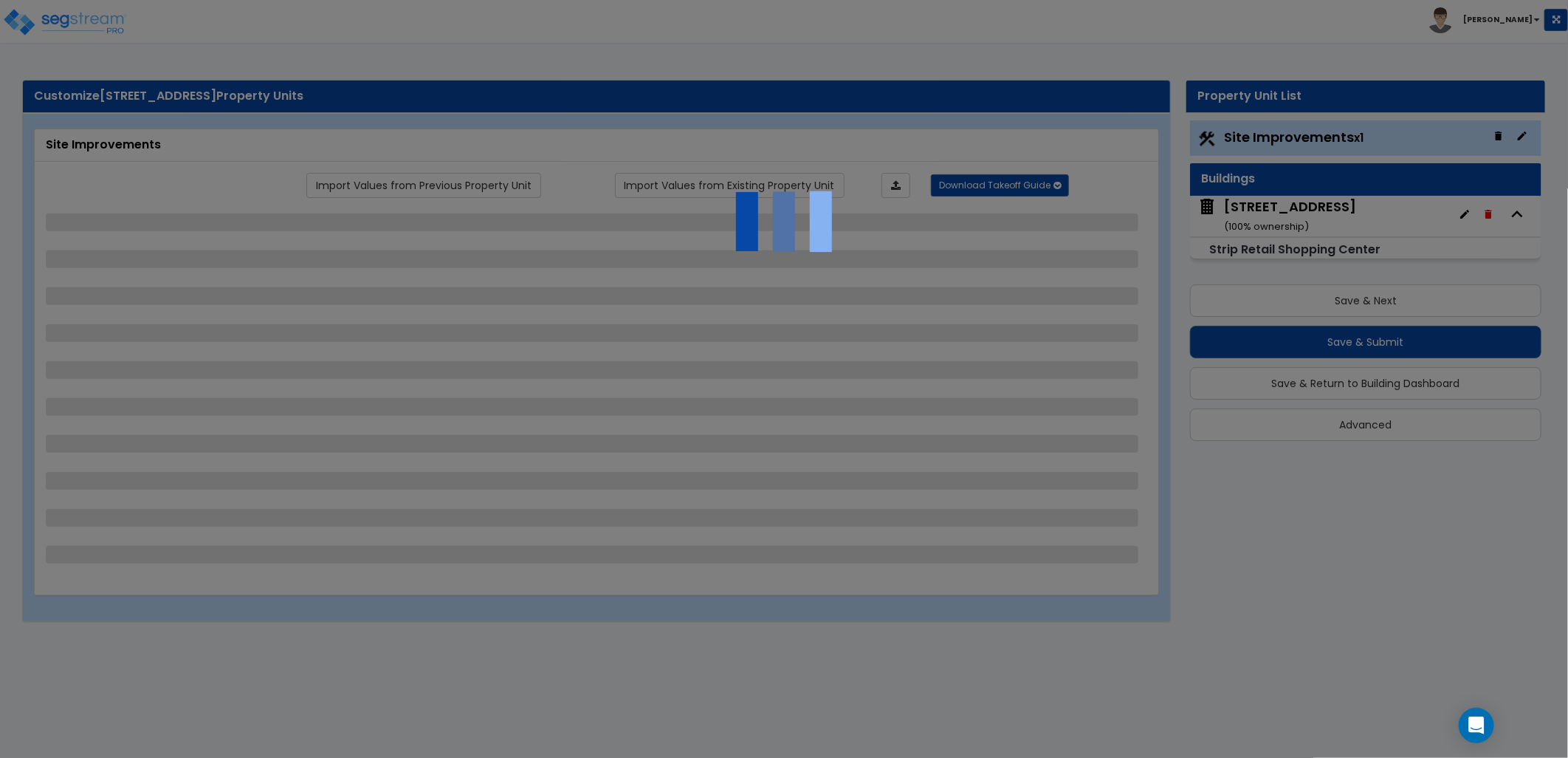
select select "2"
select select "5"
select select "7"
select select "3"
select select "4"
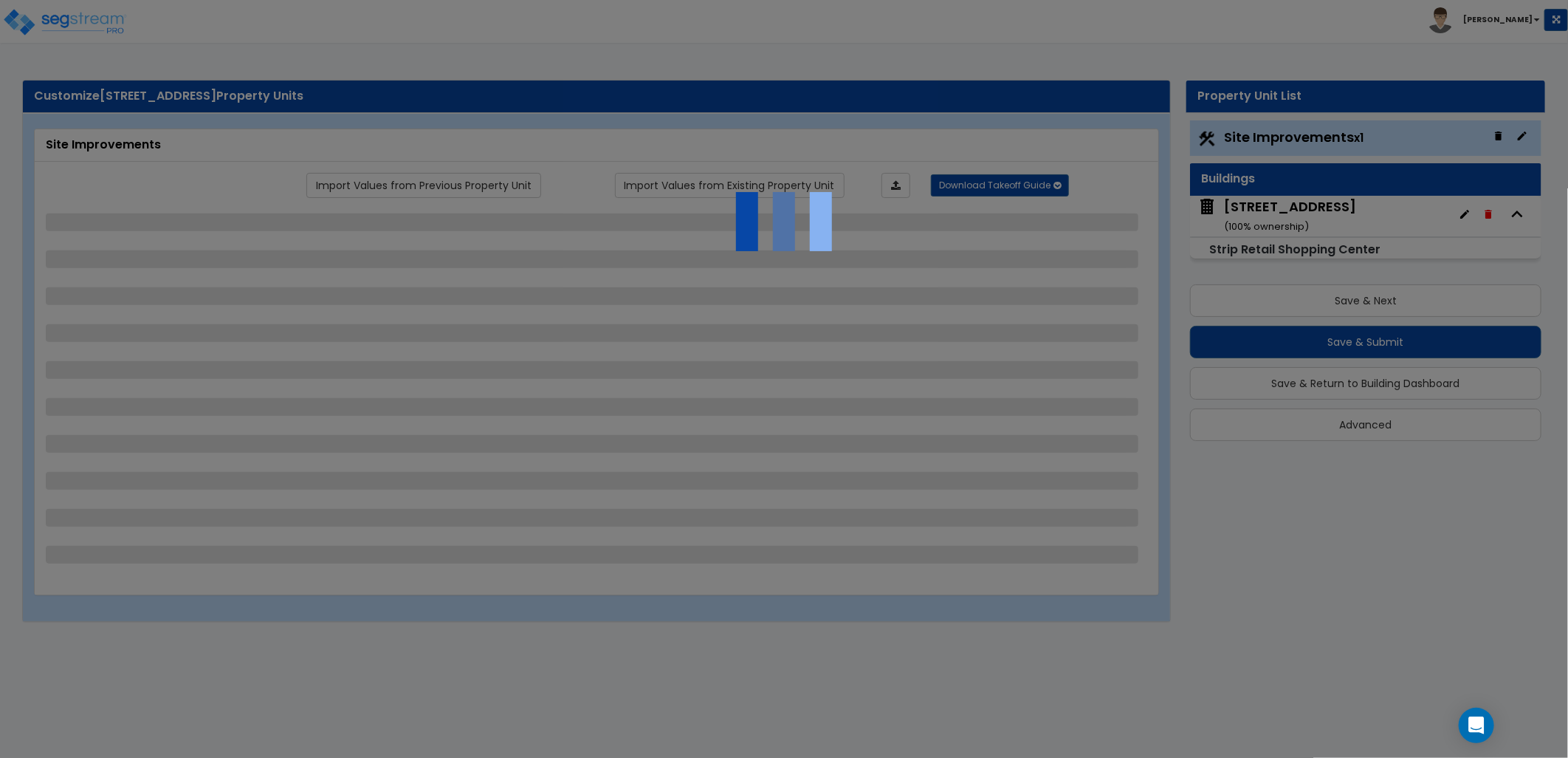
select select "5"
select select "10"
select select "4"
select select "1"
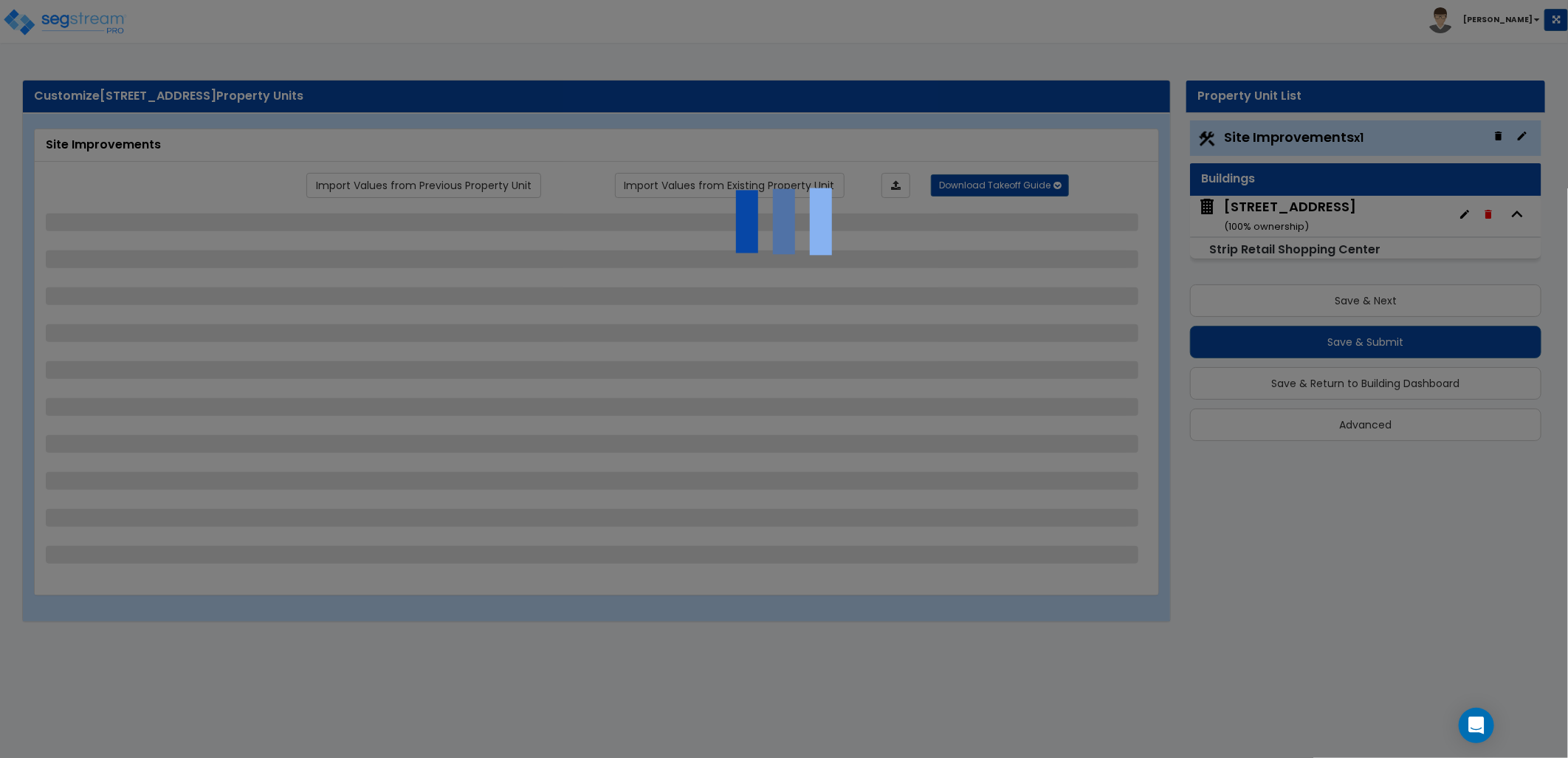
select select "2"
select select "1"
select select "4"
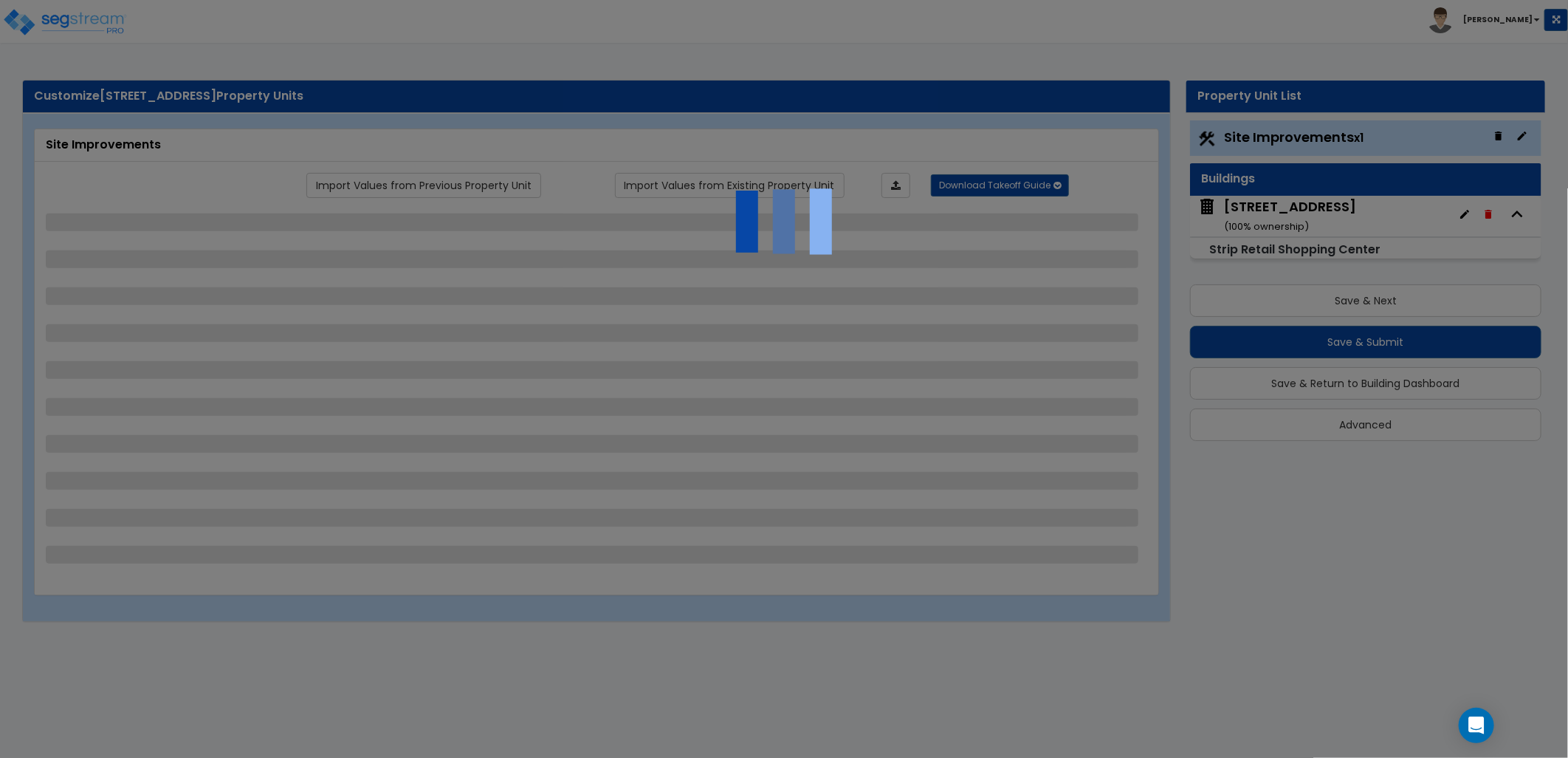
select select "4"
select select "2"
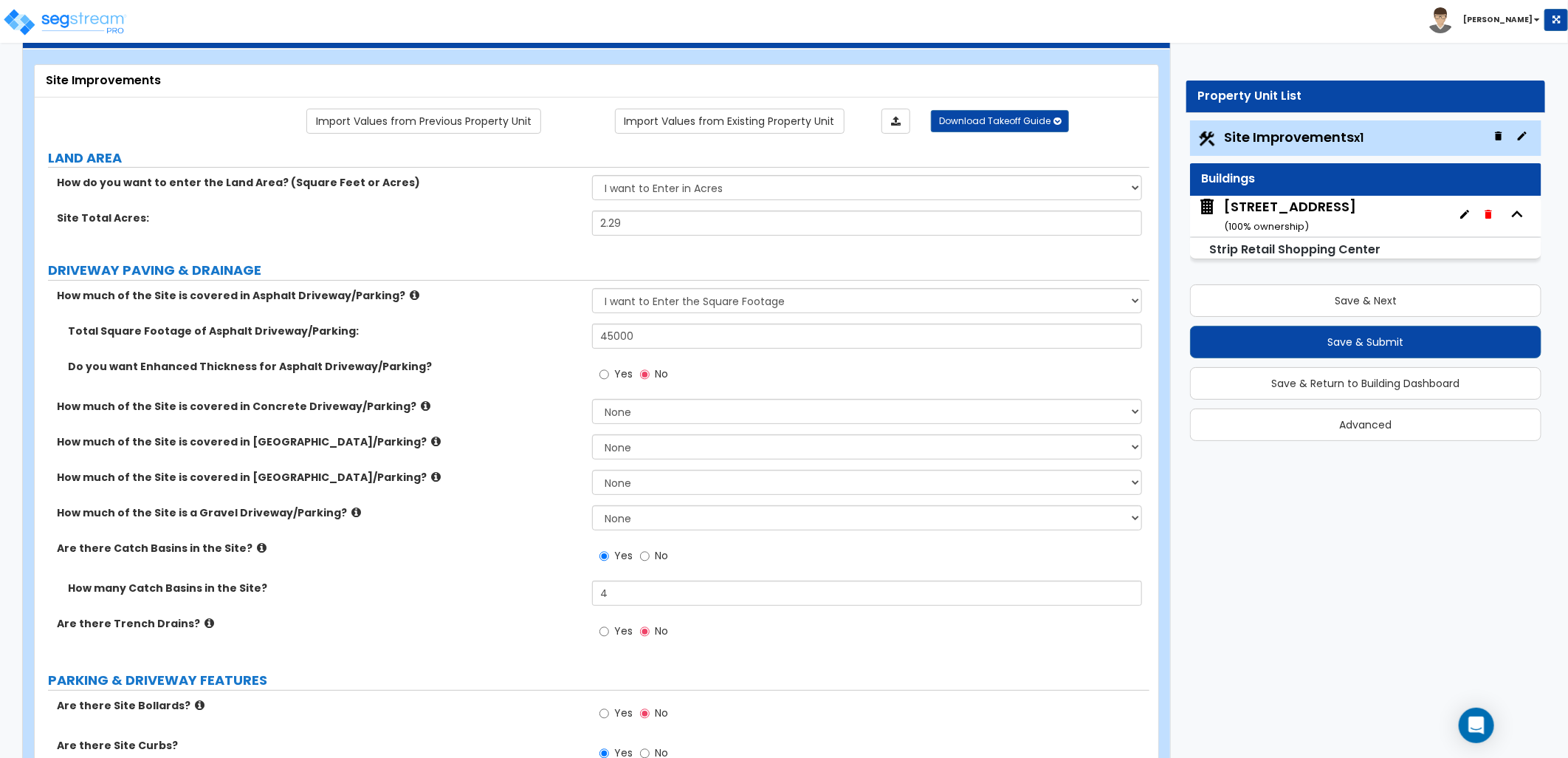
scroll to position [82, 0]
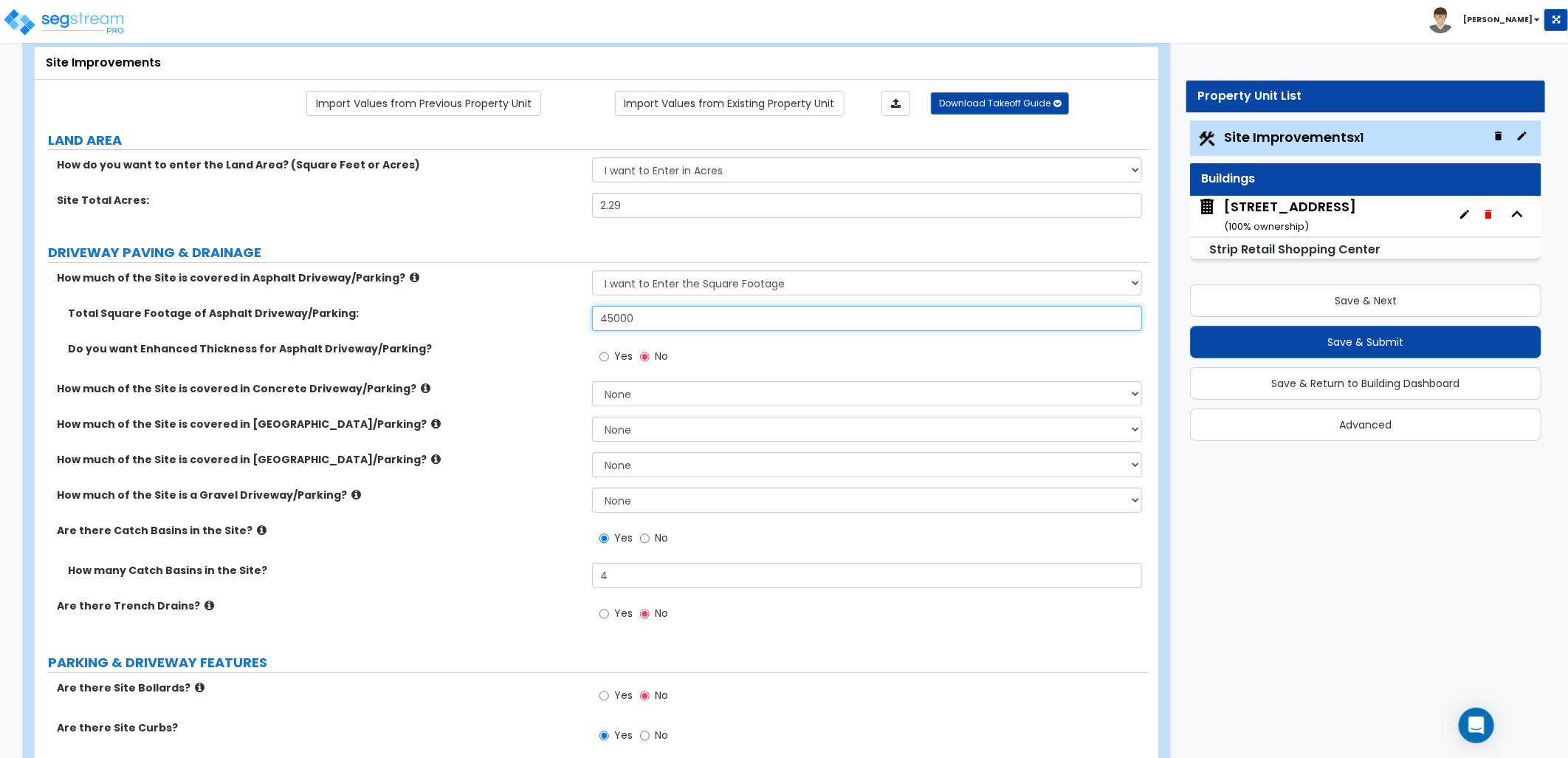
drag, startPoint x: 654, startPoint y: 315, endPoint x: 513, endPoint y: 320, distance: 141.1
click at [527, 322] on div "Total Square Footage of Asphalt Driveway/Parking: 45000" at bounding box center [592, 323] width 1115 height 35
type input "50,000"
click at [492, 353] on label "Do you want Enhanced Thickness for Asphalt Driveway/Parking?" at bounding box center [325, 349] width 513 height 15
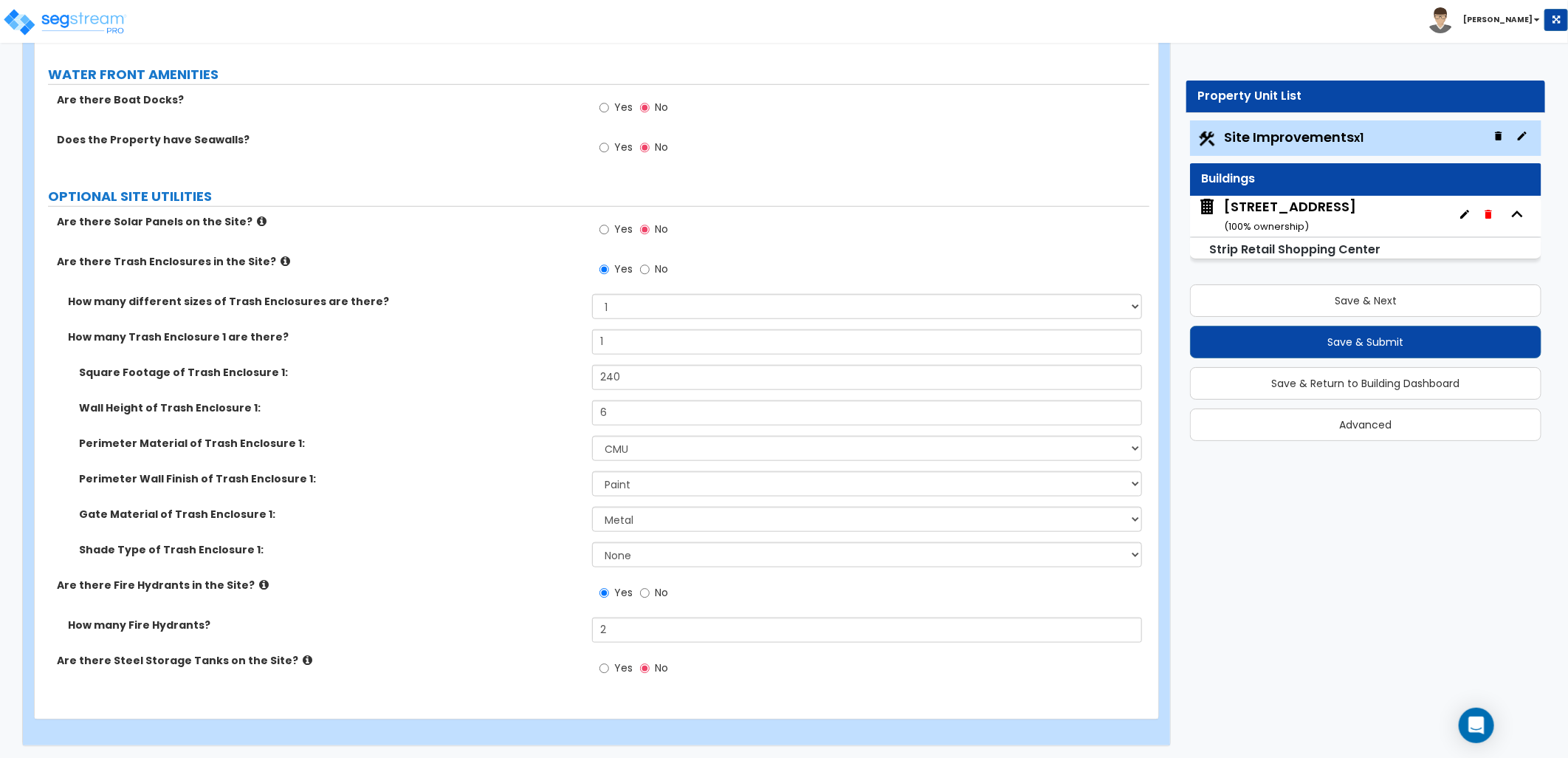
scroll to position [4282, 0]
drag, startPoint x: 1270, startPoint y: 212, endPoint x: 1223, endPoint y: 209, distance: 47.1
click at [1267, 212] on div "2720 Madison St ( 100 % ownership)" at bounding box center [1289, 216] width 132 height 38
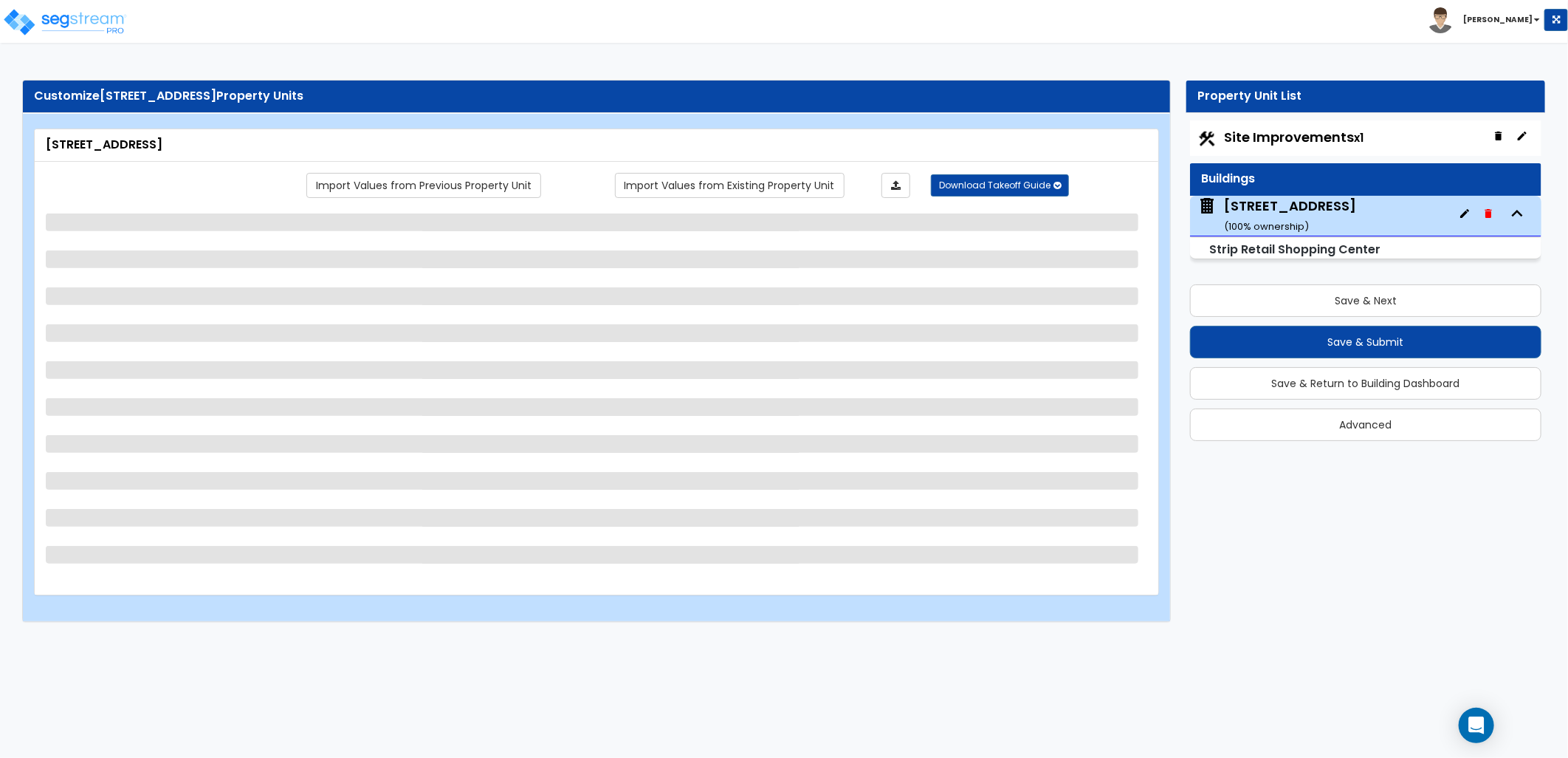
scroll to position [0, 0]
select select "6"
select select "2"
select select "1"
select select "10"
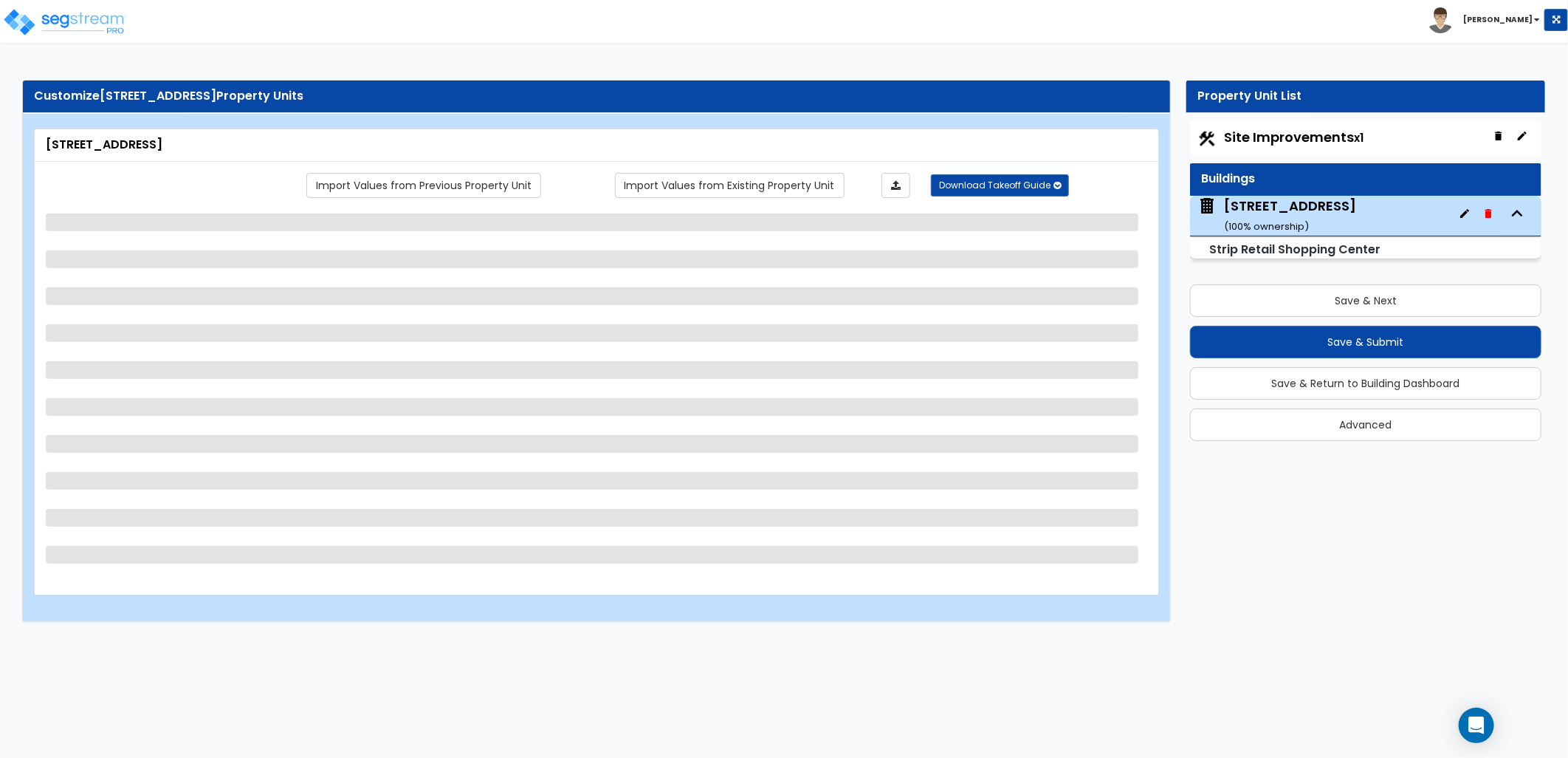
select select "2"
select select "1"
select select "3"
select select "1"
select select "2"
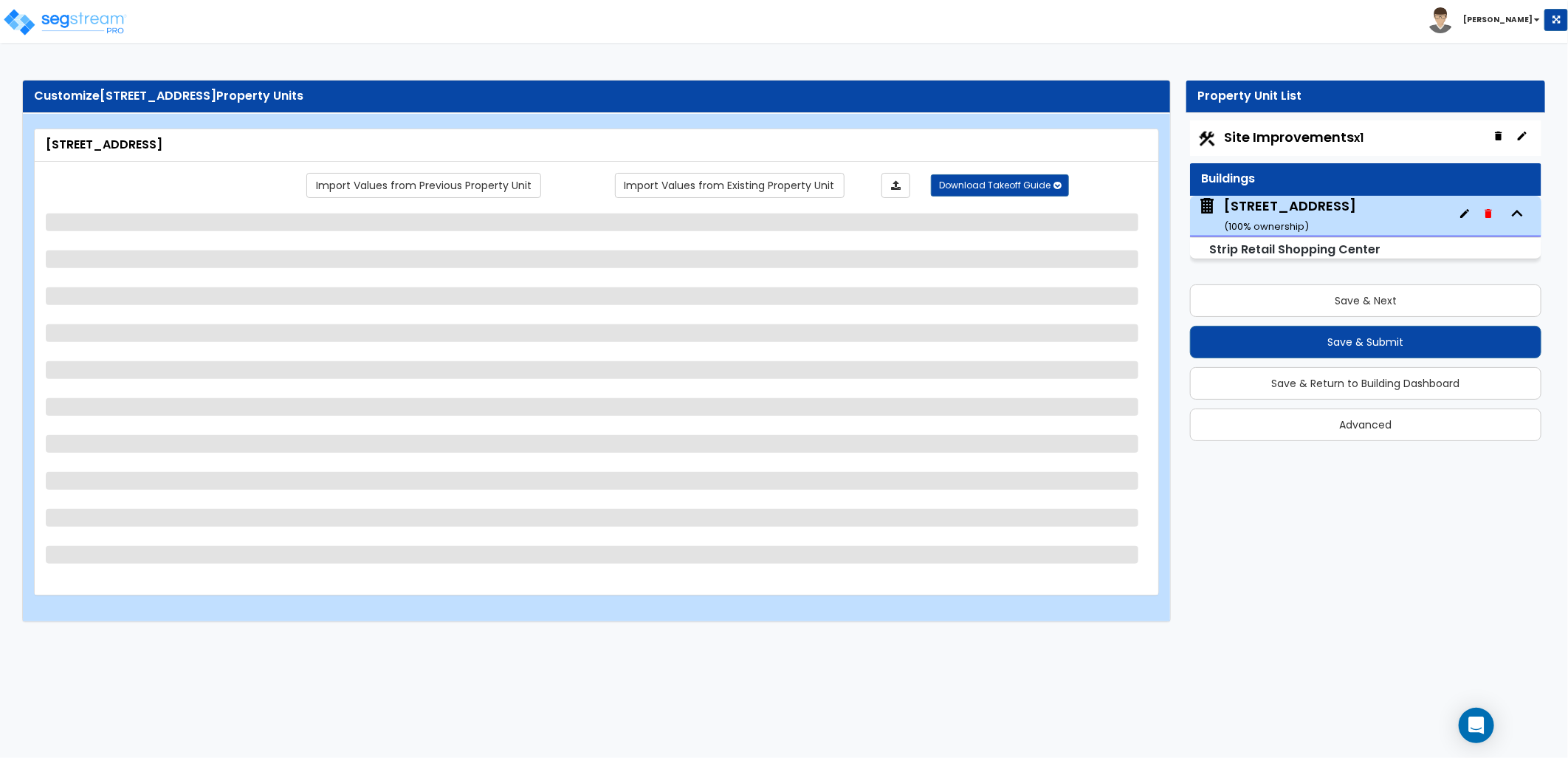
select select "1"
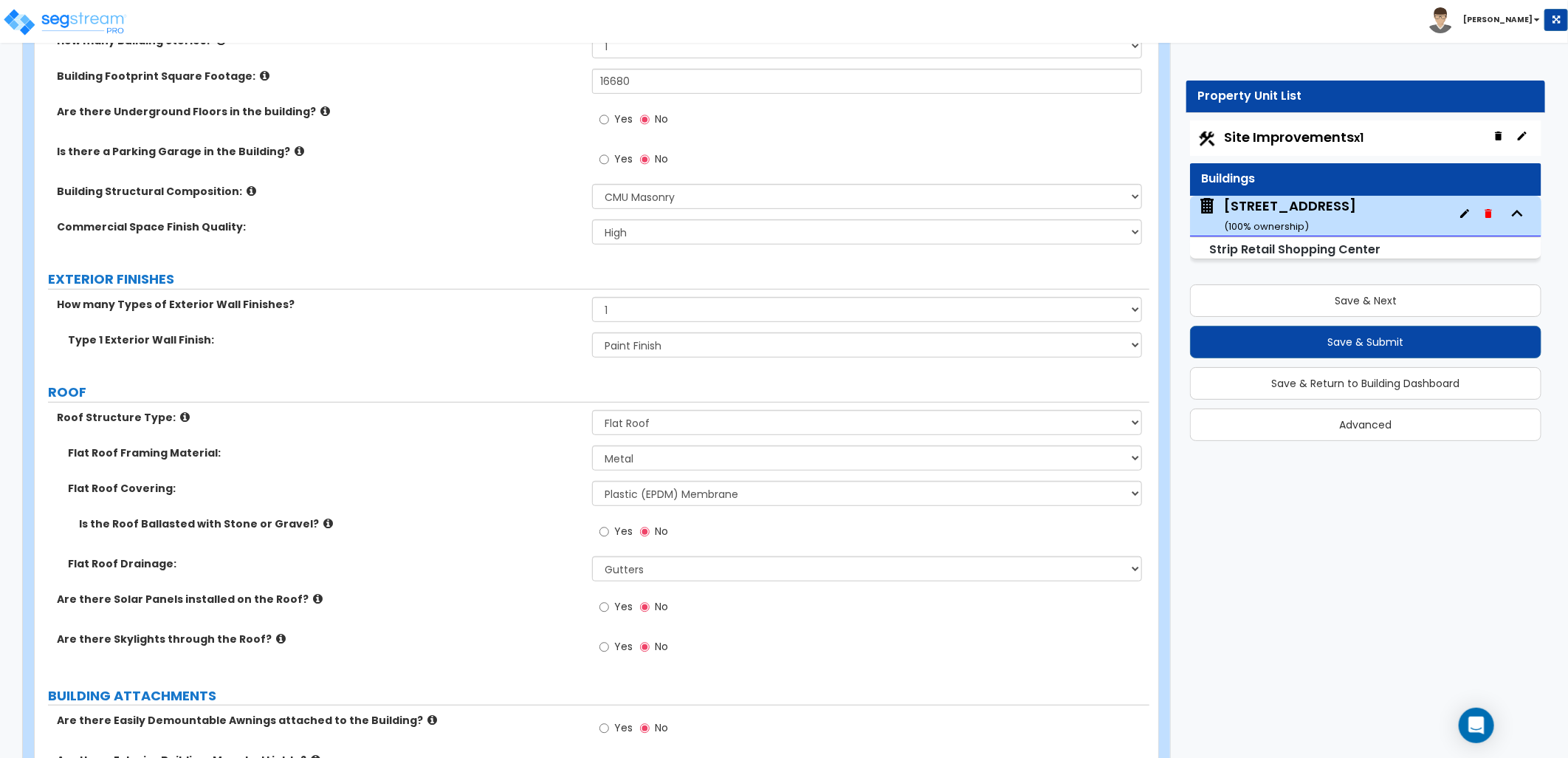
scroll to position [410, 0]
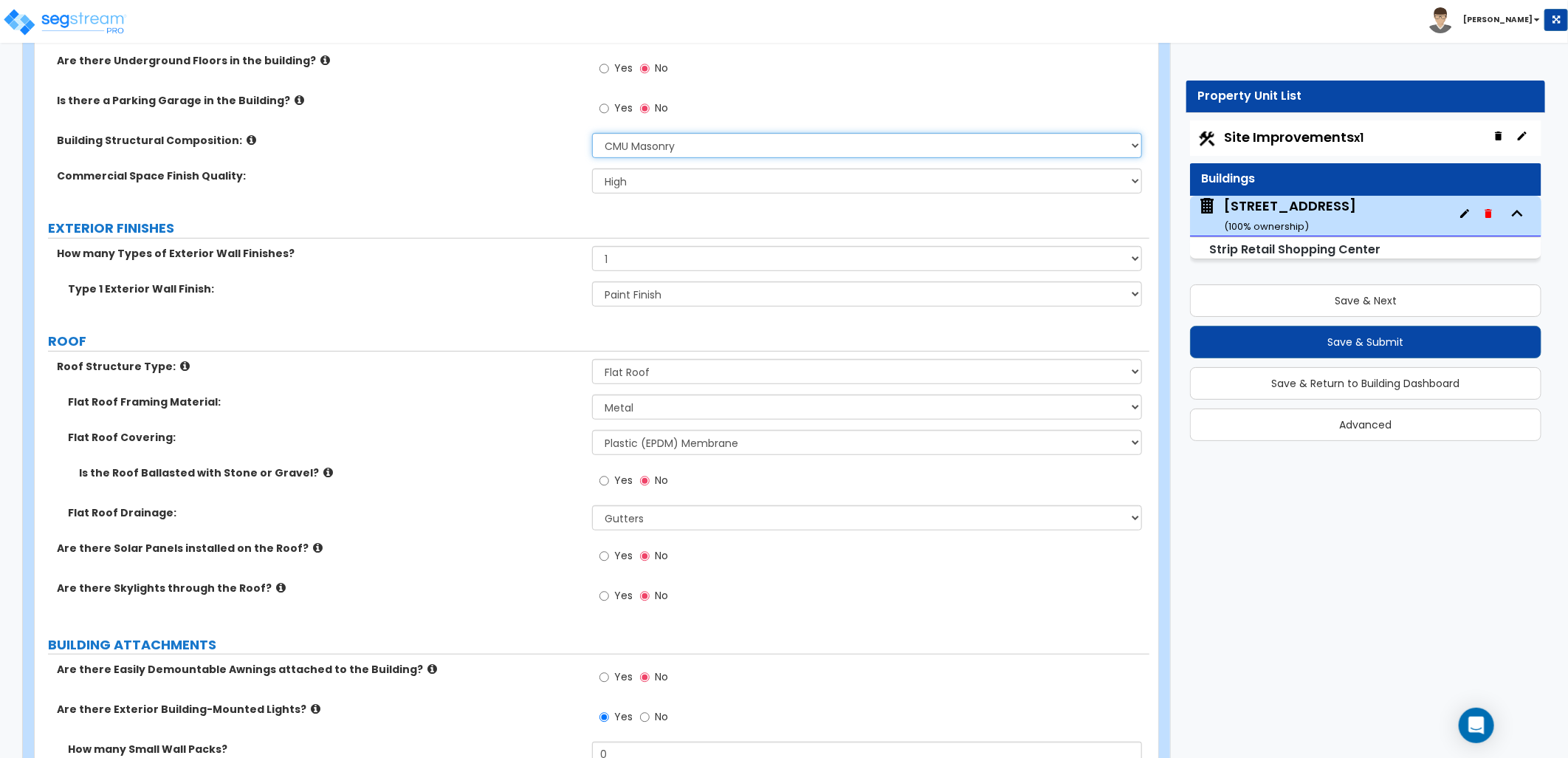
click at [654, 150] on select "Please Choose One Tilt-up Wall Construction Reinforced Concrete Structural Stee…" at bounding box center [868, 145] width 550 height 25
click at [246, 144] on icon at bounding box center [251, 140] width 9 height 11
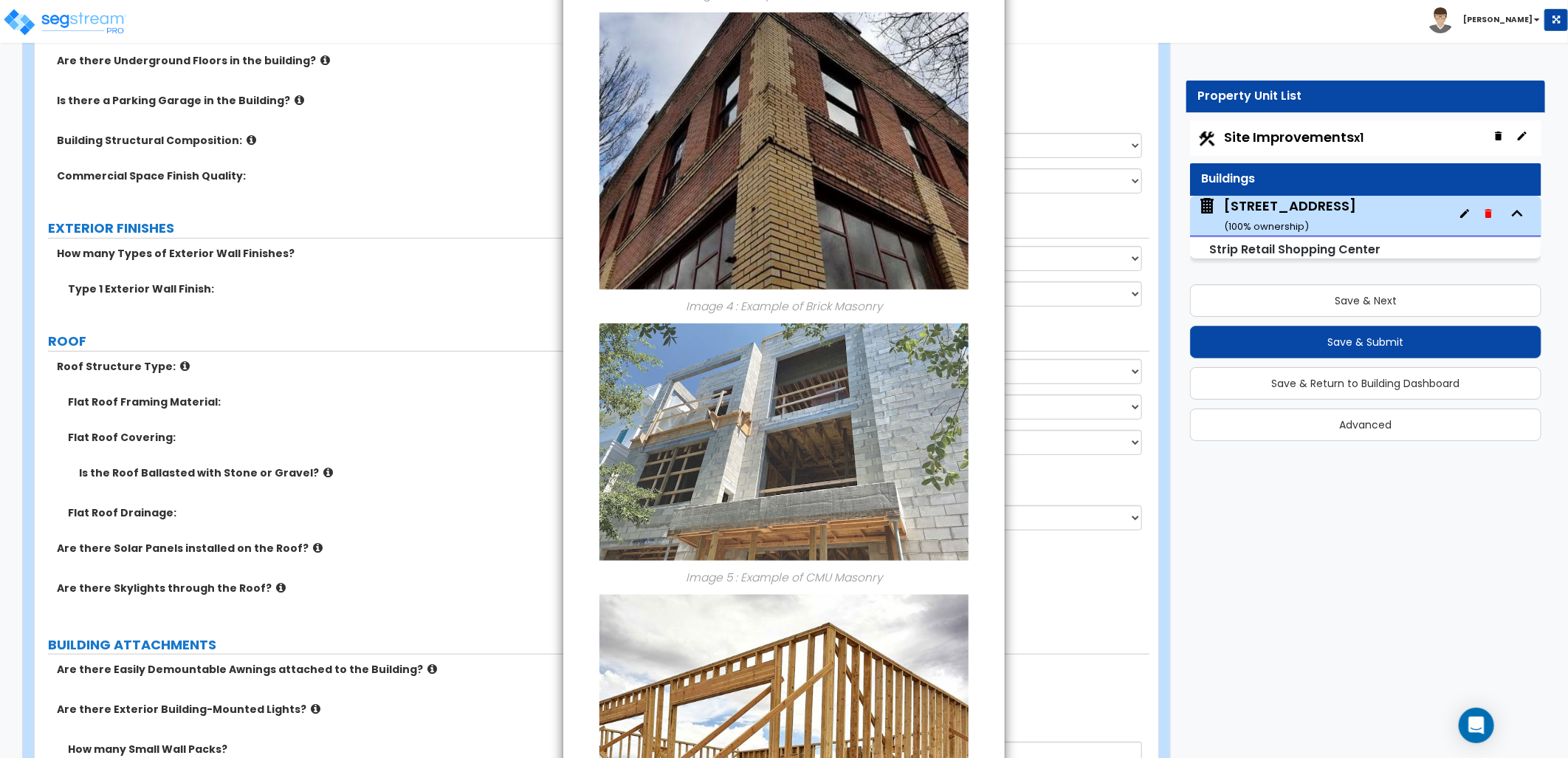
scroll to position [902, 0]
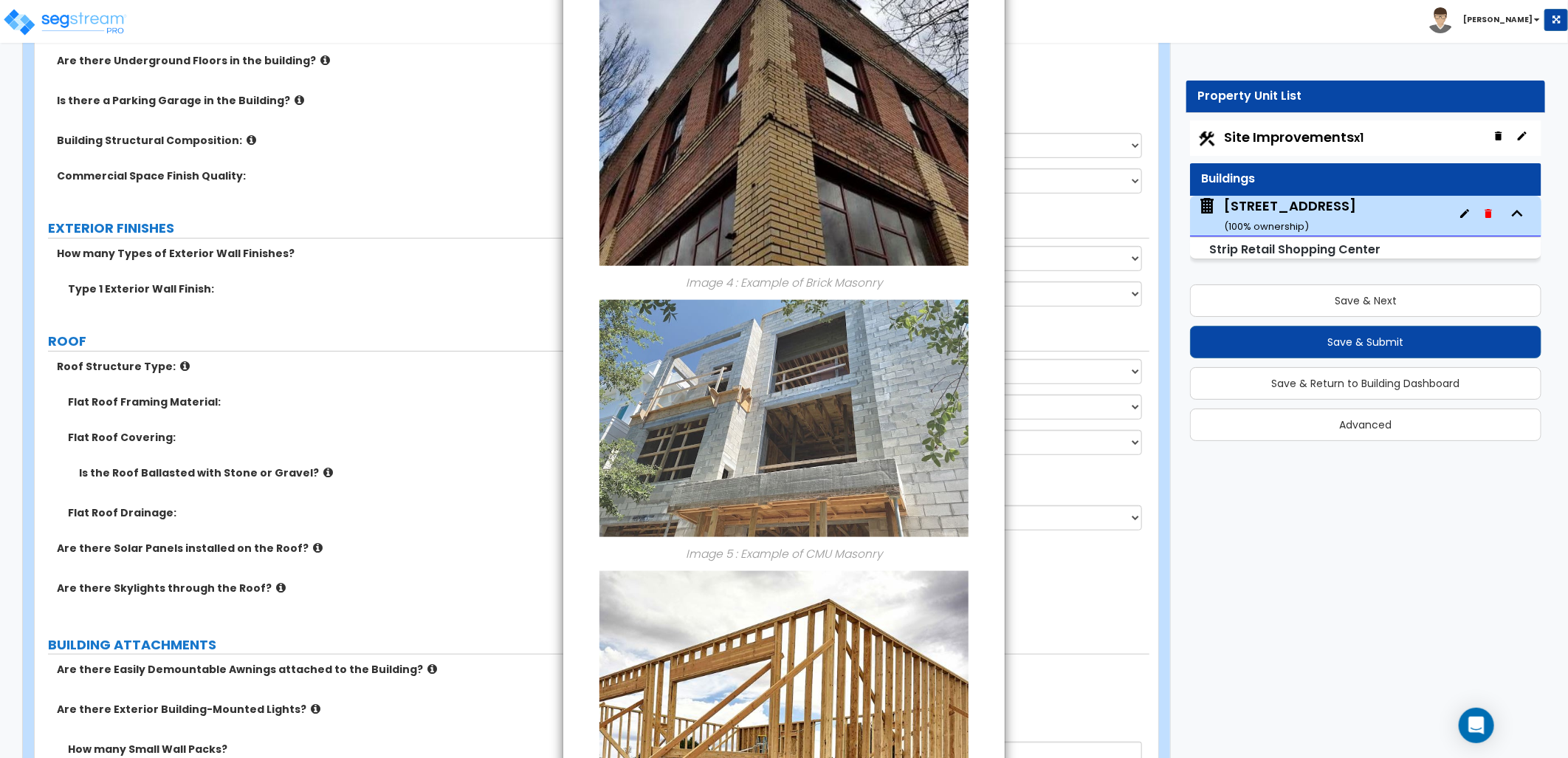
click at [509, 305] on div "× Information of Building Structural Composition: Image 1: Example of Tilt-up W…" at bounding box center [784, 379] width 1568 height 758
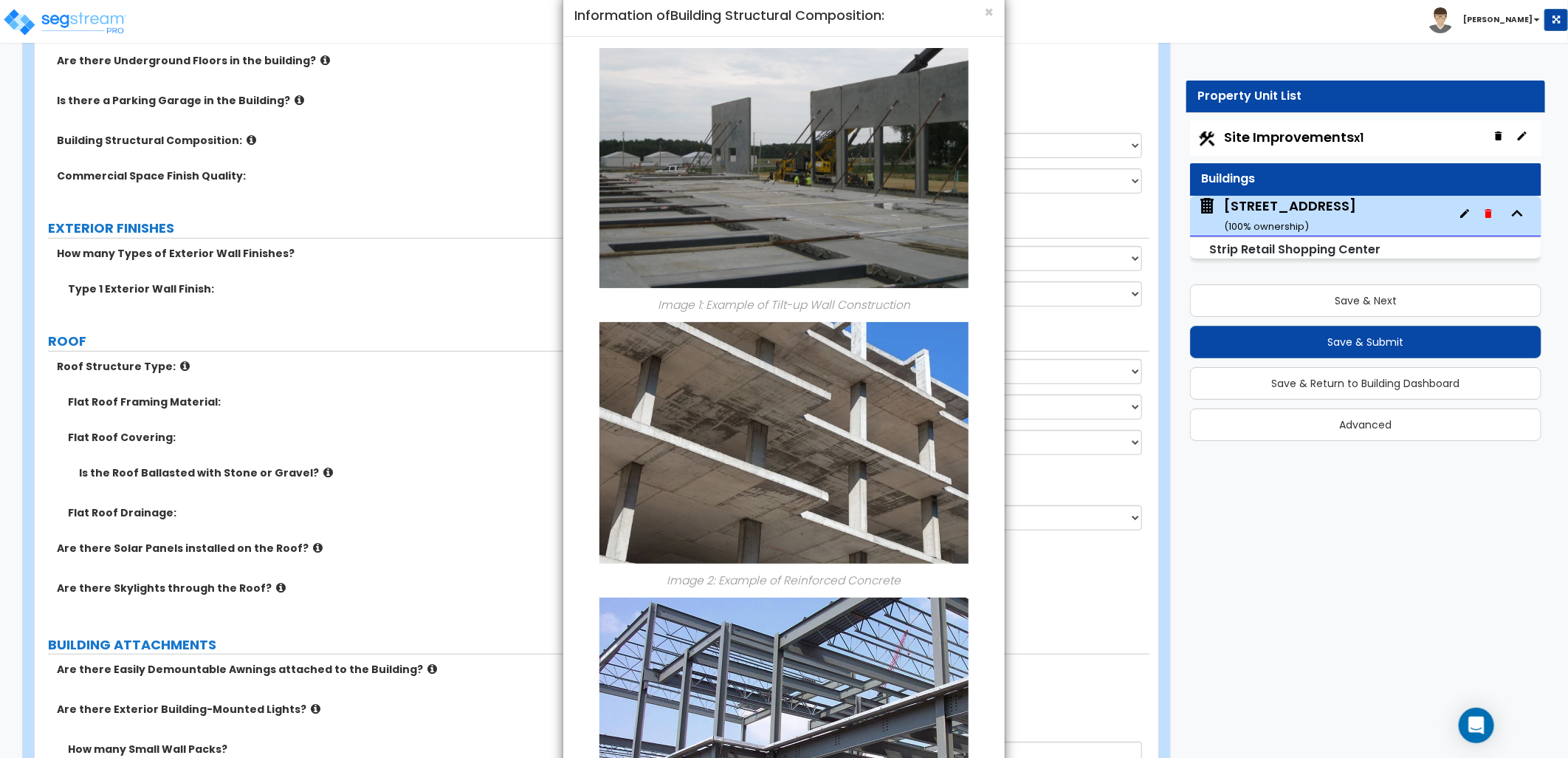
scroll to position [0, 0]
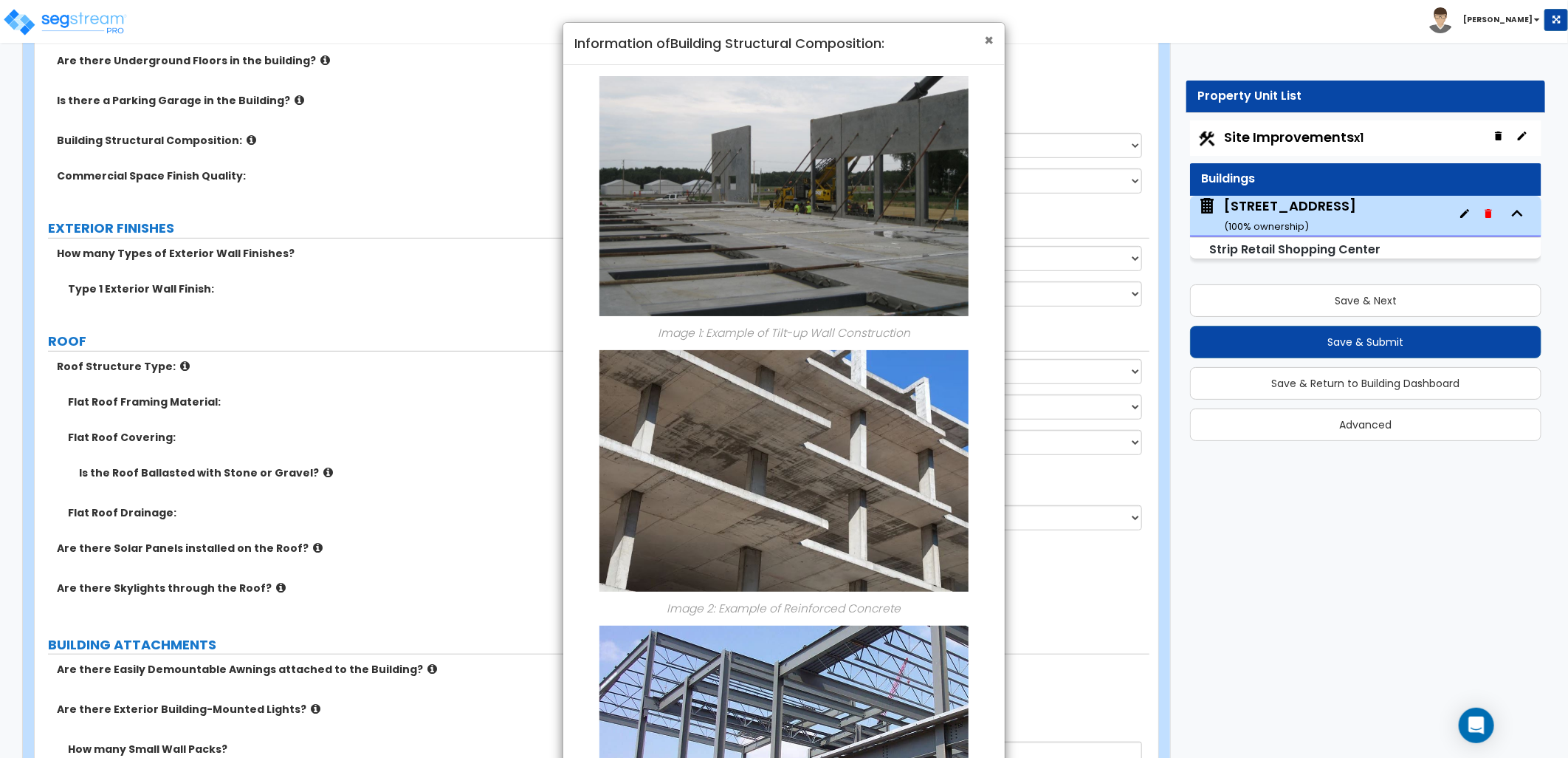
click at [989, 35] on span "×" at bounding box center [988, 40] width 9 height 21
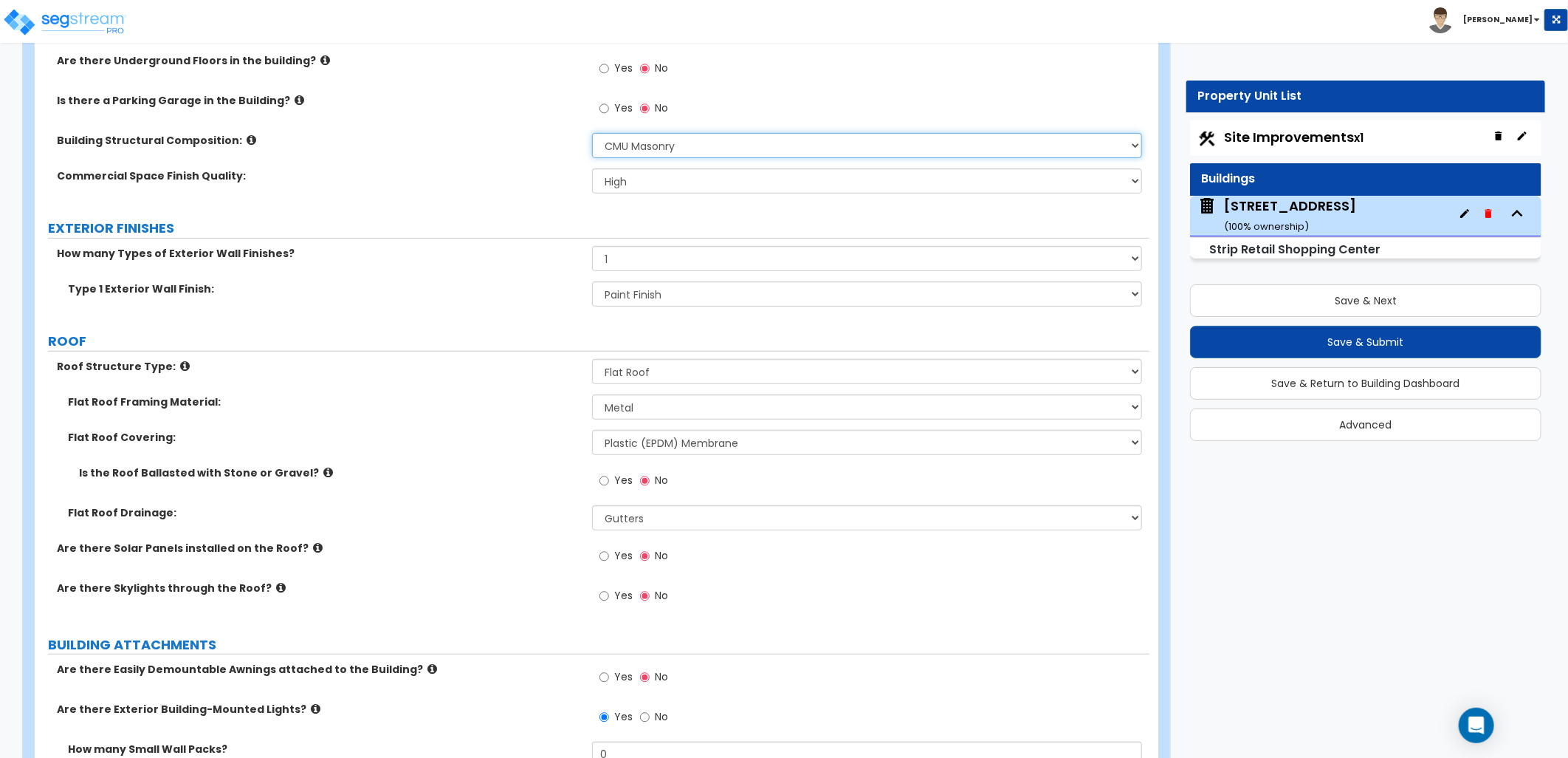
click at [672, 148] on select "Please Choose One Tilt-up Wall Construction Reinforced Concrete Structural Stee…" at bounding box center [868, 145] width 550 height 25
select select "5"
click at [592, 133] on select "Please Choose One Tilt-up Wall Construction Reinforced Concrete Structural Stee…" at bounding box center [868, 145] width 550 height 25
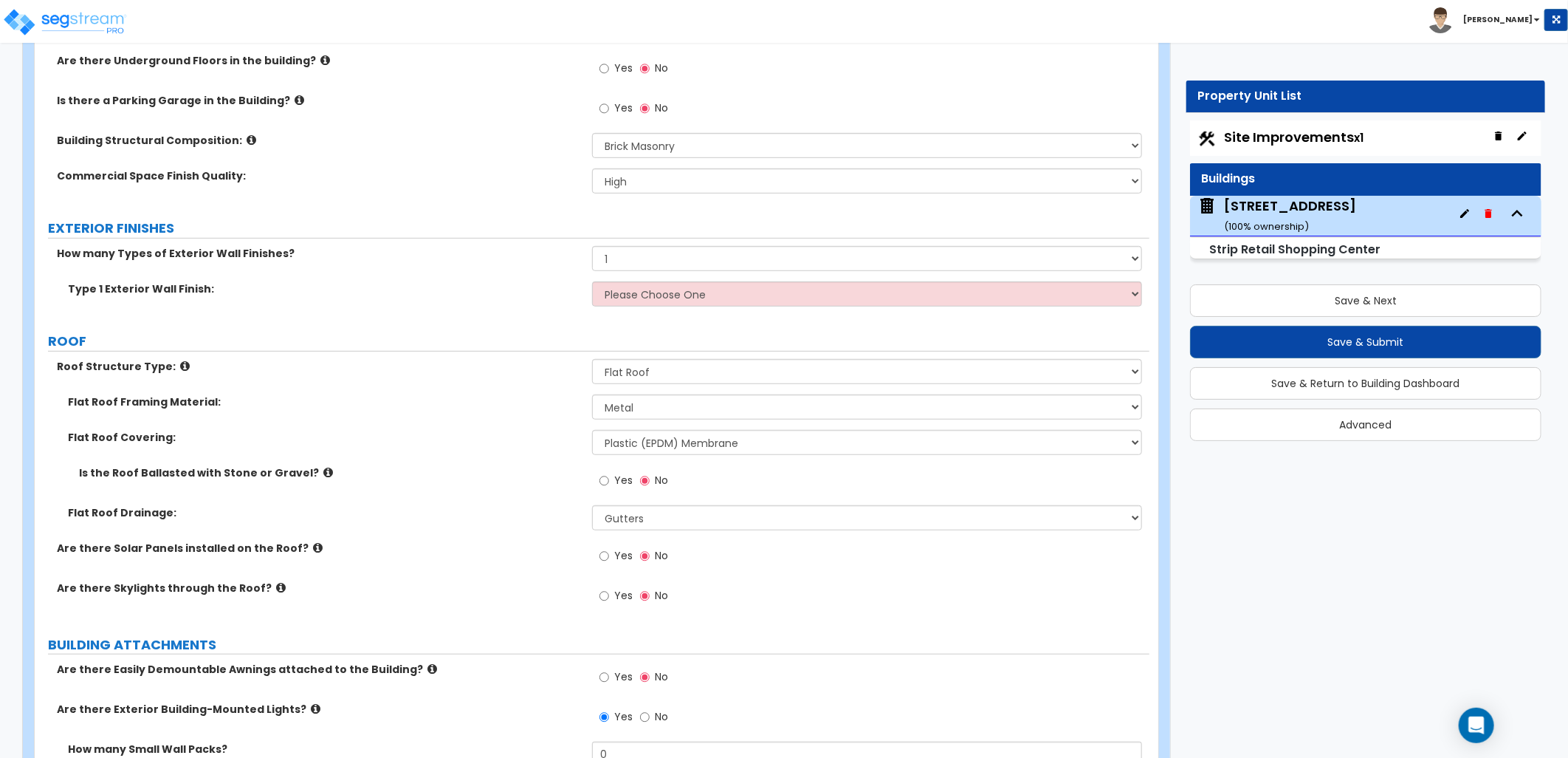
click at [664, 307] on div "Type 1 Exterior Wall Finish: Please Choose One No Finish/Shared Wall No Wall St…" at bounding box center [592, 299] width 1115 height 35
click at [667, 295] on select "Please Choose One No Finish/Shared Wall No Wall Stone Veneer Wood Siding Vinyl …" at bounding box center [868, 294] width 550 height 25
select select "10"
click at [592, 282] on select "Please Choose One No Finish/Shared Wall No Wall Stone Veneer Wood Siding Vinyl …" at bounding box center [868, 294] width 550 height 25
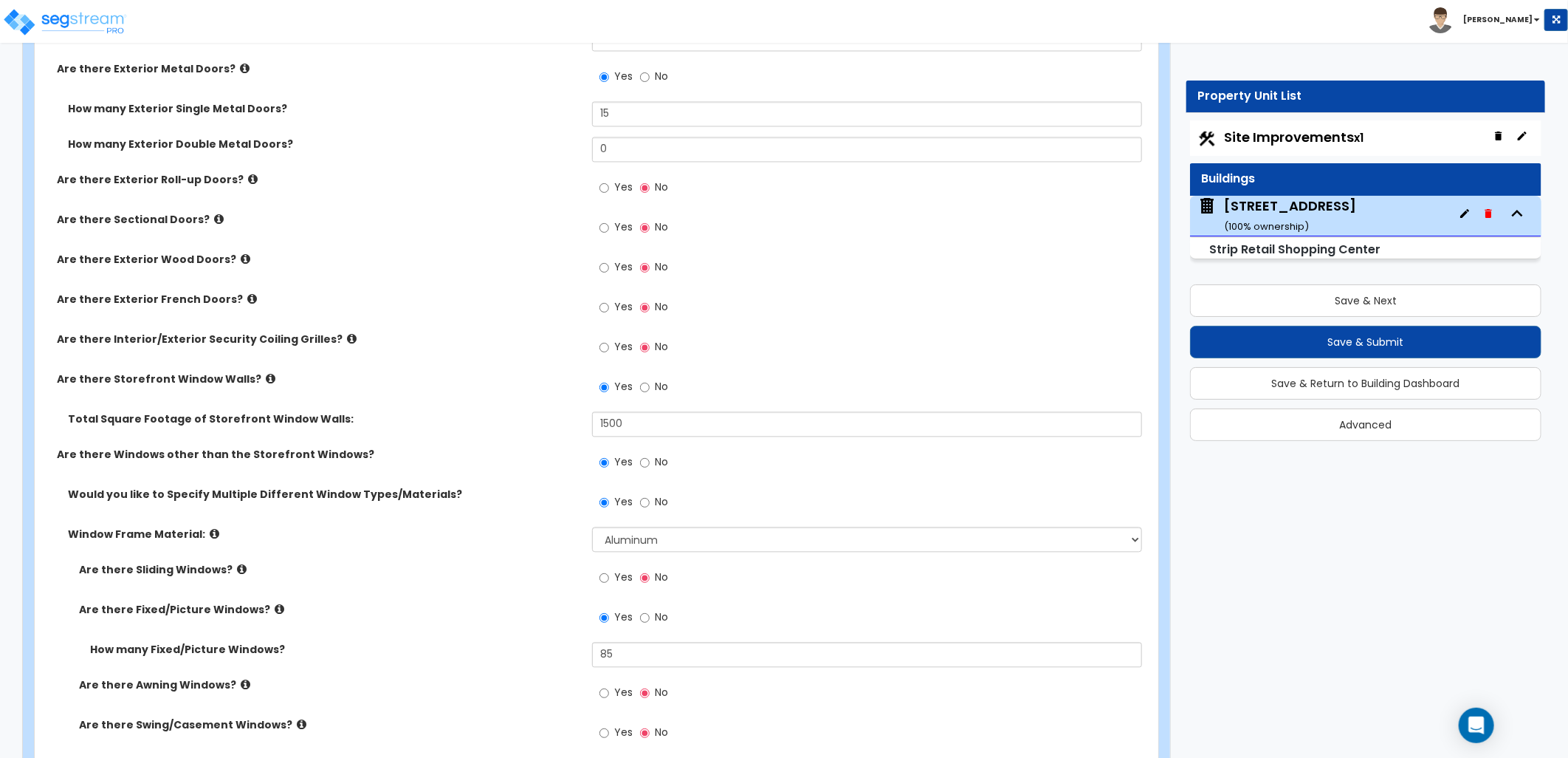
scroll to position [1805, 0]
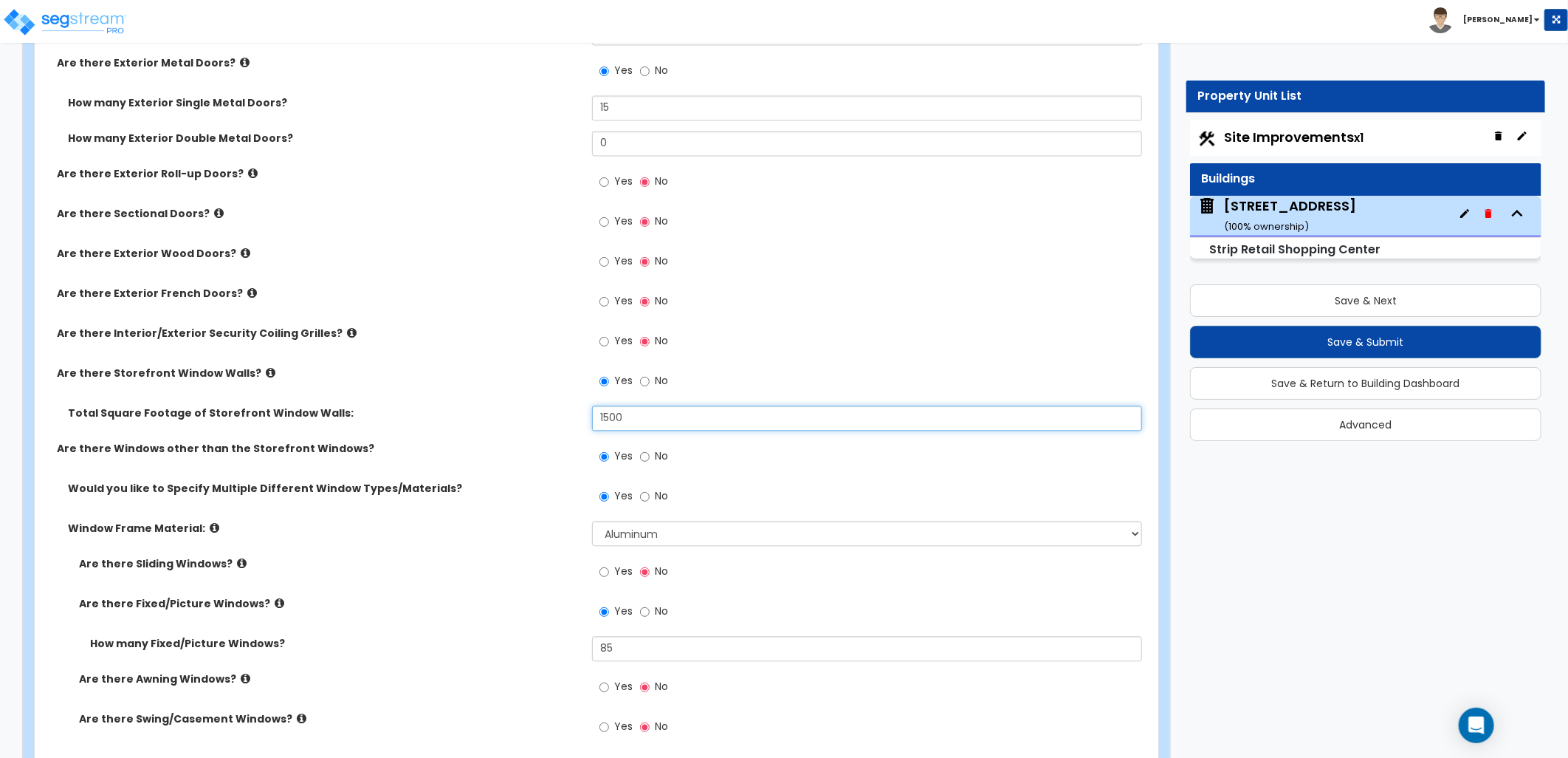
drag, startPoint x: 617, startPoint y: 412, endPoint x: 490, endPoint y: 401, distance: 127.5
click at [490, 401] on div "Are there Exterior Glass Doors? Yes No How many Single, Hinged Glass Doors? 15 …" at bounding box center [592, 331] width 1093 height 842
type input "1,650"
click at [958, 465] on div "Yes No" at bounding box center [871, 461] width 557 height 40
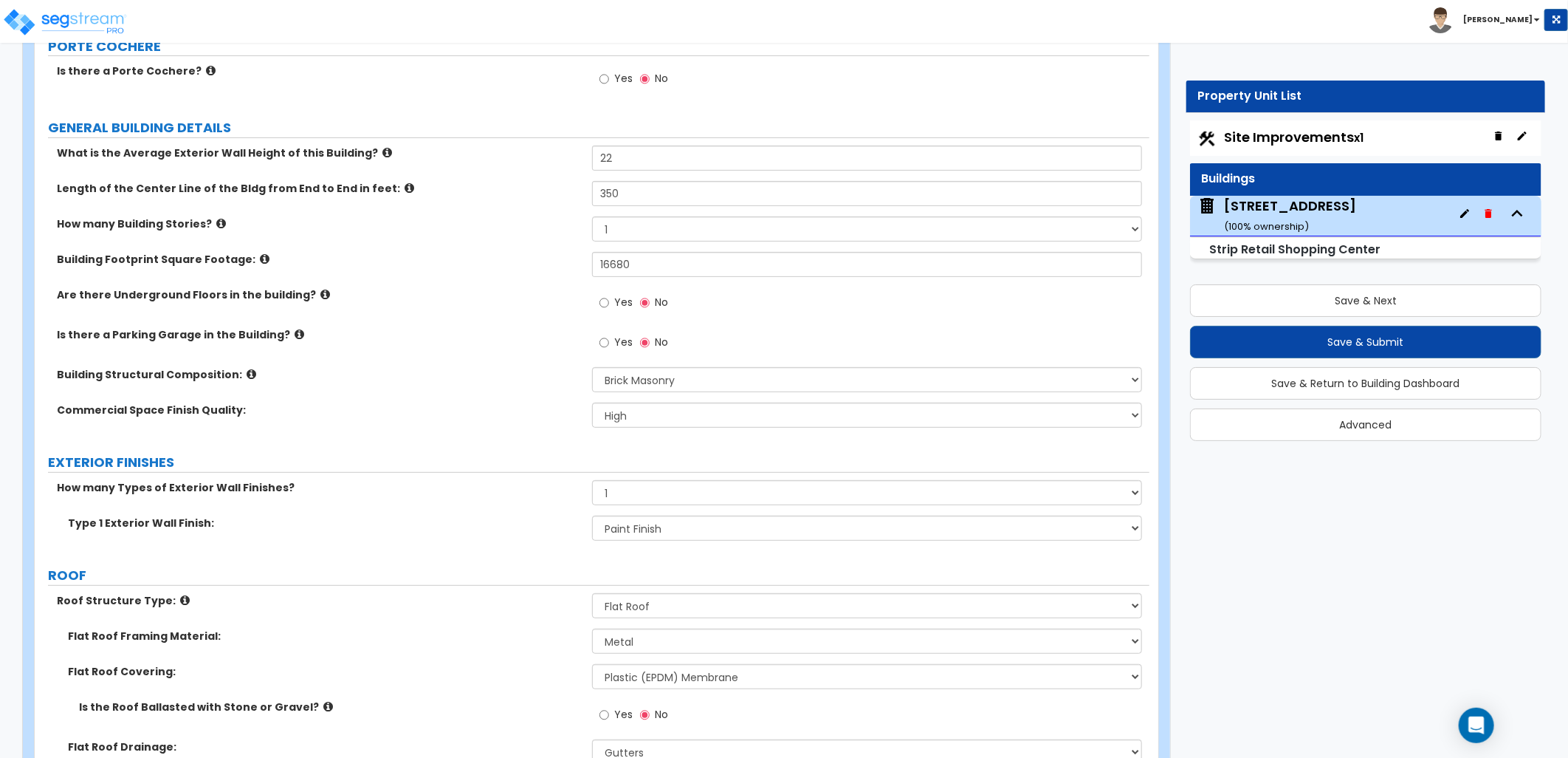
scroll to position [0, 0]
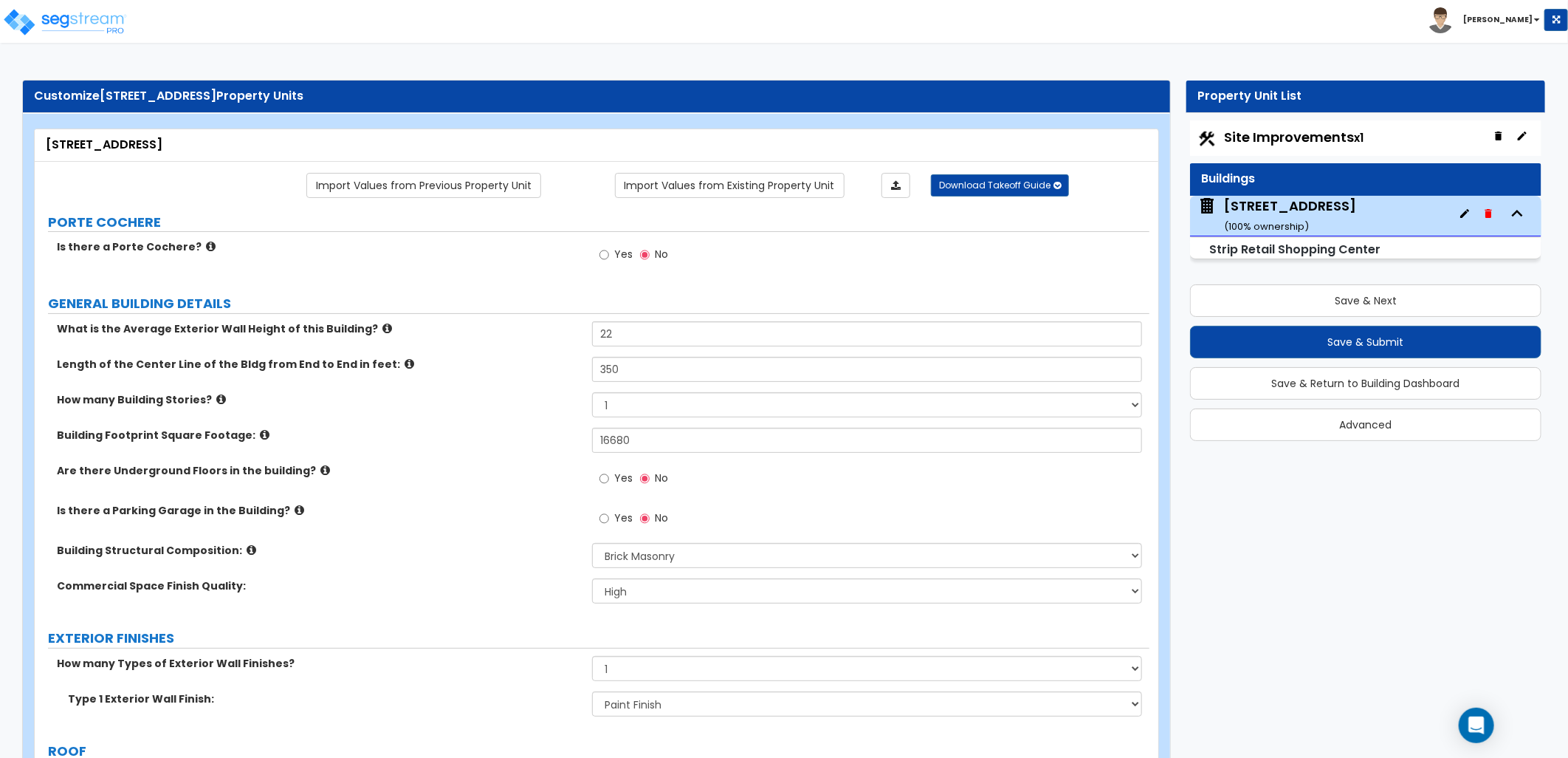
click at [1258, 148] on div "Site Improvements x1" at bounding box center [1365, 138] width 352 height 35
click at [1256, 136] on span "Site Improvements x1" at bounding box center [1293, 137] width 139 height 18
select select "2"
select select "1"
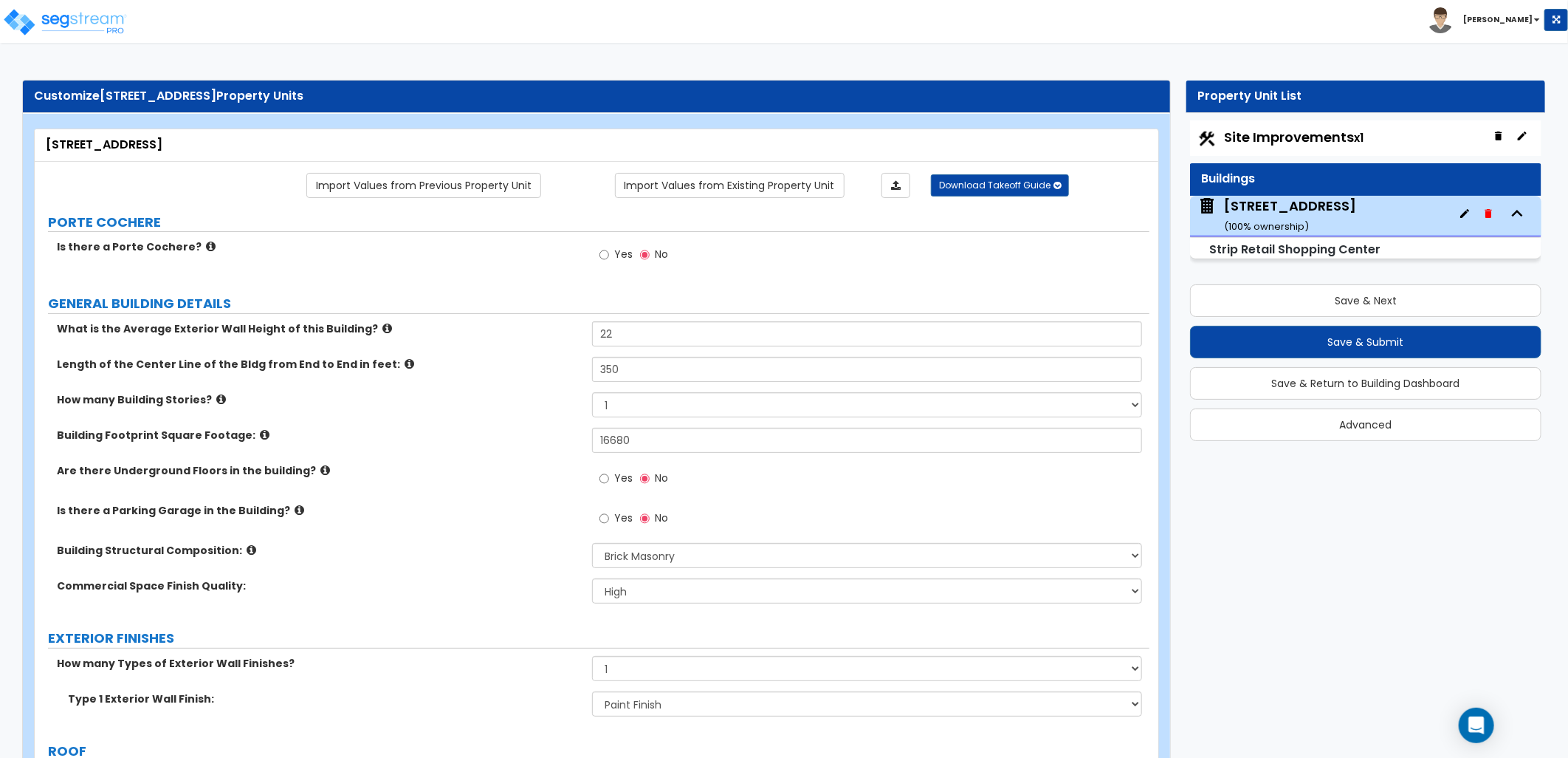
select select "1"
select select "2"
select select "1"
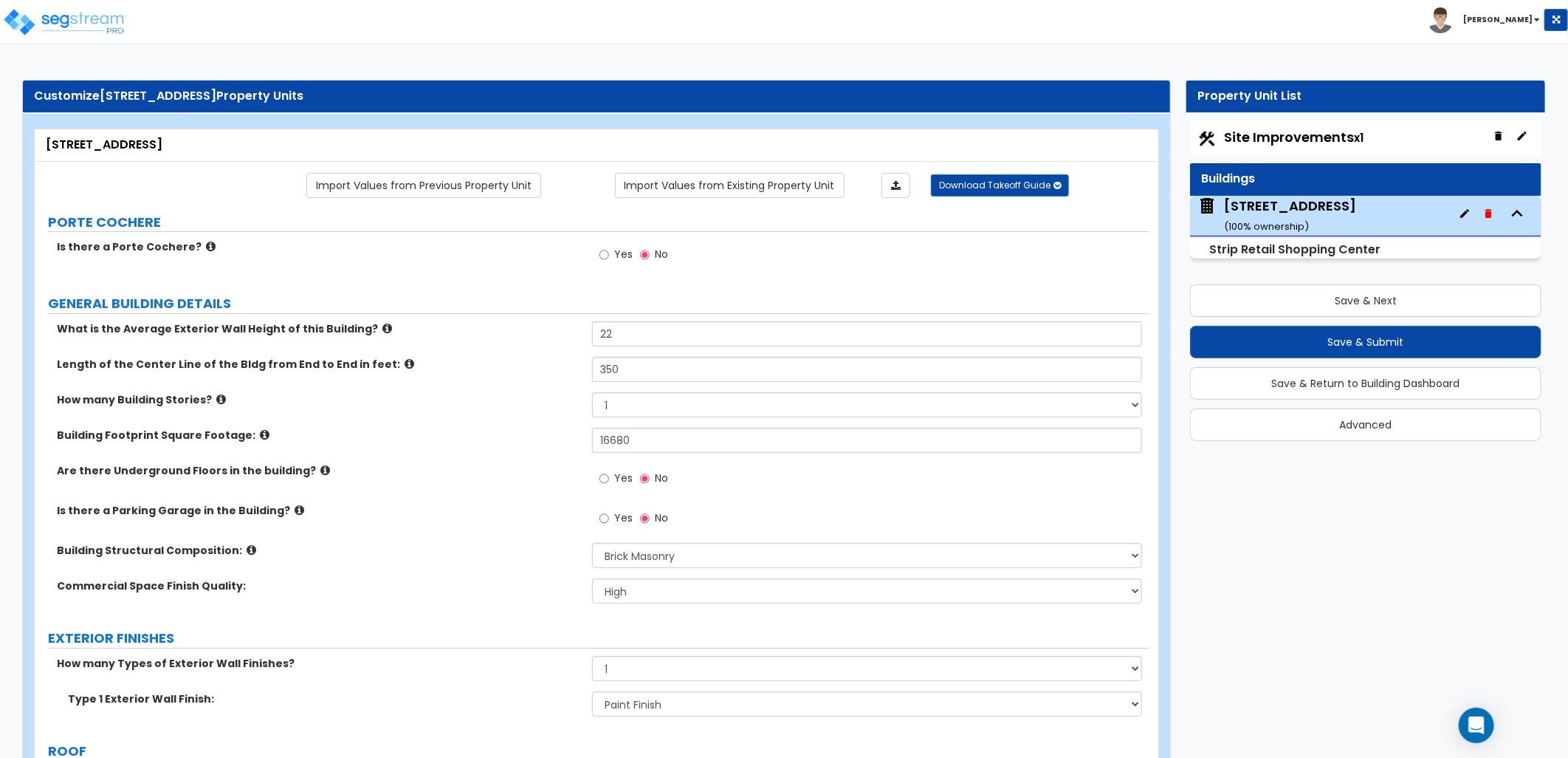
select select "1"
select select "2"
select select "5"
select select "7"
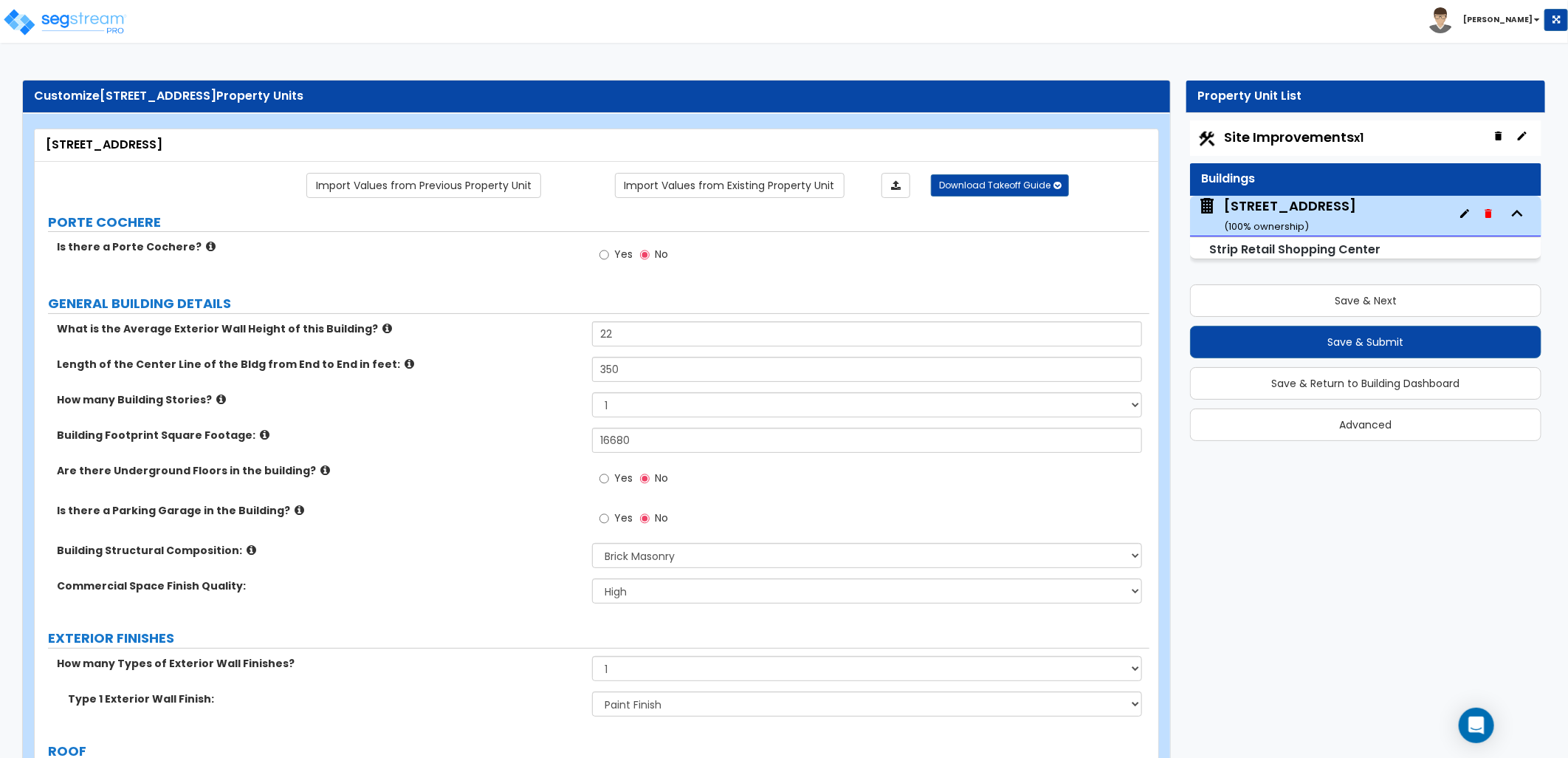
select select "3"
select select "4"
select select "5"
select select "10"
select select "4"
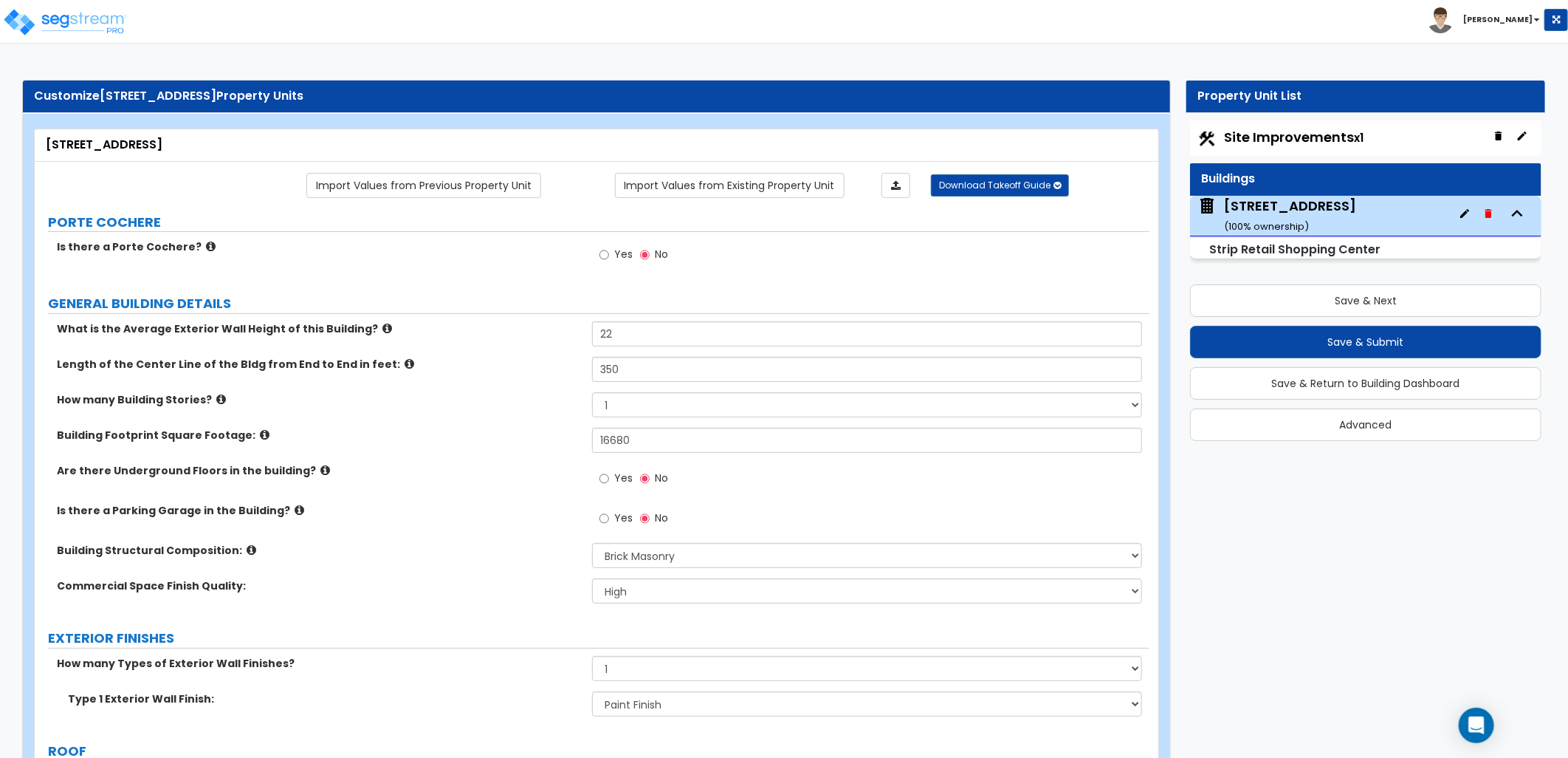
select select "1"
select select "2"
select select "1"
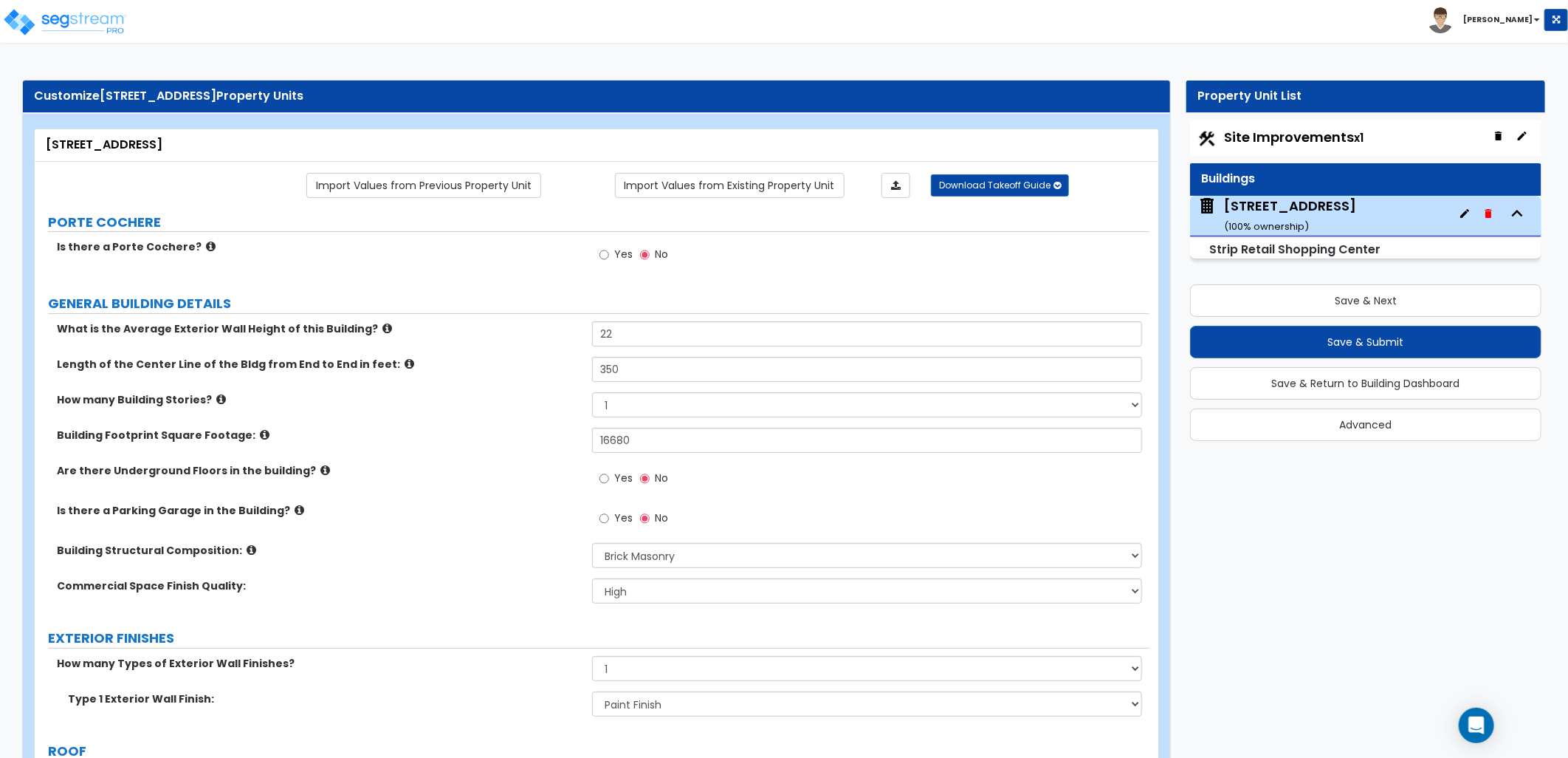
select select "1"
select select "4"
select select "2"
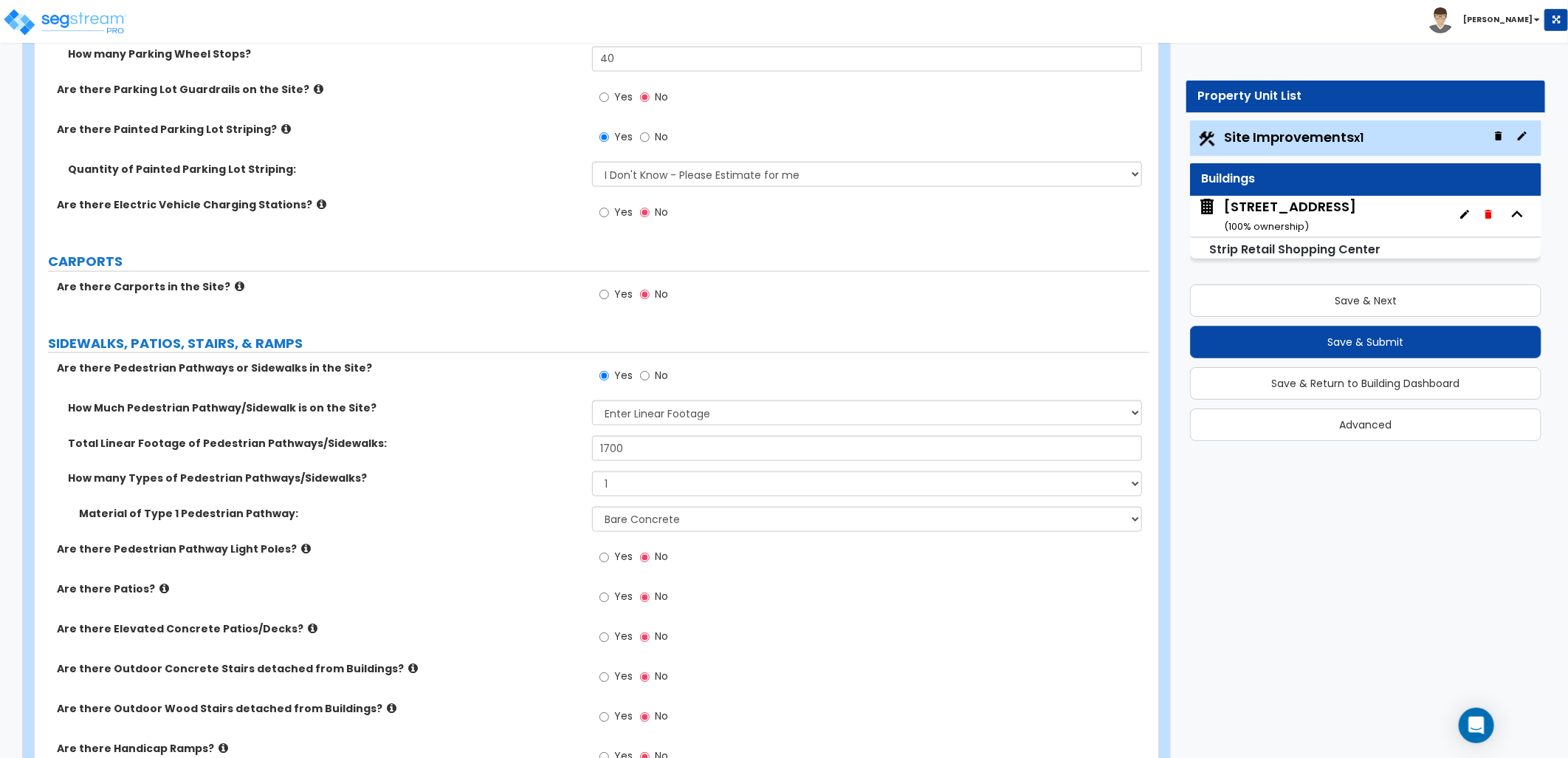
scroll to position [1477, 0]
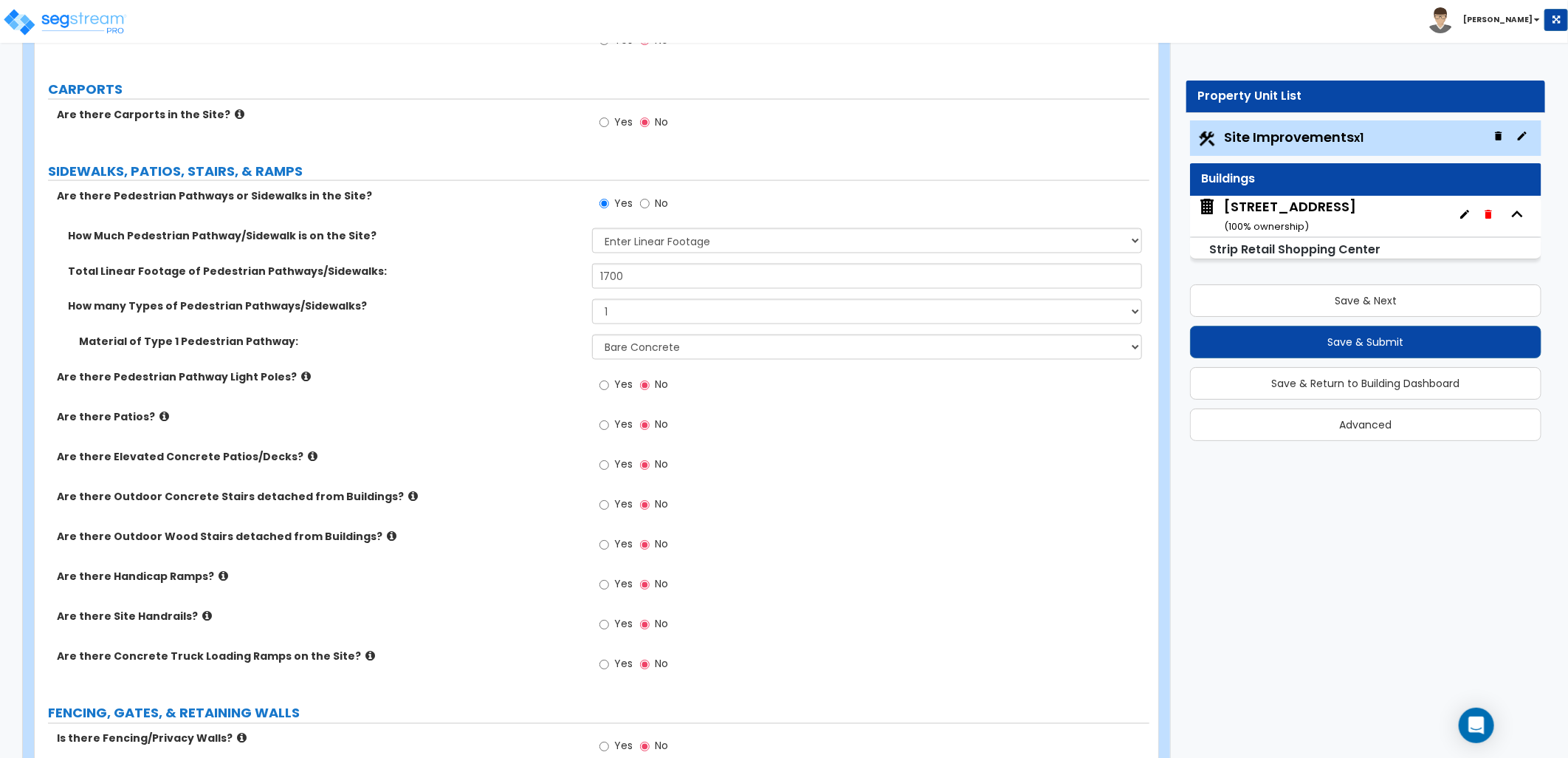
click at [771, 419] on div "Yes No" at bounding box center [871, 429] width 557 height 40
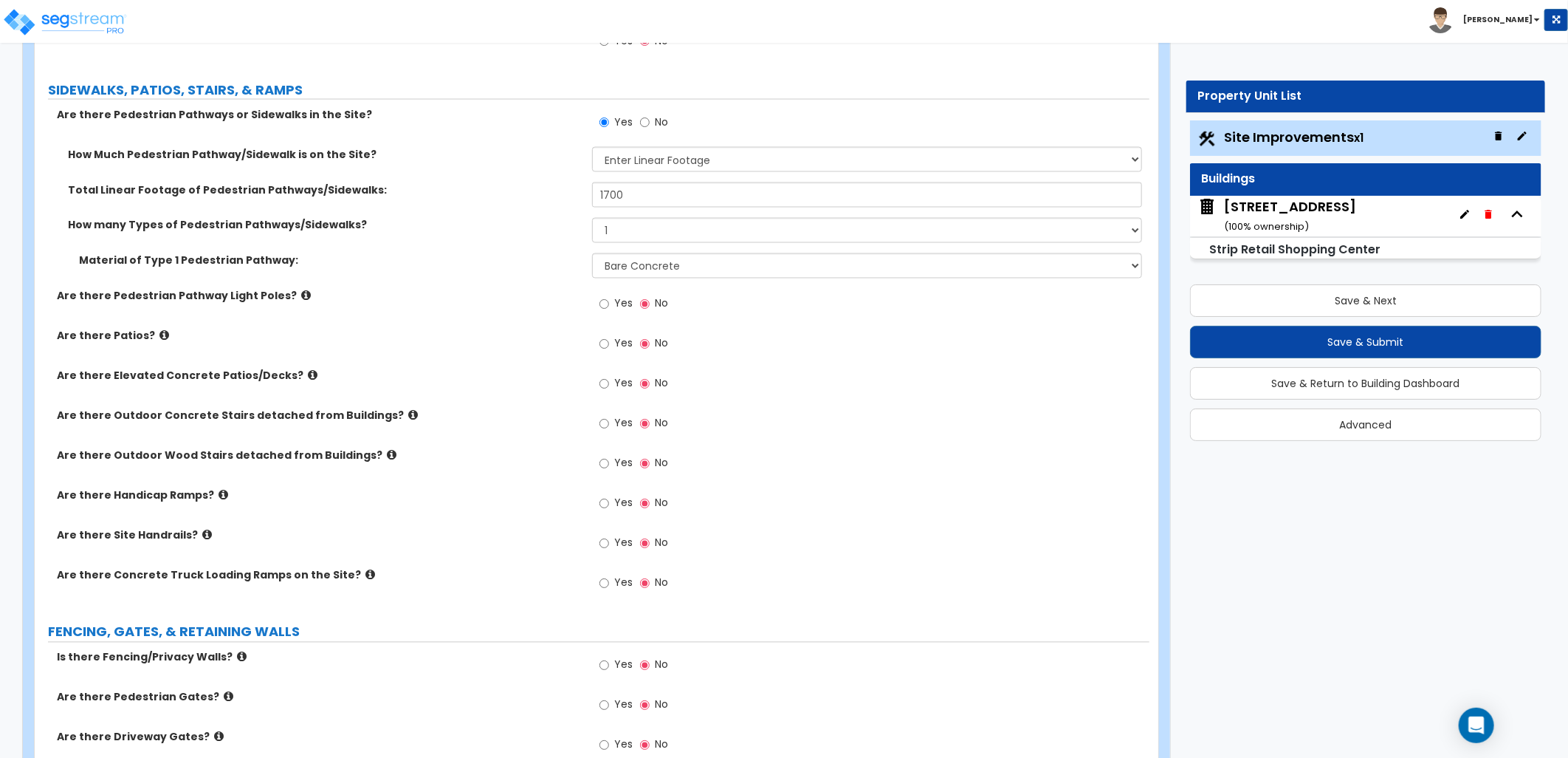
scroll to position [1559, 0]
click at [706, 269] on select "Please Choose One Bare Concrete Stamped Concrete Brick Pavers Stone Pavers Wood…" at bounding box center [868, 265] width 550 height 25
click at [537, 267] on label "Material of Type 1 Pedestrian Pathway:" at bounding box center [330, 260] width 502 height 15
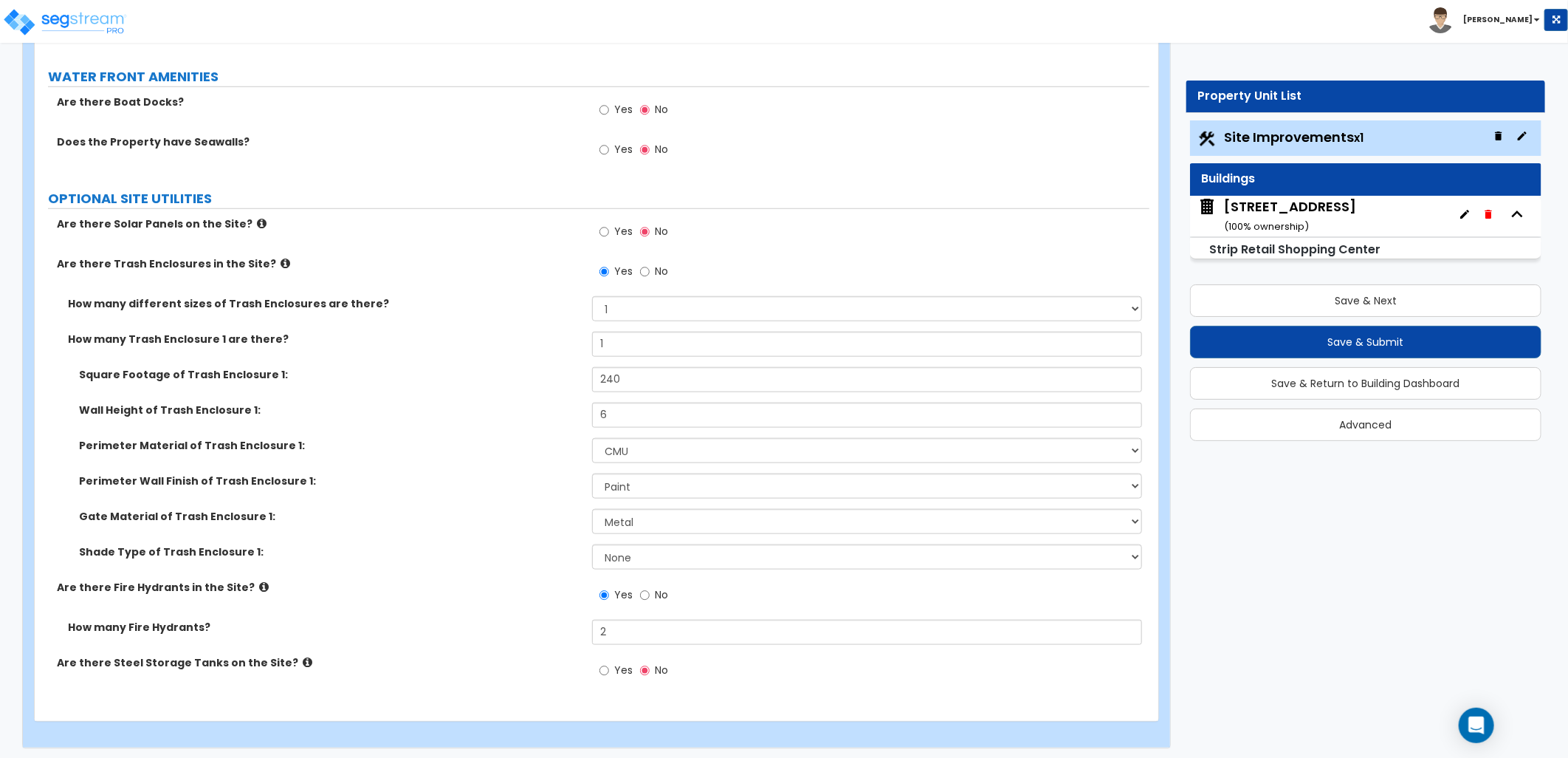
scroll to position [4282, 0]
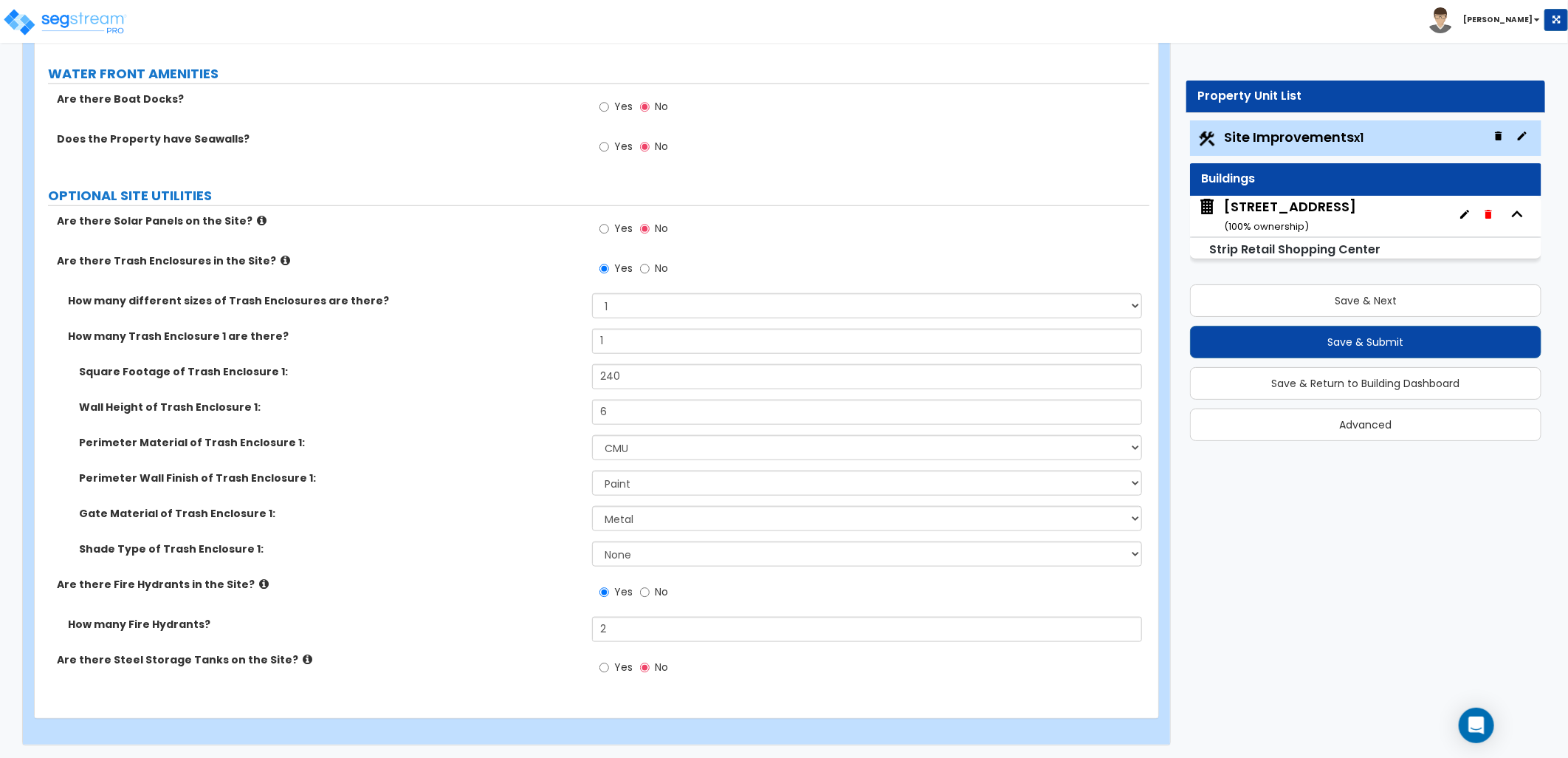
click at [1224, 203] on div "2720 Madison St ( 100 % ownership)" at bounding box center [1289, 216] width 132 height 38
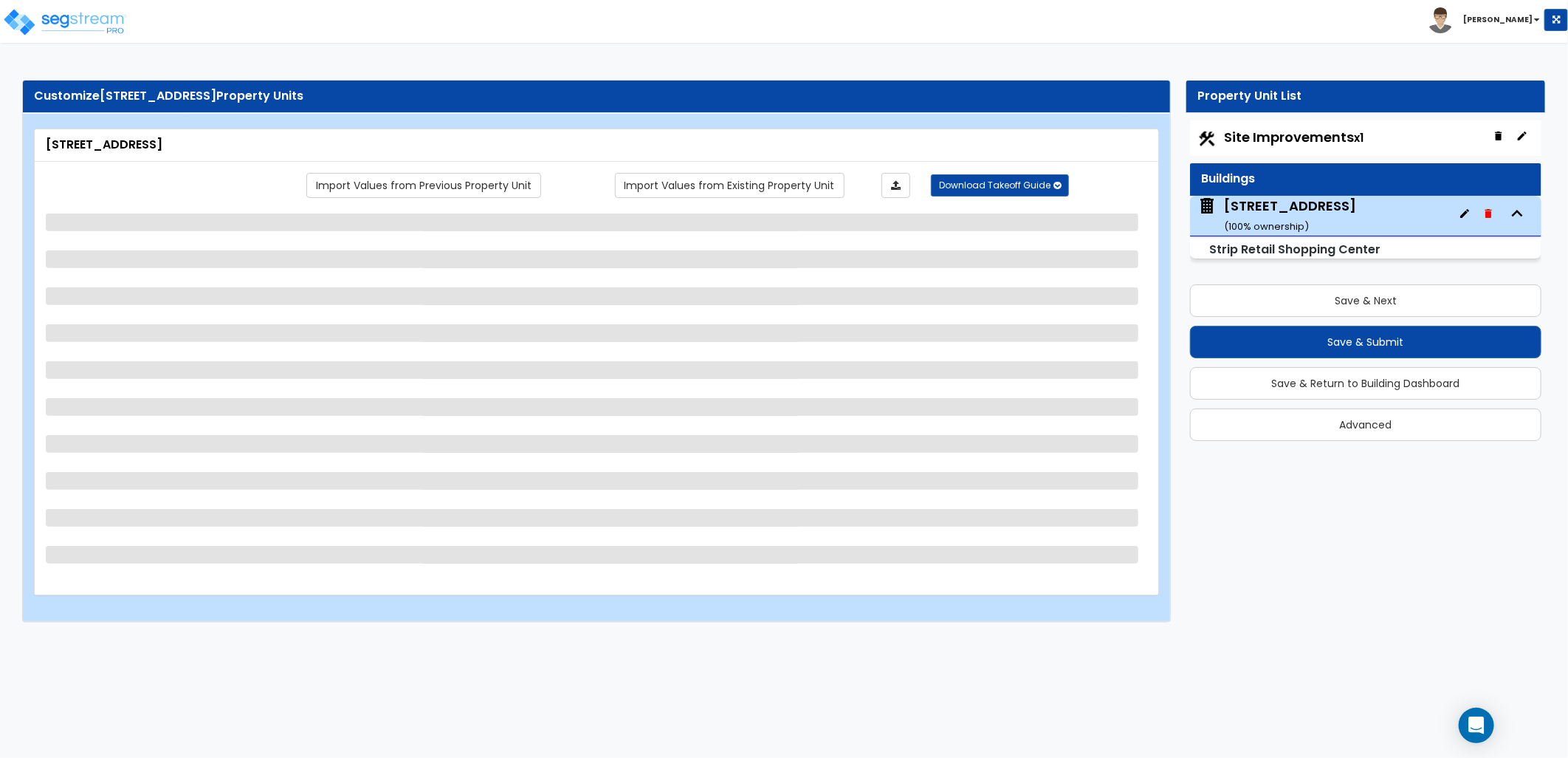
scroll to position [0, 0]
select select "5"
select select "2"
select select "1"
select select "10"
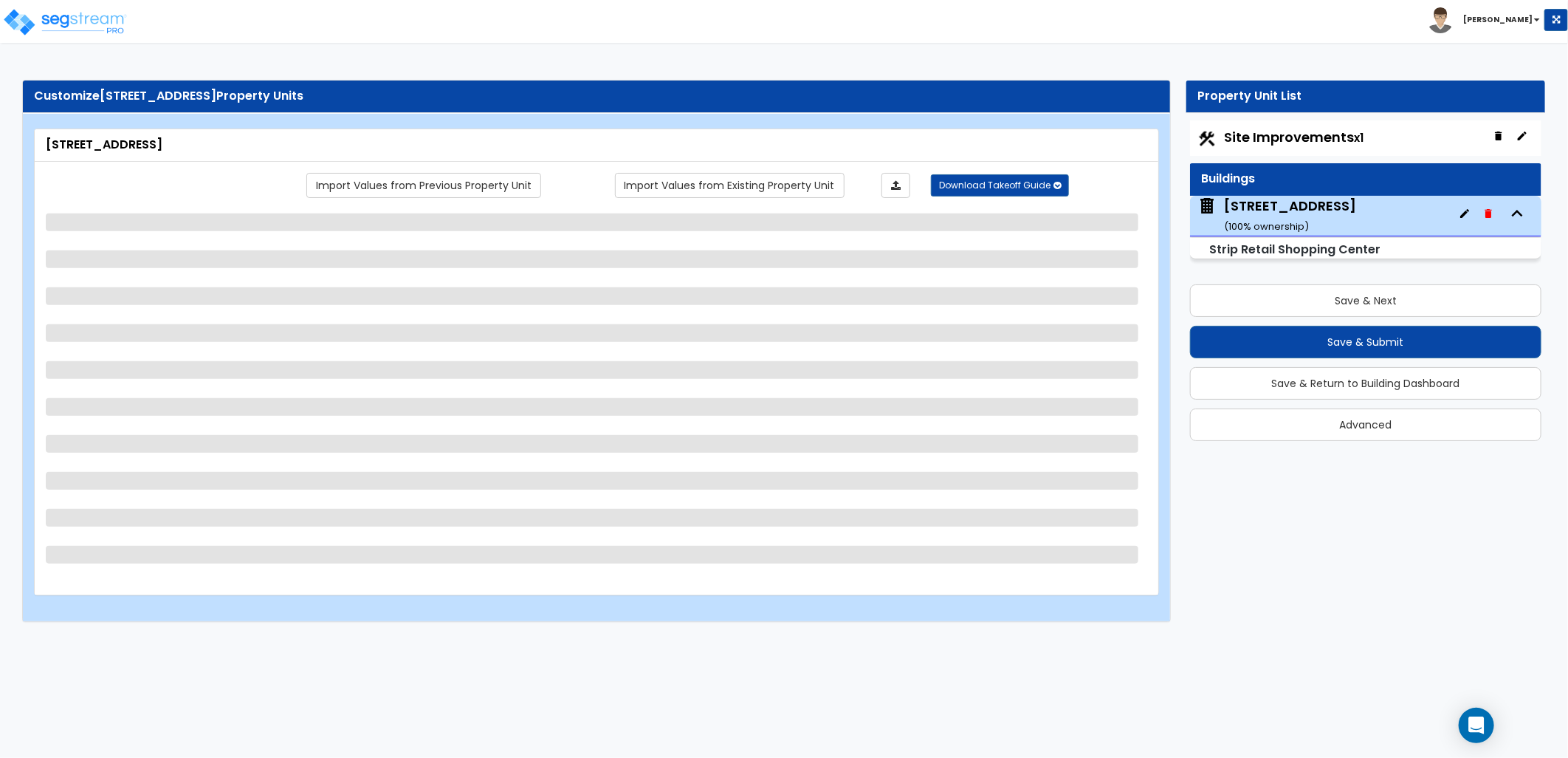
select select "2"
select select "1"
select select "3"
select select "1"
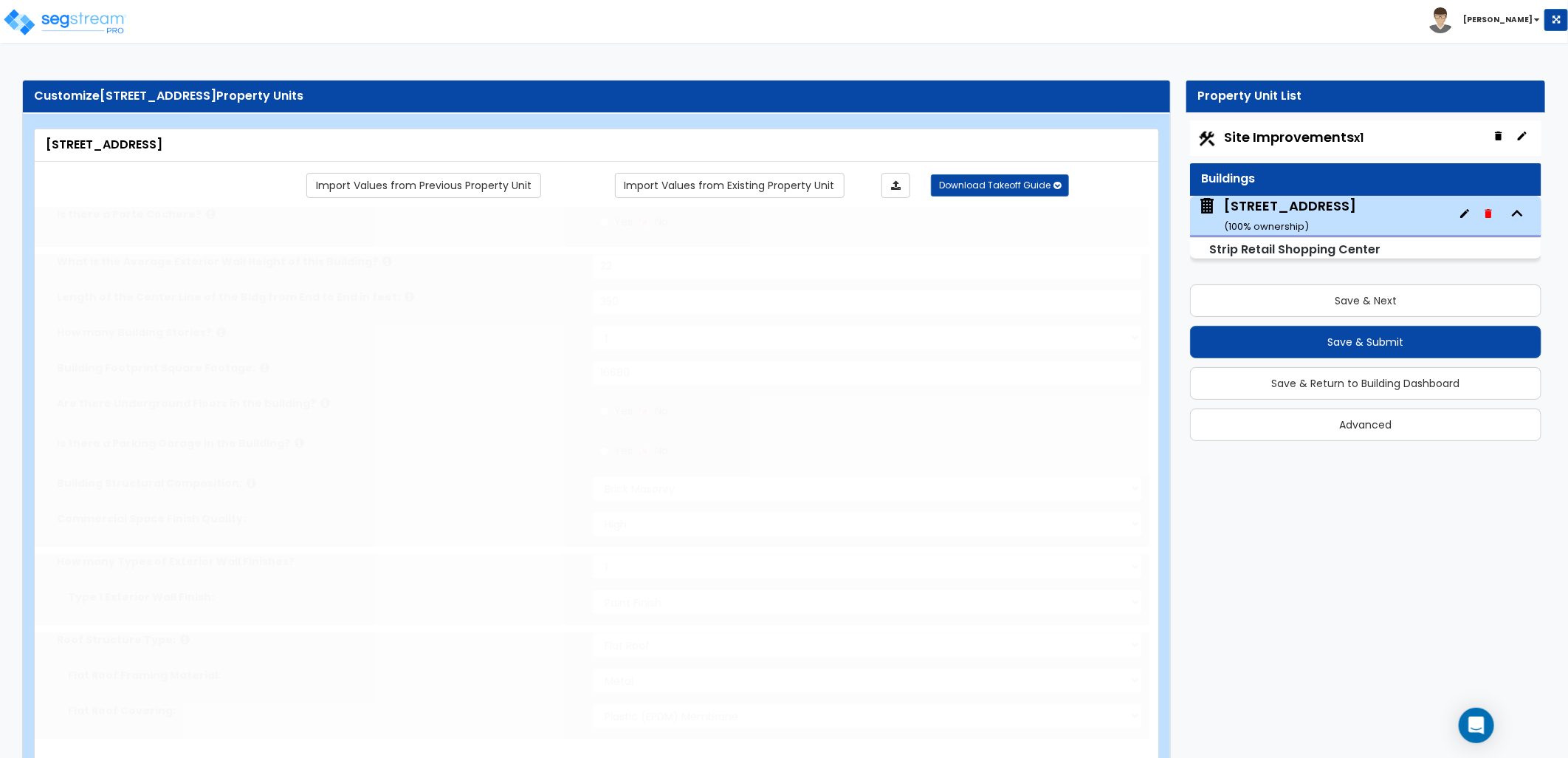
select select "1"
radio input "true"
select select "2"
type input "85"
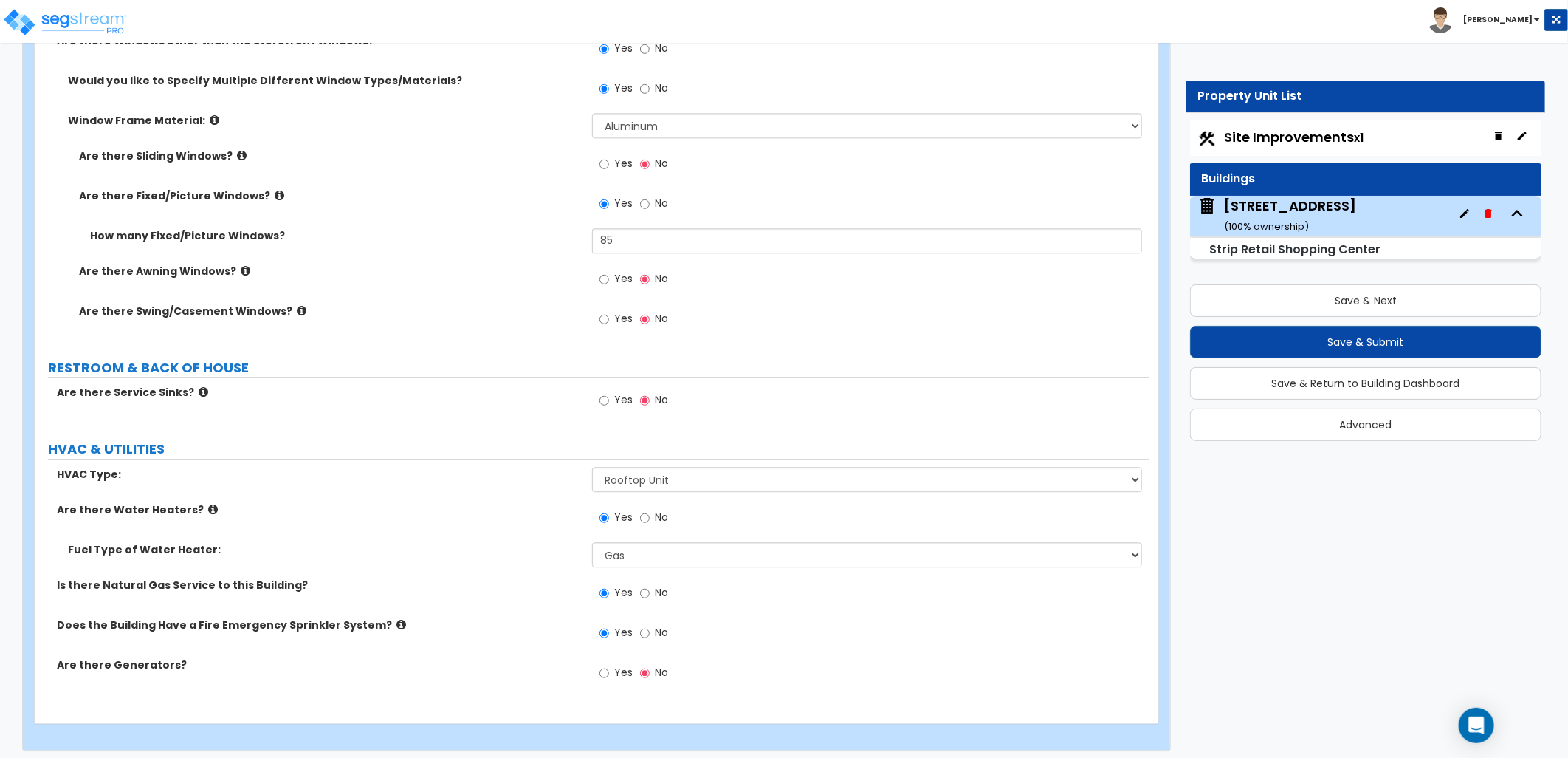
scroll to position [2216, 0]
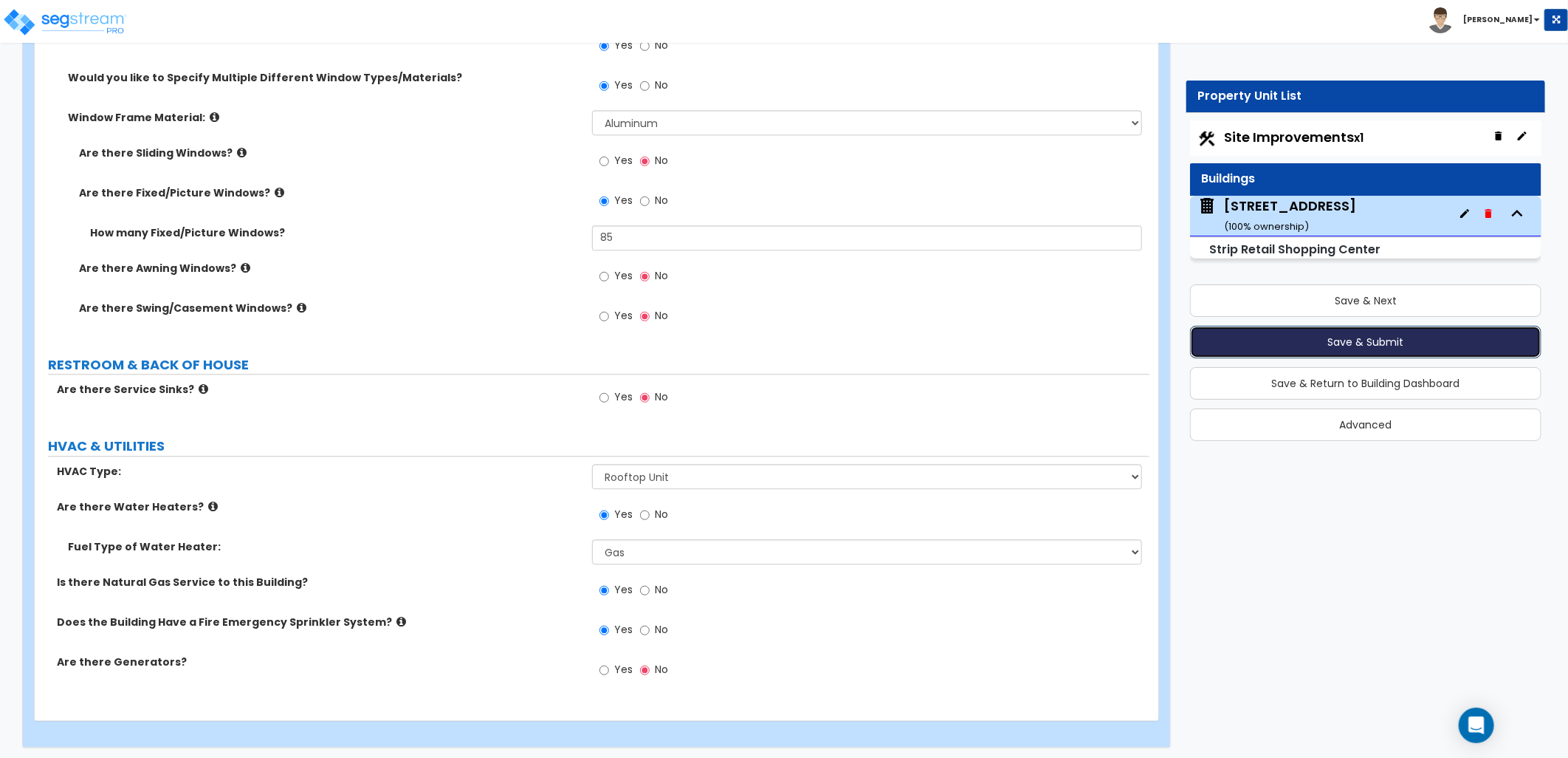
click at [1319, 334] on button "Save & Submit" at bounding box center [1365, 342] width 352 height 32
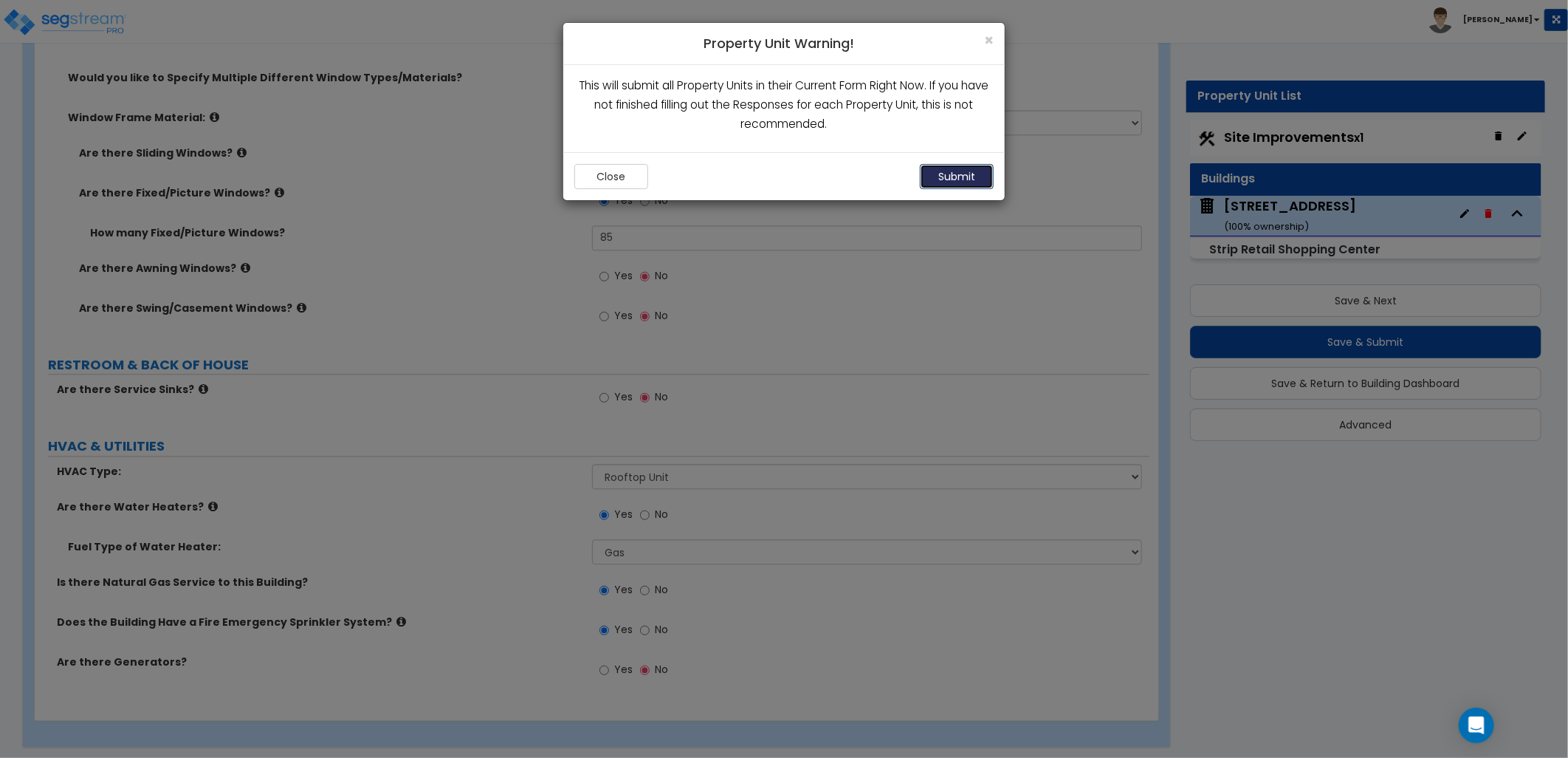
click at [987, 178] on button "Submit" at bounding box center [957, 176] width 74 height 25
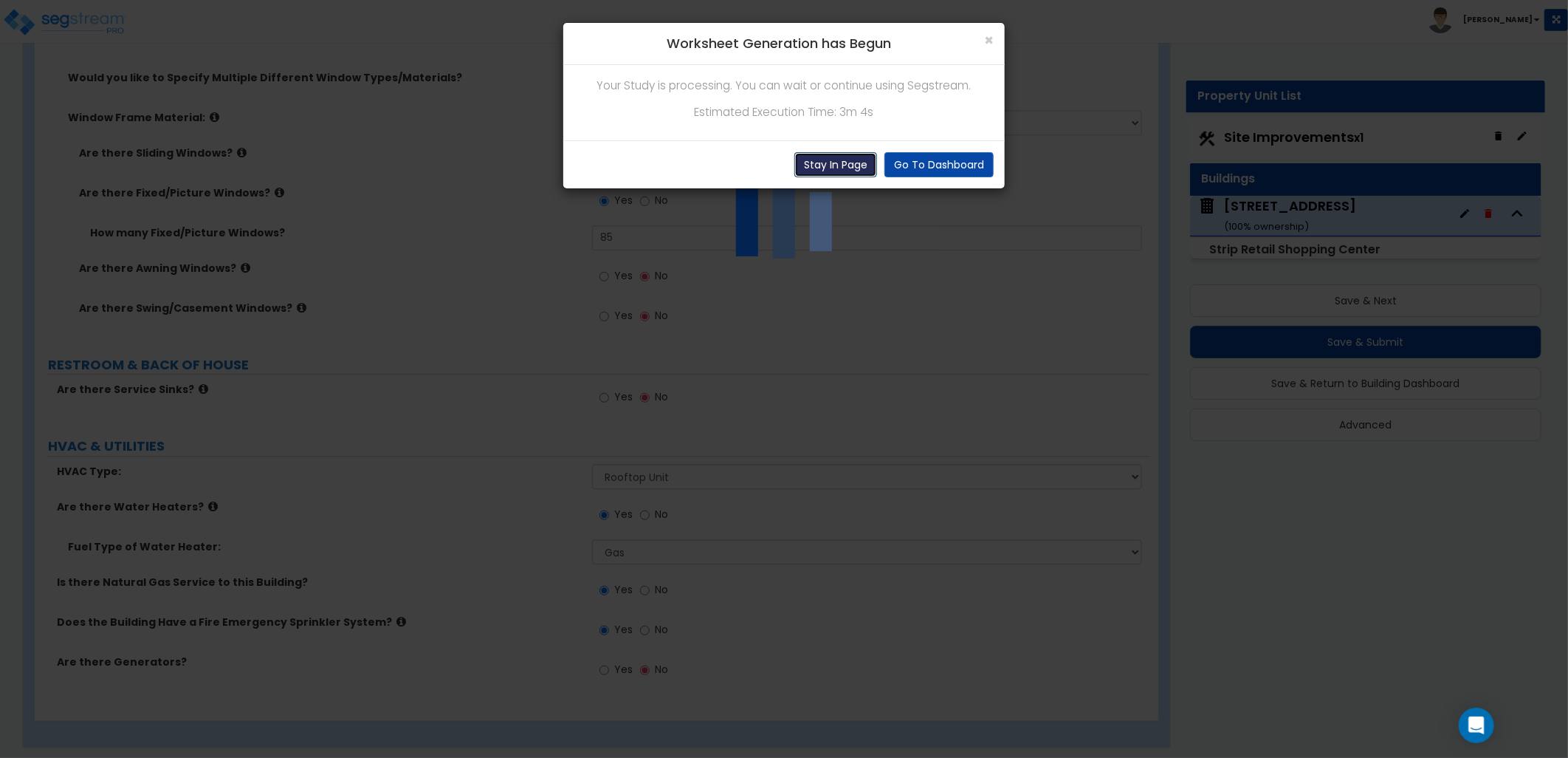
click at [832, 156] on button "Stay In Page" at bounding box center [836, 164] width 83 height 25
